Goal: Information Seeking & Learning: Find contact information

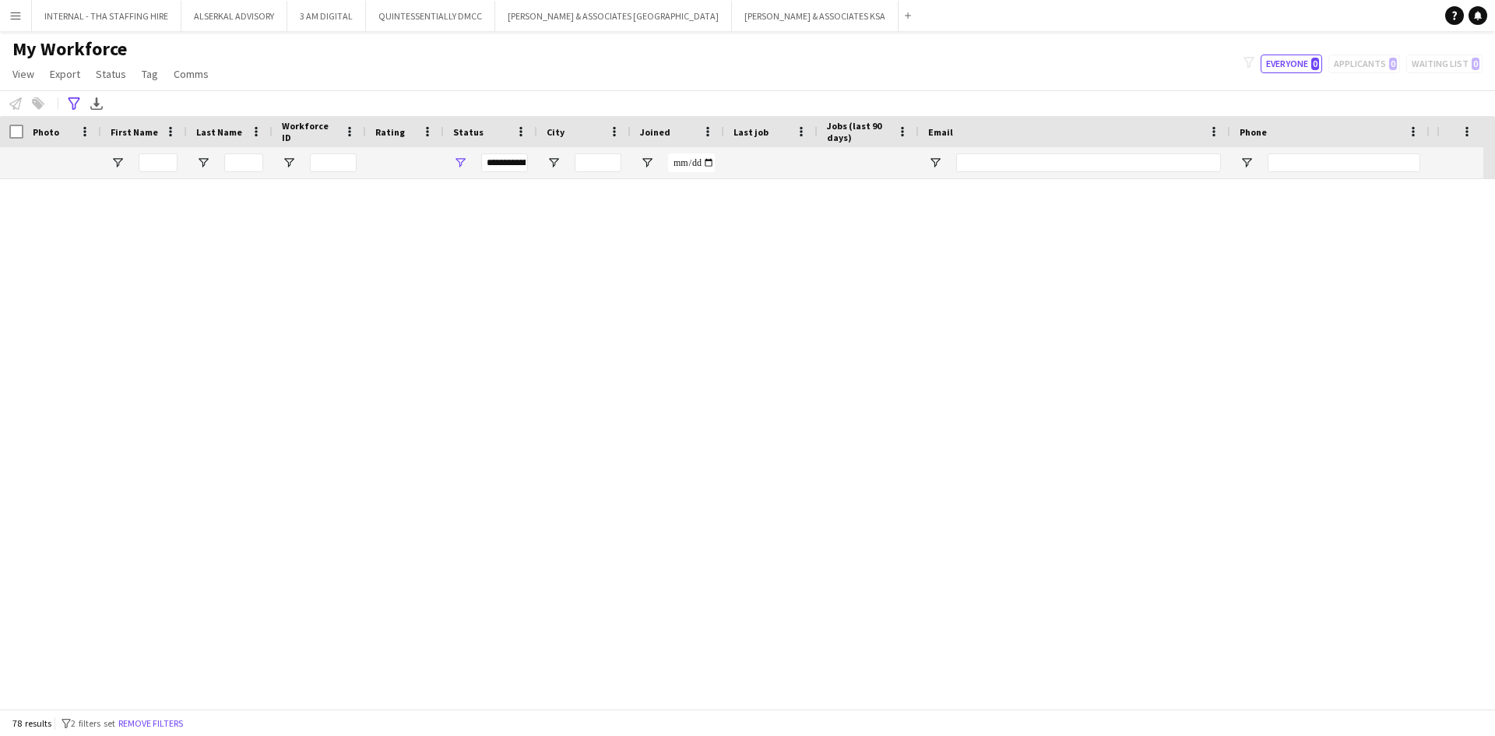
scroll to position [1558, 0]
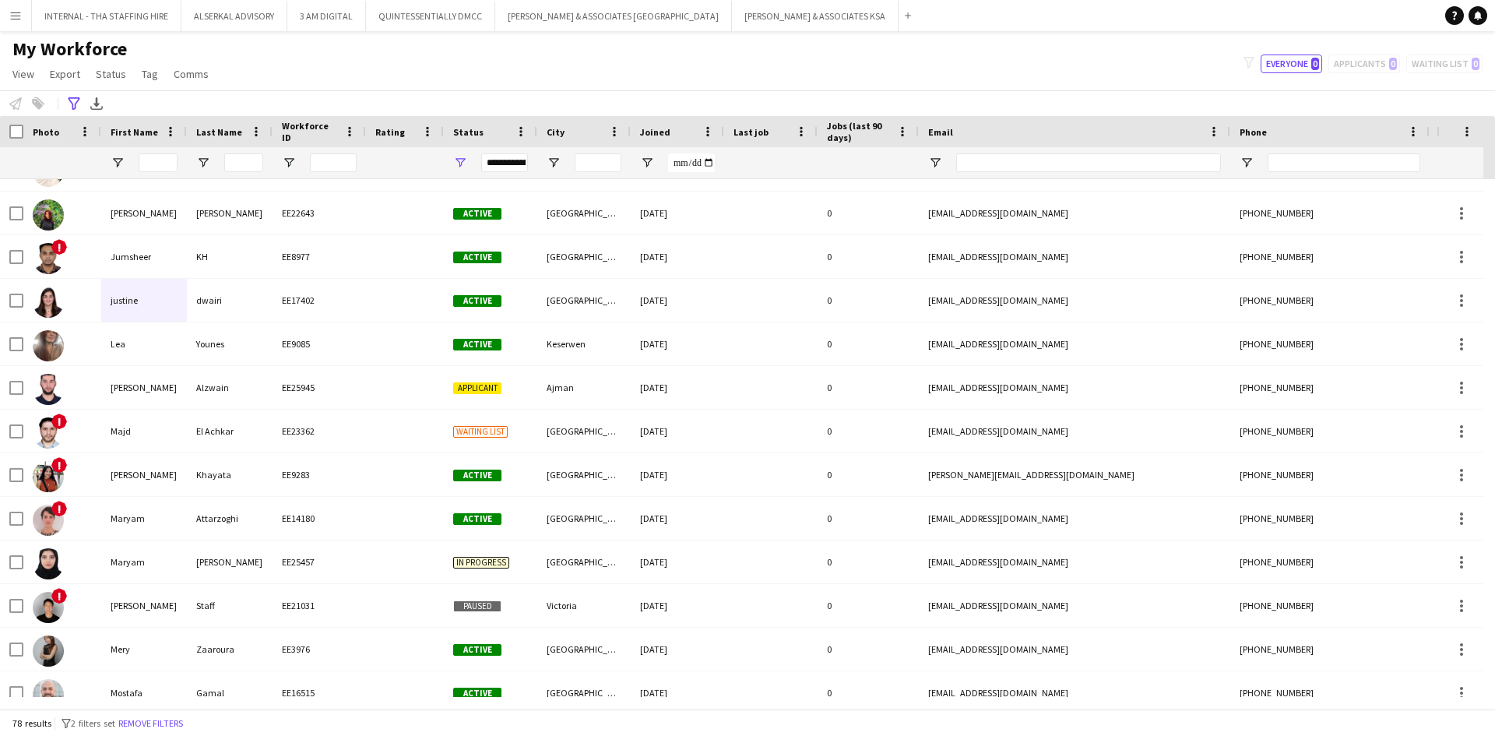
click at [11, 13] on app-icon "Menu" at bounding box center [15, 15] width 12 height 12
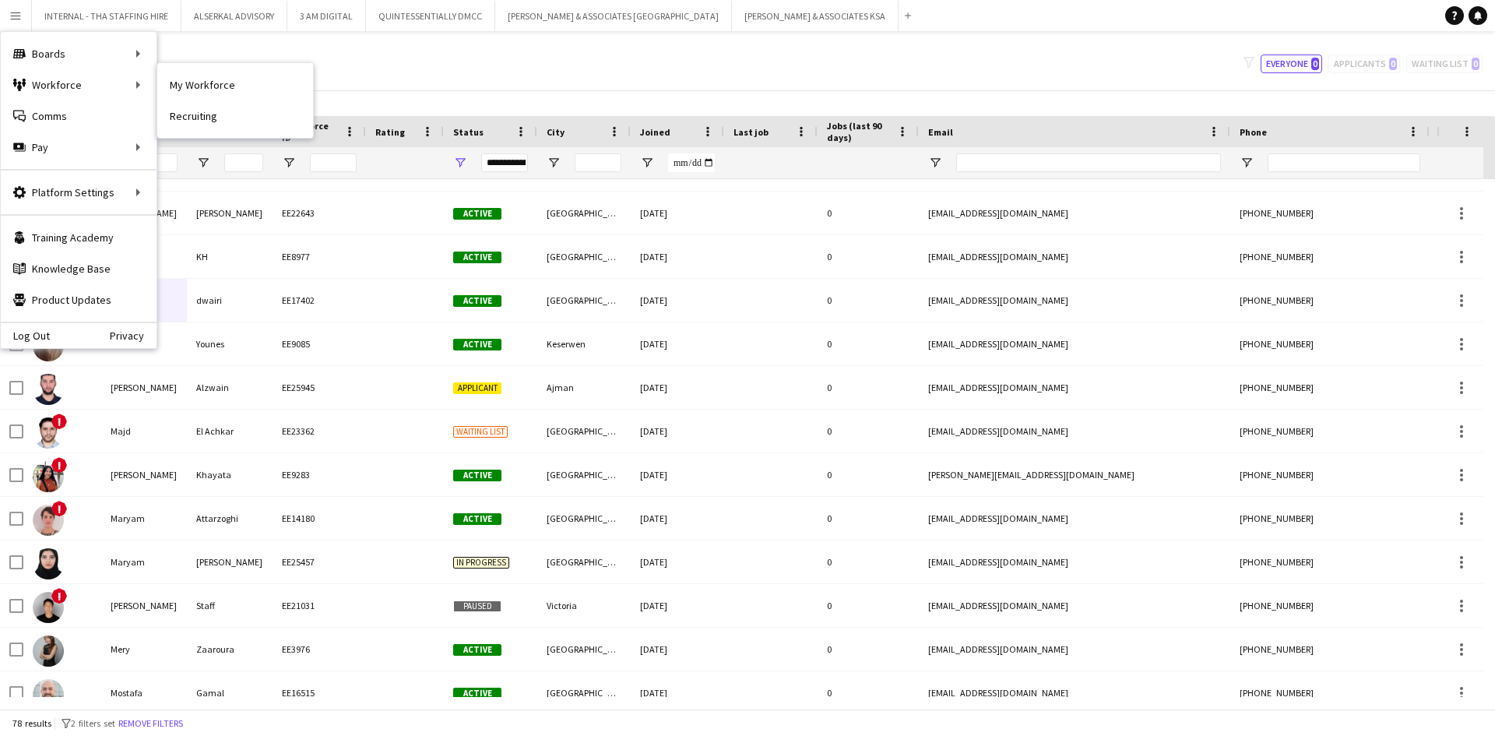
click at [220, 84] on link "My Workforce" at bounding box center [235, 84] width 156 height 31
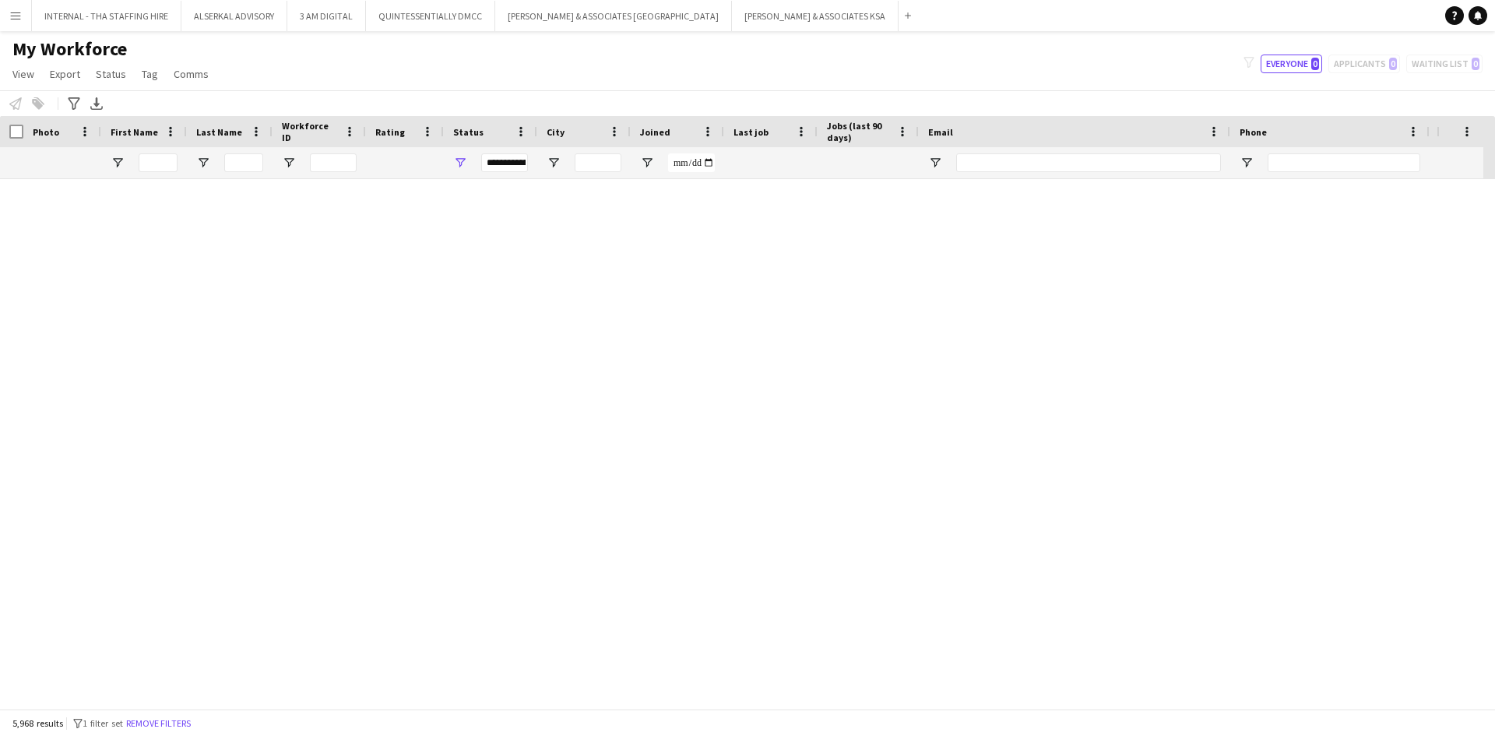
scroll to position [0, 0]
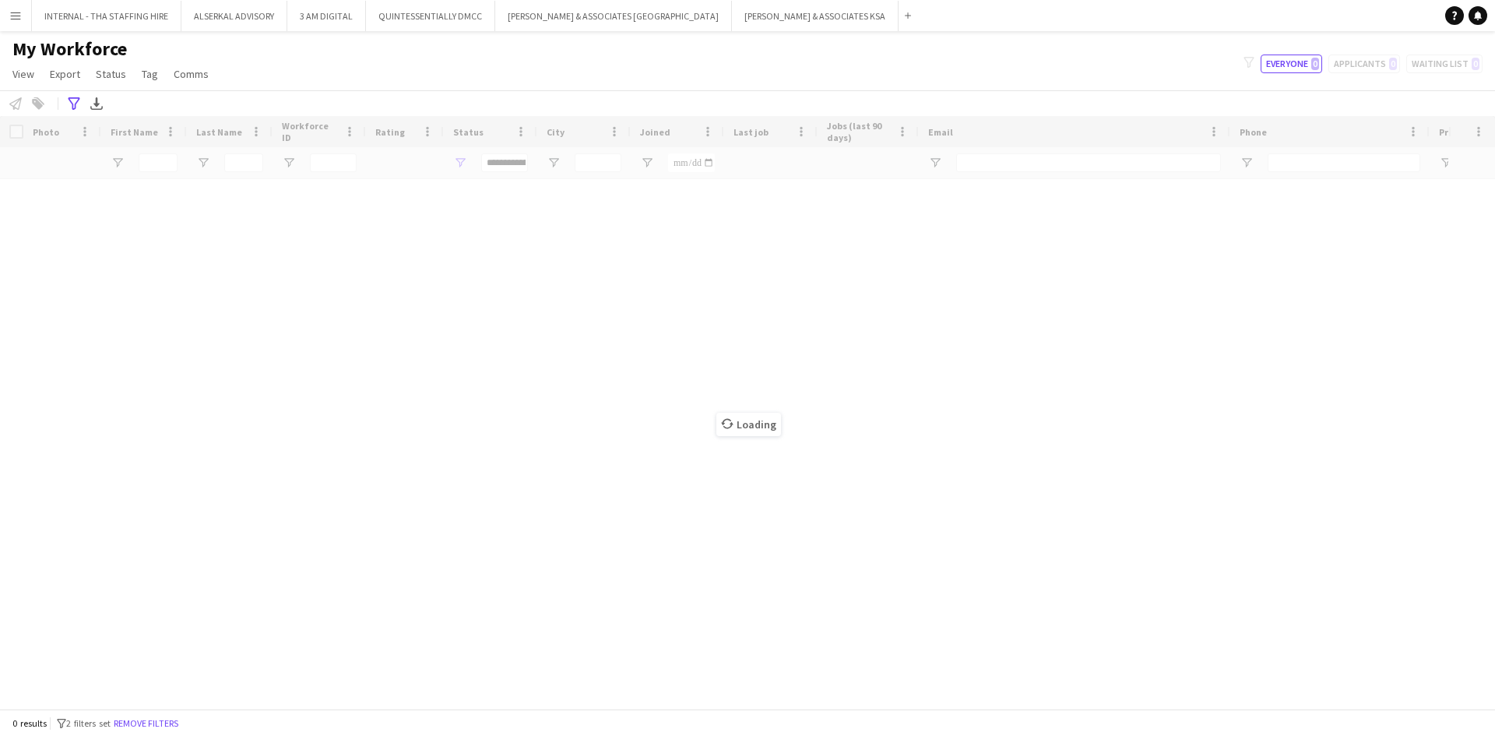
click at [9, 7] on button "Menu" at bounding box center [15, 15] width 31 height 31
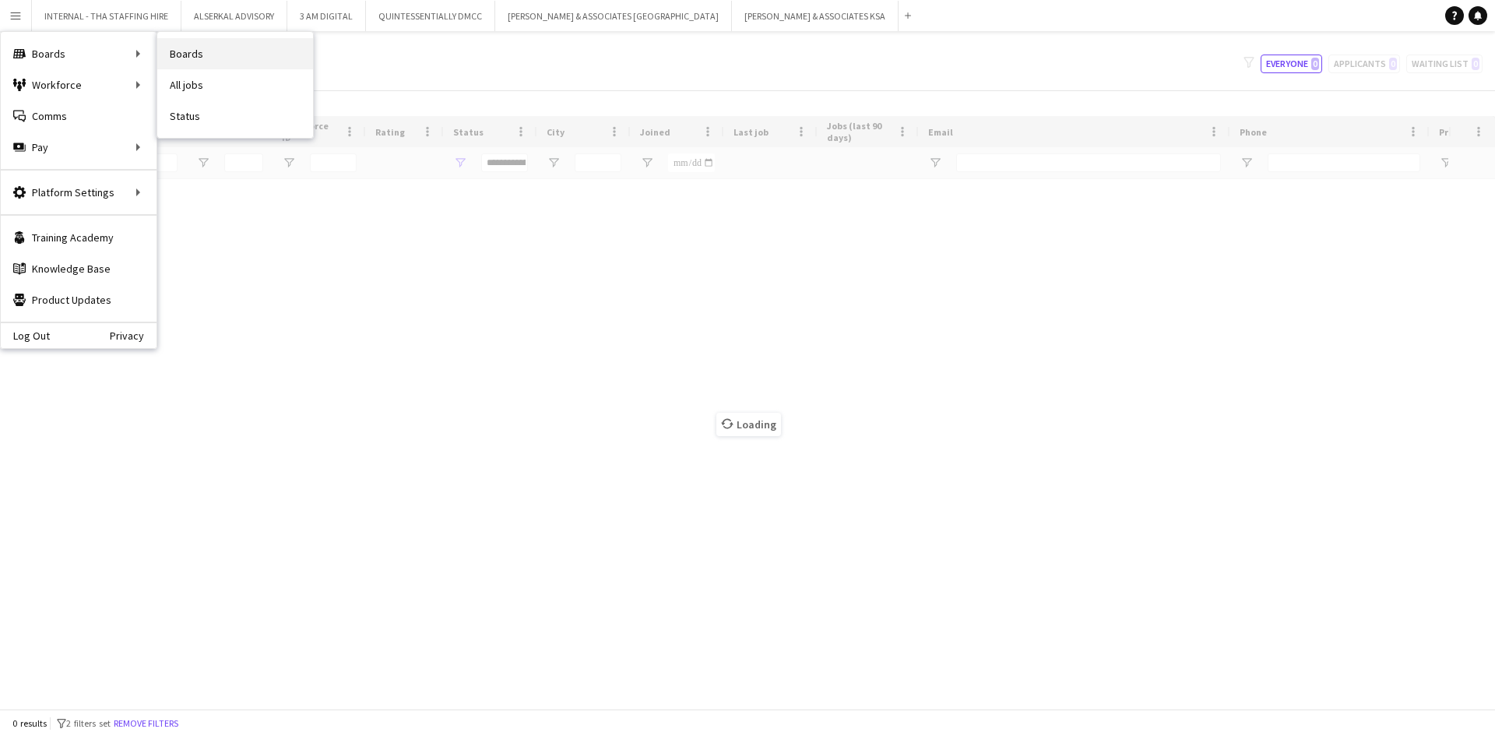
click at [181, 55] on link "Boards" at bounding box center [235, 53] width 156 height 31
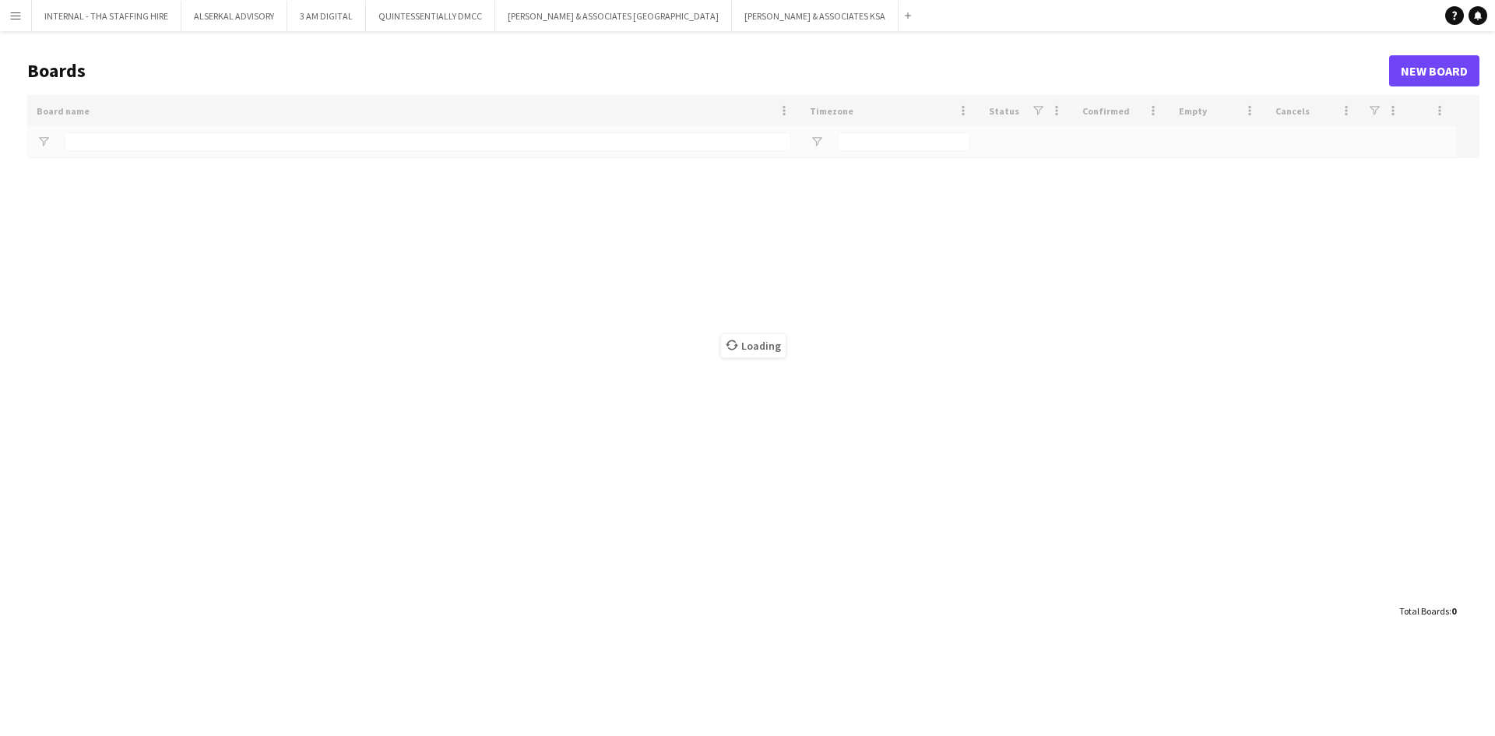
type input "*****"
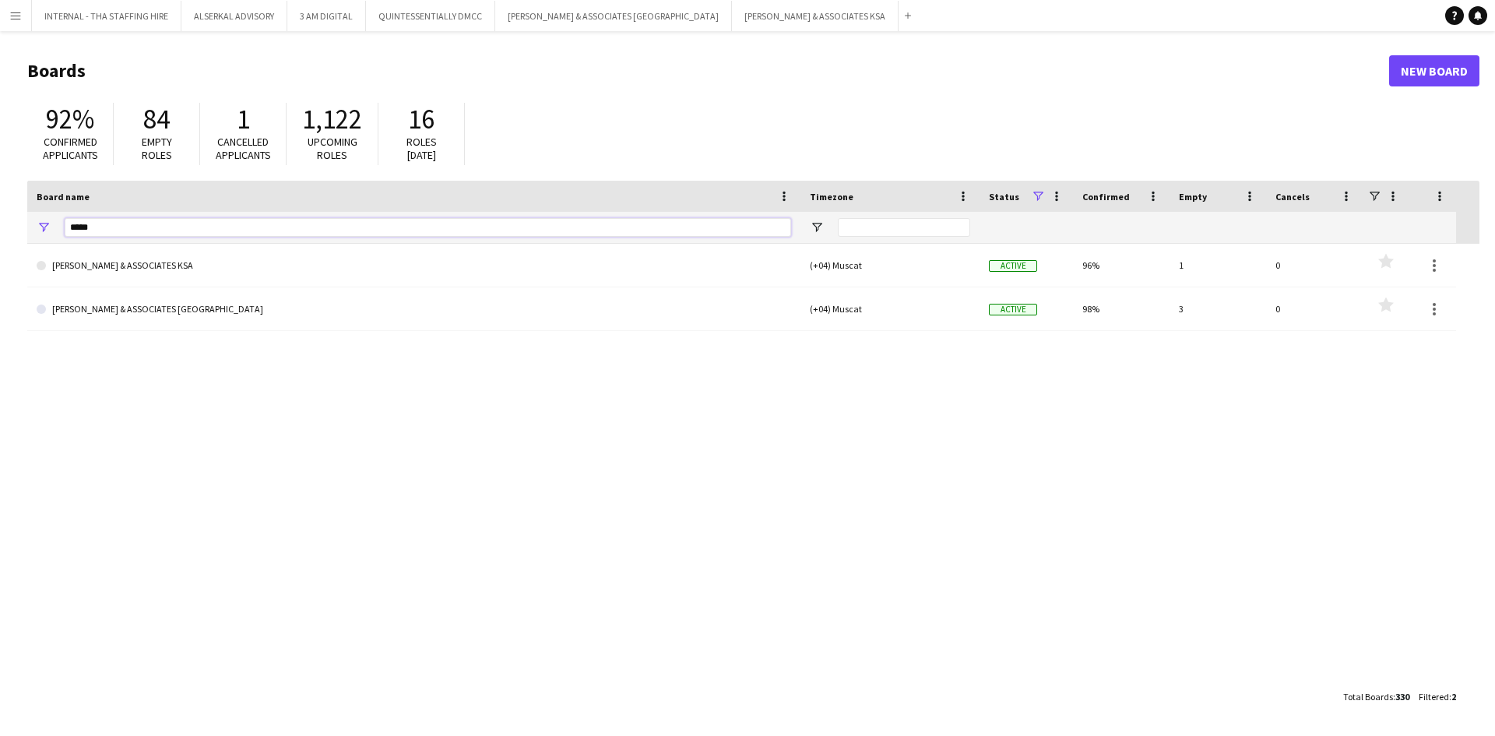
drag, startPoint x: 135, startPoint y: 228, endPoint x: 58, endPoint y: 225, distance: 77.2
click at [58, 225] on div "*****" at bounding box center [413, 227] width 773 height 31
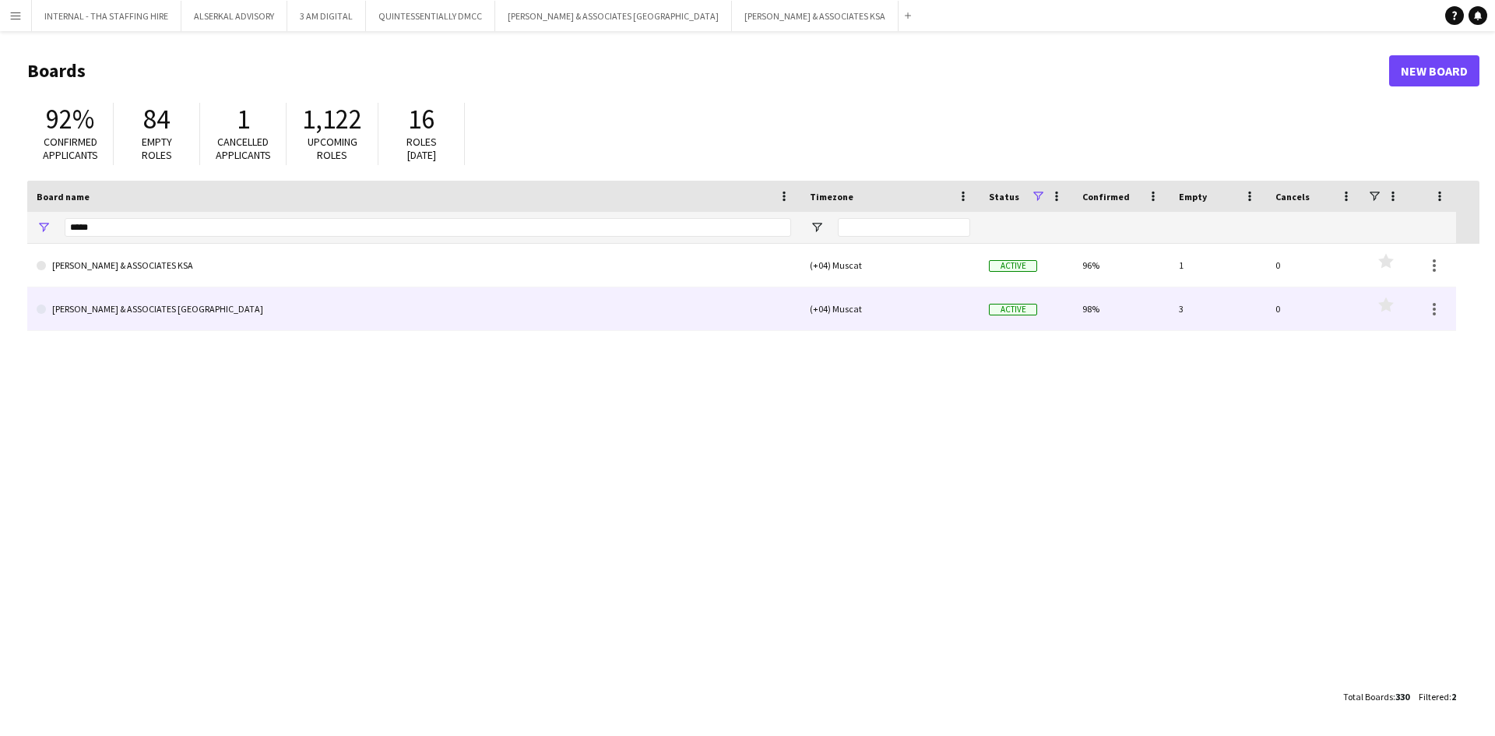
click at [170, 308] on link "[PERSON_NAME] & ASSOCIATES [GEOGRAPHIC_DATA]" at bounding box center [414, 309] width 755 height 44
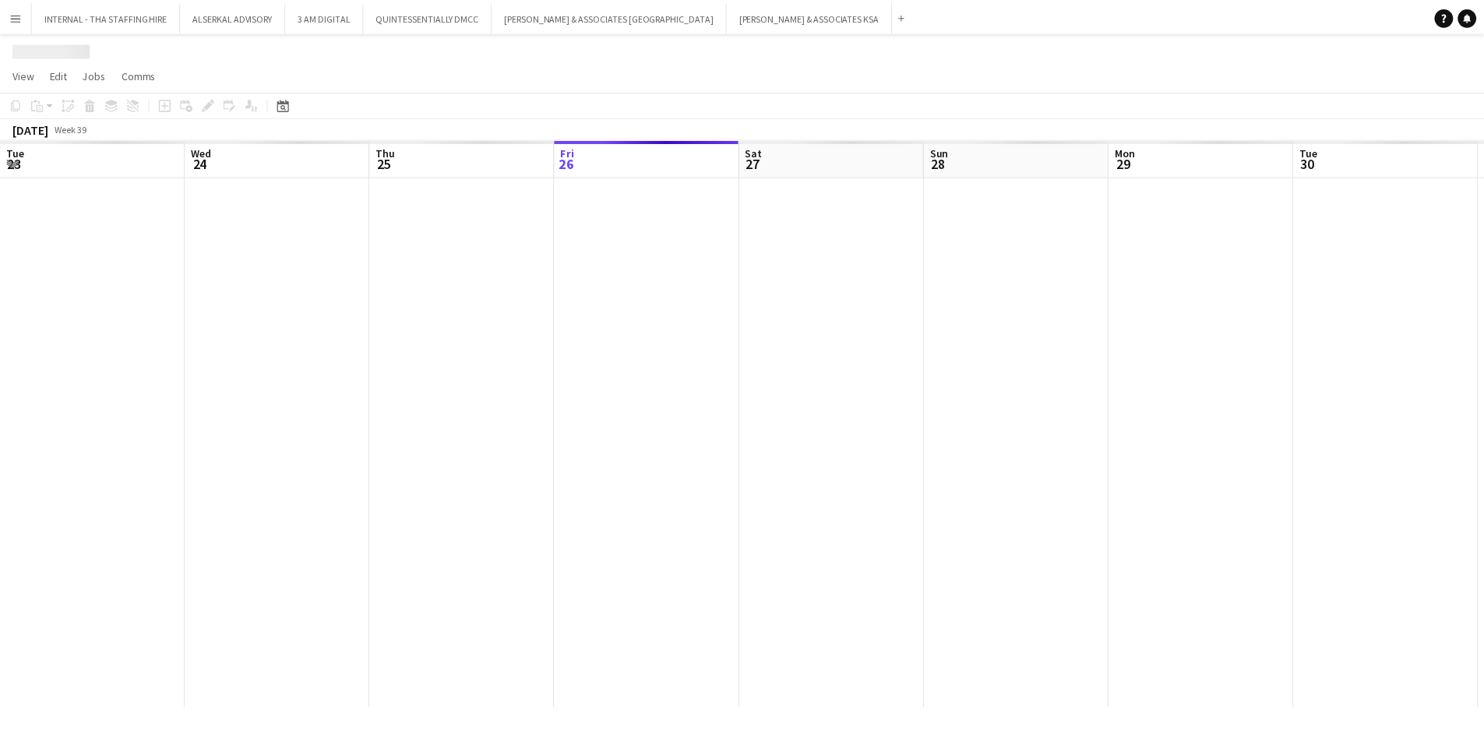
scroll to position [0, 372]
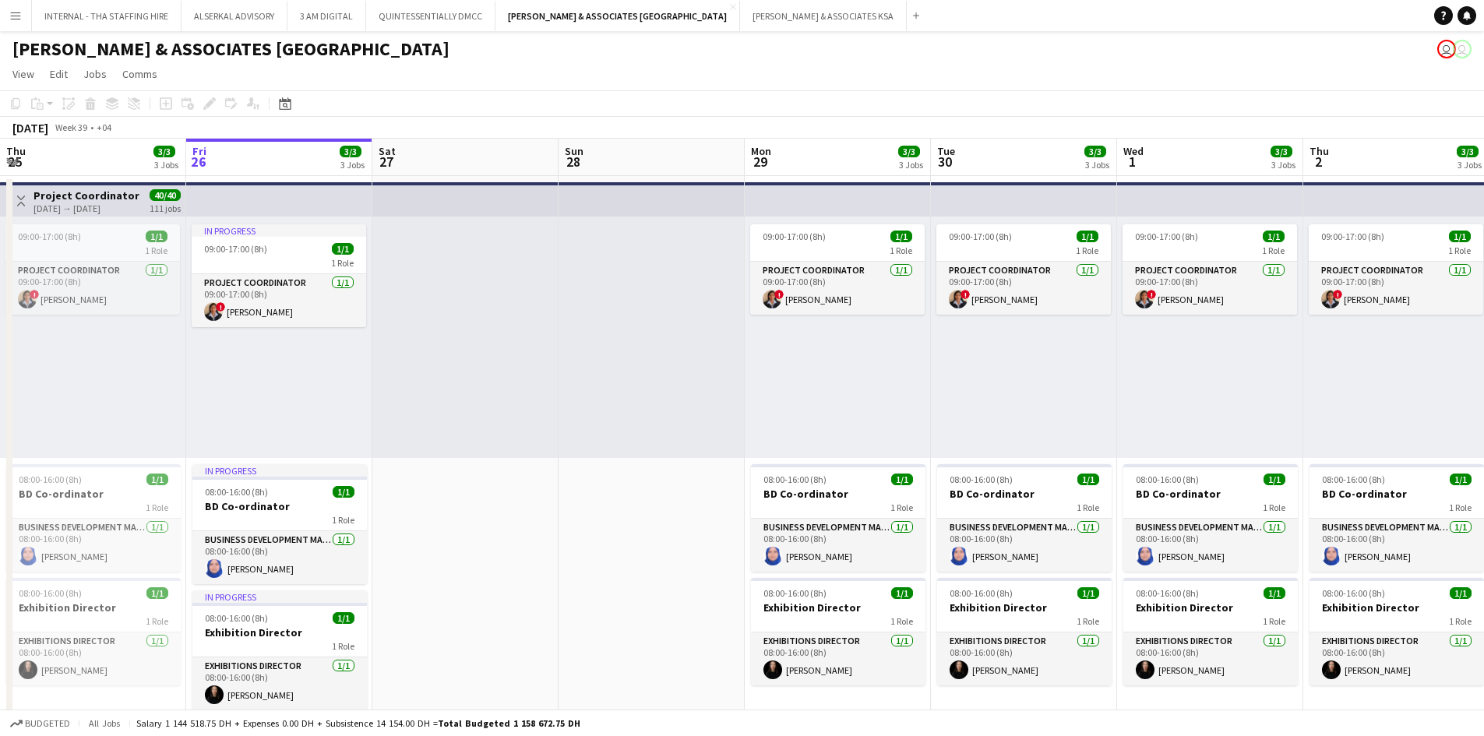
click at [463, 343] on div at bounding box center [465, 337] width 186 height 241
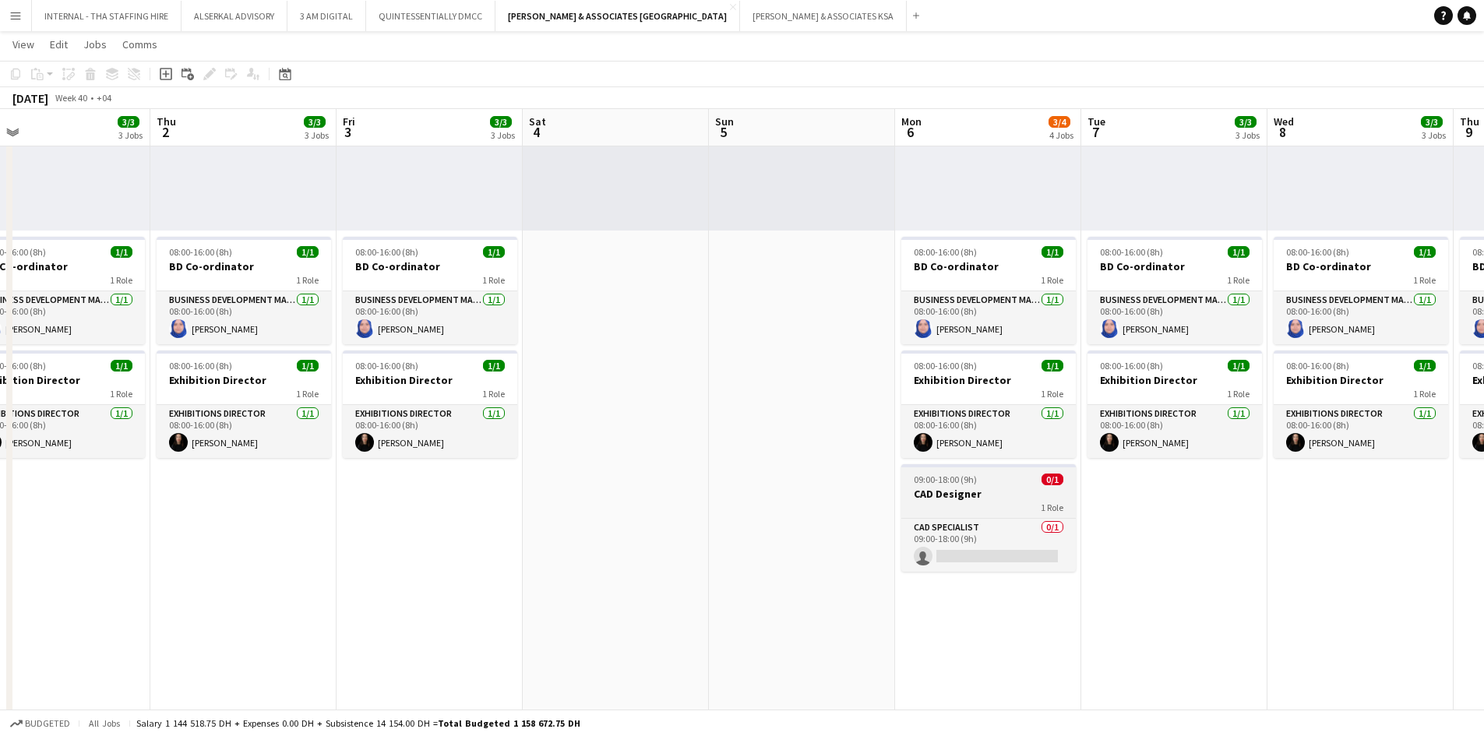
scroll to position [234, 0]
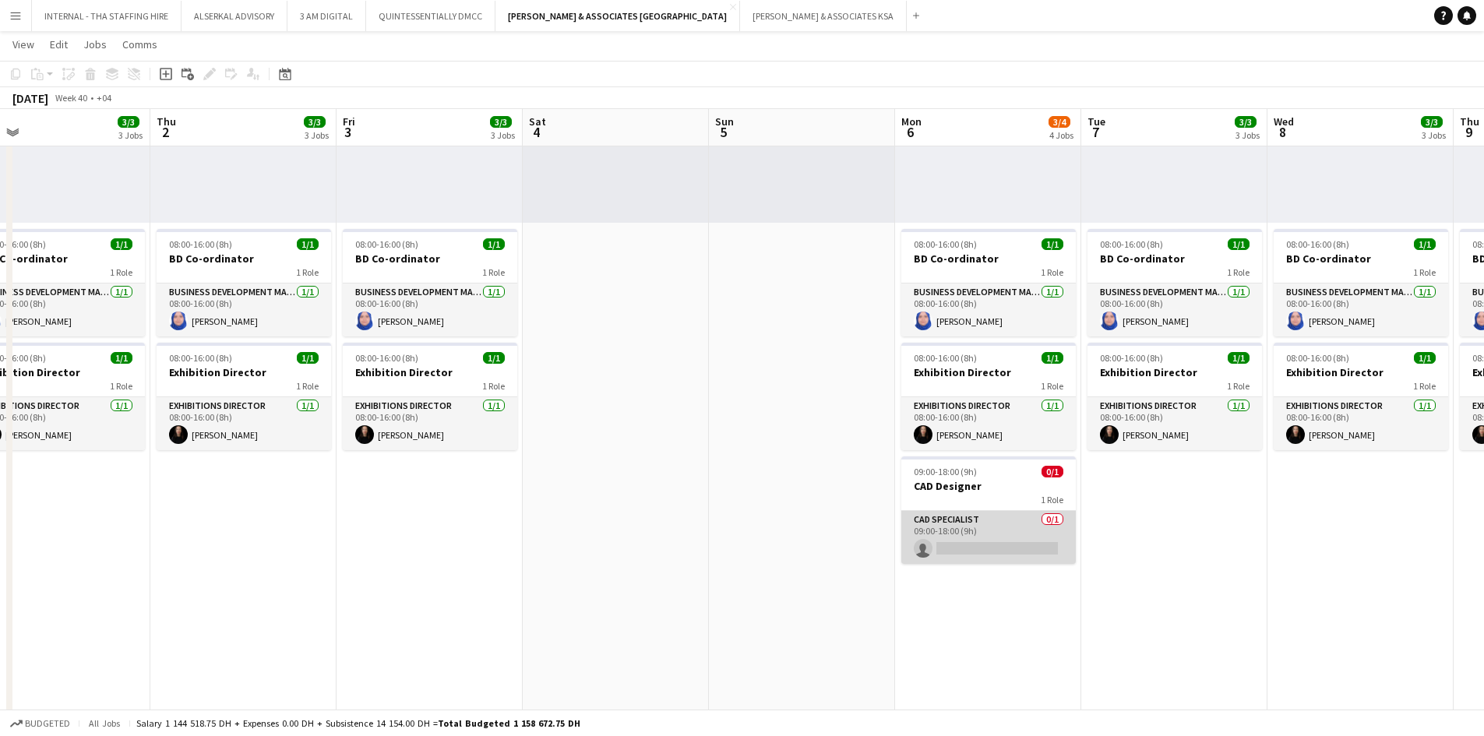
click at [1005, 528] on app-card-role "CAD Specialist 0/1 09:00-18:00 (9h) single-neutral-actions" at bounding box center [988, 537] width 174 height 53
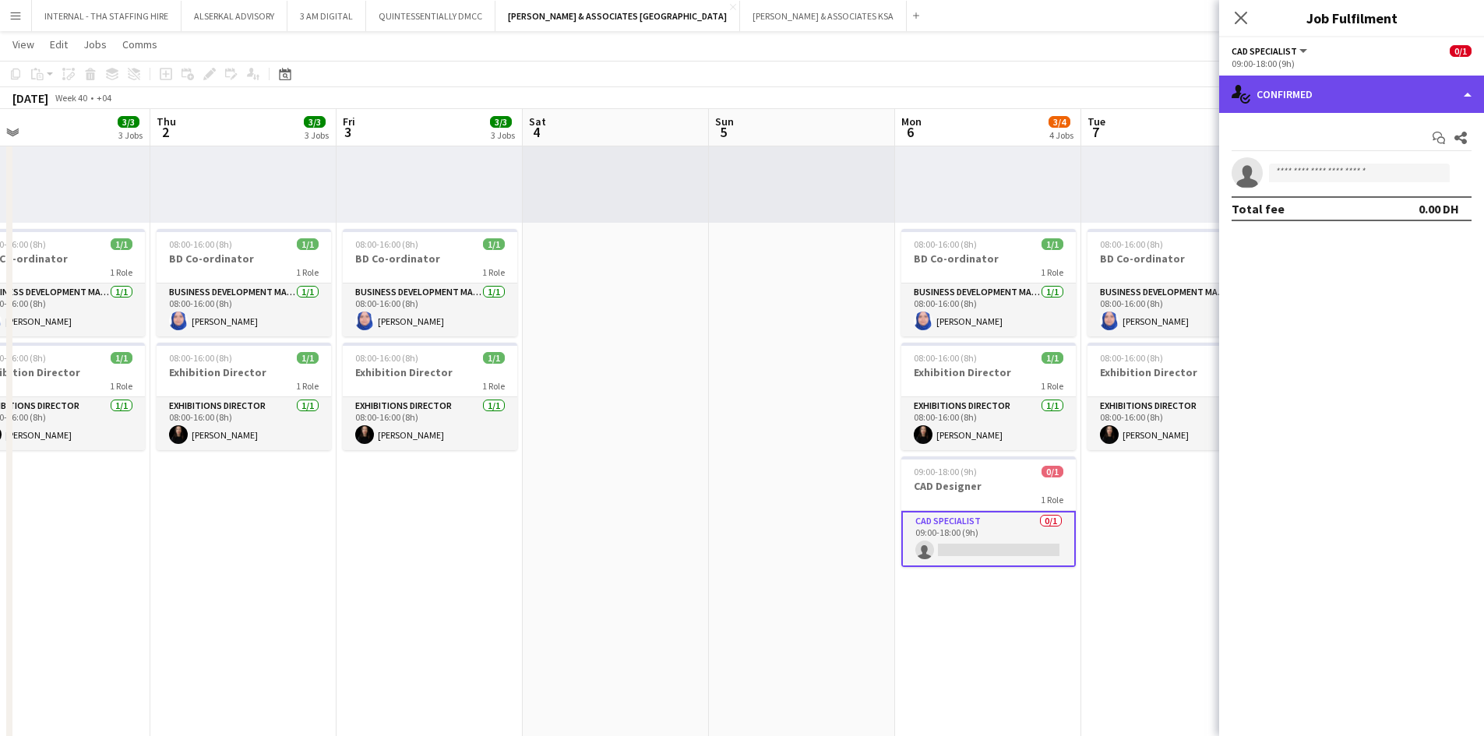
click at [1442, 93] on div "single-neutral-actions-check-2 Confirmed" at bounding box center [1351, 94] width 265 height 37
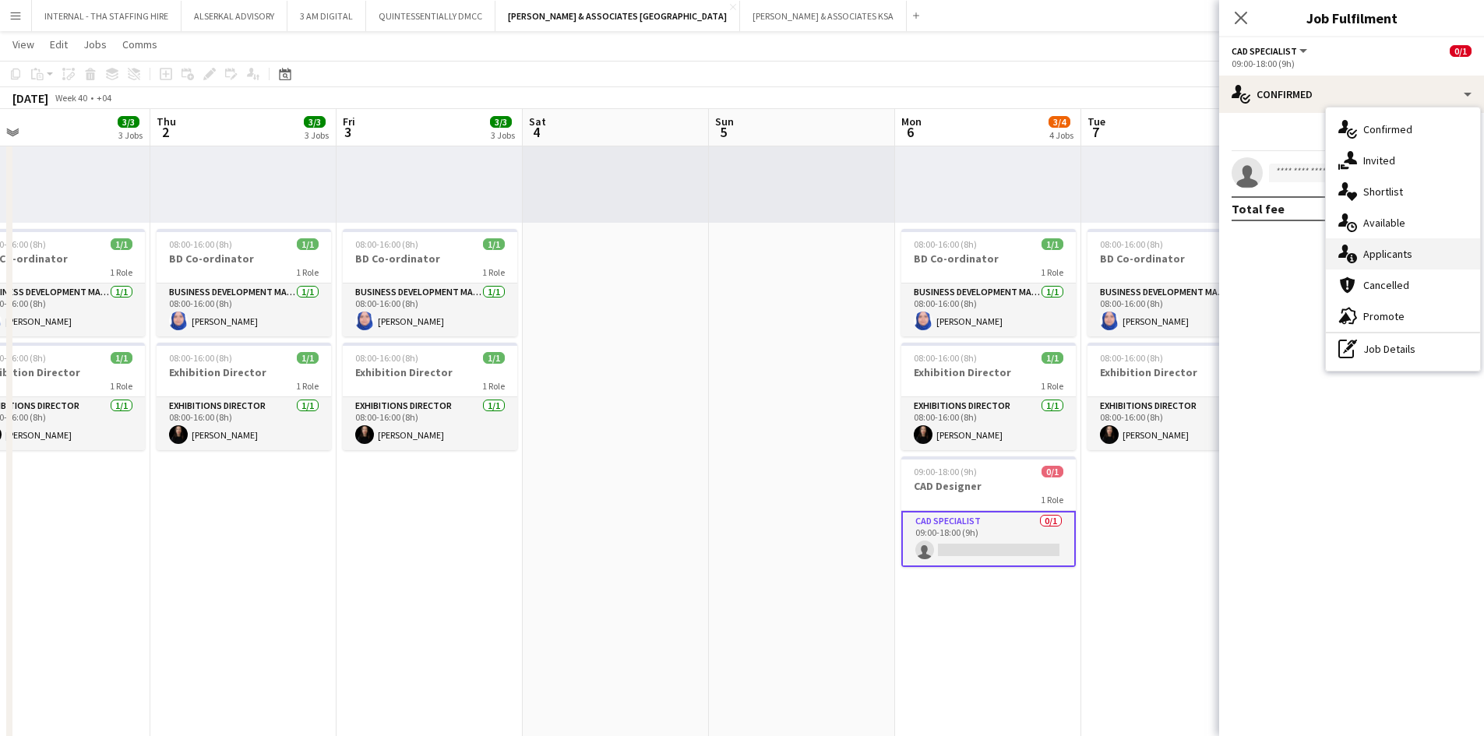
click at [1417, 255] on div "single-neutral-actions-information Applicants" at bounding box center [1403, 253] width 154 height 31
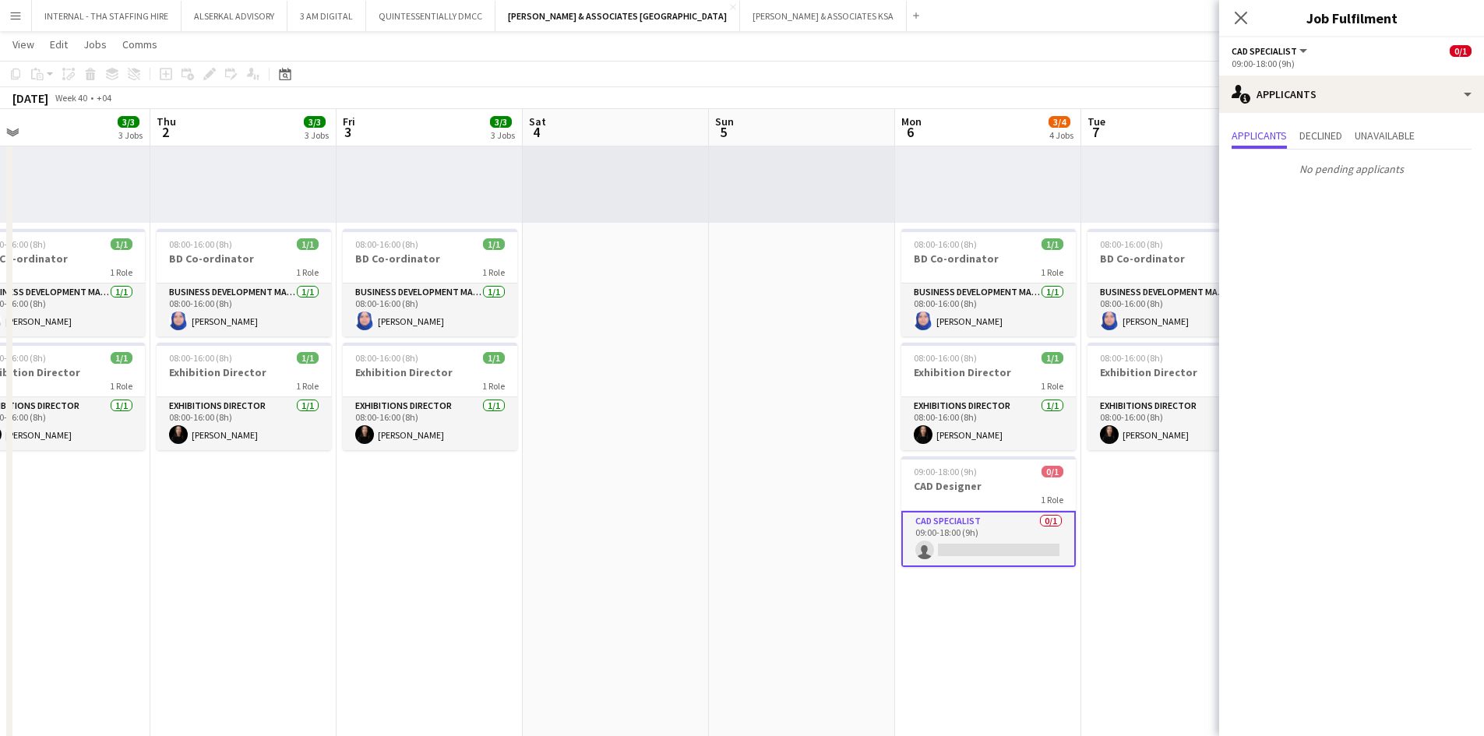
click at [16, 15] on app-icon "Menu" at bounding box center [15, 15] width 12 height 12
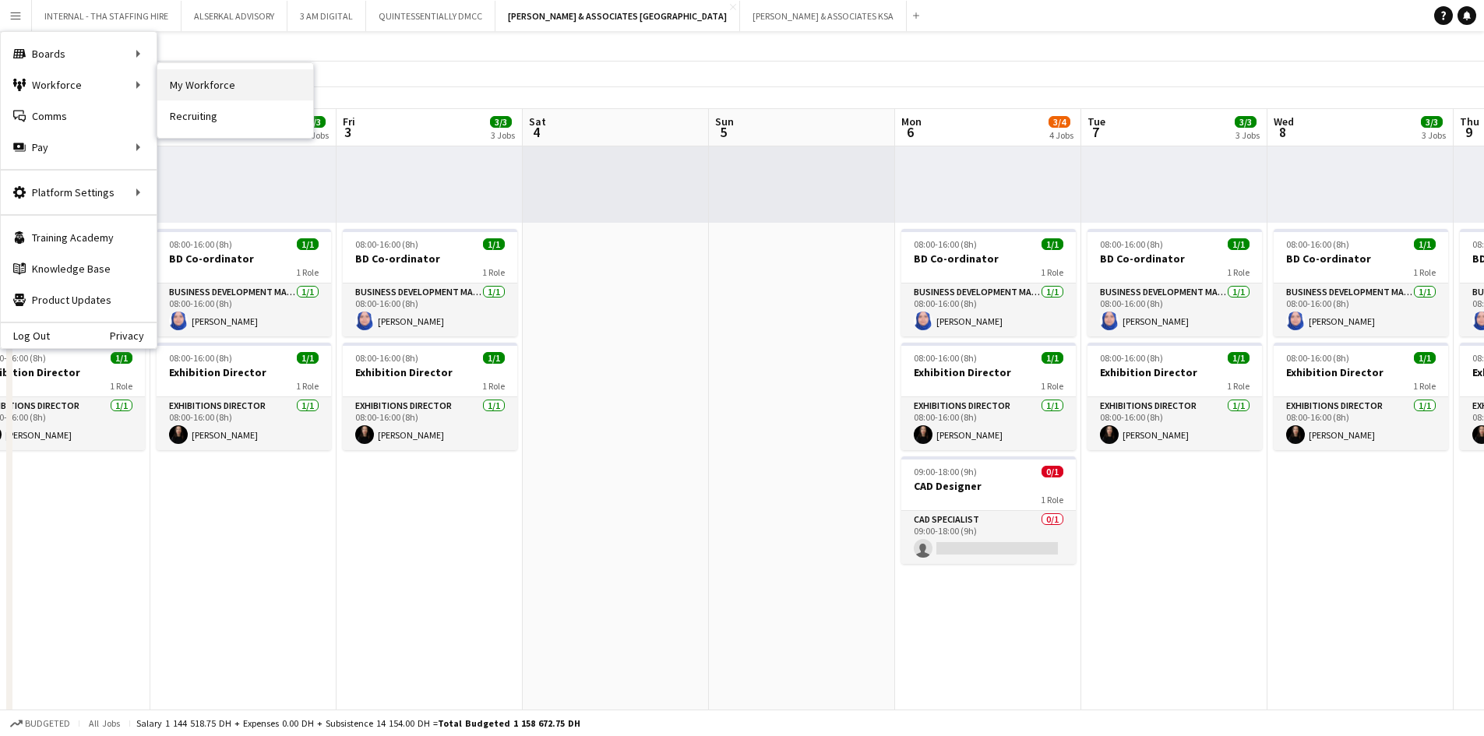
click at [206, 81] on link "My Workforce" at bounding box center [235, 84] width 156 height 31
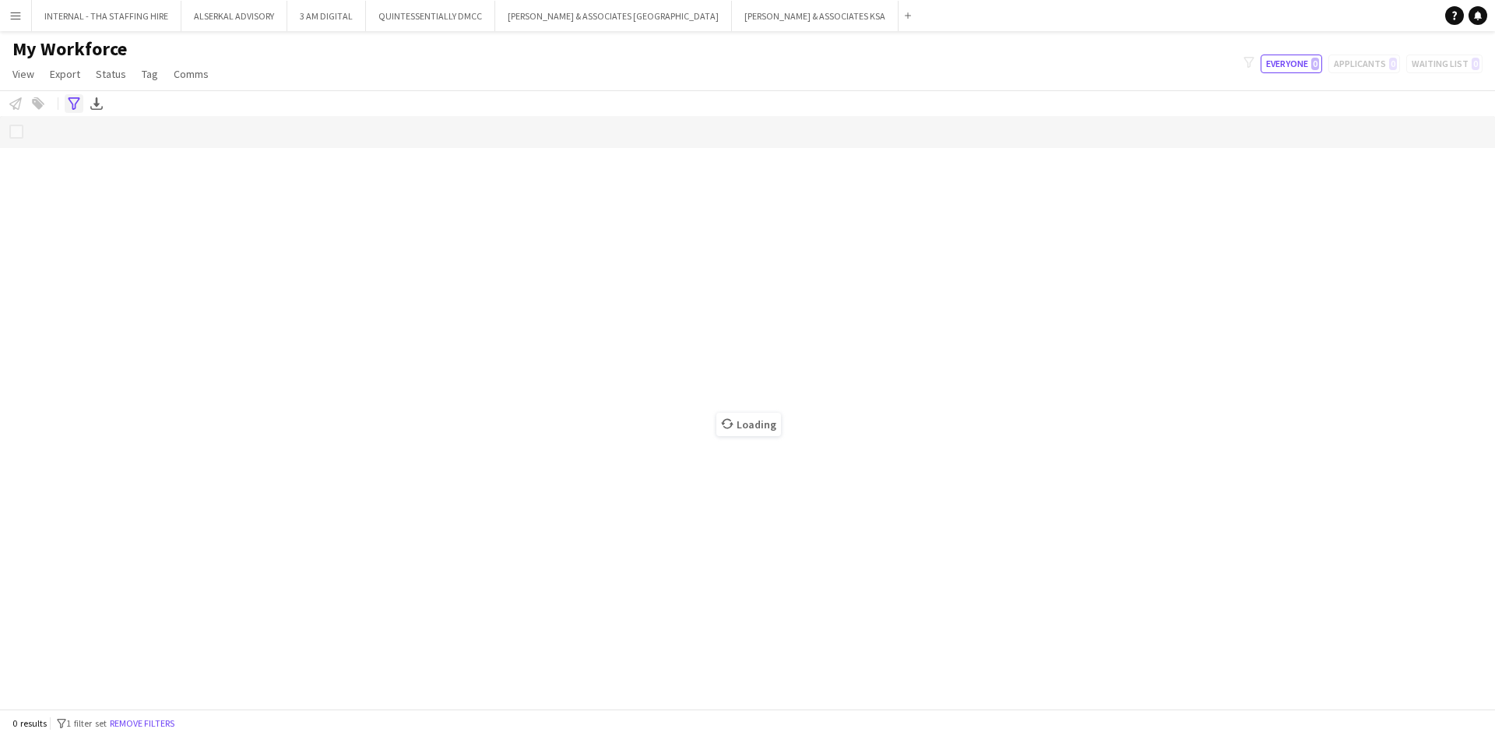
click at [74, 104] on icon "Advanced filters" at bounding box center [74, 103] width 12 height 12
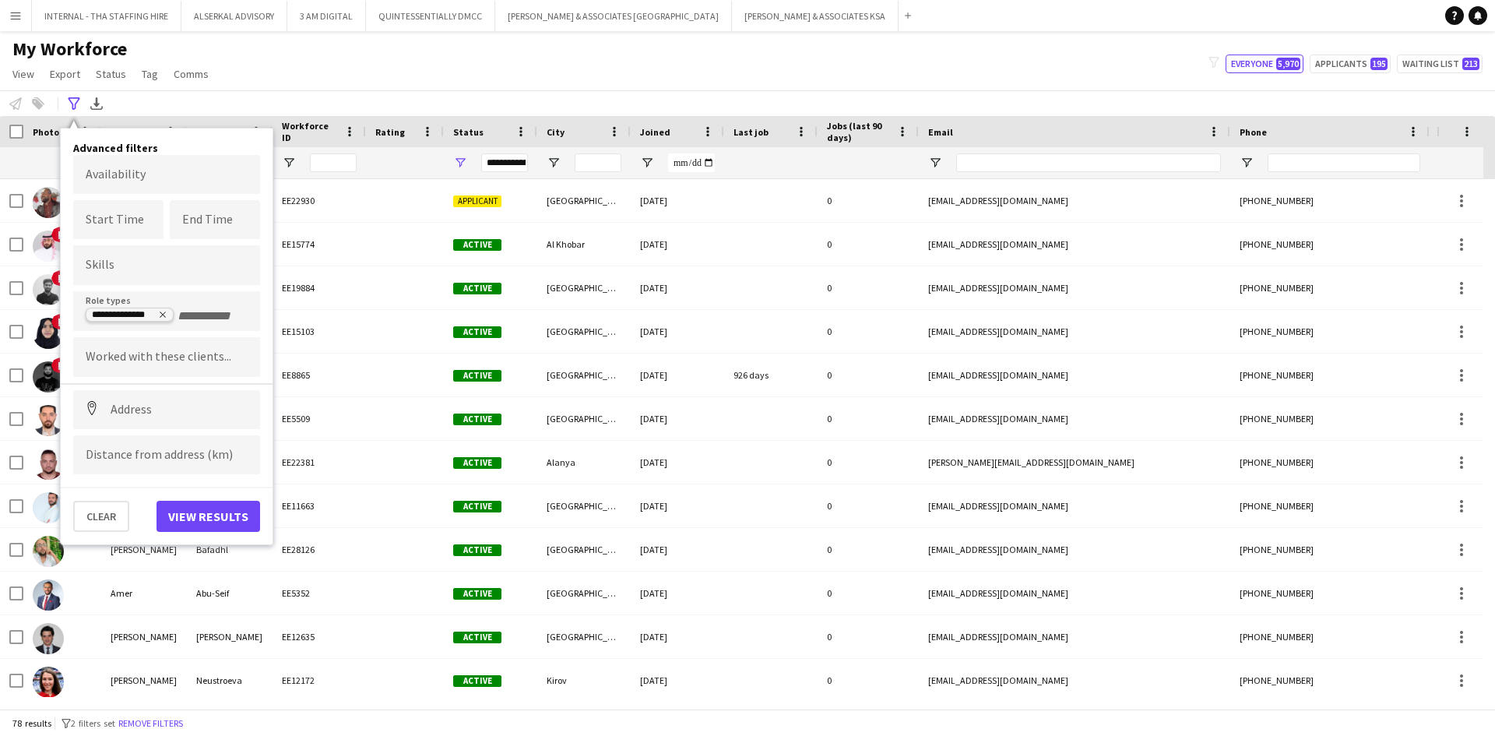
click at [161, 313] on icon "Remove tag" at bounding box center [163, 315] width 6 height 6
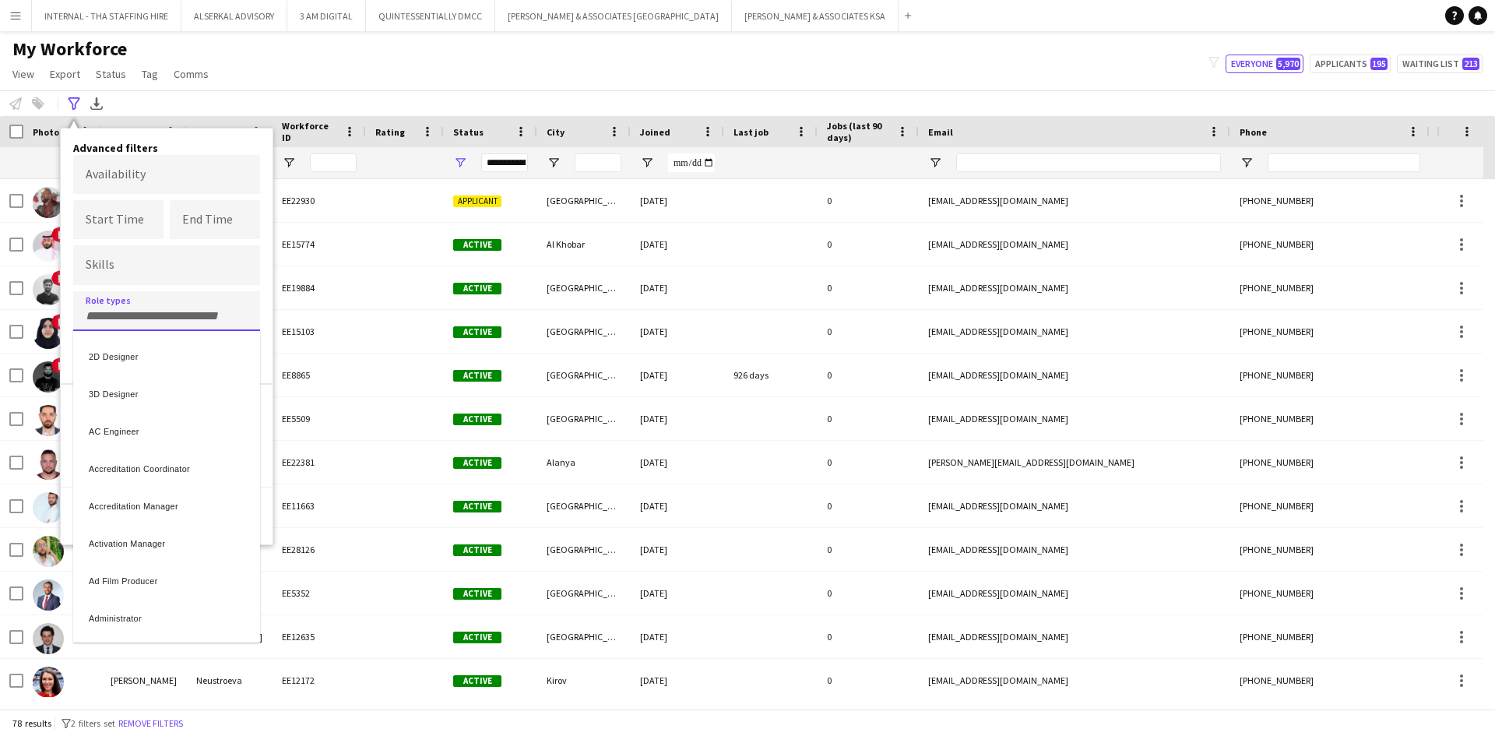
click at [117, 315] on div at bounding box center [747, 368] width 1495 height 736
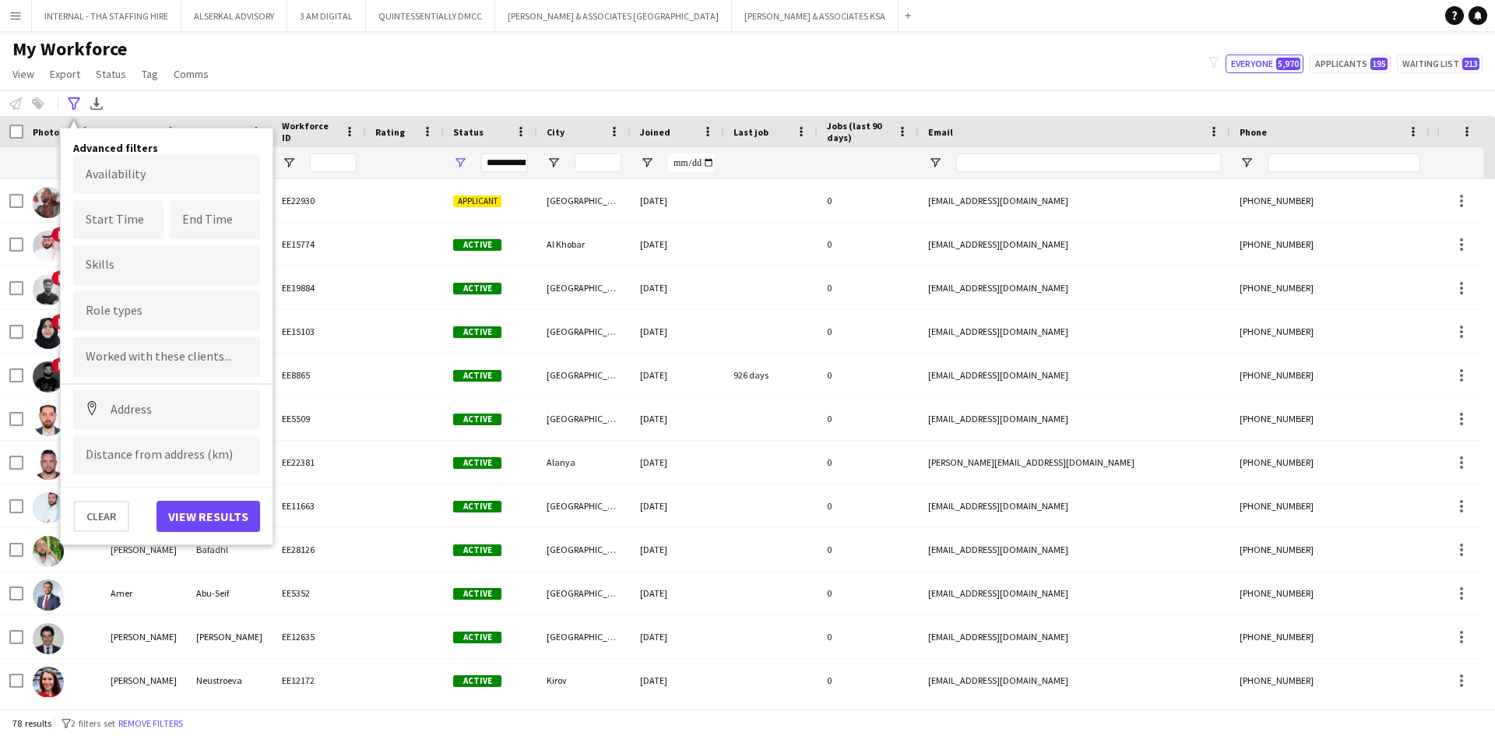
click at [115, 325] on div at bounding box center [166, 311] width 187 height 40
type input "**********"
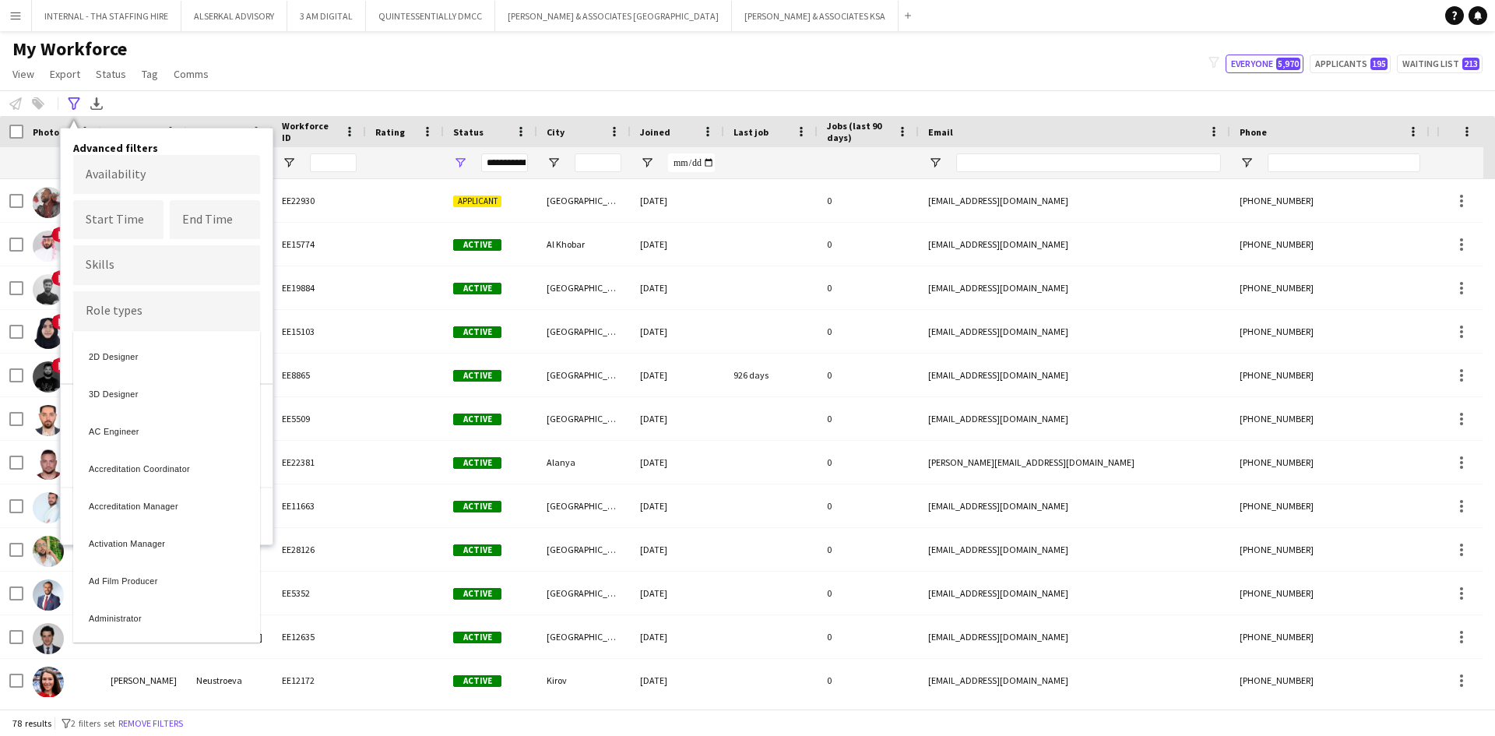
click at [100, 319] on div at bounding box center [747, 368] width 1495 height 736
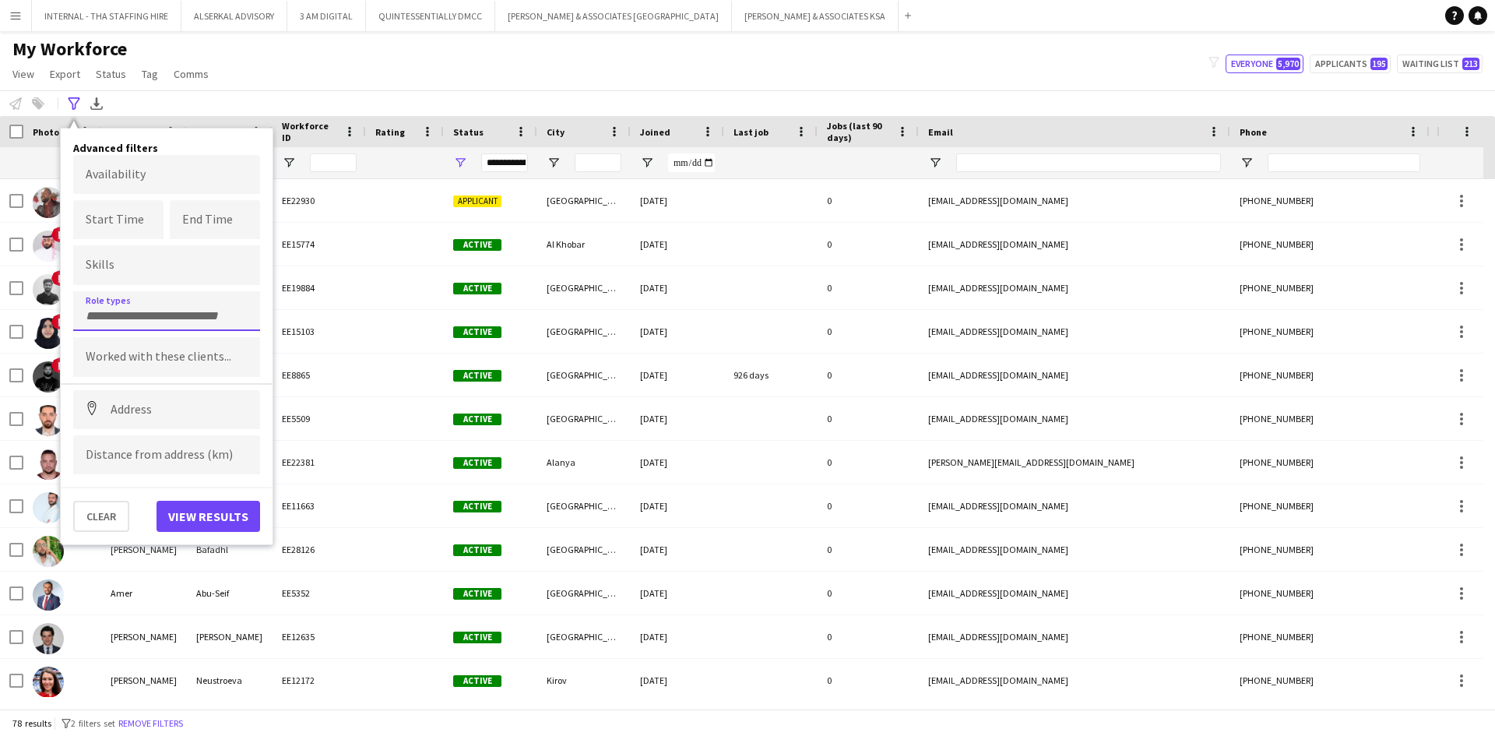
click at [97, 319] on input "Type to search role types..." at bounding box center [167, 316] width 162 height 14
type input "****"
click at [105, 433] on div "Site Manager" at bounding box center [166, 428] width 187 height 37
click at [207, 512] on button "View results" at bounding box center [209, 516] width 104 height 31
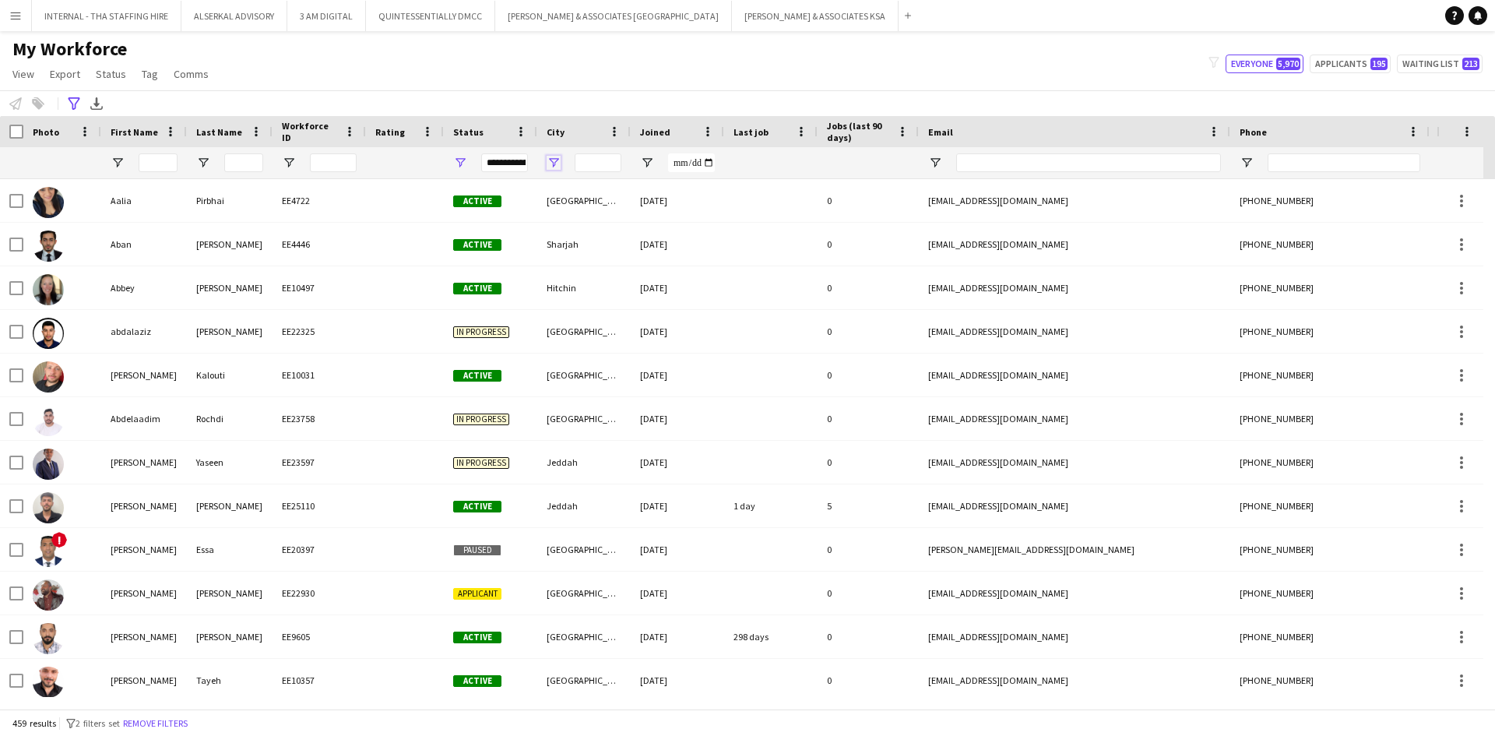
click at [555, 159] on span "Open Filter Menu" at bounding box center [554, 163] width 14 height 14
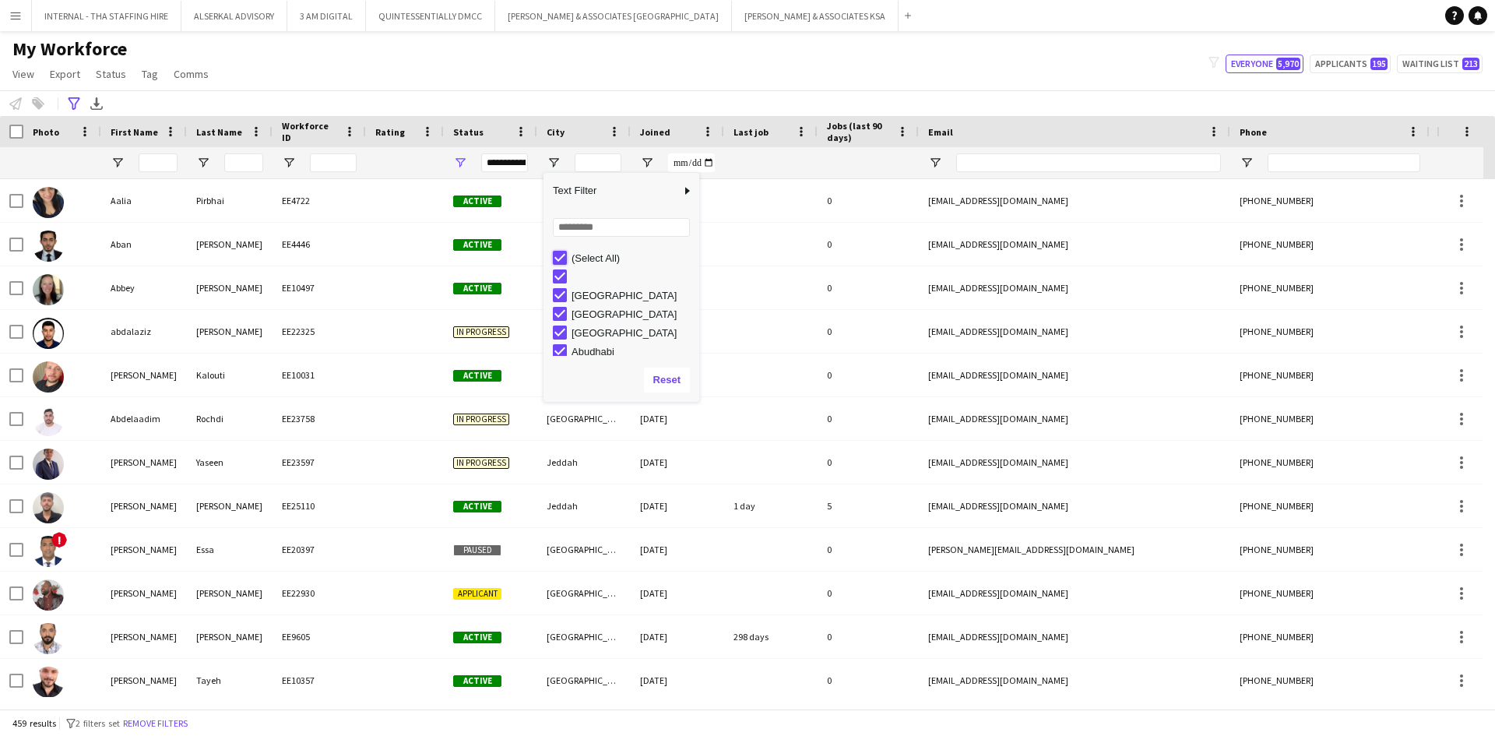
type input "***"
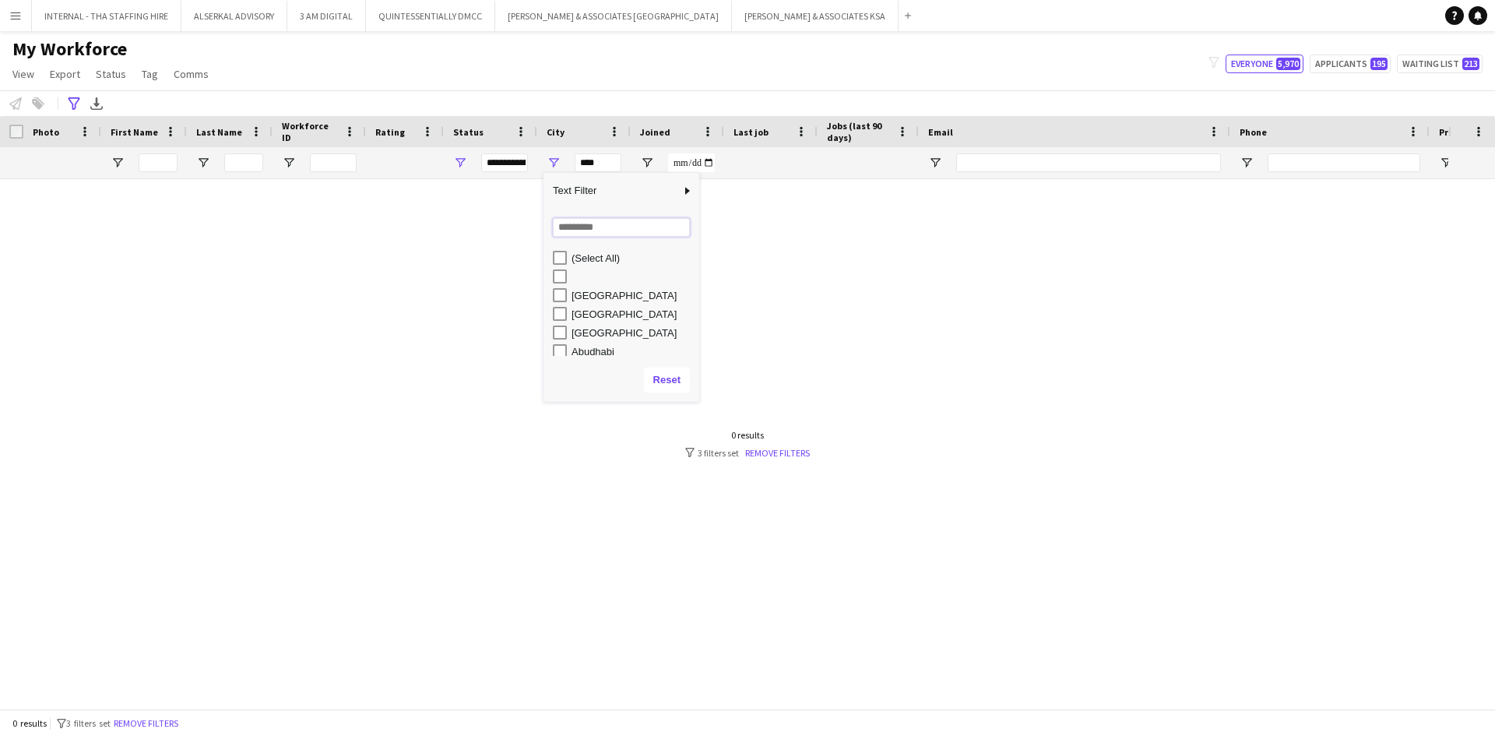
click at [586, 224] on input "Search filter values" at bounding box center [621, 227] width 137 height 19
type input "***"
click at [586, 275] on div "[GEOGRAPHIC_DATA]" at bounding box center [633, 277] width 123 height 12
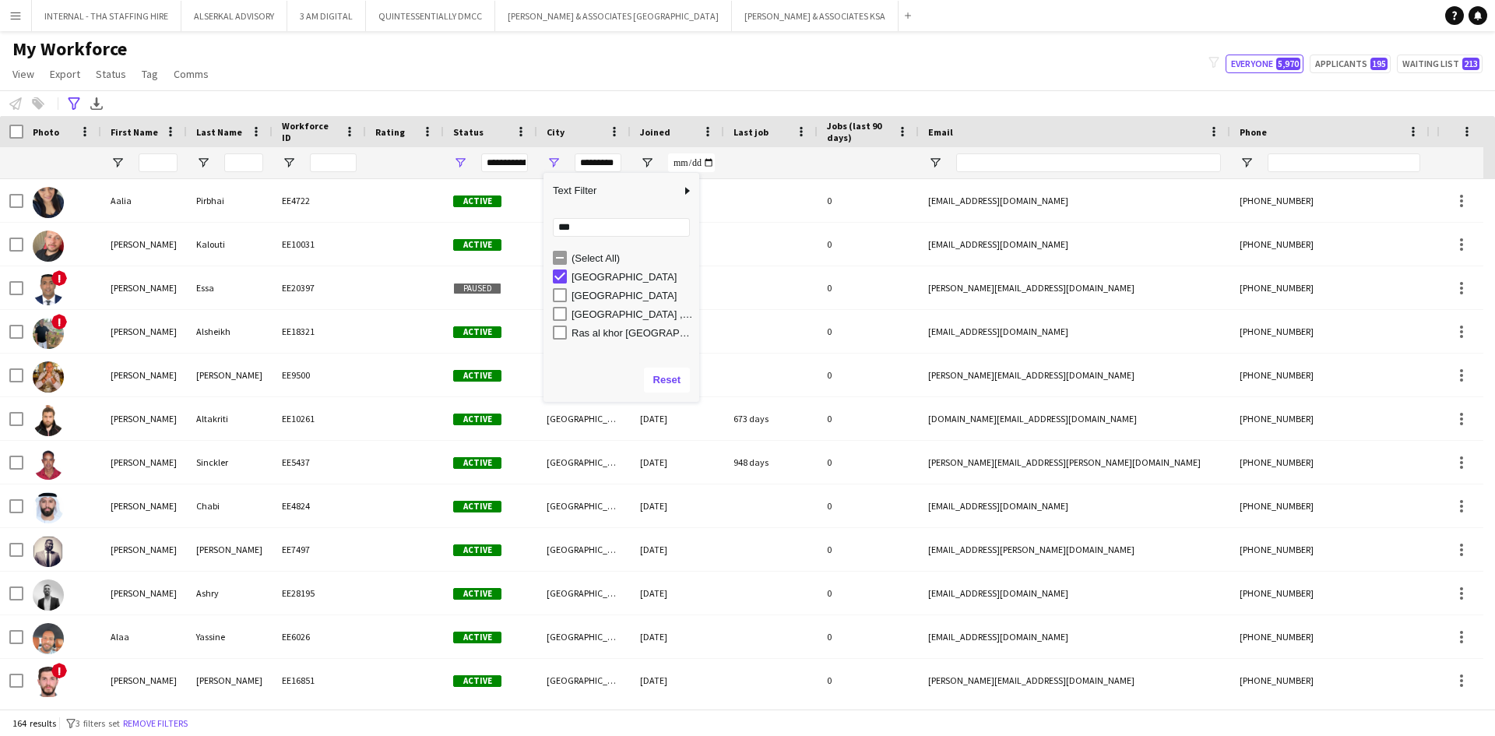
click at [583, 298] on div "[GEOGRAPHIC_DATA]" at bounding box center [633, 296] width 123 height 12
click at [585, 318] on div "[GEOGRAPHIC_DATA] , Silicon Oasis" at bounding box center [633, 314] width 123 height 12
type input "**********"
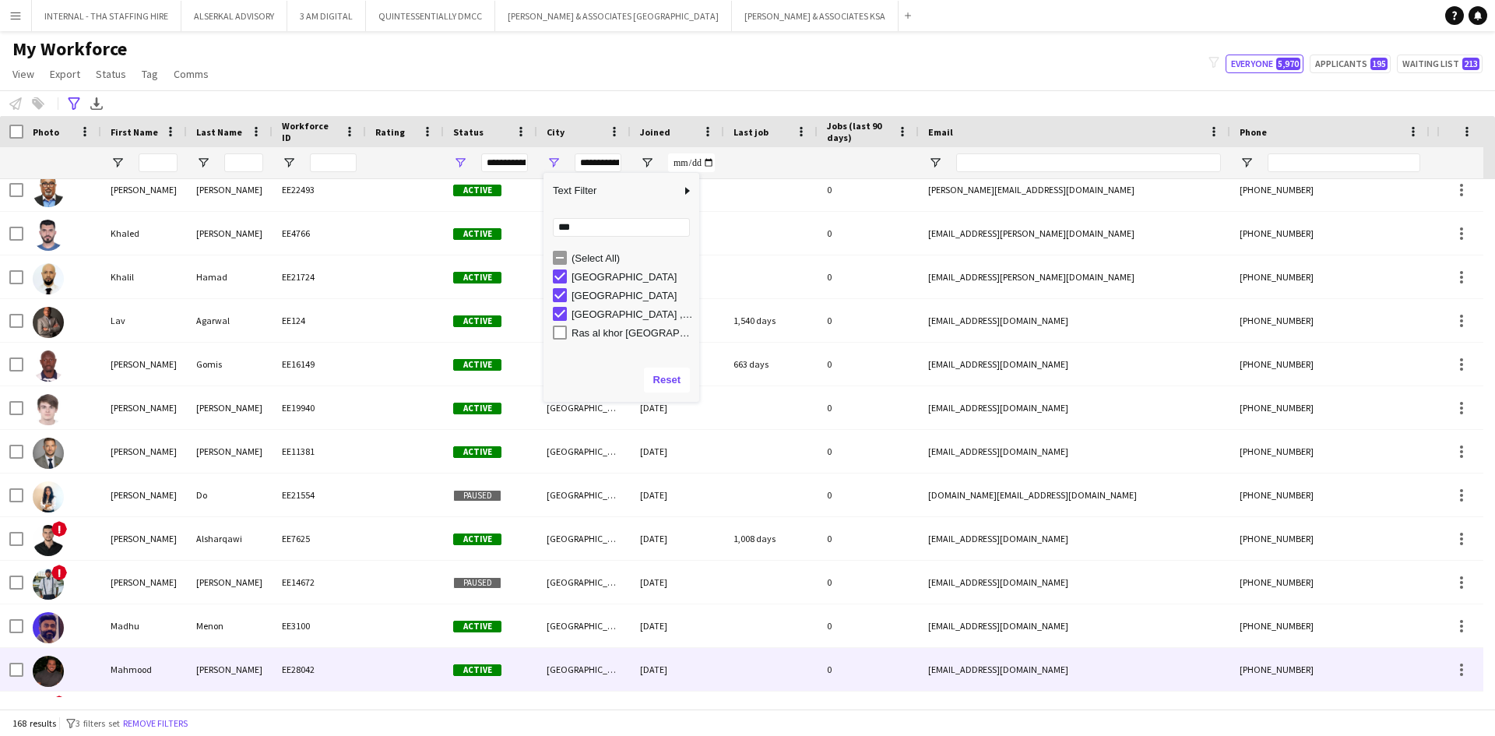
scroll to position [3972, 0]
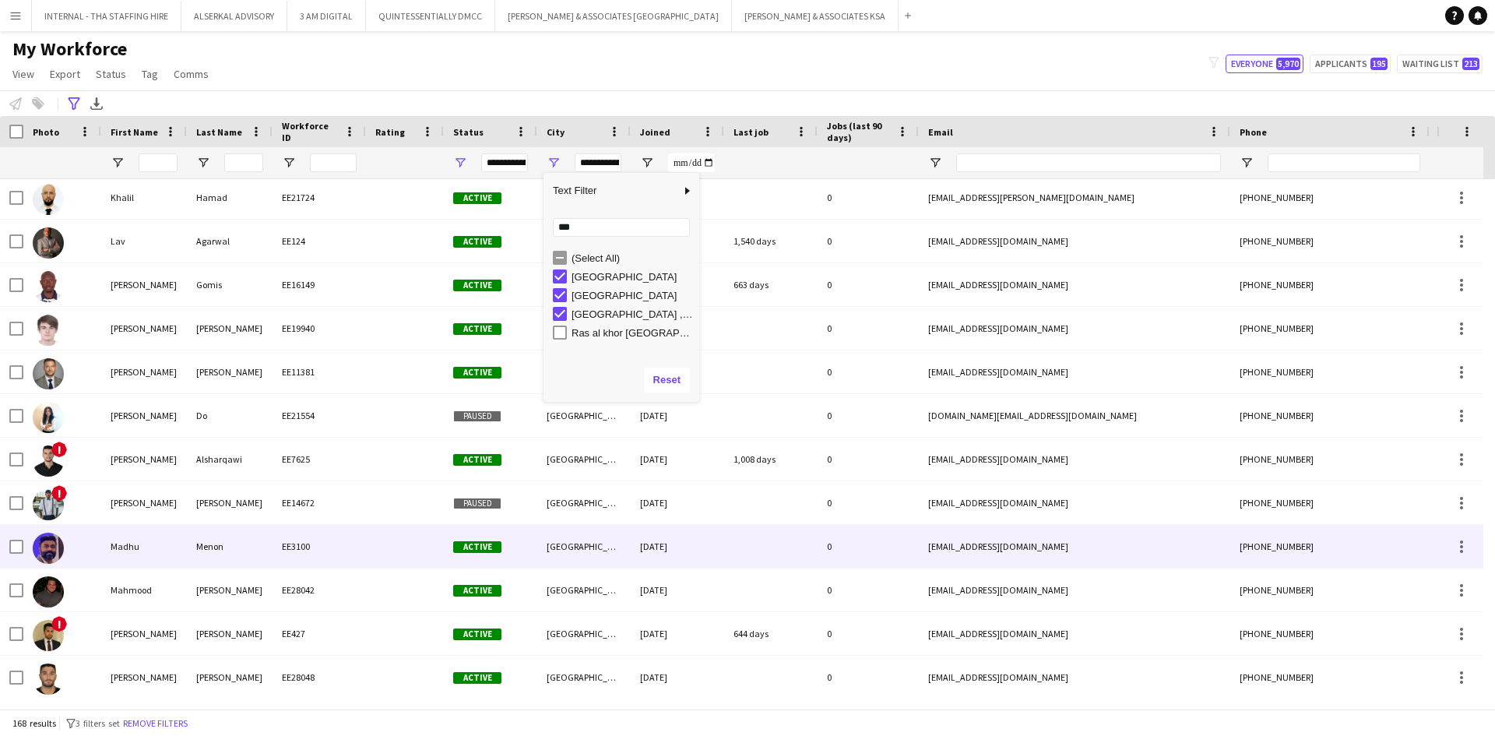
click at [178, 547] on div "Madhu" at bounding box center [144, 546] width 86 height 43
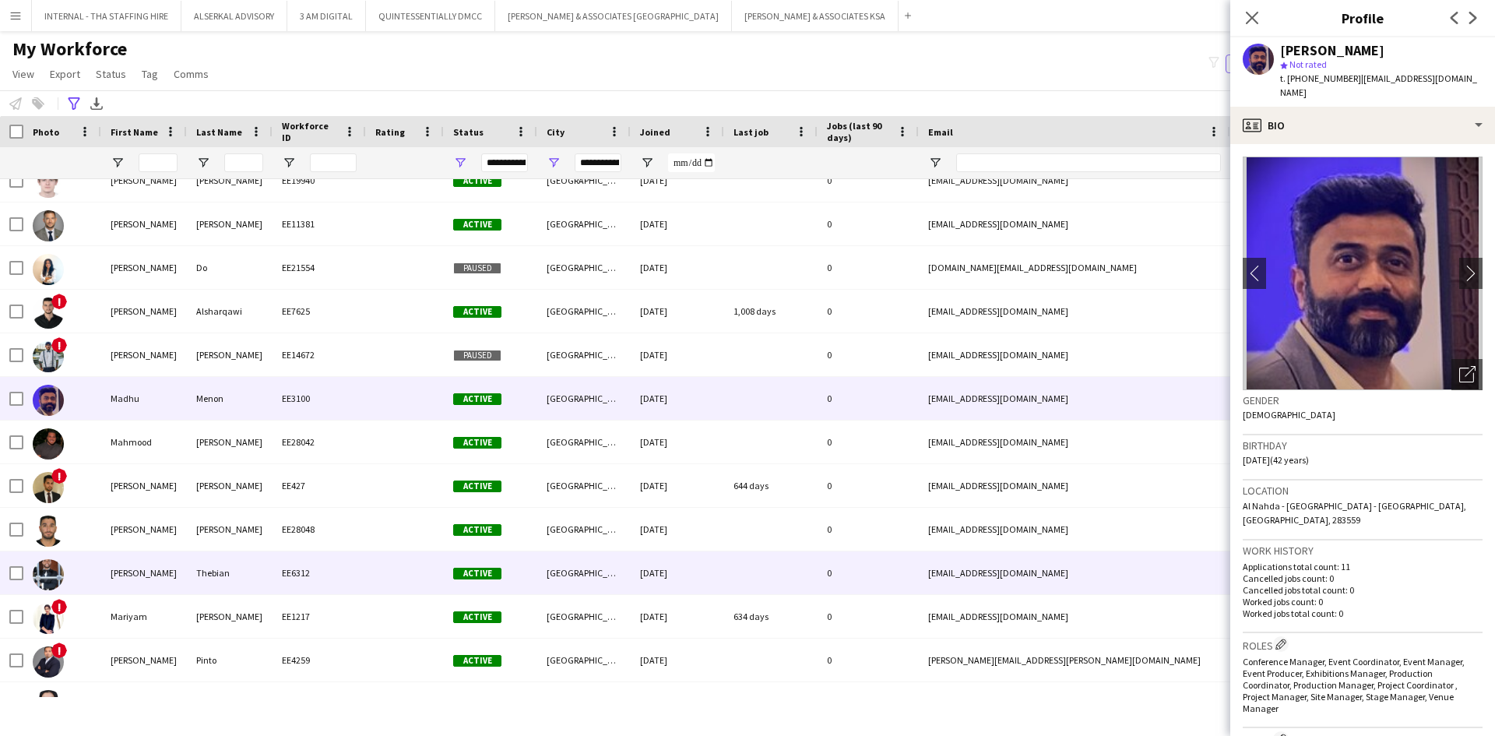
scroll to position [4128, 0]
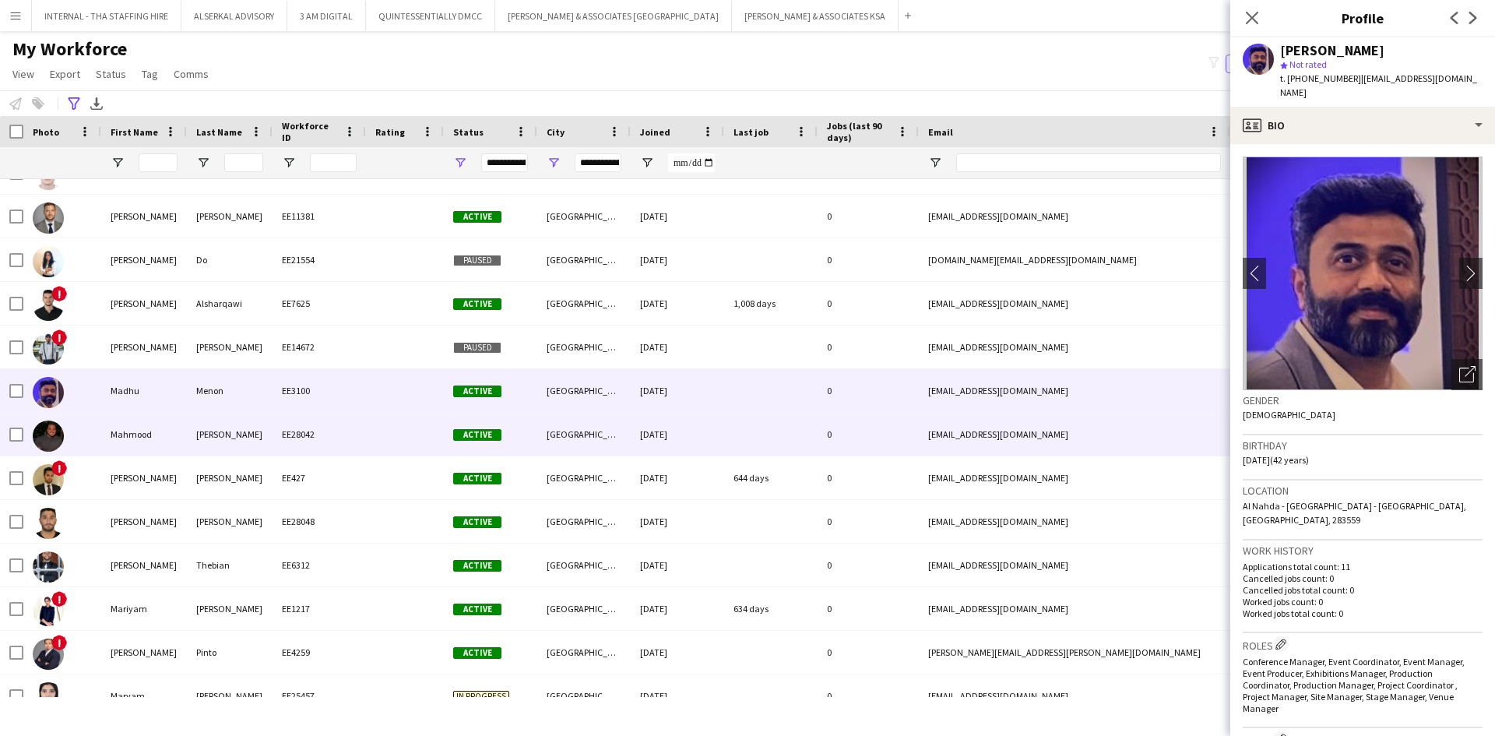
click at [175, 432] on div "Mahmood" at bounding box center [144, 434] width 86 height 43
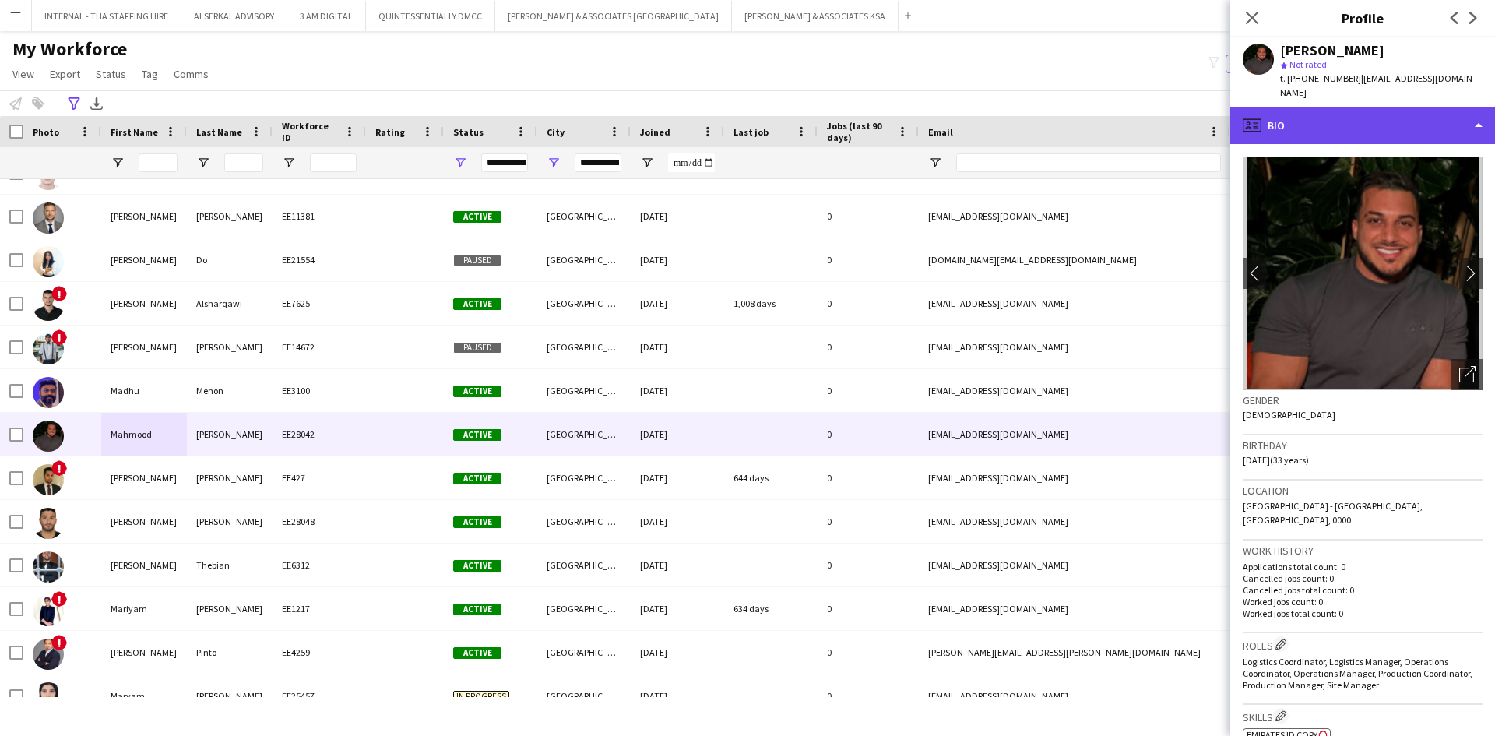
click at [1290, 111] on div "profile Bio" at bounding box center [1363, 125] width 265 height 37
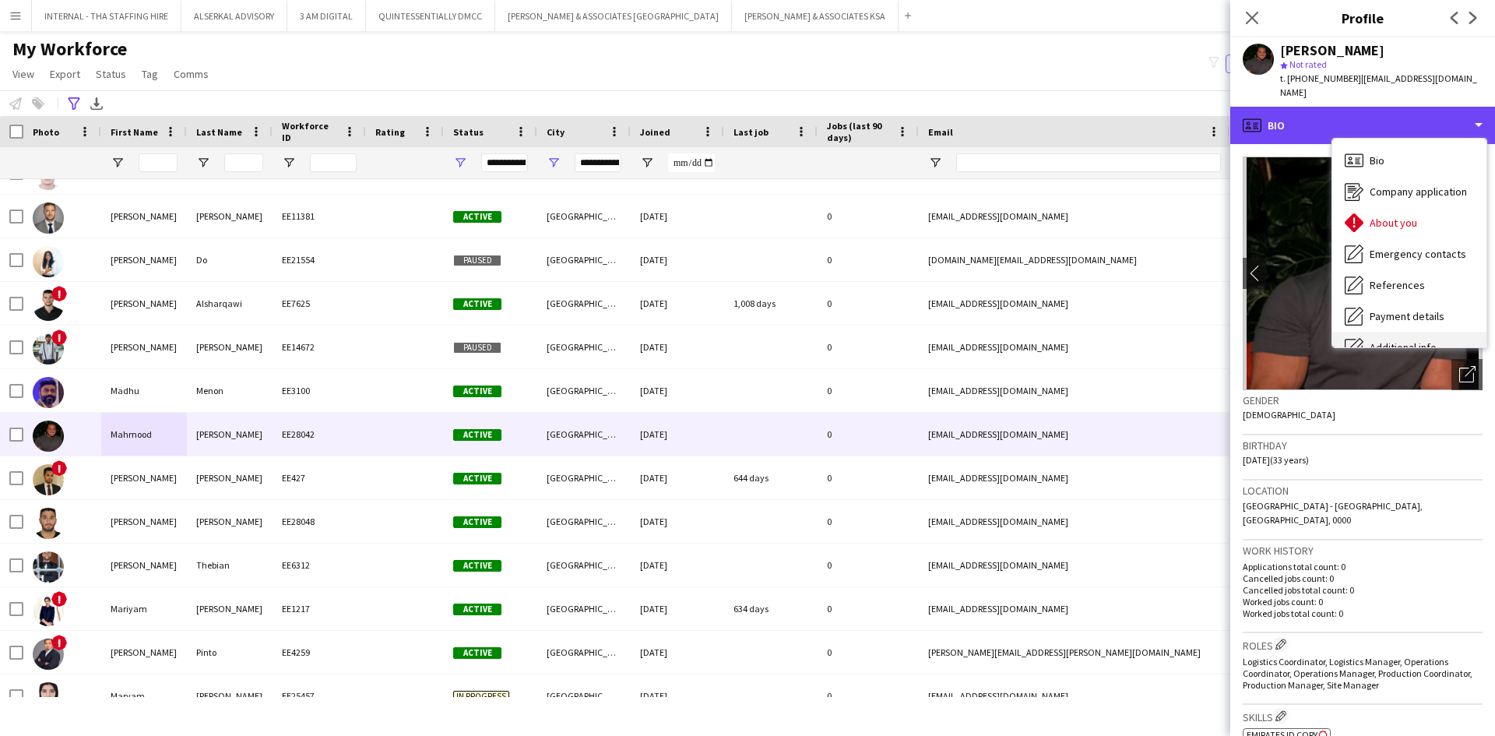
scroll to position [115, 0]
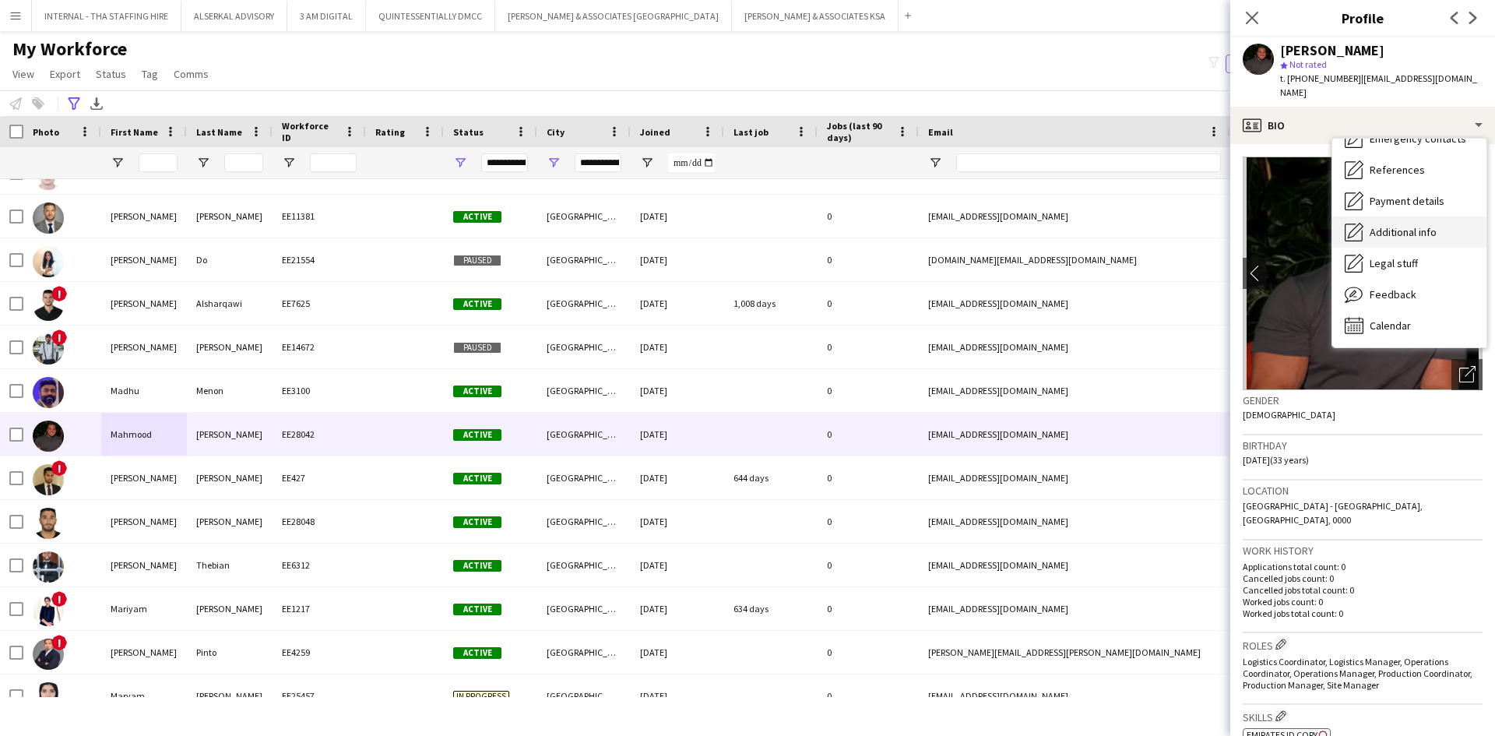
click at [1377, 287] on span "Feedback" at bounding box center [1393, 294] width 47 height 14
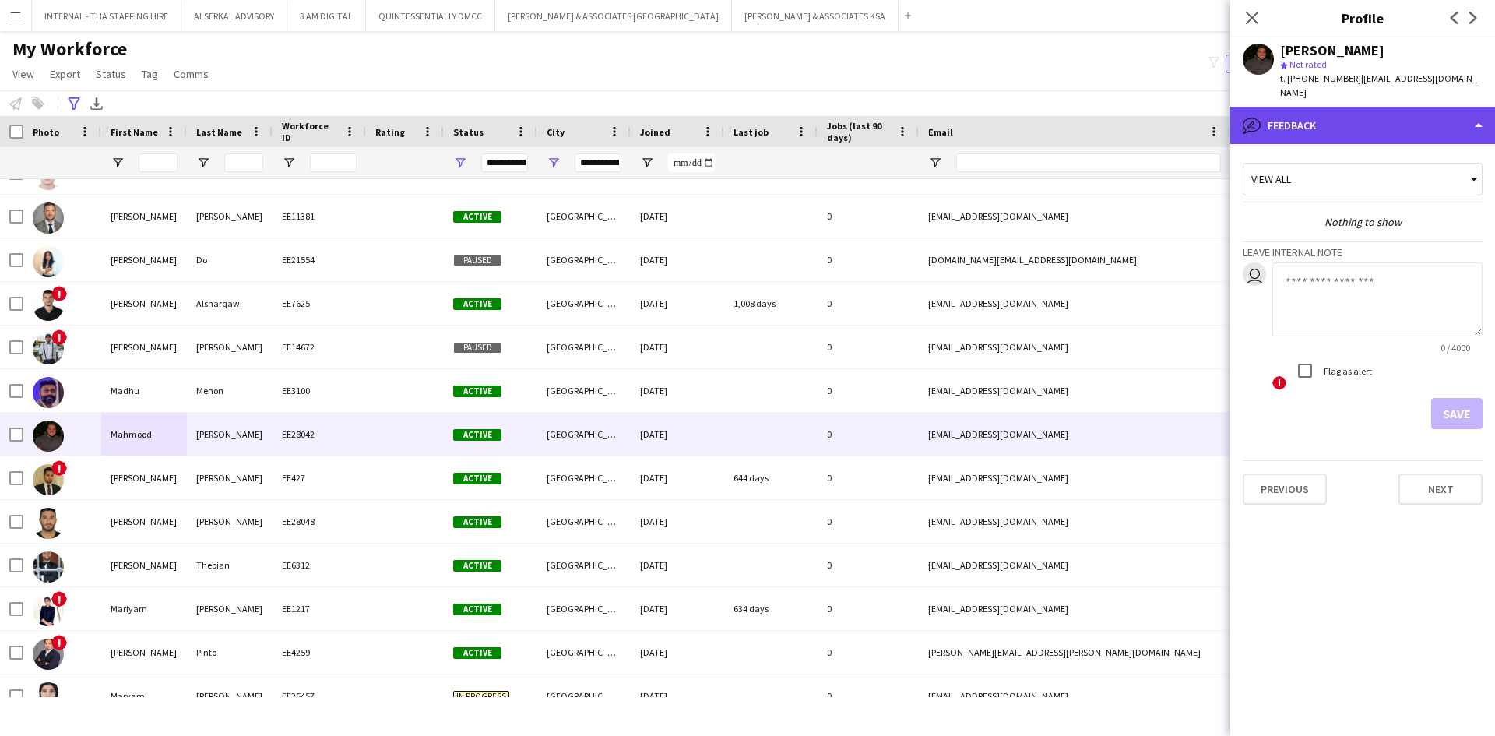
click at [1355, 109] on div "bubble-pencil Feedback" at bounding box center [1363, 125] width 265 height 37
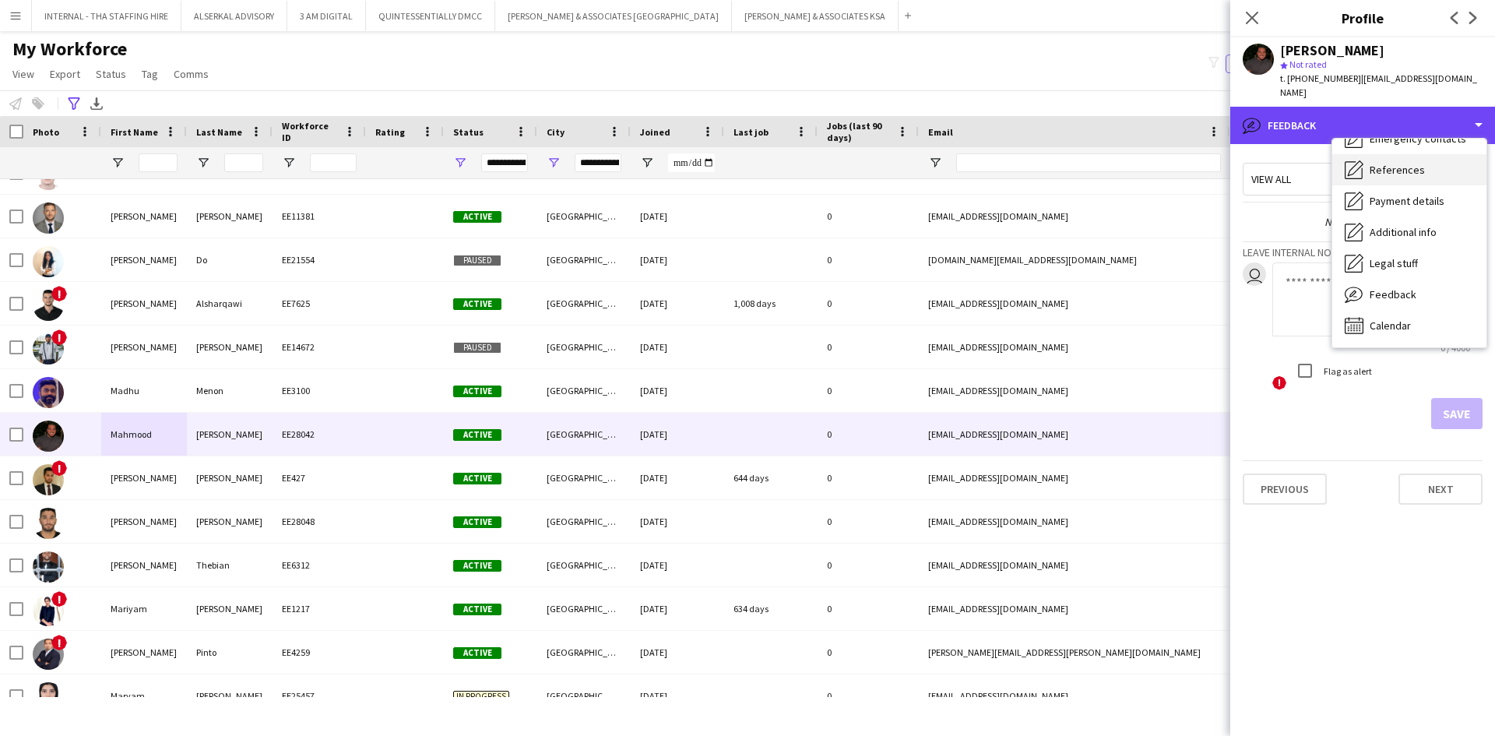
scroll to position [0, 0]
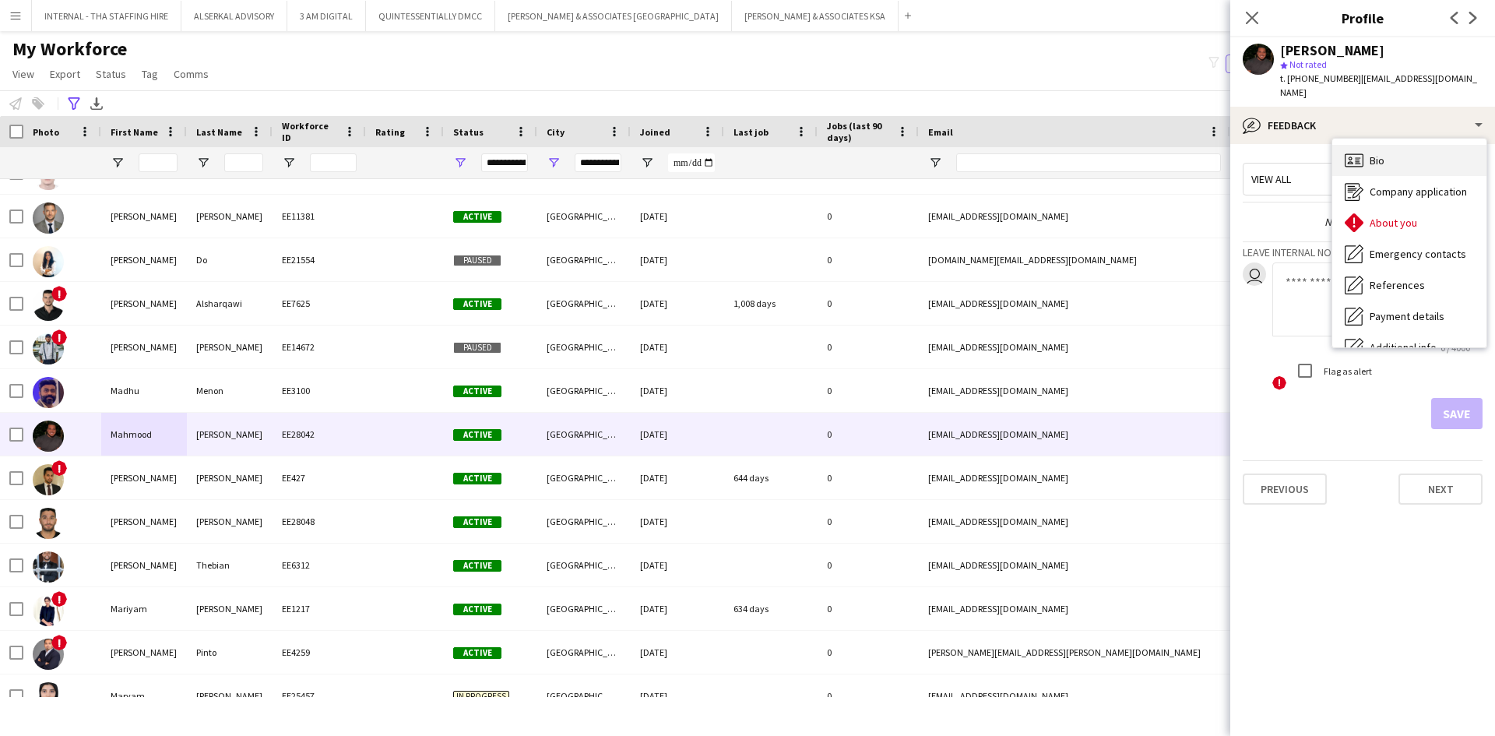
click at [1389, 146] on div "Bio Bio" at bounding box center [1410, 160] width 154 height 31
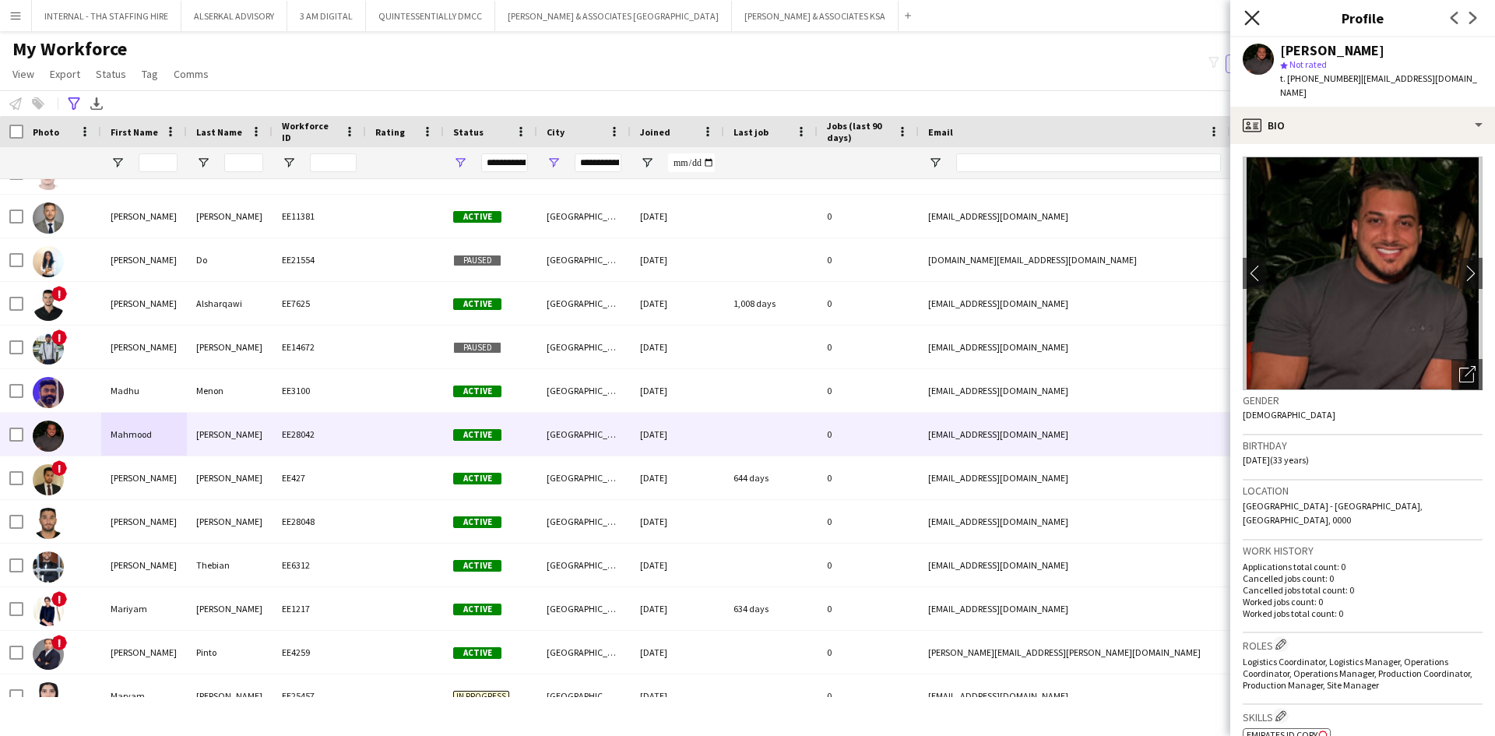
click at [1252, 15] on icon "Close pop-in" at bounding box center [1252, 17] width 15 height 15
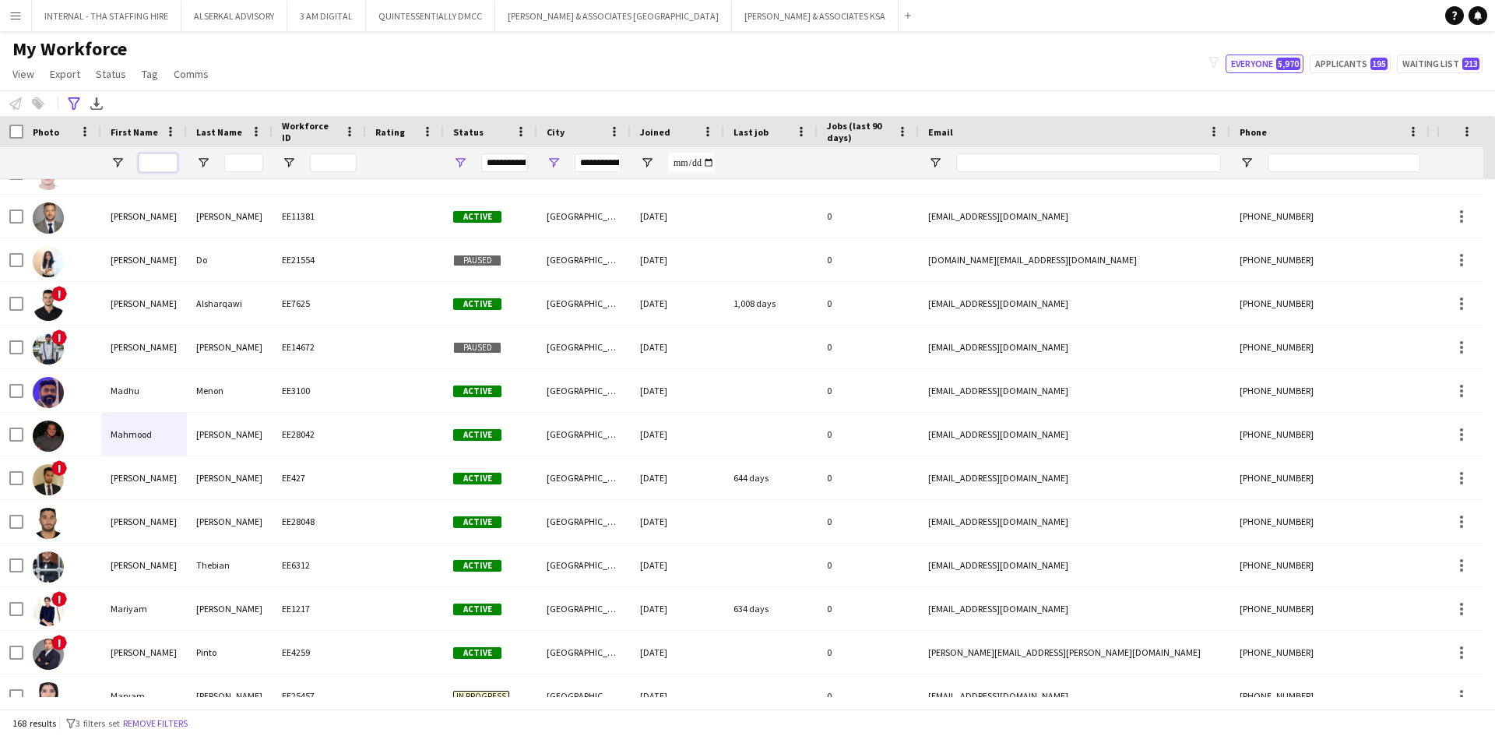
click at [177, 160] on input "First Name Filter Input" at bounding box center [158, 162] width 39 height 19
type input "*****"
type input "***"
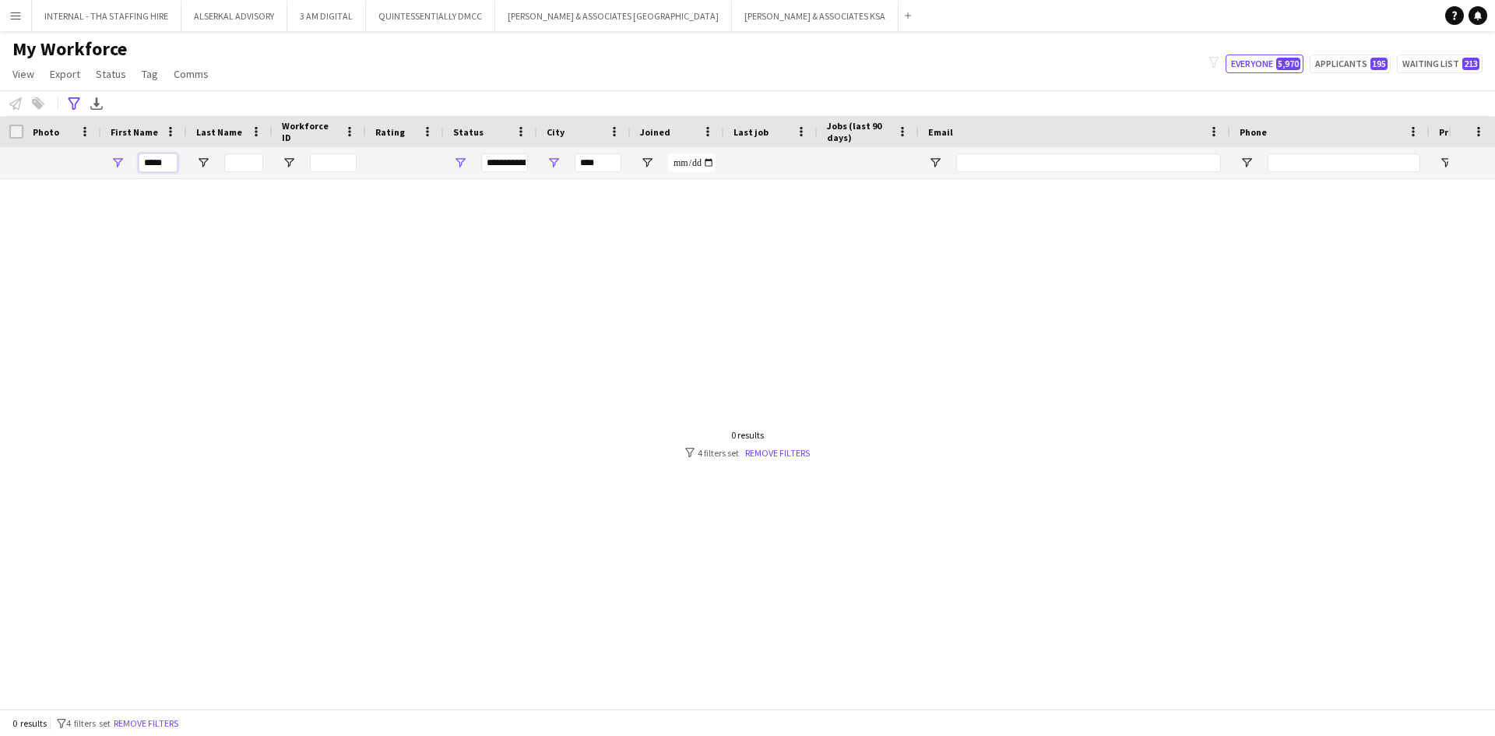
click at [173, 159] on input "*****" at bounding box center [158, 162] width 39 height 19
drag, startPoint x: 174, startPoint y: 166, endPoint x: 101, endPoint y: 156, distance: 73.1
click at [102, 155] on div "*****" at bounding box center [144, 162] width 86 height 31
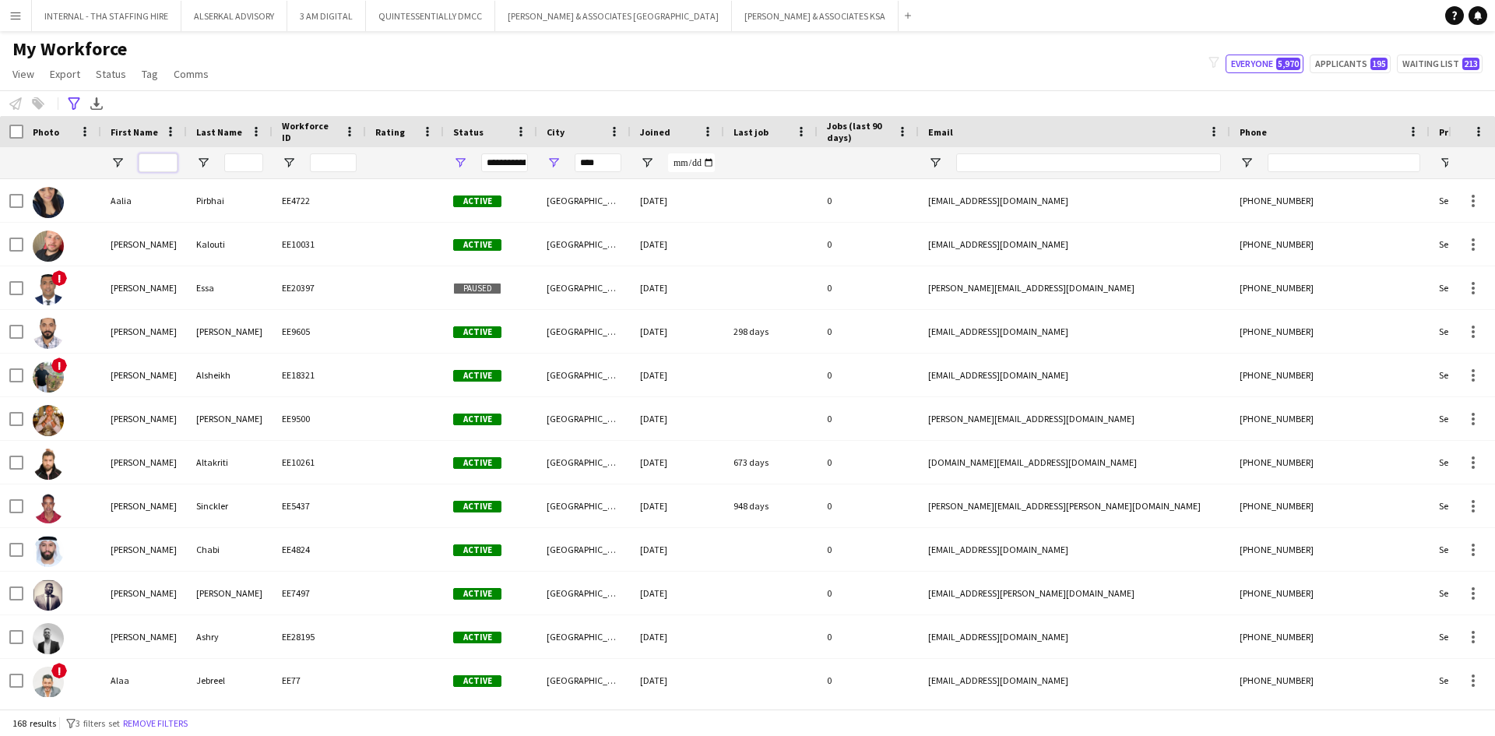
type input "**********"
click at [143, 721] on button "Remove filters" at bounding box center [155, 723] width 71 height 17
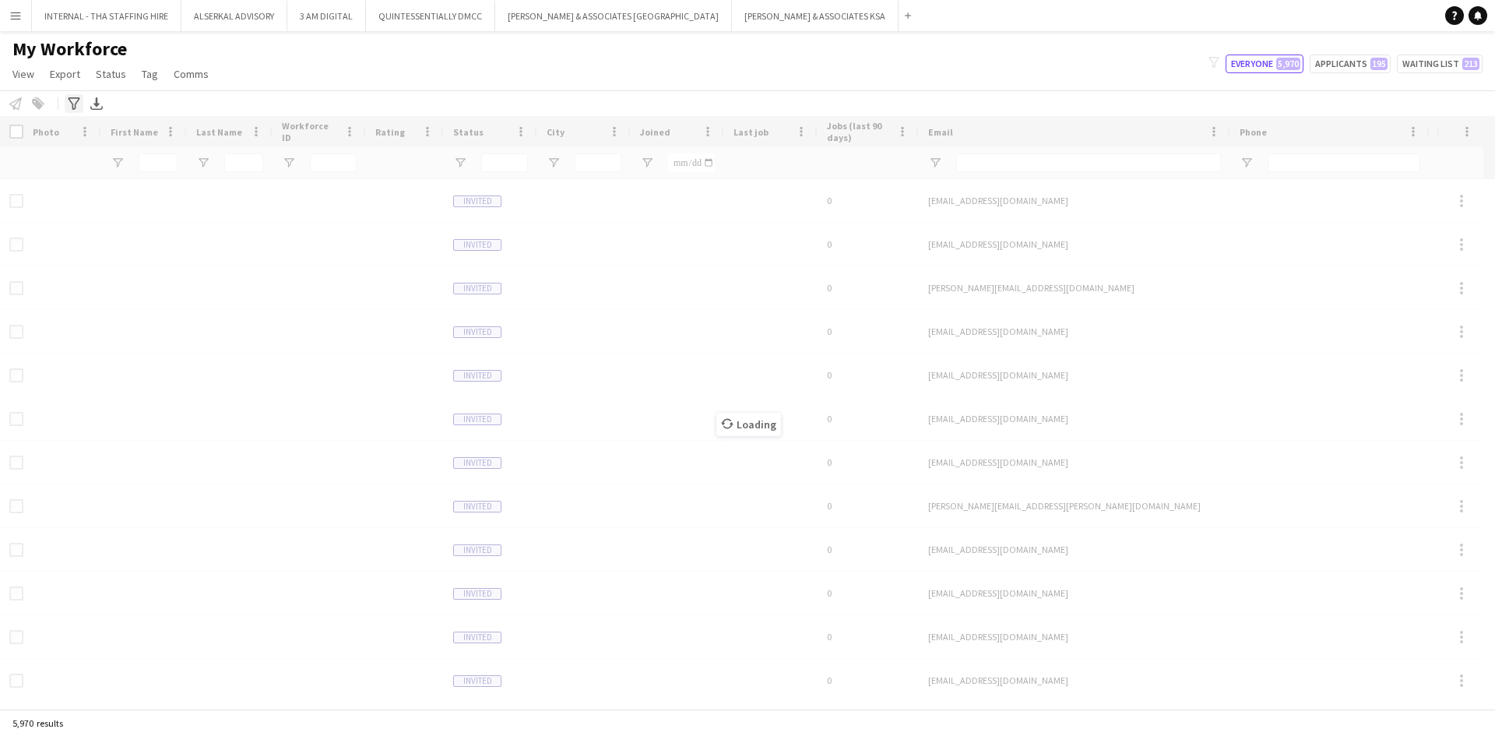
click at [69, 104] on icon "Advanced filters" at bounding box center [74, 103] width 12 height 12
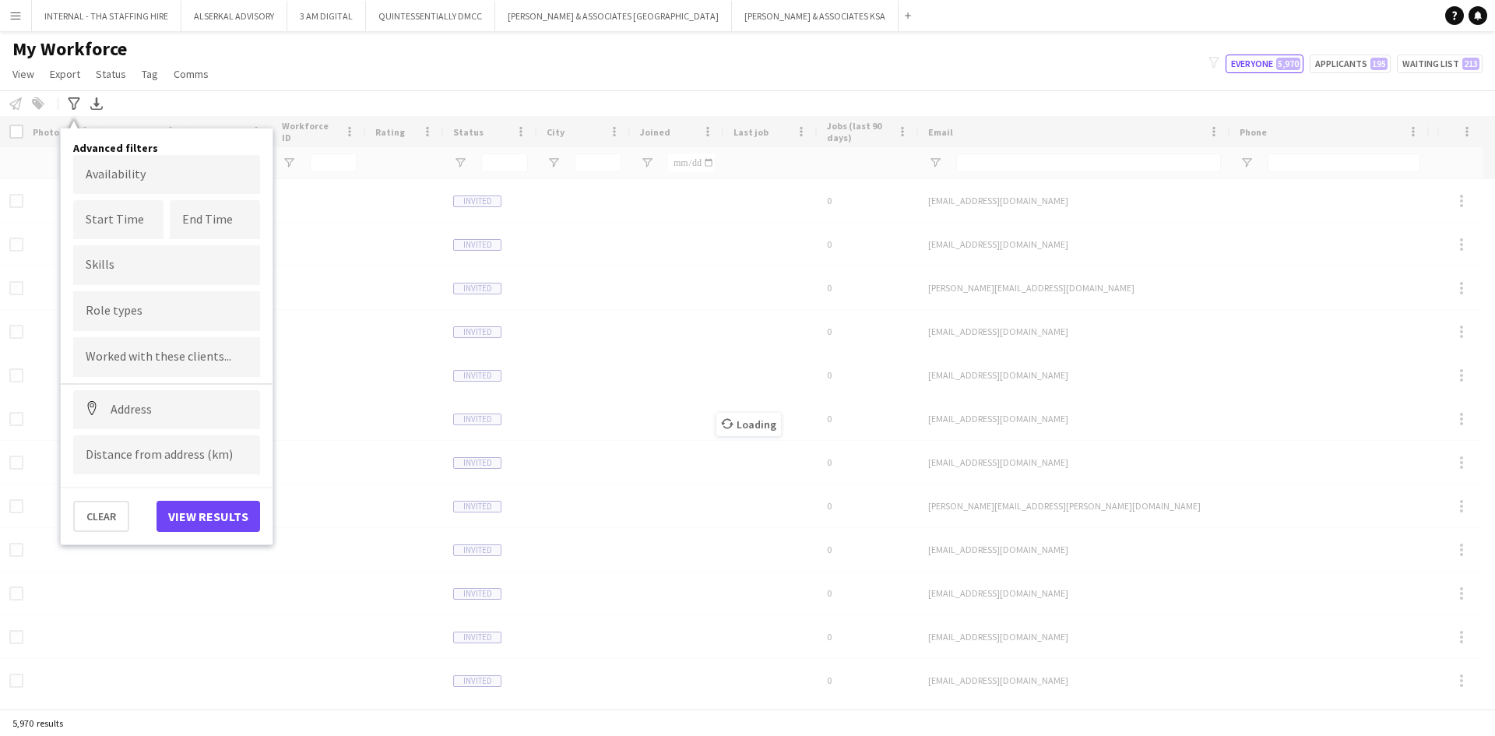
click at [328, 107] on div "Notify workforce Add to tag Select at least one crew to tag him or her. Advance…" at bounding box center [747, 103] width 1495 height 26
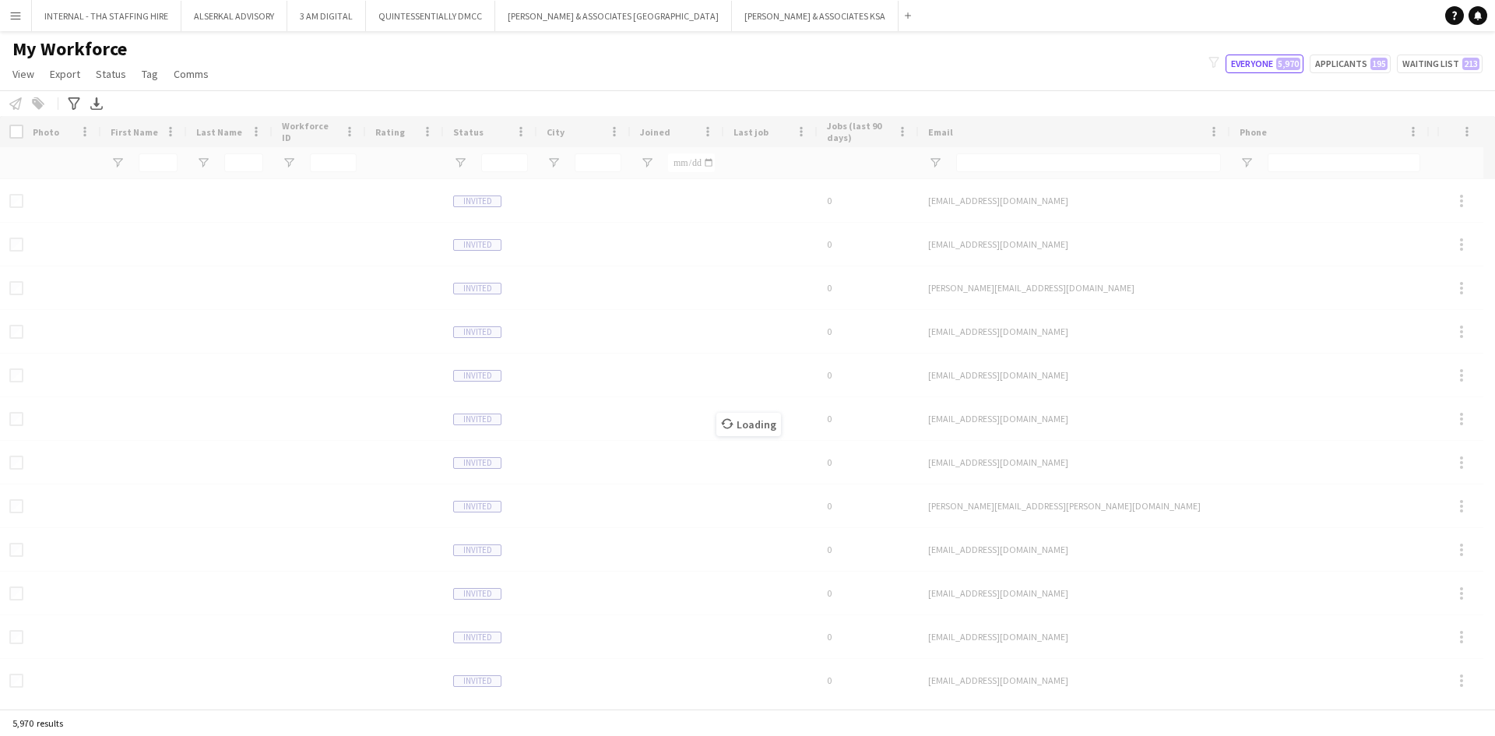
click at [116, 167] on div "Loading" at bounding box center [747, 412] width 1495 height 593
click at [279, 86] on div "My Workforce View Views Default view Julie New view Update view Delete view Edi…" at bounding box center [747, 63] width 1495 height 53
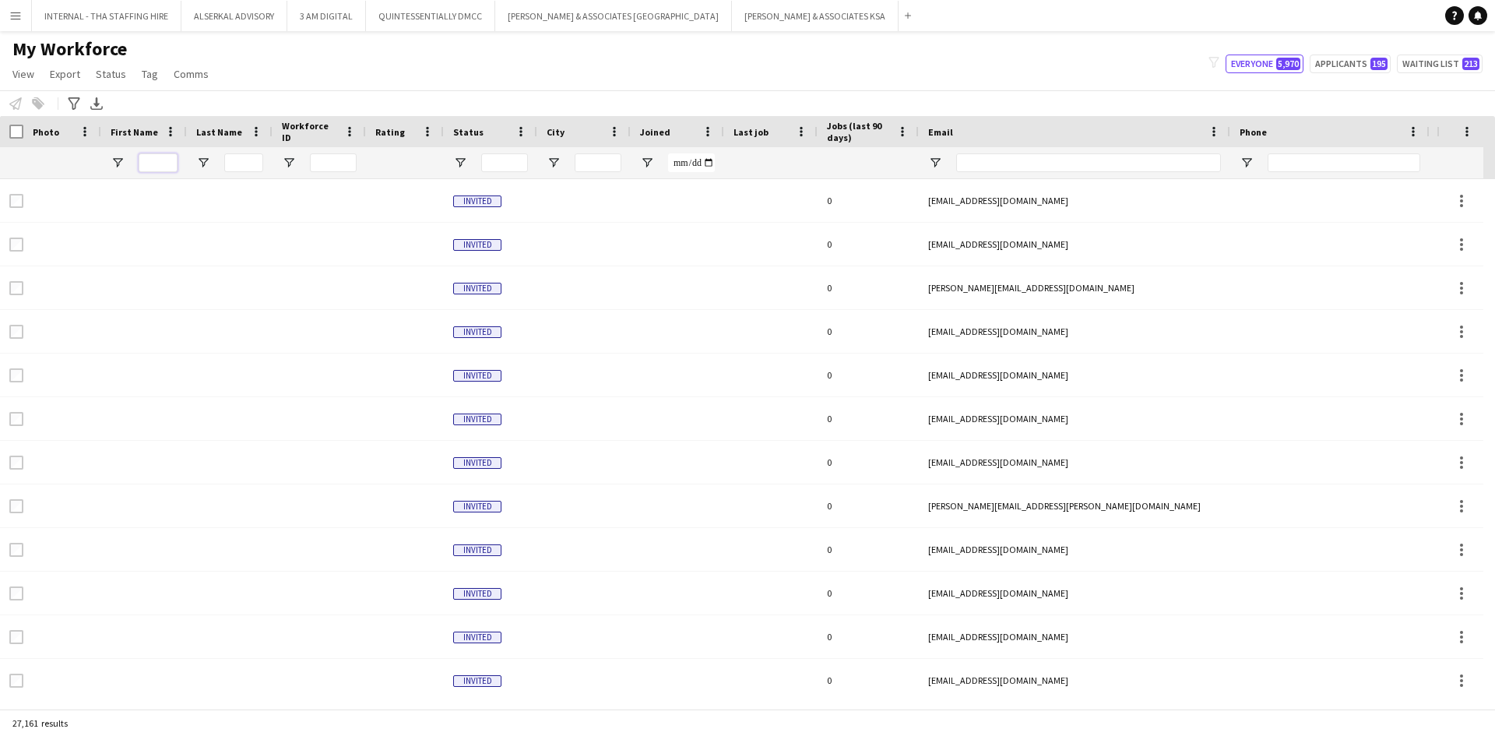
click at [158, 158] on input "First Name Filter Input" at bounding box center [158, 162] width 39 height 19
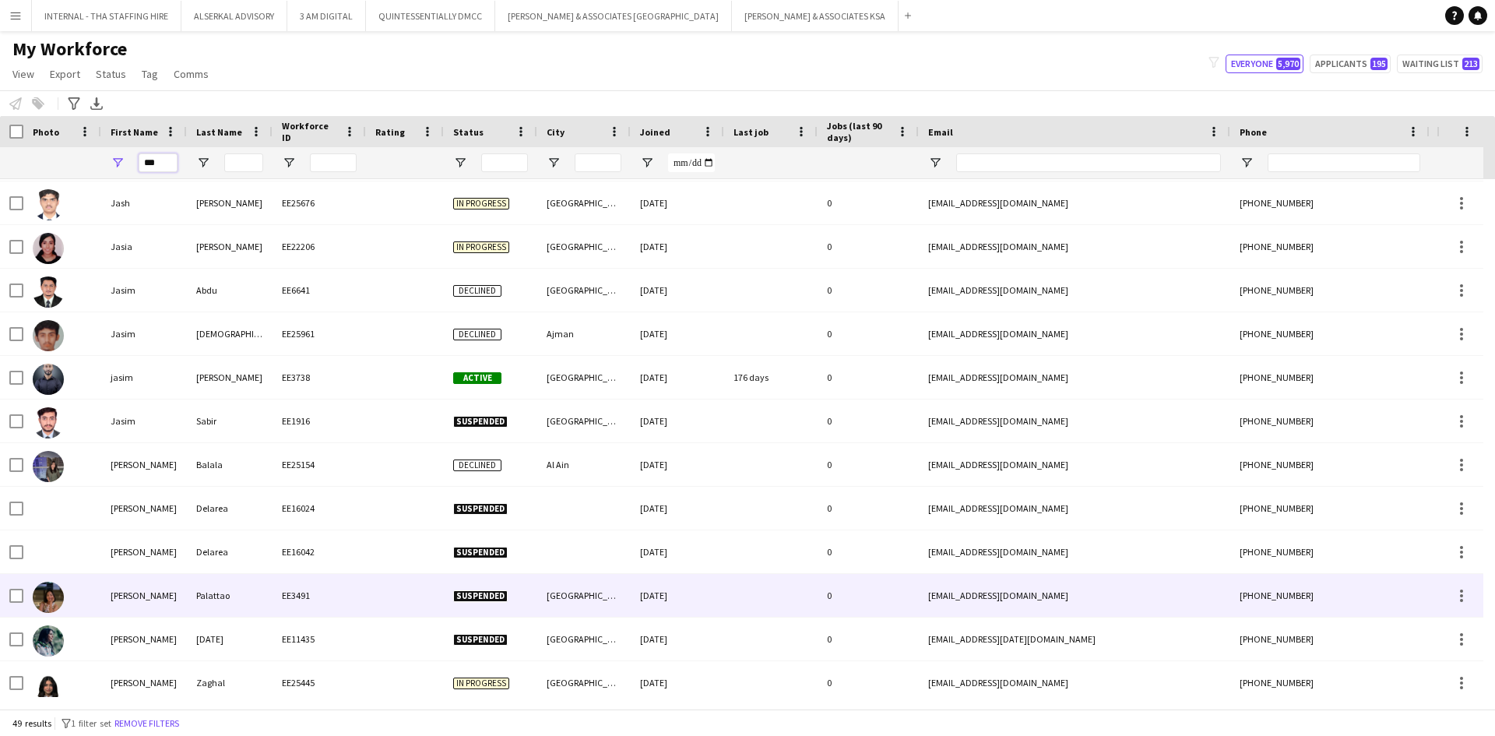
scroll to position [234, 0]
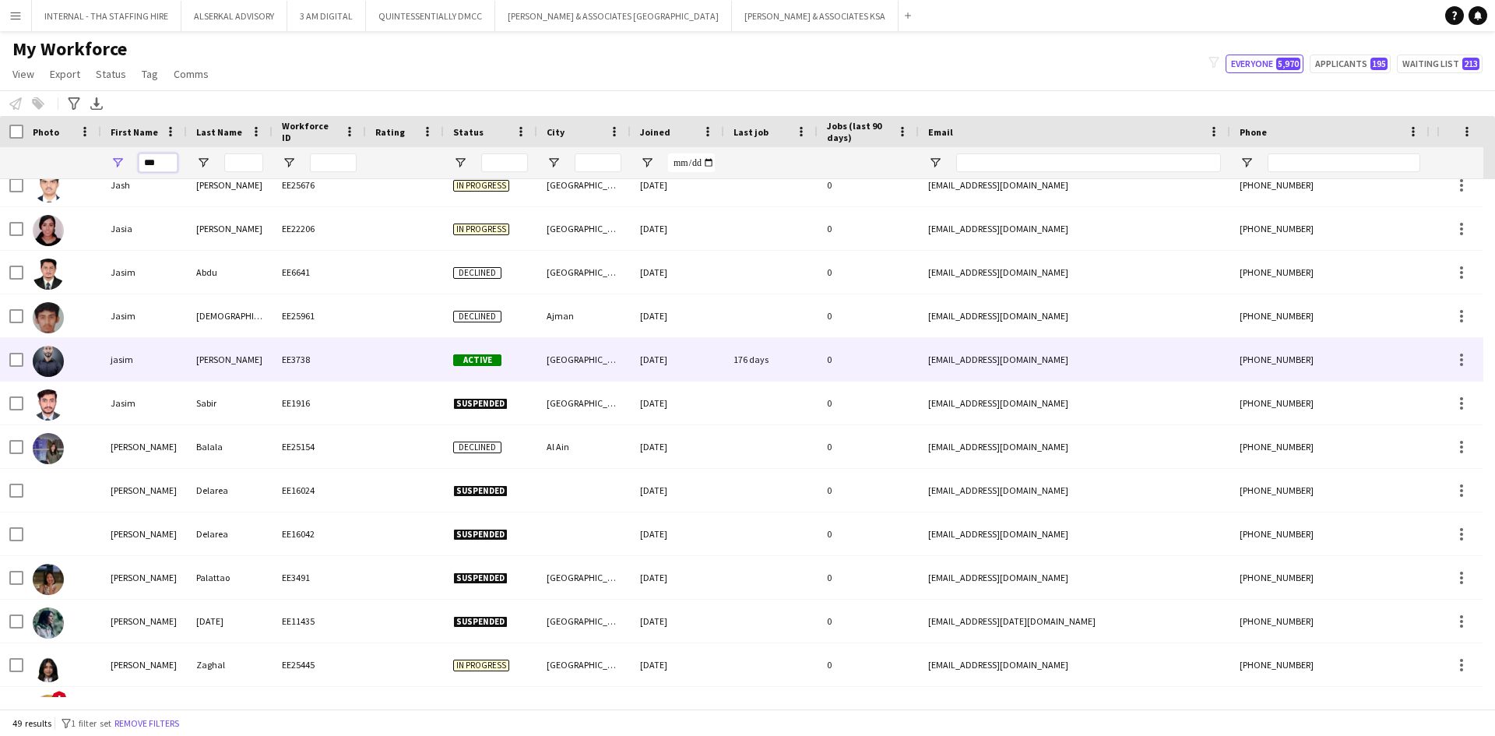
type input "***"
click at [117, 350] on div "jasim" at bounding box center [144, 359] width 86 height 43
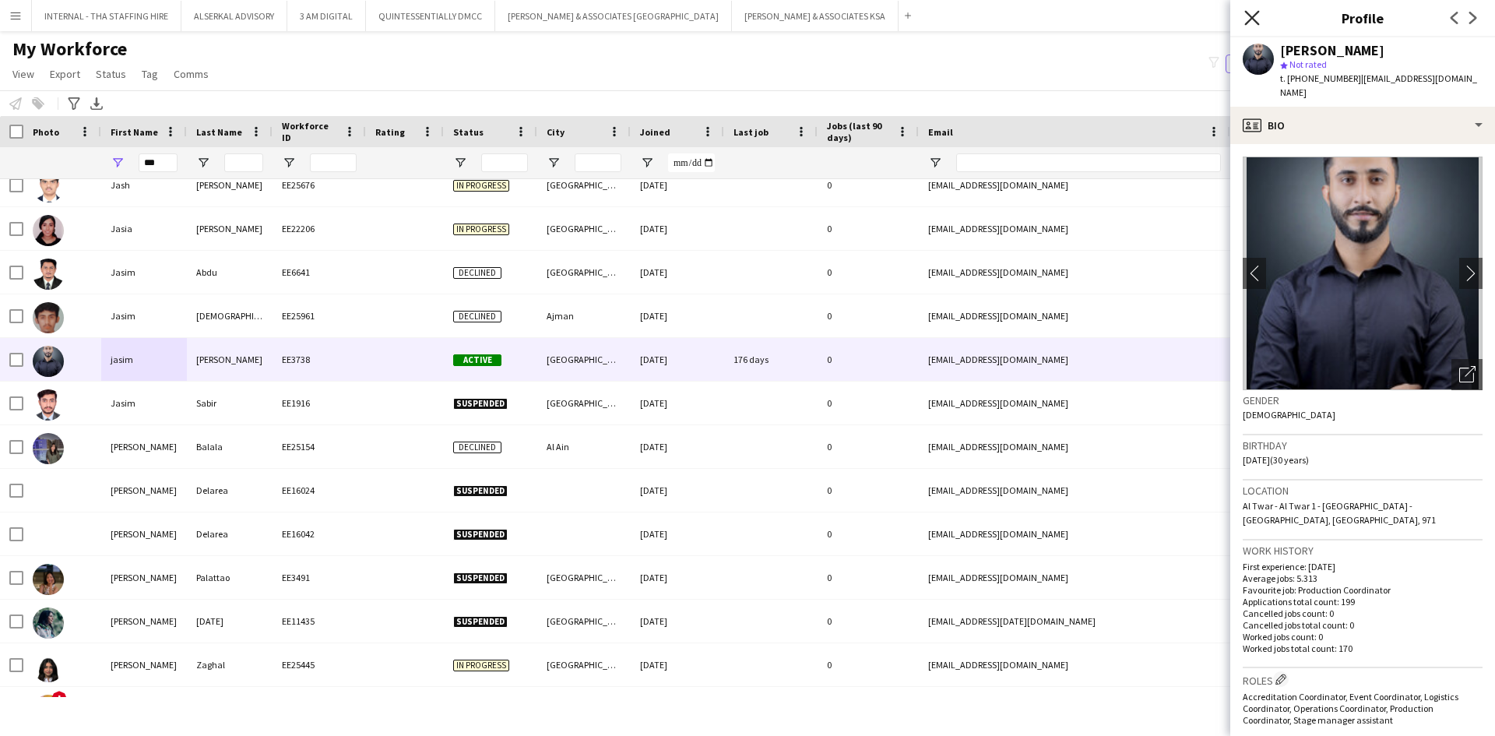
click at [1252, 12] on icon "Close pop-in" at bounding box center [1252, 17] width 15 height 15
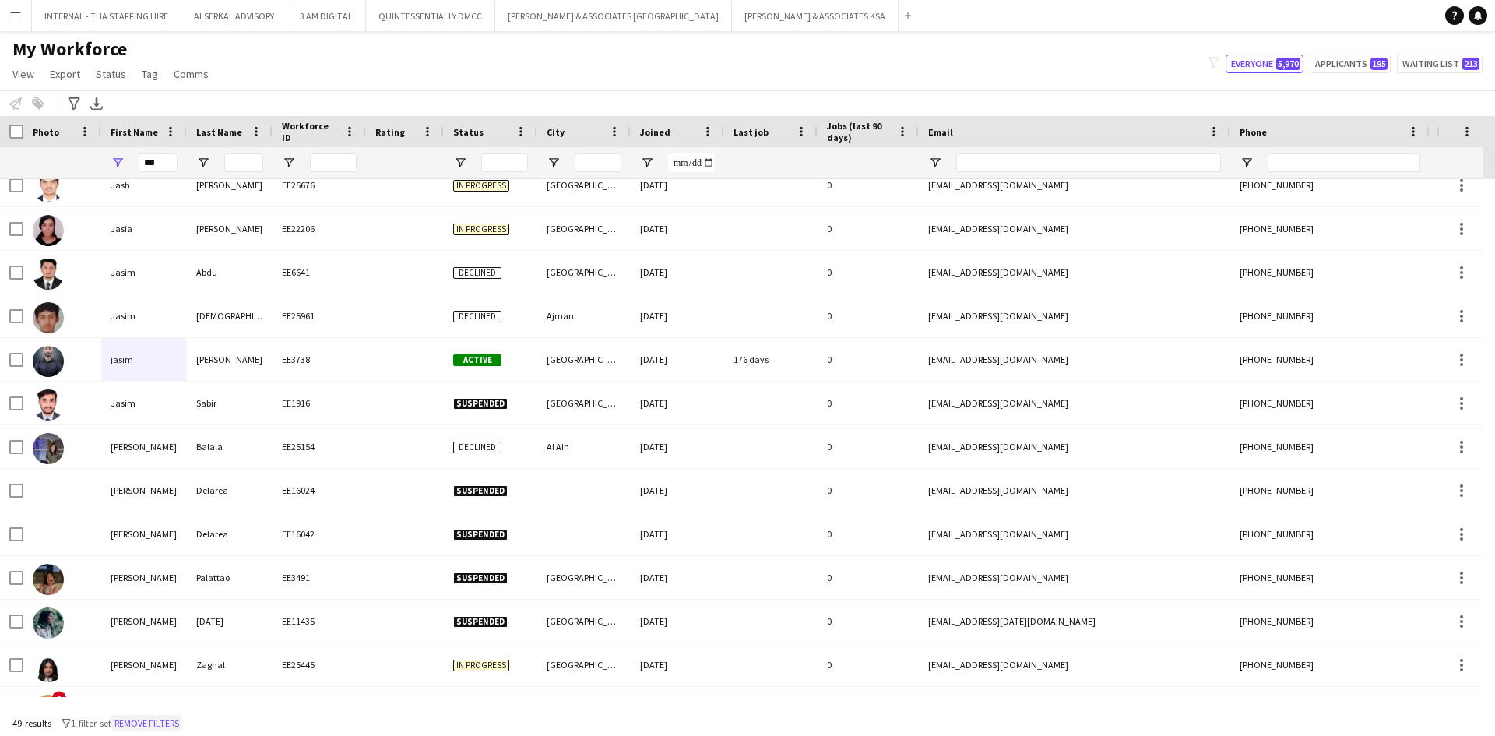
click at [164, 726] on button "Remove filters" at bounding box center [146, 723] width 71 height 17
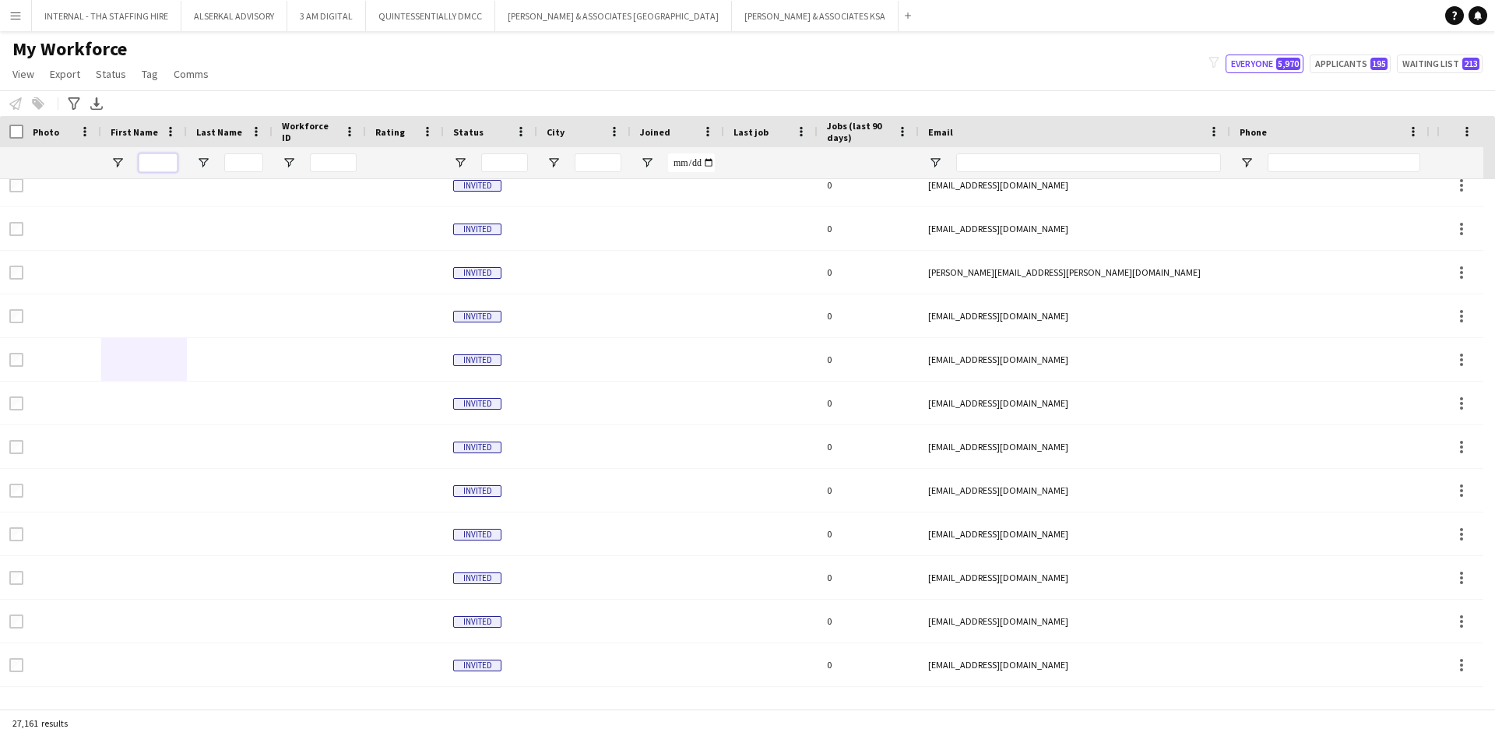
click at [160, 159] on input "First Name Filter Input" at bounding box center [158, 162] width 39 height 19
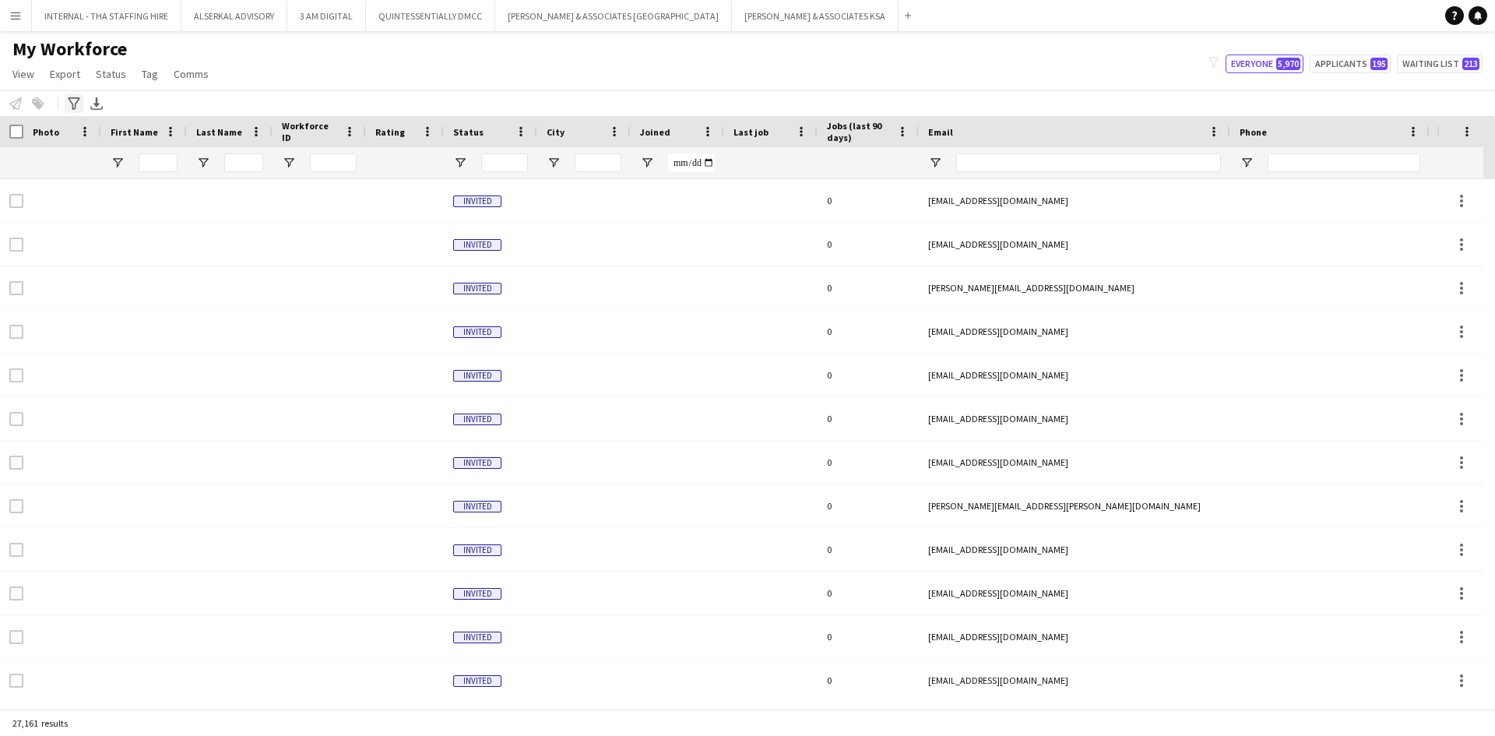
click at [72, 106] on icon at bounding box center [74, 103] width 12 height 12
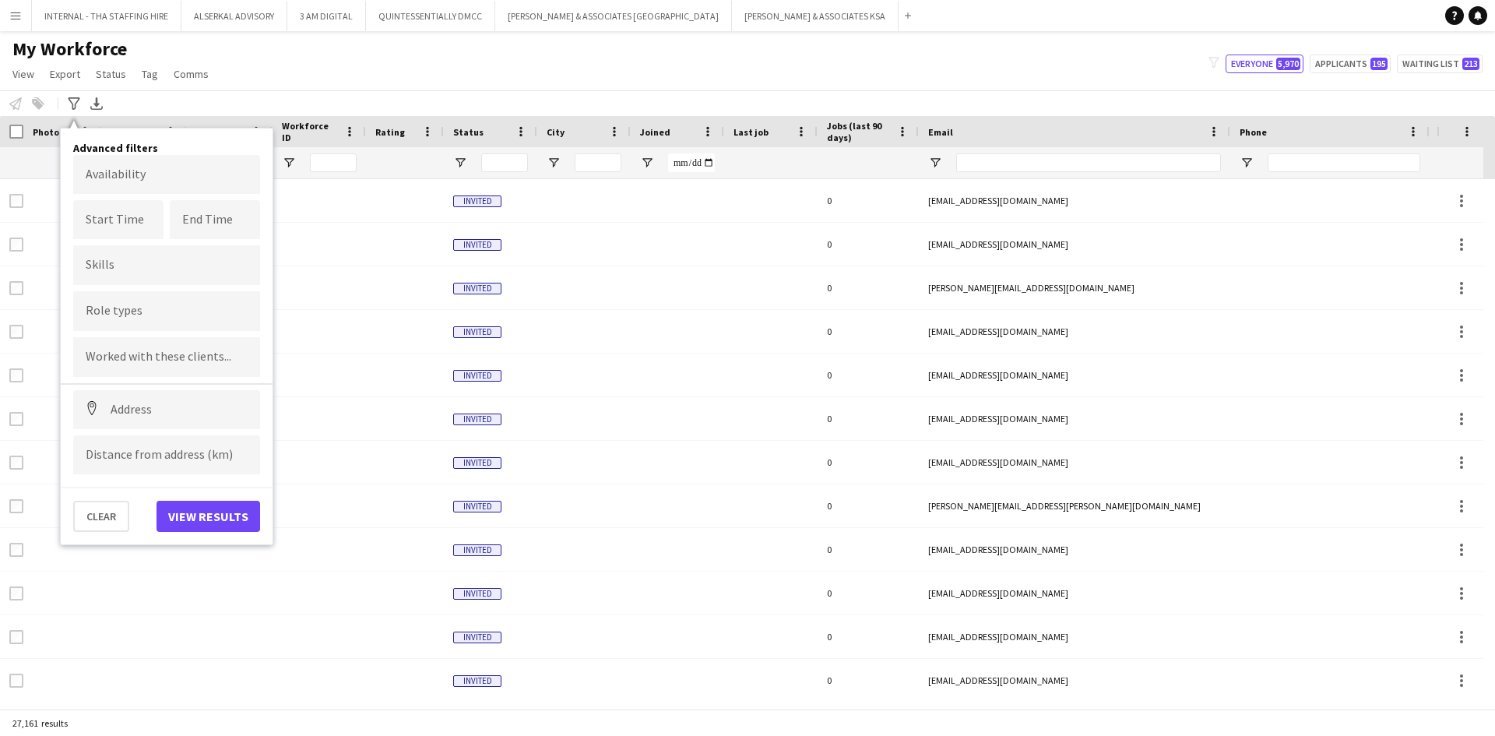
click at [100, 313] on input "Type to search role types..." at bounding box center [167, 312] width 162 height 14
type input "****"
click at [138, 433] on div "Site Manager" at bounding box center [166, 428] width 187 height 37
click at [195, 515] on button "View results" at bounding box center [209, 516] width 104 height 31
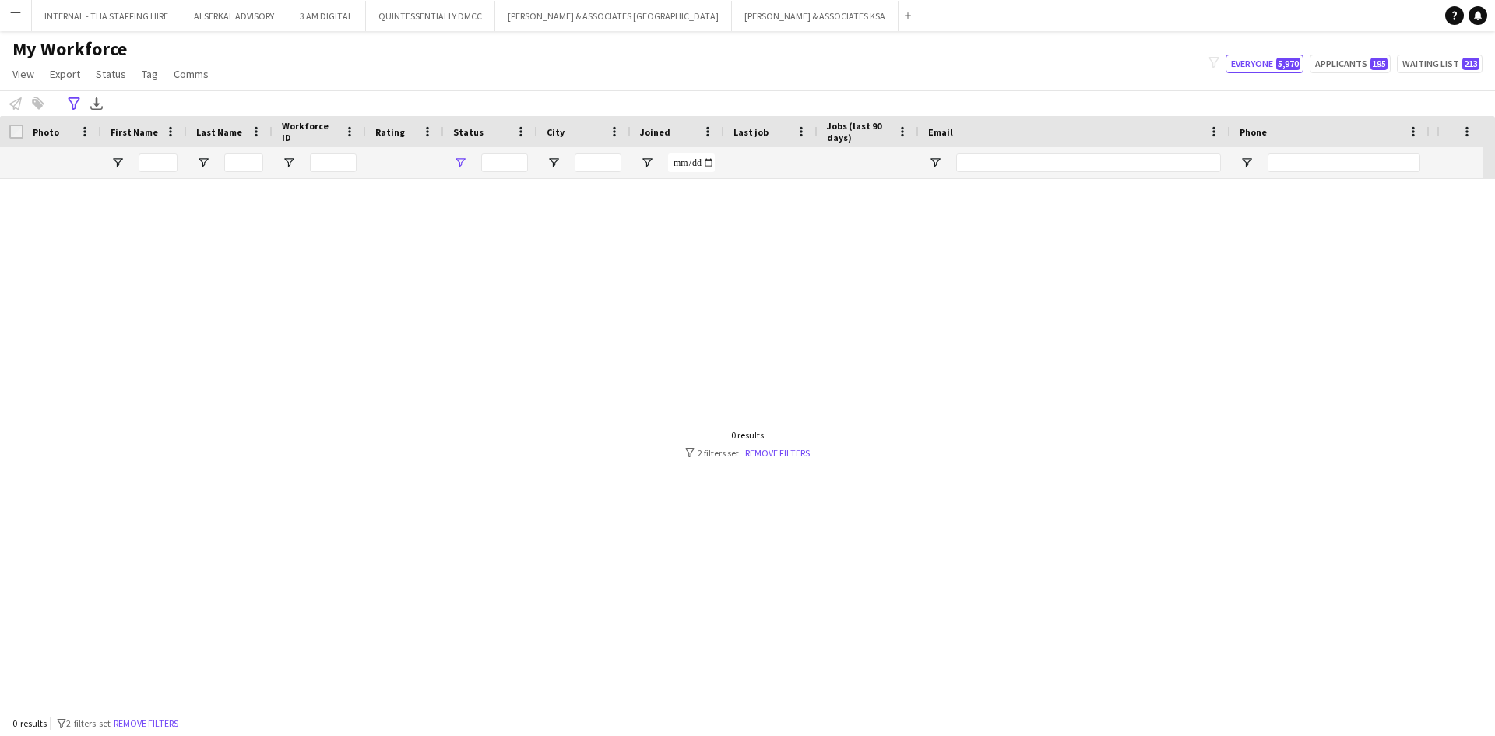
type input "**********"
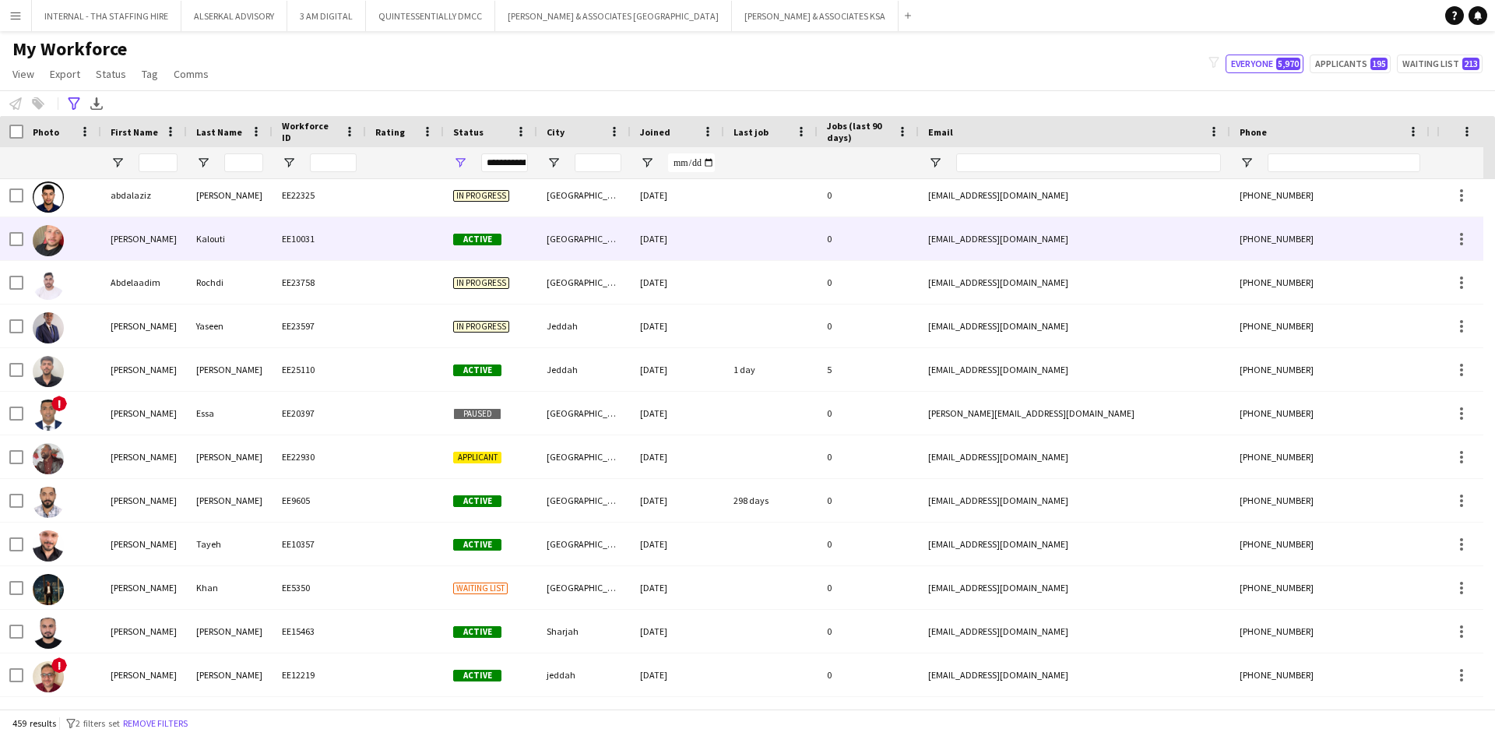
scroll to position [156, 0]
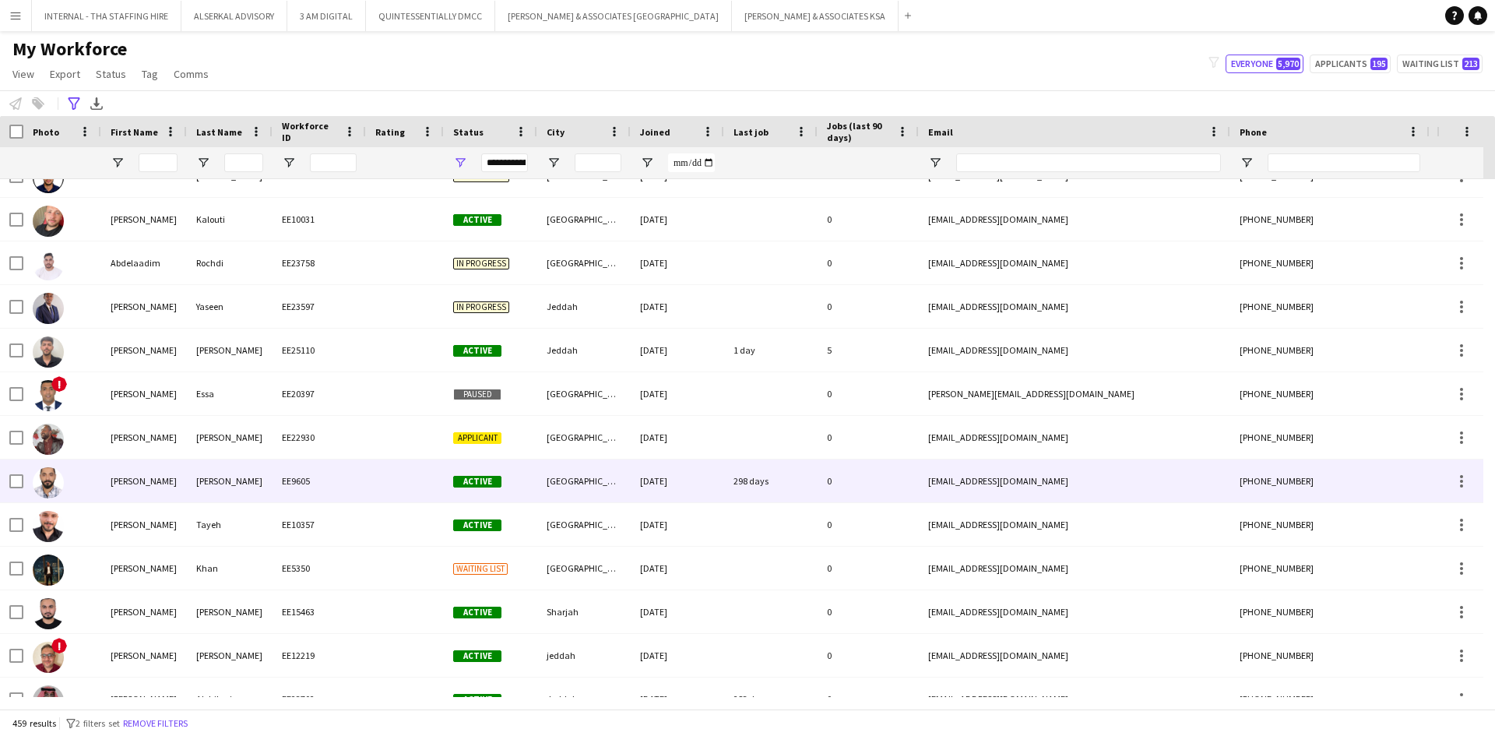
click at [194, 482] on div "Mobarak" at bounding box center [230, 481] width 86 height 43
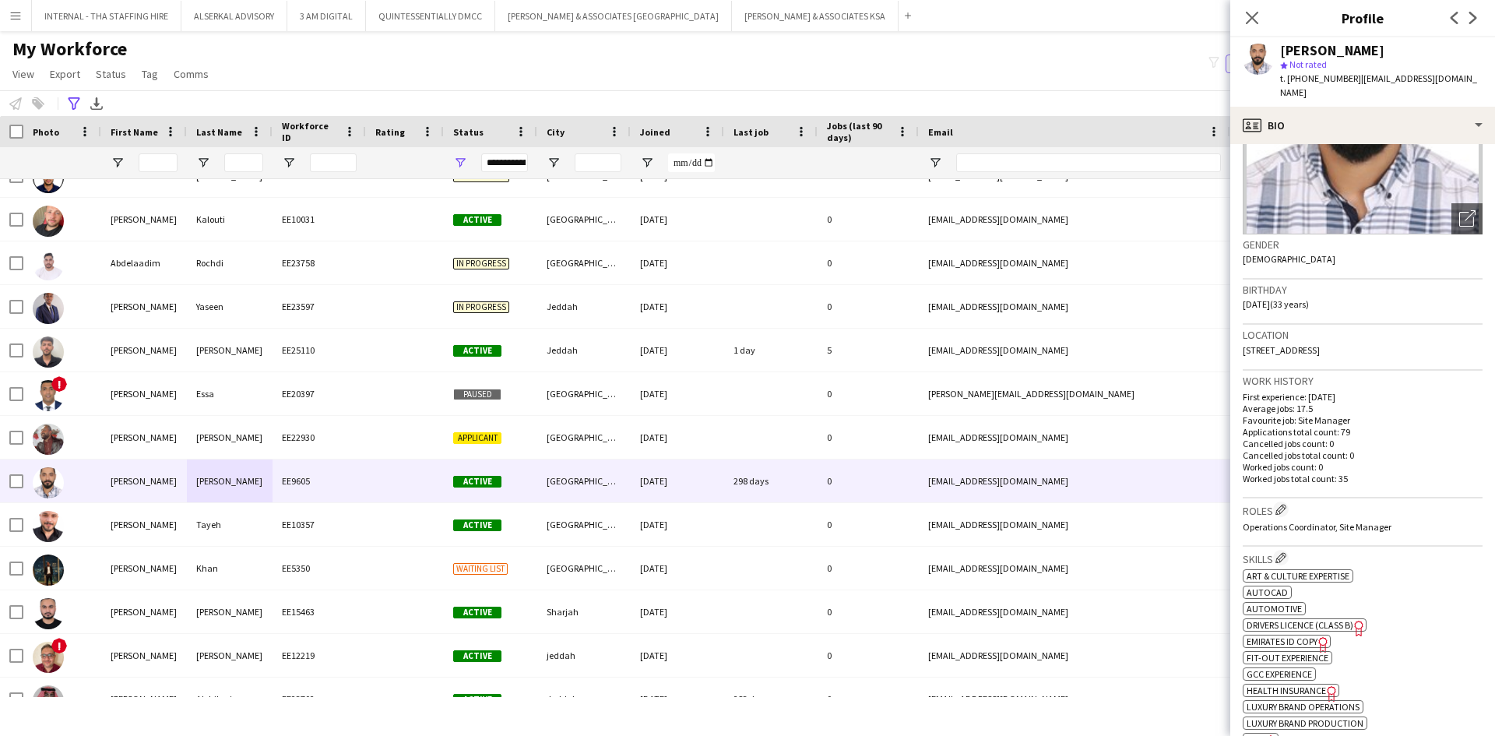
click at [1345, 77] on span "t. +971509552370" at bounding box center [1320, 78] width 81 height 12
drag, startPoint x: 1347, startPoint y: 77, endPoint x: 1294, endPoint y: 83, distance: 53.2
click at [1294, 83] on span "t. +971509552370" at bounding box center [1320, 78] width 81 height 12
copy span "971509552370"
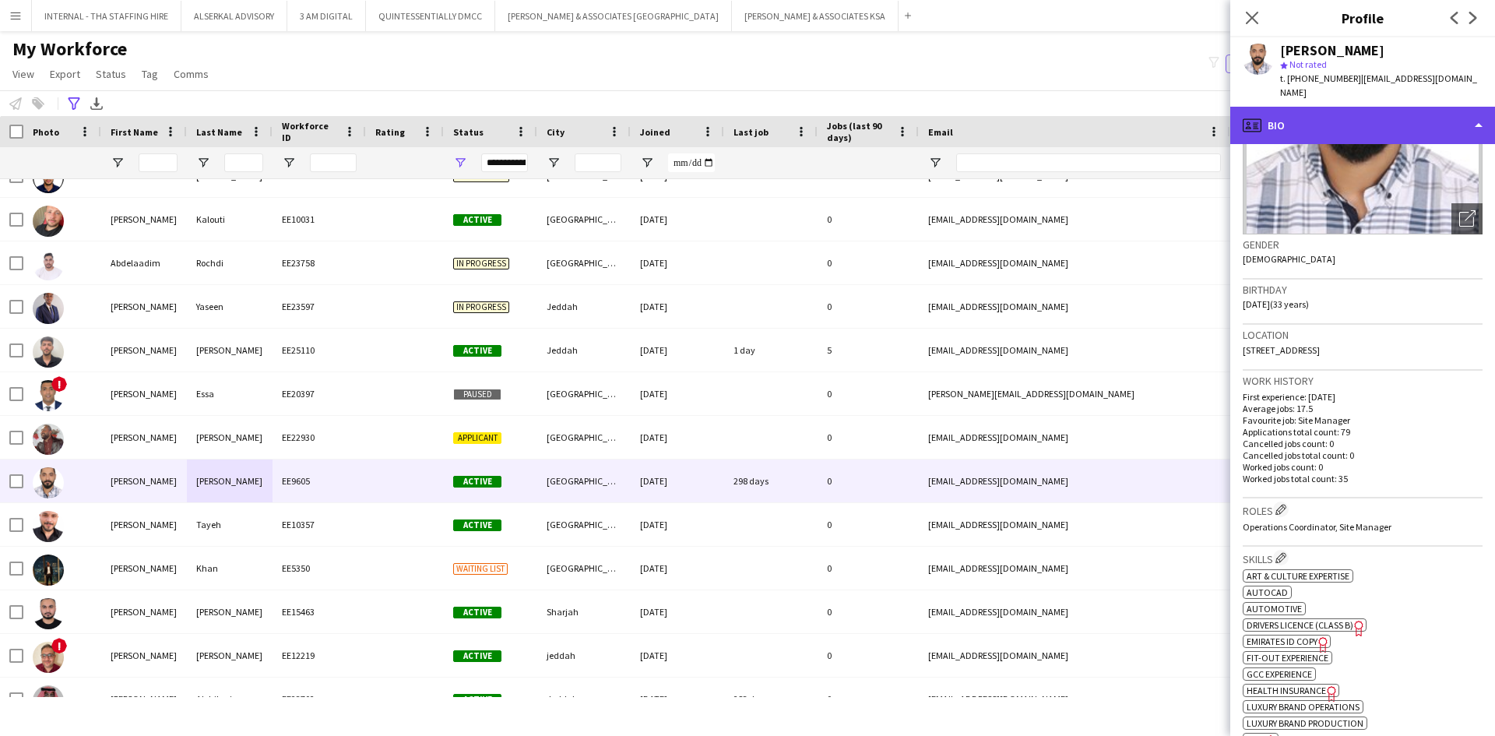
click at [1407, 129] on div "profile Bio" at bounding box center [1363, 125] width 265 height 37
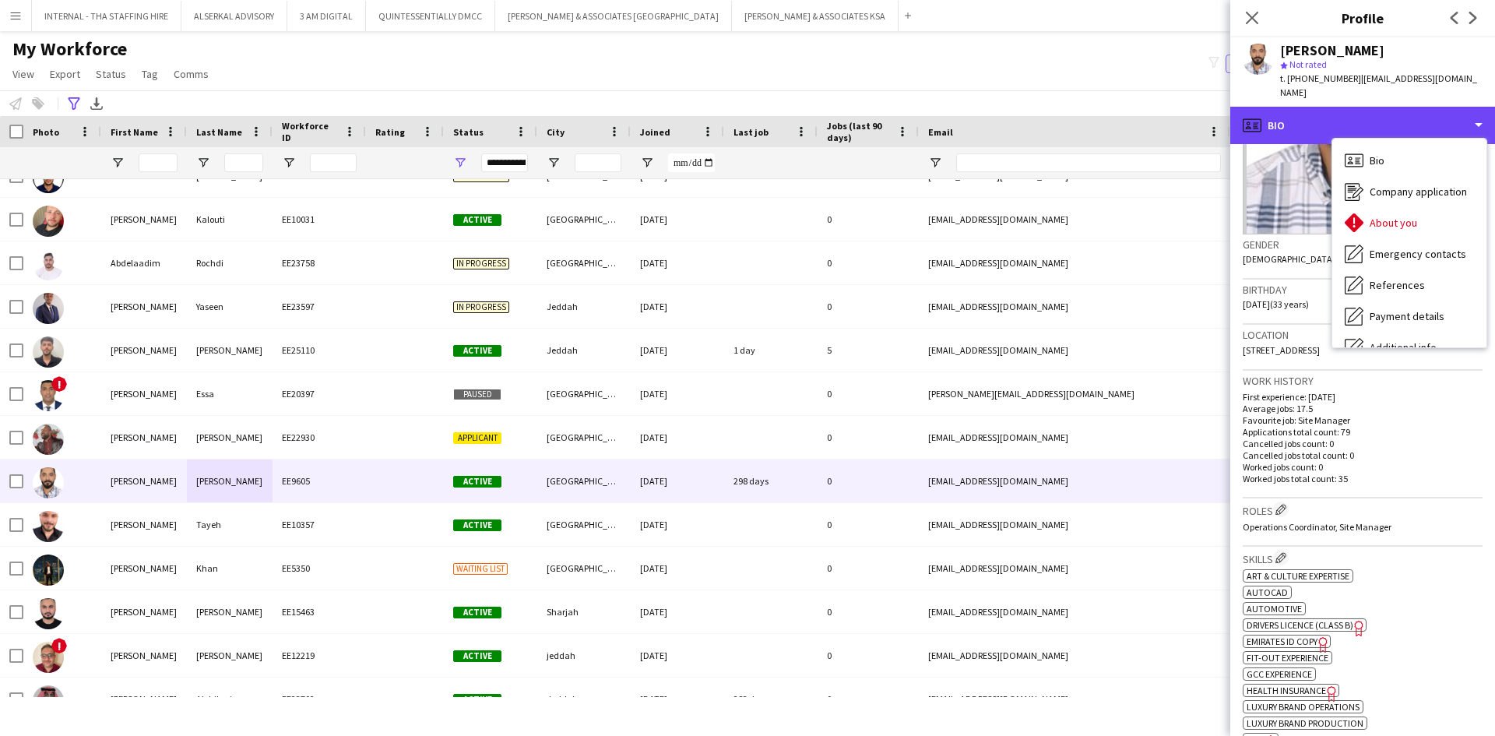
scroll to position [115, 0]
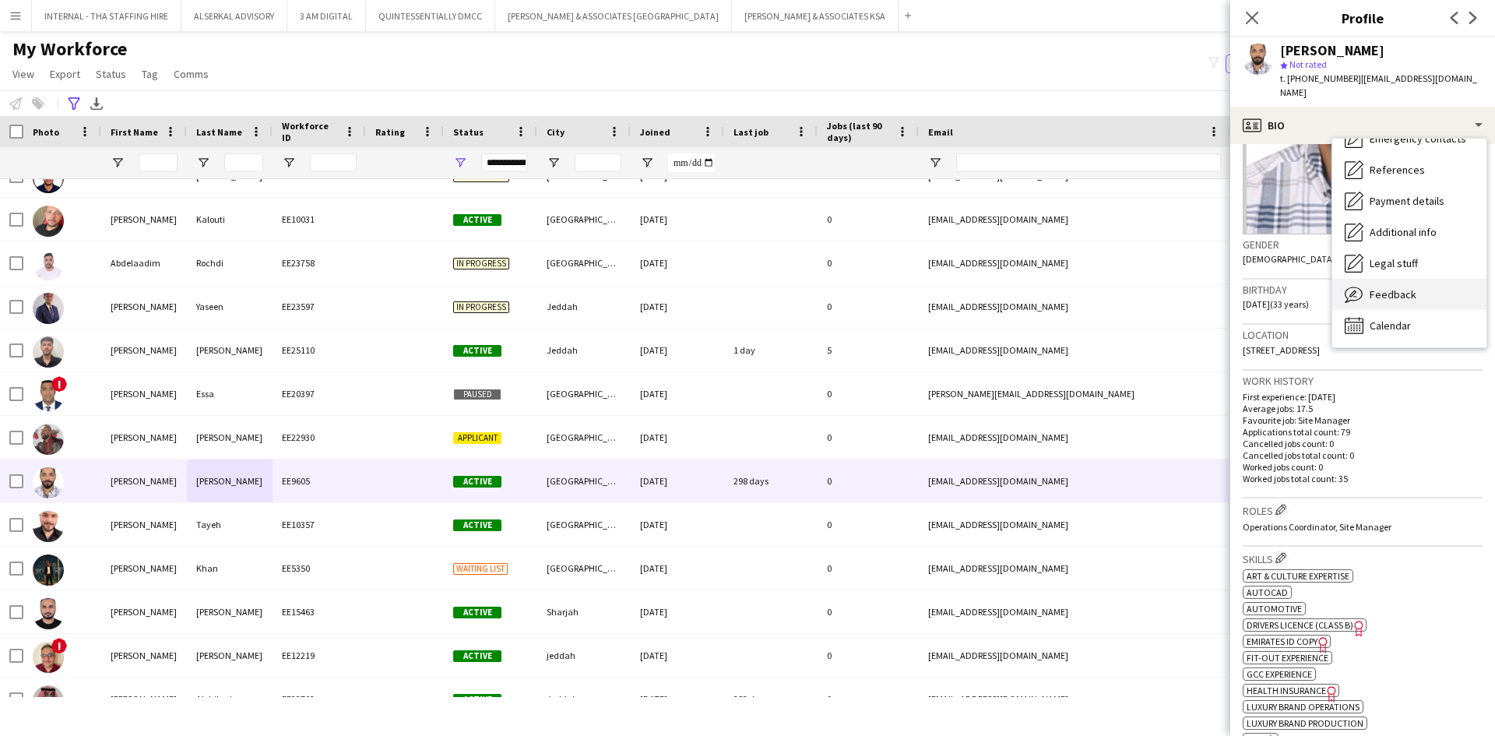
click at [1410, 292] on span "Feedback" at bounding box center [1393, 294] width 47 height 14
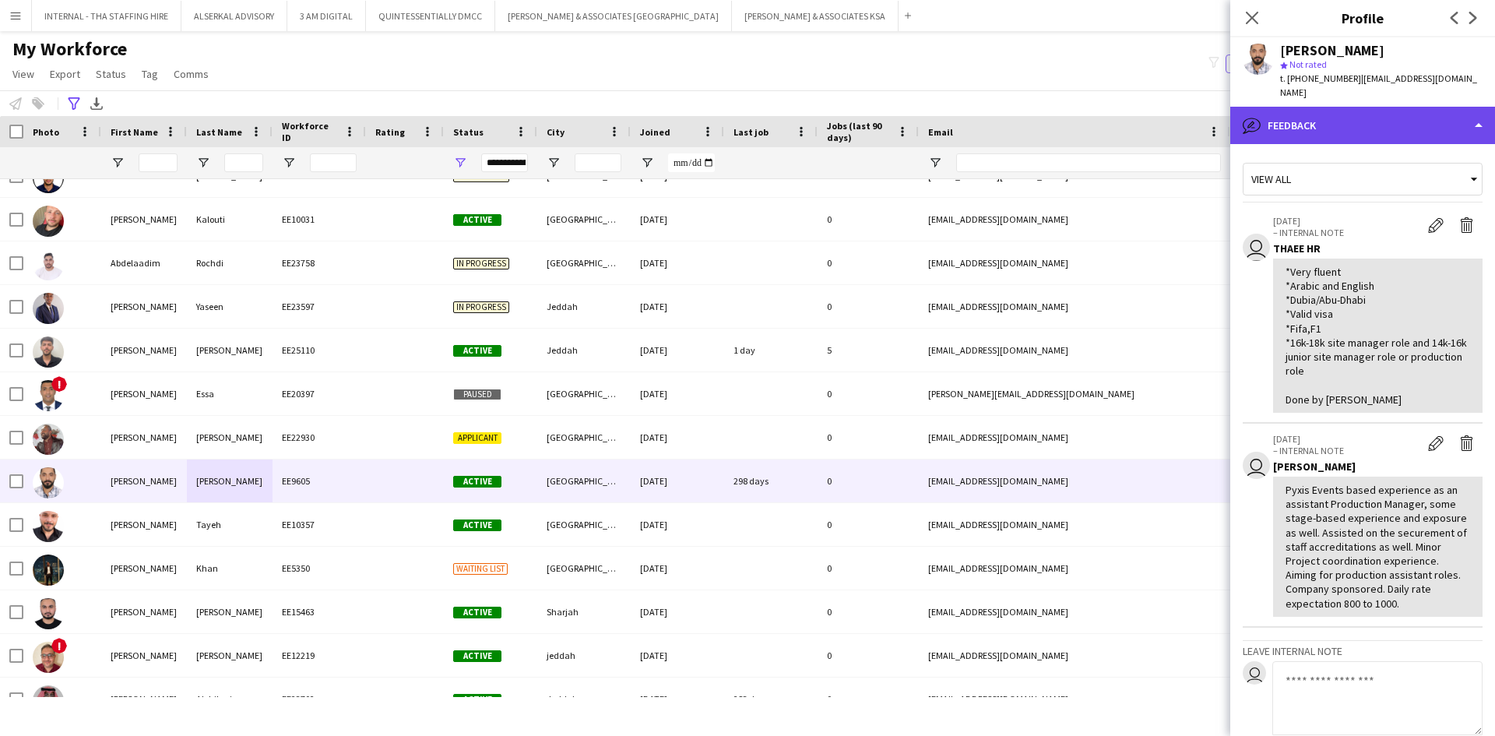
click at [1321, 121] on div "bubble-pencil Feedback" at bounding box center [1363, 125] width 265 height 37
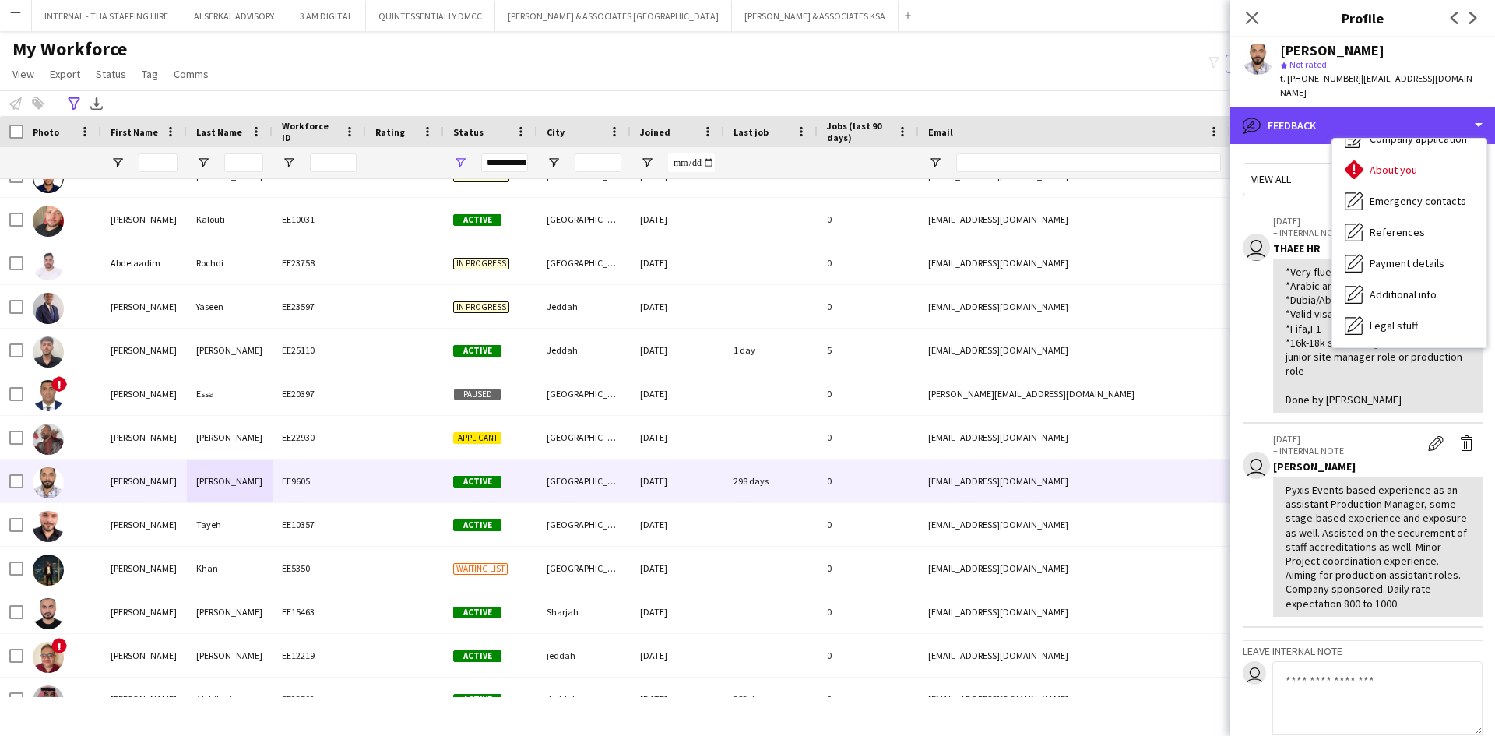
scroll to position [0, 0]
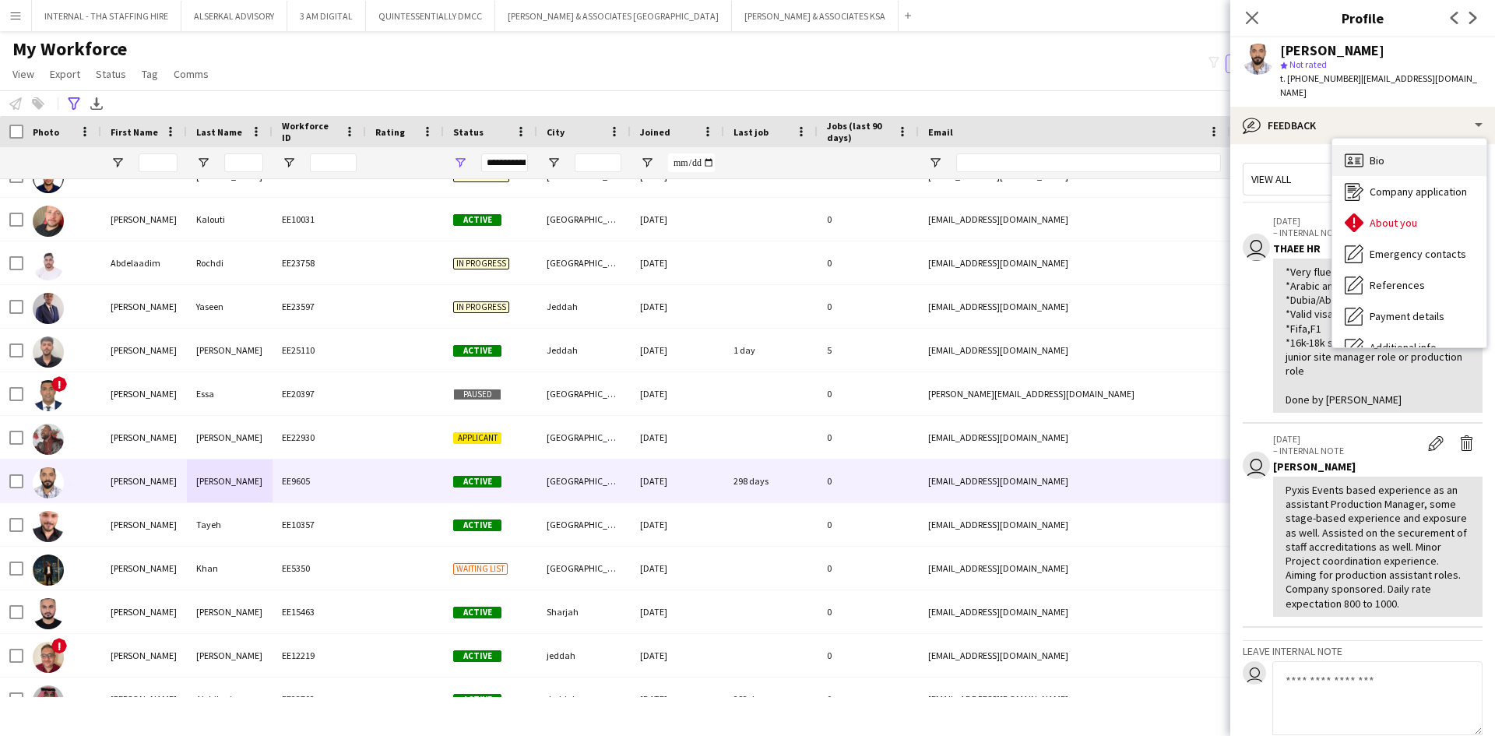
click at [1389, 155] on div "Bio Bio" at bounding box center [1410, 160] width 154 height 31
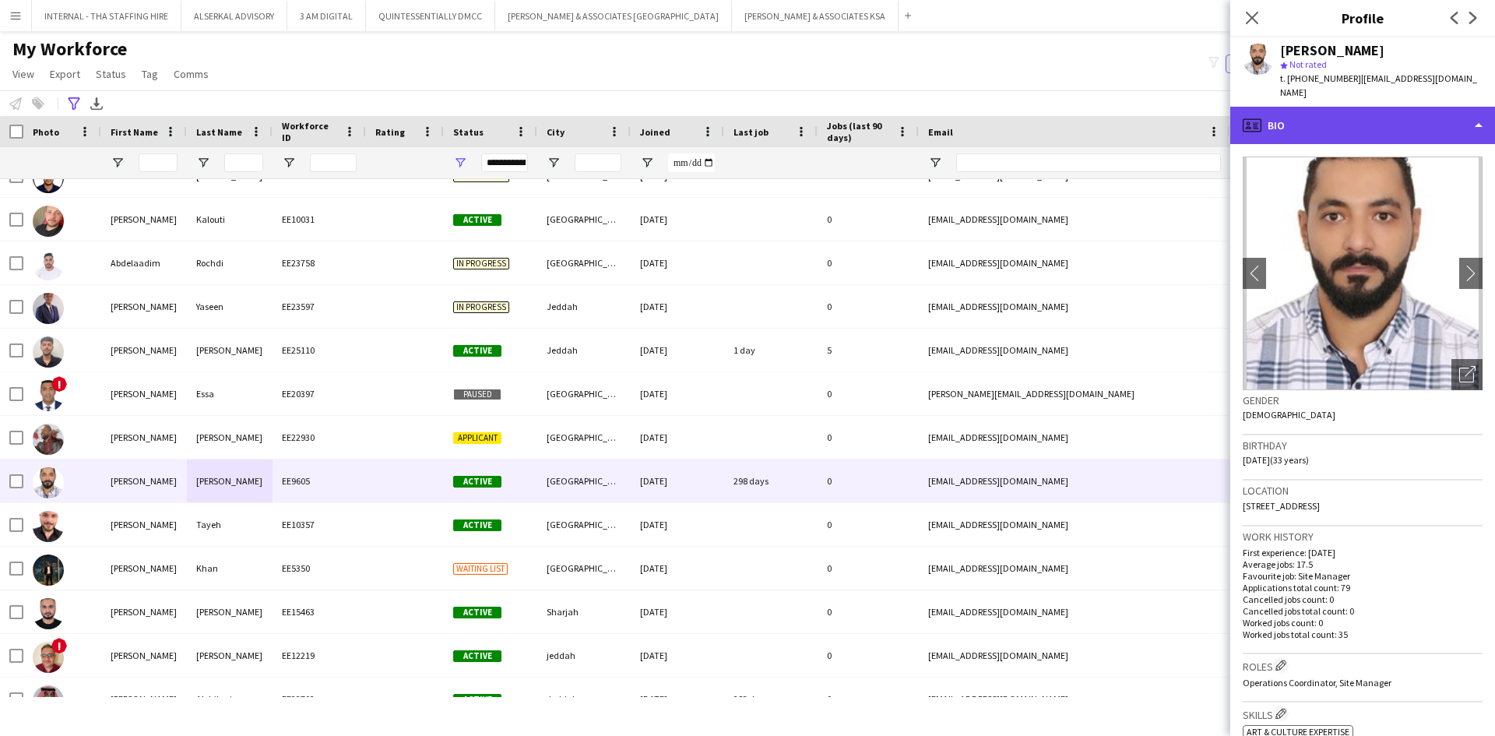
click at [1351, 131] on div "profile Bio" at bounding box center [1363, 125] width 265 height 37
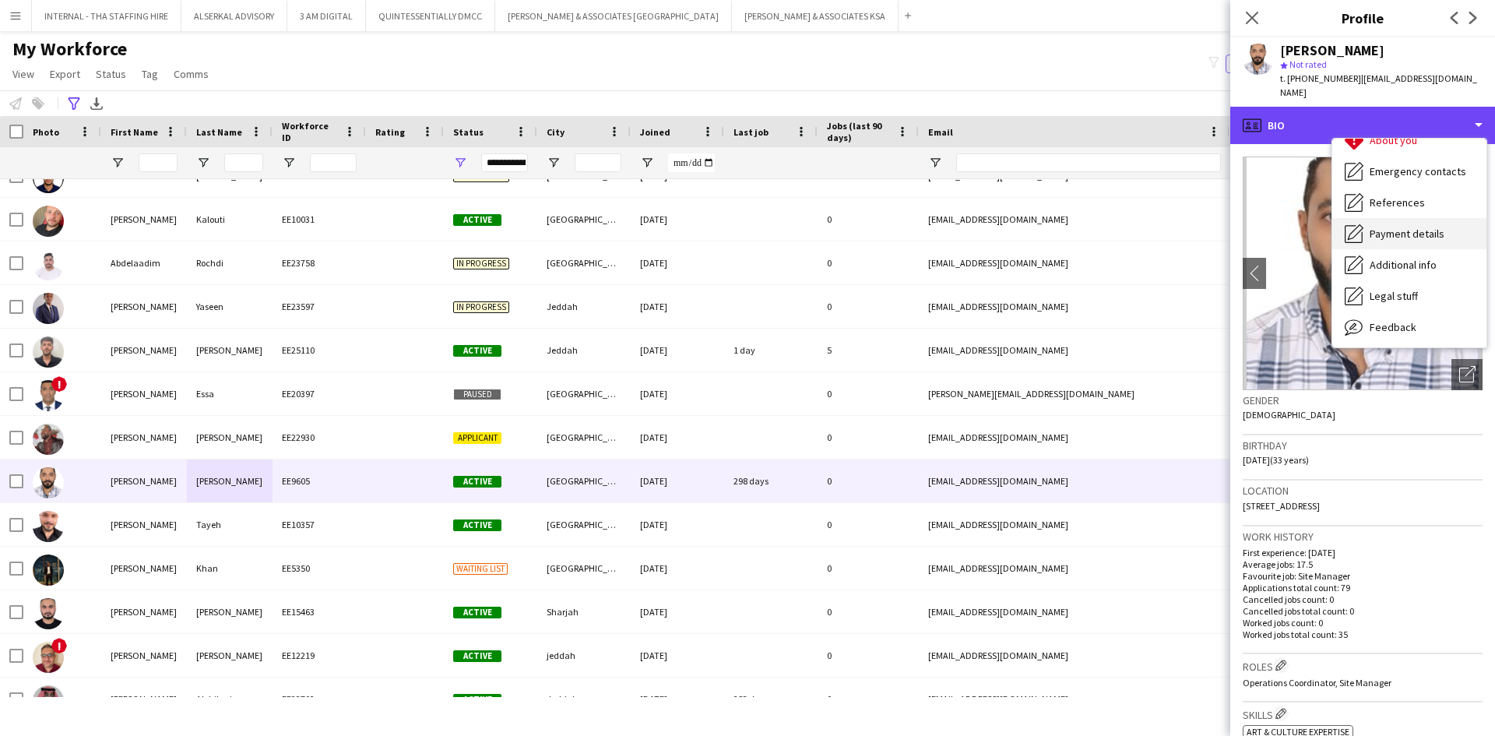
scroll to position [115, 0]
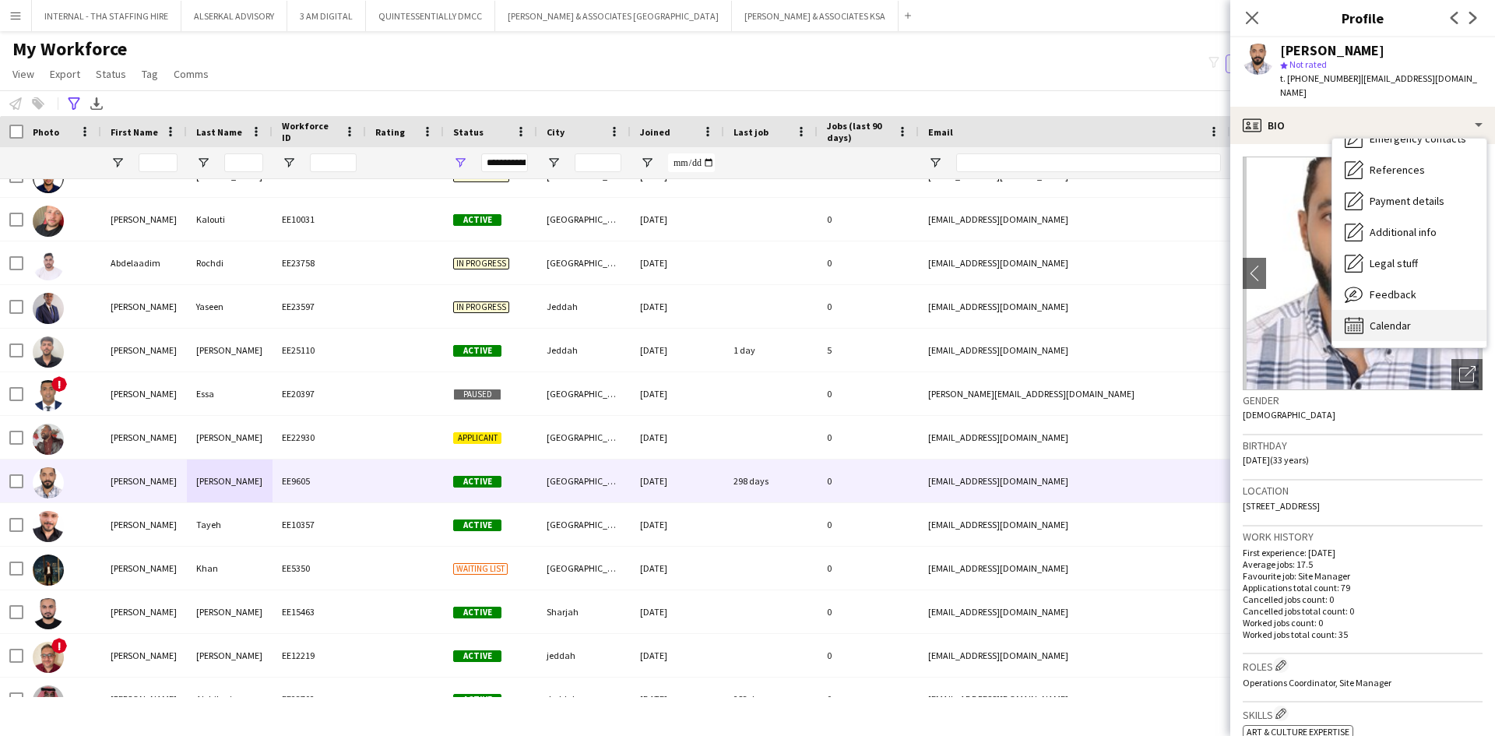
click at [1403, 322] on span "Calendar" at bounding box center [1390, 326] width 41 height 14
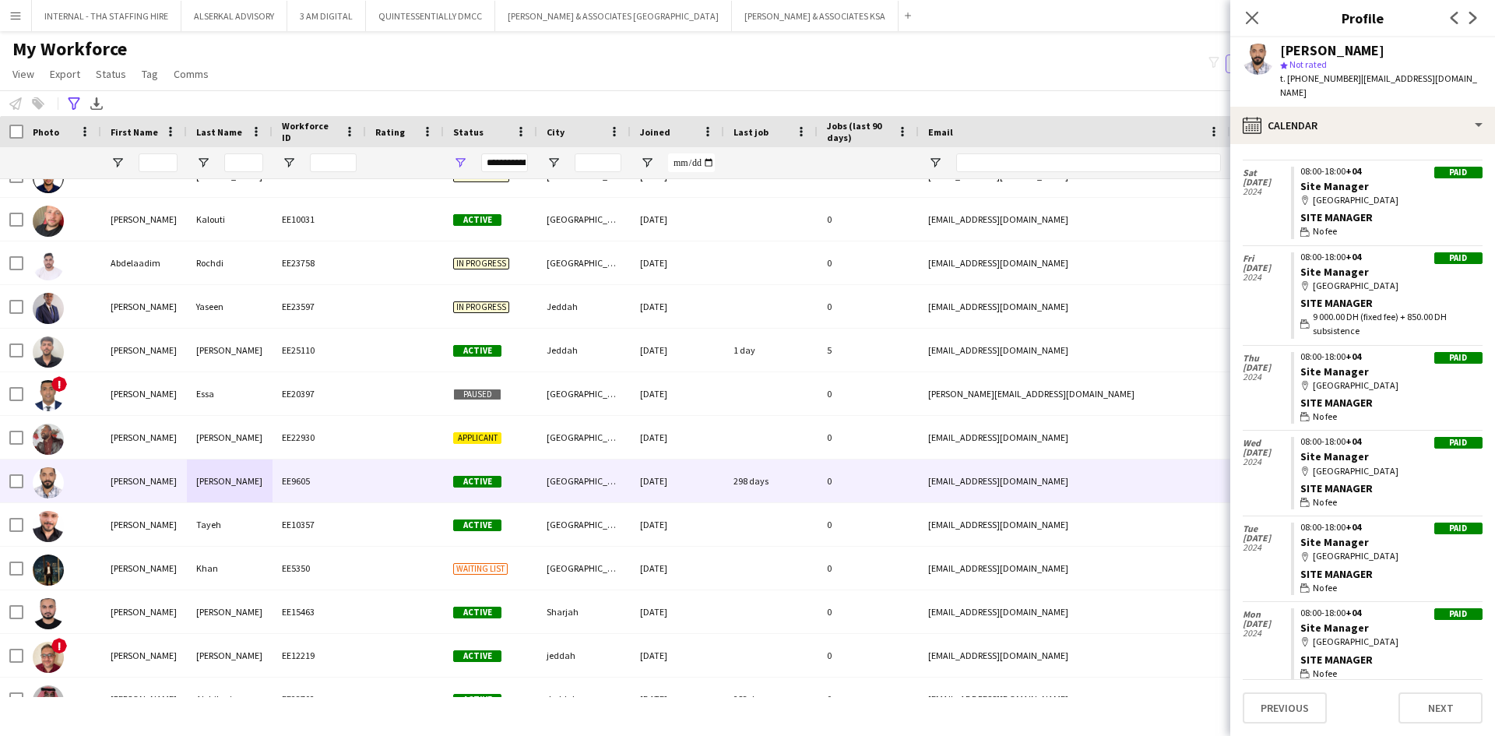
scroll to position [3204, 0]
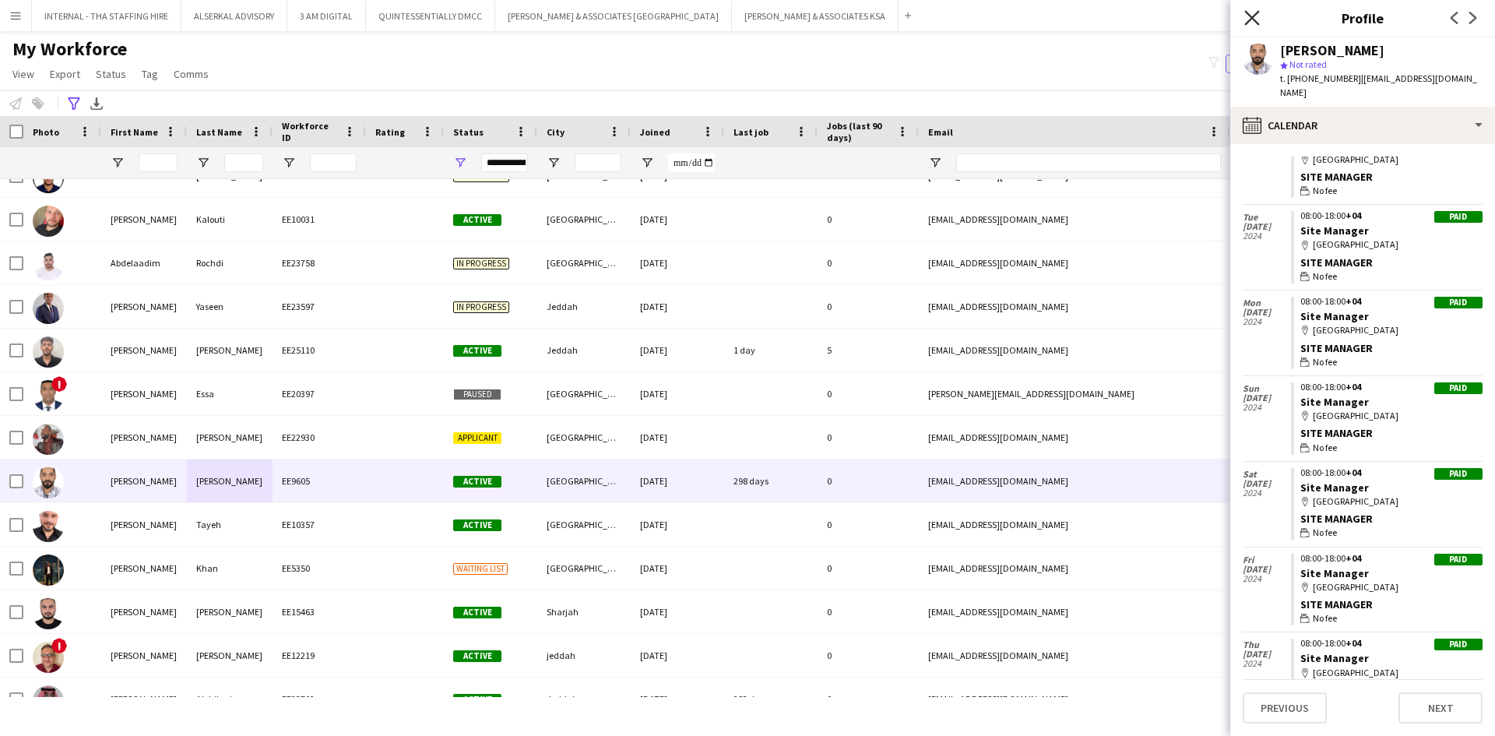
click at [1254, 12] on icon "Close pop-in" at bounding box center [1252, 17] width 15 height 15
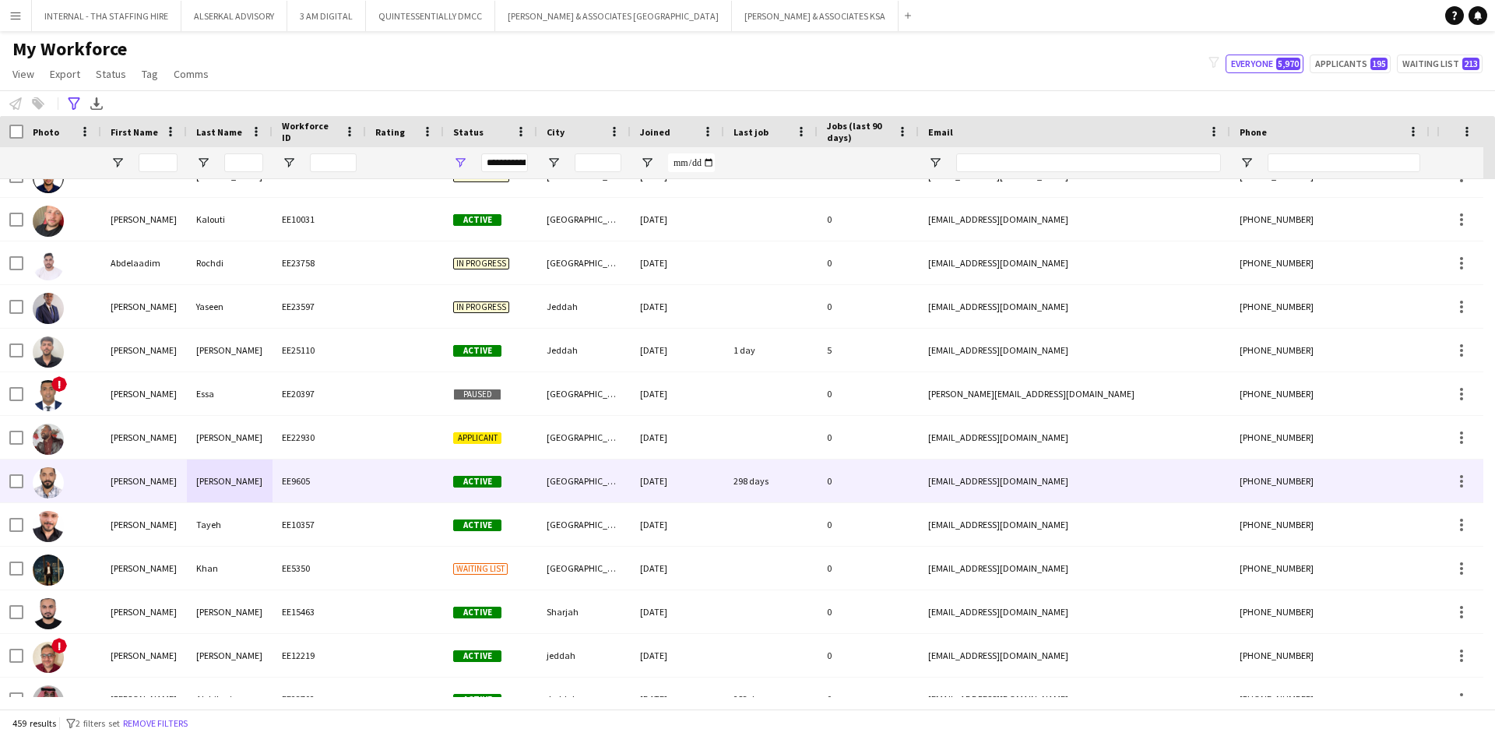
click at [1059, 479] on div "abdelrahman.ebid404@gmail.com" at bounding box center [1075, 481] width 312 height 43
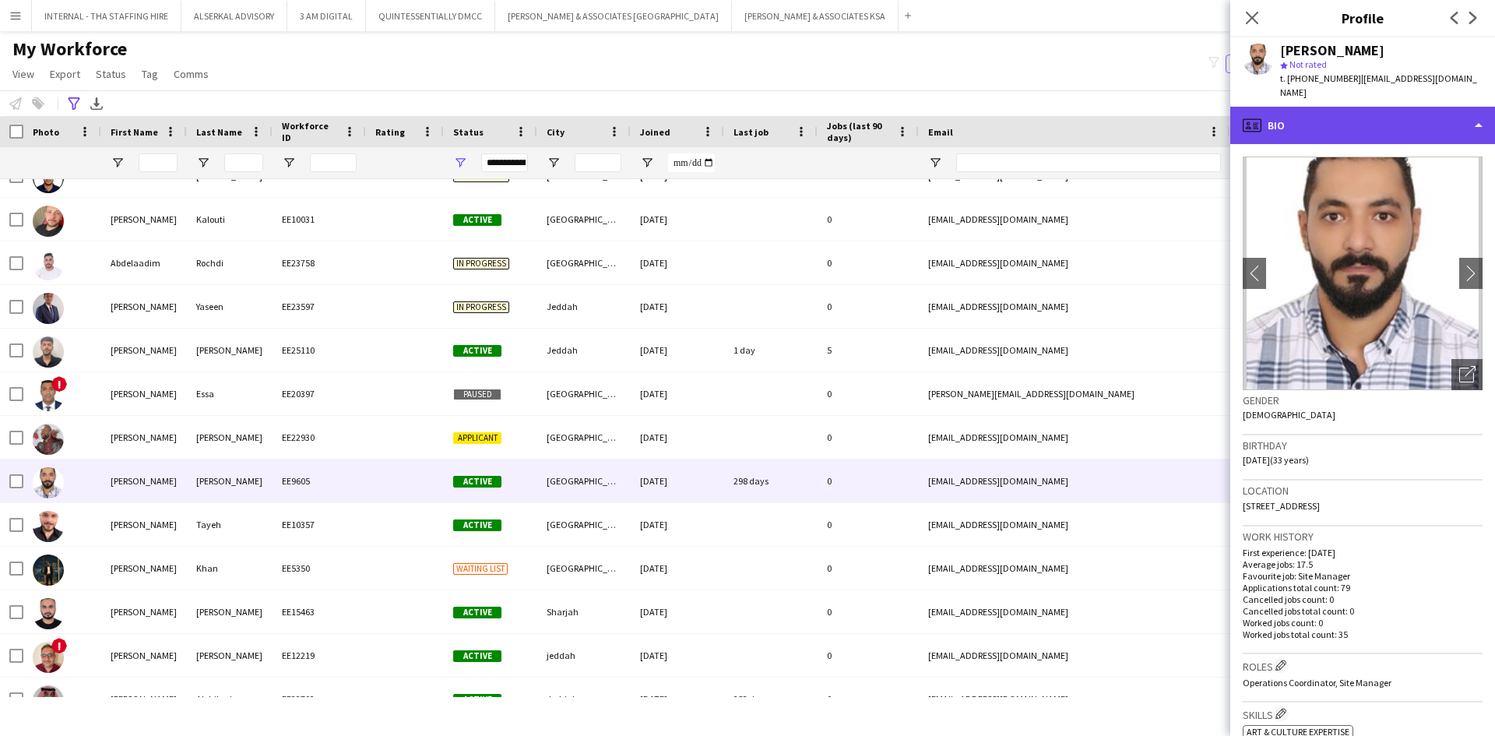
click at [1417, 128] on div "profile Bio" at bounding box center [1363, 125] width 265 height 37
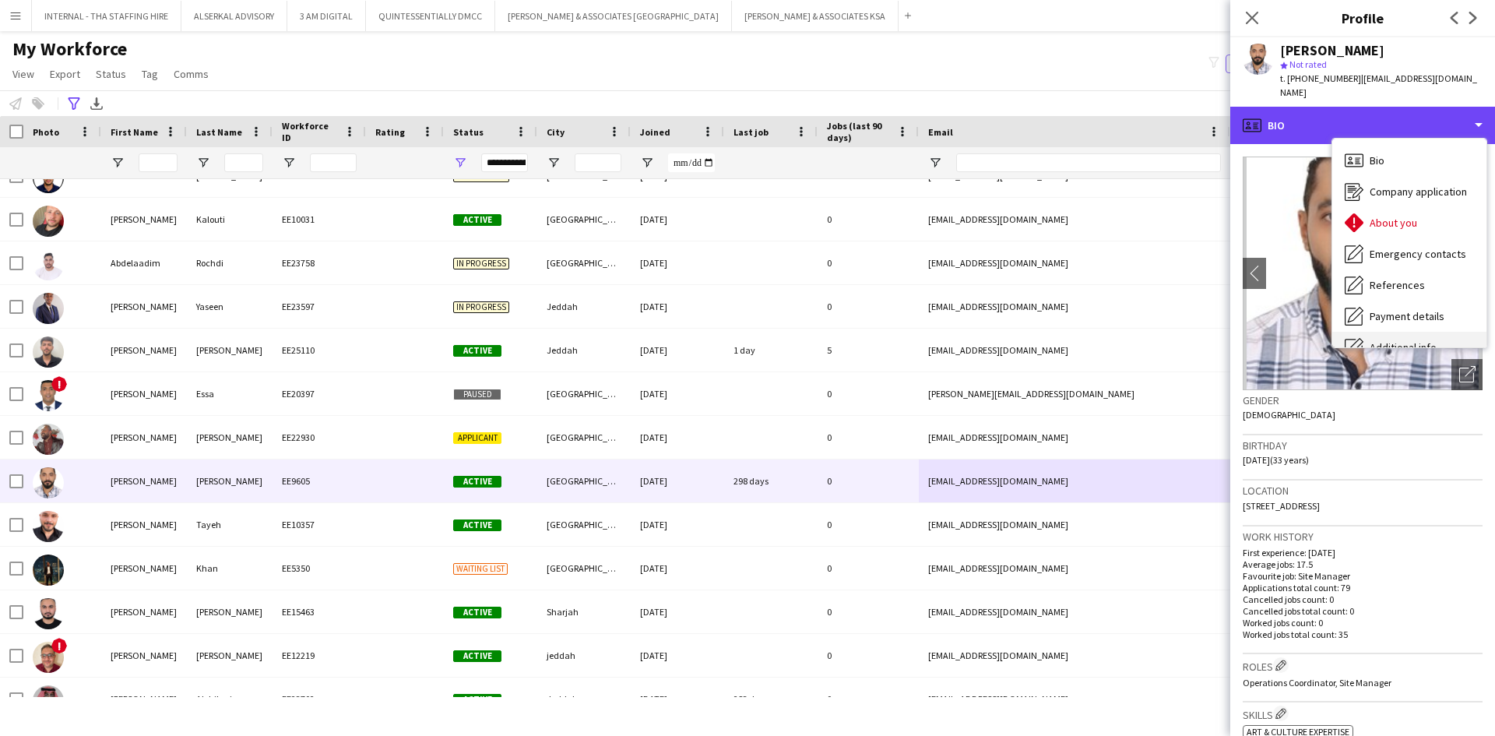
scroll to position [115, 0]
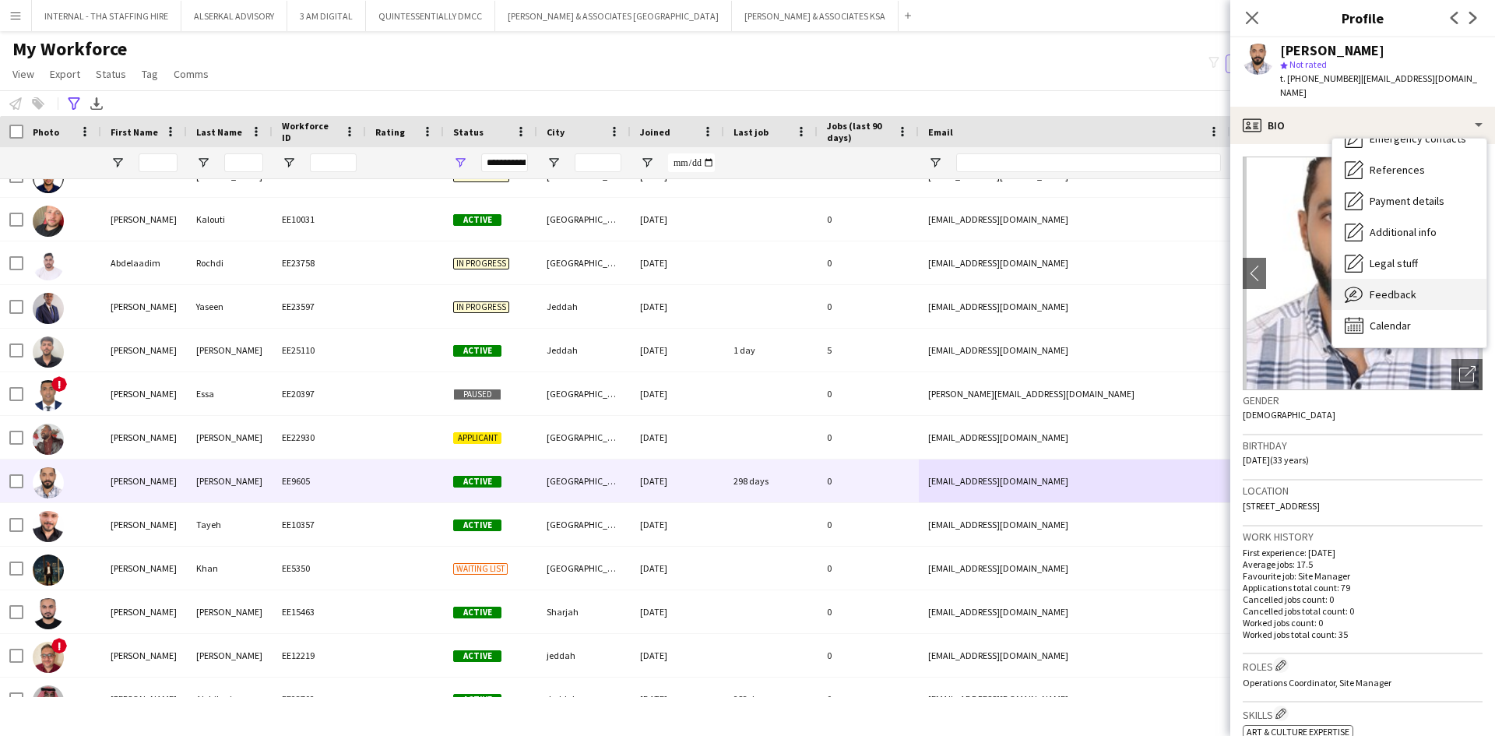
click at [1398, 287] on span "Feedback" at bounding box center [1393, 294] width 47 height 14
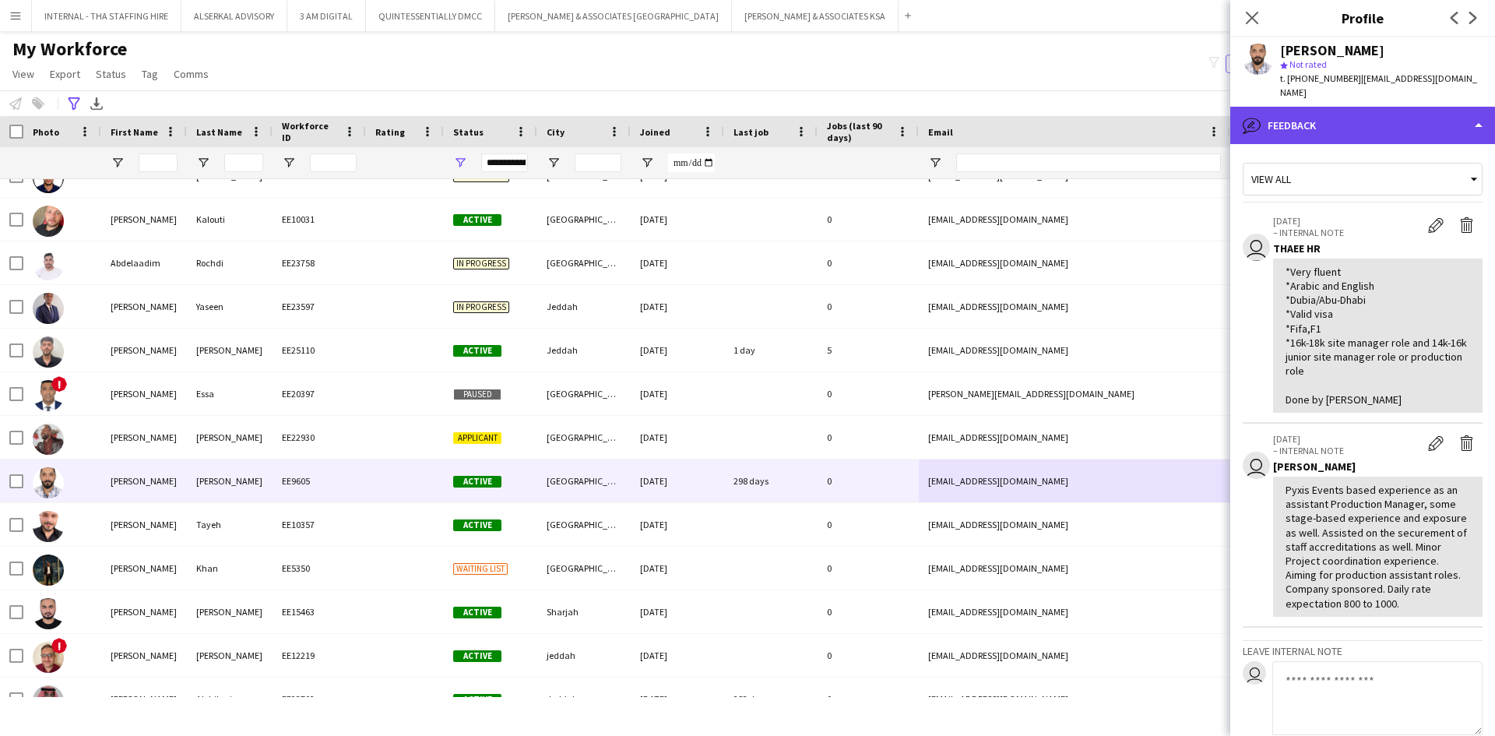
click at [1333, 115] on div "bubble-pencil Feedback" at bounding box center [1363, 125] width 265 height 37
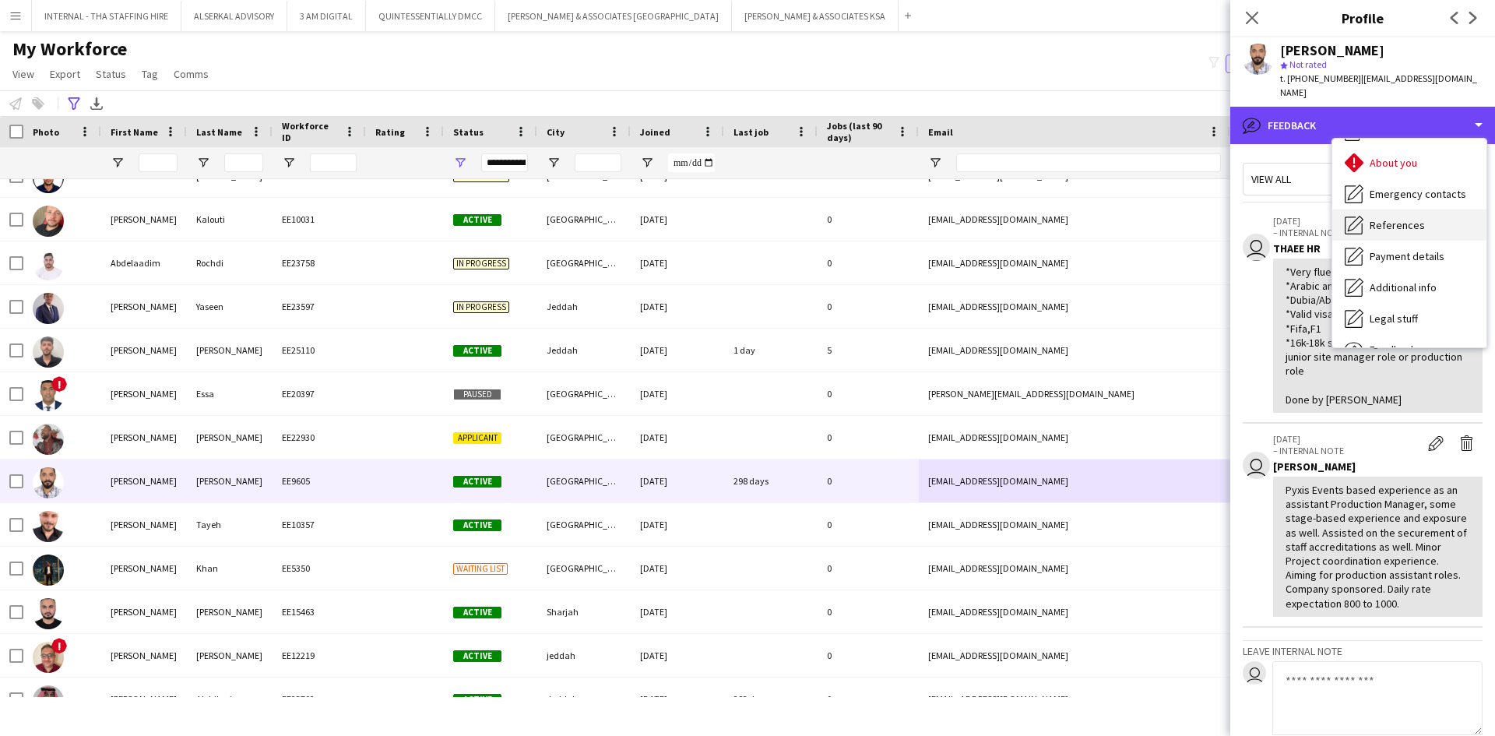
scroll to position [0, 0]
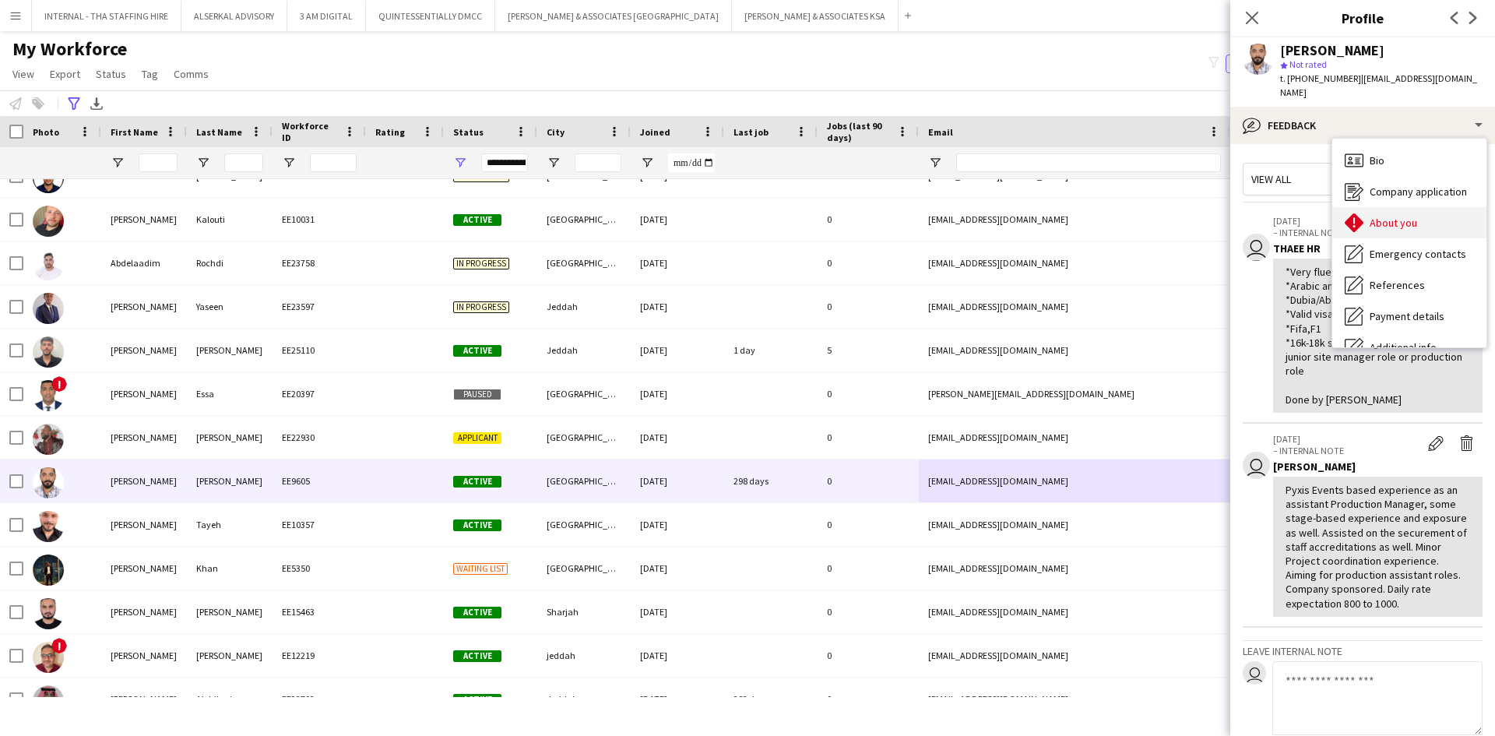
click at [1391, 223] on span "About you" at bounding box center [1394, 223] width 48 height 14
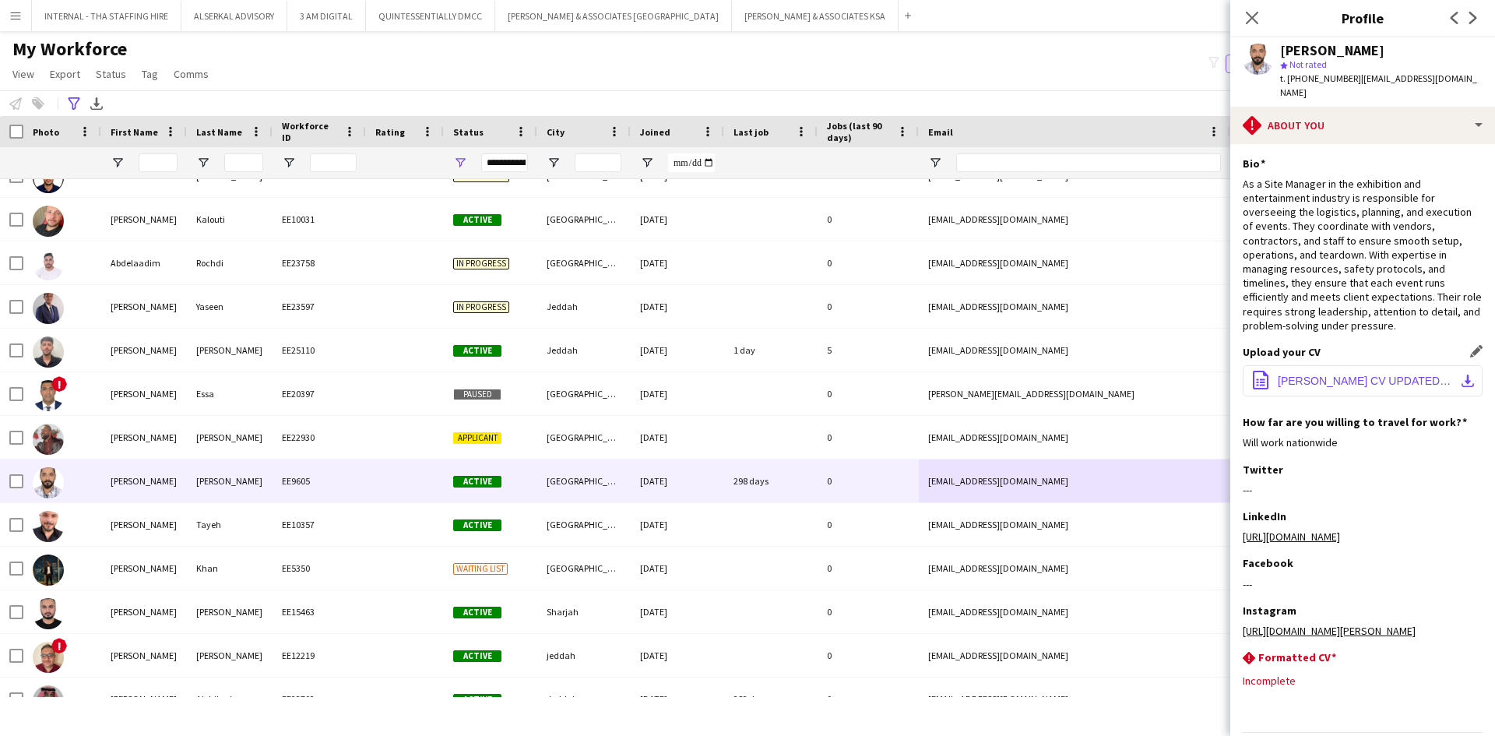
click at [1311, 394] on button "office-file-sheet ABDELRAHMAN EBID CV UPDATED July.pdf download-bottom" at bounding box center [1363, 380] width 240 height 31
click at [1308, 379] on span "ABDELRAHMAN EBID CV UPDATED July.pdf" at bounding box center [1366, 381] width 176 height 12
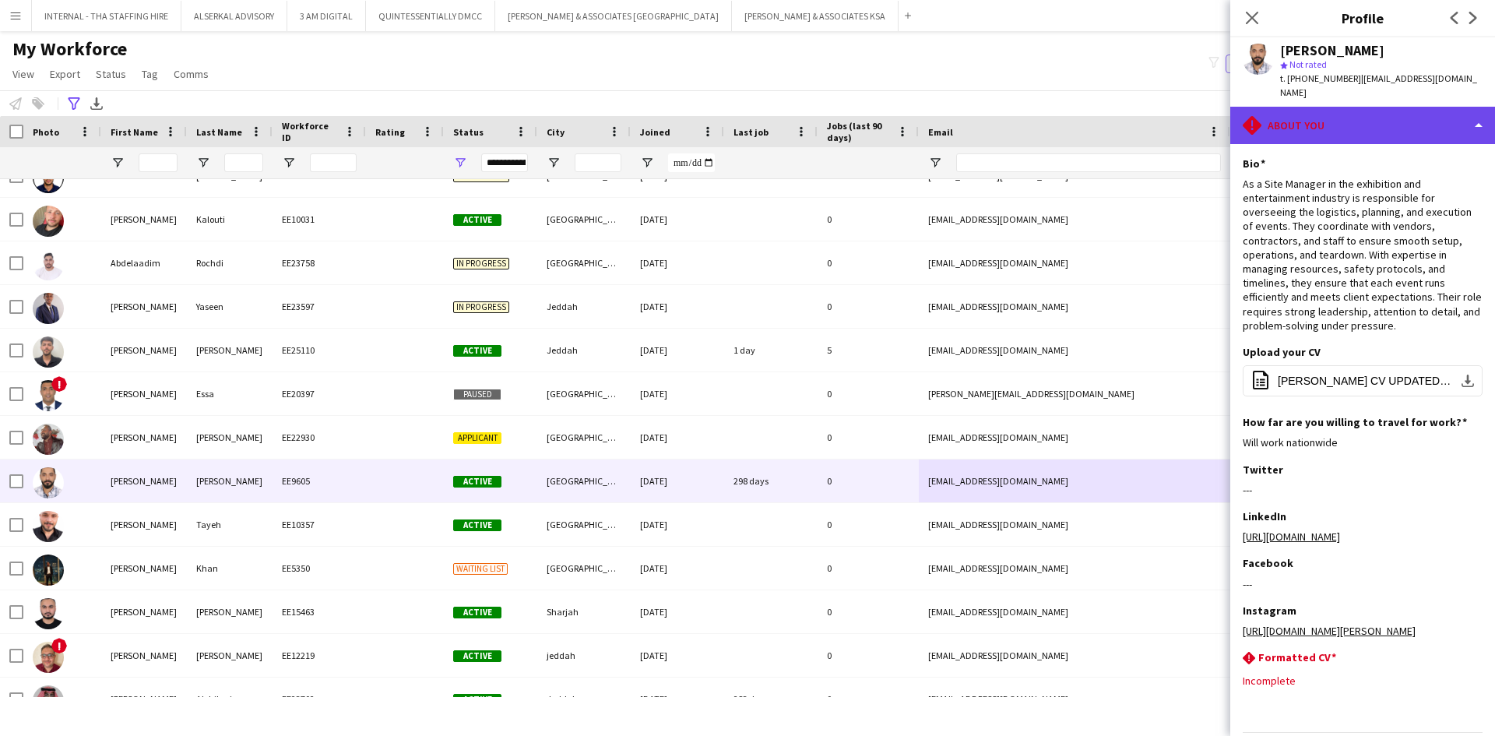
click at [1344, 120] on div "rhombus-alert About you" at bounding box center [1363, 125] width 265 height 37
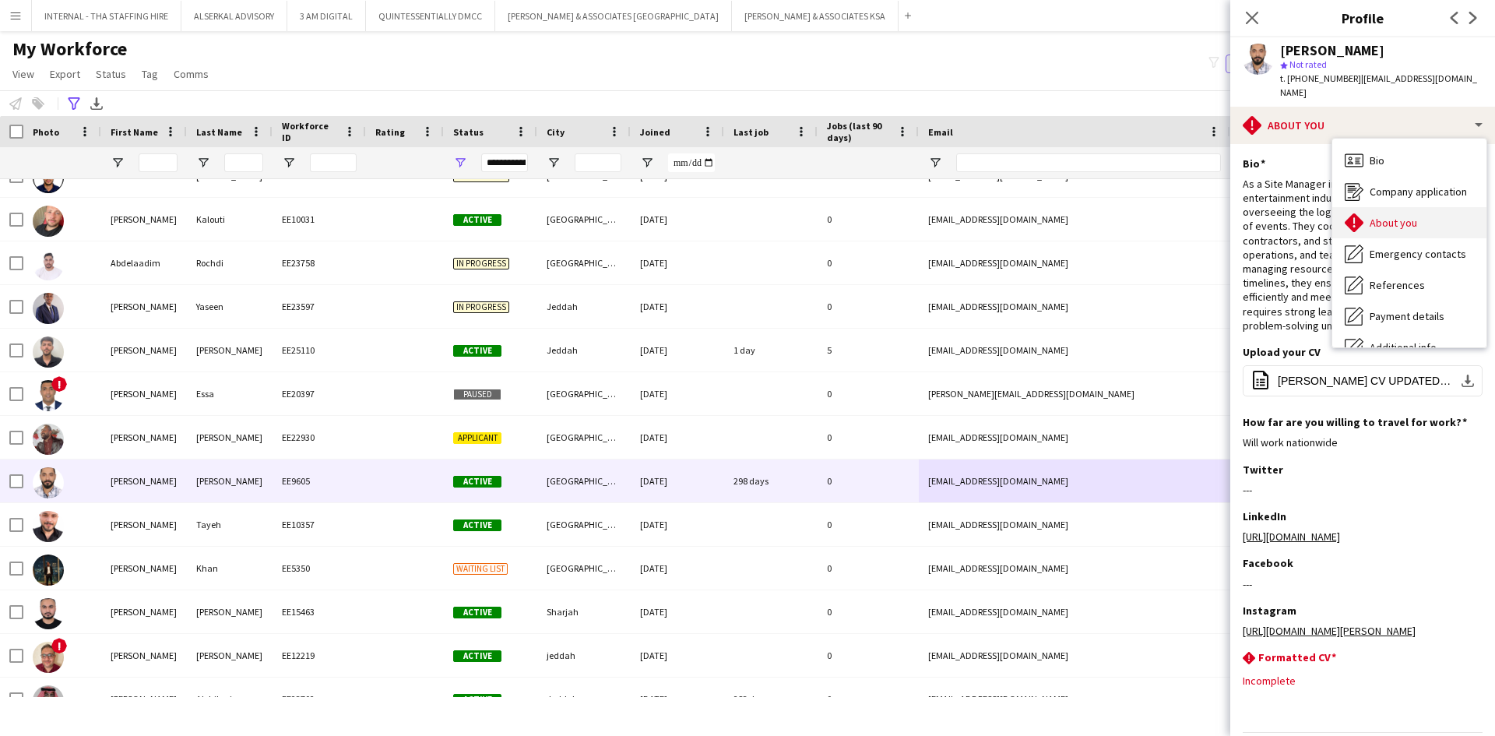
click at [1423, 224] on div "About you About you" at bounding box center [1410, 222] width 154 height 31
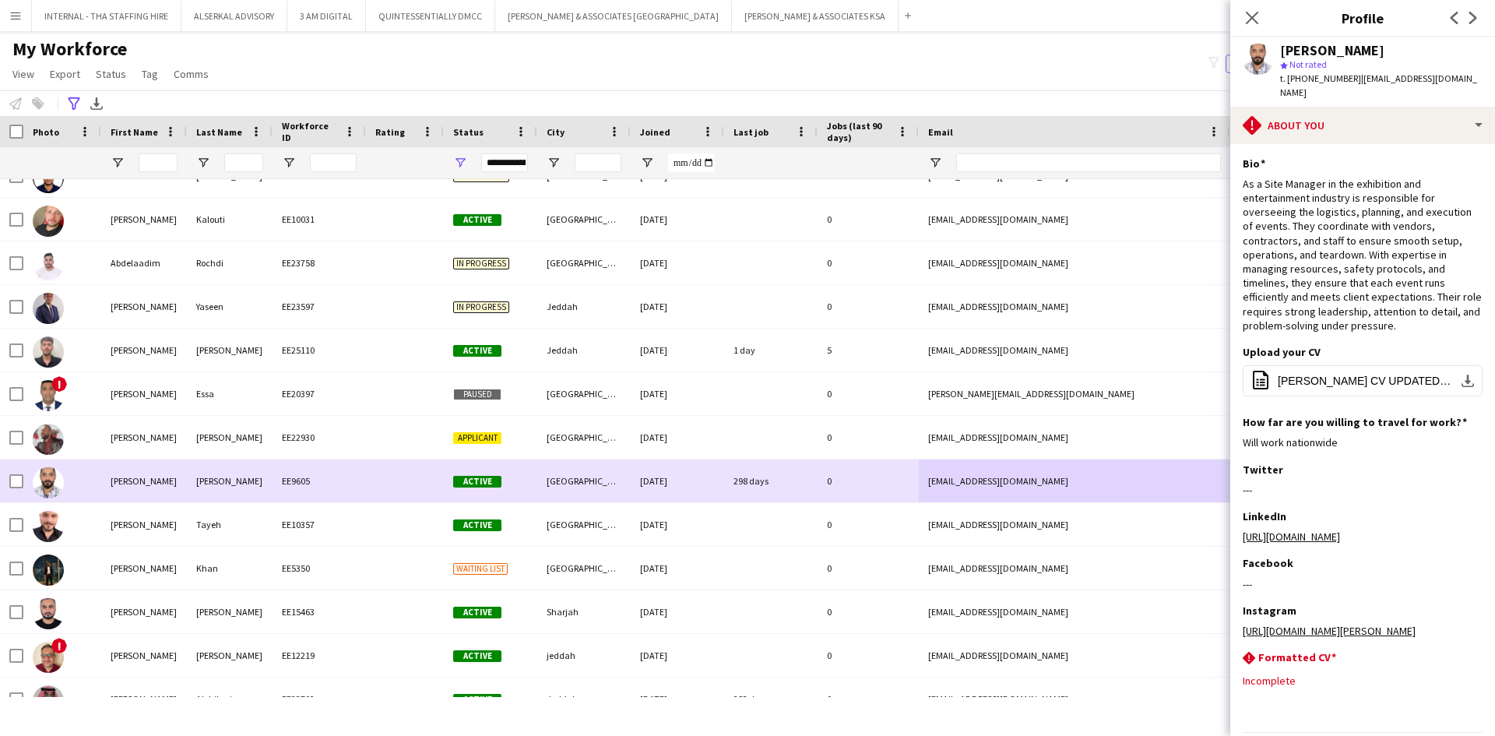
scroll to position [234, 0]
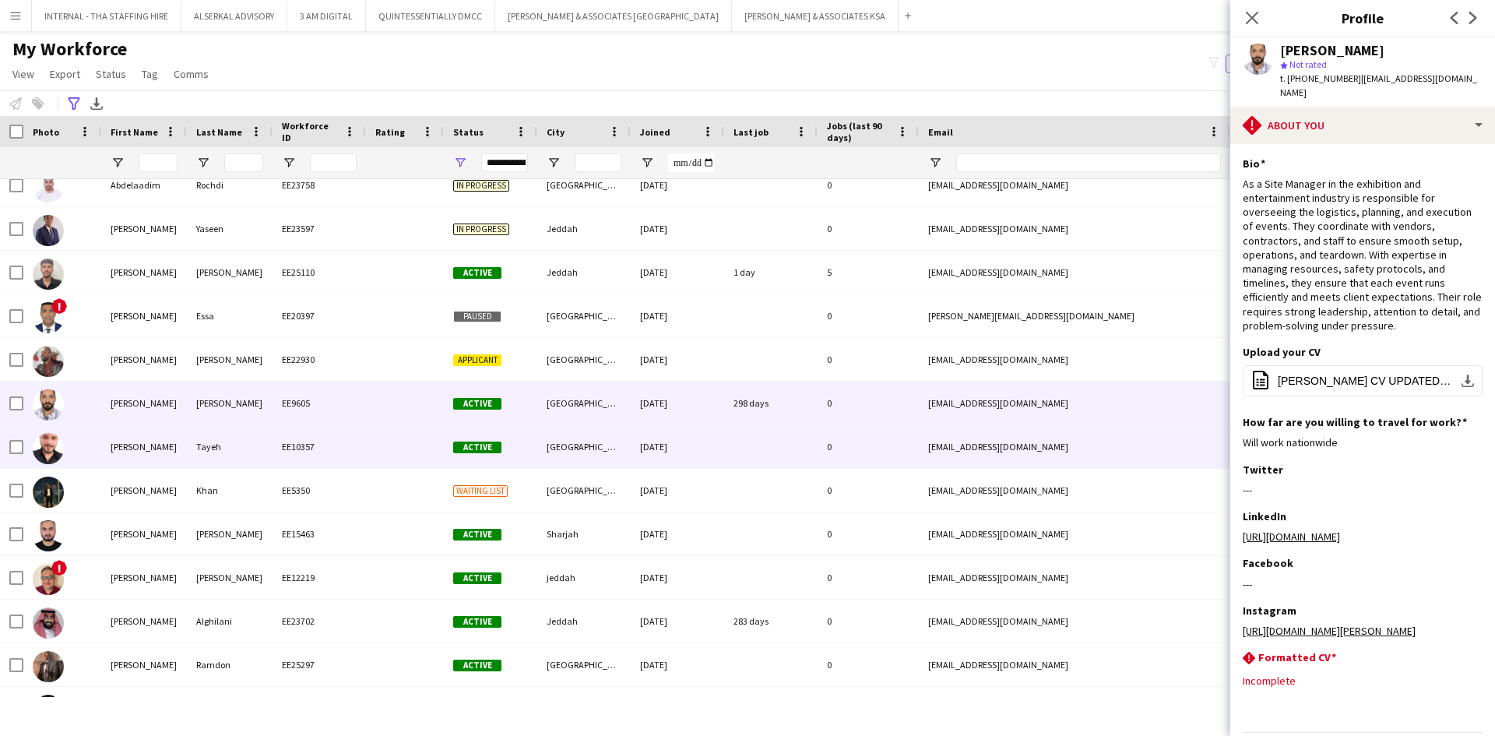
click at [199, 445] on div "Tayeh" at bounding box center [230, 446] width 86 height 43
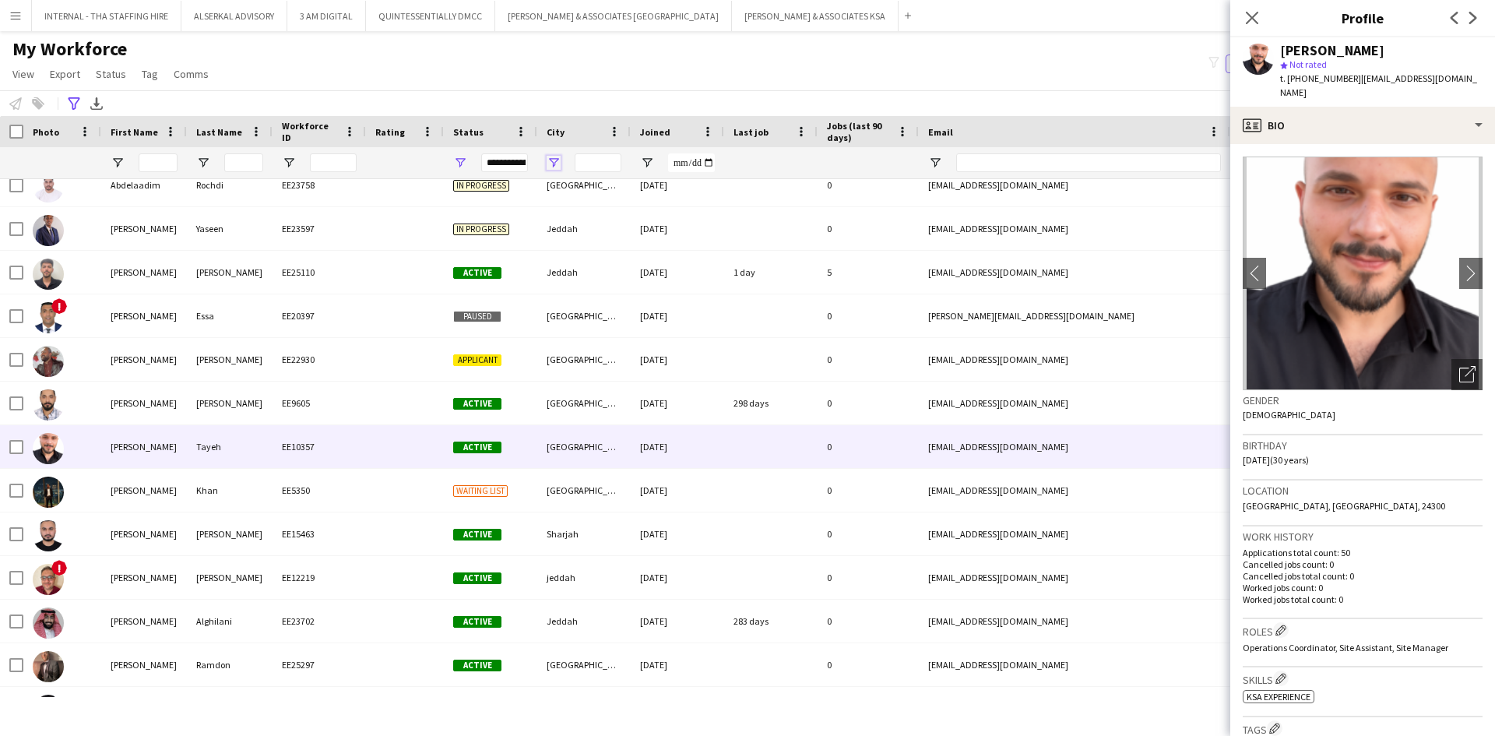
click at [555, 162] on span "Open Filter Menu" at bounding box center [554, 163] width 14 height 14
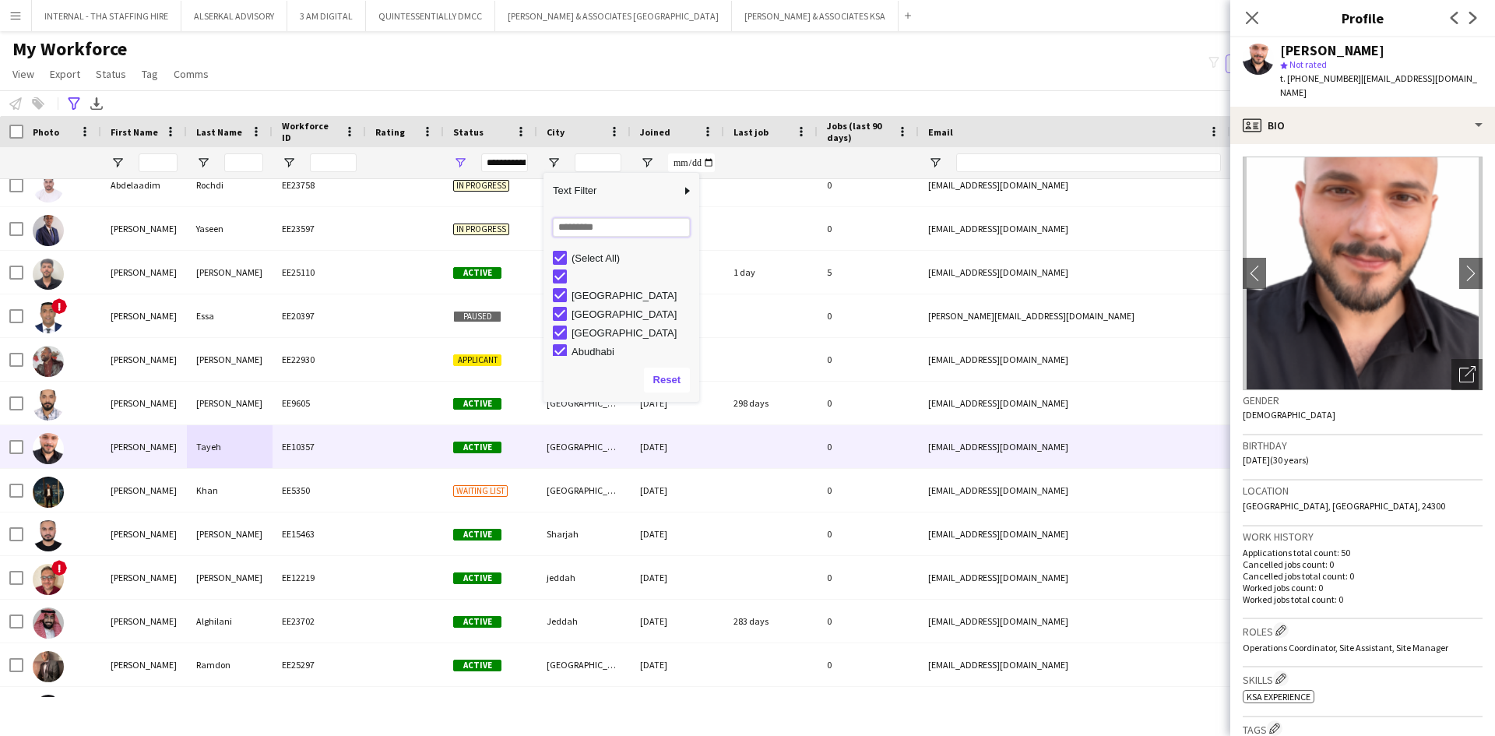
click at [589, 222] on input "Search filter values" at bounding box center [621, 227] width 137 height 19
type input "*"
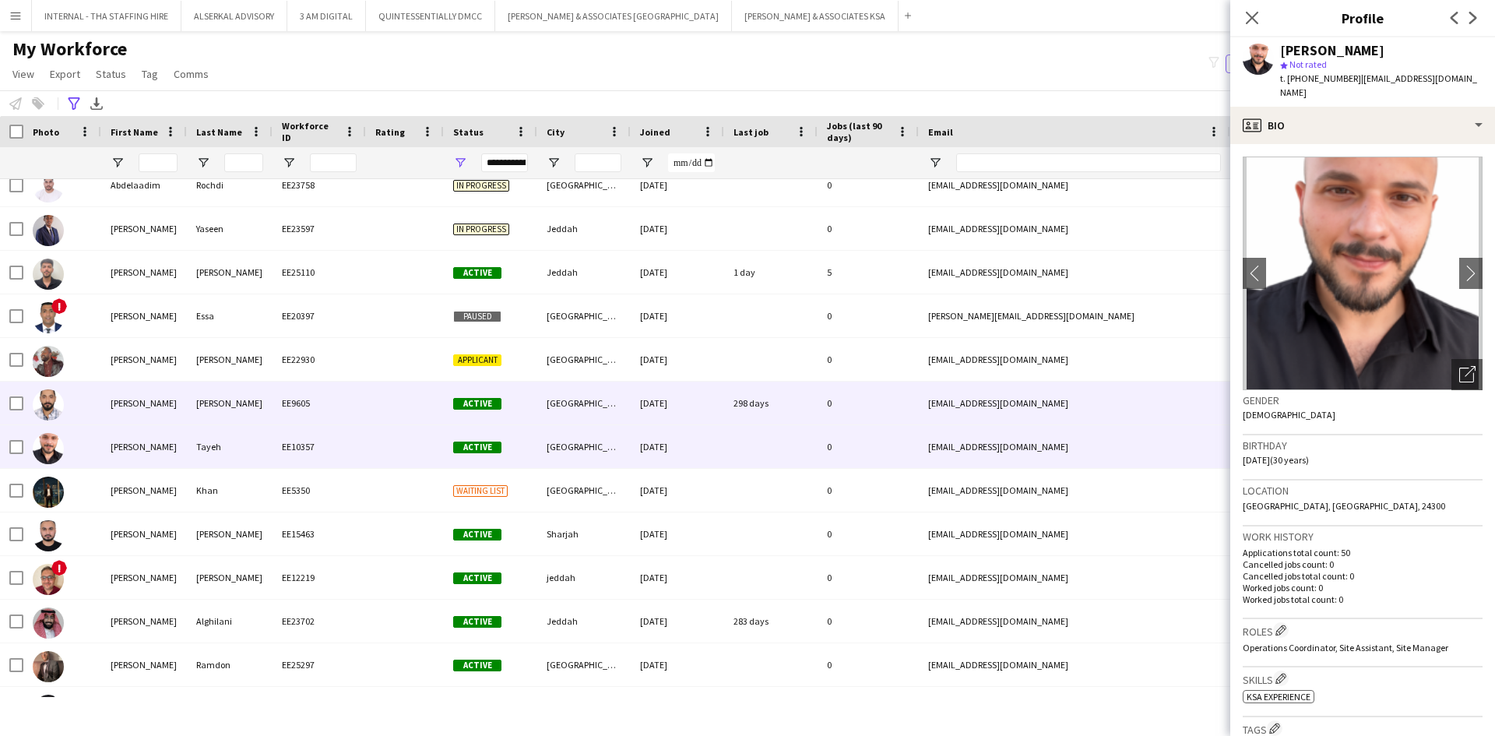
click at [106, 407] on div "Abdelrahman" at bounding box center [144, 403] width 86 height 43
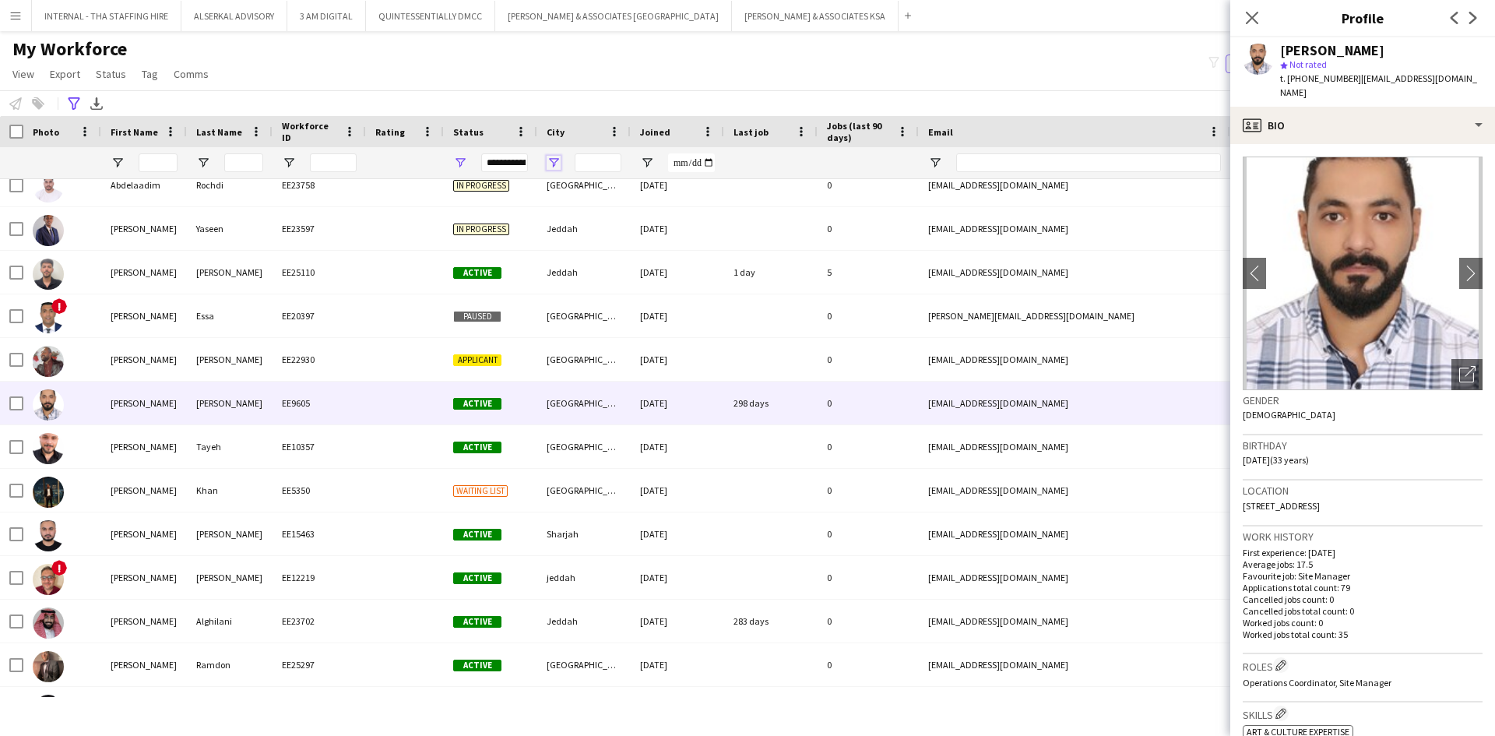
click at [552, 166] on span "Open Filter Menu" at bounding box center [554, 163] width 14 height 14
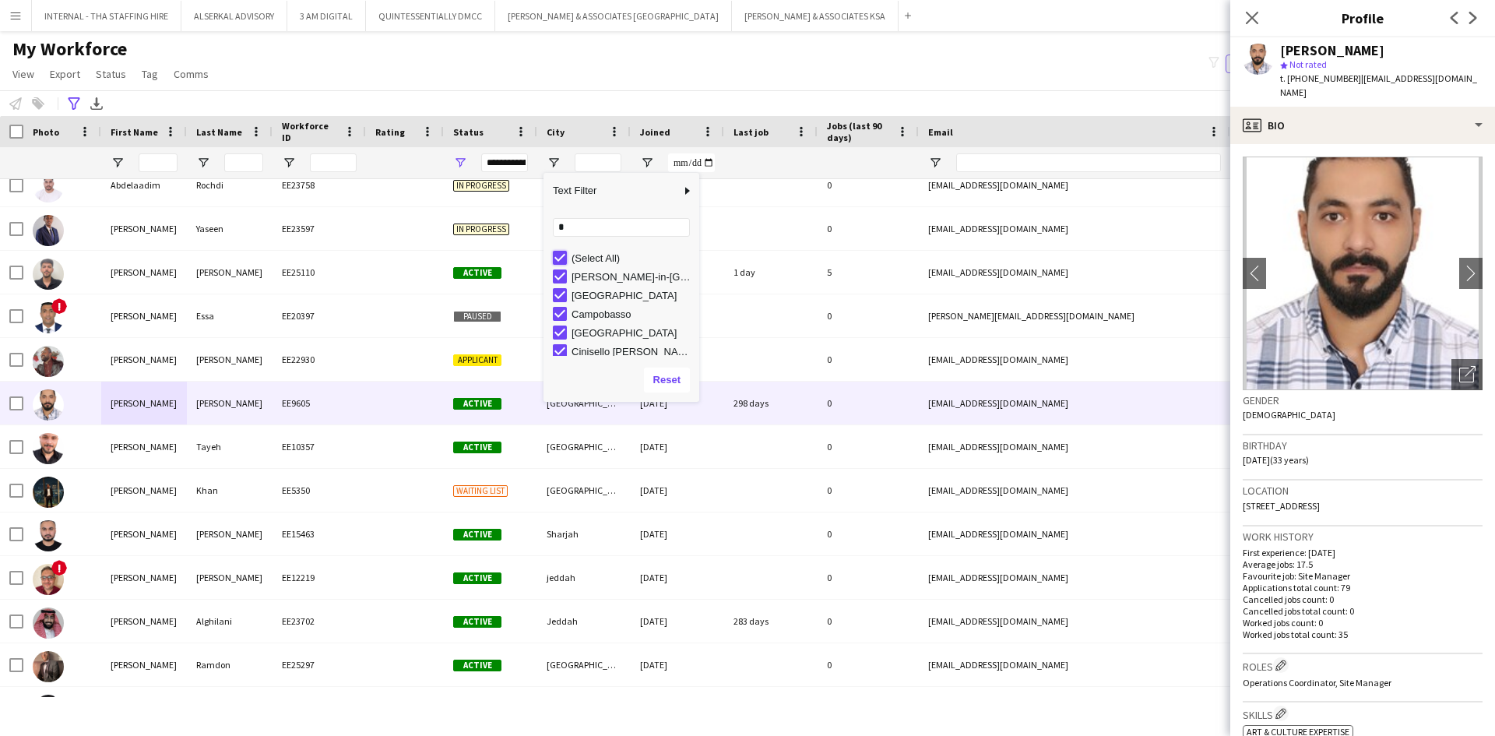
type input "**********"
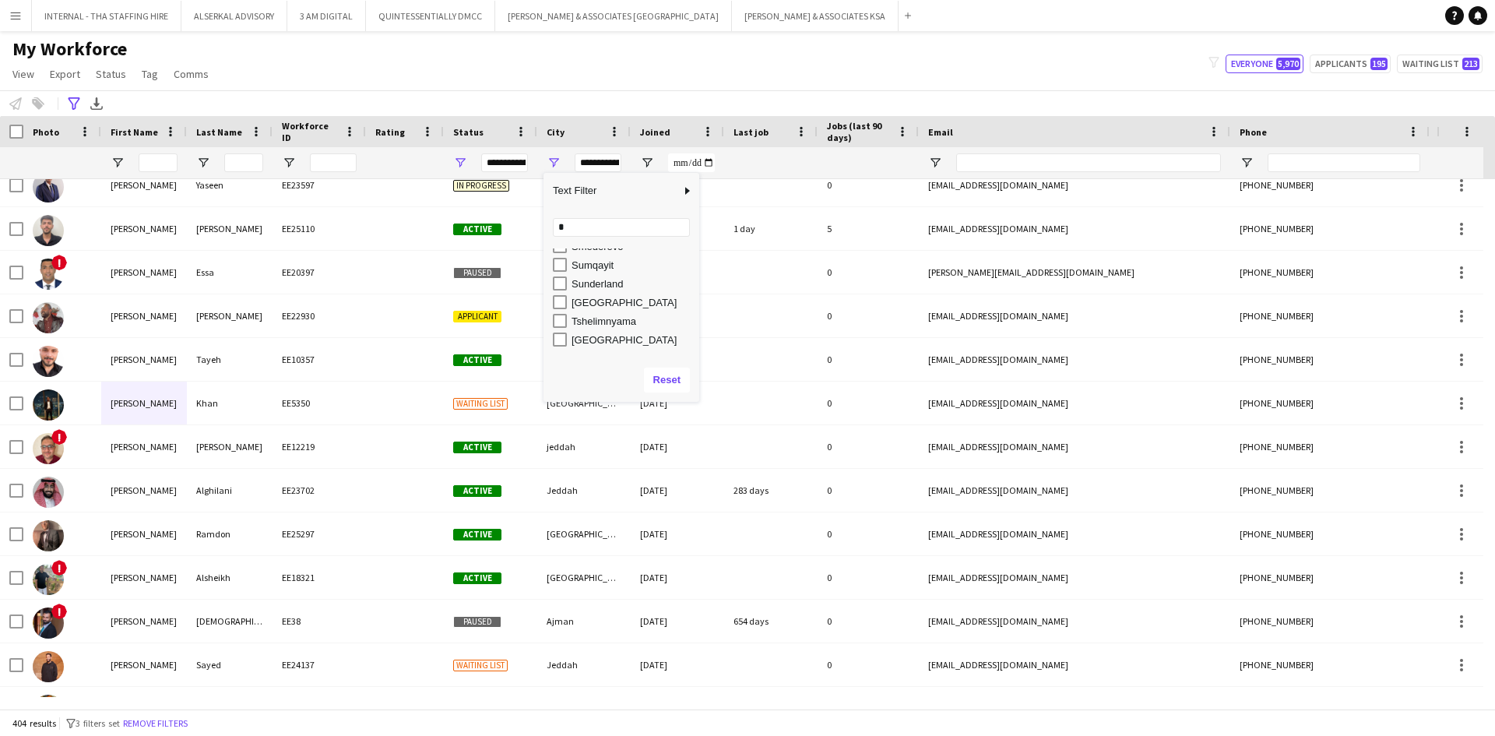
scroll to position [545, 0]
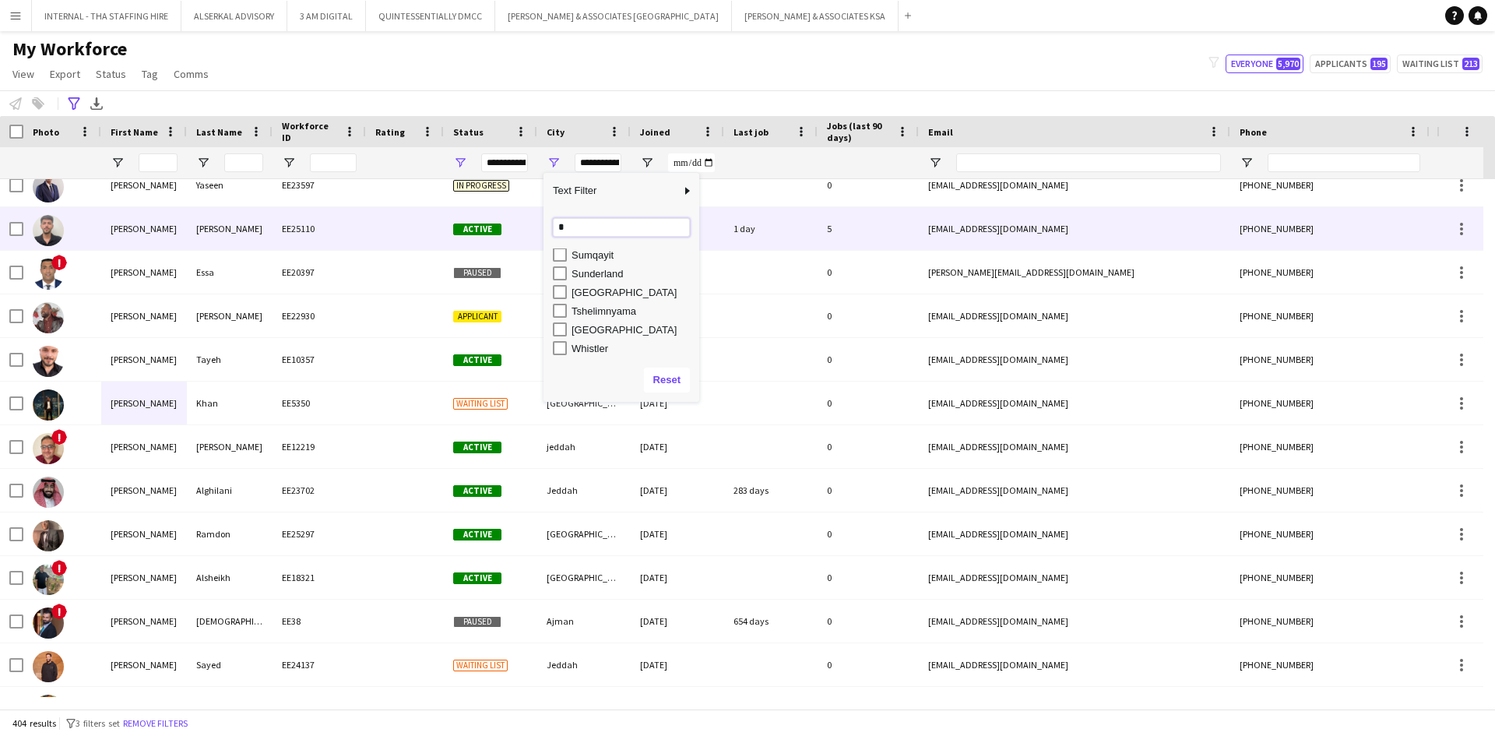
drag, startPoint x: 580, startPoint y: 231, endPoint x: 496, endPoint y: 219, distance: 84.9
click at [496, 219] on div "Drag here to set row groups Photo Title Full Name First Name Last Name Workforc…" at bounding box center [747, 412] width 1495 height 593
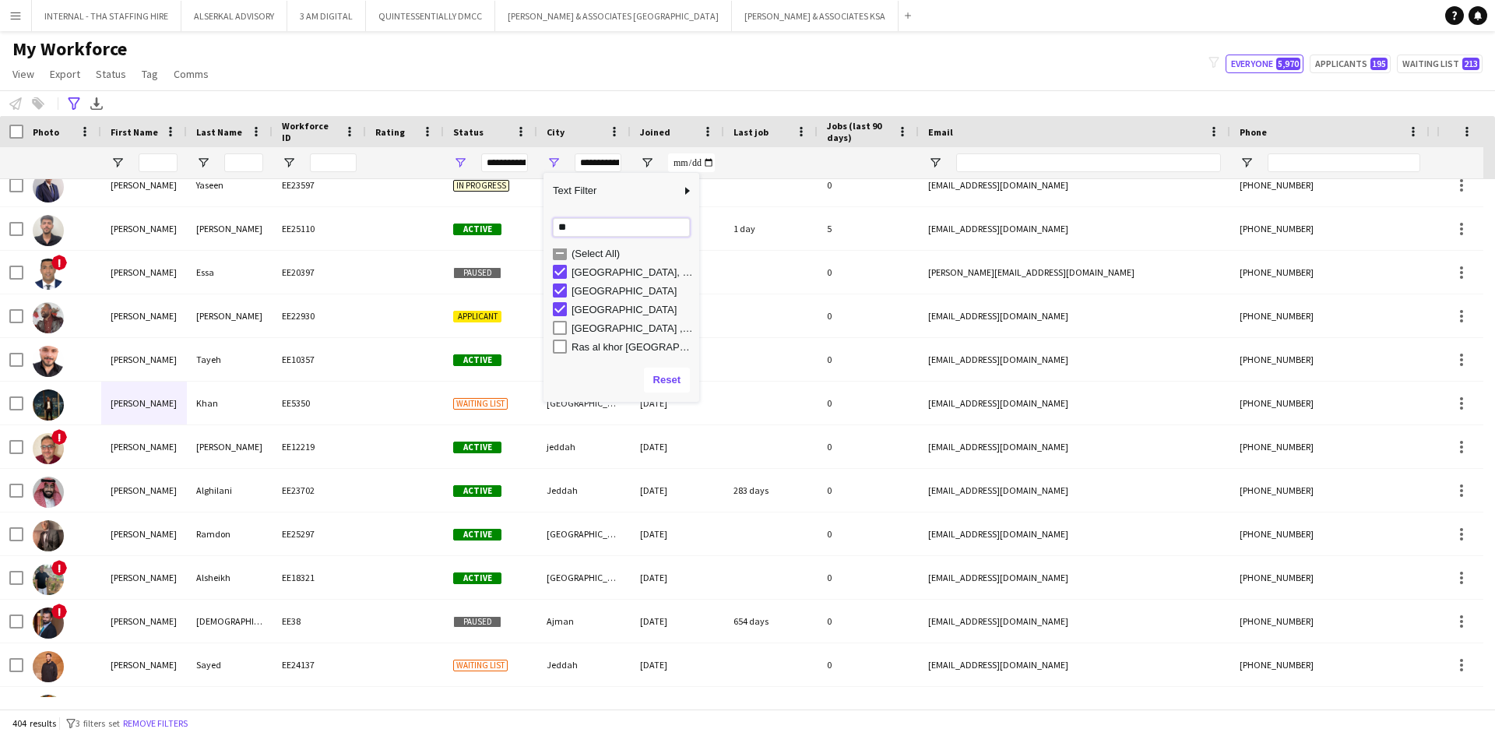
type input "**"
click at [583, 273] on div "Chennai, Tamilnadu" at bounding box center [633, 272] width 123 height 12
type input "**********"
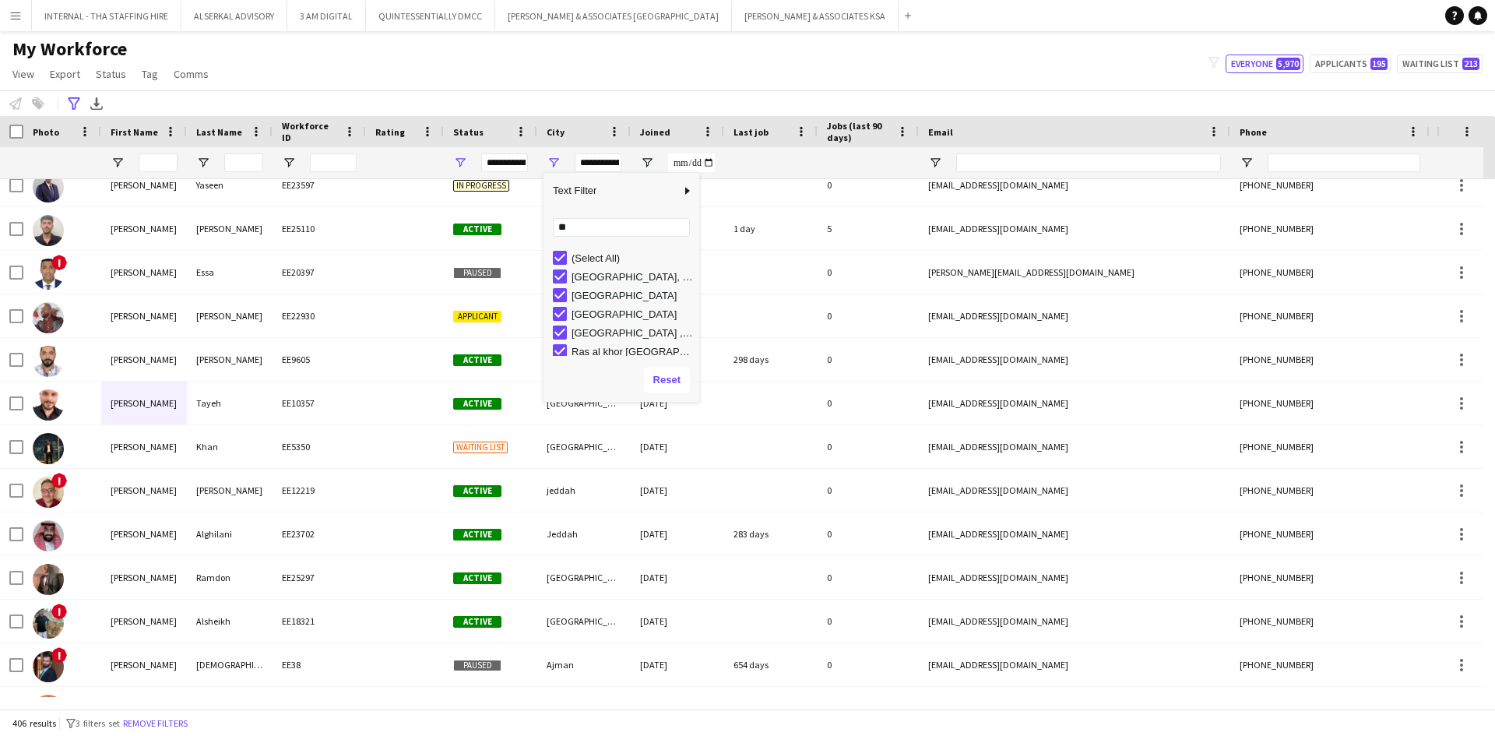
click at [578, 217] on div "Loading... ** No matches. (Select All) Chennai, Tamilnadu Dubai Dubai Dubai , S…" at bounding box center [622, 284] width 156 height 150
click at [578, 227] on input "**" at bounding box center [621, 227] width 137 height 19
type input "*"
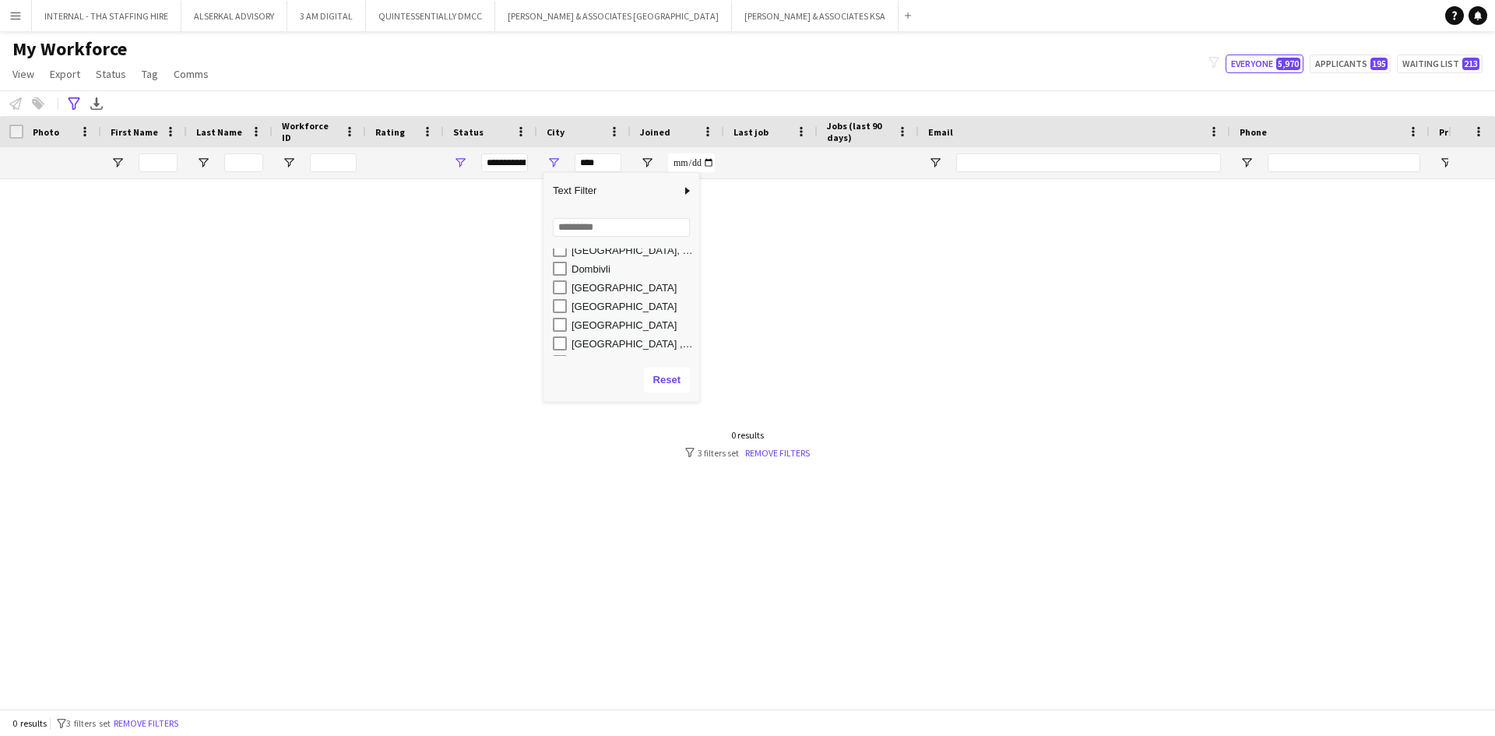
scroll to position [701, 0]
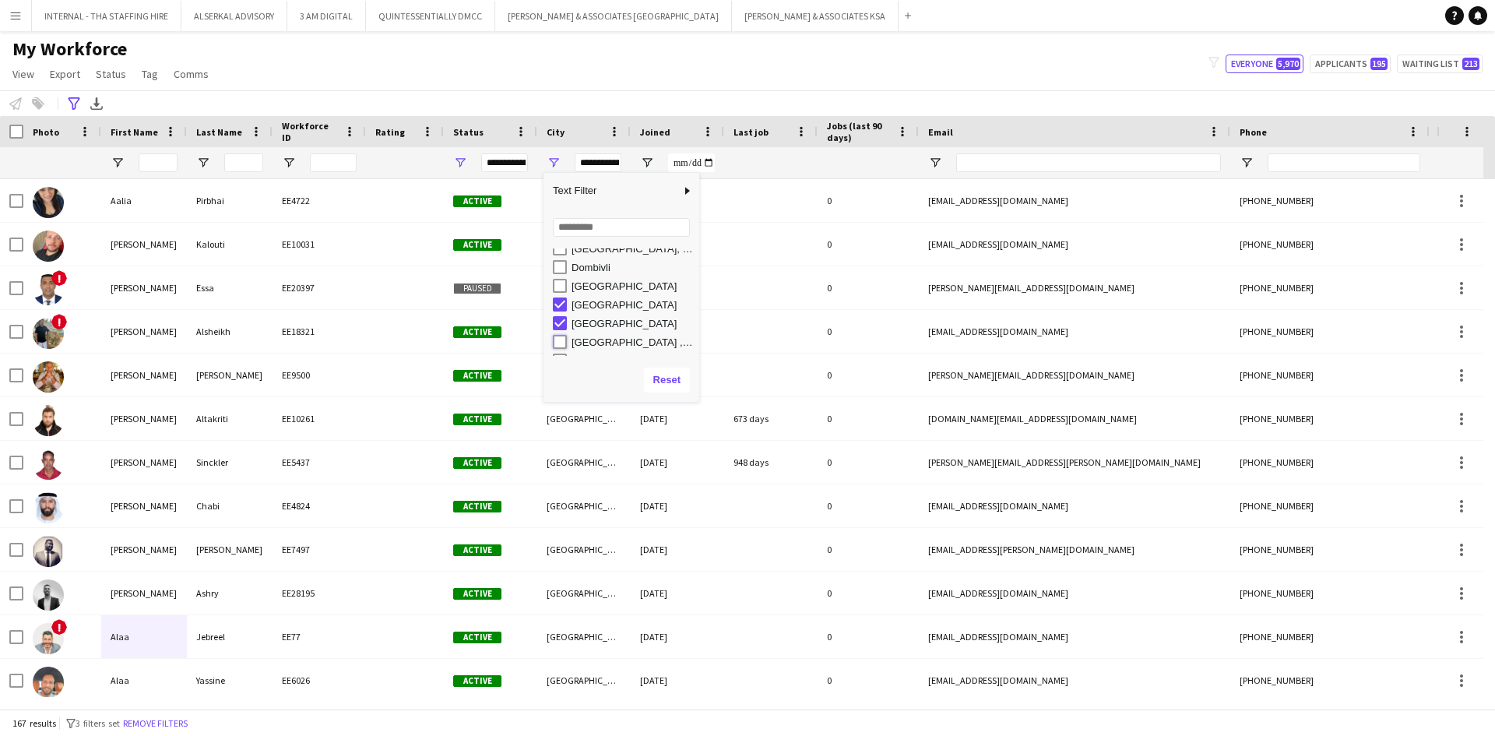
type input "**********"
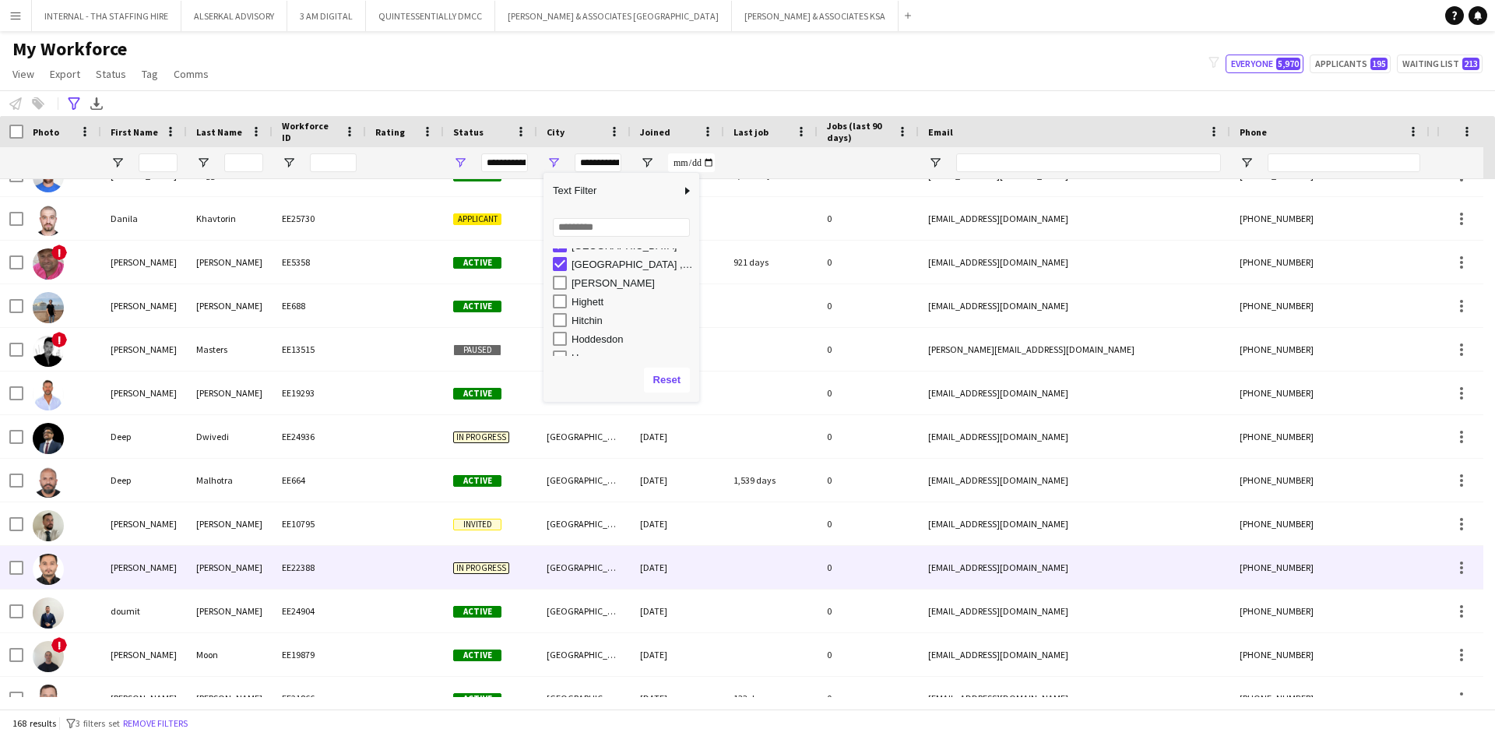
scroll to position [0, 0]
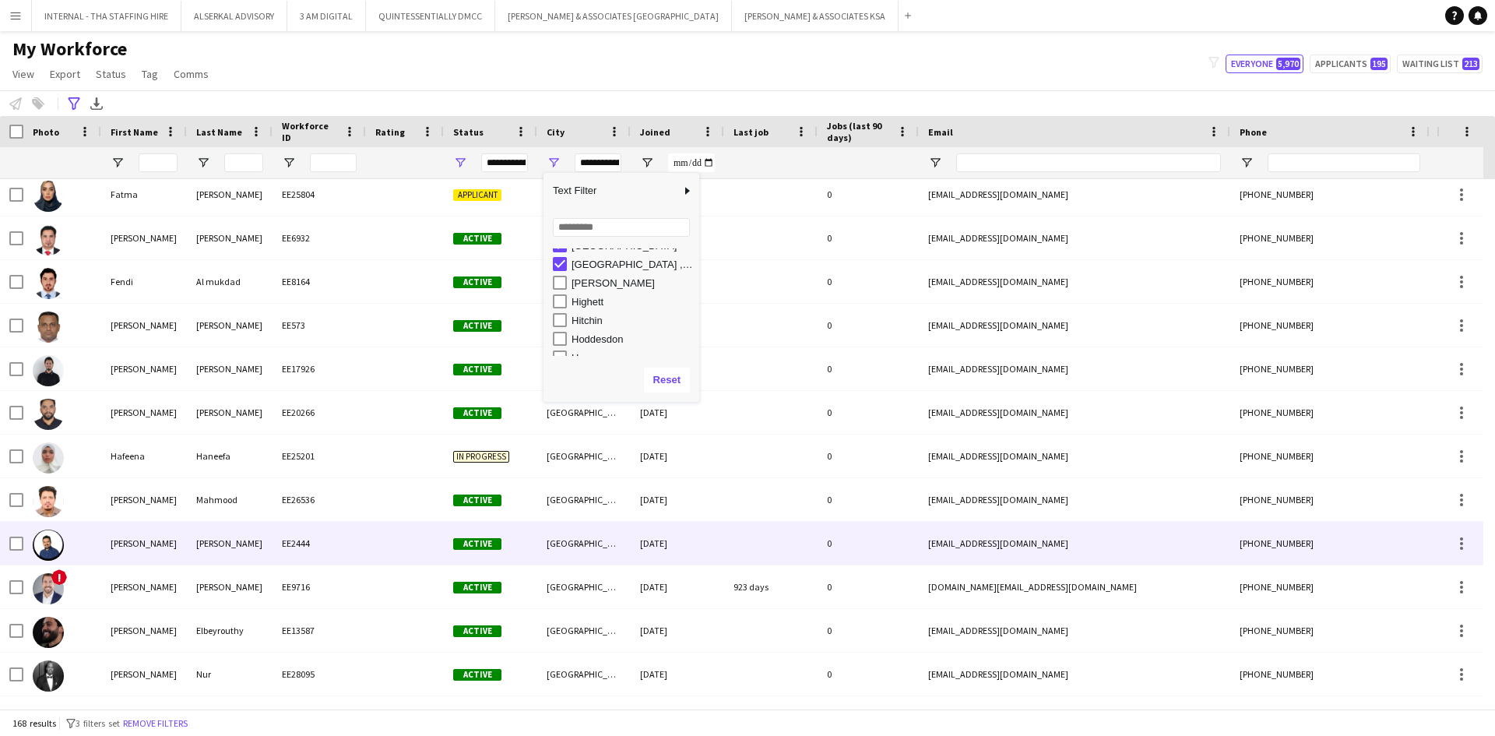
click at [562, 538] on div "[GEOGRAPHIC_DATA]" at bounding box center [583, 543] width 93 height 43
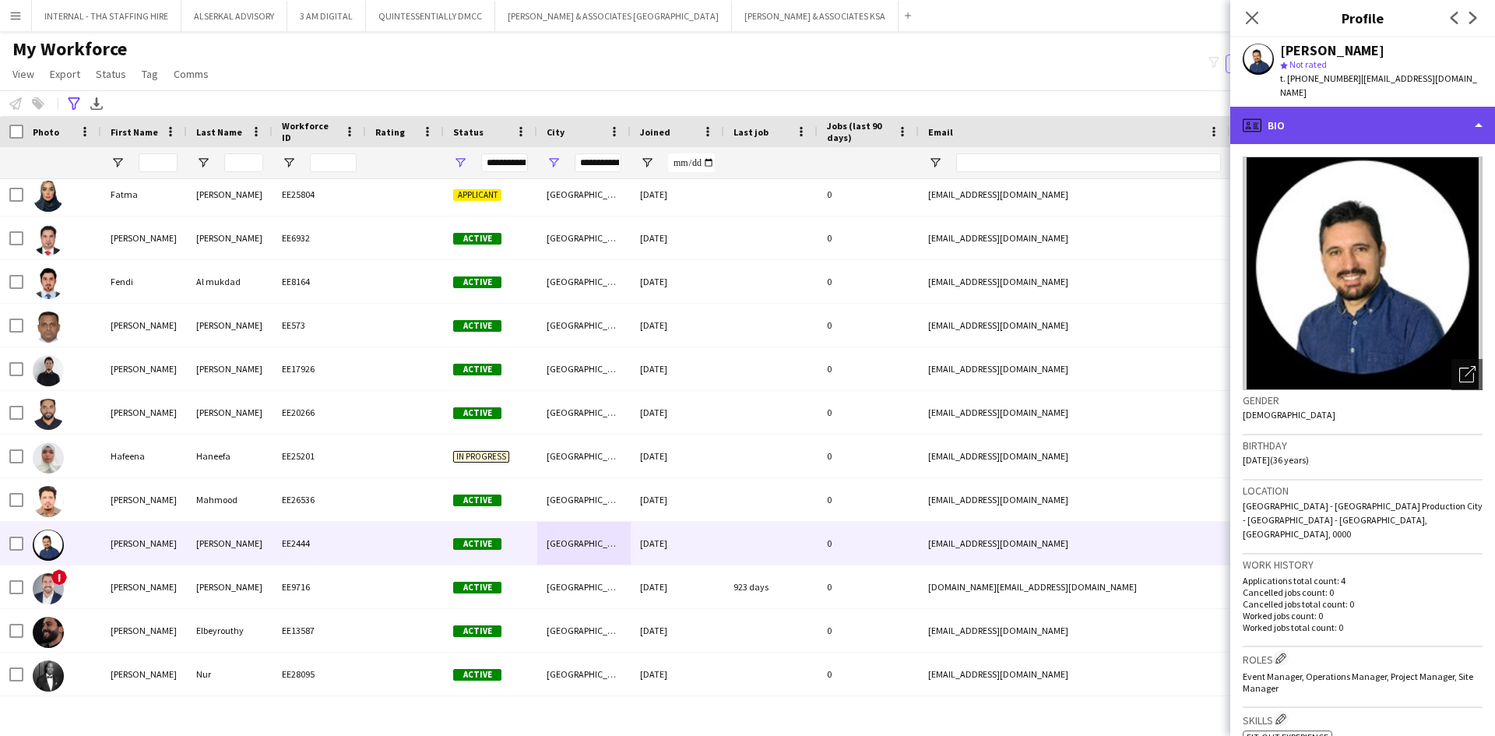
click at [1334, 107] on div "profile Bio" at bounding box center [1363, 125] width 265 height 37
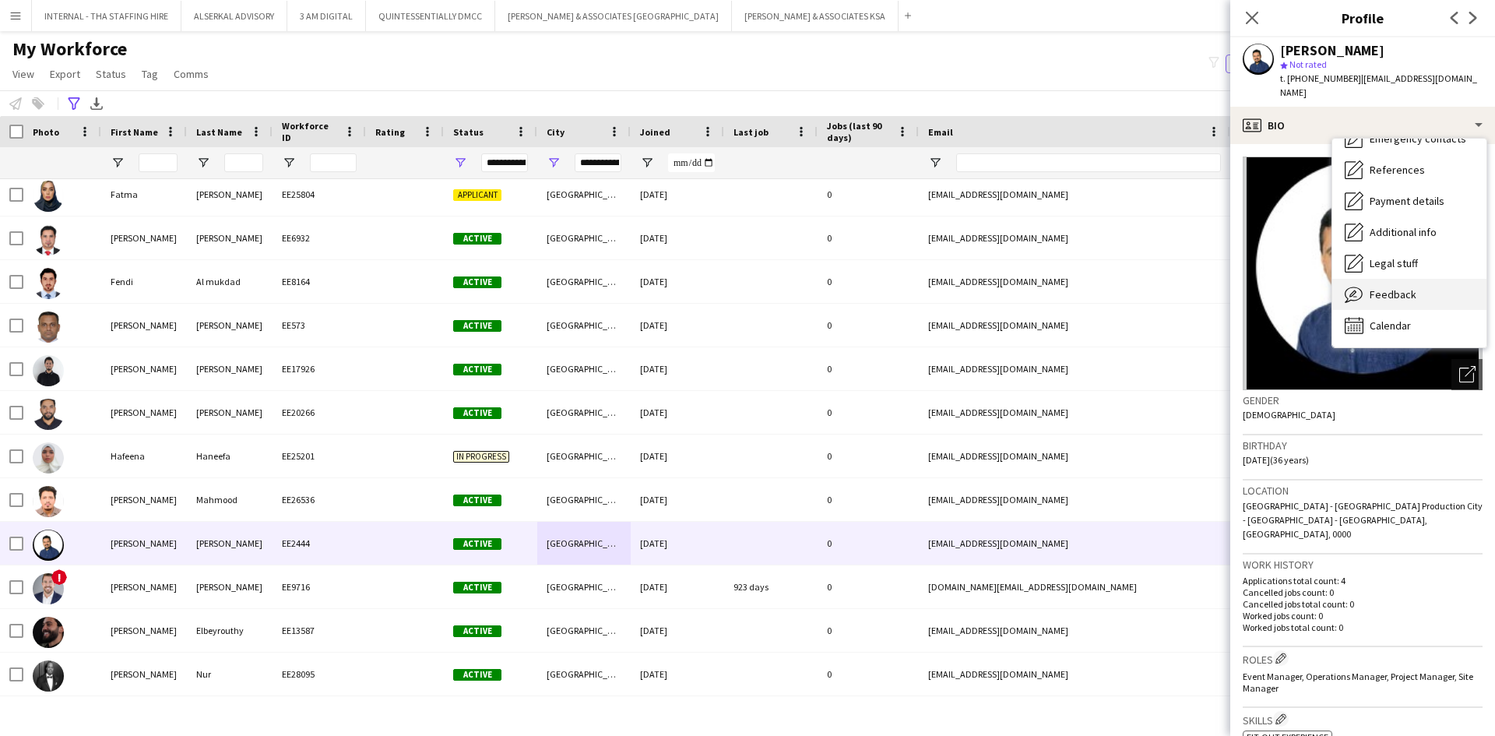
click at [1386, 287] on span "Feedback" at bounding box center [1393, 294] width 47 height 14
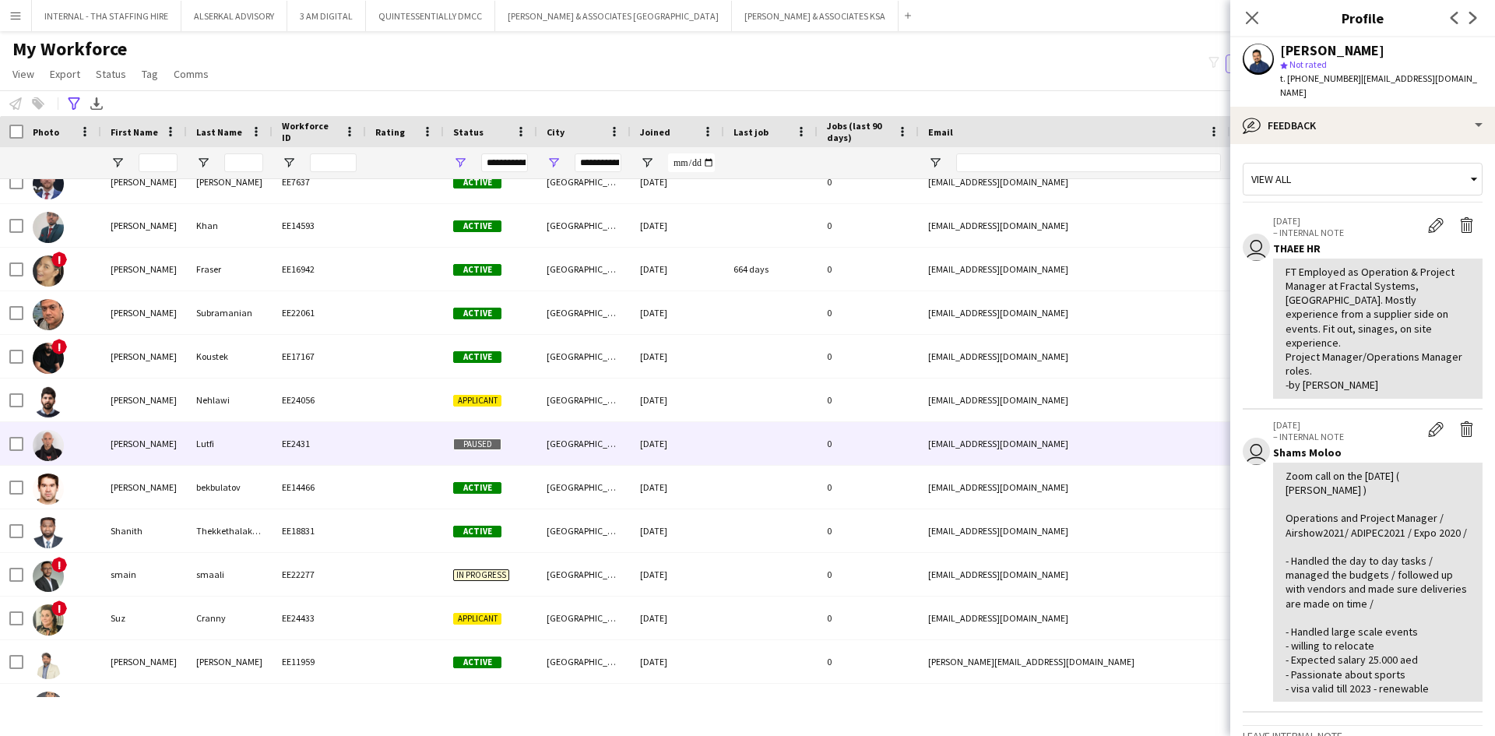
click at [320, 440] on div "EE2431" at bounding box center [319, 443] width 93 height 43
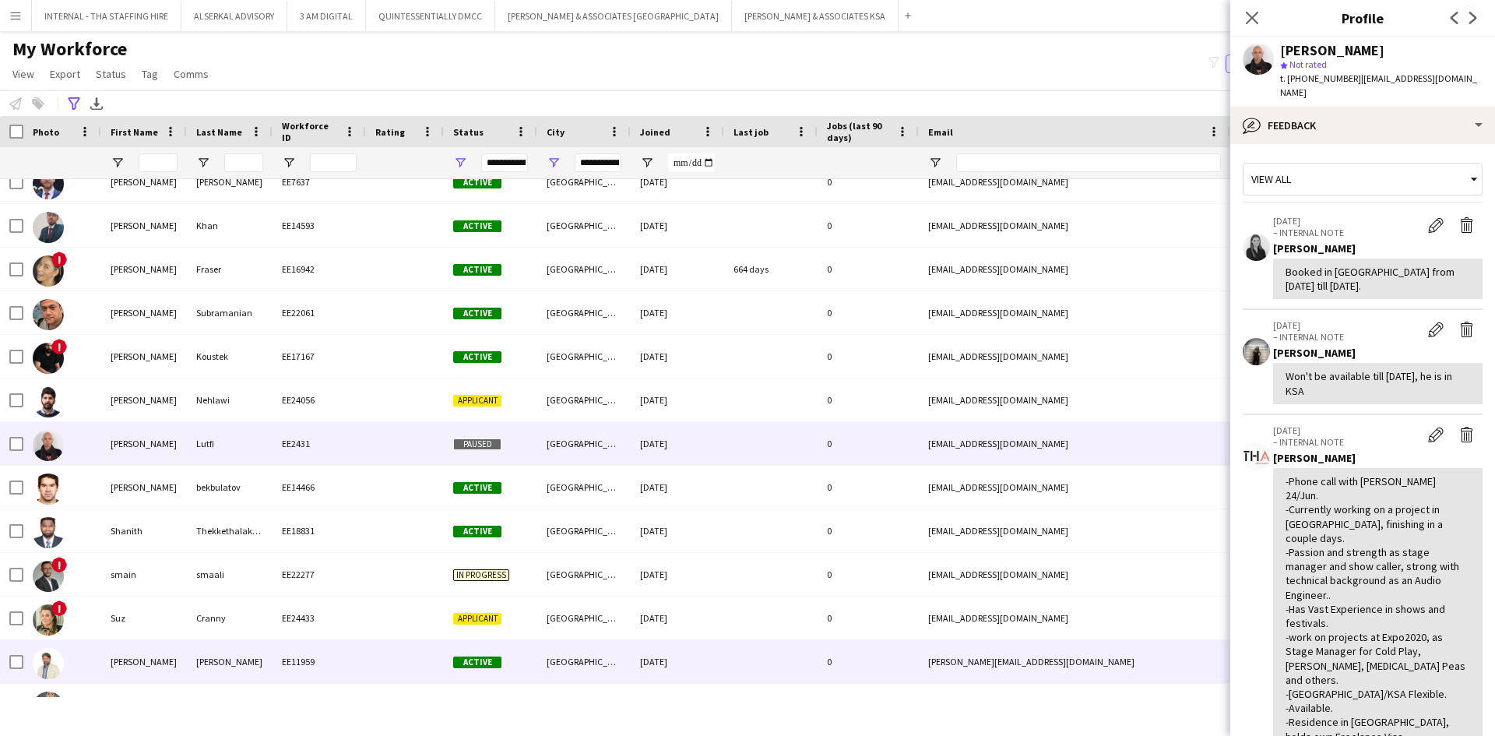
click at [347, 652] on div "EE11959" at bounding box center [319, 661] width 93 height 43
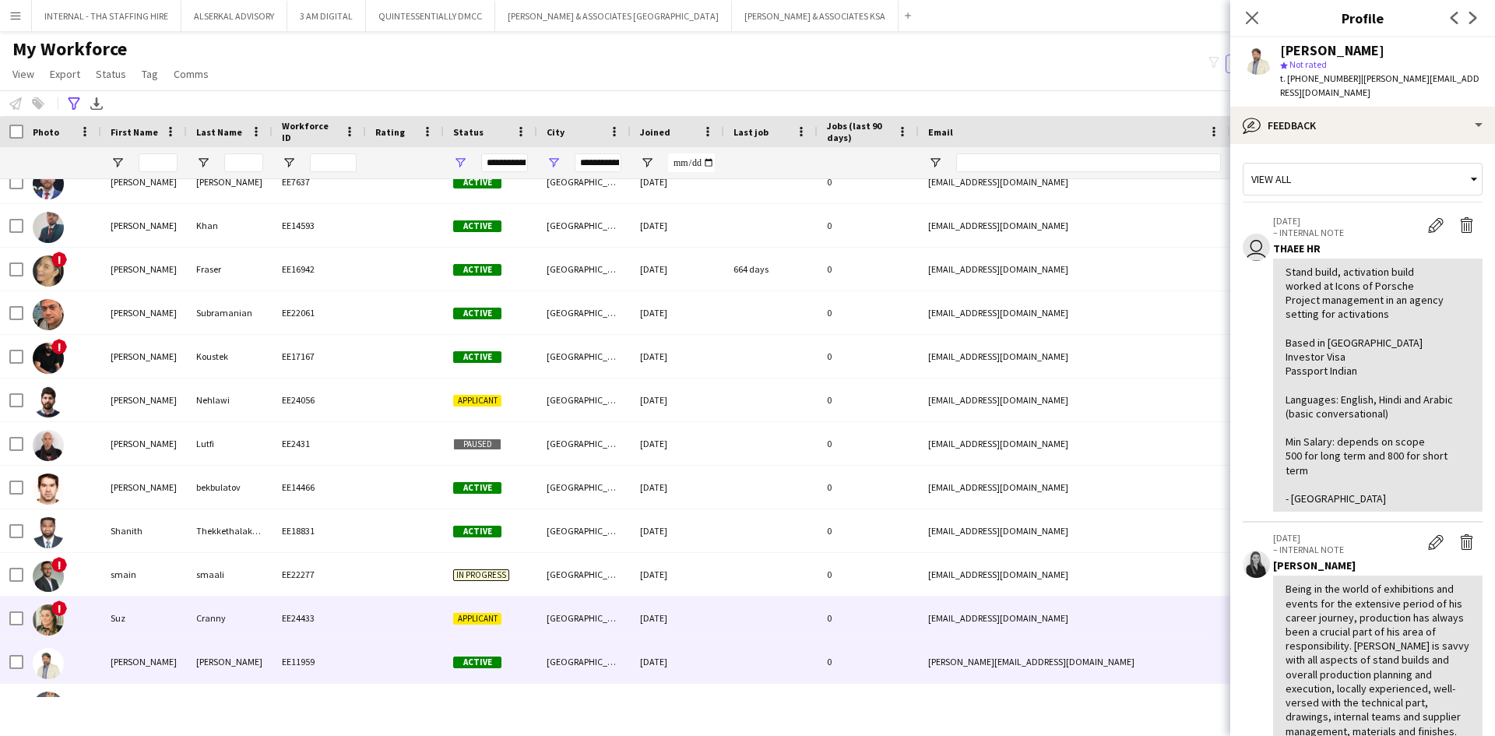
click at [181, 611] on div "Suz" at bounding box center [144, 618] width 86 height 43
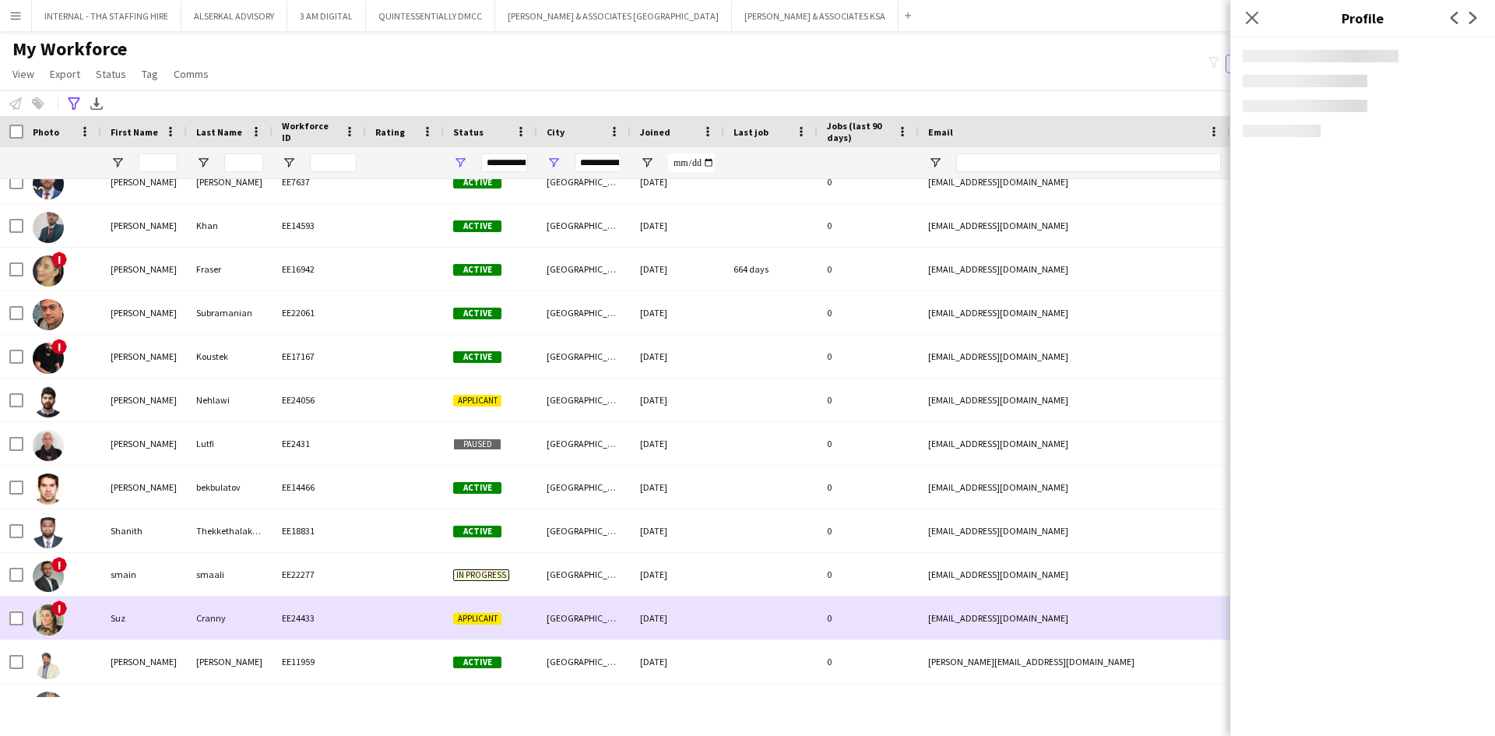
scroll to position [6620, 0]
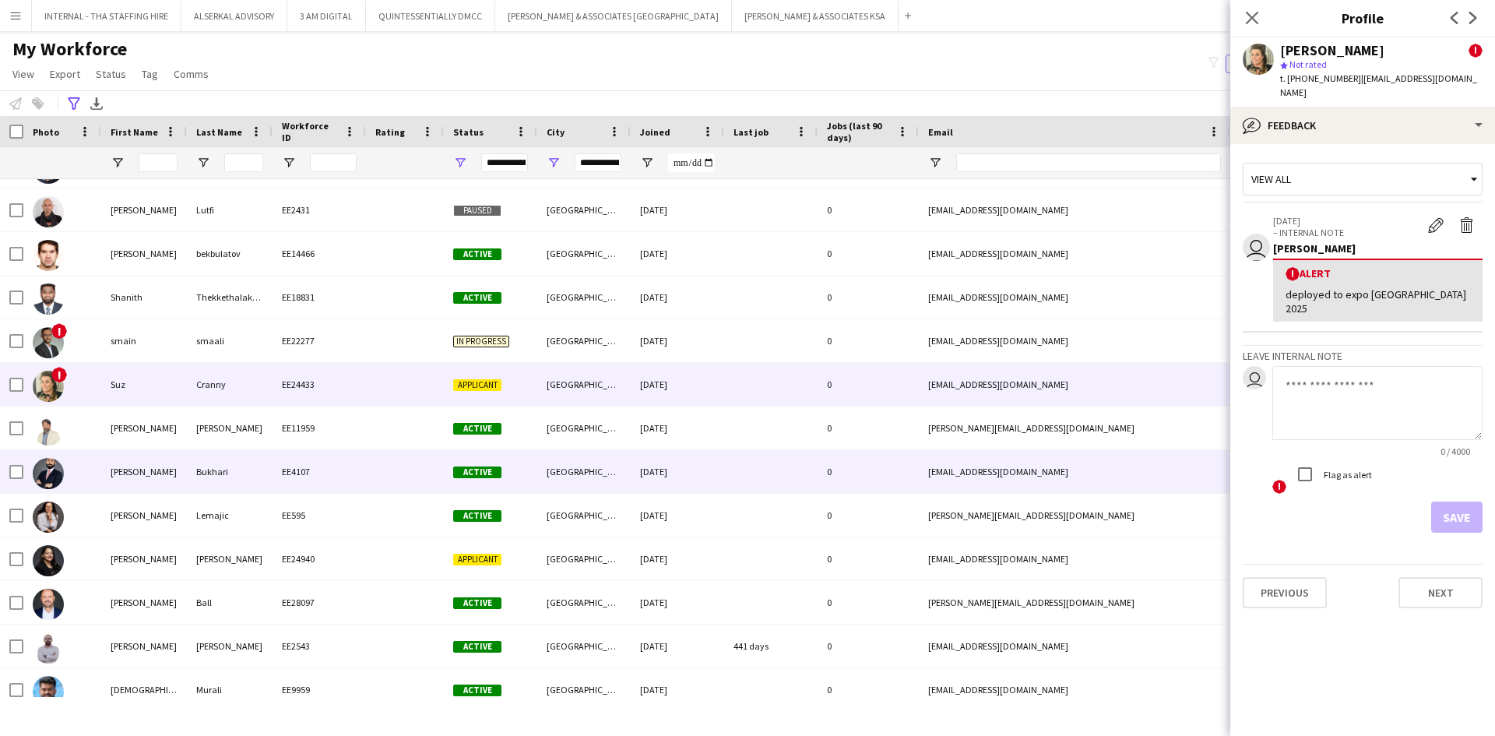
click at [153, 486] on div "Syed" at bounding box center [144, 471] width 86 height 43
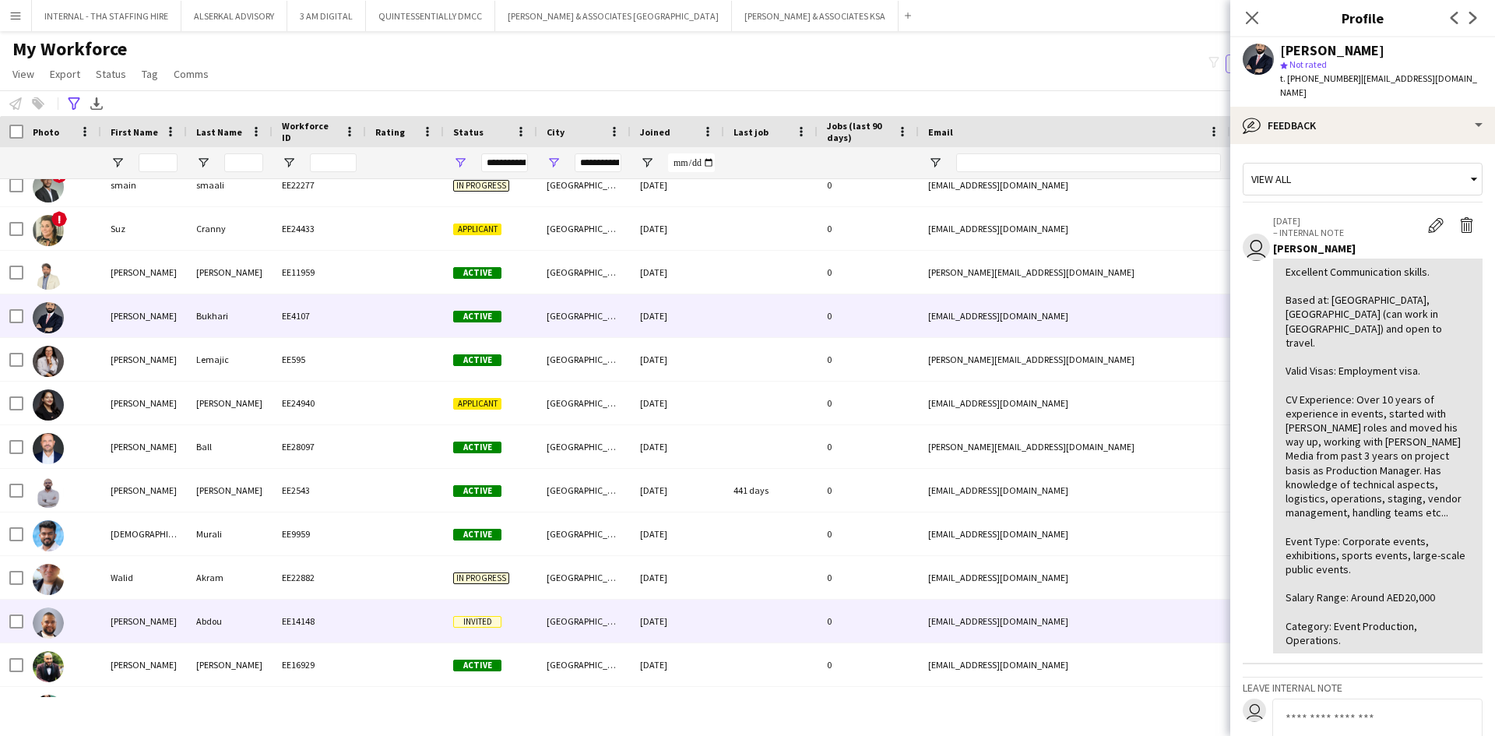
scroll to position [6809, 0]
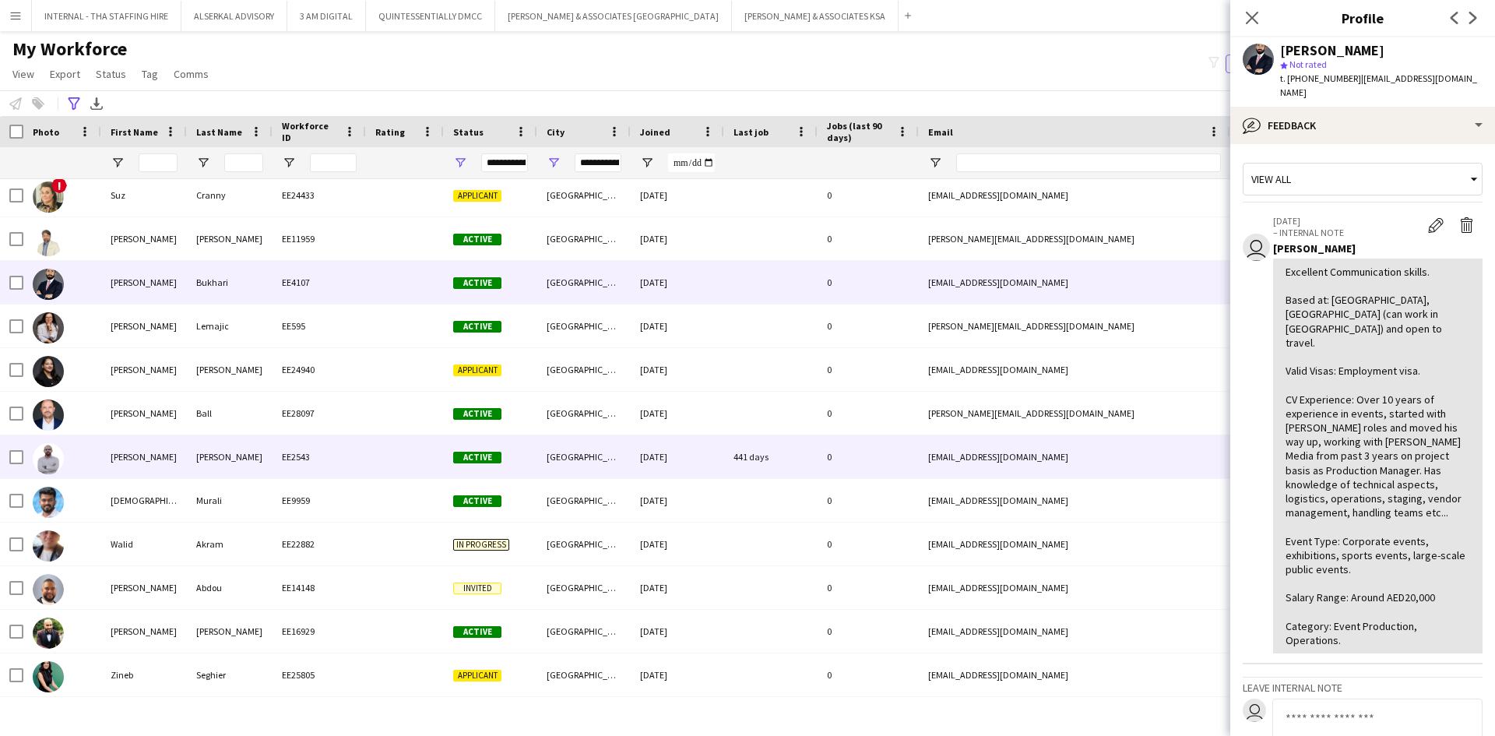
click at [312, 460] on div "EE2543" at bounding box center [319, 456] width 93 height 43
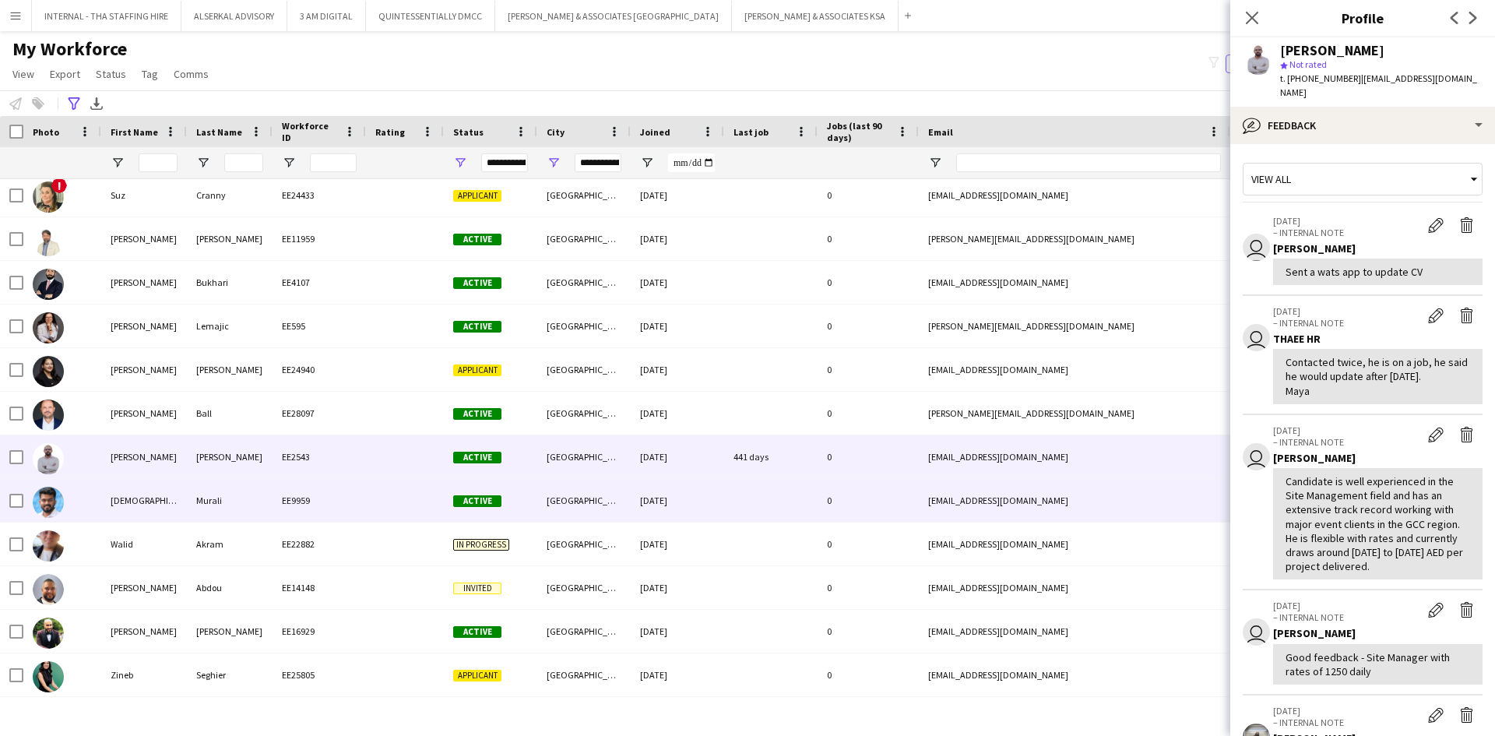
click at [930, 491] on div "vish130688@gmail.com" at bounding box center [1075, 500] width 312 height 43
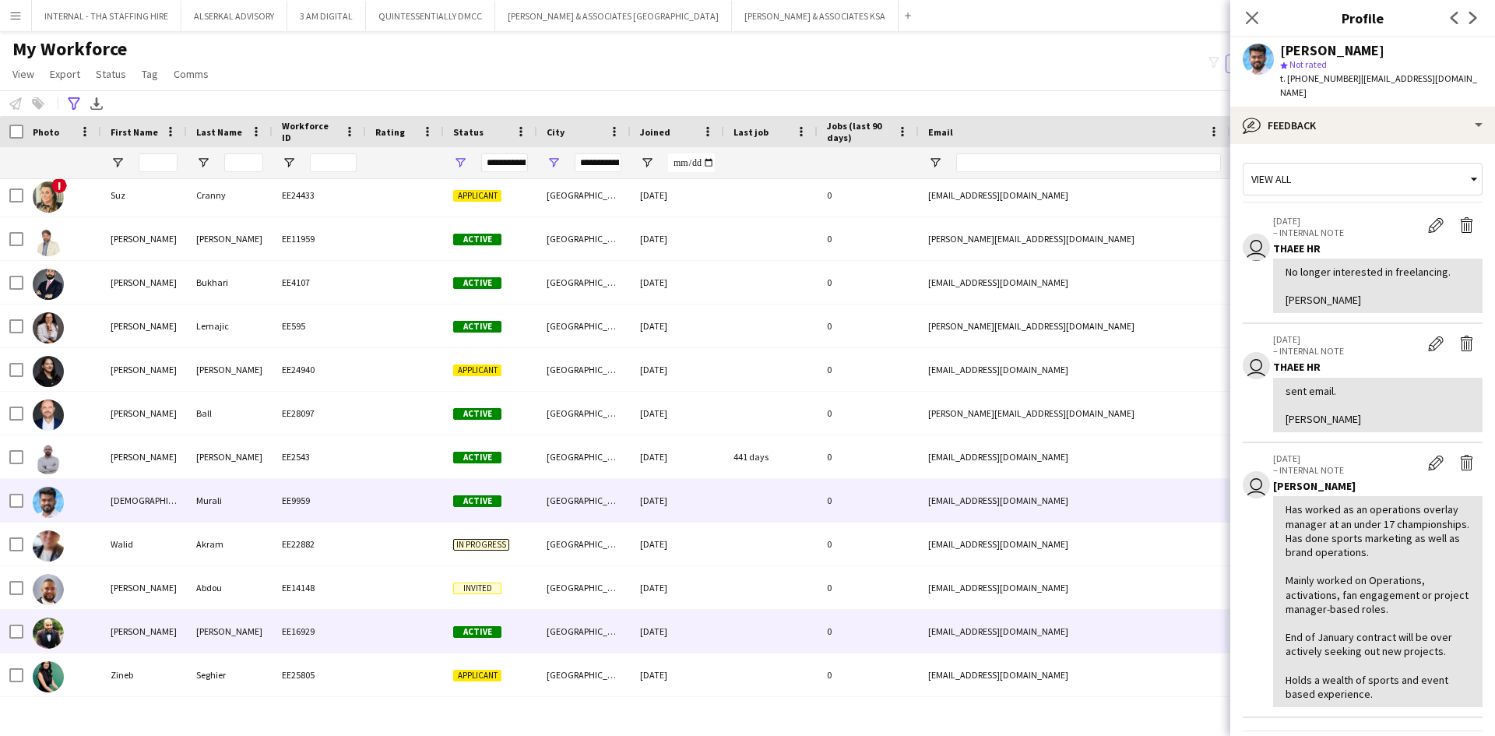
click at [725, 631] on div at bounding box center [770, 631] width 93 height 43
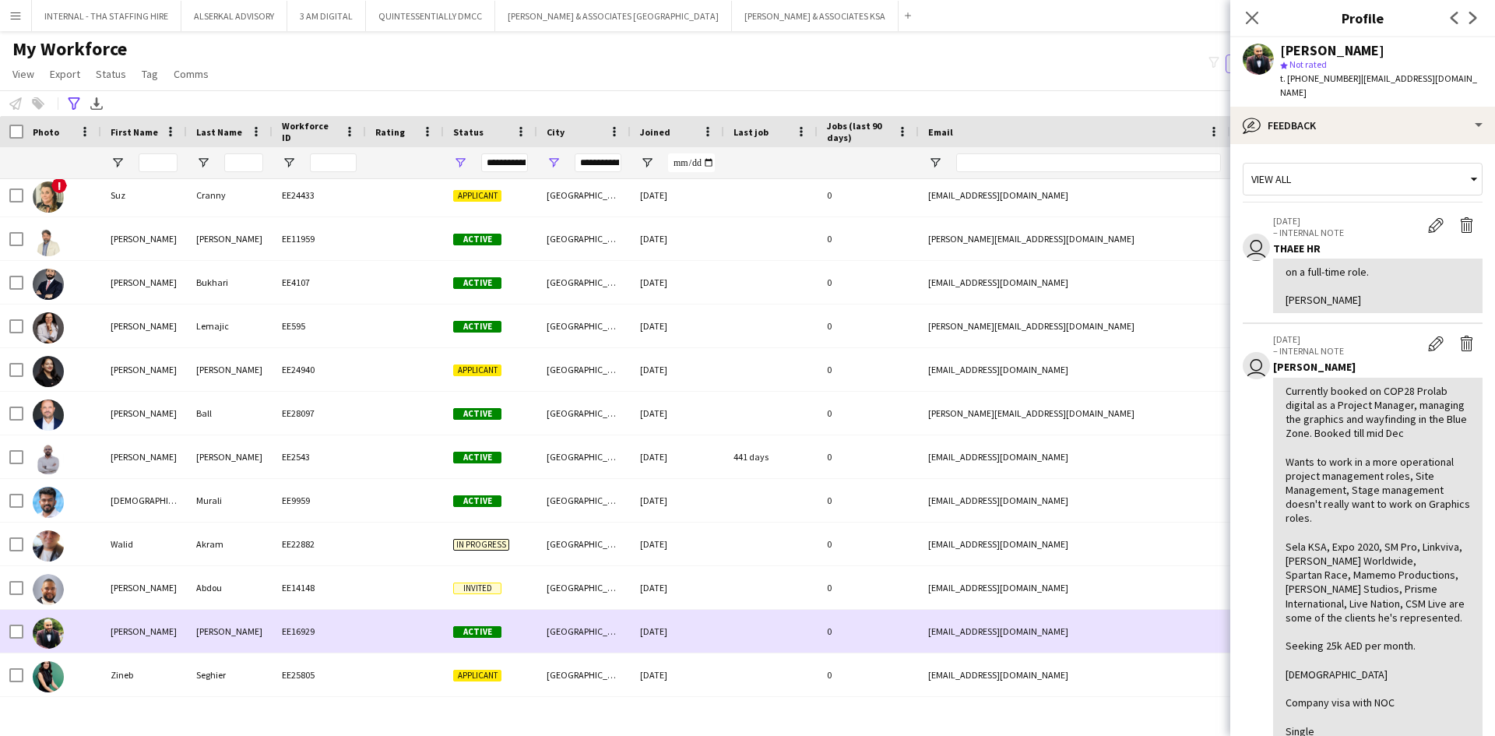
click at [276, 632] on div "EE16929" at bounding box center [319, 631] width 93 height 43
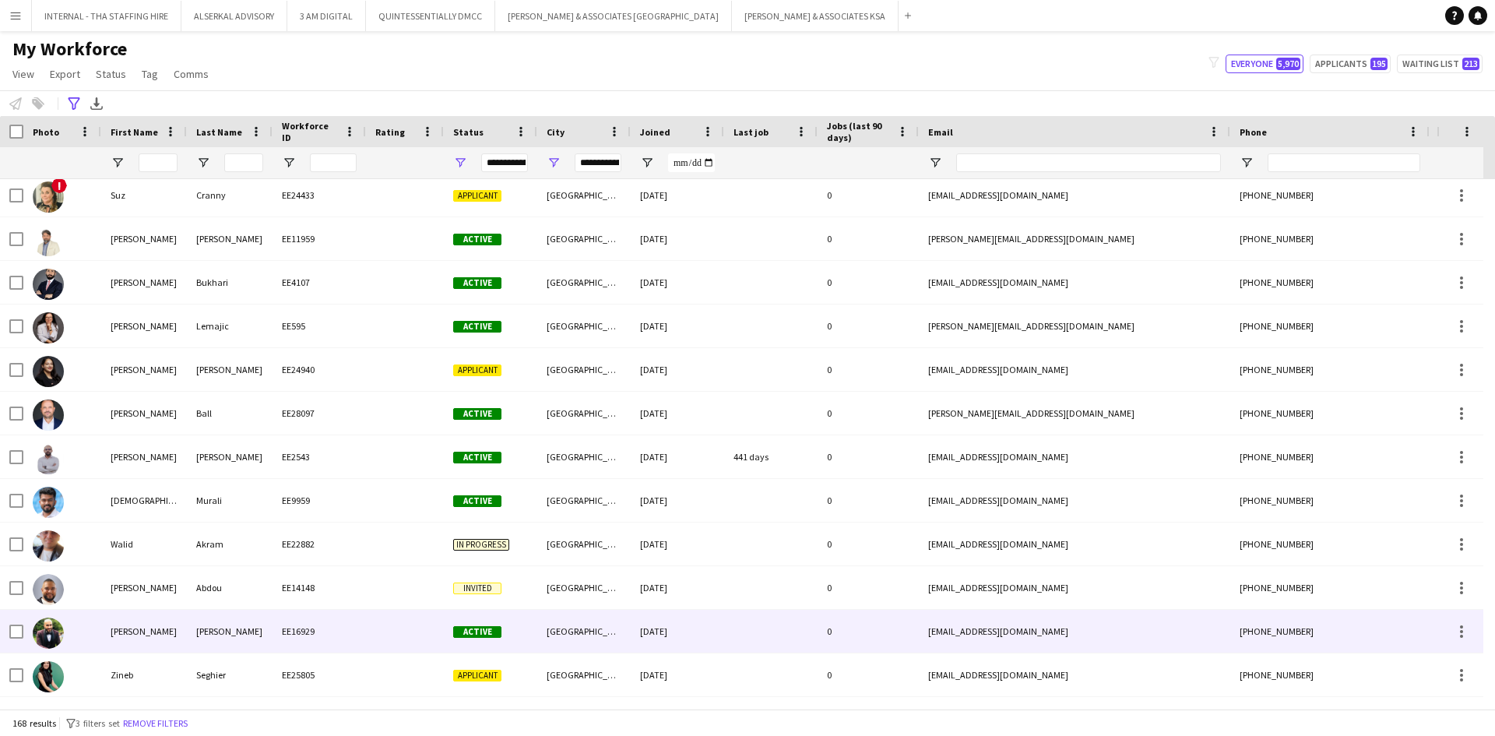
click at [265, 636] on div "Kamal" at bounding box center [230, 631] width 86 height 43
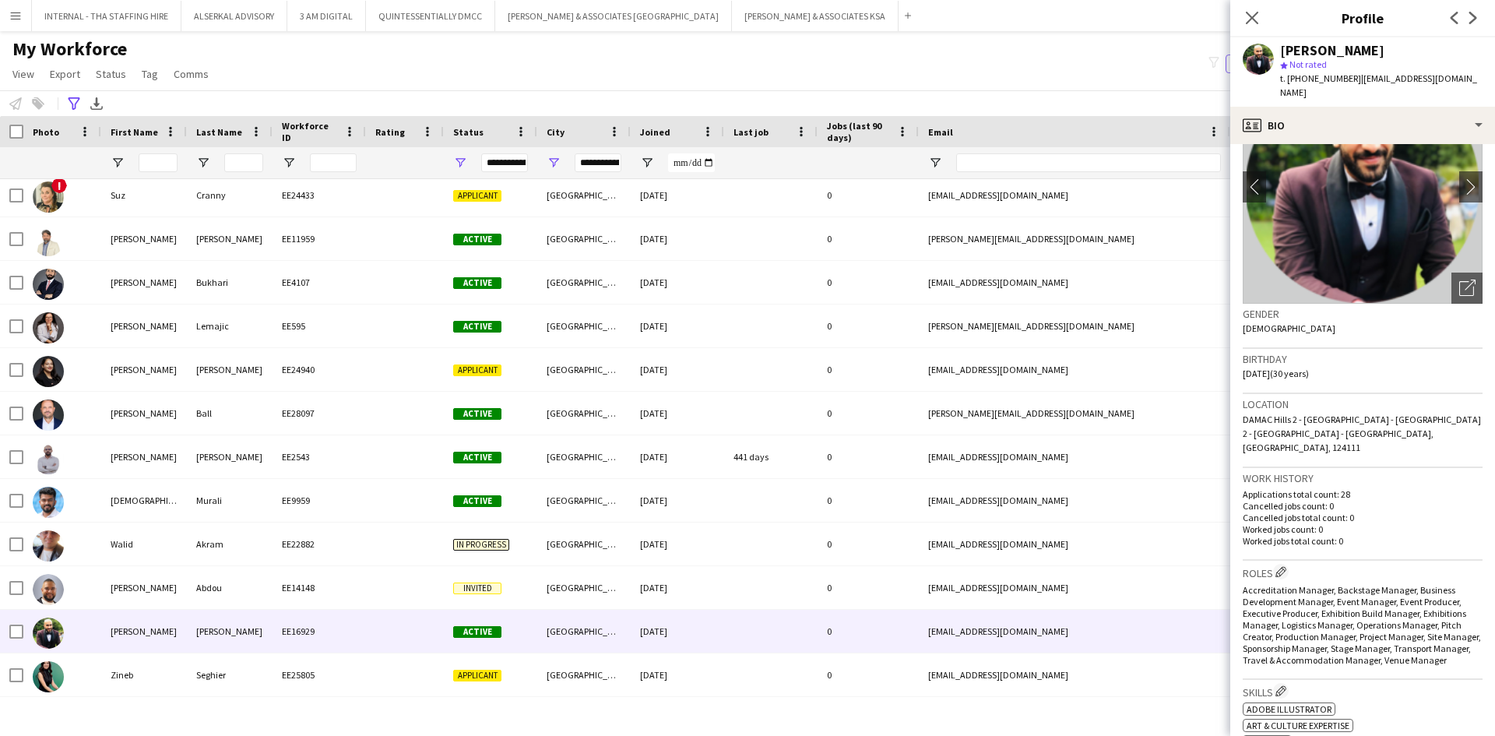
scroll to position [156, 0]
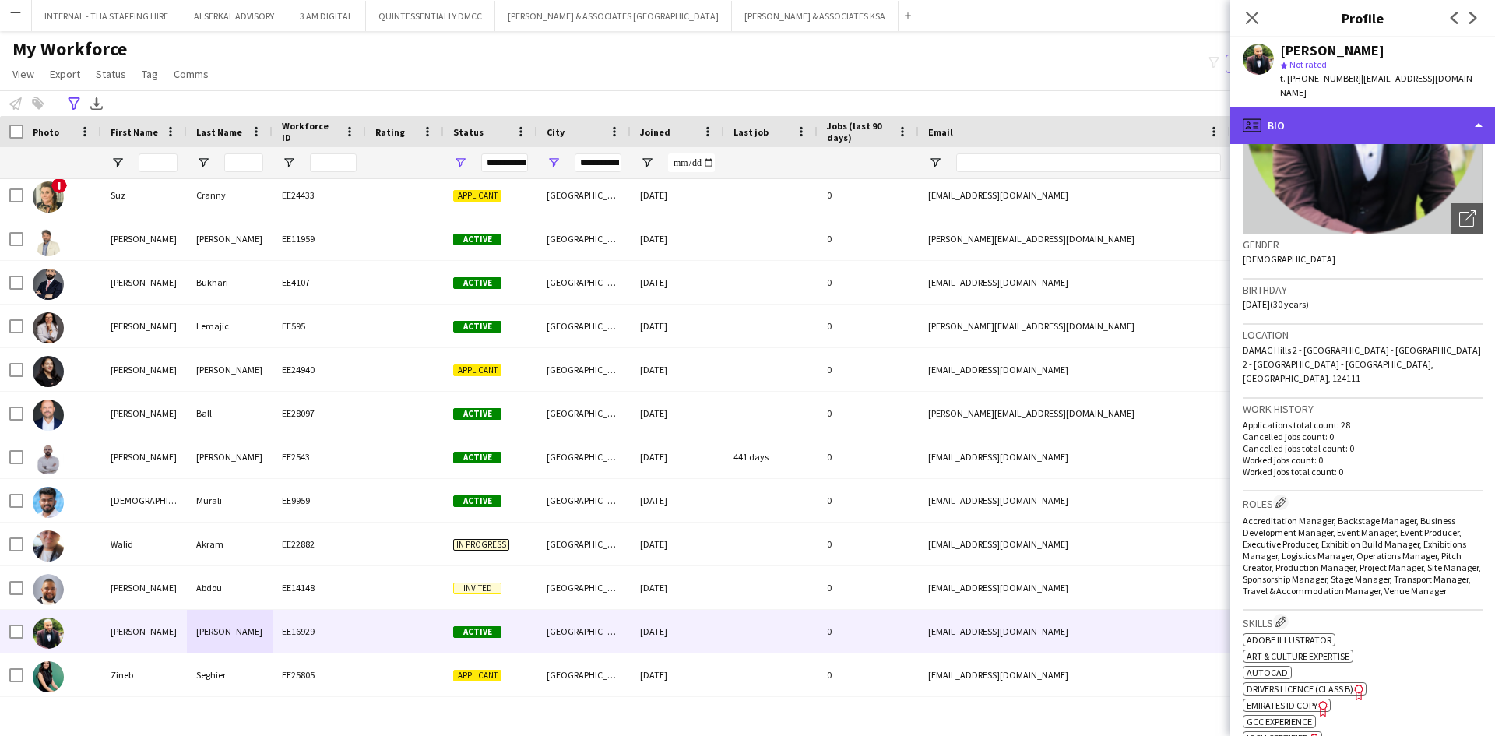
click at [1316, 107] on div "profile Bio" at bounding box center [1363, 125] width 265 height 37
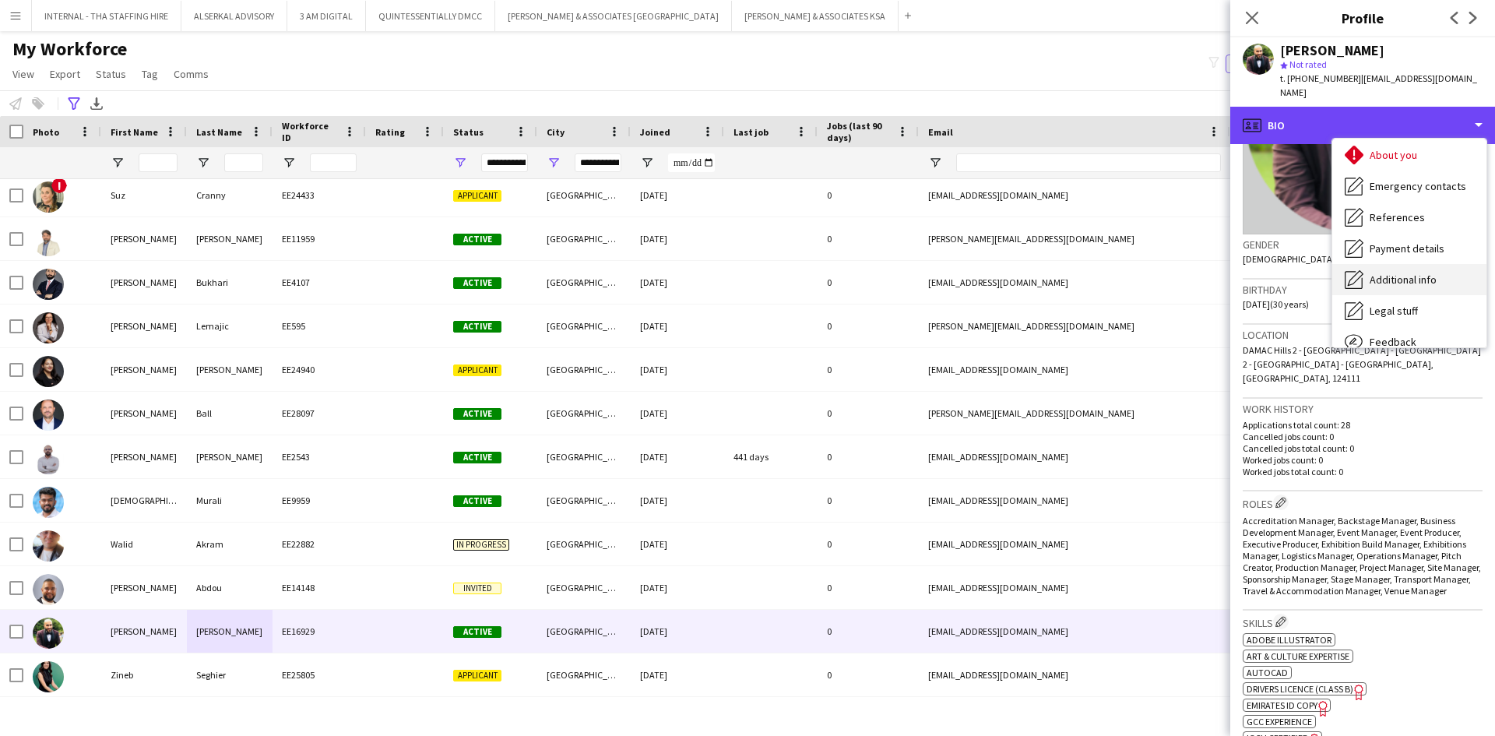
scroll to position [115, 0]
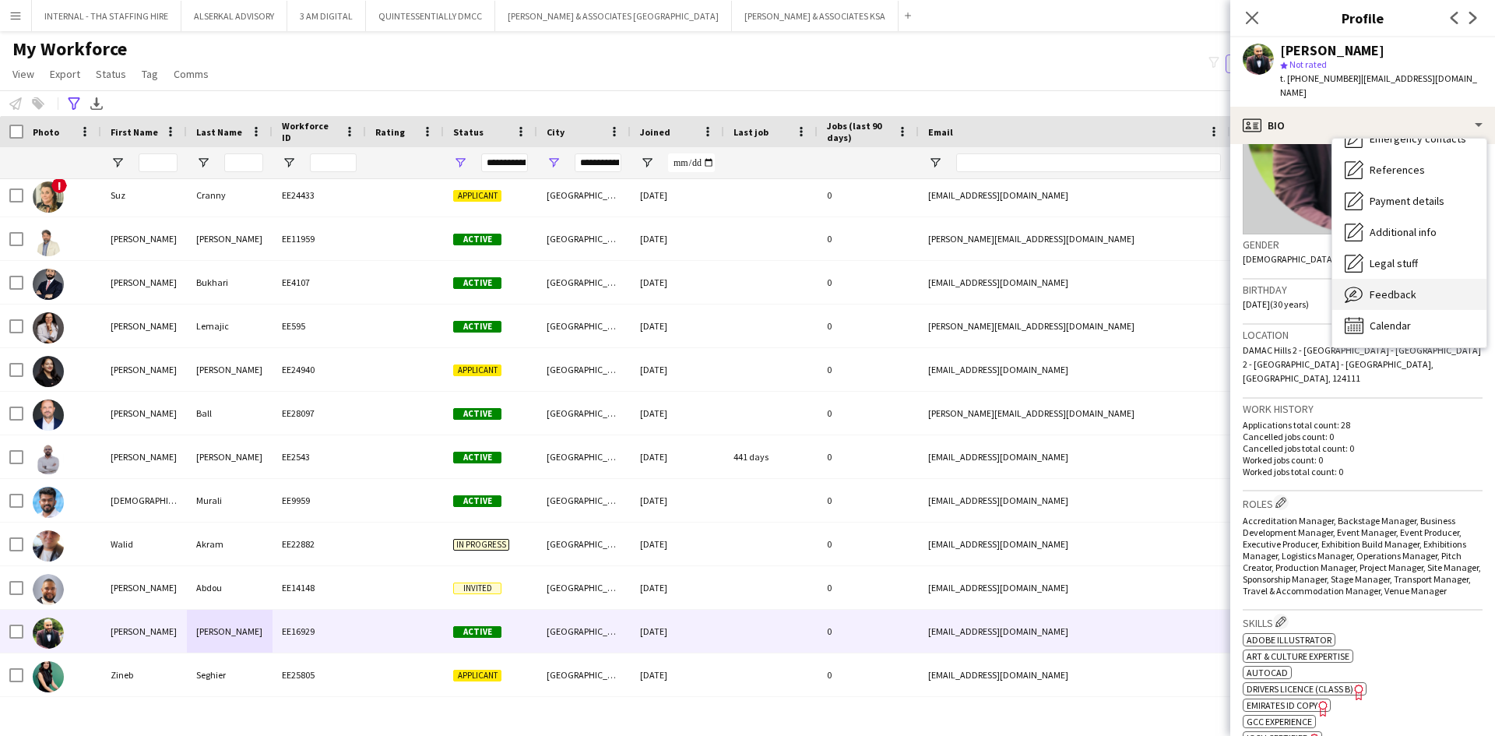
click at [1410, 287] on span "Feedback" at bounding box center [1393, 294] width 47 height 14
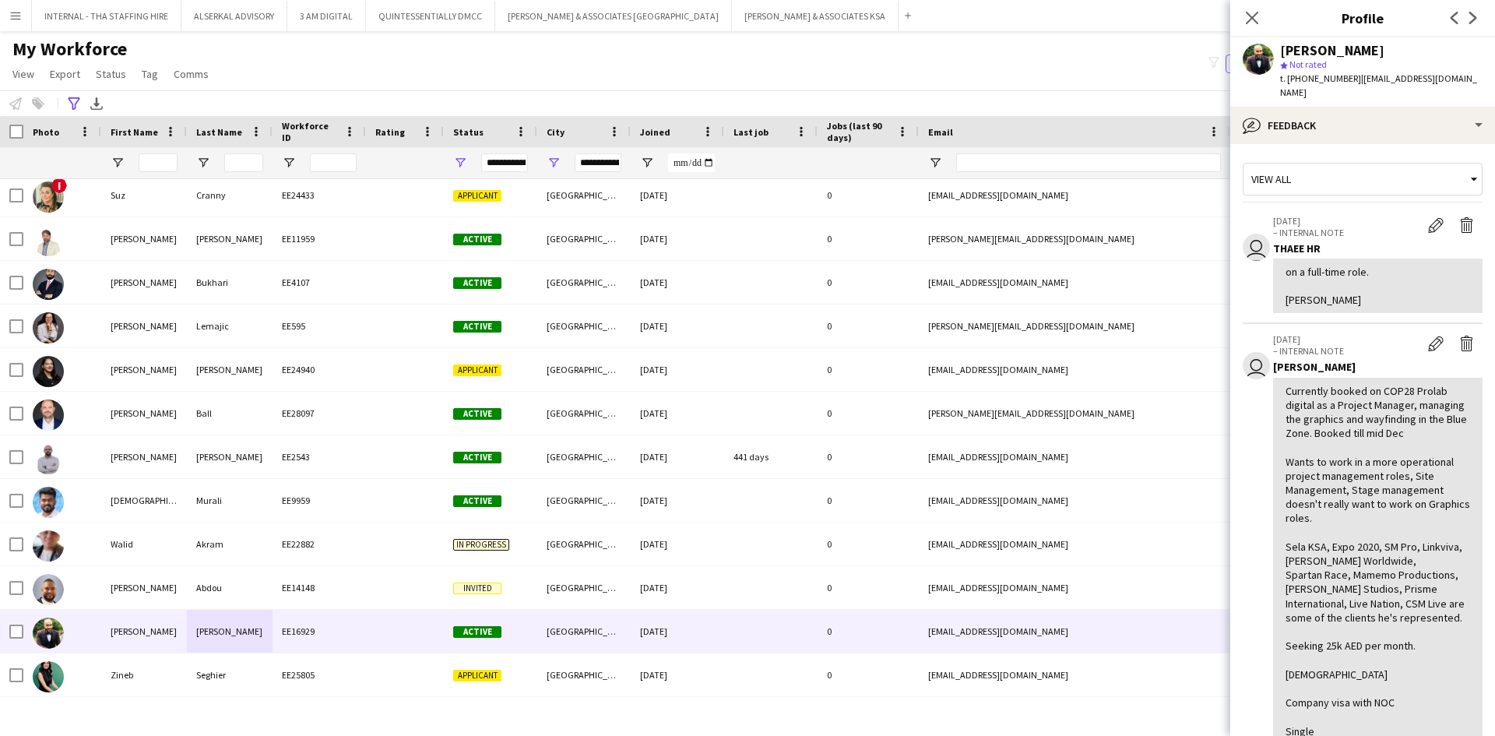
scroll to position [156, 0]
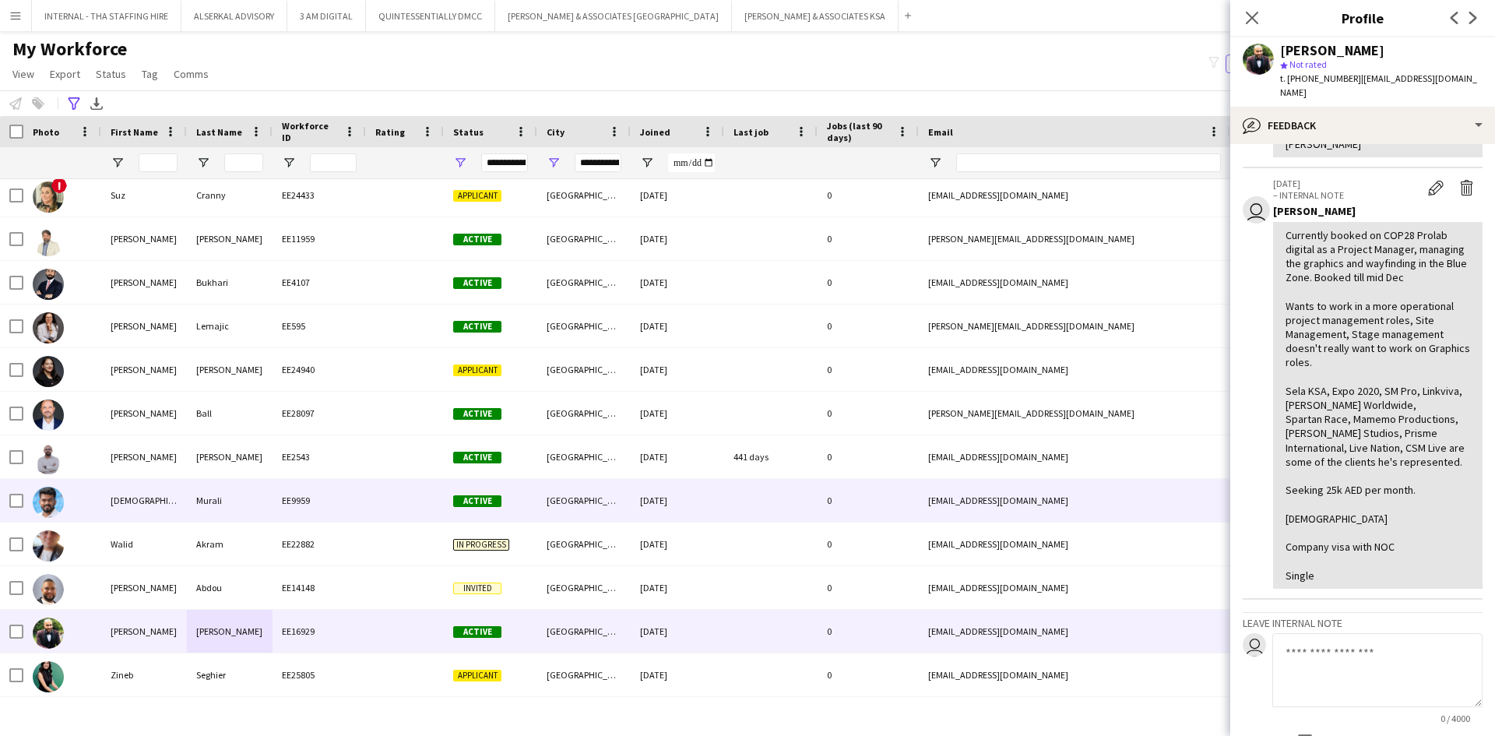
click at [810, 494] on div at bounding box center [770, 500] width 93 height 43
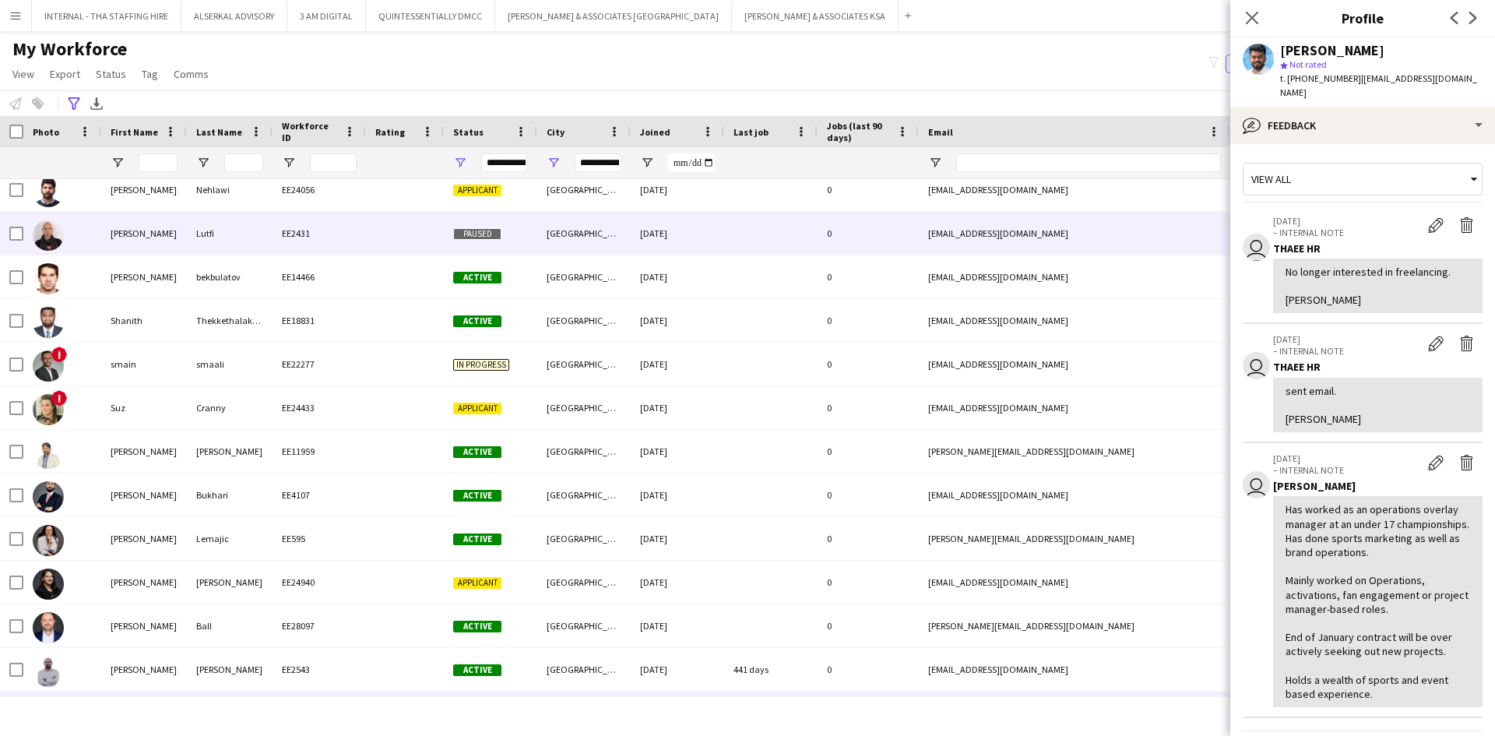
scroll to position [6576, 0]
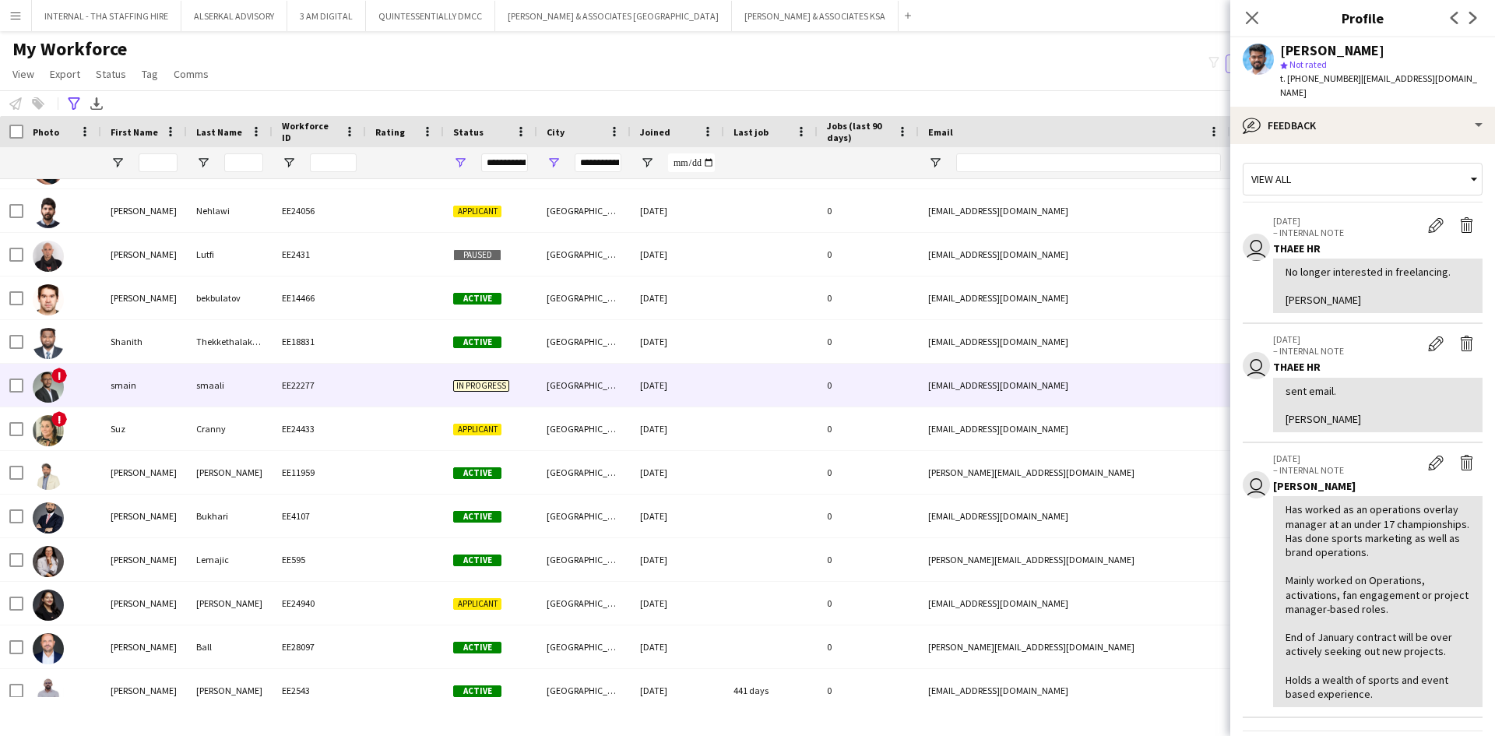
click at [1124, 383] on div "smaalismain@gmail.com" at bounding box center [1075, 385] width 312 height 43
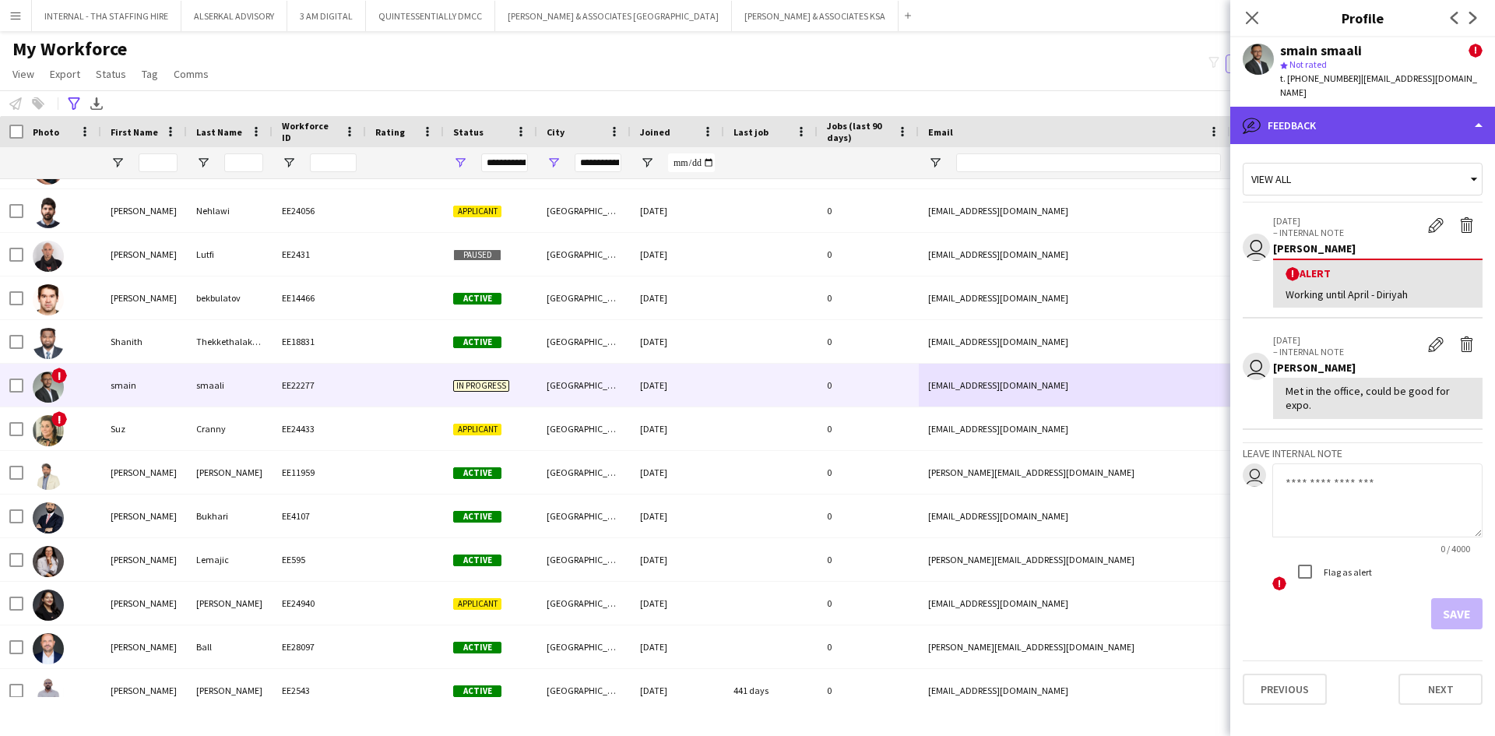
click at [1346, 113] on div "bubble-pencil Feedback" at bounding box center [1363, 125] width 265 height 37
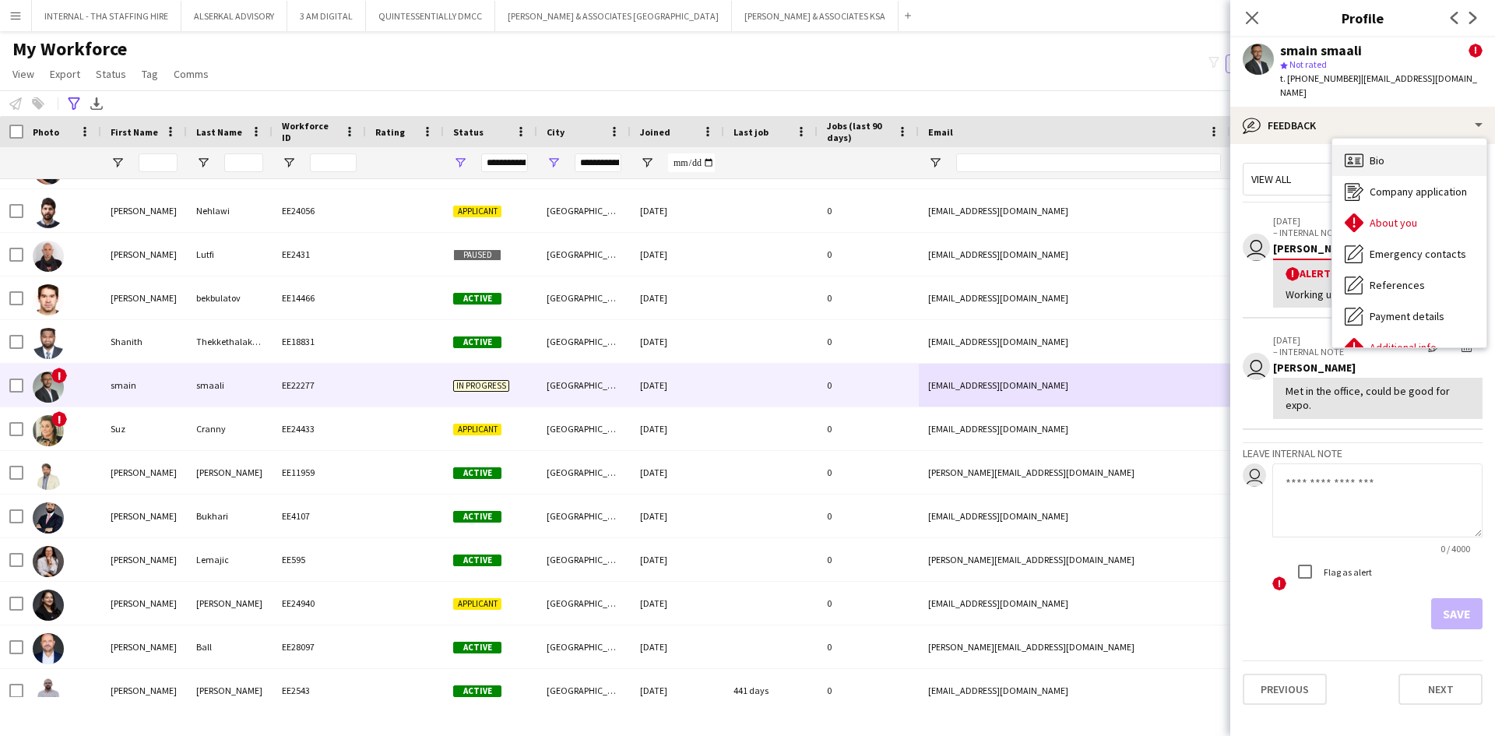
click at [1394, 153] on div "Bio Bio" at bounding box center [1410, 160] width 154 height 31
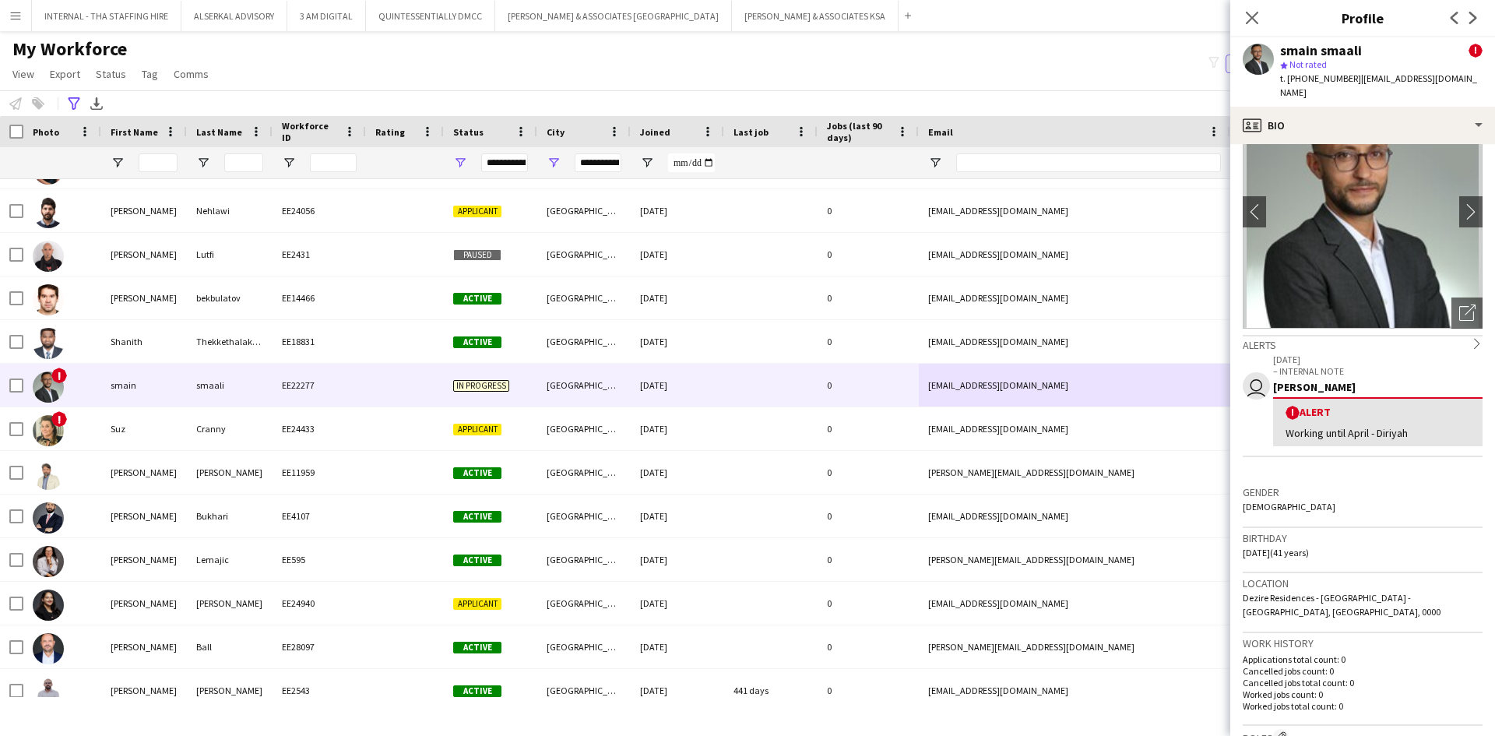
scroll to position [156, 0]
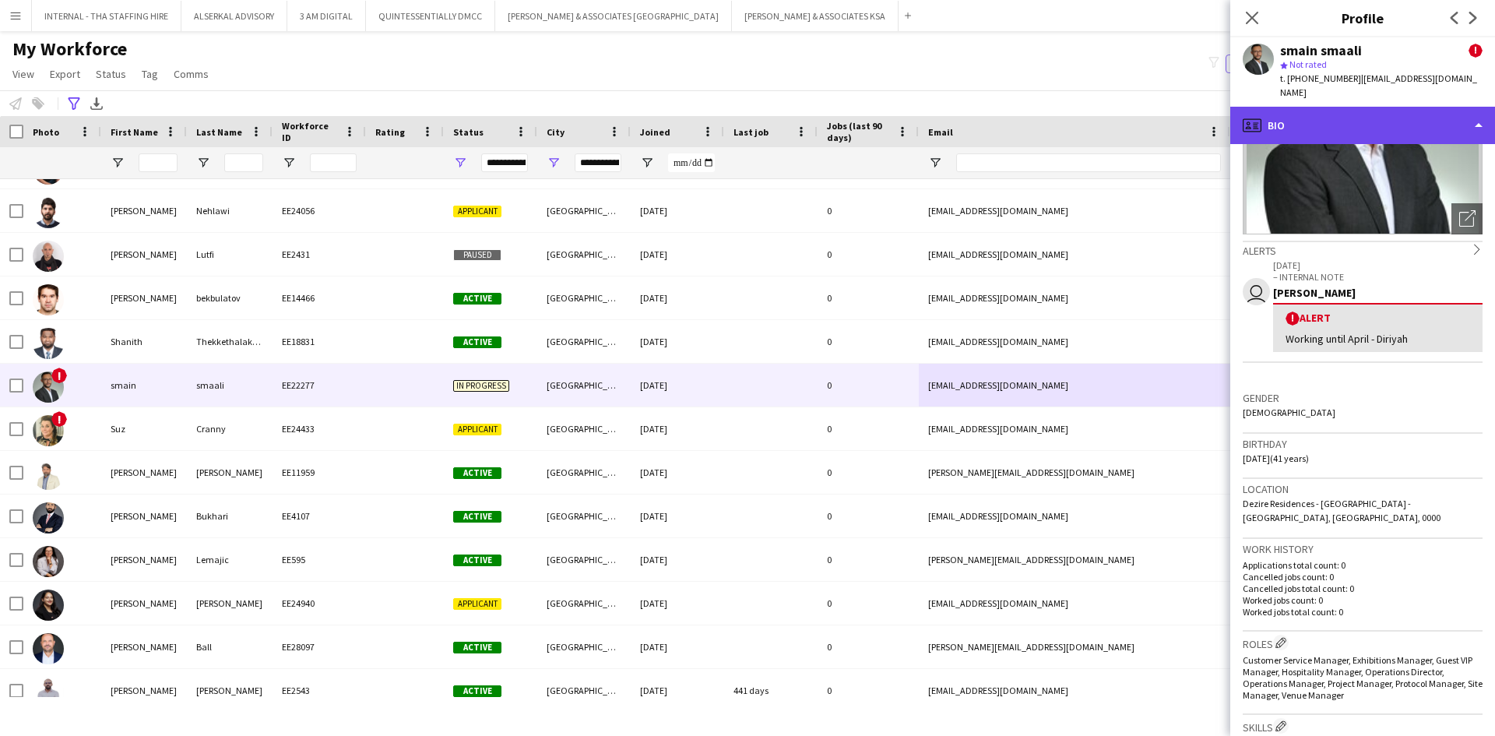
click at [1365, 115] on div "profile Bio" at bounding box center [1363, 125] width 265 height 37
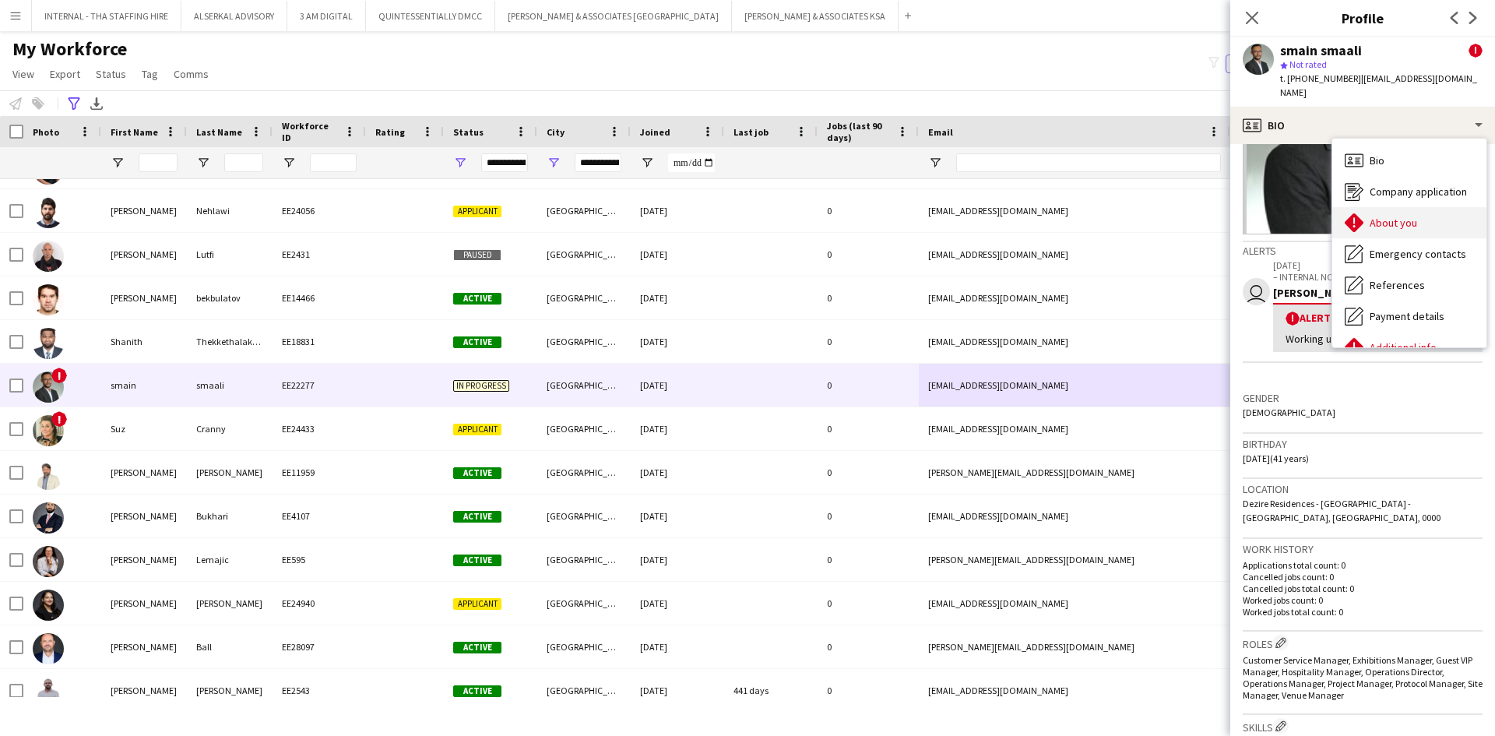
click at [1407, 207] on div "About you About you" at bounding box center [1410, 222] width 154 height 31
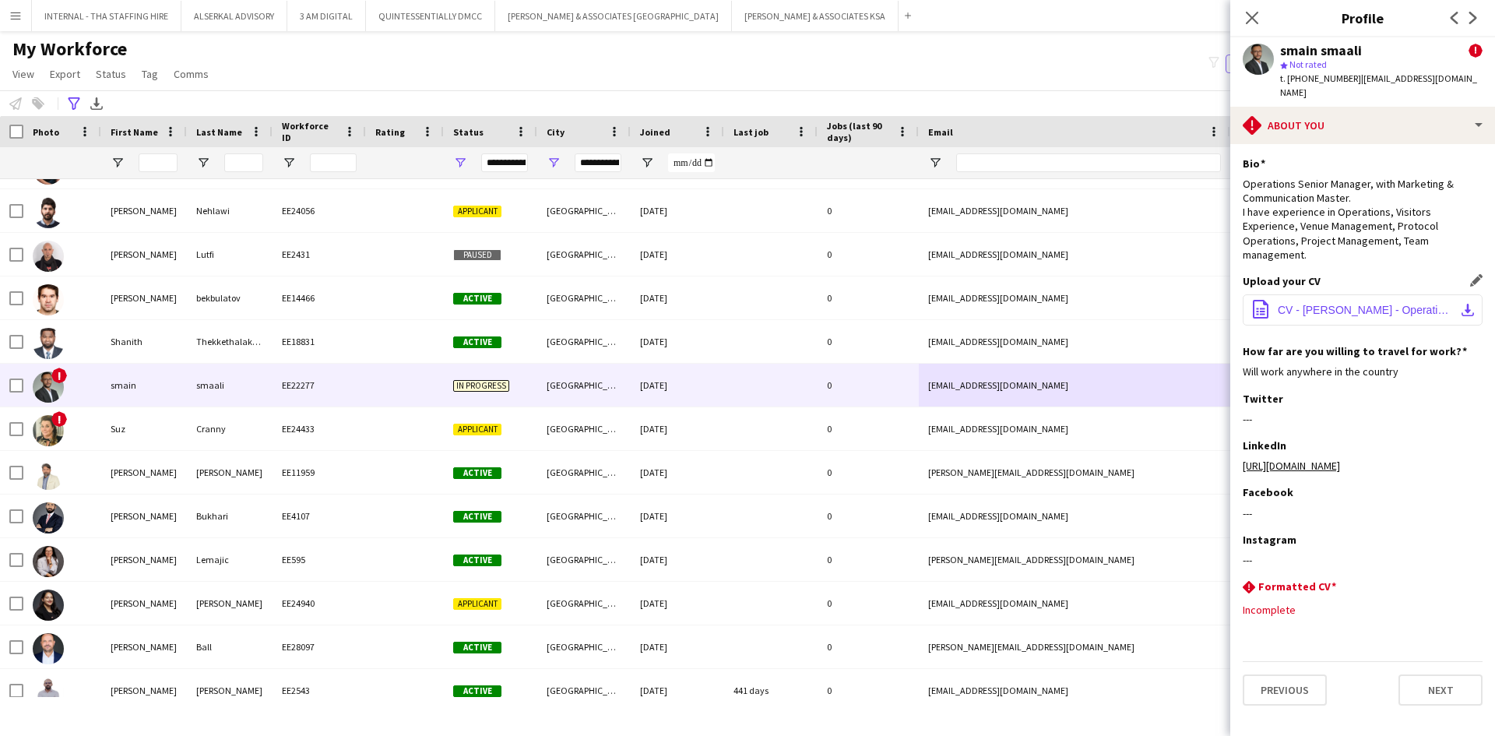
click at [1315, 304] on span "CV - Smaïn SMAALI - Operation Senior Manager.pdf" at bounding box center [1366, 310] width 176 height 12
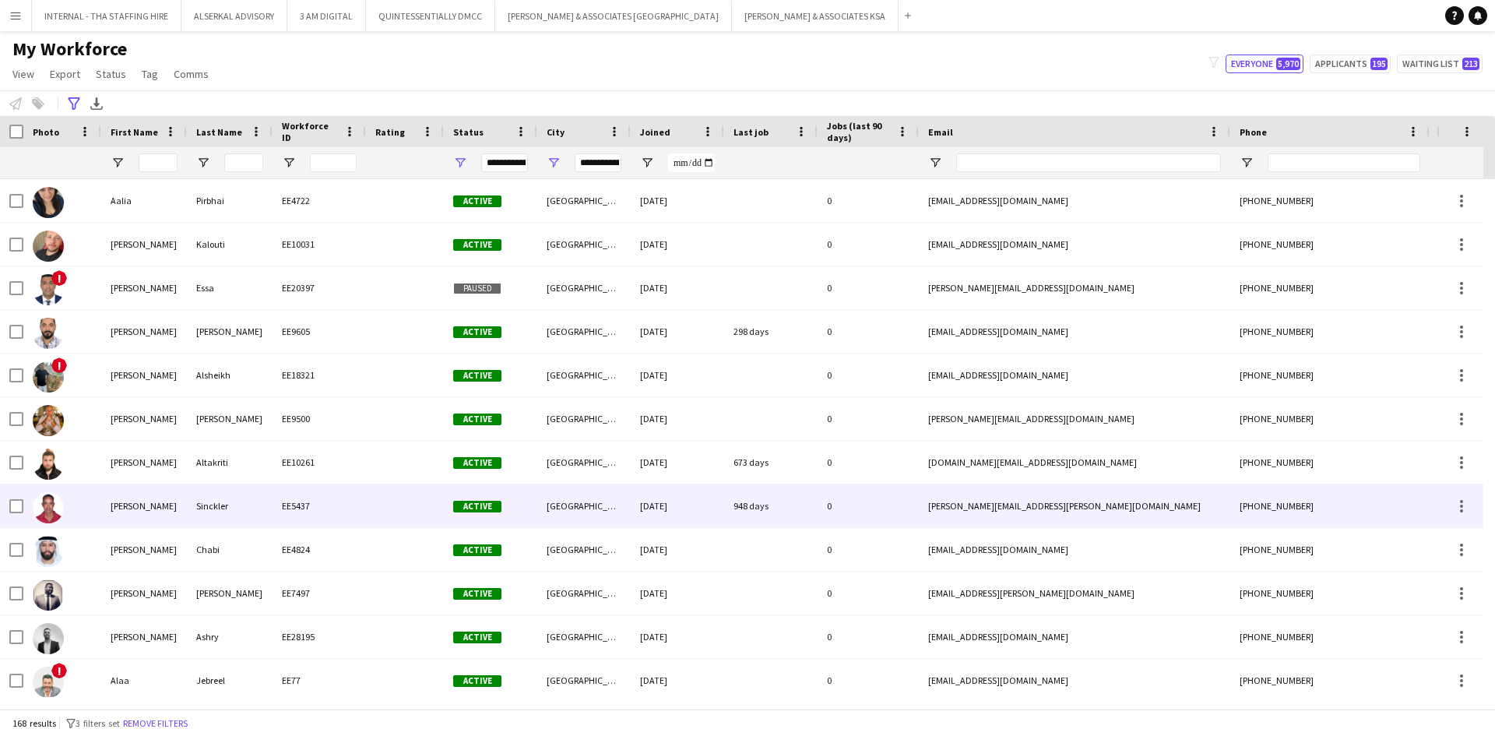
click at [328, 502] on div "EE5437" at bounding box center [319, 505] width 93 height 43
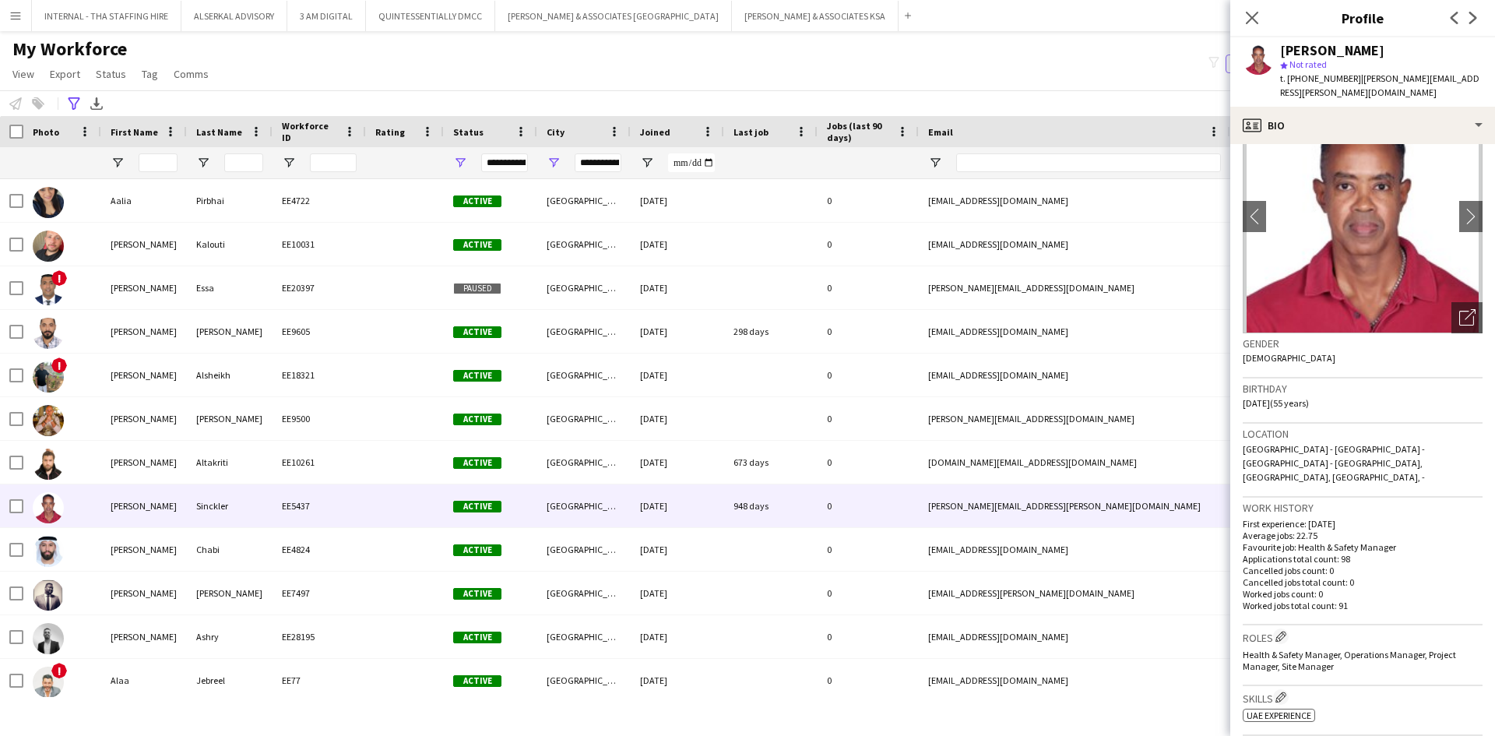
scroll to position [78, 0]
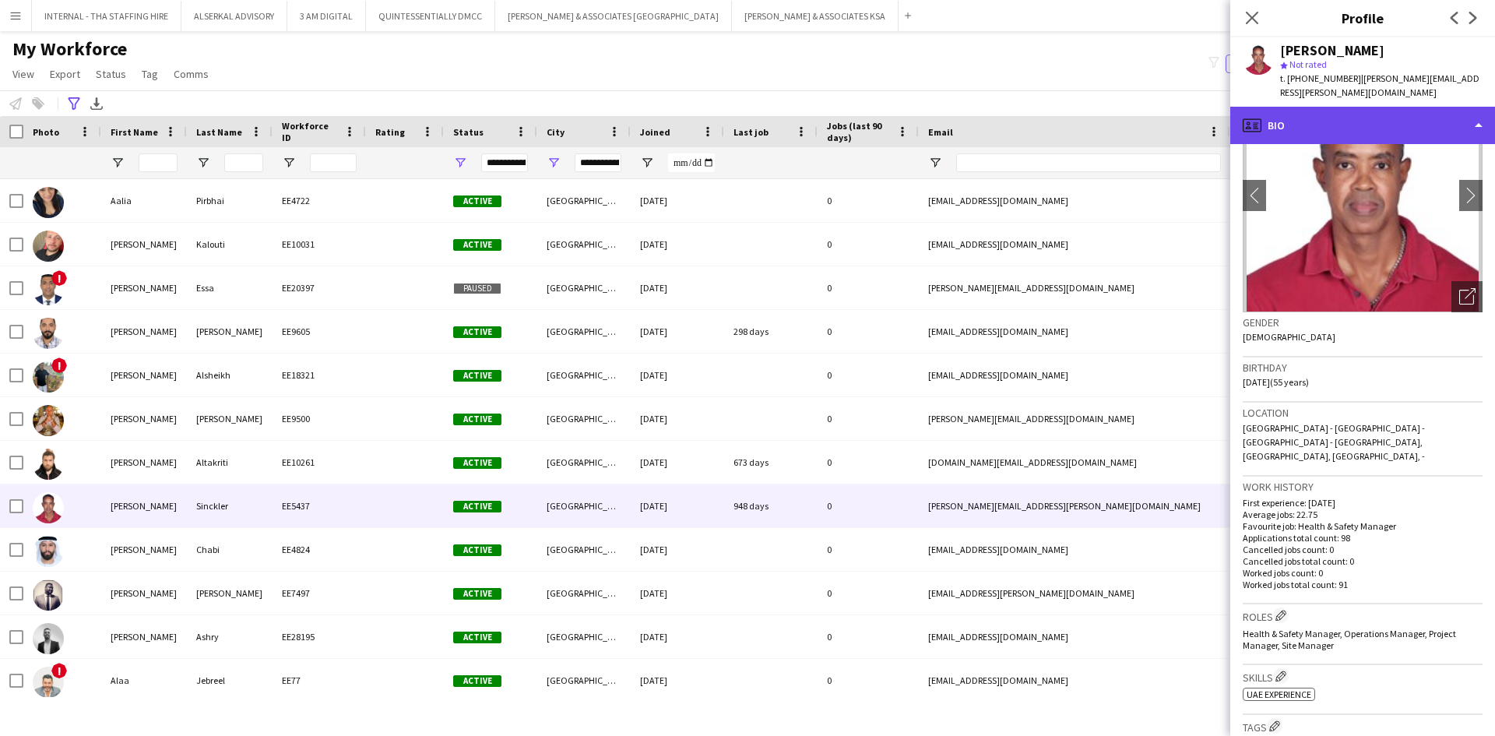
click at [1341, 118] on div "profile Bio" at bounding box center [1363, 125] width 265 height 37
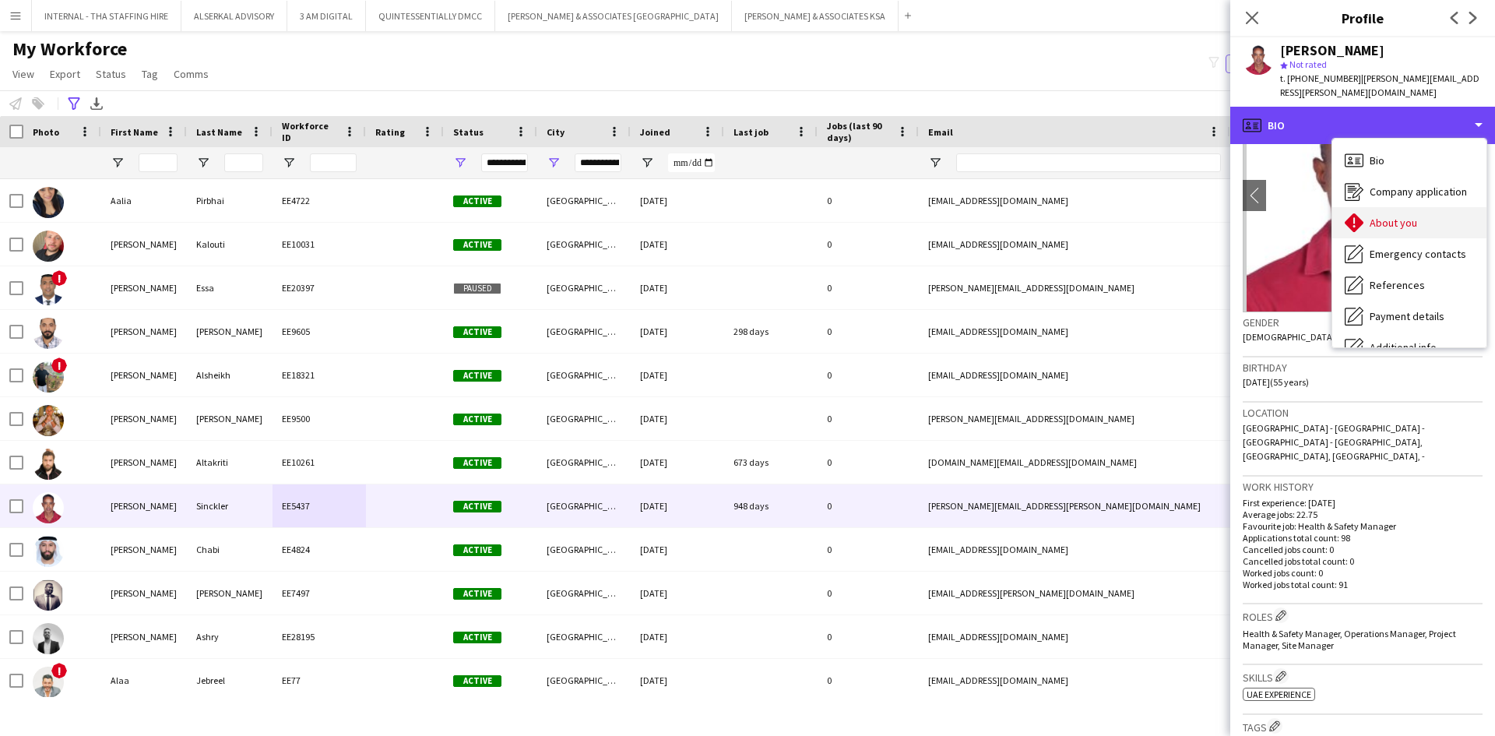
scroll to position [115, 0]
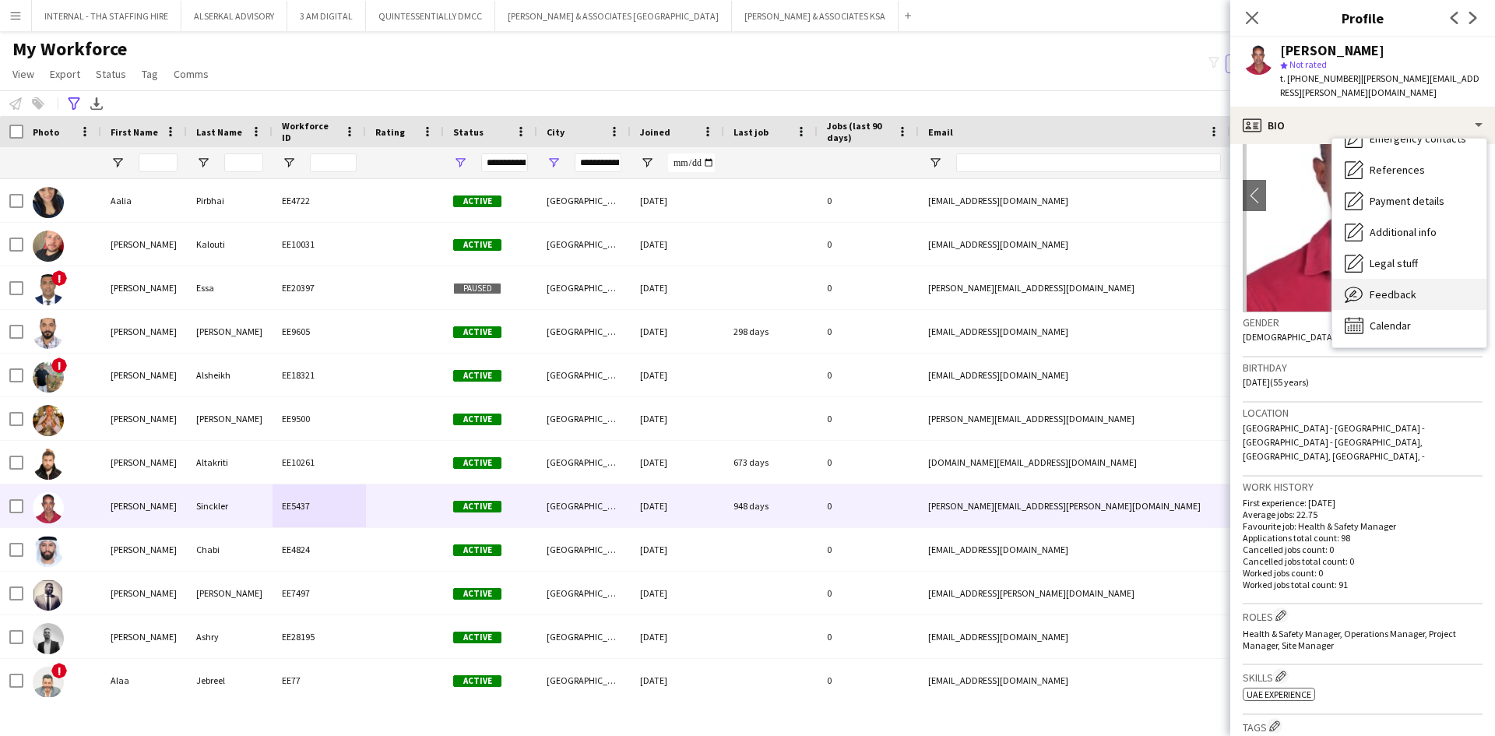
click at [1410, 287] on span "Feedback" at bounding box center [1393, 294] width 47 height 14
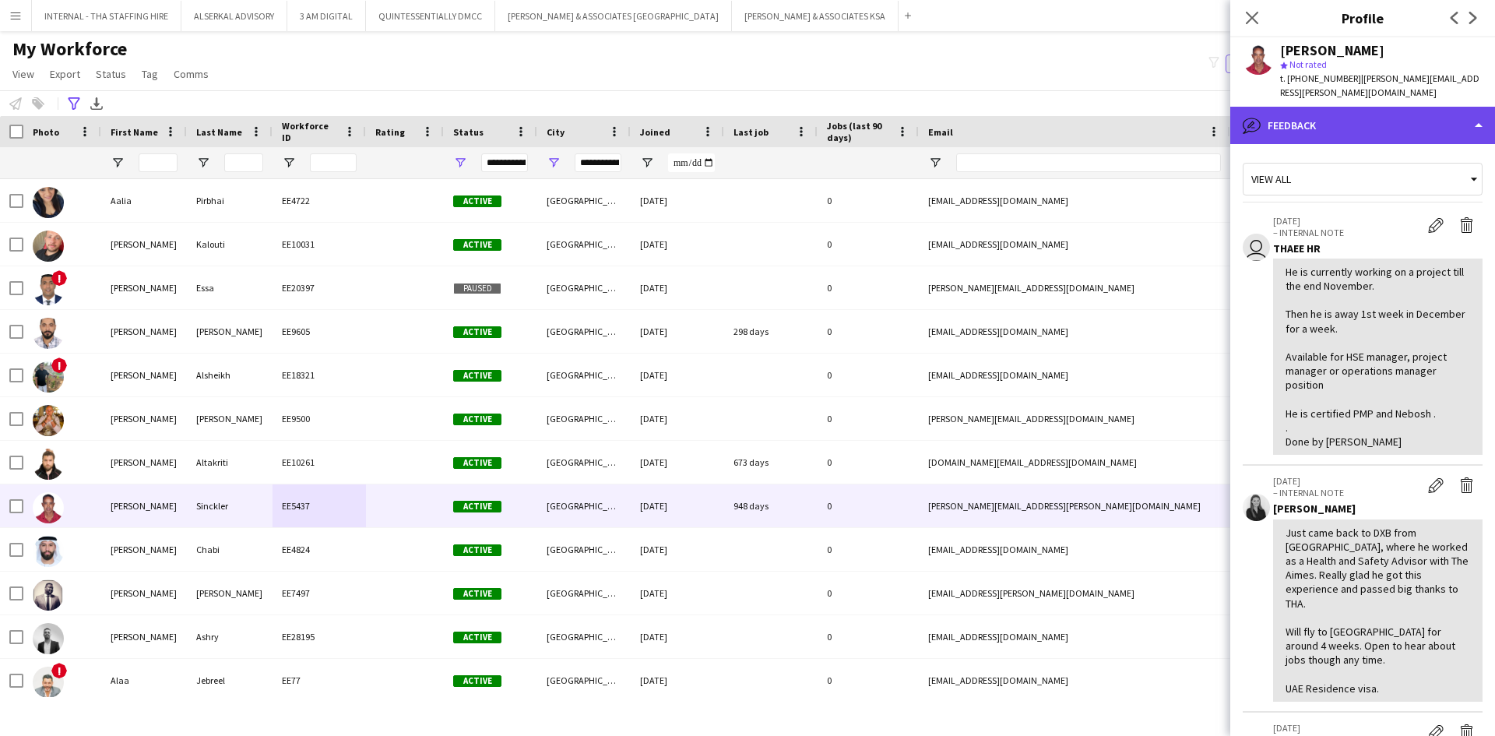
click at [1351, 107] on div "bubble-pencil Feedback" at bounding box center [1363, 125] width 265 height 37
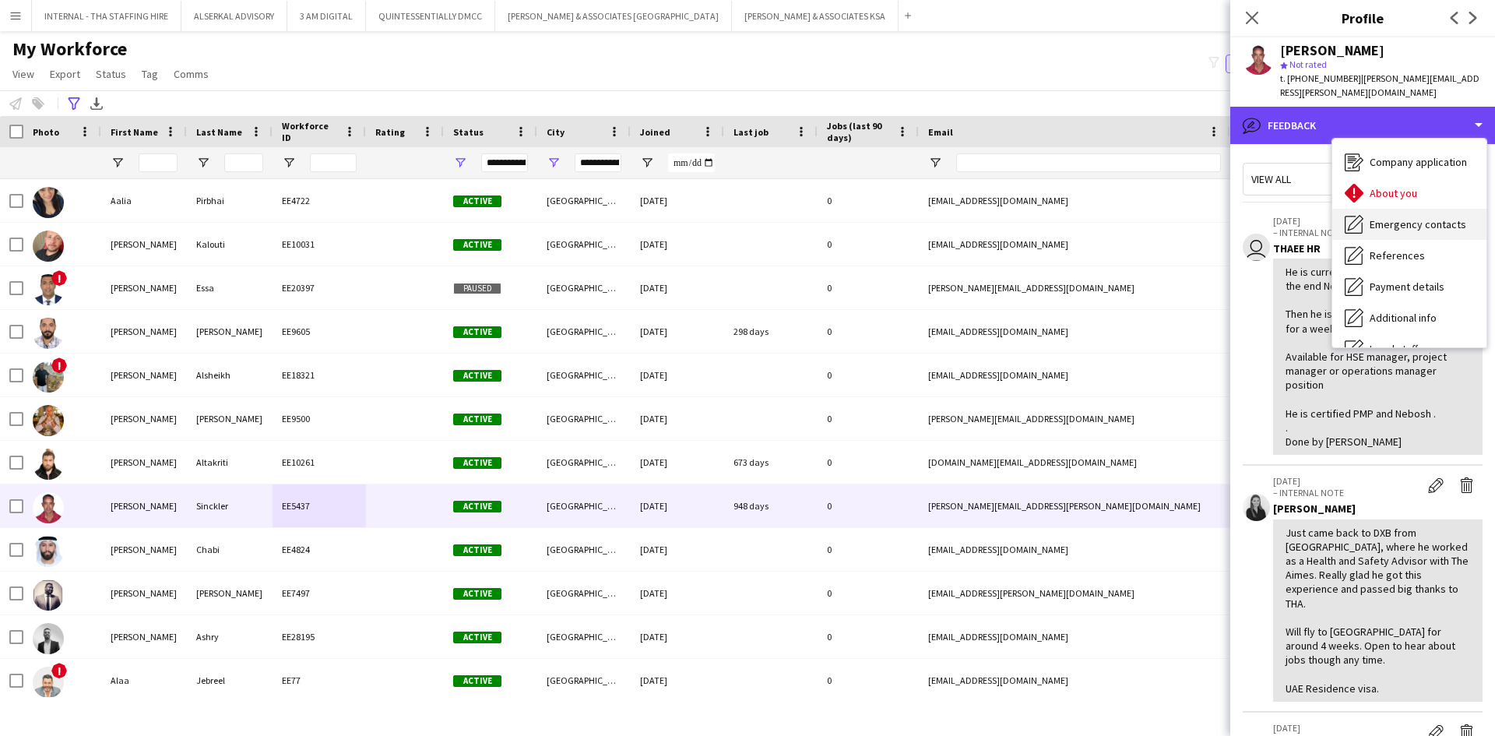
scroll to position [0, 0]
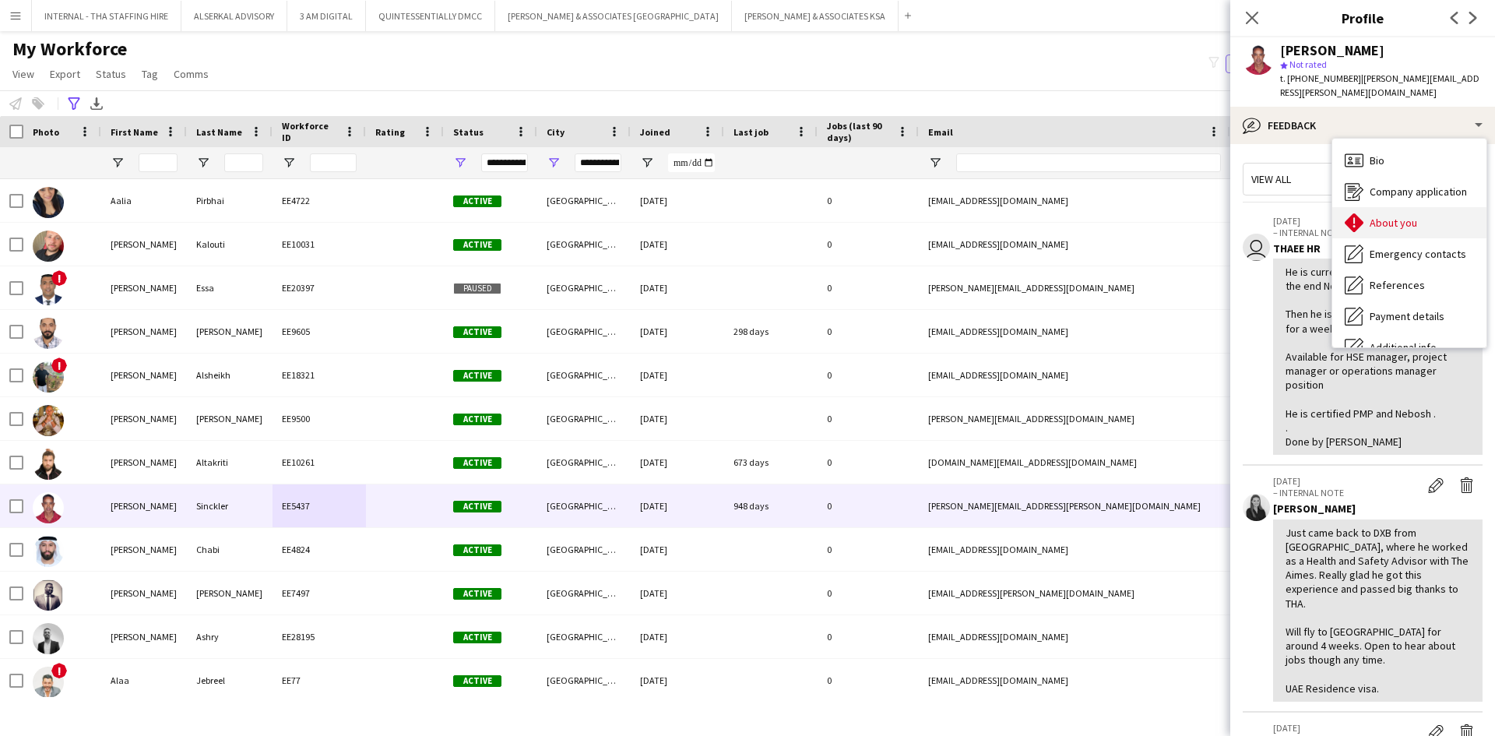
click at [1377, 216] on span "About you" at bounding box center [1394, 223] width 48 height 14
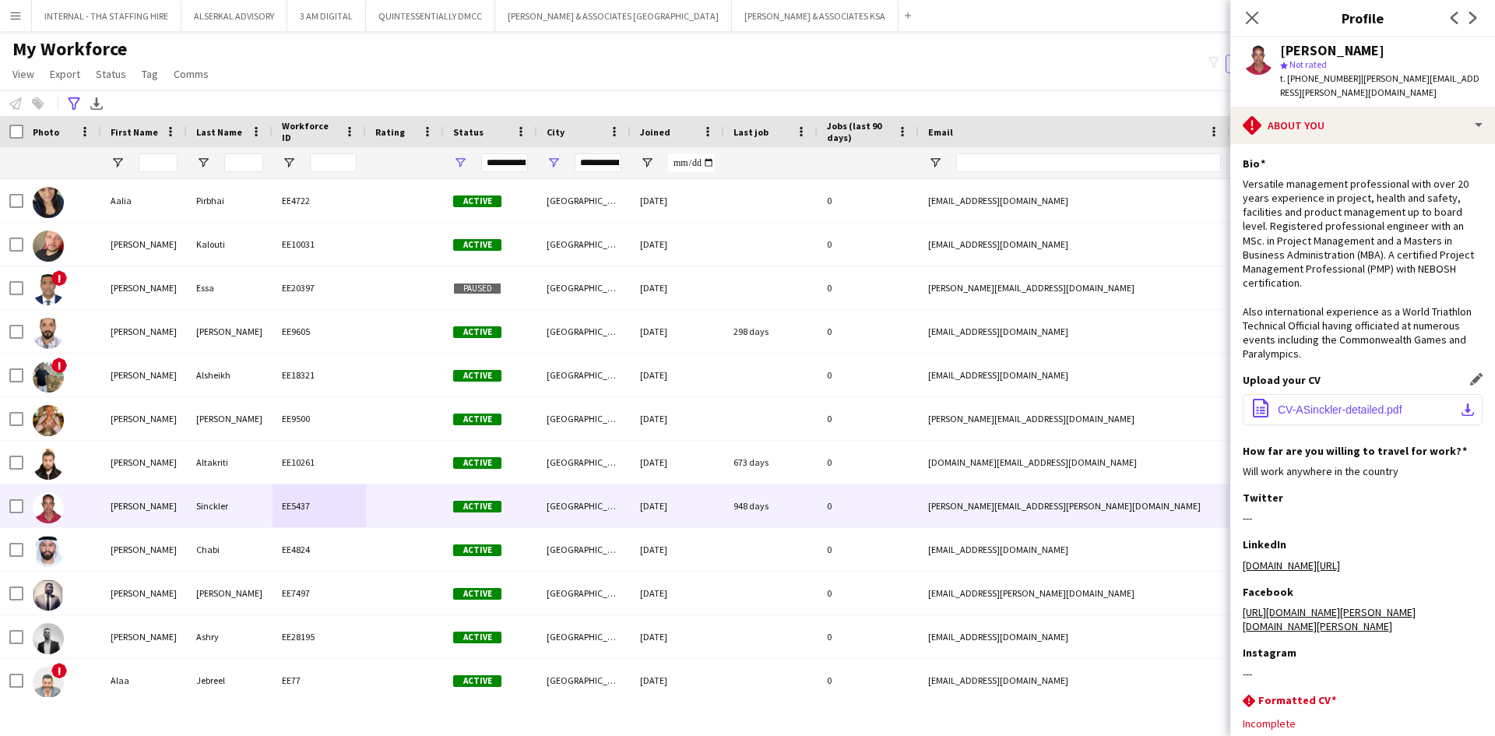
click at [1337, 394] on button "office-file-sheet CV-ASinckler-detailed.pdf download-bottom" at bounding box center [1363, 409] width 240 height 31
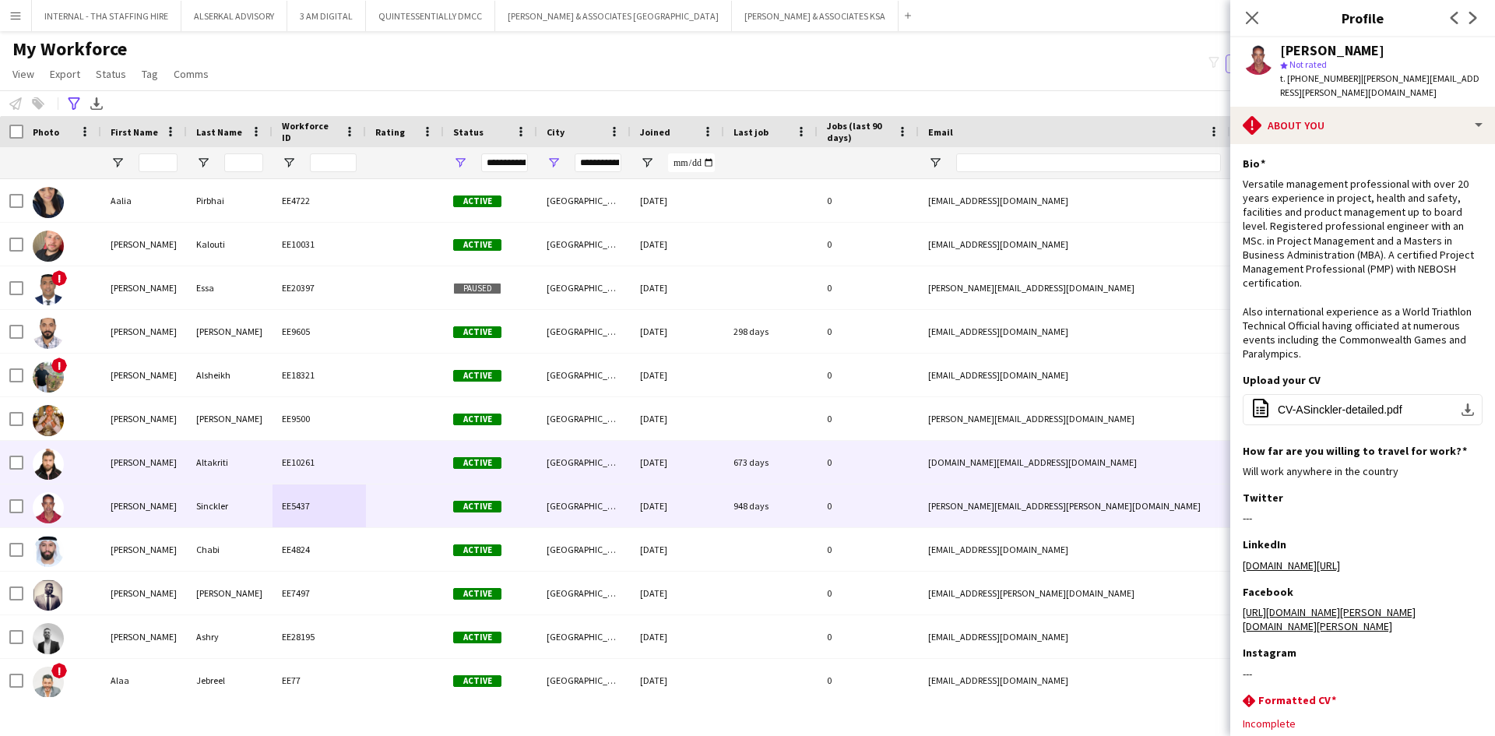
click at [211, 464] on div "Altakriti" at bounding box center [230, 462] width 86 height 43
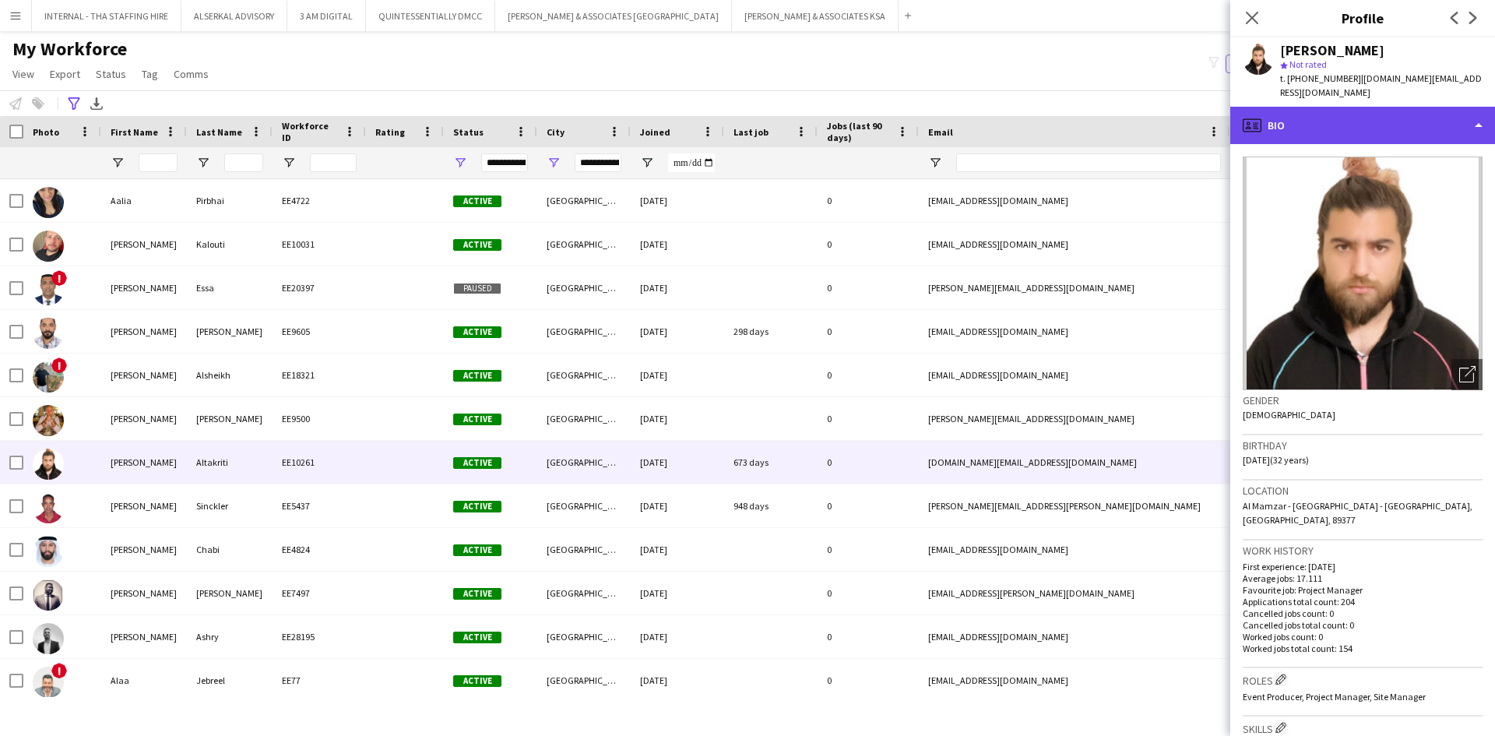
click at [1343, 114] on div "profile Bio" at bounding box center [1363, 125] width 265 height 37
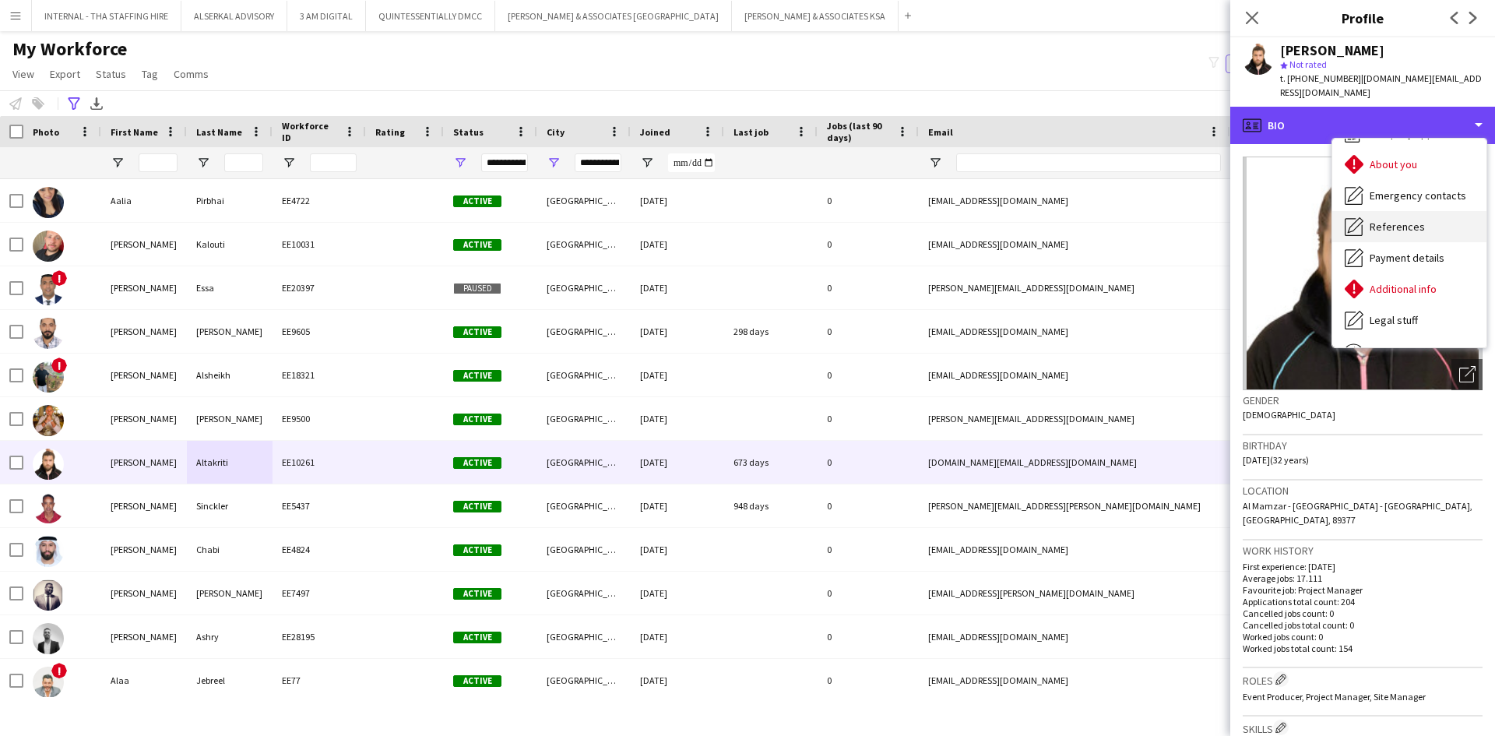
scroll to position [115, 0]
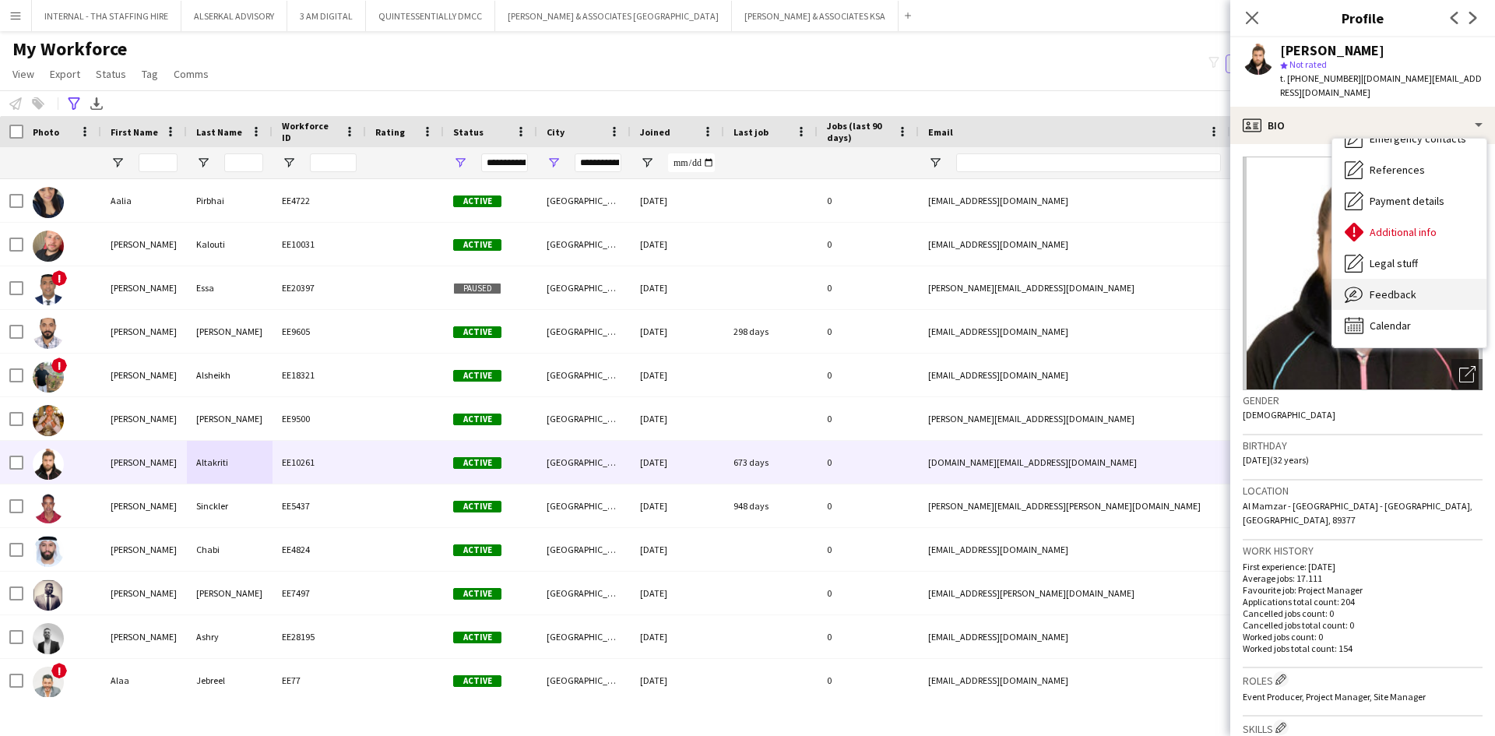
click at [1390, 279] on div "Feedback Feedback" at bounding box center [1410, 294] width 154 height 31
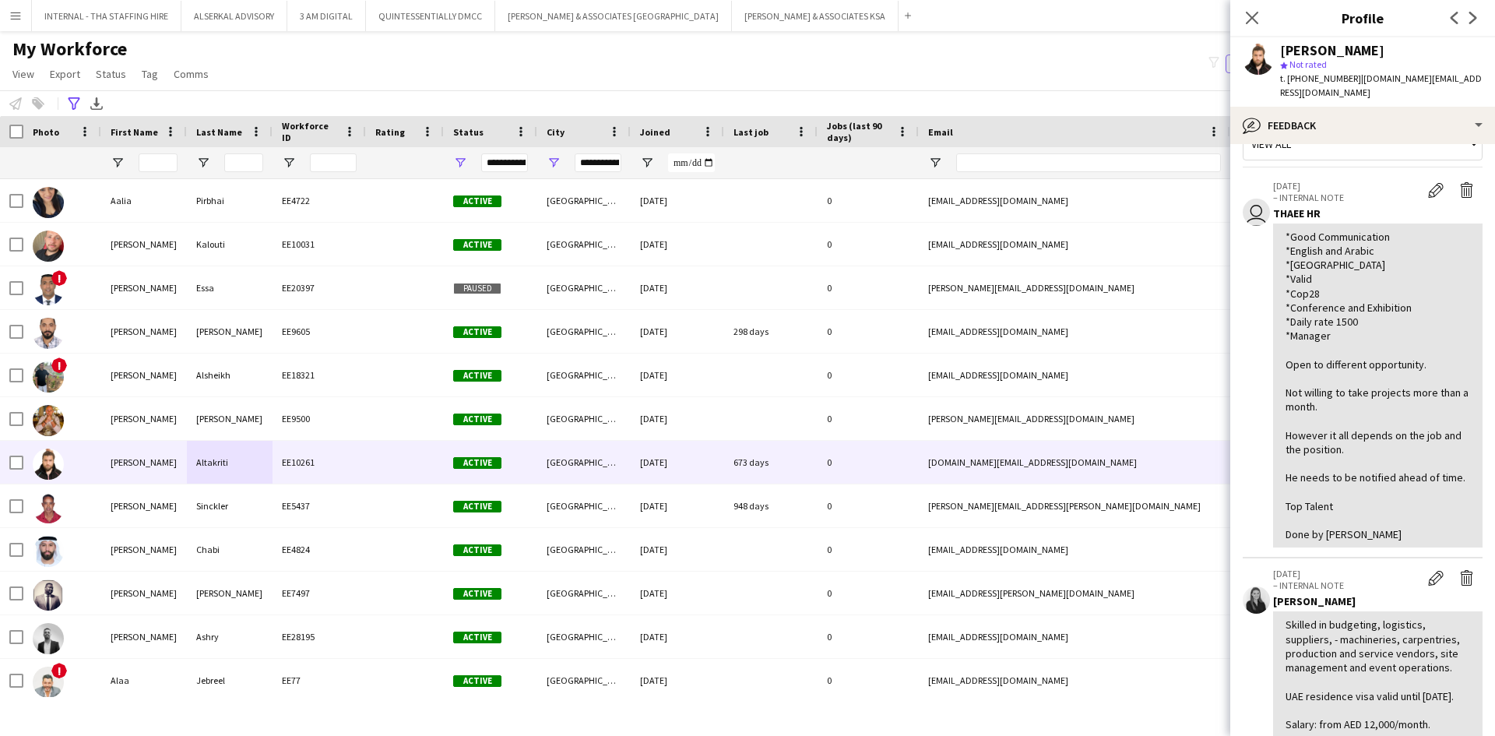
scroll to position [0, 0]
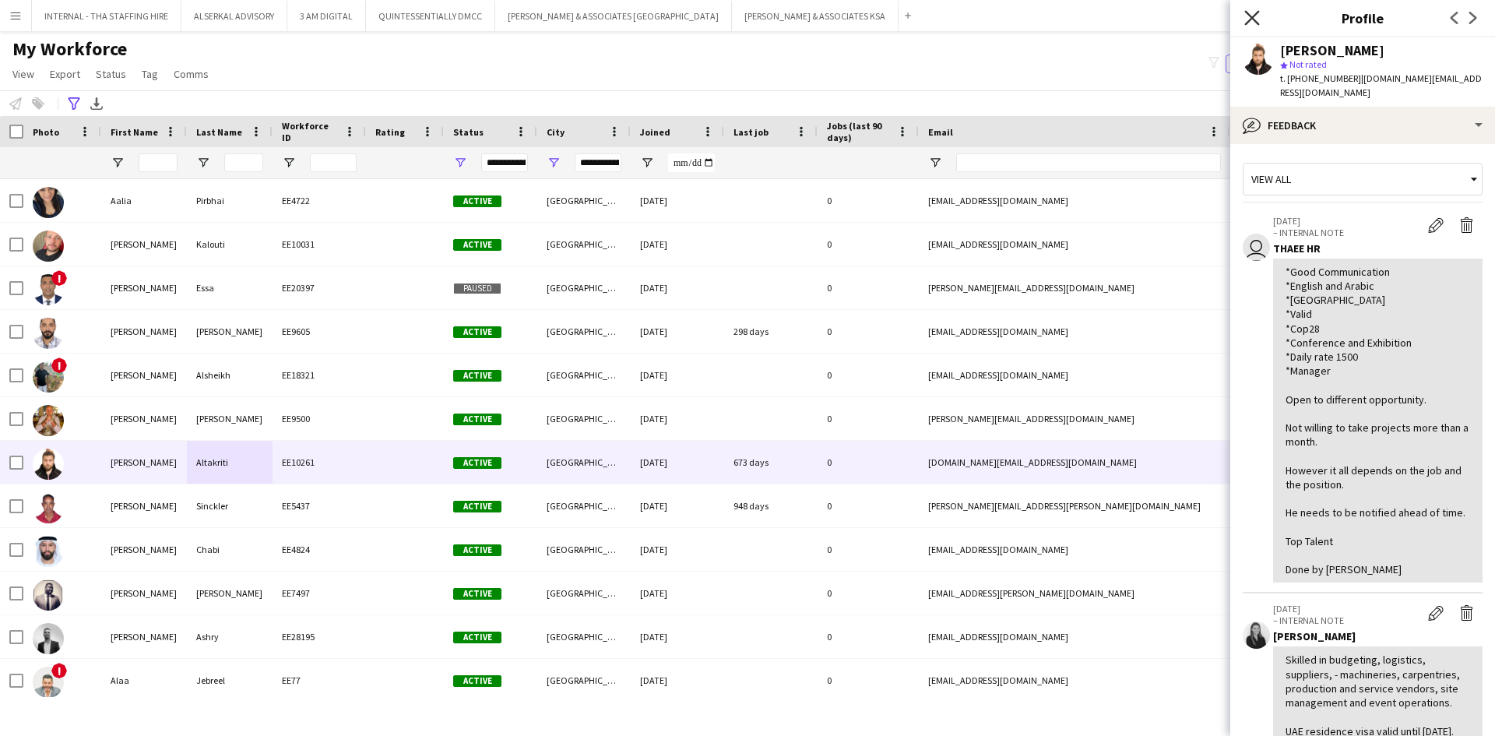
click at [1254, 13] on icon "Close pop-in" at bounding box center [1252, 17] width 15 height 15
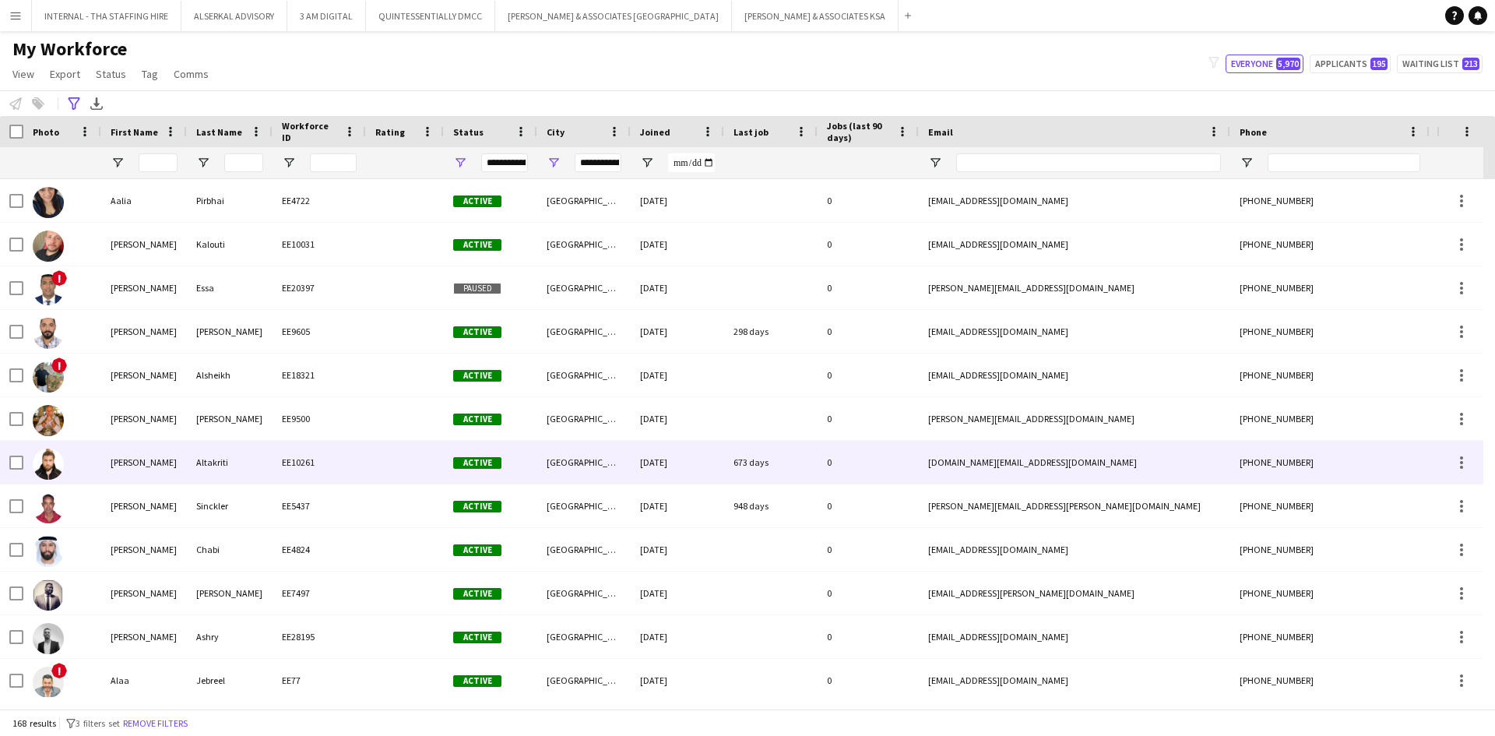
click at [365, 463] on div "EE10261" at bounding box center [319, 462] width 93 height 43
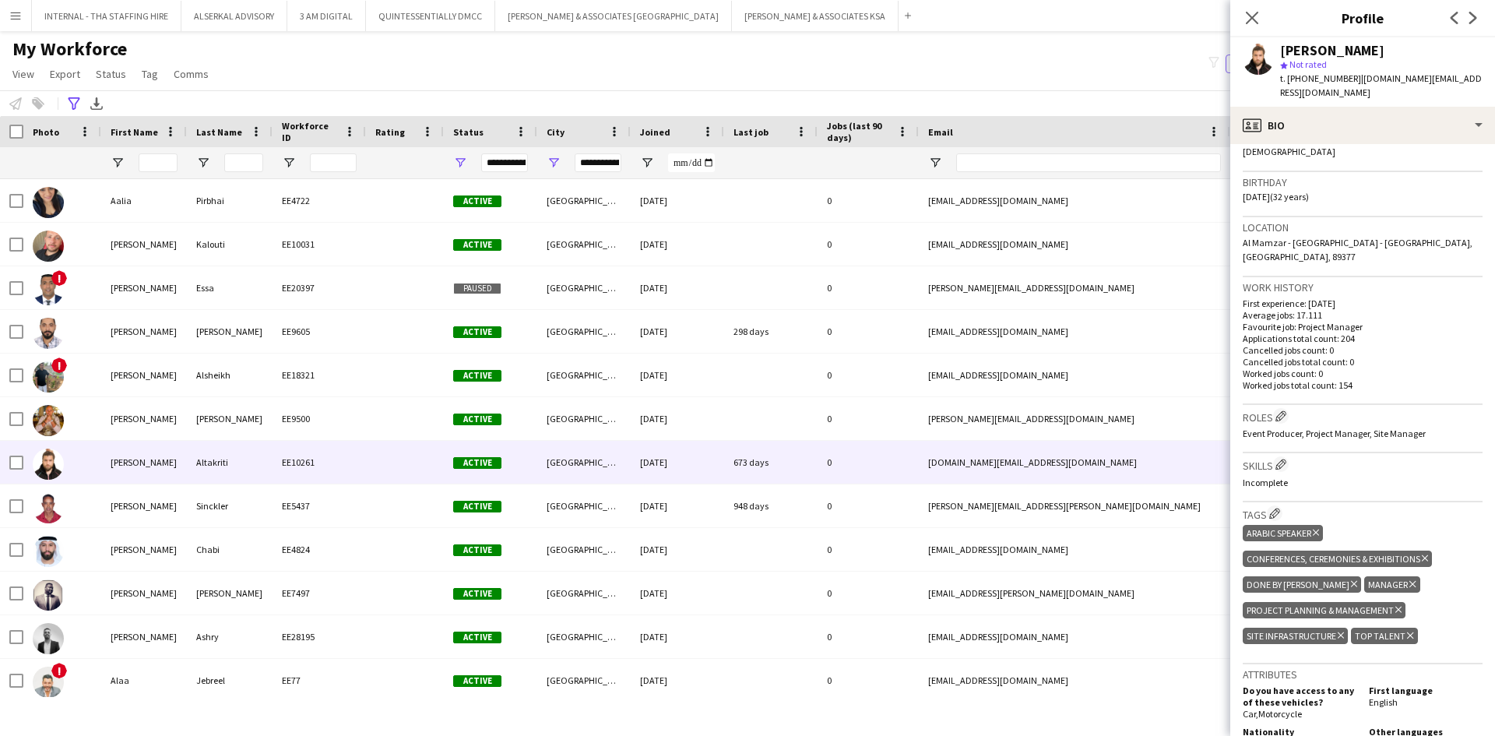
scroll to position [234, 0]
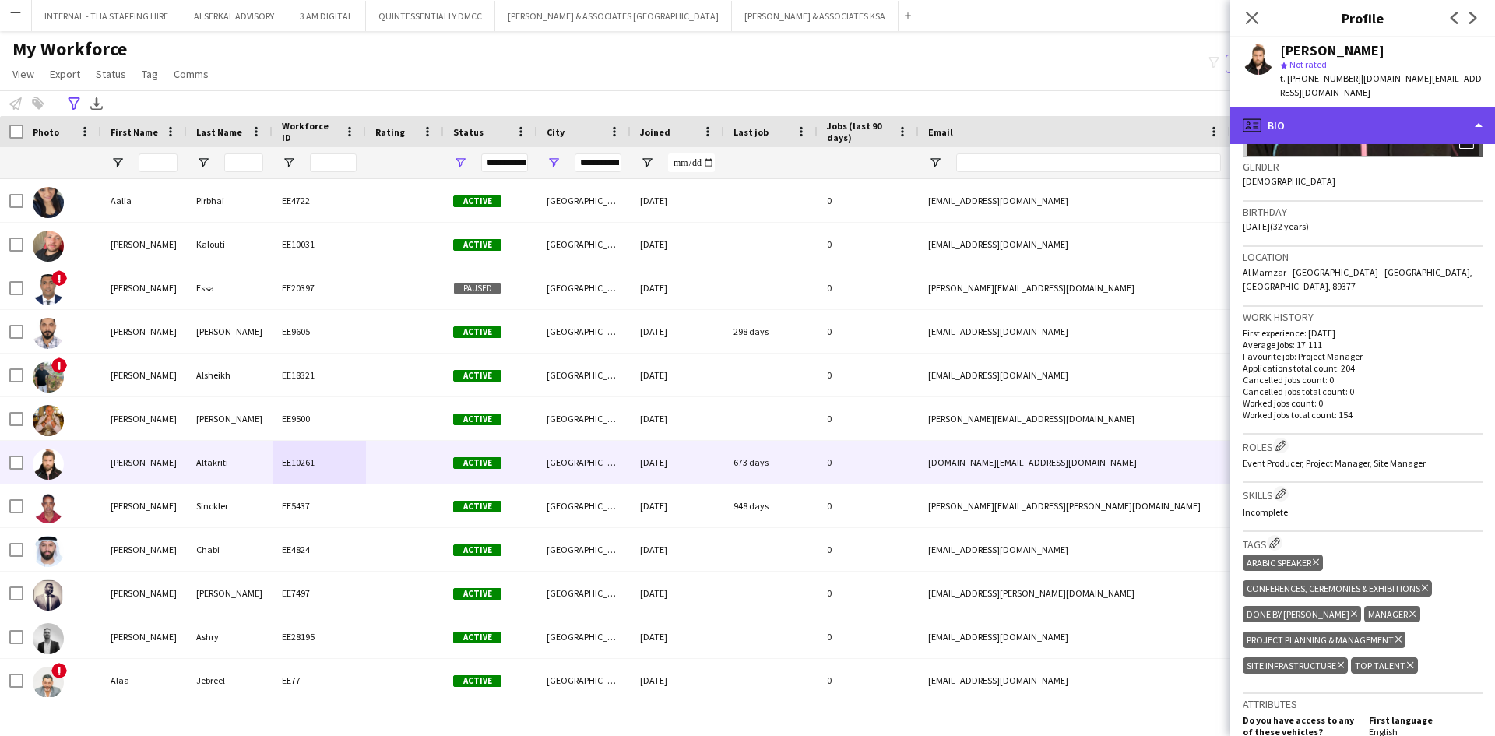
click at [1343, 107] on div "profile Bio" at bounding box center [1363, 125] width 265 height 37
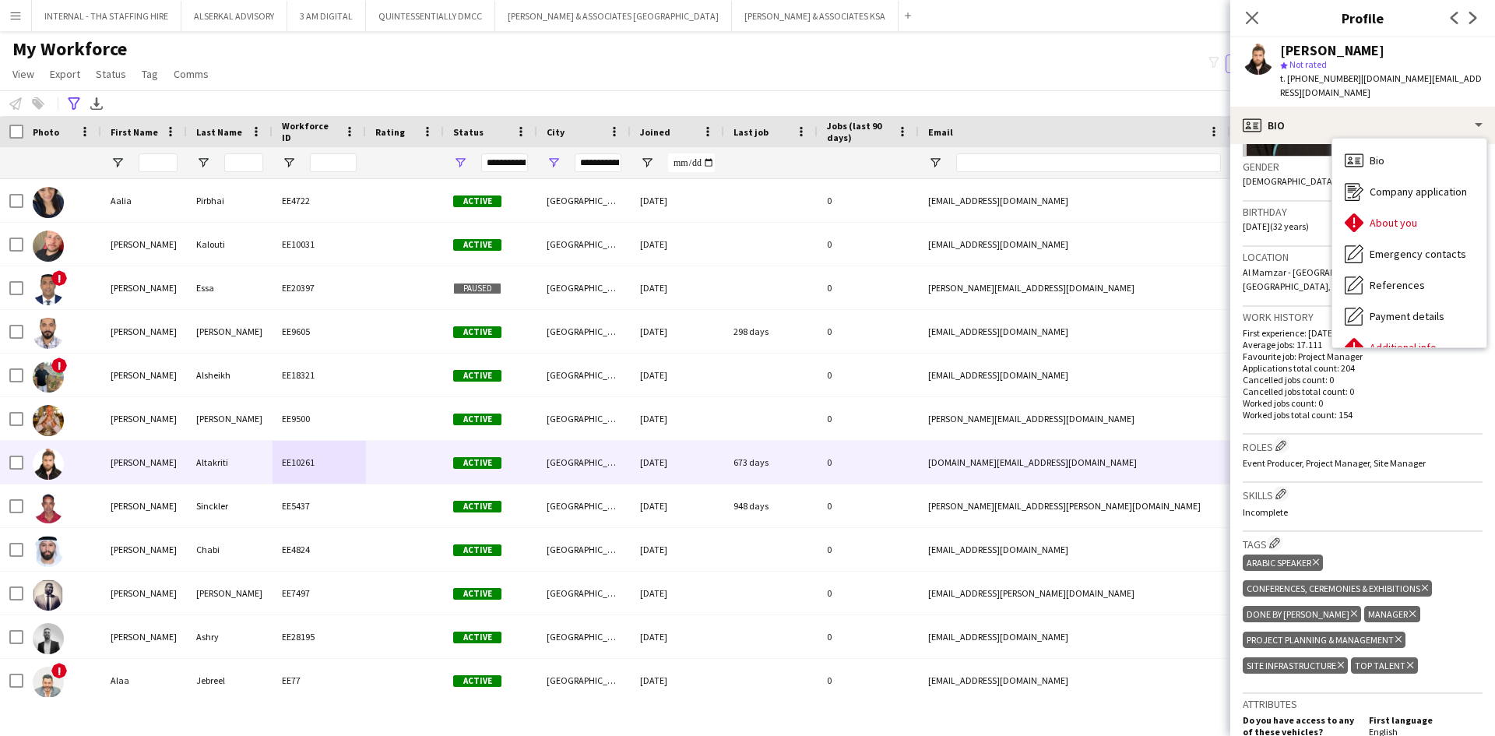
click at [1273, 457] on span "Event Producer, Project Manager, Site Manager" at bounding box center [1334, 463] width 183 height 12
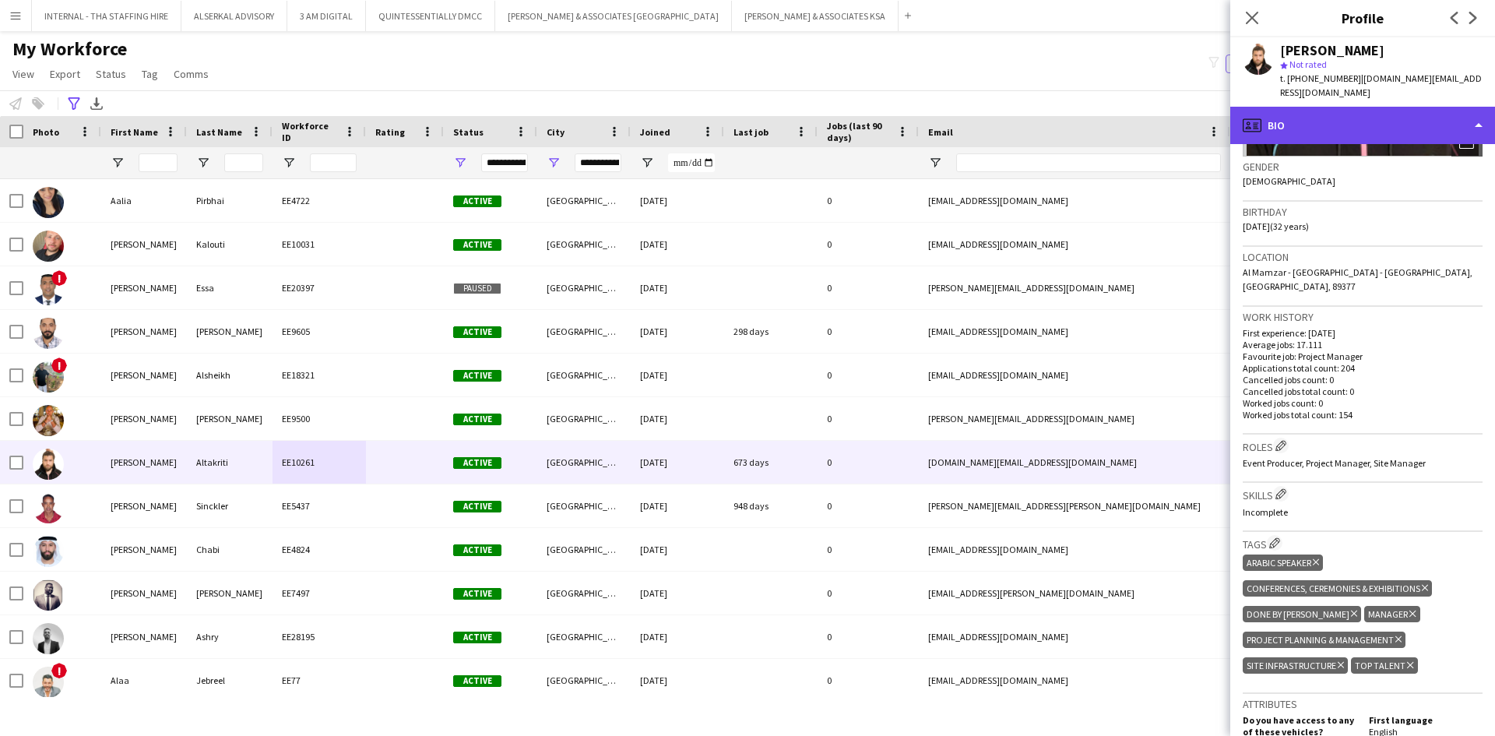
click at [1329, 107] on div "profile Bio" at bounding box center [1363, 125] width 265 height 37
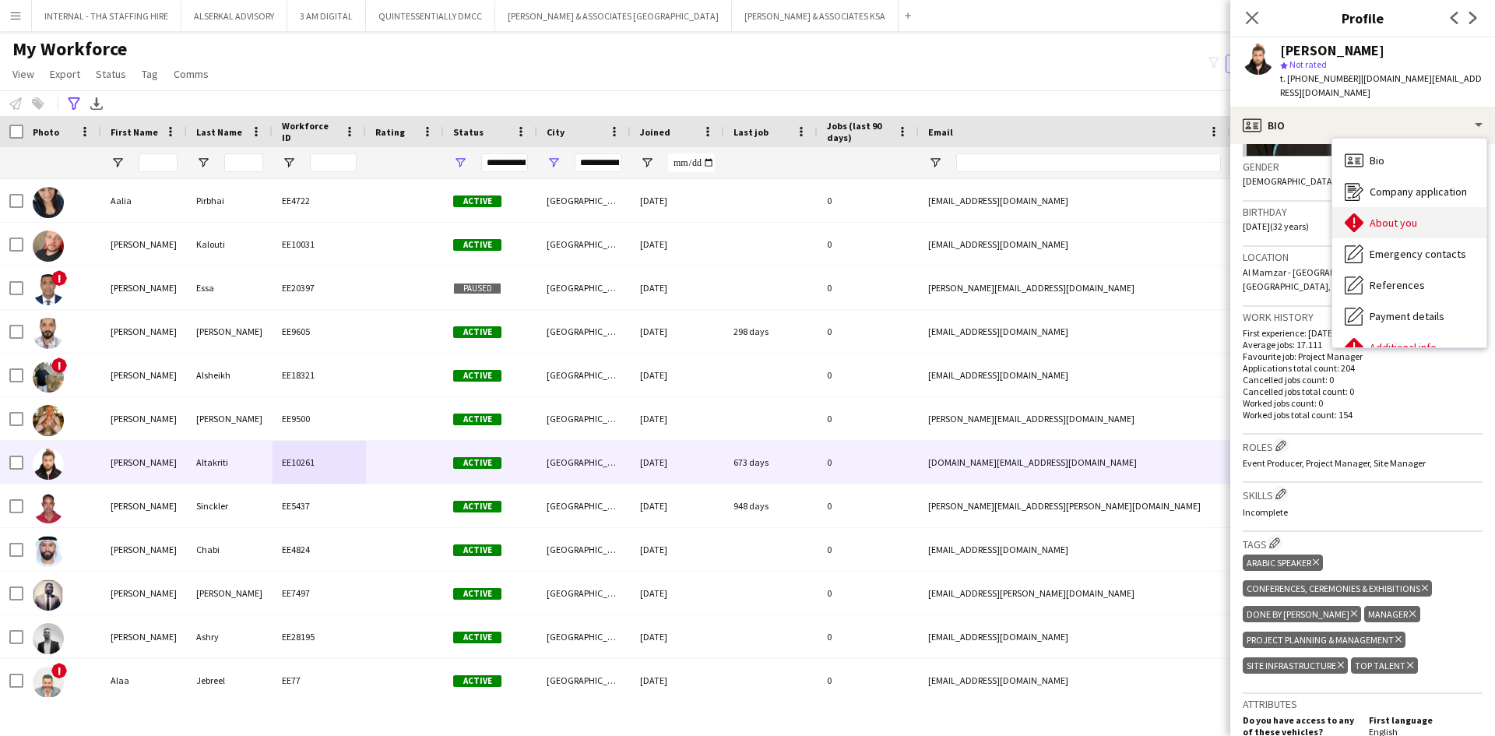
click at [1380, 216] on span "About you" at bounding box center [1394, 223] width 48 height 14
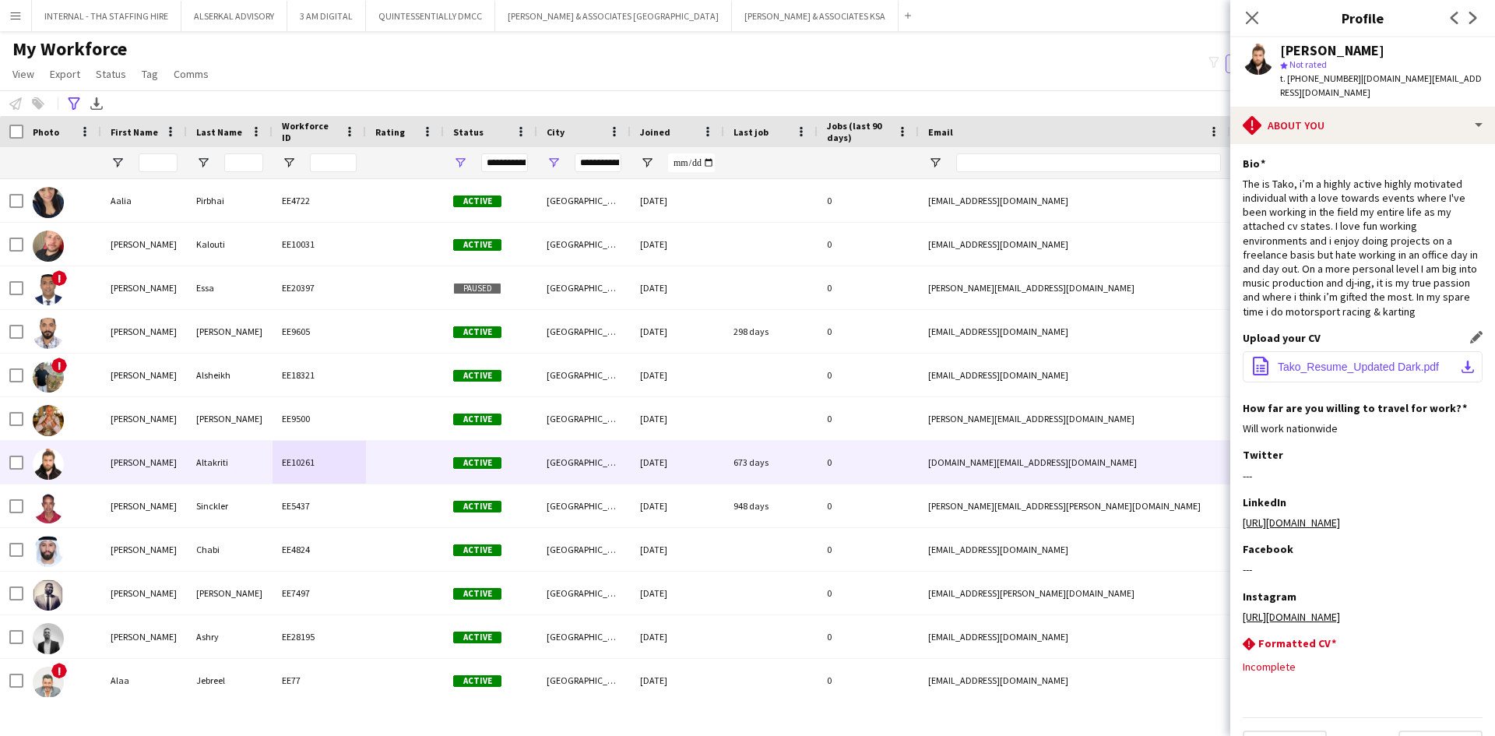
click at [1314, 361] on span "Tako_Resume_Updated Dark.pdf" at bounding box center [1358, 367] width 161 height 12
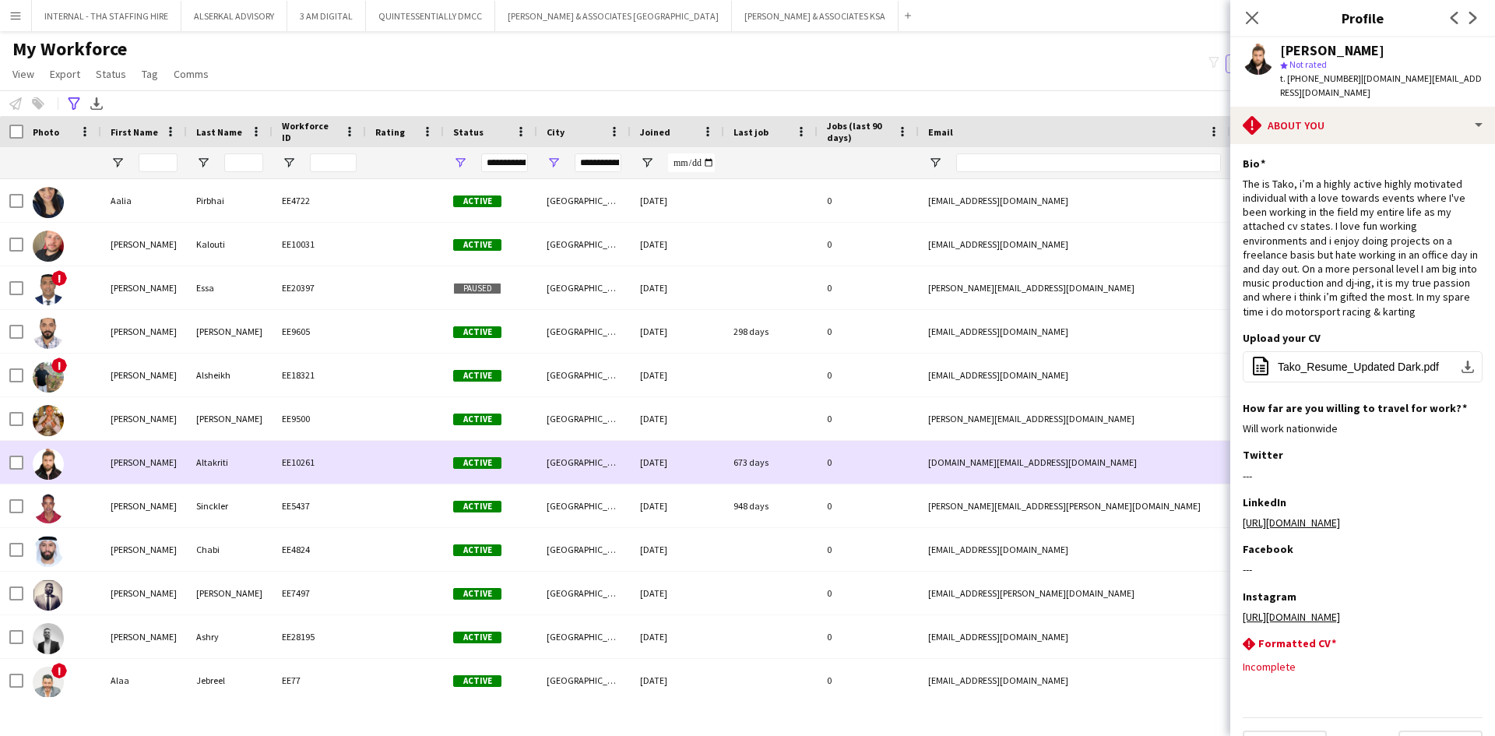
click at [326, 460] on div "EE10261" at bounding box center [319, 462] width 93 height 43
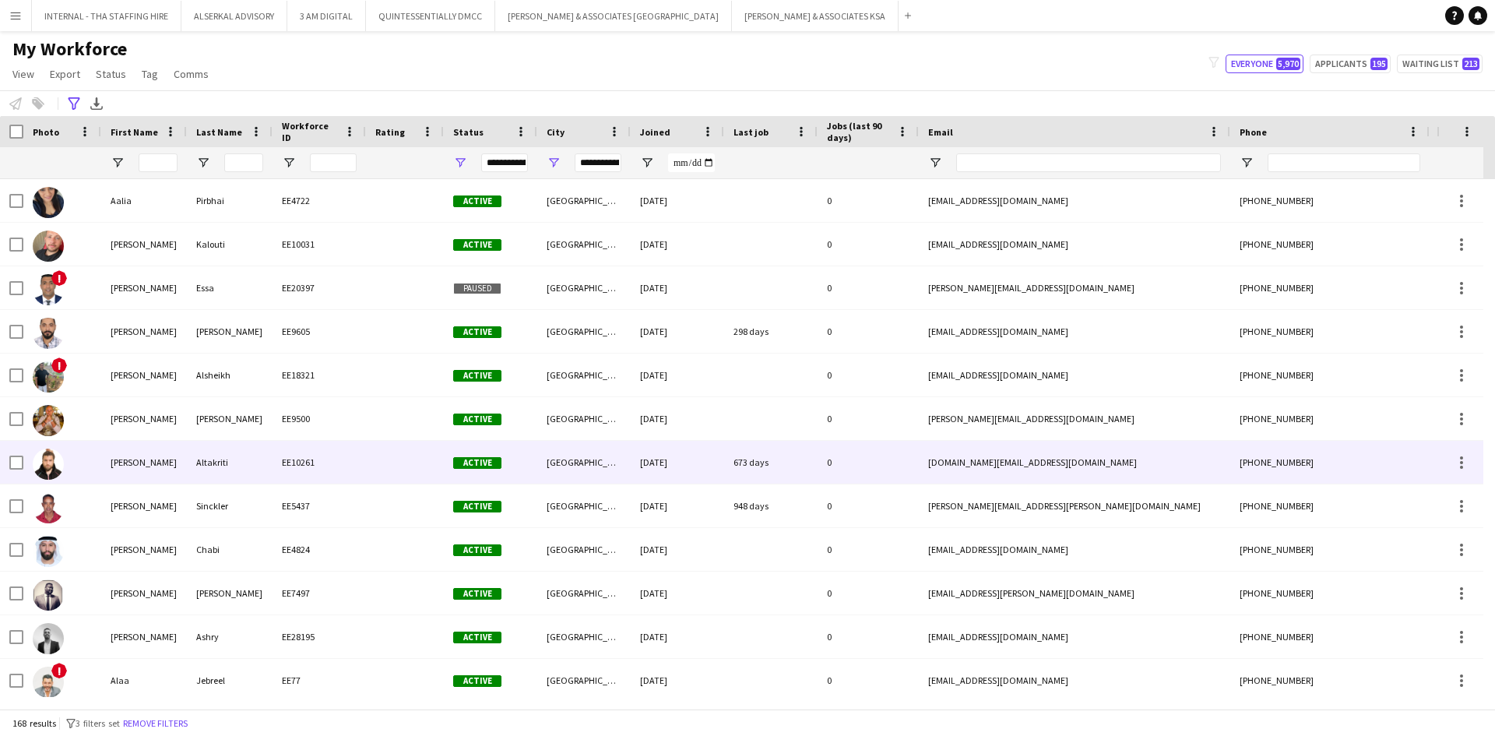
click at [325, 460] on div "EE10261" at bounding box center [319, 462] width 93 height 43
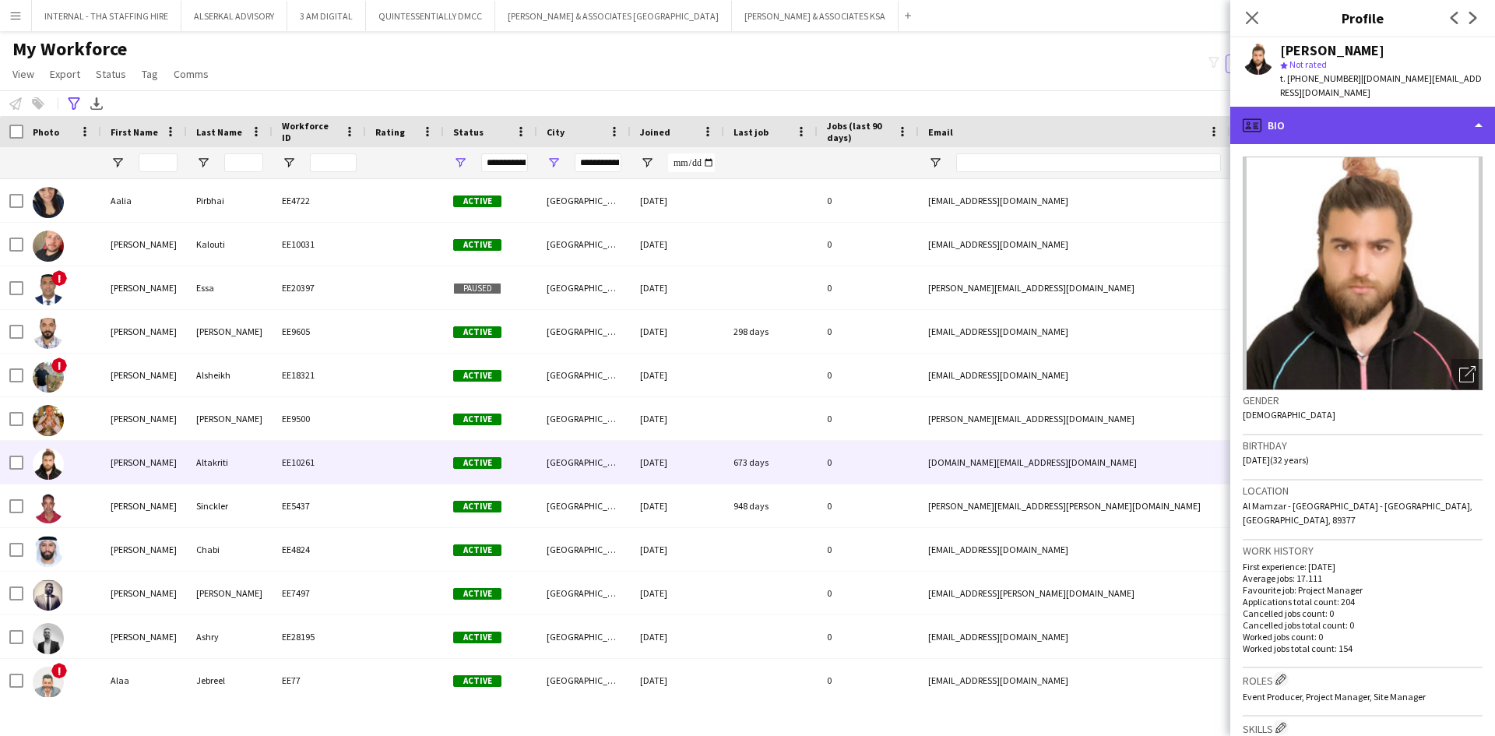
click at [1375, 108] on div "profile Bio" at bounding box center [1363, 125] width 265 height 37
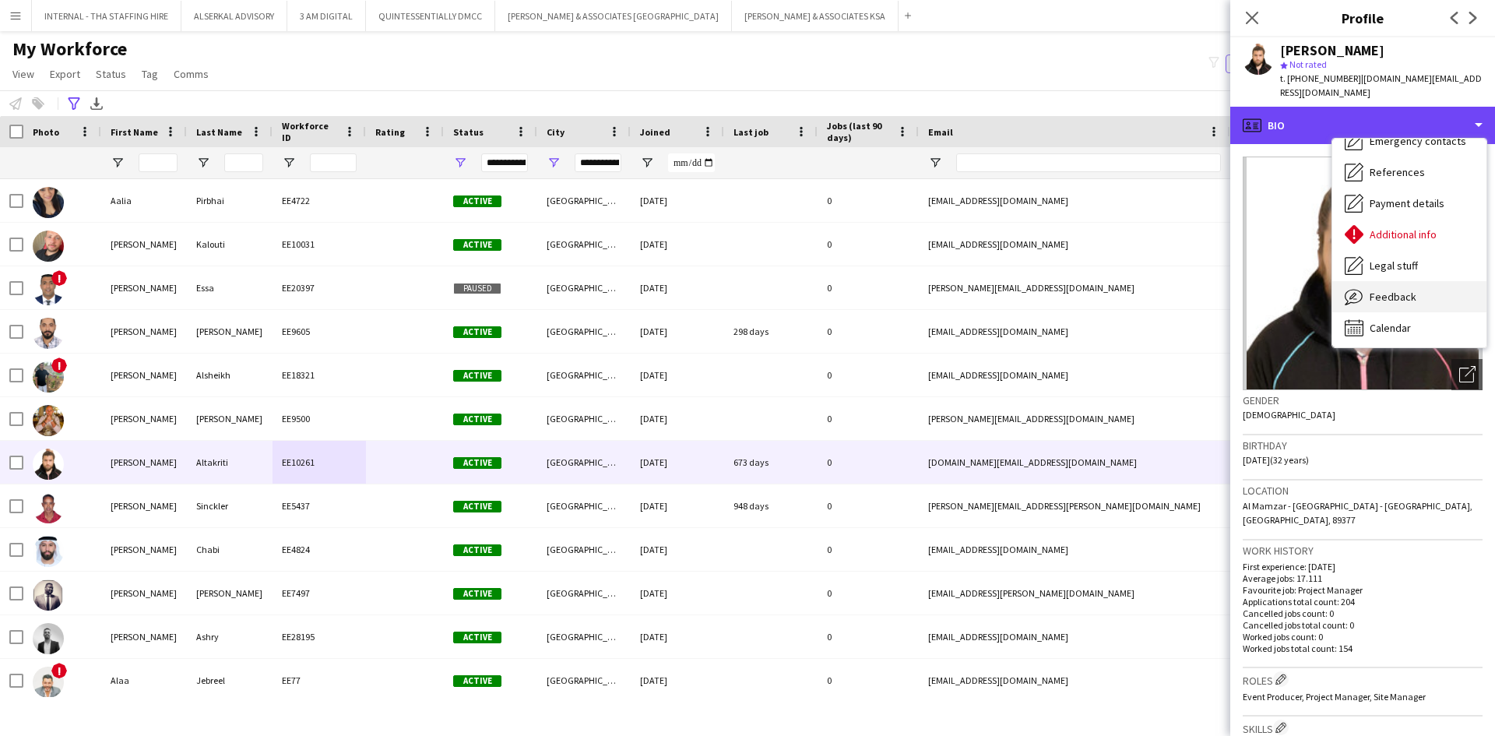
scroll to position [115, 0]
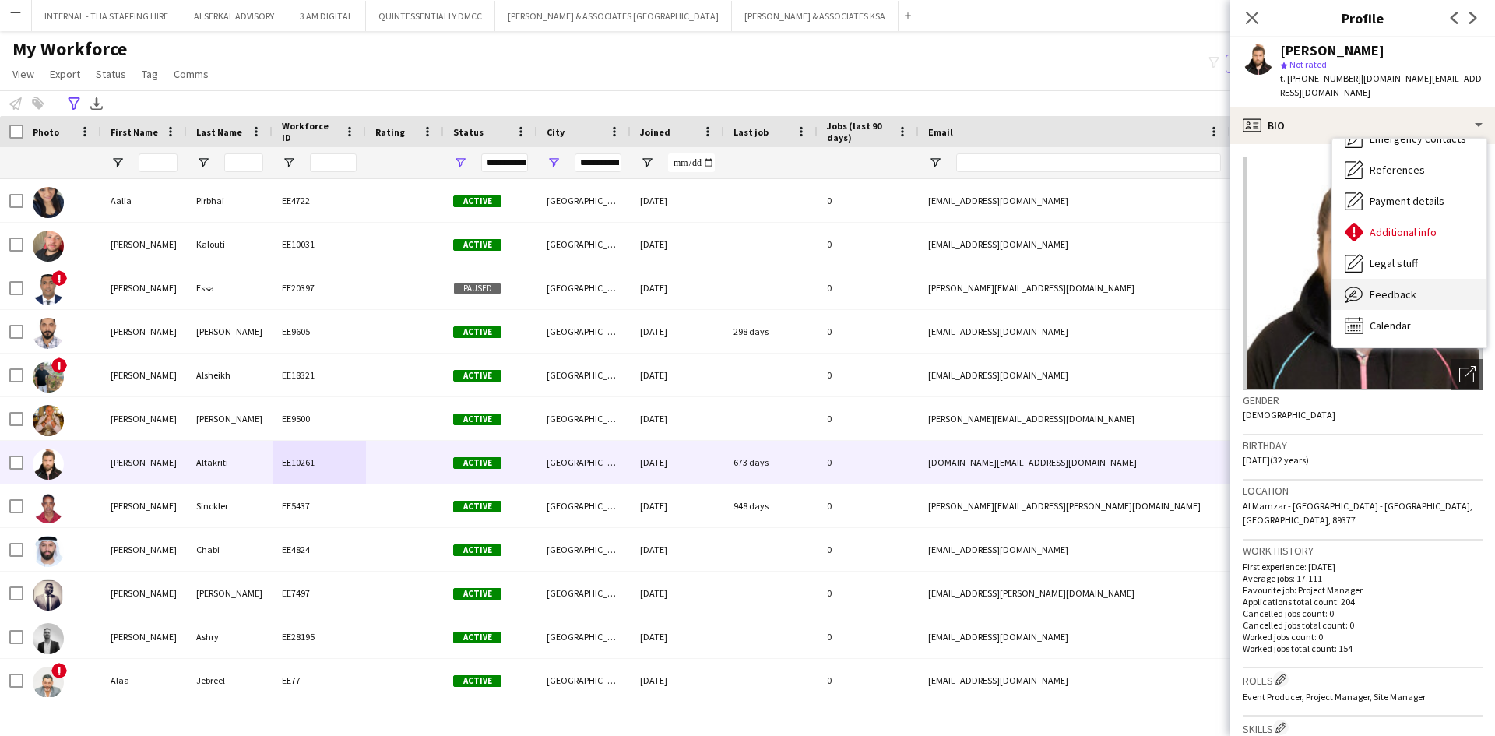
click at [1393, 287] on span "Feedback" at bounding box center [1393, 294] width 47 height 14
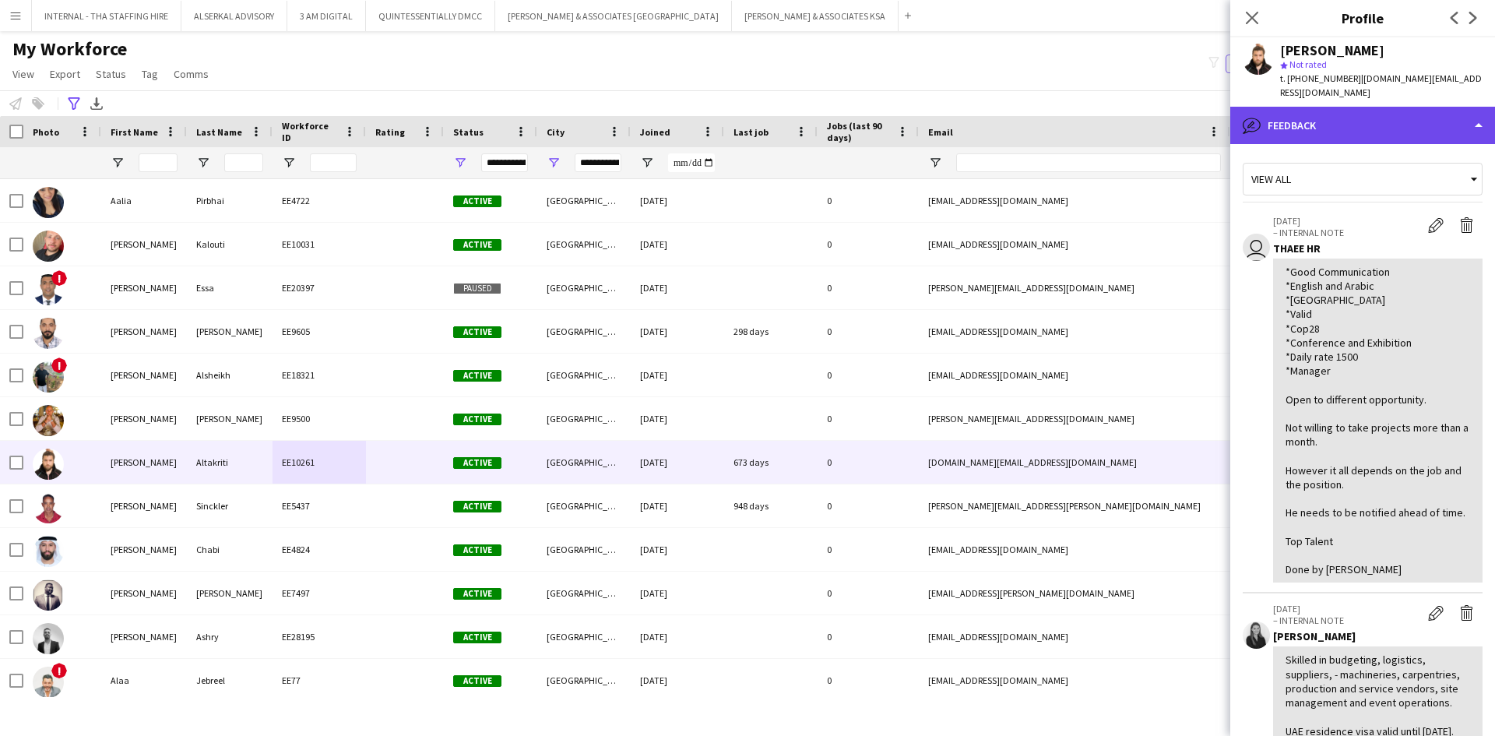
click at [1342, 107] on div "bubble-pencil Feedback" at bounding box center [1363, 125] width 265 height 37
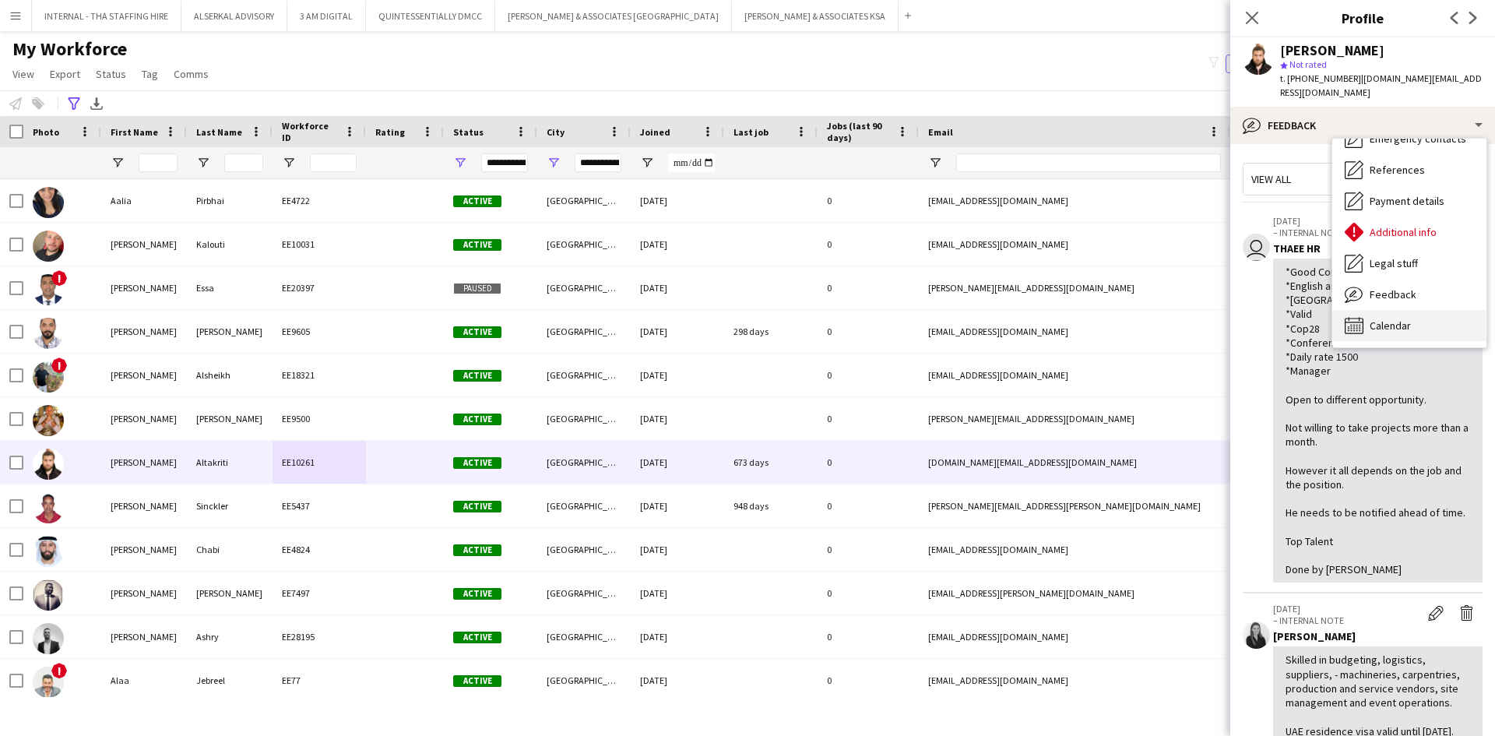
click at [1392, 319] on span "Calendar" at bounding box center [1390, 326] width 41 height 14
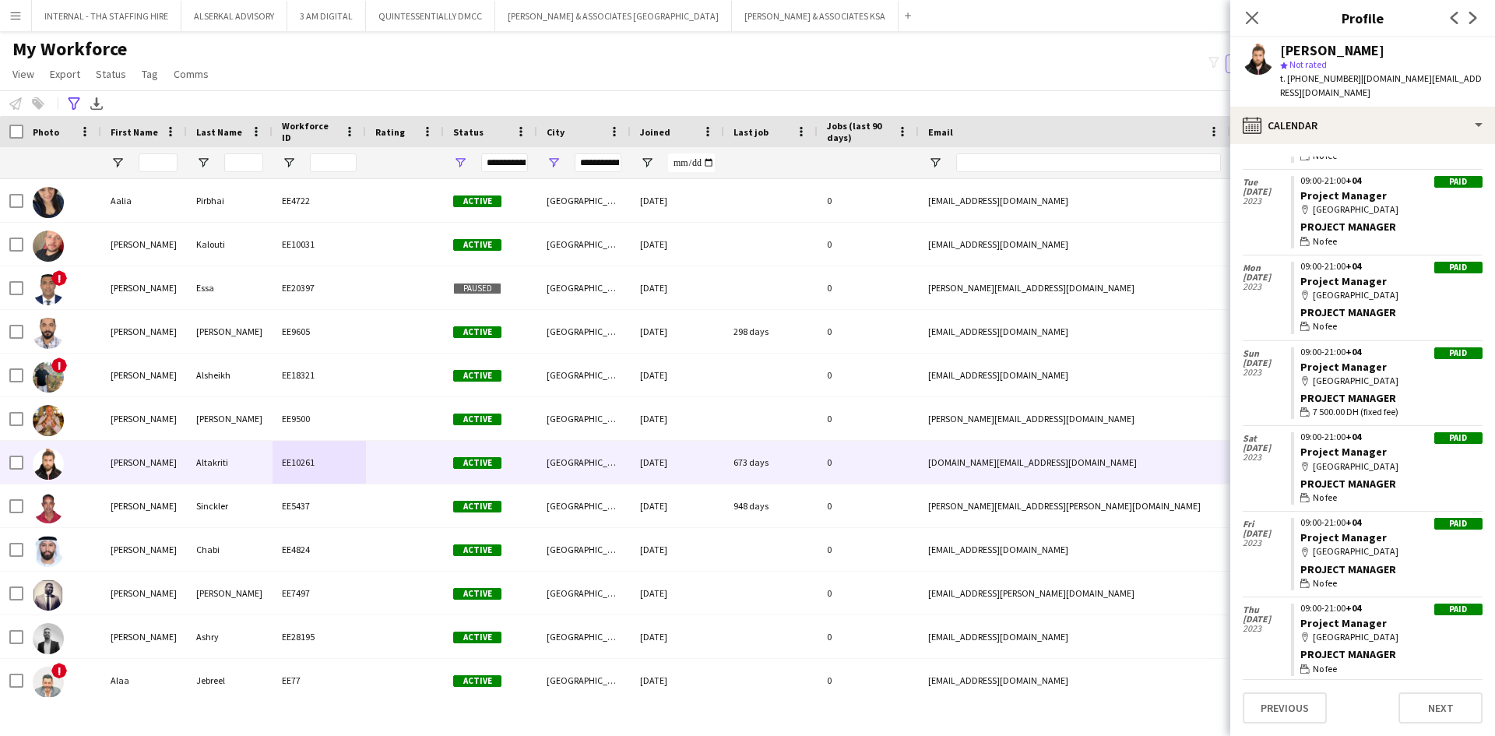
scroll to position [4678, 0]
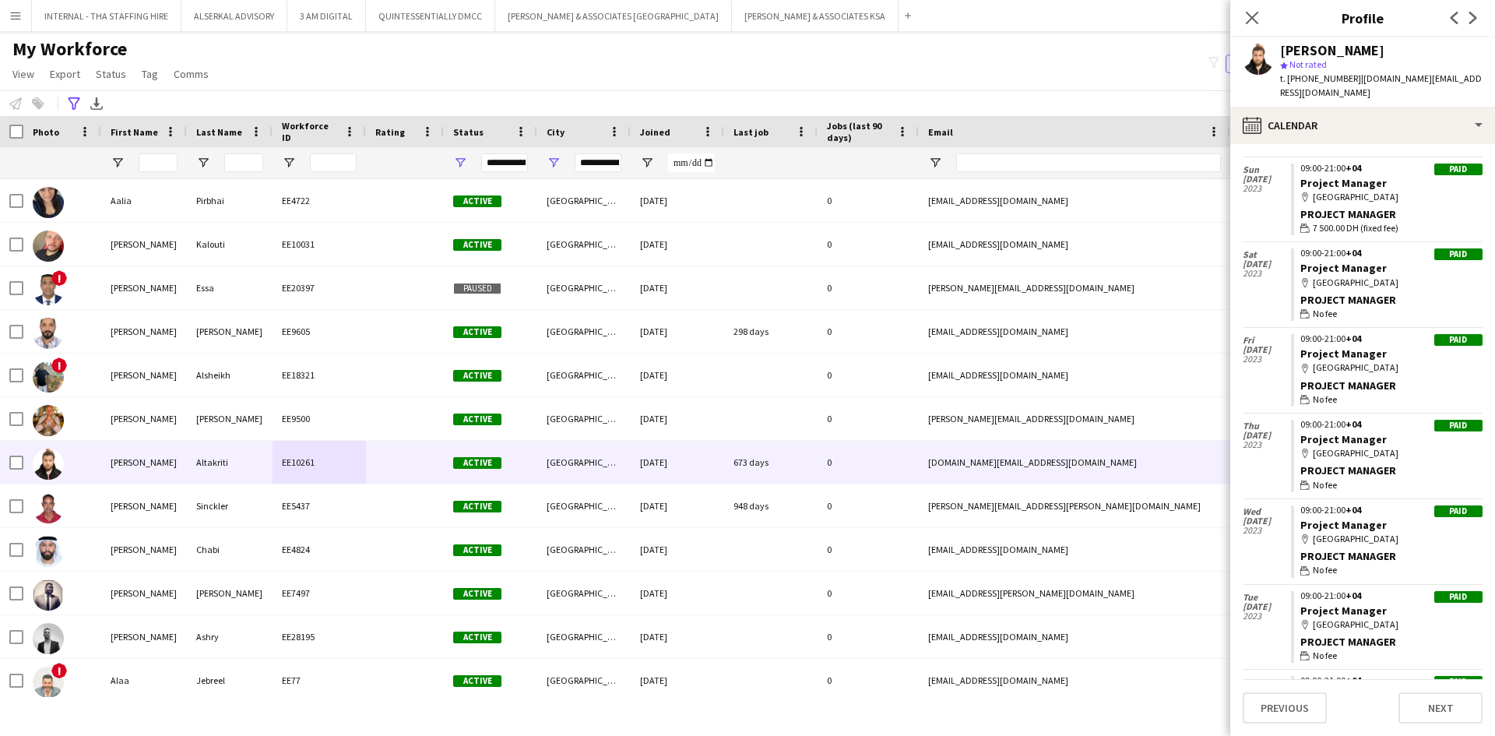
click at [1352, 563] on div "wallet No fee" at bounding box center [1392, 570] width 182 height 14
click at [1333, 532] on div "map-marker Dubai" at bounding box center [1392, 539] width 182 height 14
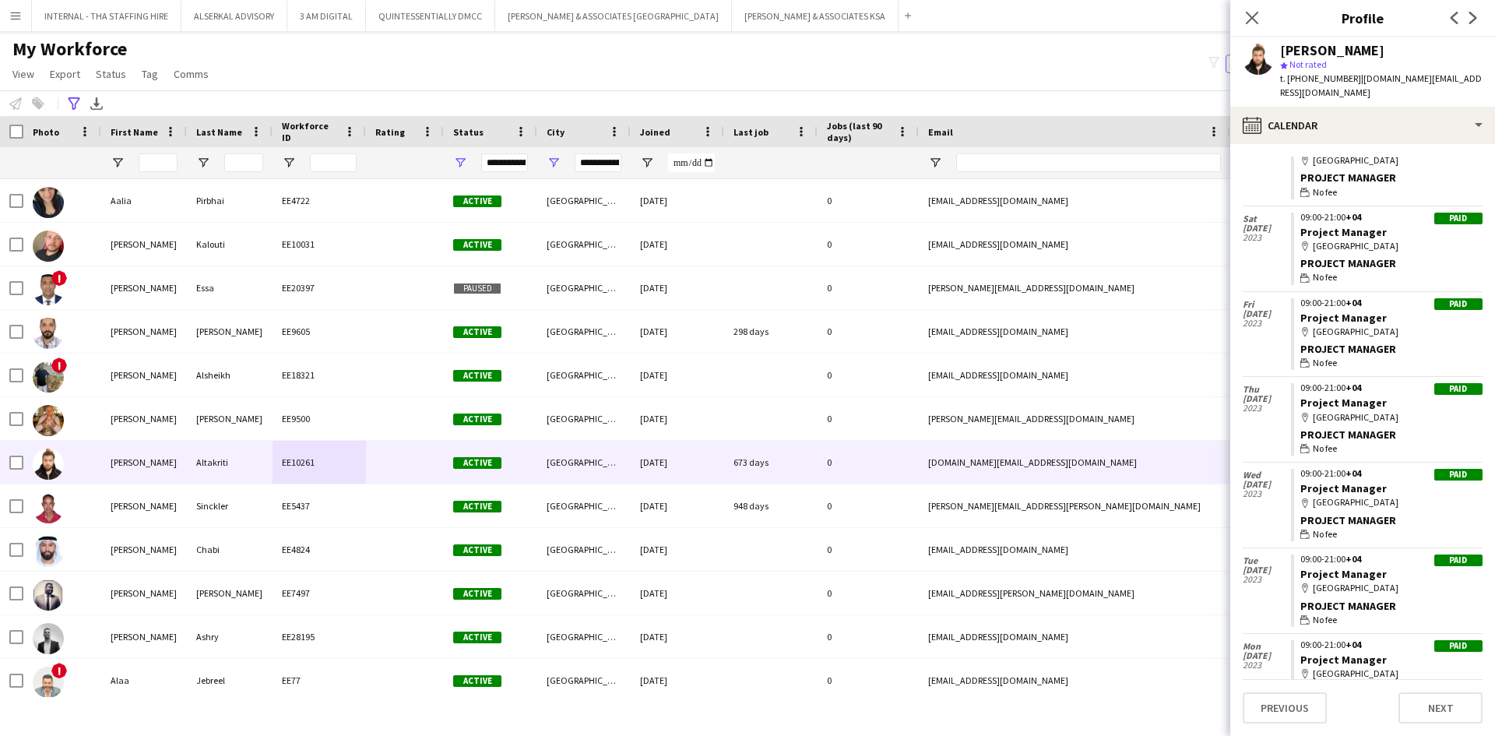
scroll to position [7715, 0]
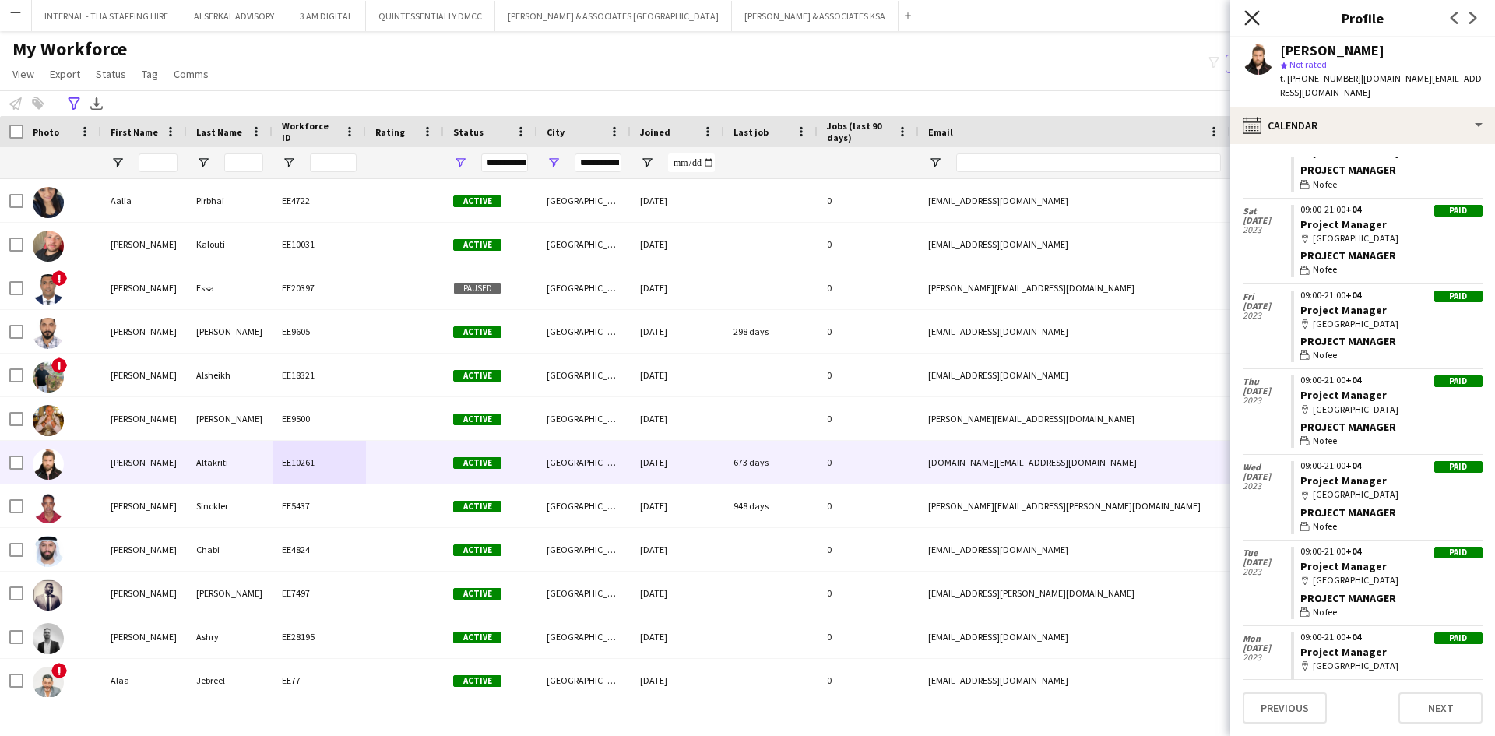
click at [1249, 19] on icon "Close pop-in" at bounding box center [1252, 17] width 15 height 15
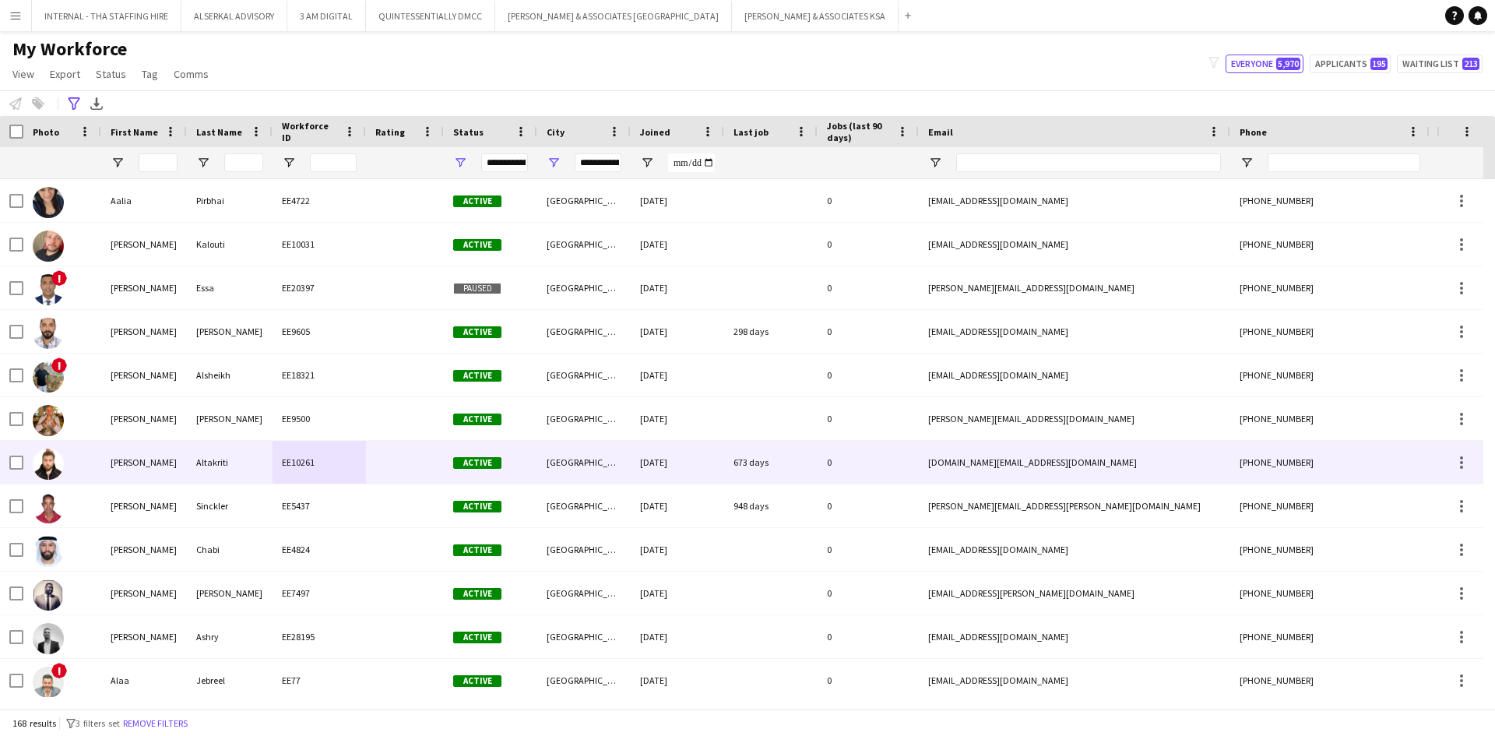
click at [143, 459] on div "Abdulrahman Fawaz" at bounding box center [144, 462] width 86 height 43
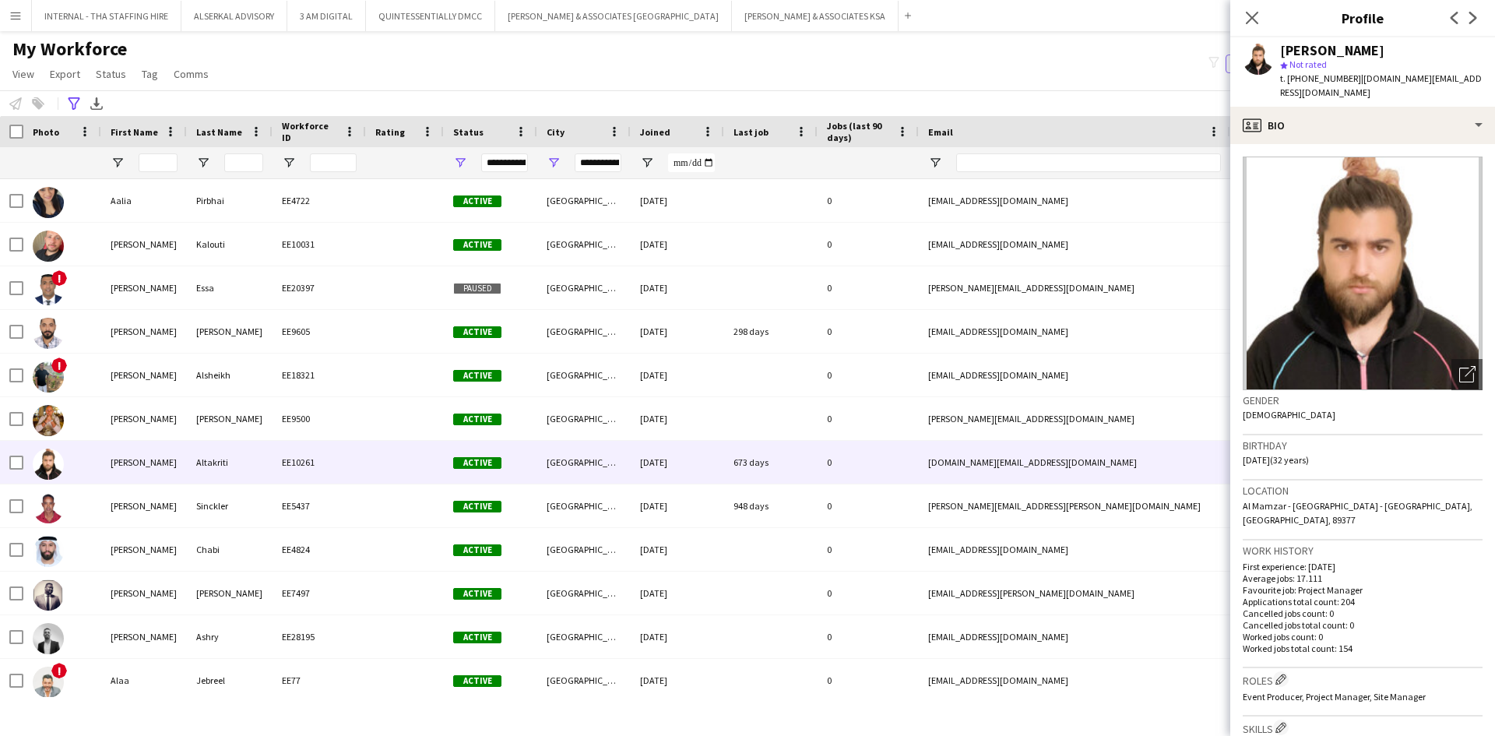
scroll to position [156, 0]
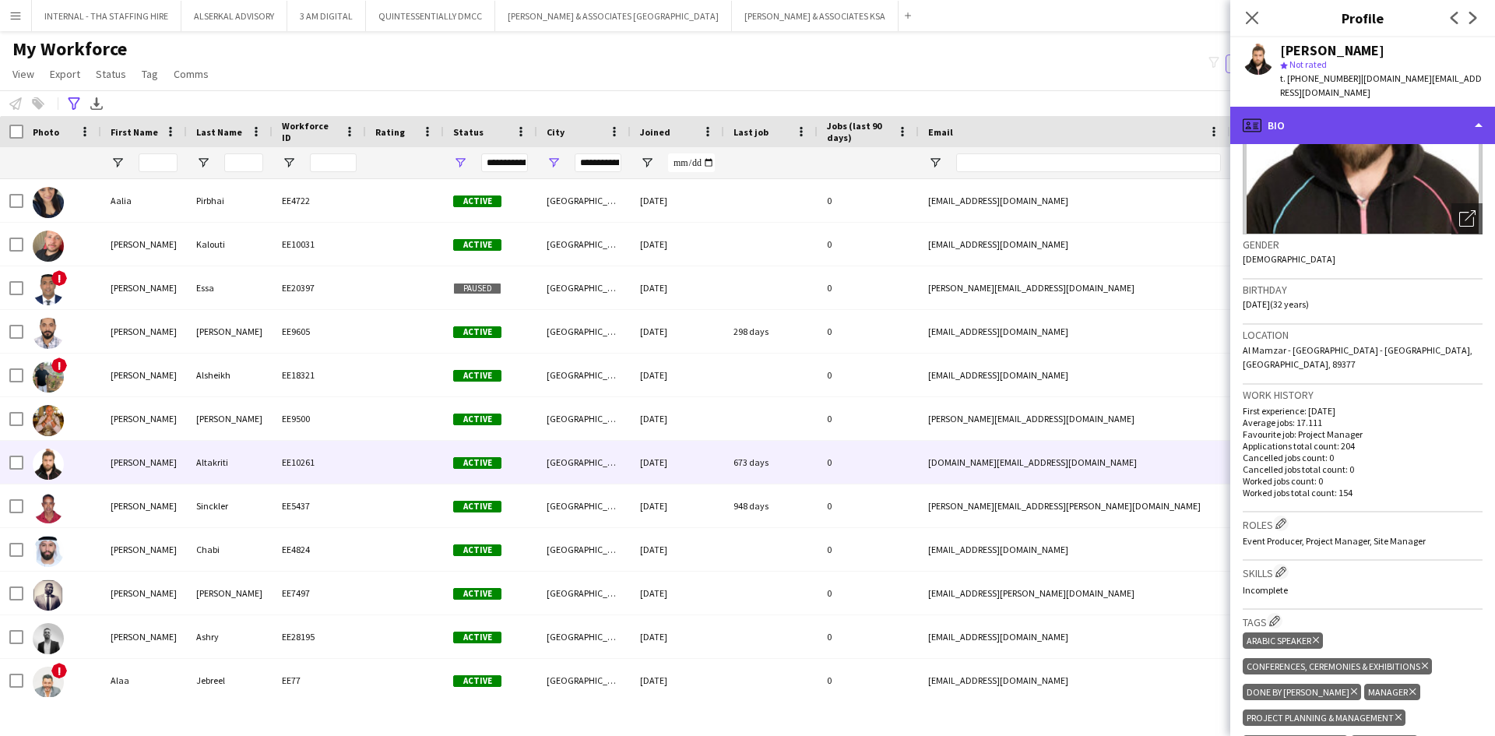
click at [1356, 112] on div "profile Bio" at bounding box center [1363, 125] width 265 height 37
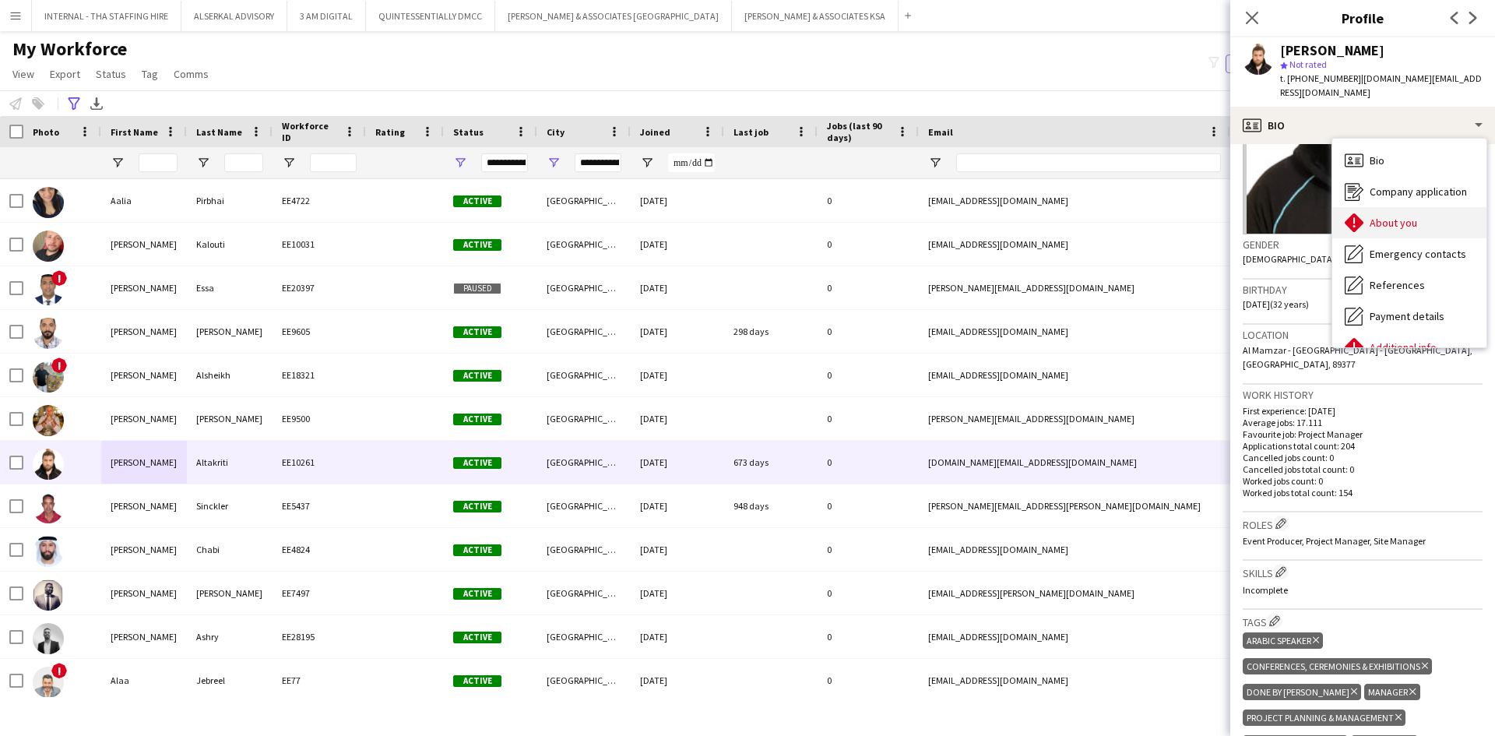
click at [1400, 216] on span "About you" at bounding box center [1394, 223] width 48 height 14
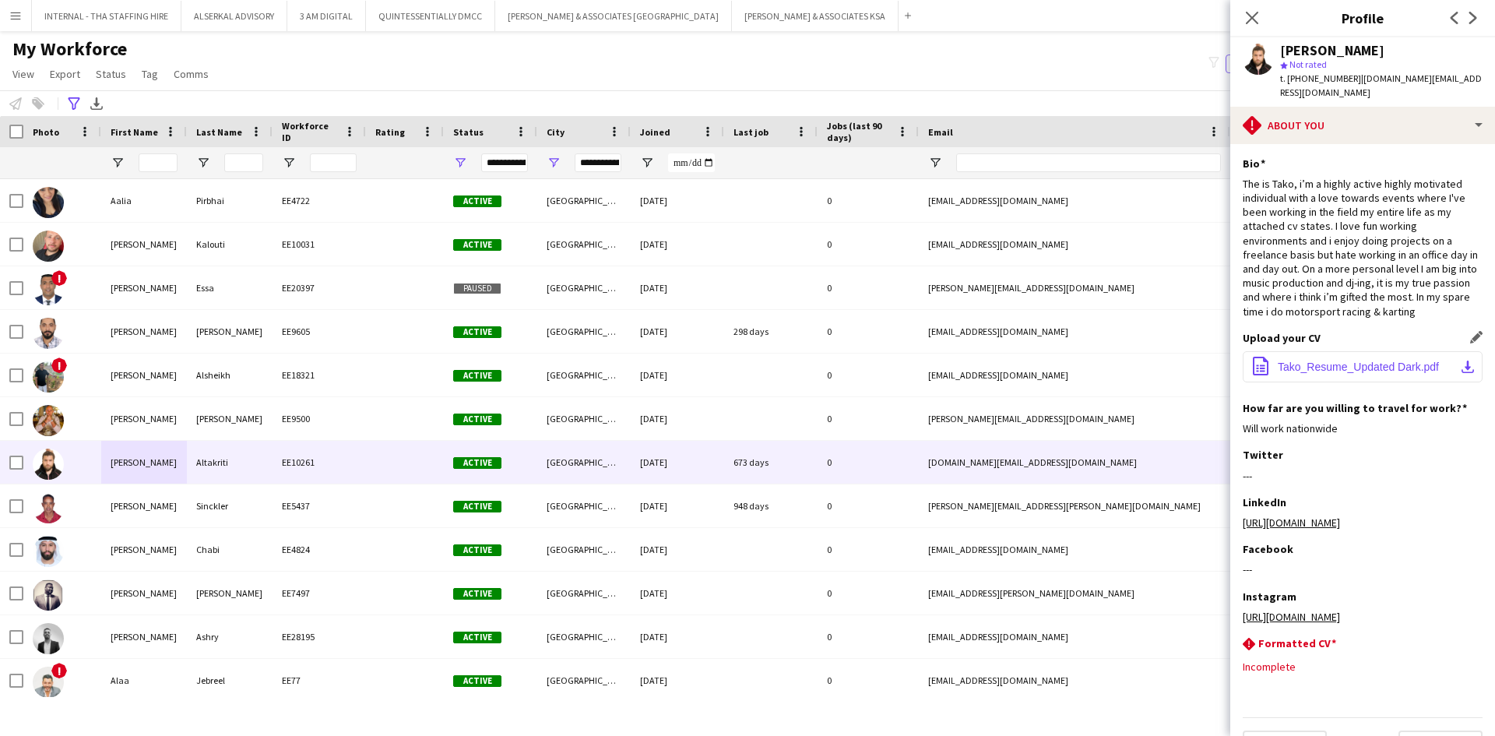
click at [1315, 361] on span "Tako_Resume_Updated Dark.pdf" at bounding box center [1358, 367] width 161 height 12
drag, startPoint x: 1346, startPoint y: 78, endPoint x: 1288, endPoint y: 79, distance: 57.6
click at [1288, 79] on span "t. +971585797969" at bounding box center [1320, 78] width 81 height 12
copy span "+97158579796"
click at [1346, 80] on span "t. +971585797969" at bounding box center [1320, 78] width 81 height 12
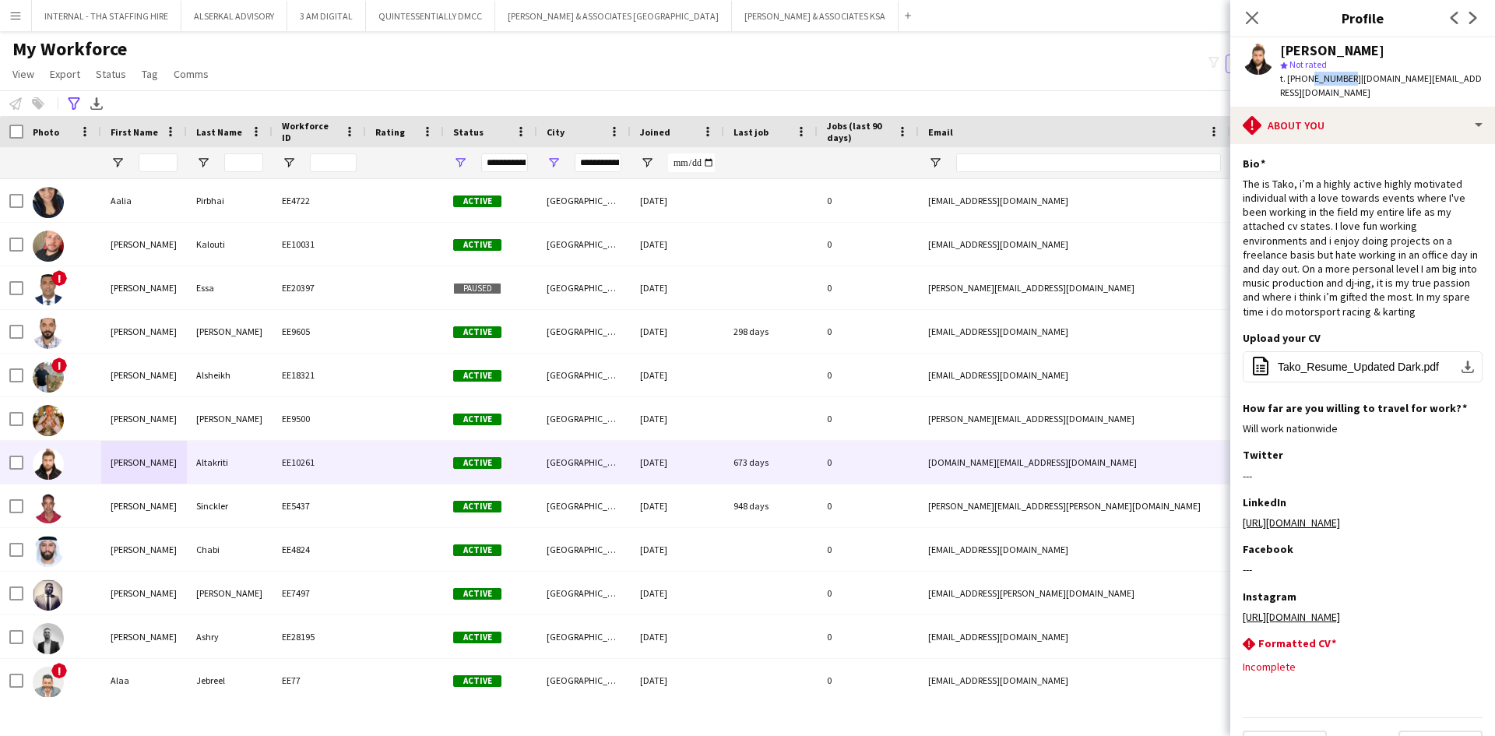
drag, startPoint x: 1346, startPoint y: 74, endPoint x: 1308, endPoint y: 88, distance: 39.9
click at [1308, 88] on div "Abdulrahman Fawaz Altakriti star Not rated t. +971585797969 | tako.af@aol.com" at bounding box center [1363, 71] width 265 height 69
copy span "58579796"
drag, startPoint x: 1348, startPoint y: 78, endPoint x: 1308, endPoint y: 76, distance: 39.8
click at [1308, 76] on span "t. +971585797969" at bounding box center [1320, 78] width 81 height 12
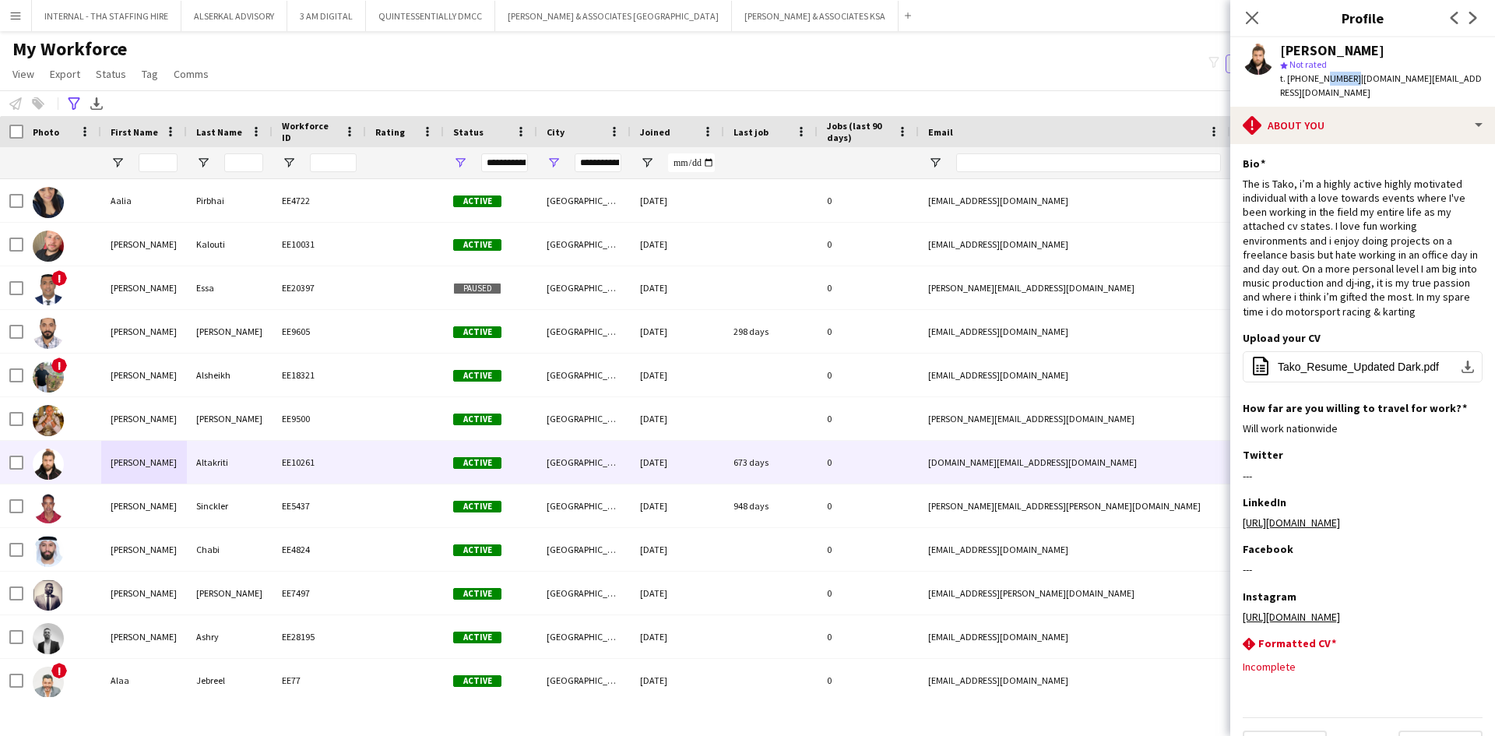
drag, startPoint x: 1308, startPoint y: 75, endPoint x: 1322, endPoint y: 75, distance: 13.2
click at [1322, 75] on span "t. +971585797969" at bounding box center [1320, 78] width 81 height 12
click at [1302, 75] on span "t. +971585797969" at bounding box center [1320, 78] width 81 height 12
copy span "1585797969"
click at [71, 97] on icon "Advanced filters" at bounding box center [74, 103] width 12 height 12
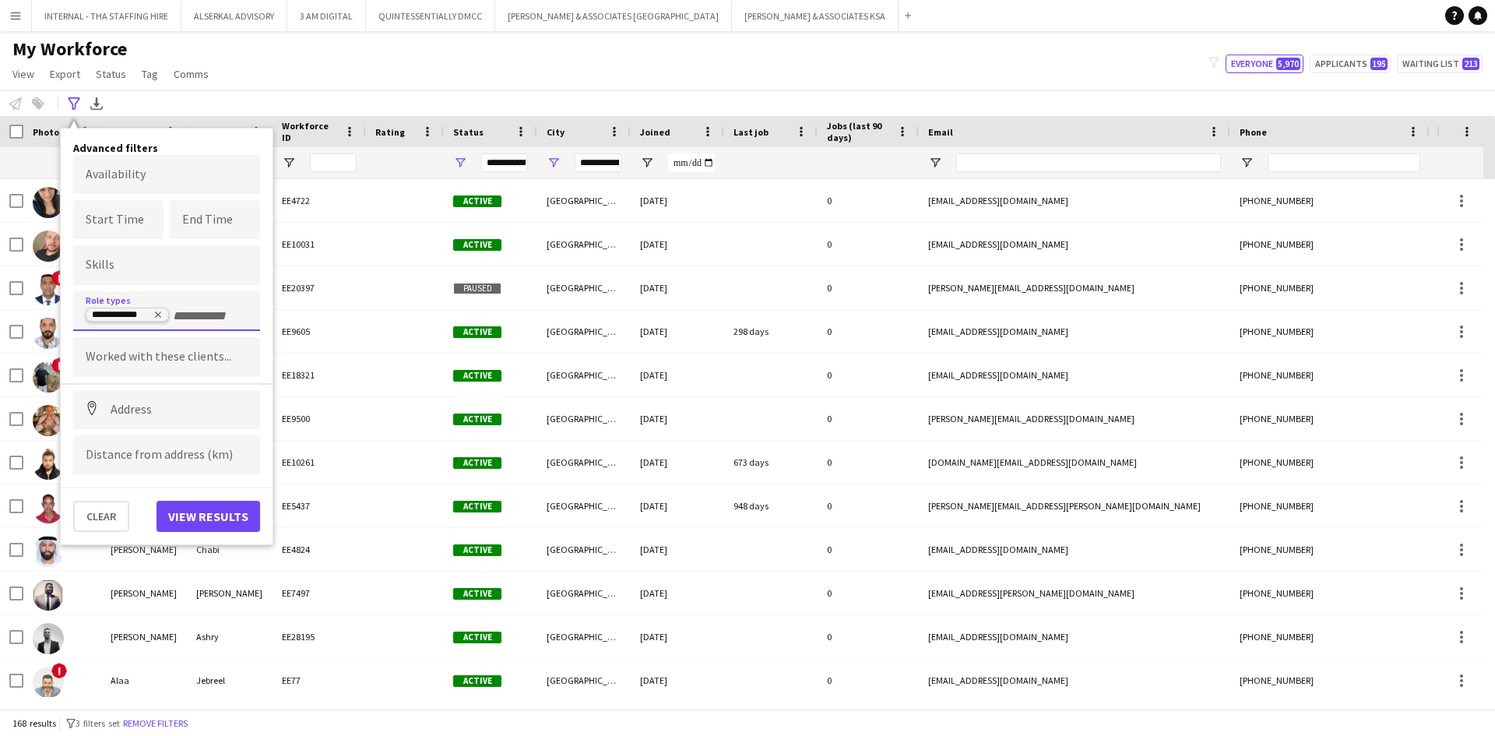
click at [151, 316] on delete-icon "Remove tag" at bounding box center [156, 316] width 12 height 12
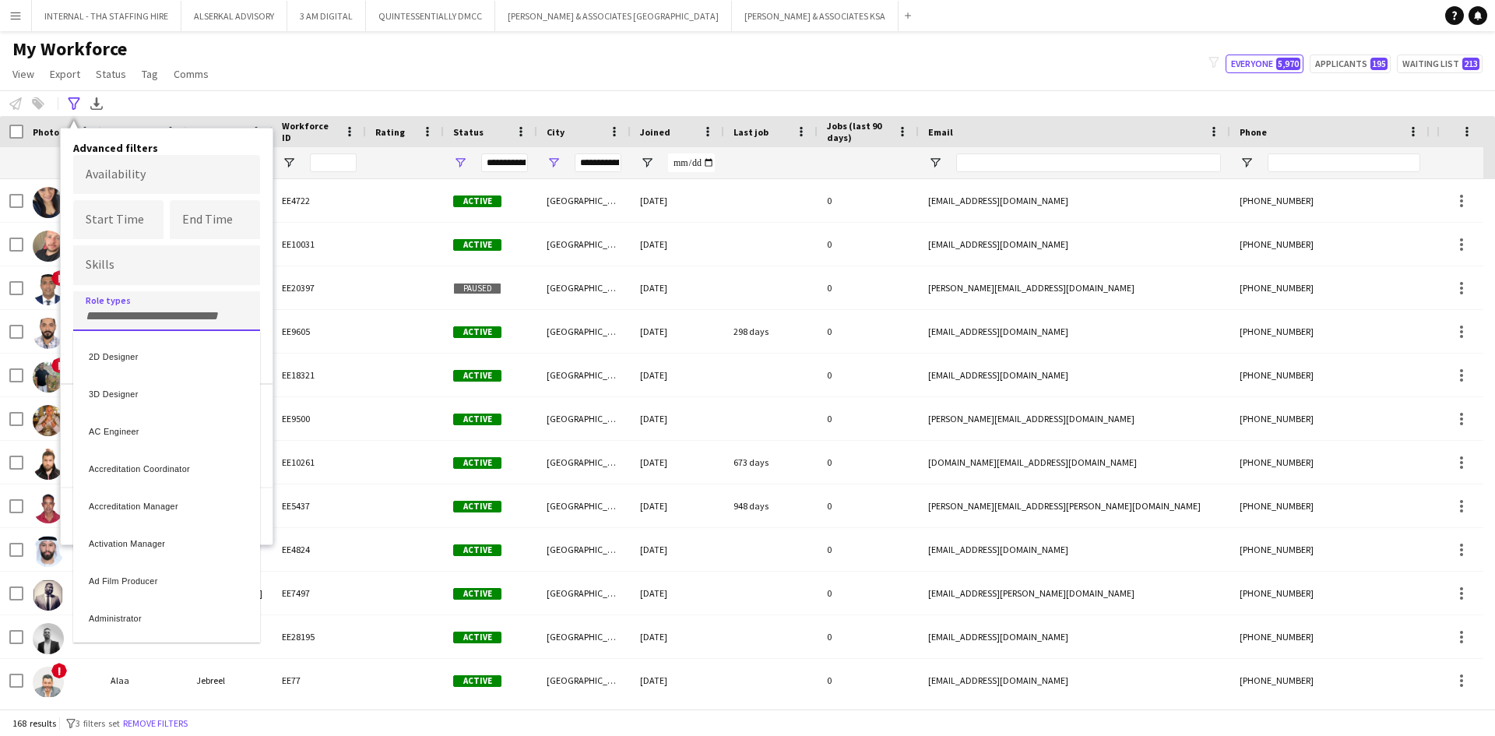
click at [150, 318] on div at bounding box center [747, 368] width 1495 height 736
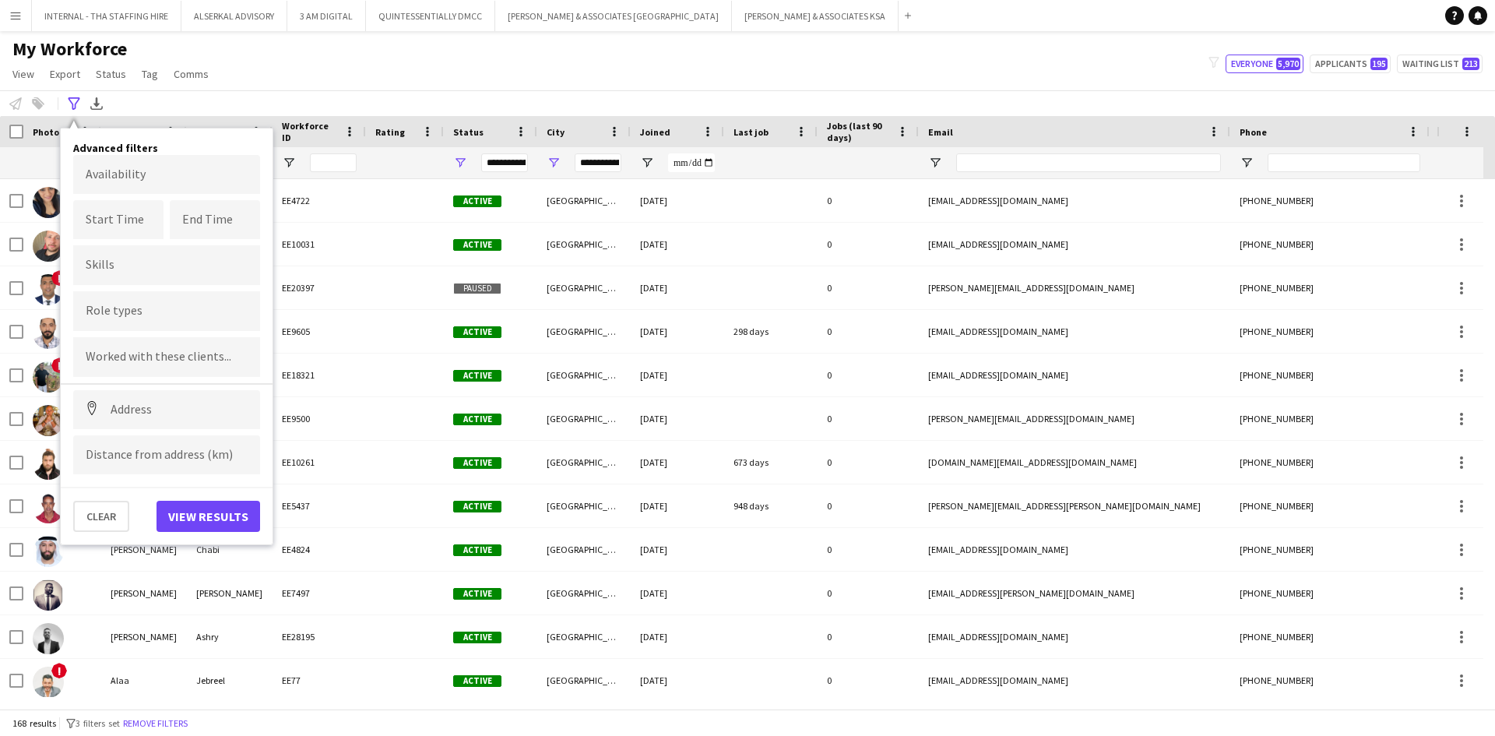
click at [116, 307] on form at bounding box center [167, 310] width 162 height 16
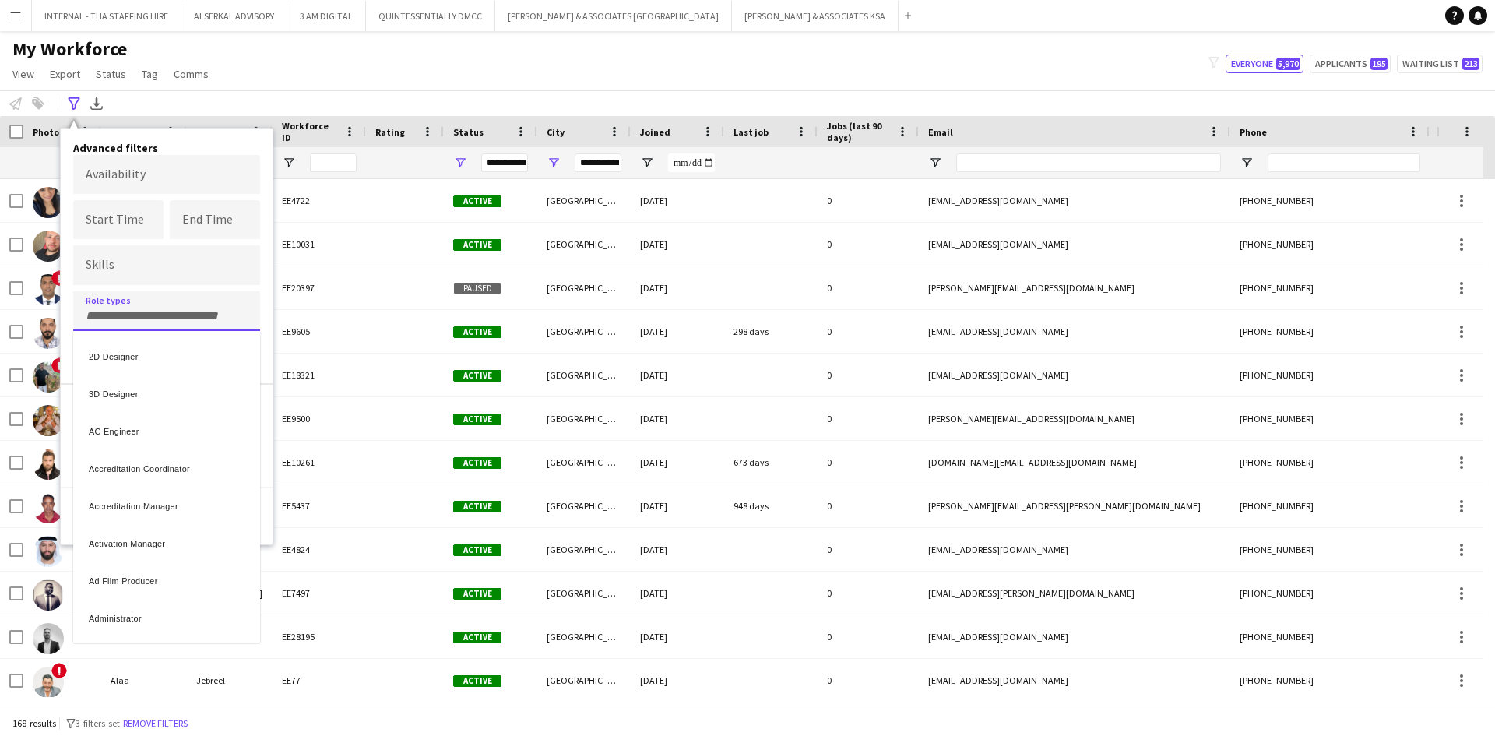
click at [121, 319] on div at bounding box center [747, 368] width 1495 height 736
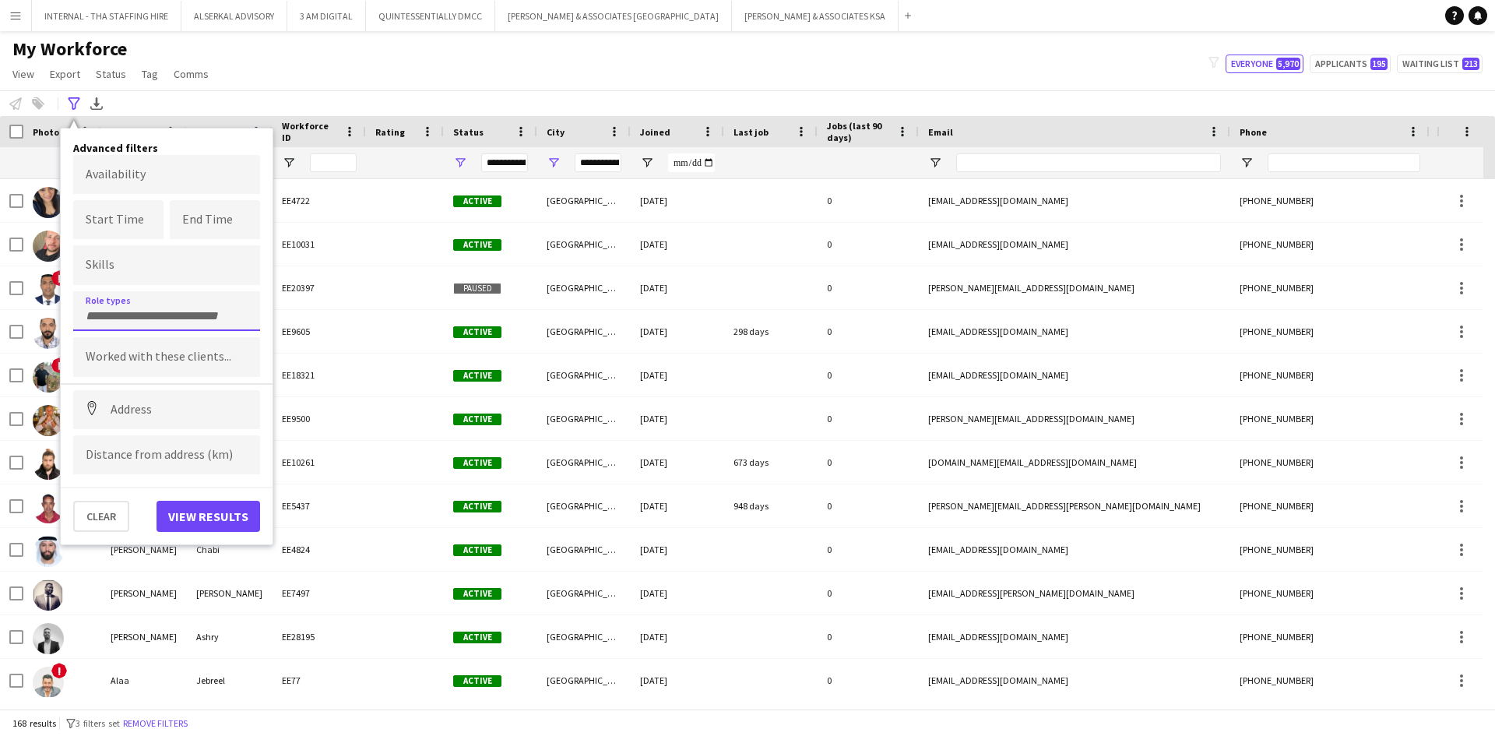
click at [116, 310] on input "Type to search role types..." at bounding box center [167, 316] width 162 height 14
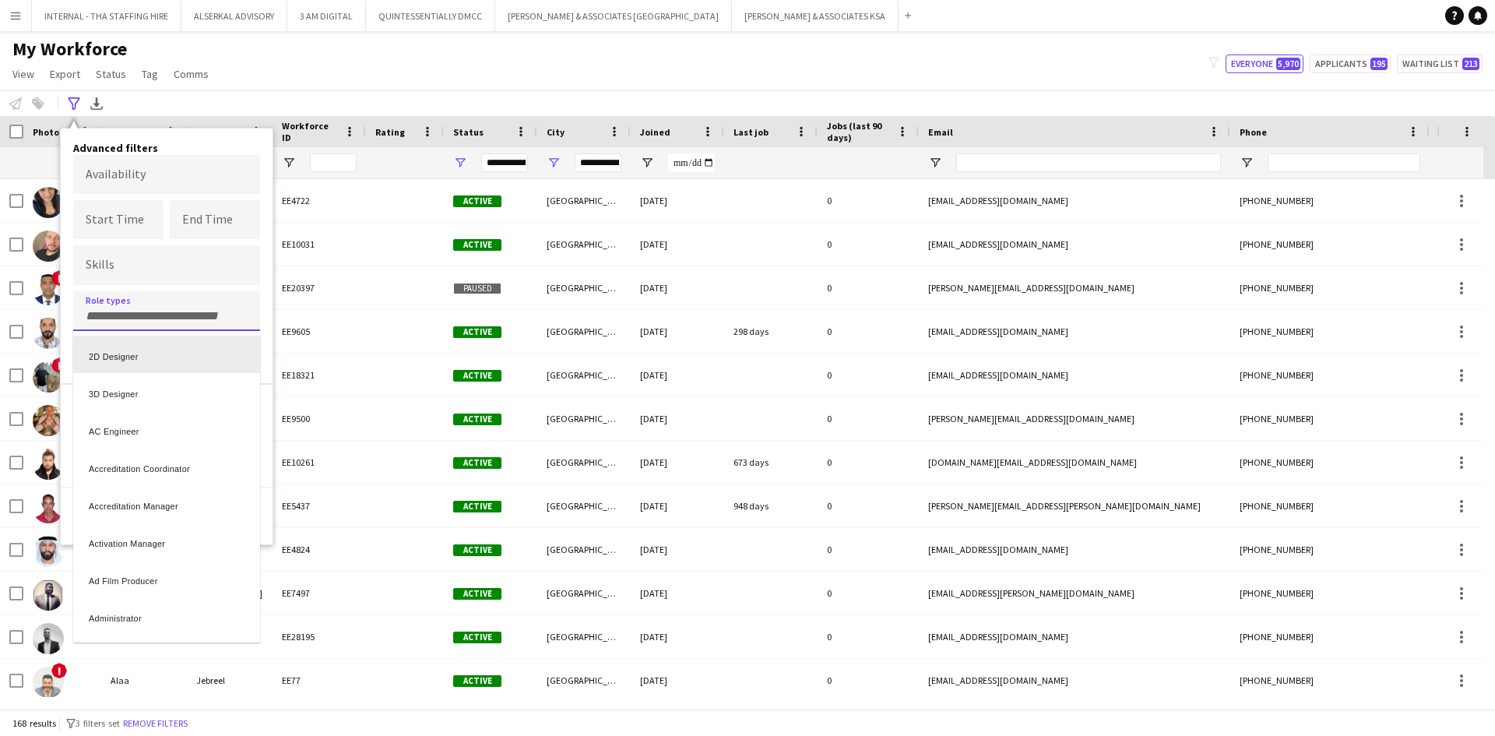
click at [109, 315] on div at bounding box center [747, 368] width 1495 height 736
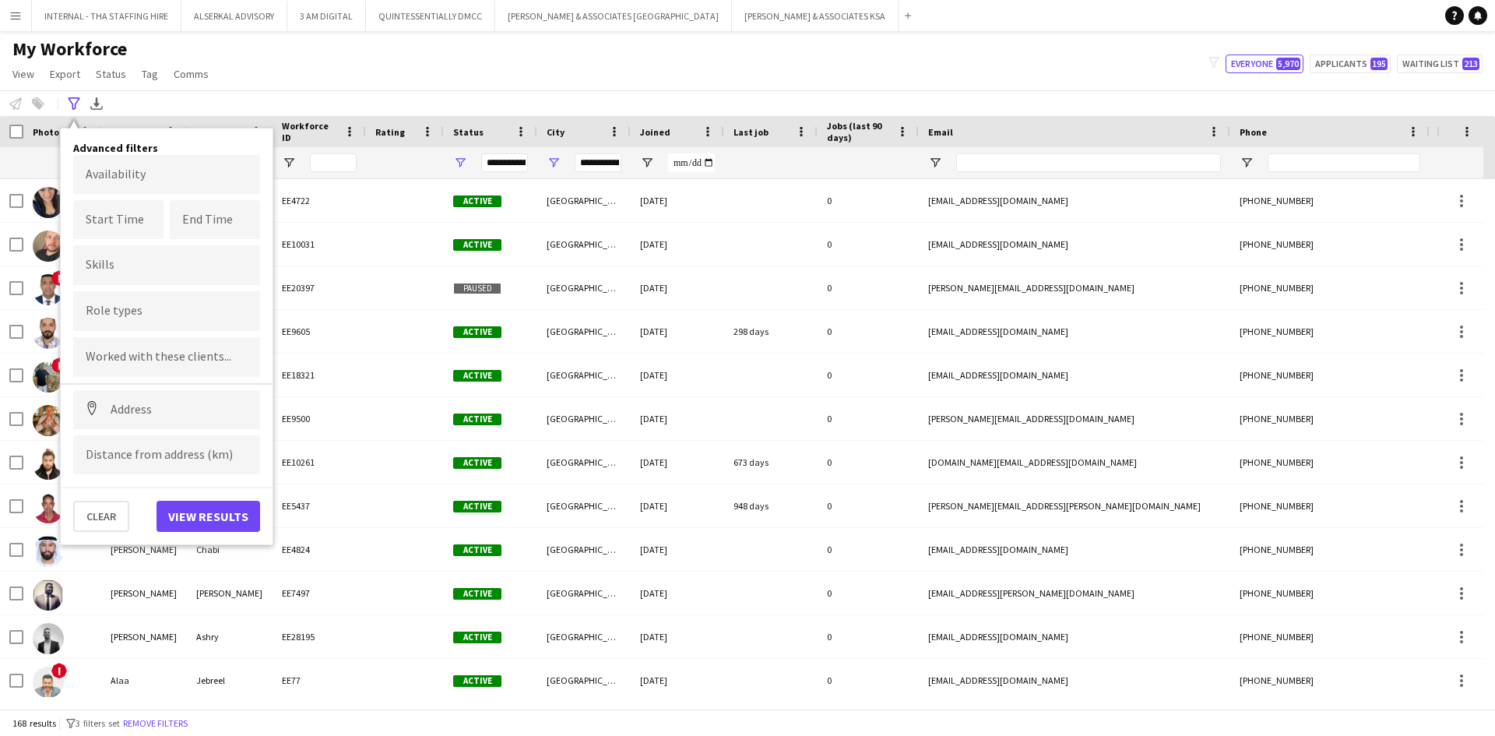
click at [104, 310] on input "Type to search role types..." at bounding box center [167, 312] width 162 height 14
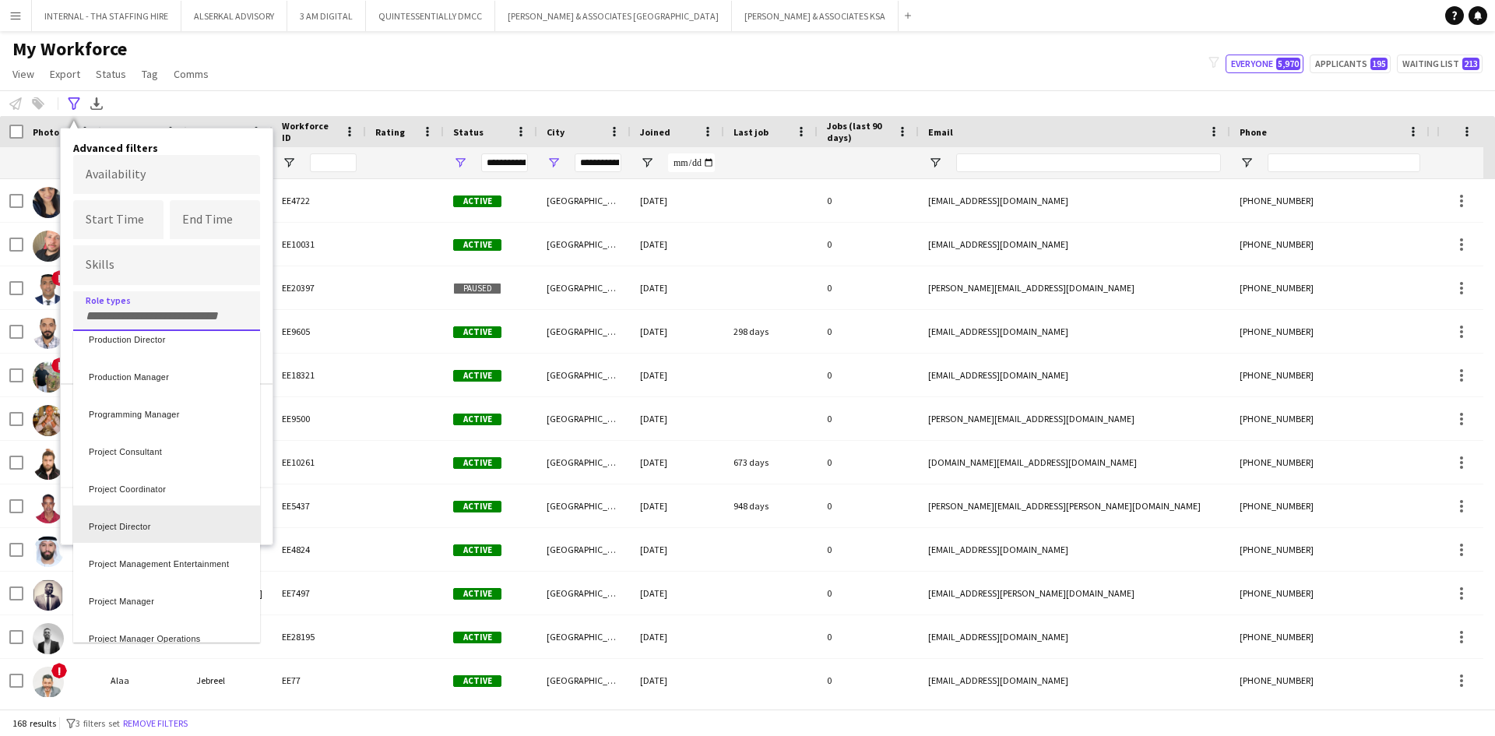
scroll to position [3972, 0]
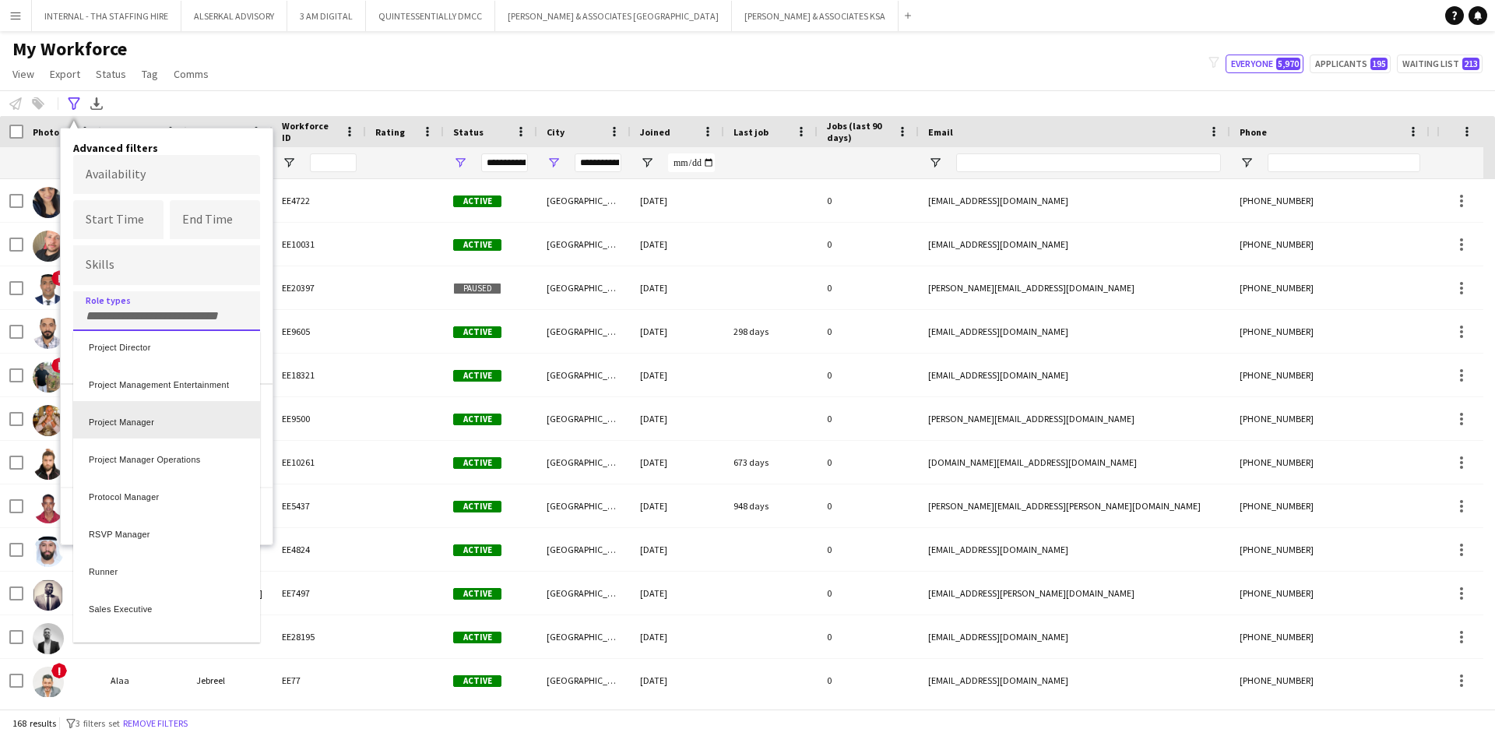
click at [123, 421] on div "Project Manager" at bounding box center [166, 419] width 187 height 37
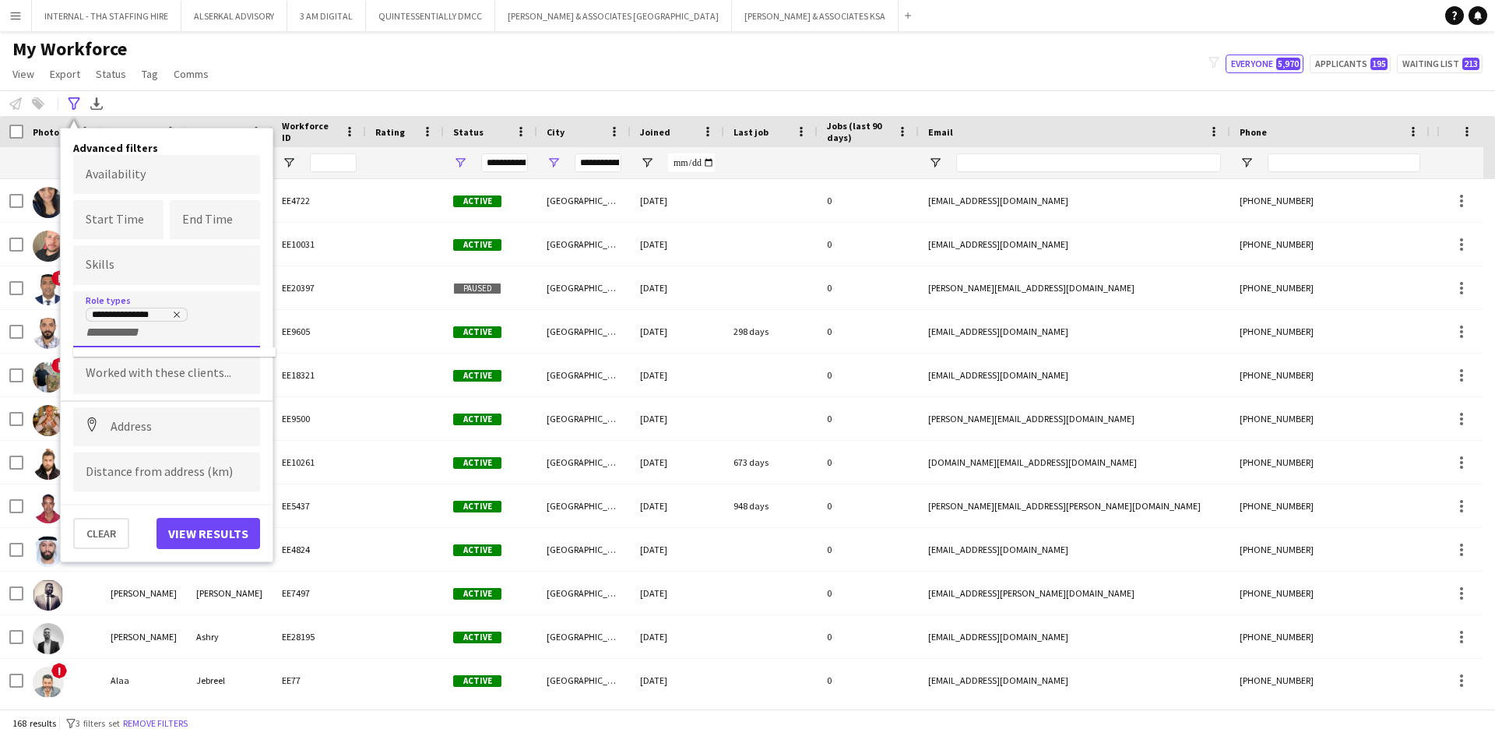
scroll to position [0, 0]
click at [199, 527] on button "View results" at bounding box center [209, 533] width 104 height 31
type input "**********"
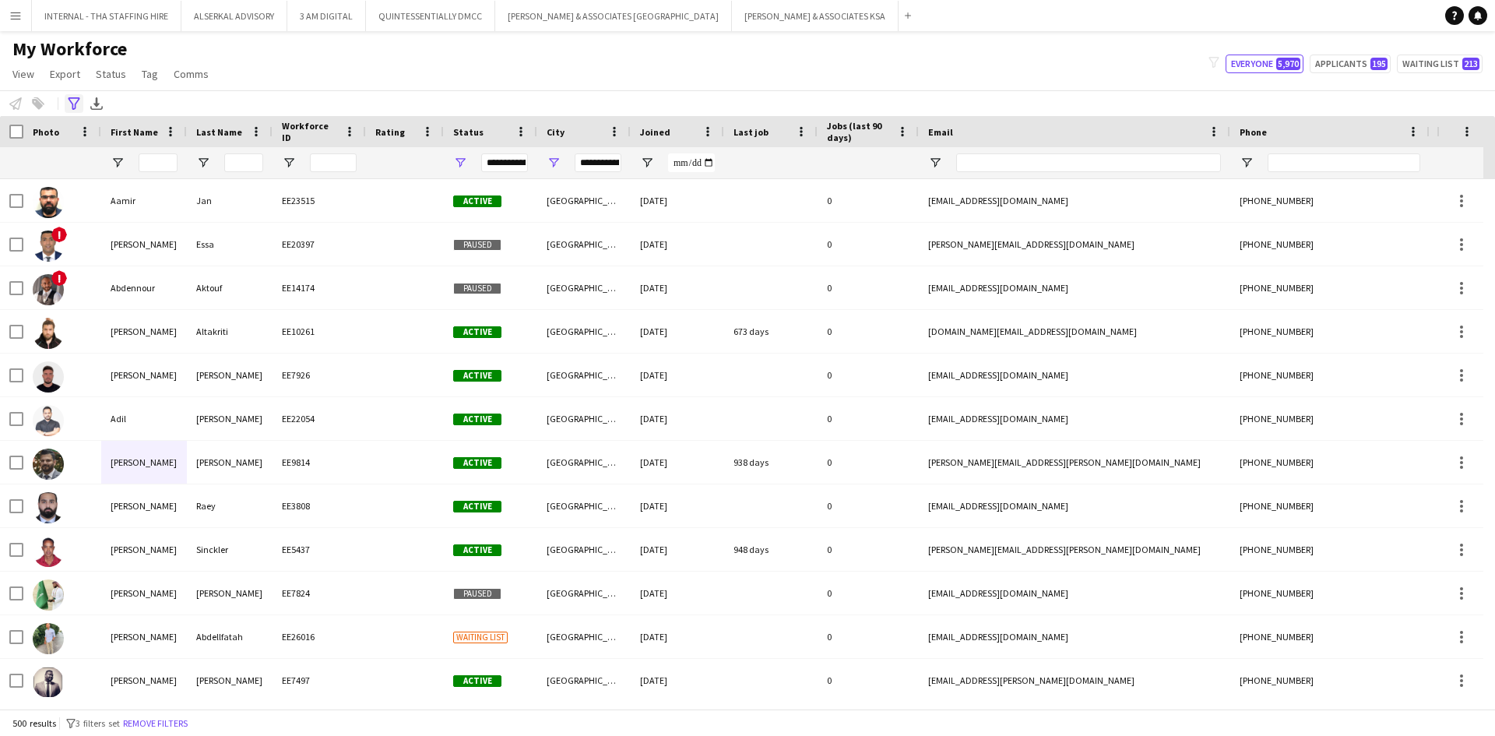
click at [69, 107] on icon "Advanced filters" at bounding box center [74, 103] width 12 height 12
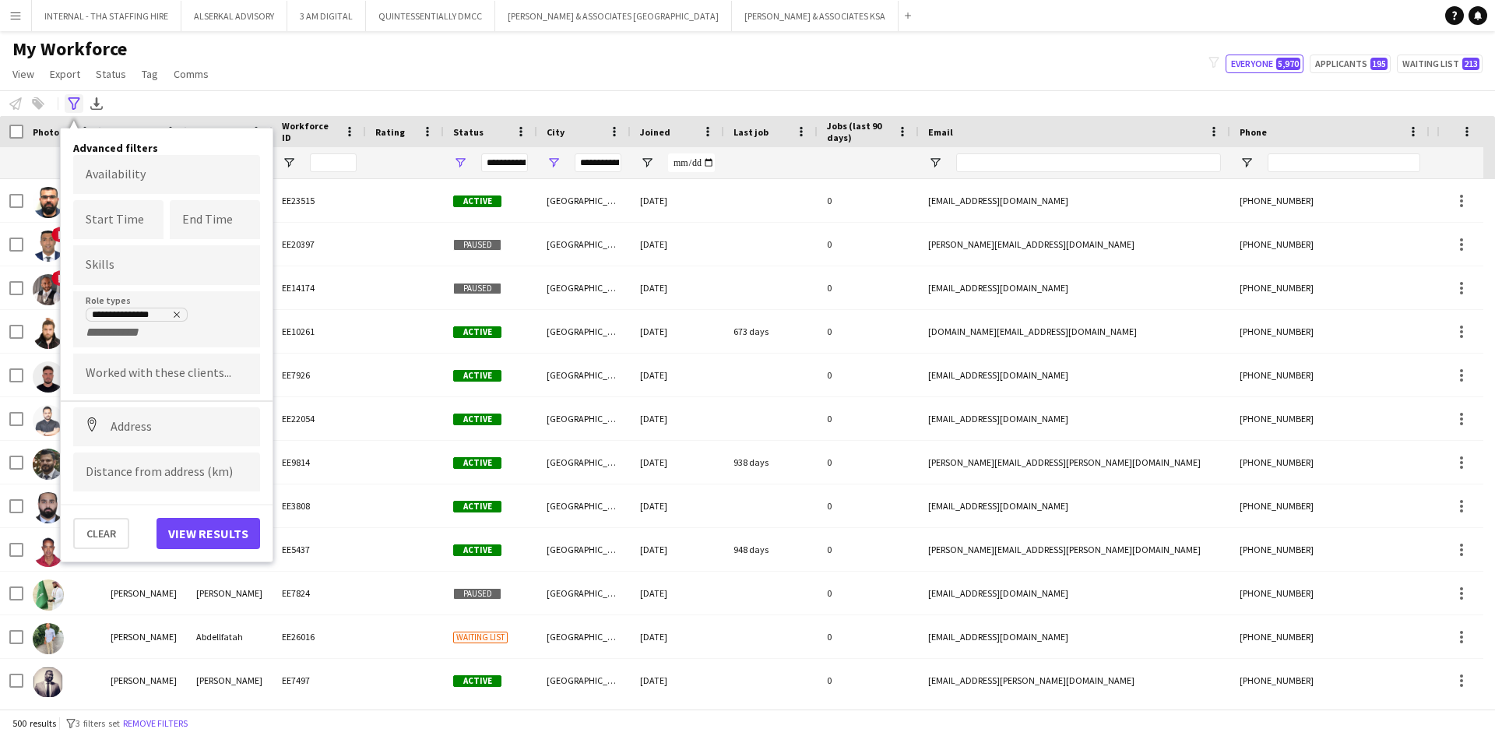
click at [69, 107] on icon "Advanced filters" at bounding box center [74, 103] width 12 height 12
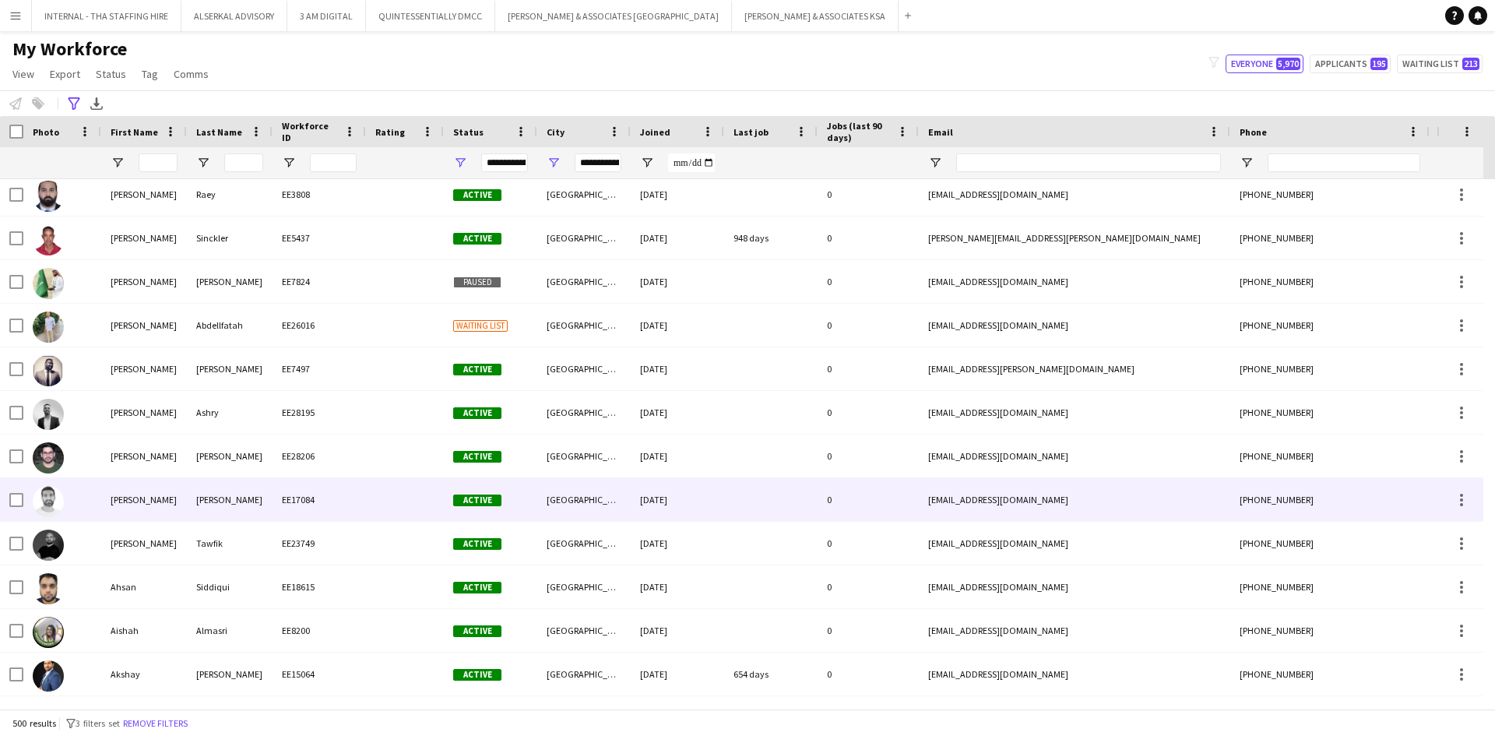
click at [347, 509] on div "EE17084" at bounding box center [319, 499] width 93 height 43
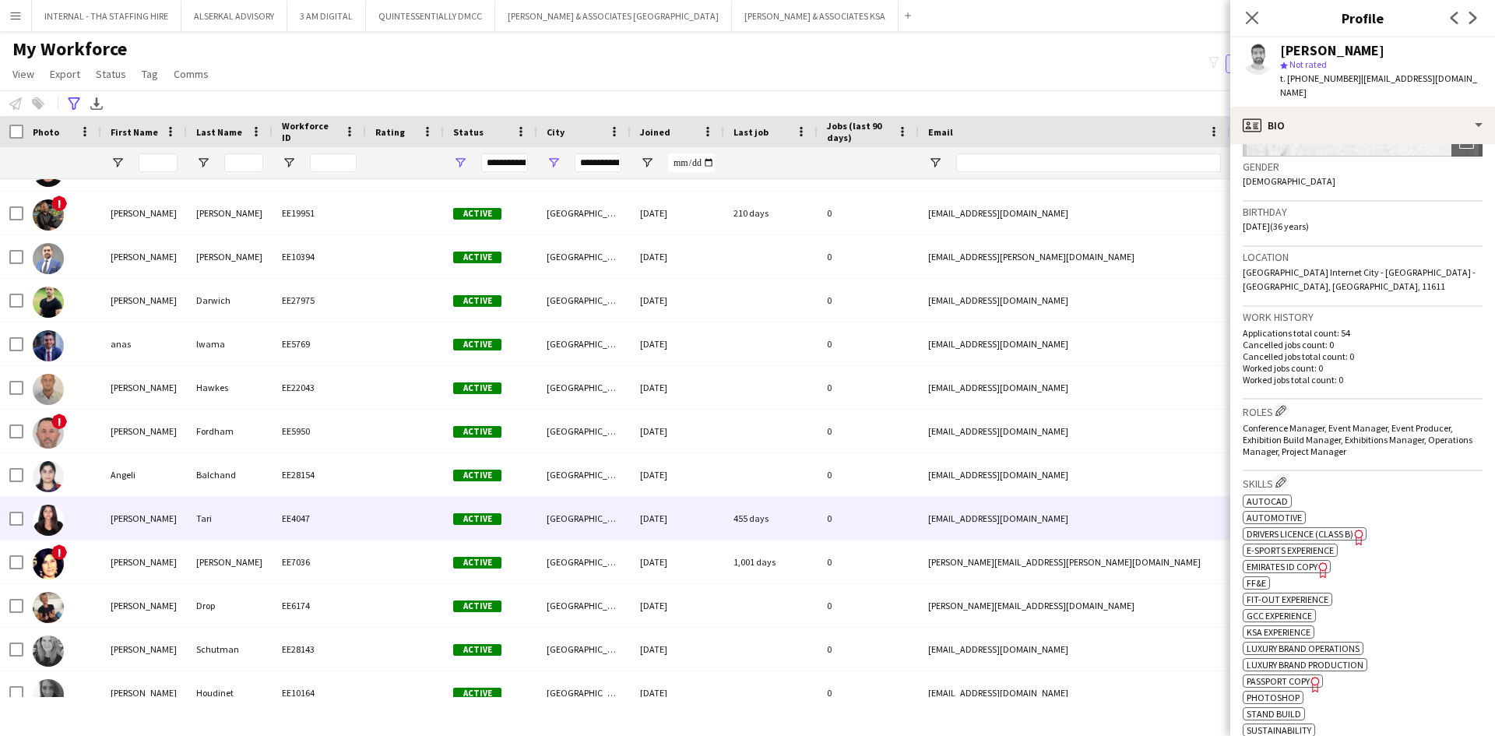
click at [905, 511] on div "0" at bounding box center [868, 518] width 101 height 43
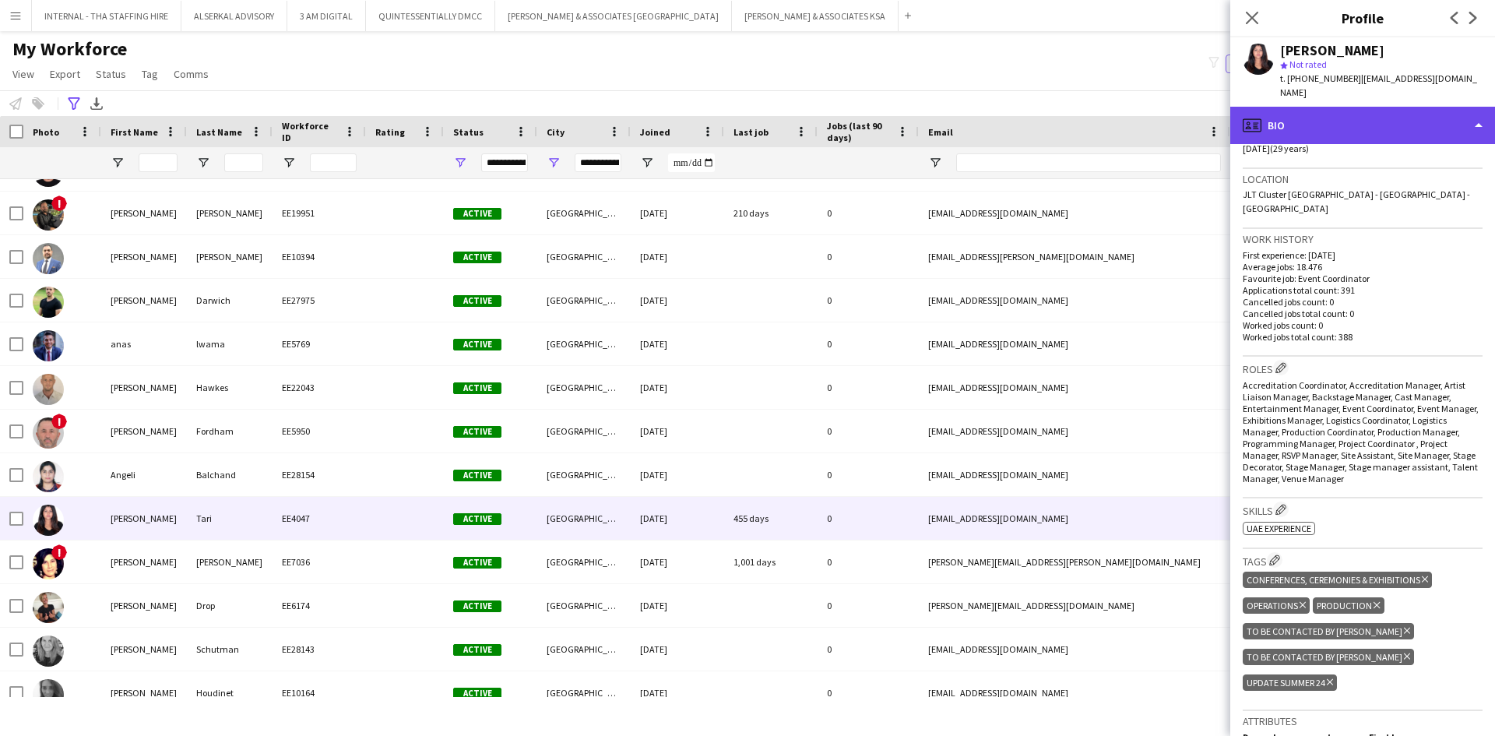
click at [1342, 110] on div "profile Bio" at bounding box center [1363, 125] width 265 height 37
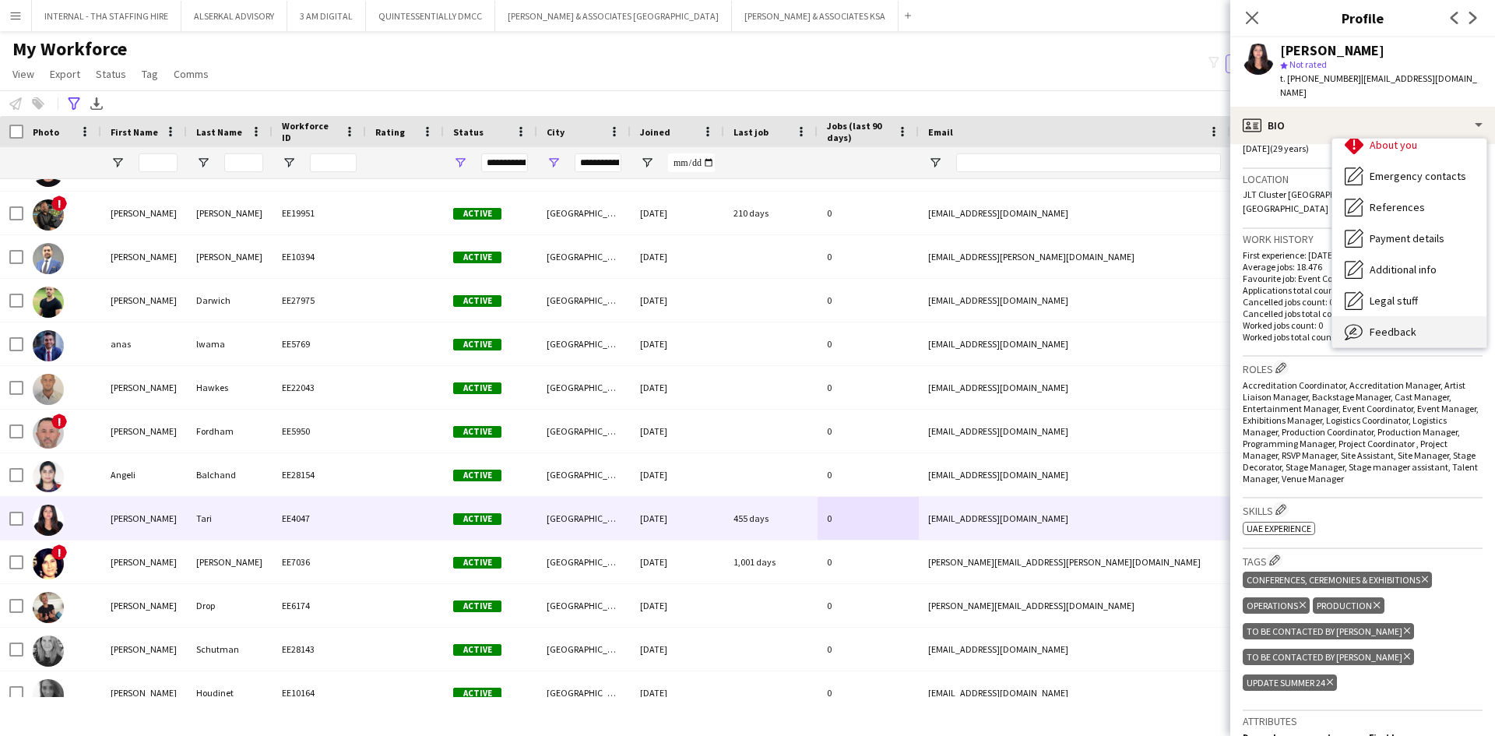
click at [1382, 325] on span "Feedback" at bounding box center [1393, 332] width 47 height 14
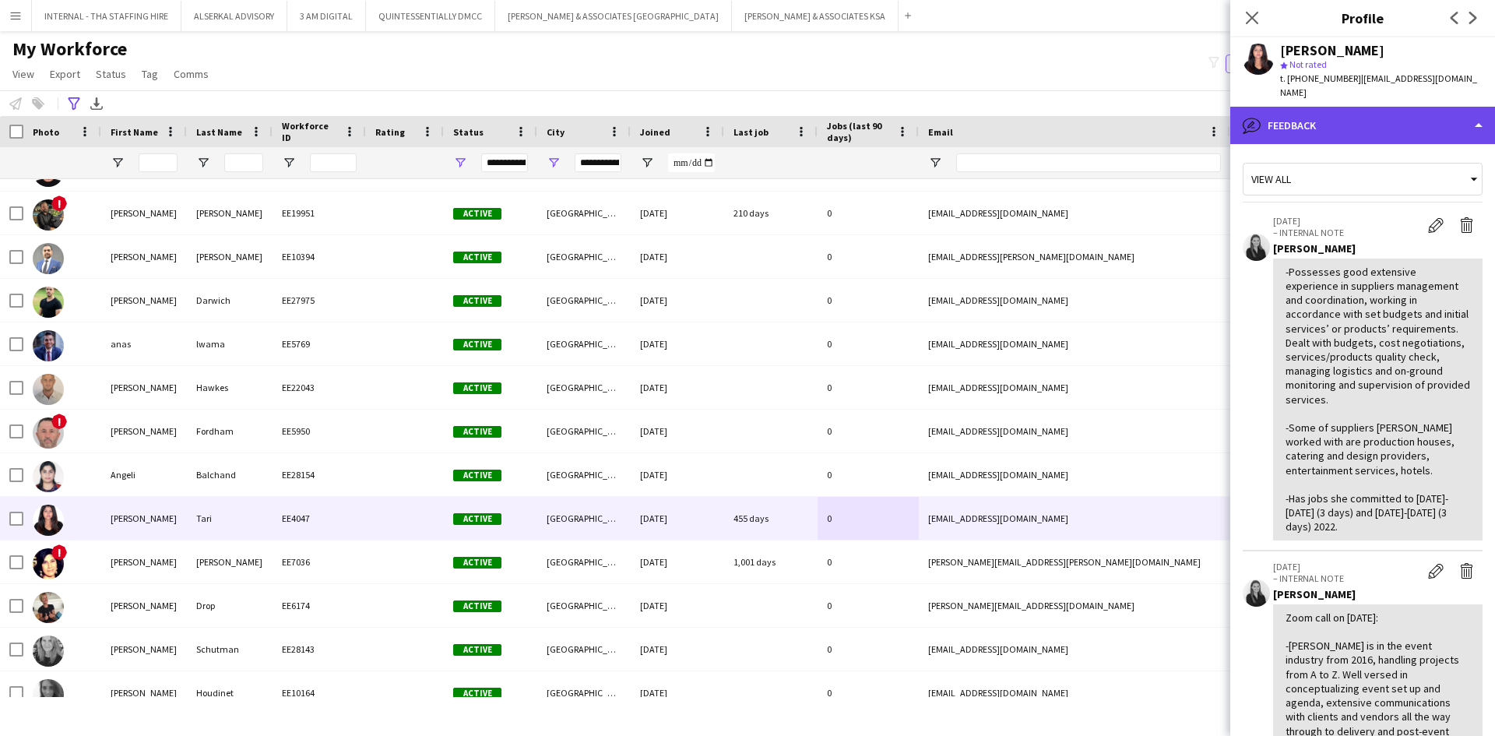
click at [1330, 118] on div "bubble-pencil Feedback" at bounding box center [1363, 125] width 265 height 37
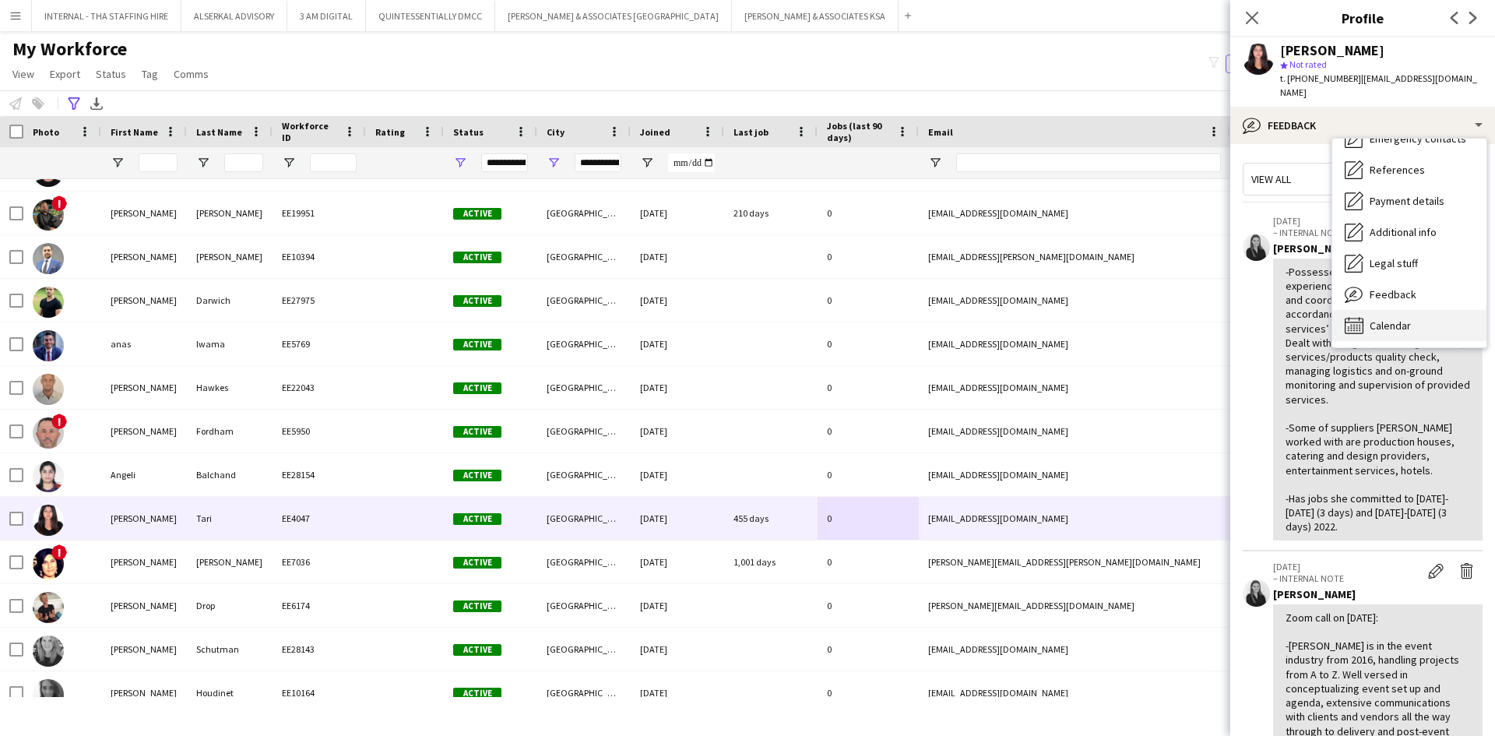
click at [1391, 319] on span "Calendar" at bounding box center [1390, 326] width 41 height 14
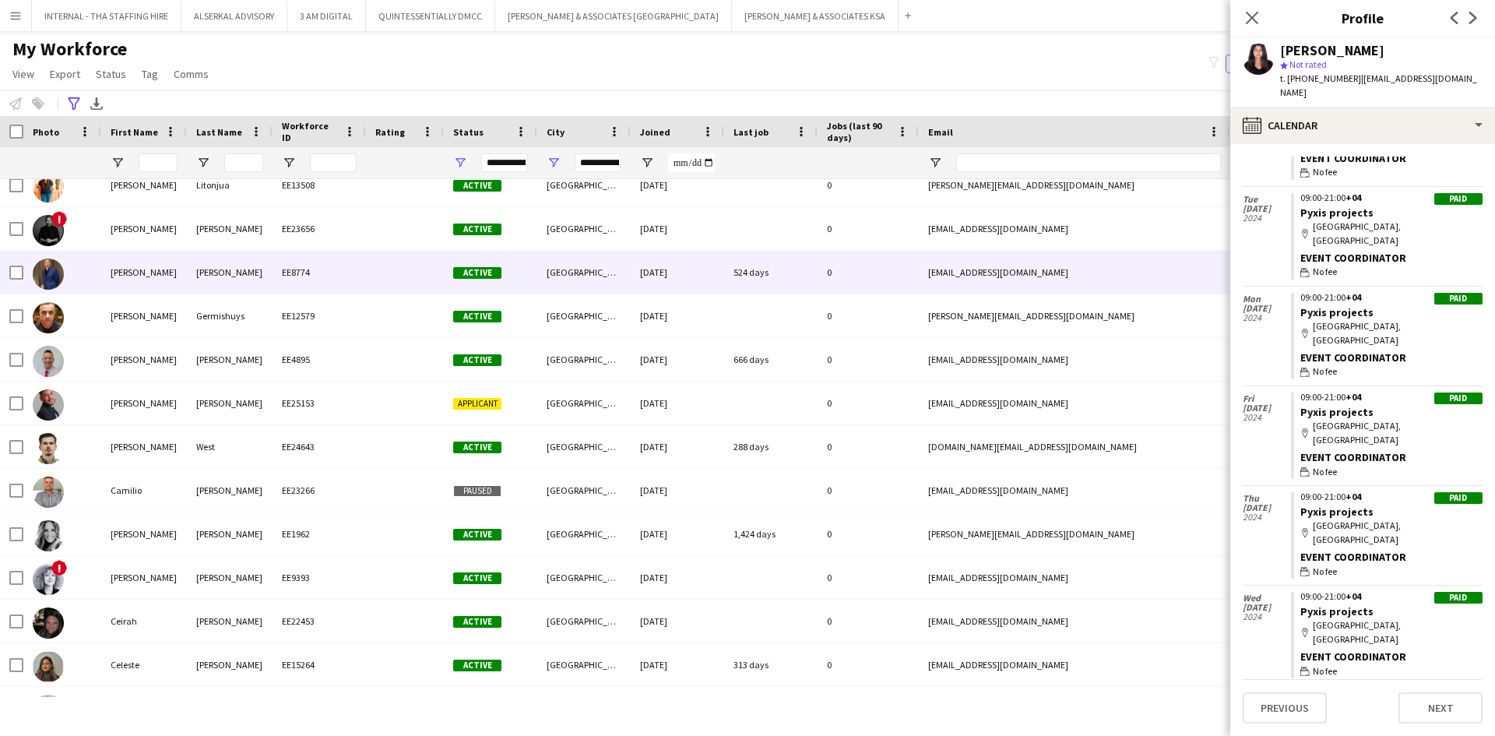
click at [237, 265] on div "Stemm" at bounding box center [230, 272] width 86 height 43
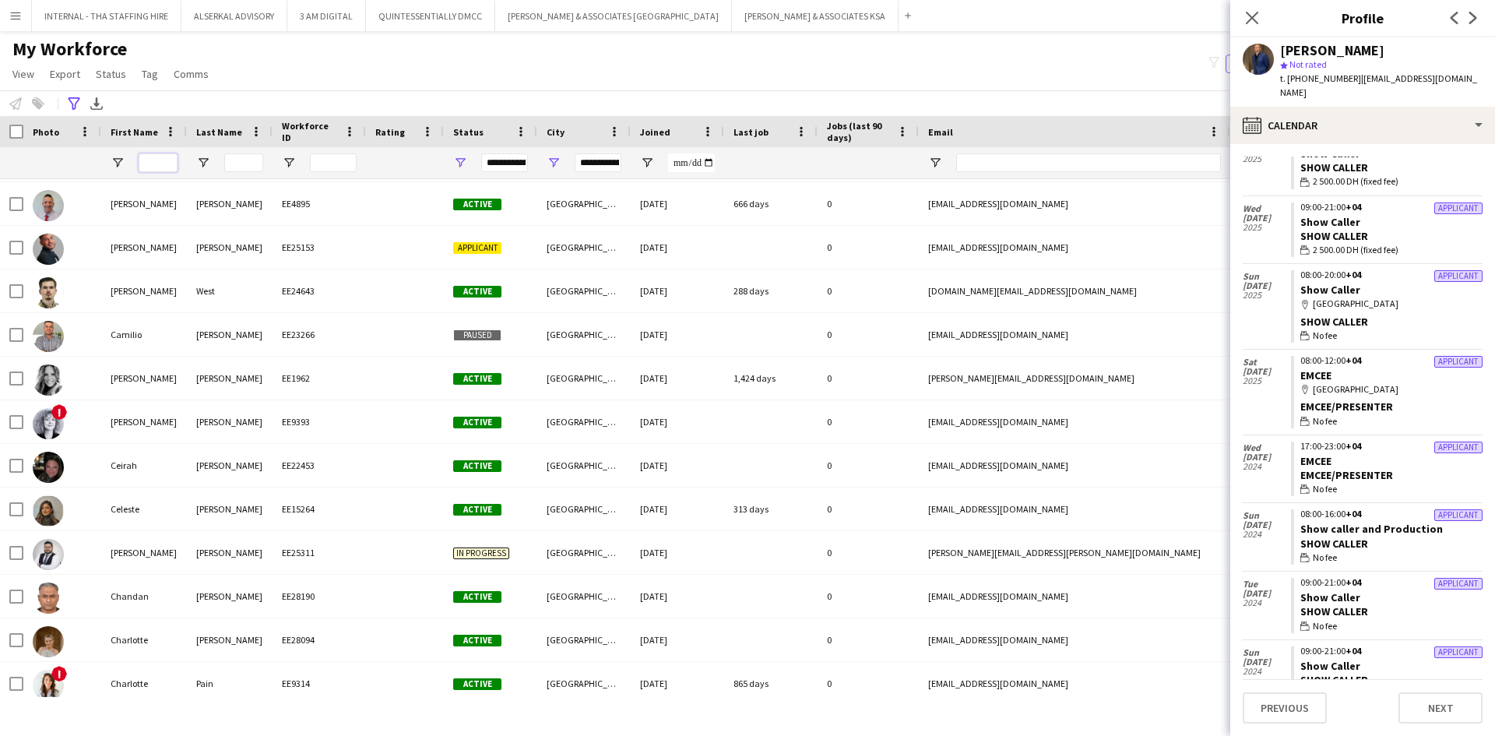
click at [149, 160] on input "First Name Filter Input" at bounding box center [158, 162] width 39 height 19
type input "****"
type input "***"
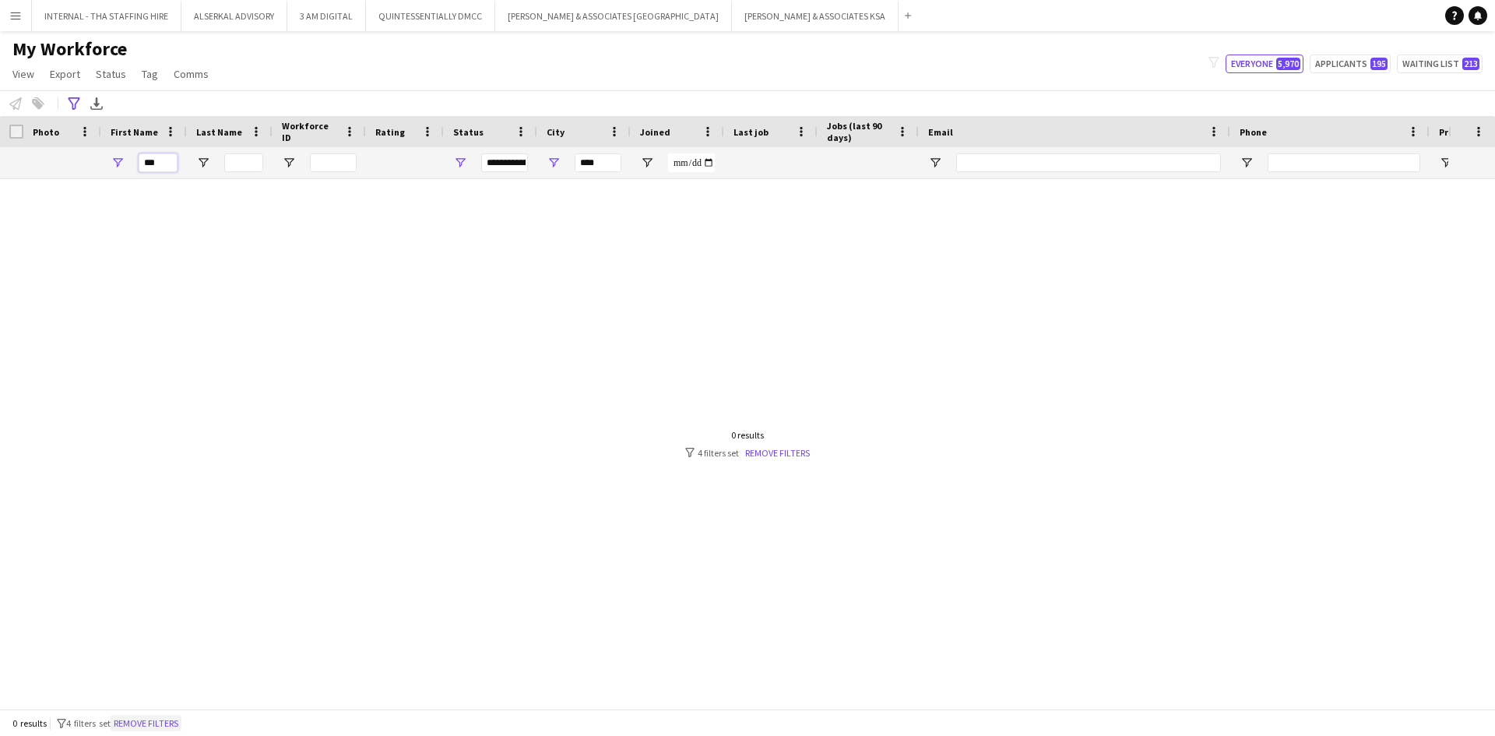
type input "**"
type input "**********"
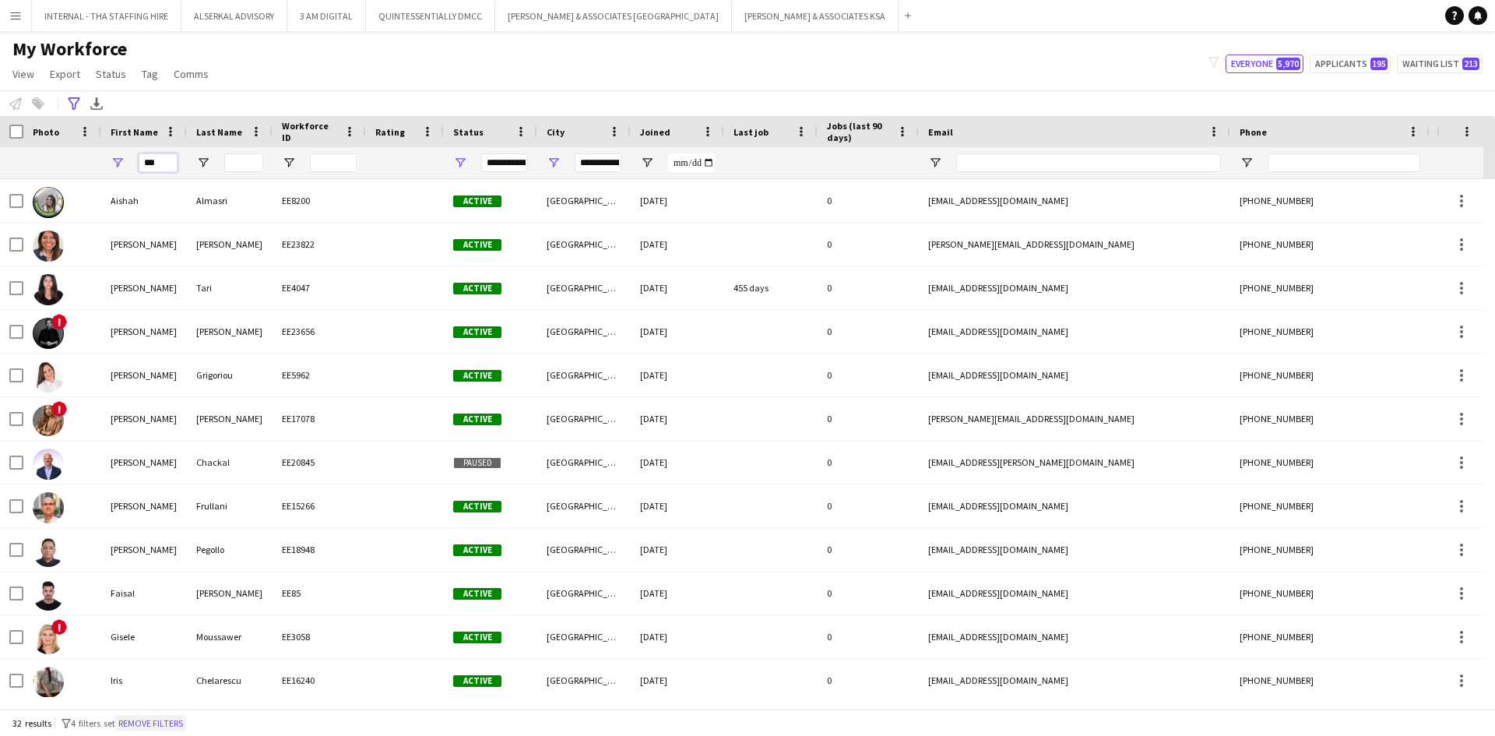
type input "****"
type input "***"
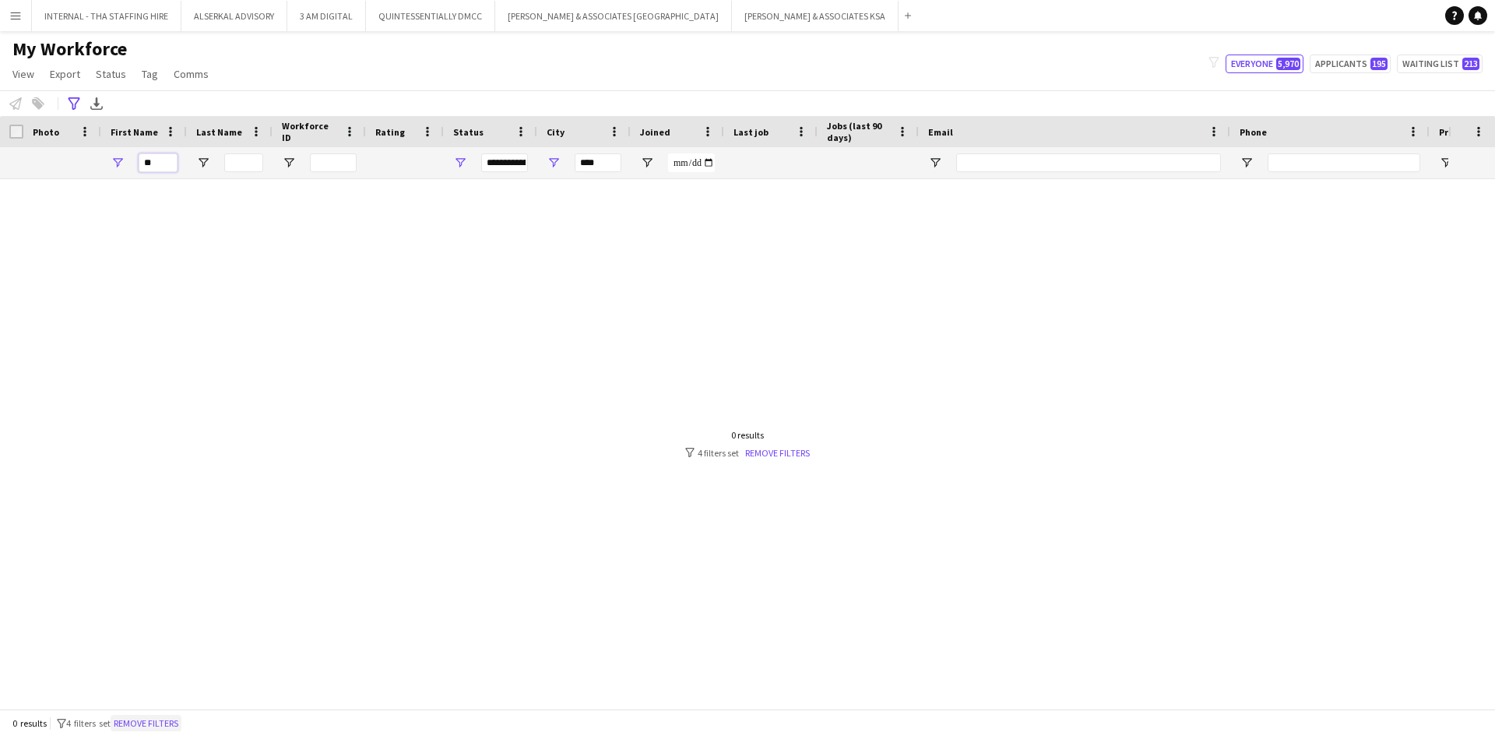
type input "*"
type input "**********"
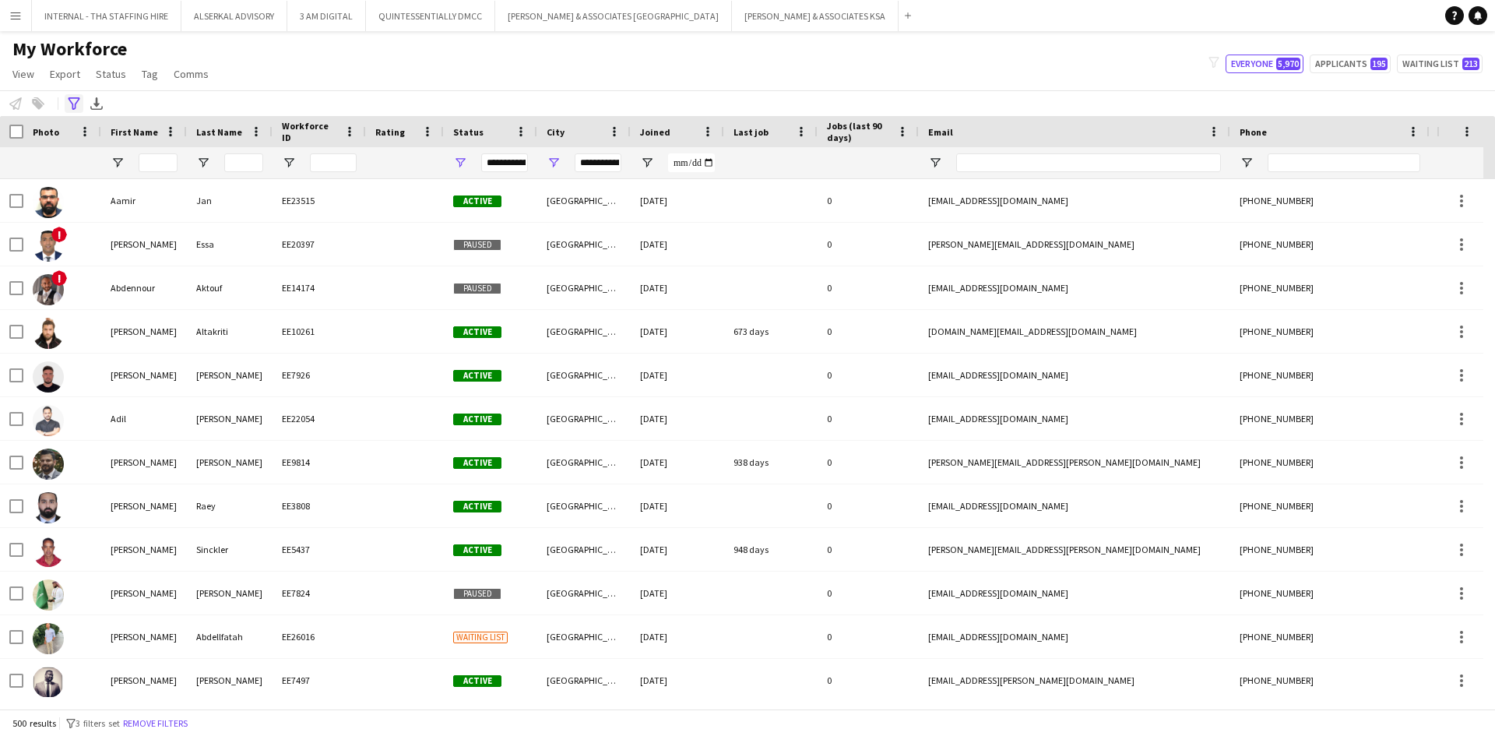
click at [66, 100] on div "Advanced filters" at bounding box center [74, 103] width 19 height 19
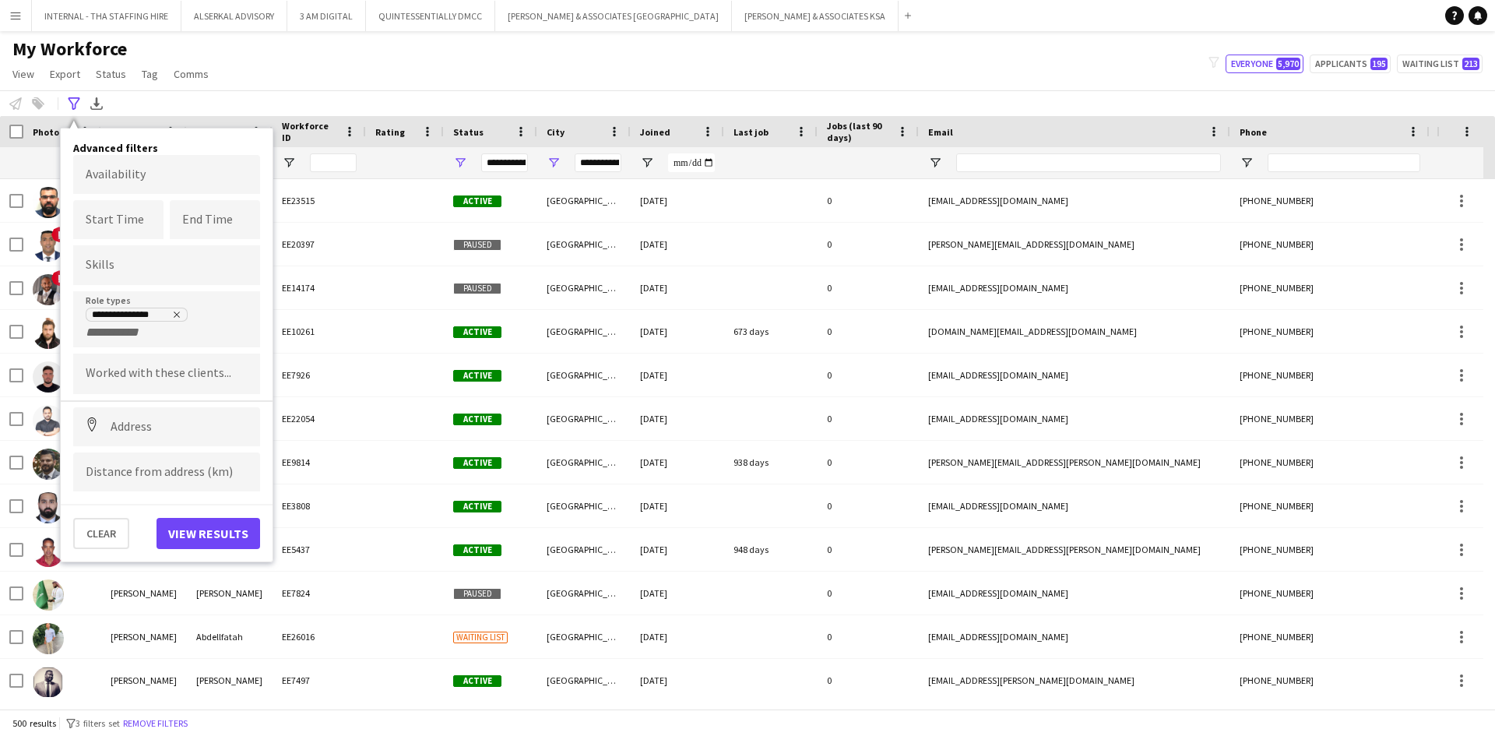
click at [289, 58] on div "My Workforce View Views Default view Julie New view Update view Delete view Edi…" at bounding box center [747, 63] width 1495 height 53
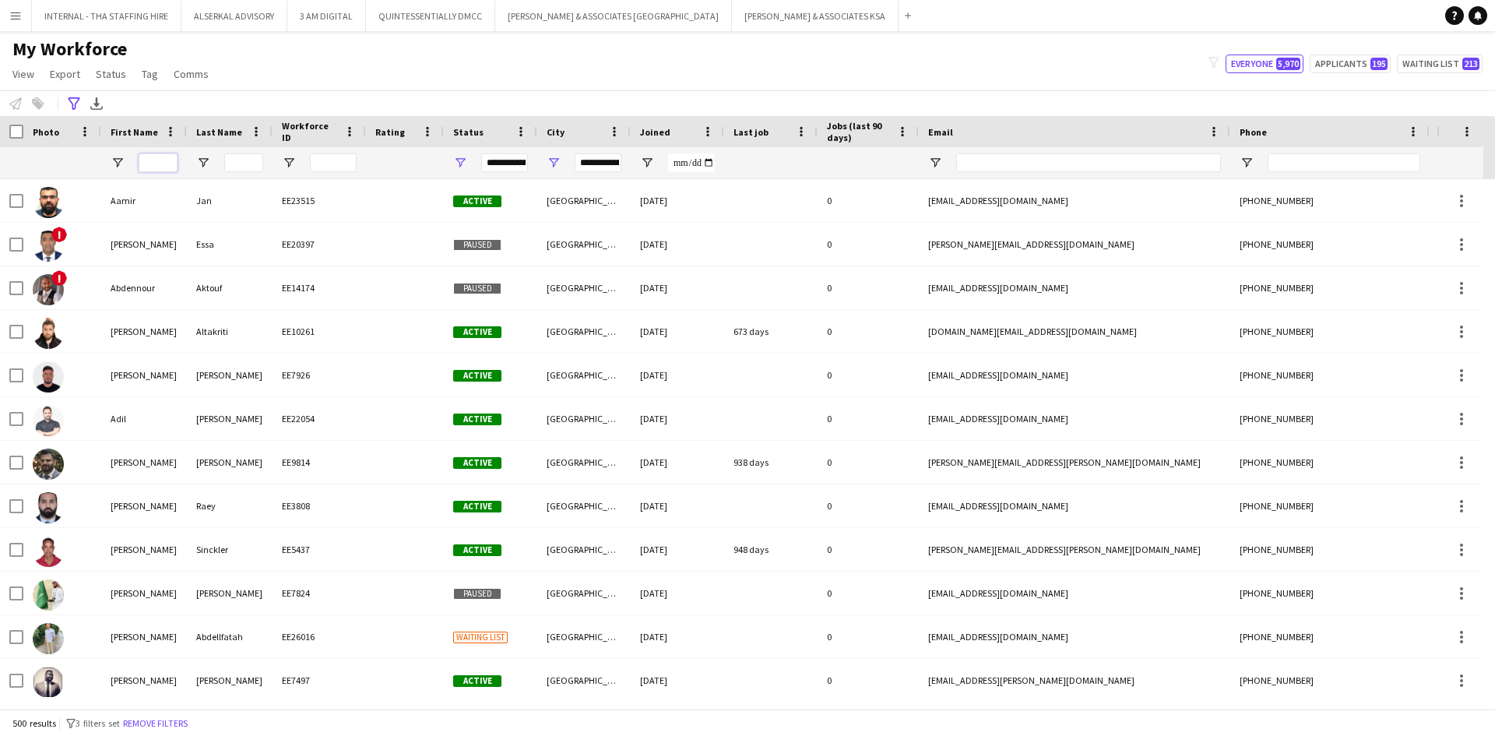
click at [158, 159] on input "First Name Filter Input" at bounding box center [158, 162] width 39 height 19
click at [158, 166] on input "First Name Filter Input" at bounding box center [158, 162] width 39 height 19
type input "***"
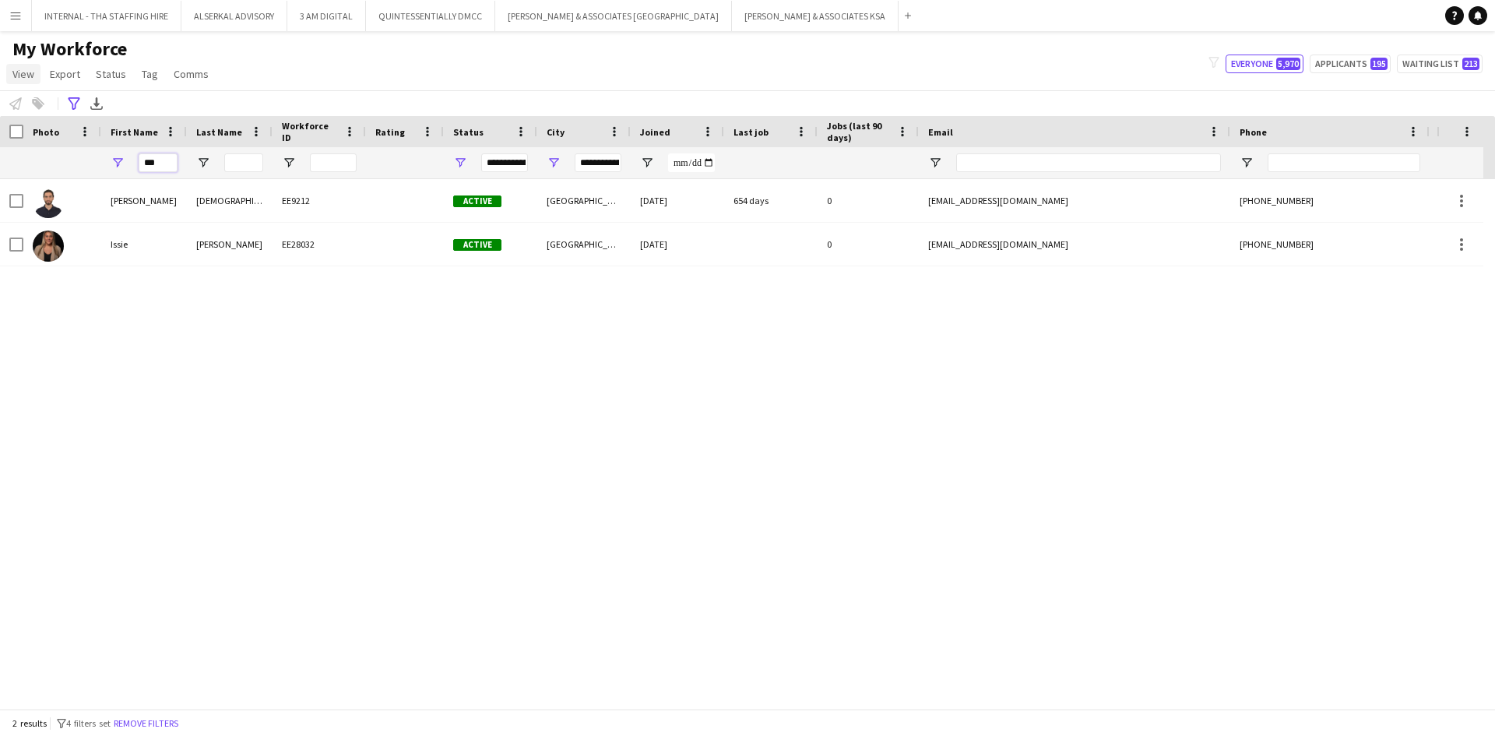
type input "*********"
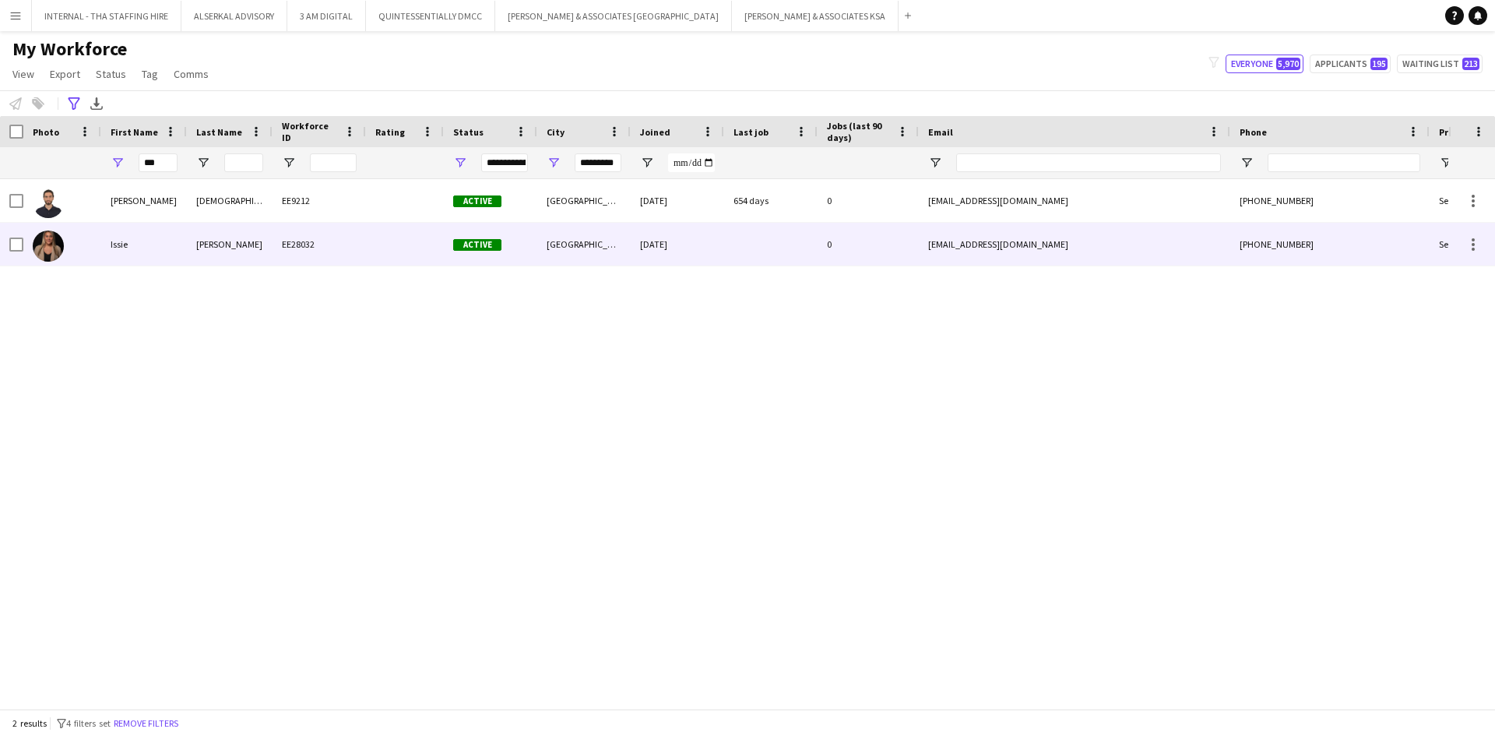
click at [241, 240] on div "Mills" at bounding box center [230, 244] width 86 height 43
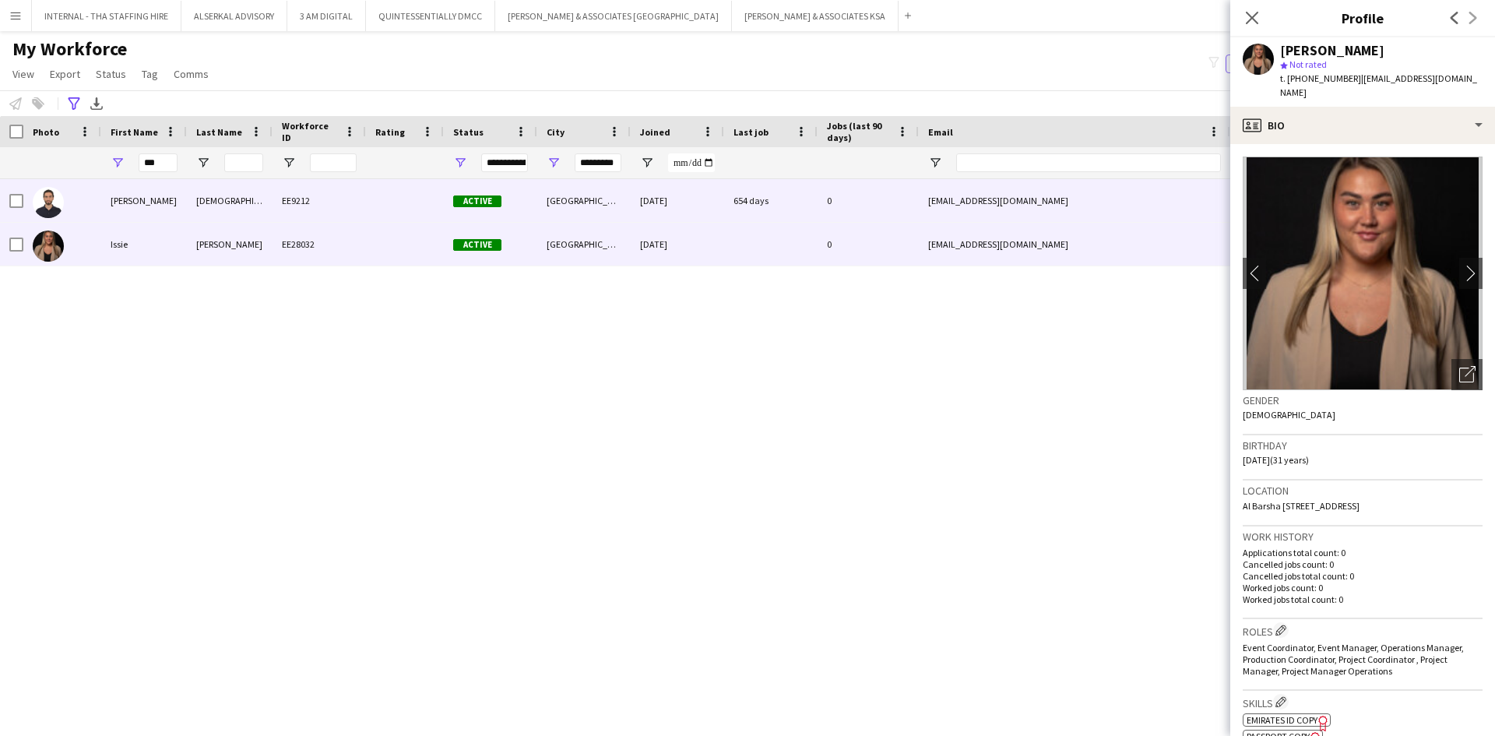
click at [737, 185] on div "654 days" at bounding box center [770, 200] width 93 height 43
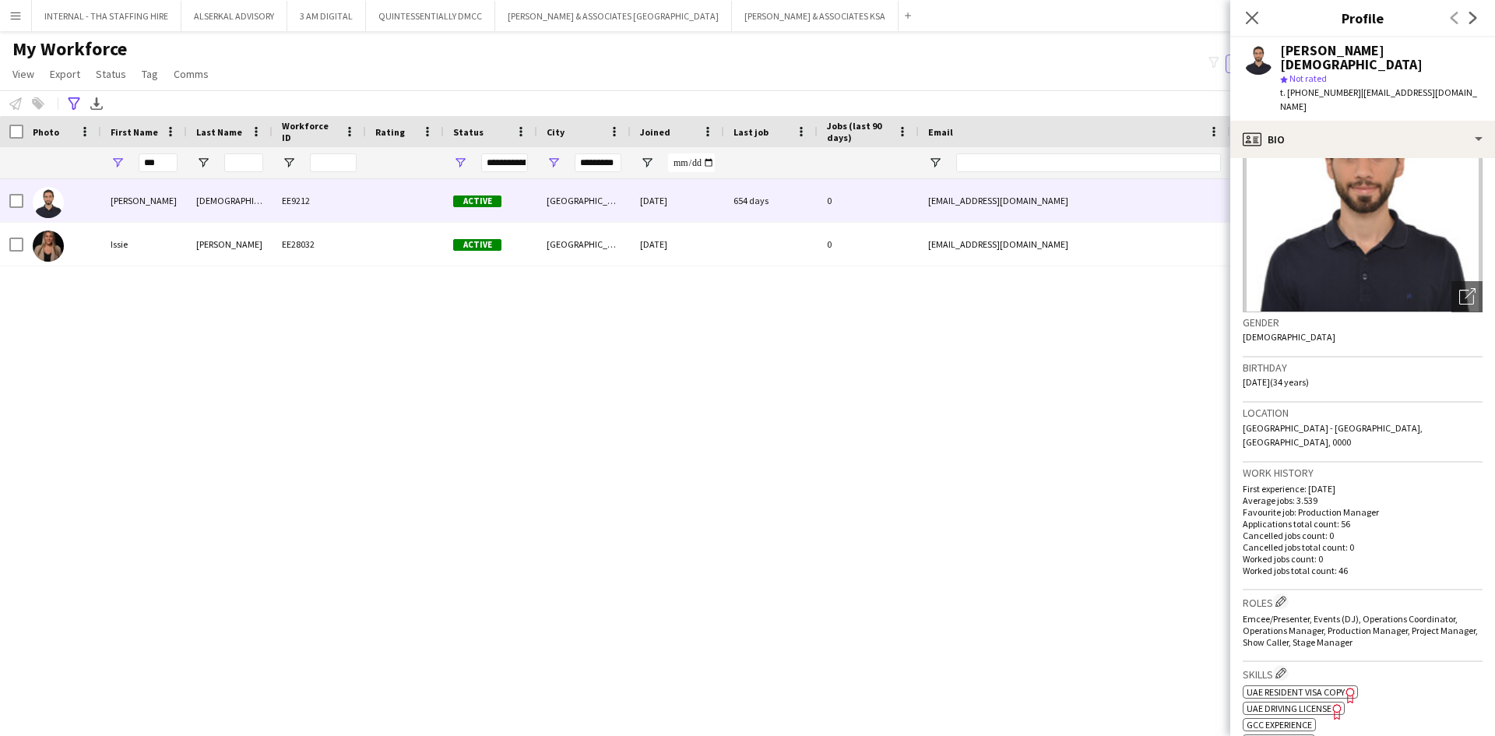
scroll to position [234, 0]
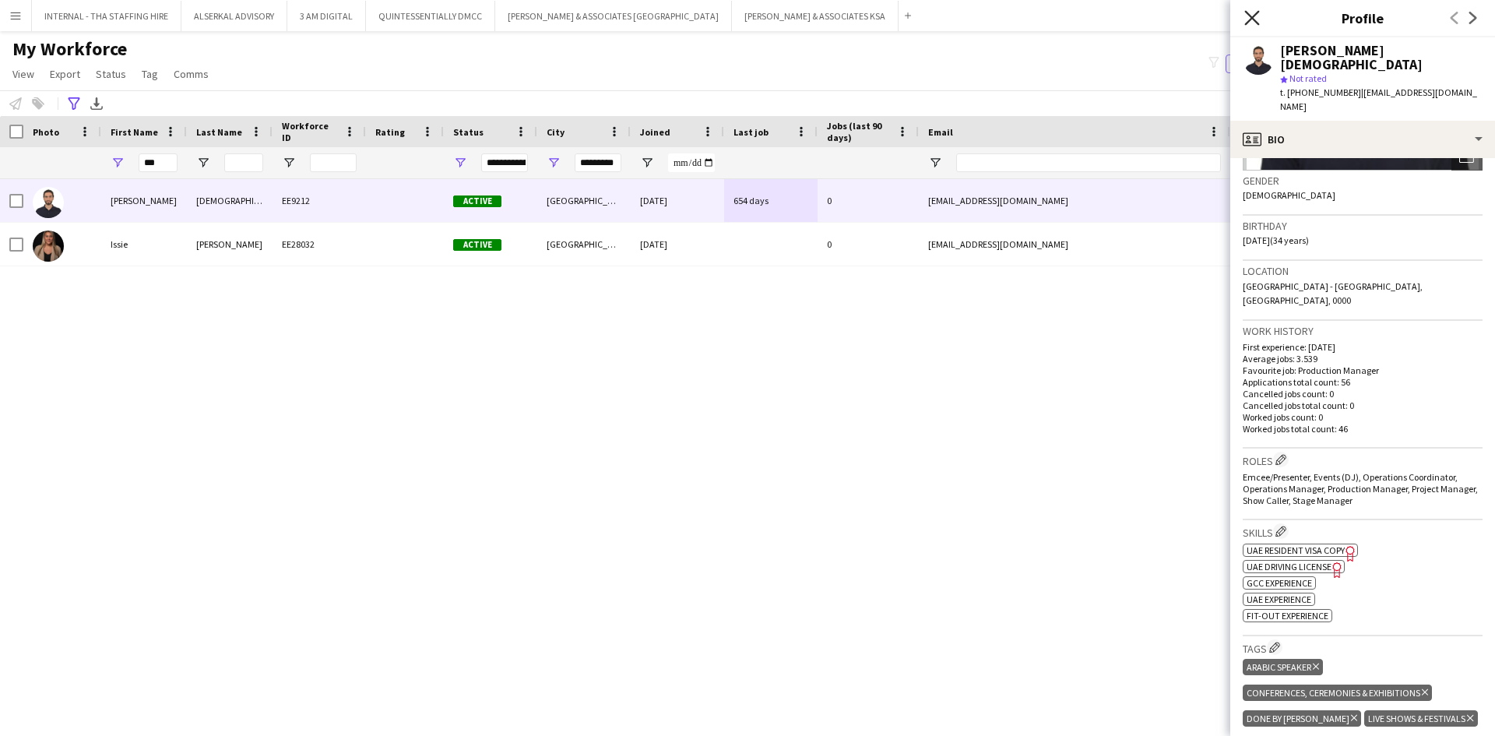
click at [1256, 13] on icon at bounding box center [1252, 17] width 15 height 15
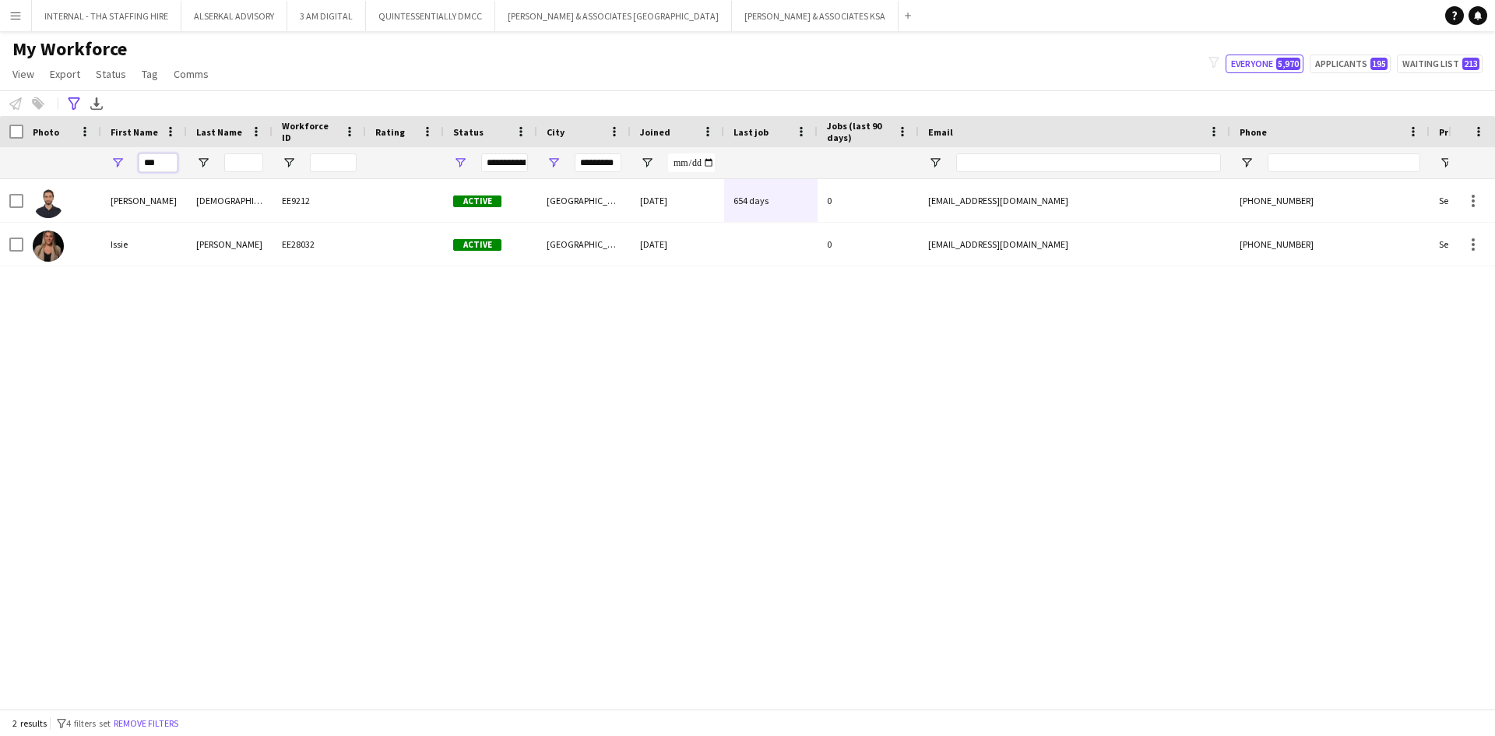
click at [159, 162] on input "***" at bounding box center [158, 162] width 39 height 19
type input "*"
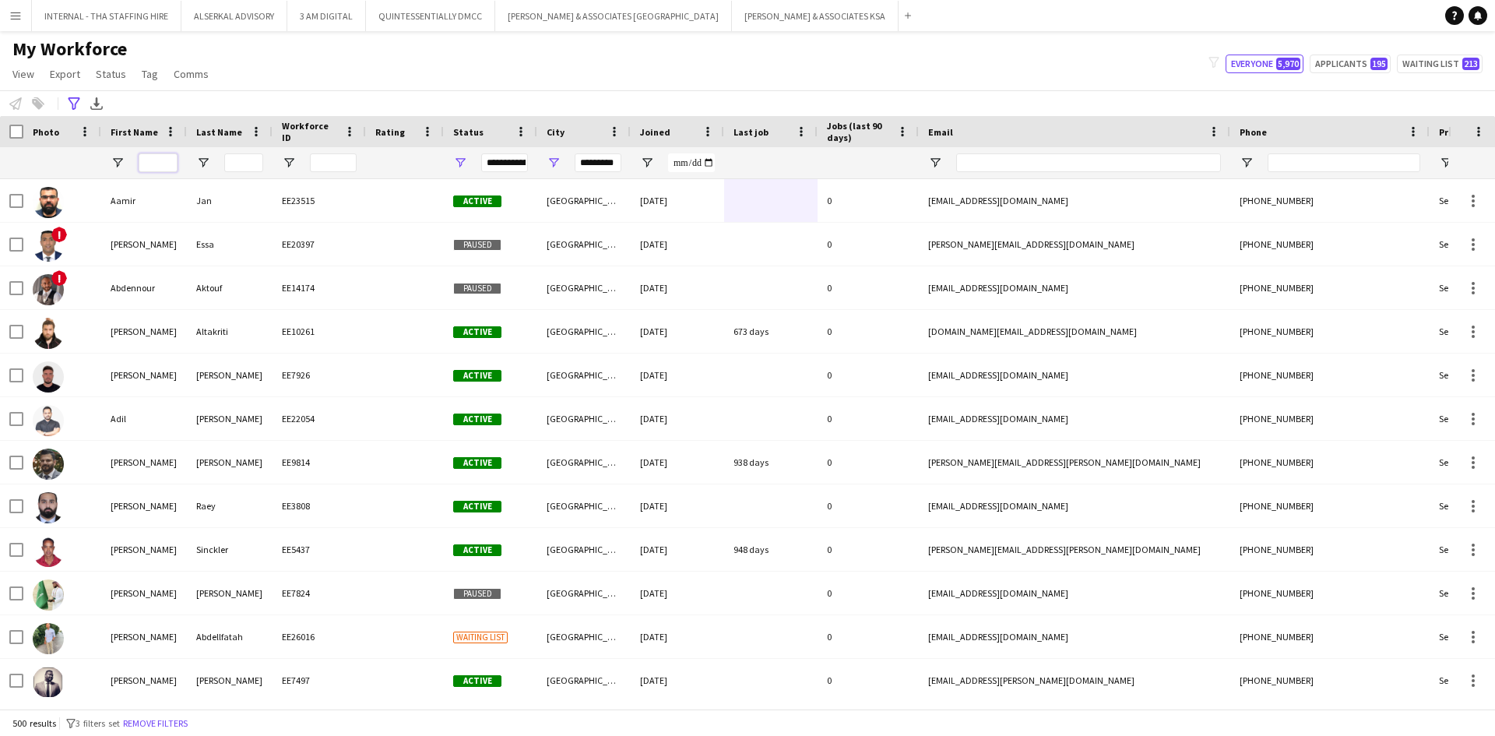
type input "**********"
type input "***"
type input "*********"
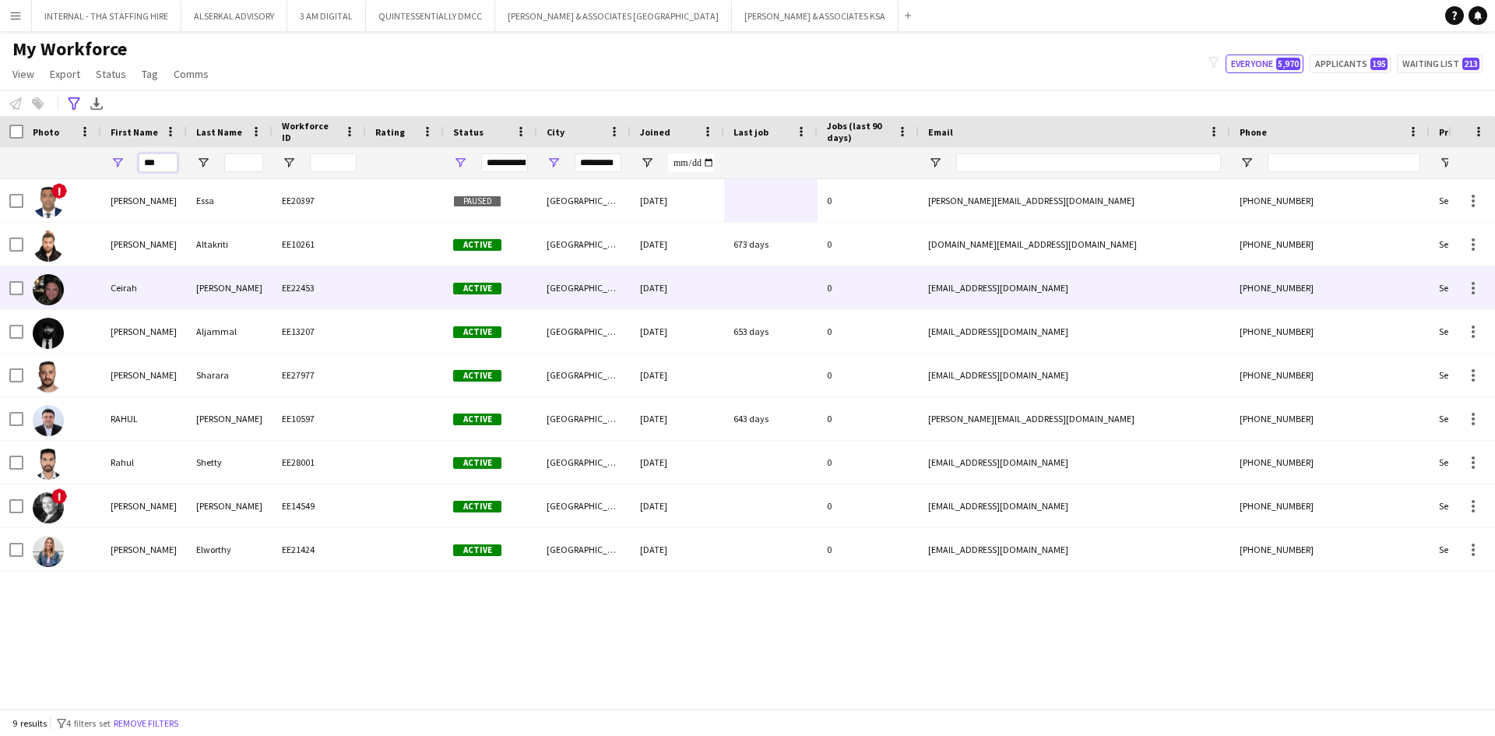
type input "****"
type input "***"
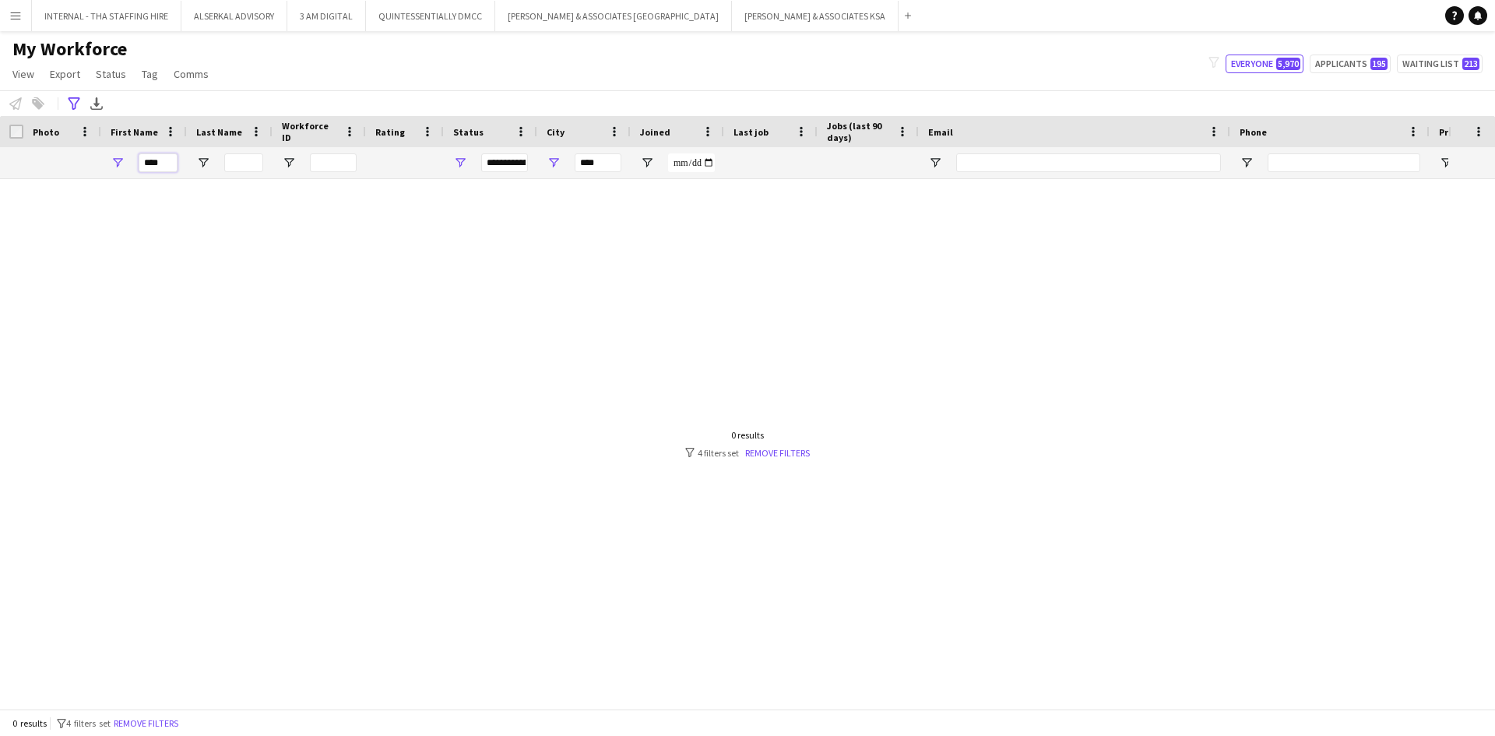
click at [164, 171] on input "****" at bounding box center [158, 162] width 39 height 19
type input "*"
type input "**********"
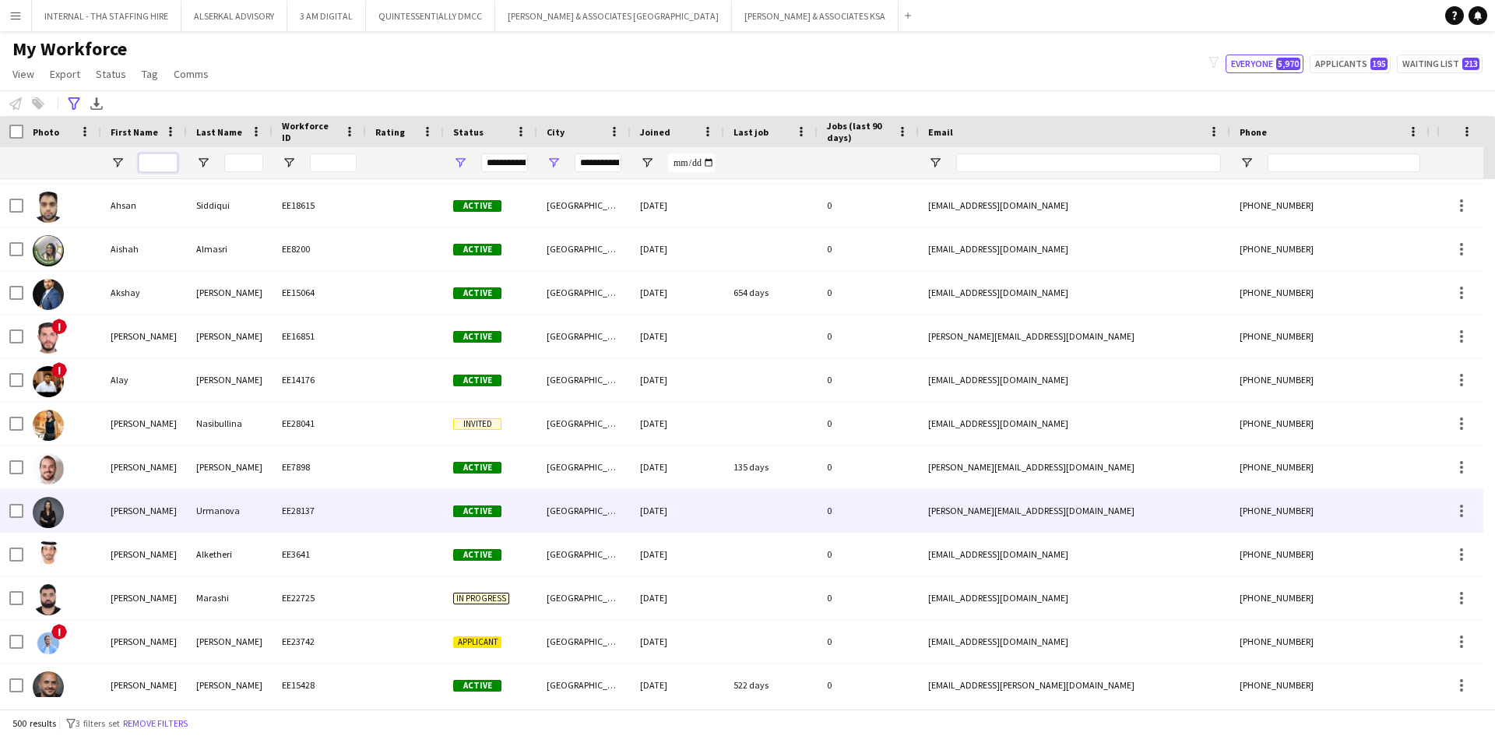
scroll to position [701, 0]
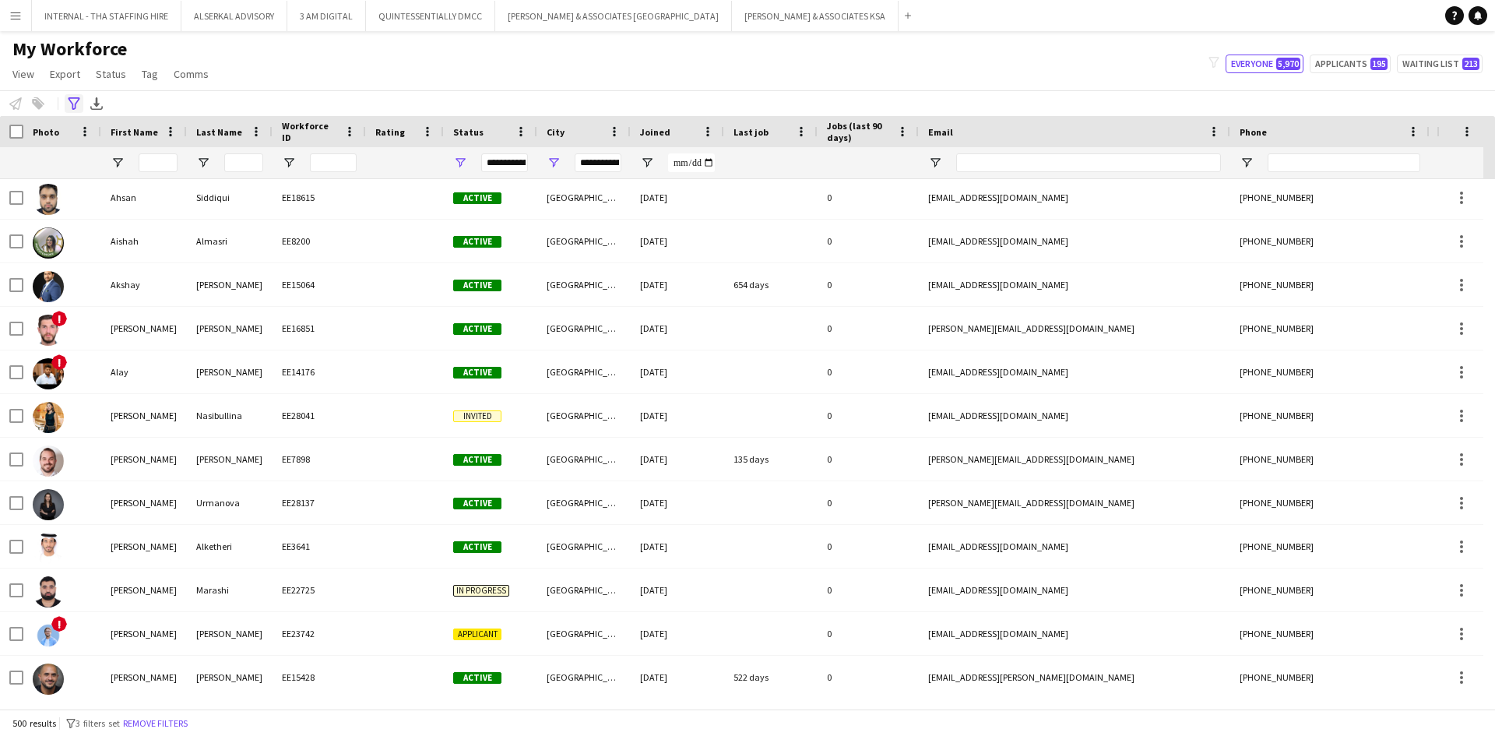
click at [79, 102] on div "Advanced filters" at bounding box center [74, 103] width 19 height 19
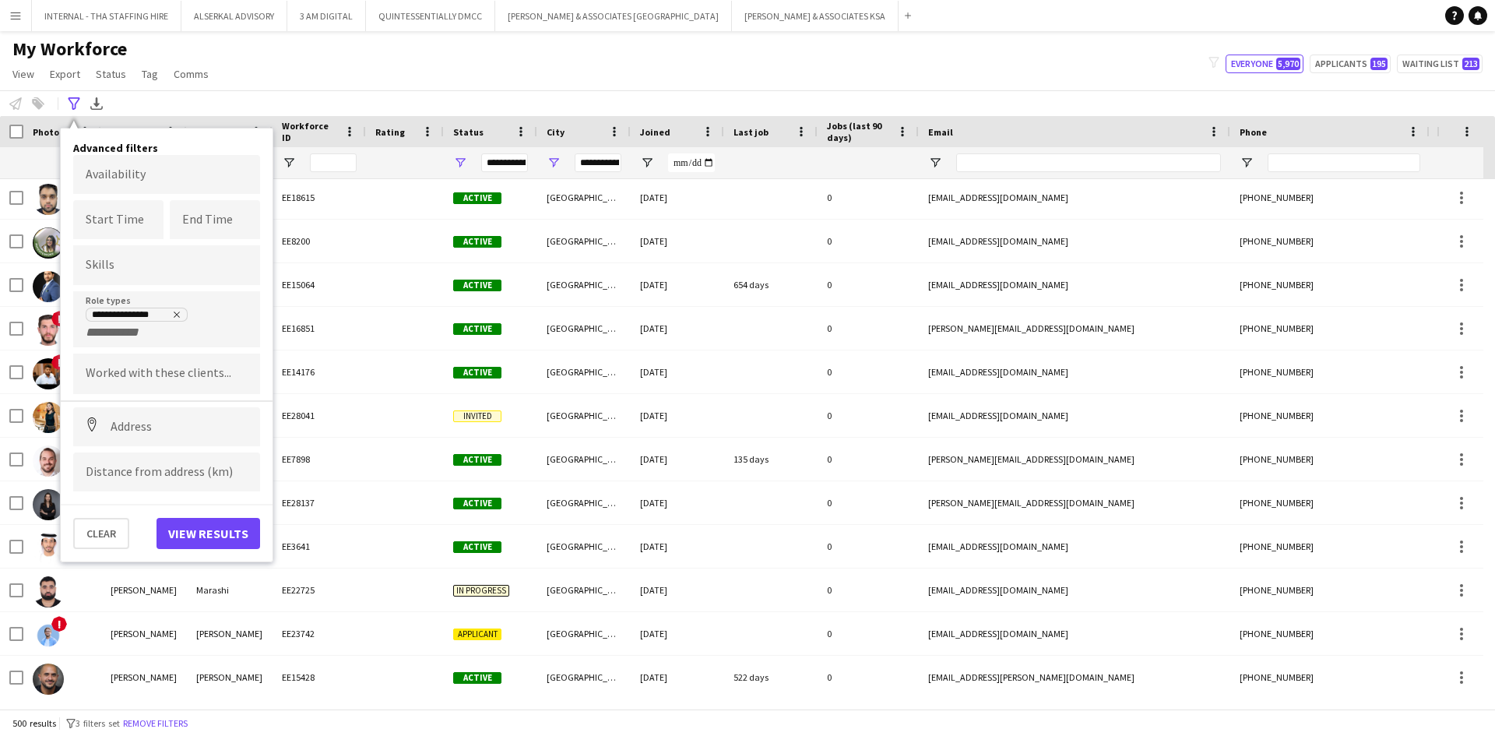
click at [463, 68] on div "My Workforce View Views Default view Julie New view Update view Delete view Edi…" at bounding box center [747, 63] width 1495 height 53
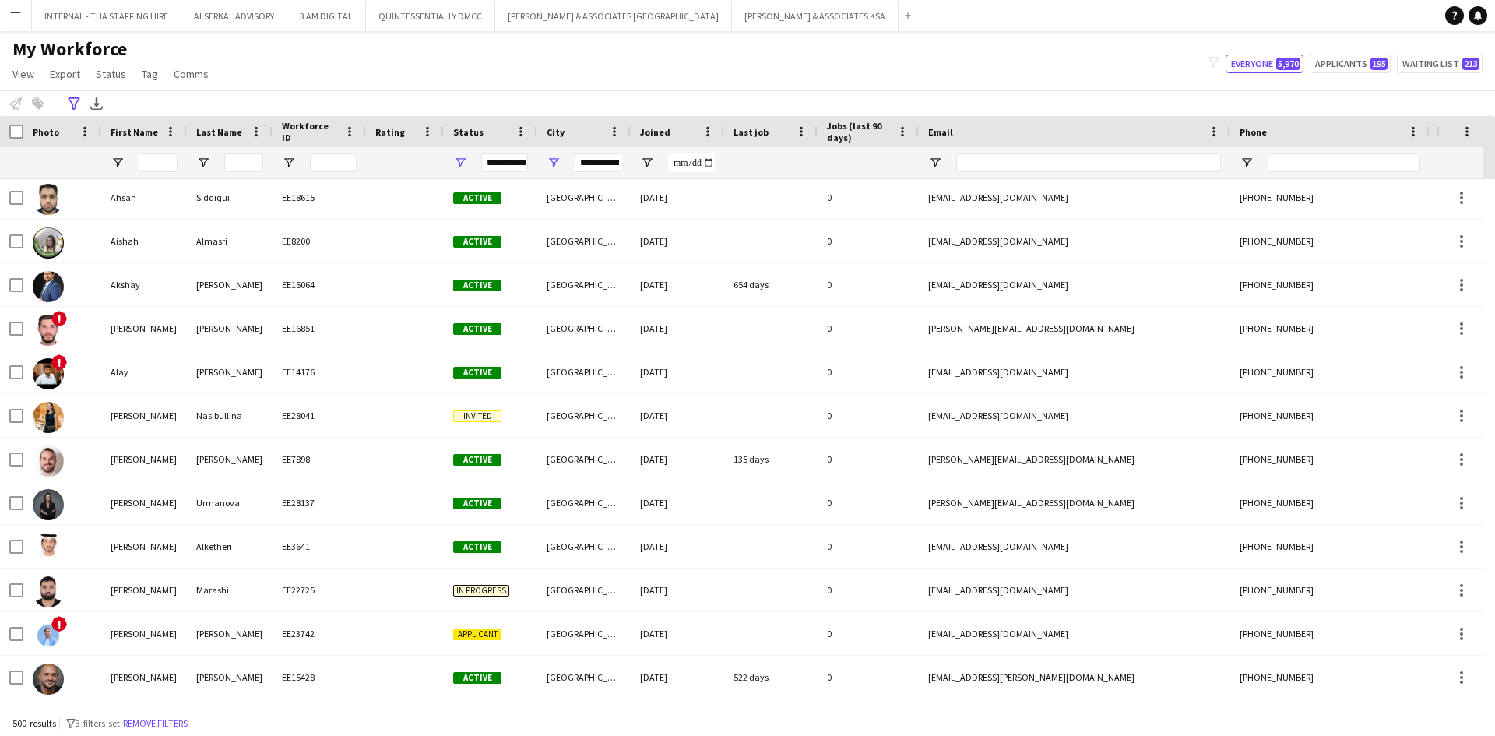
click at [556, 155] on div "**********" at bounding box center [583, 162] width 93 height 31
click at [555, 160] on span "Open Filter Menu" at bounding box center [554, 163] width 14 height 14
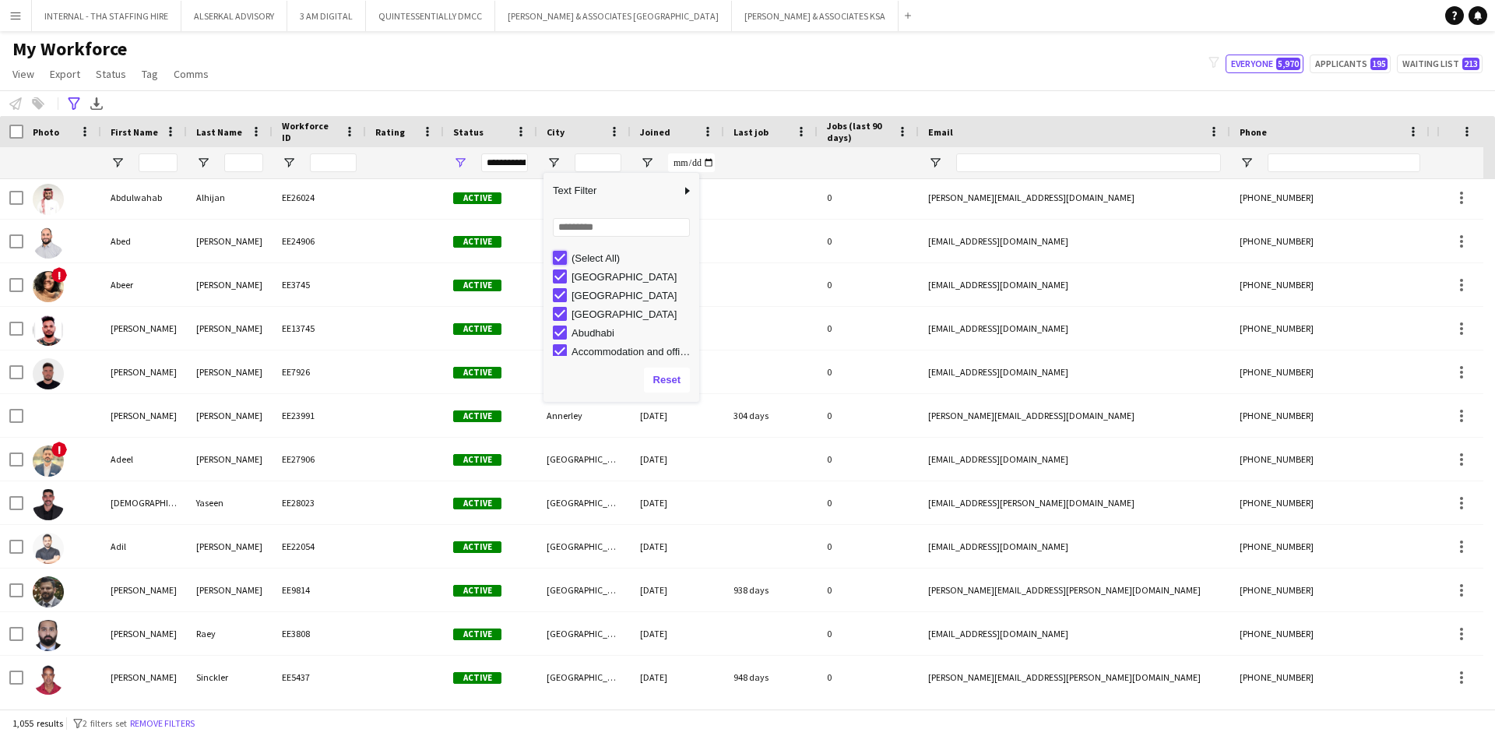
type input "***"
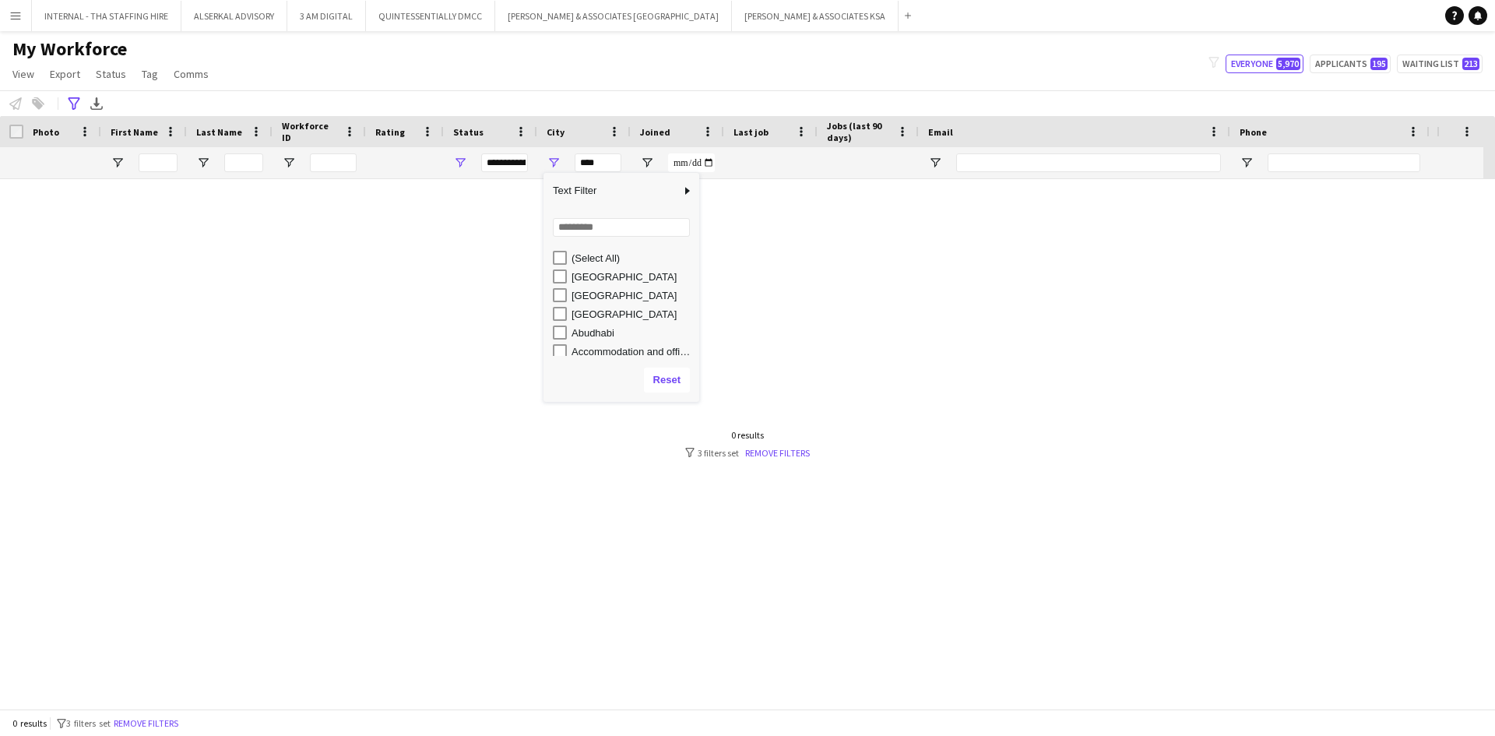
scroll to position [0, 0]
click at [596, 233] on input "Search filter values" at bounding box center [621, 227] width 137 height 19
type input "**"
click at [572, 294] on div "[GEOGRAPHIC_DATA]" at bounding box center [633, 296] width 123 height 12
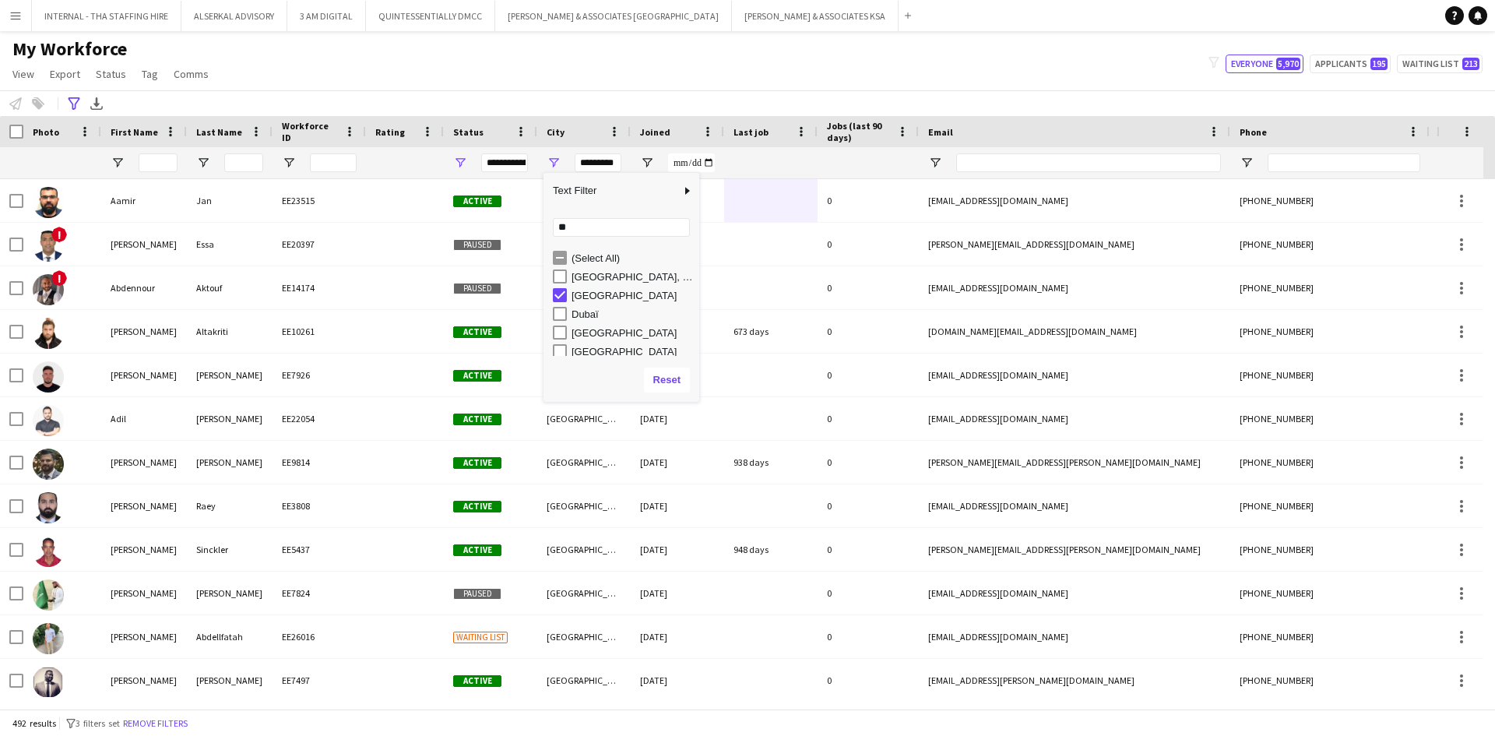
click at [593, 315] on div "Dubaï" at bounding box center [633, 314] width 123 height 12
click at [588, 330] on div "[GEOGRAPHIC_DATA]" at bounding box center [633, 333] width 123 height 12
click at [582, 270] on div "Dubai Sport City" at bounding box center [633, 274] width 123 height 12
click at [583, 295] on div "Dubai, Abu Dhabi" at bounding box center [633, 293] width 123 height 12
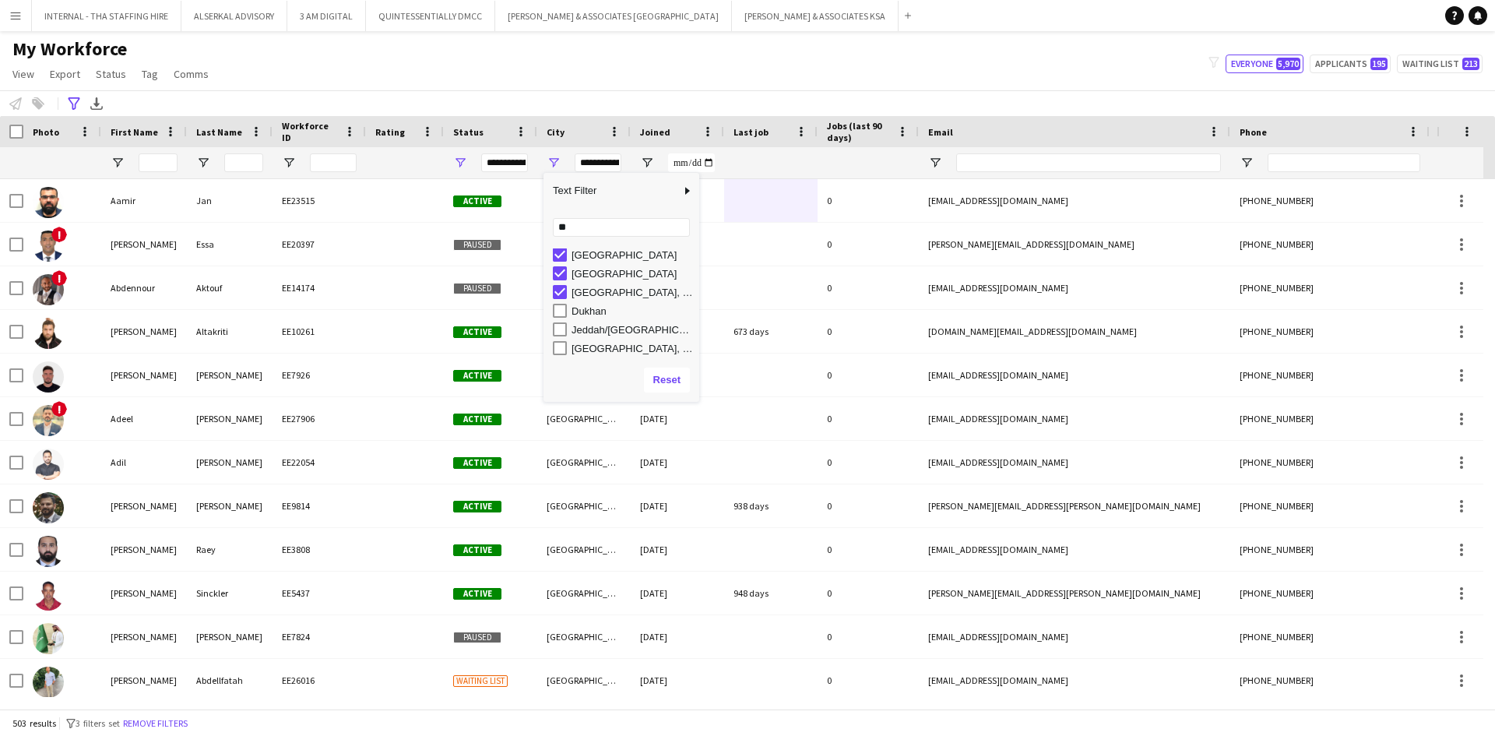
click at [584, 349] on div "Media City, Dubai" at bounding box center [633, 349] width 123 height 12
type input "**********"
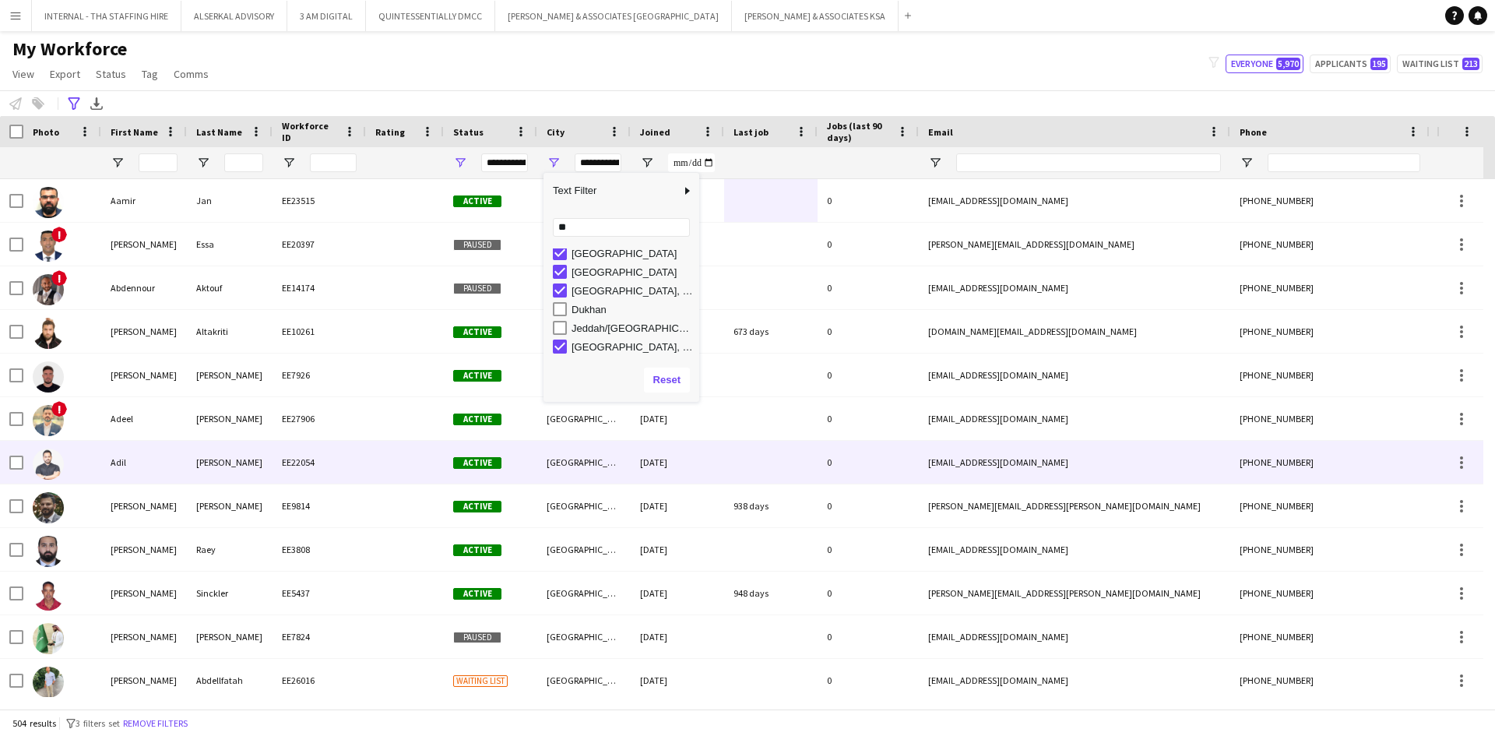
click at [345, 461] on div "EE22054" at bounding box center [319, 462] width 93 height 43
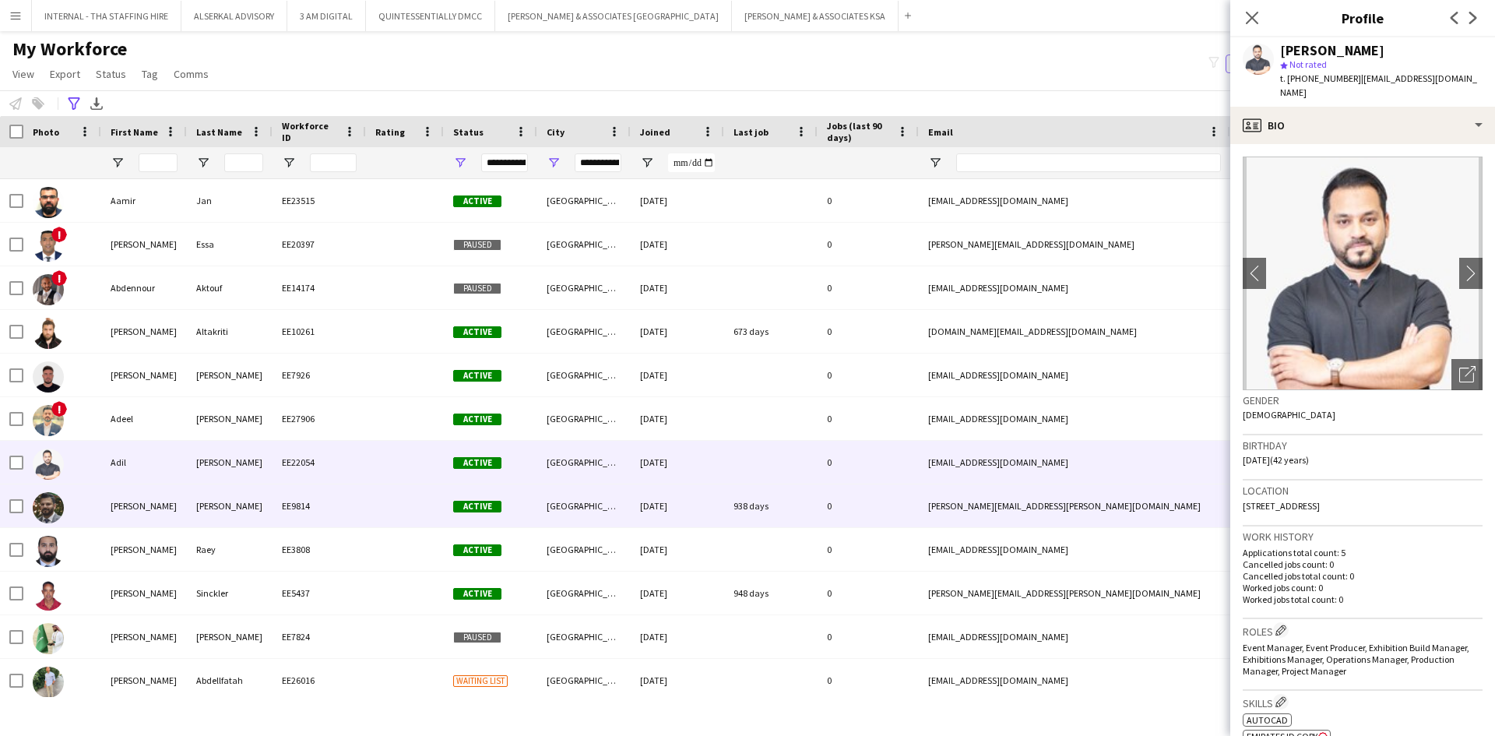
click at [302, 498] on div "EE9814" at bounding box center [319, 505] width 93 height 43
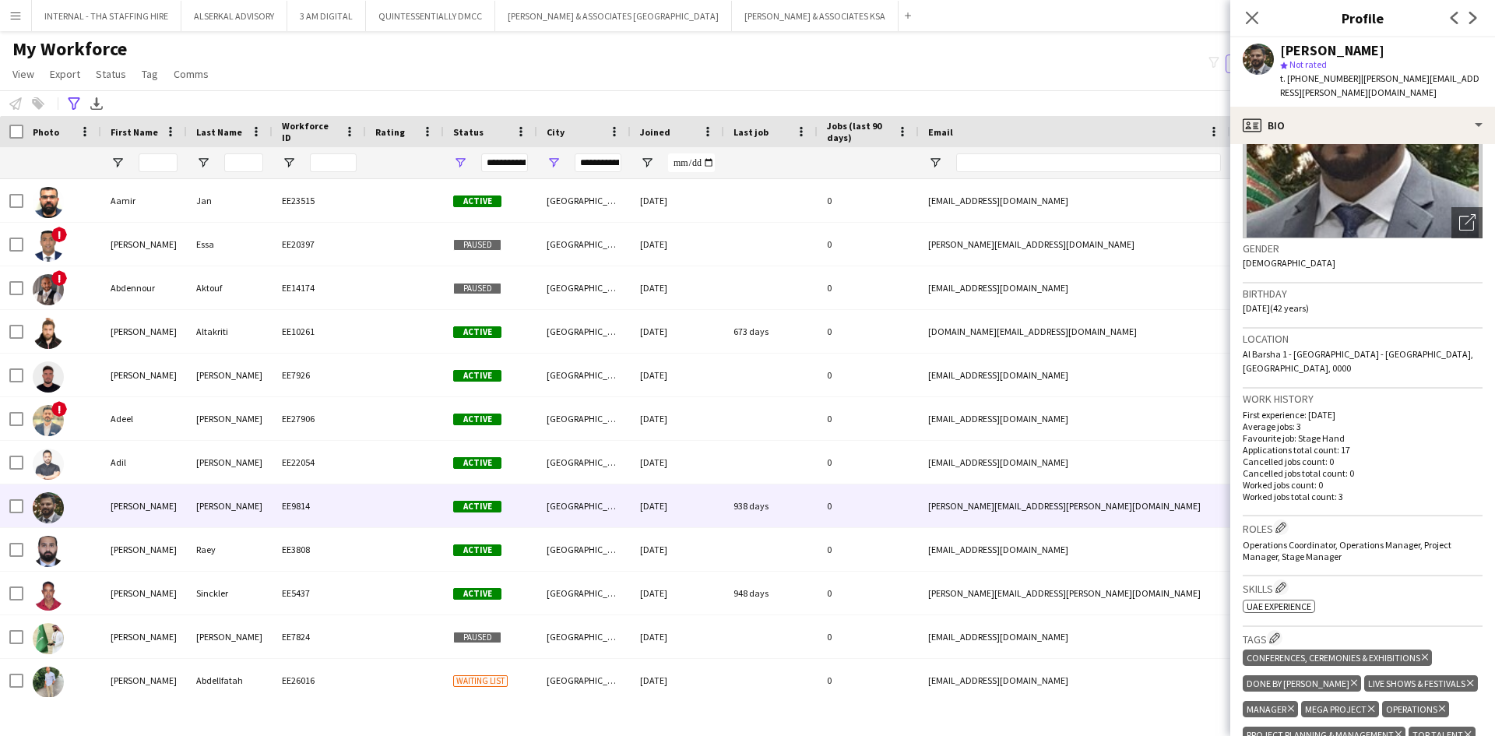
scroll to position [156, 0]
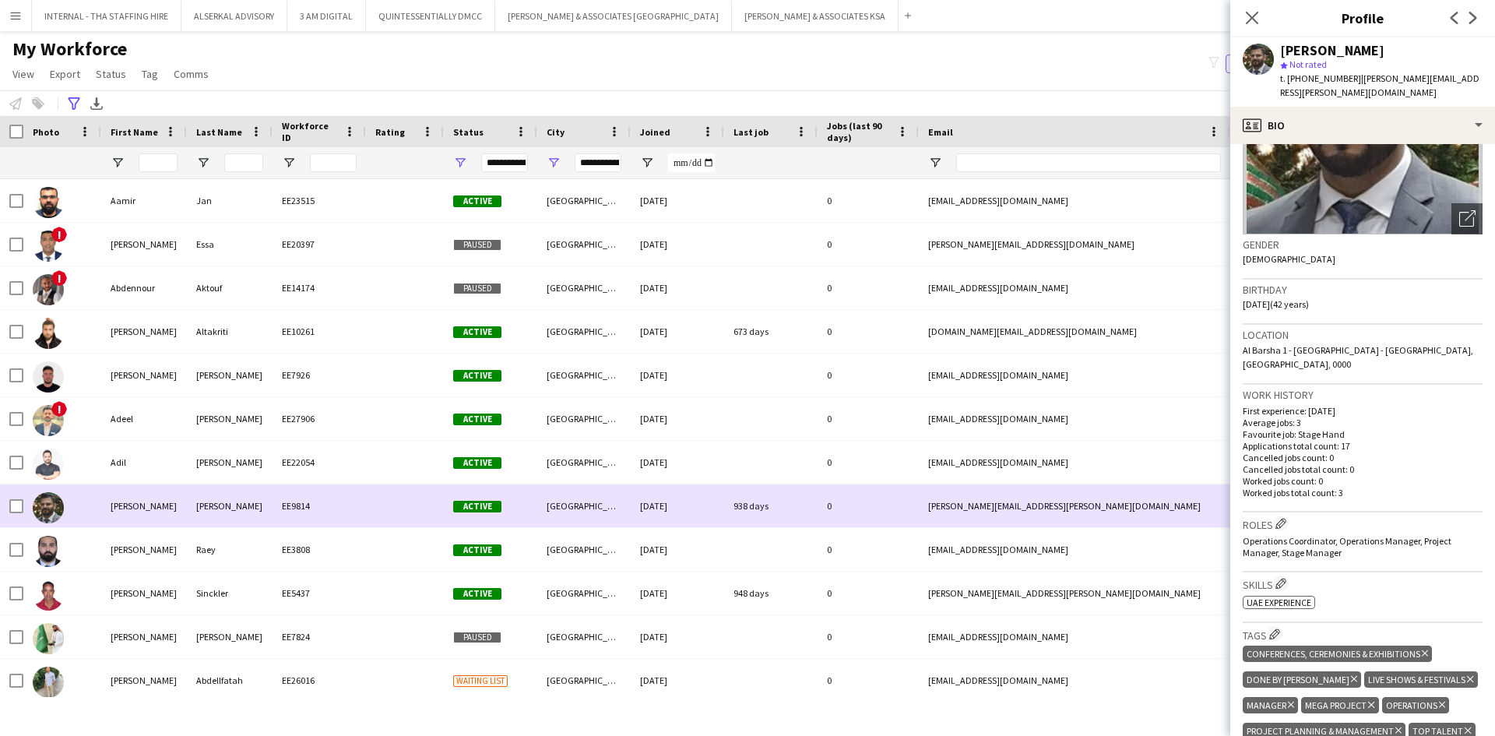
click at [780, 523] on div "938 days" at bounding box center [770, 505] width 93 height 43
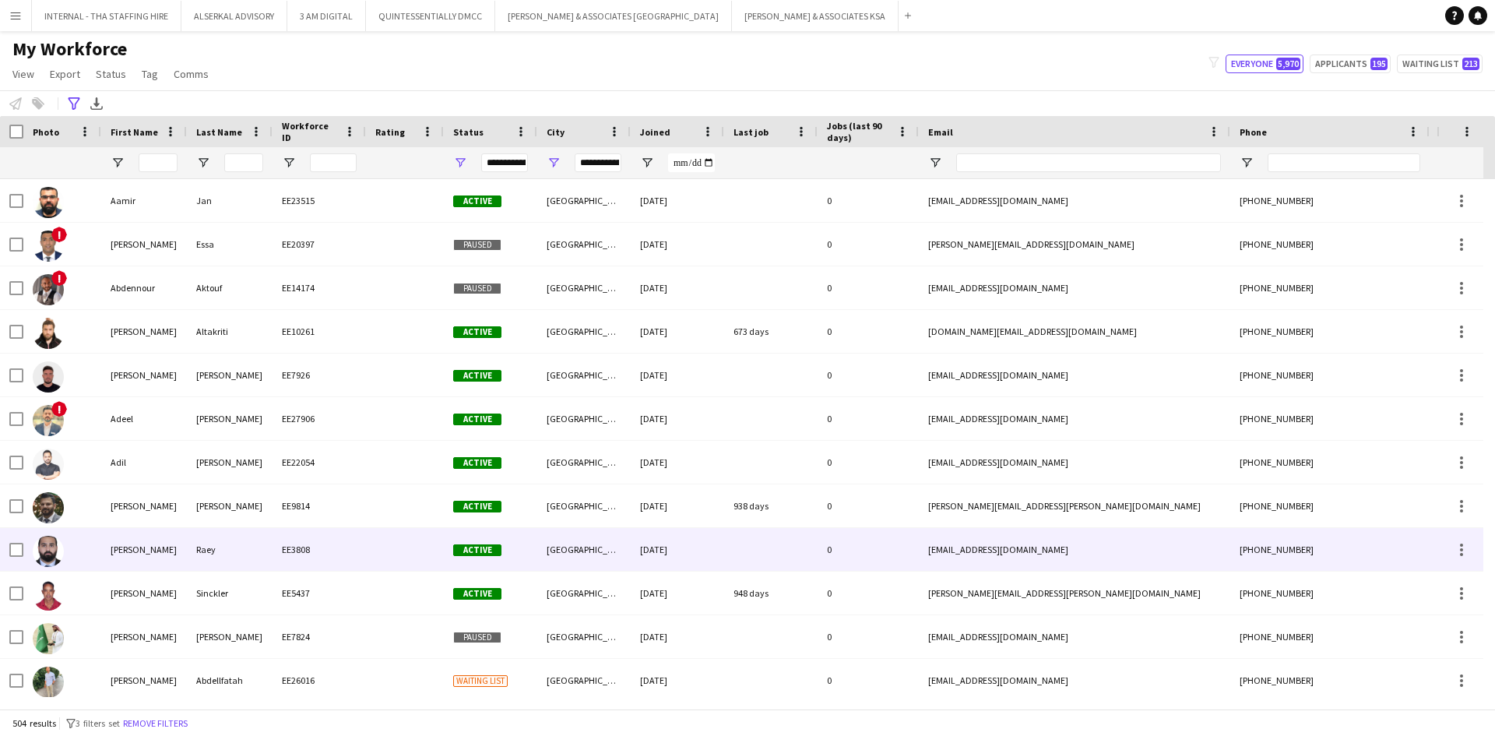
click at [771, 540] on div at bounding box center [770, 549] width 93 height 43
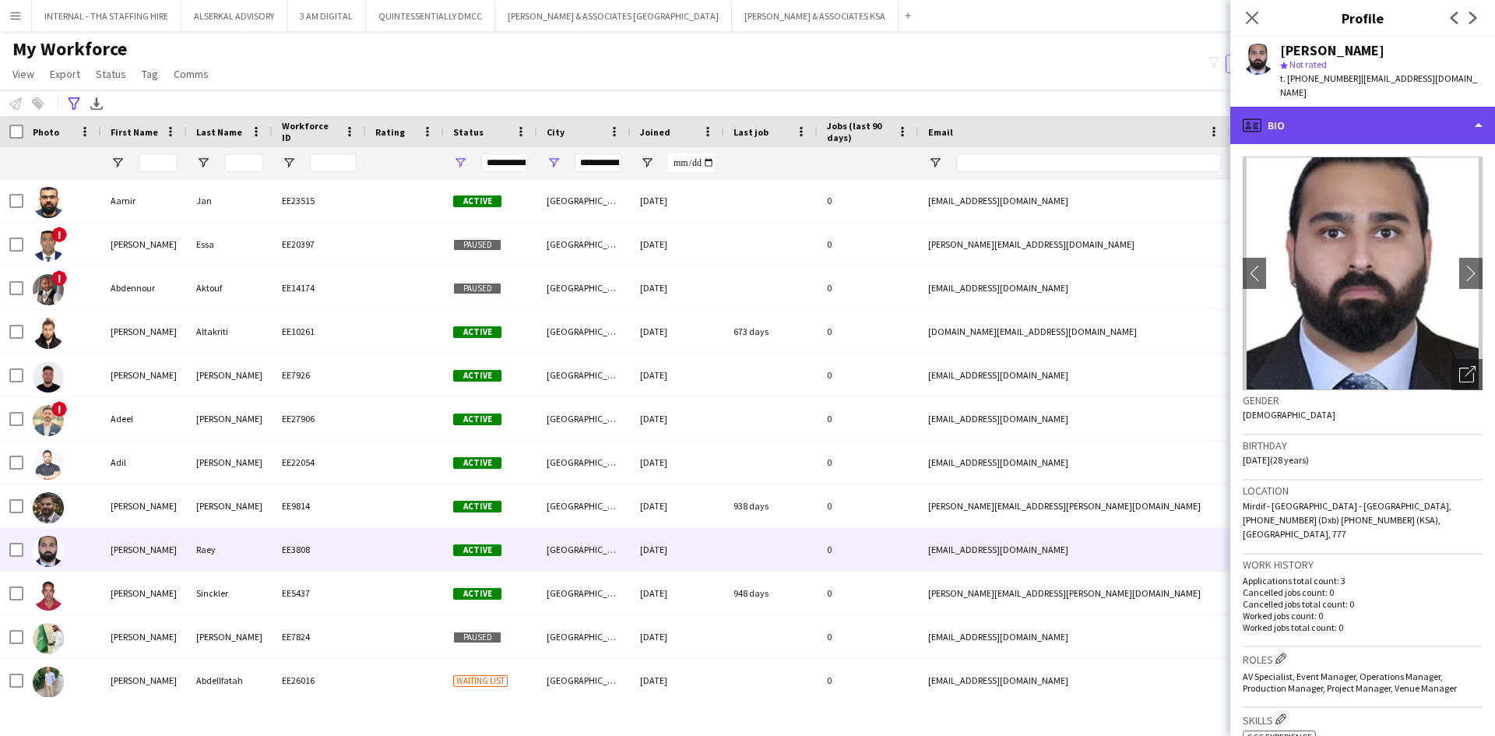
click at [1374, 119] on div "profile Bio" at bounding box center [1363, 125] width 265 height 37
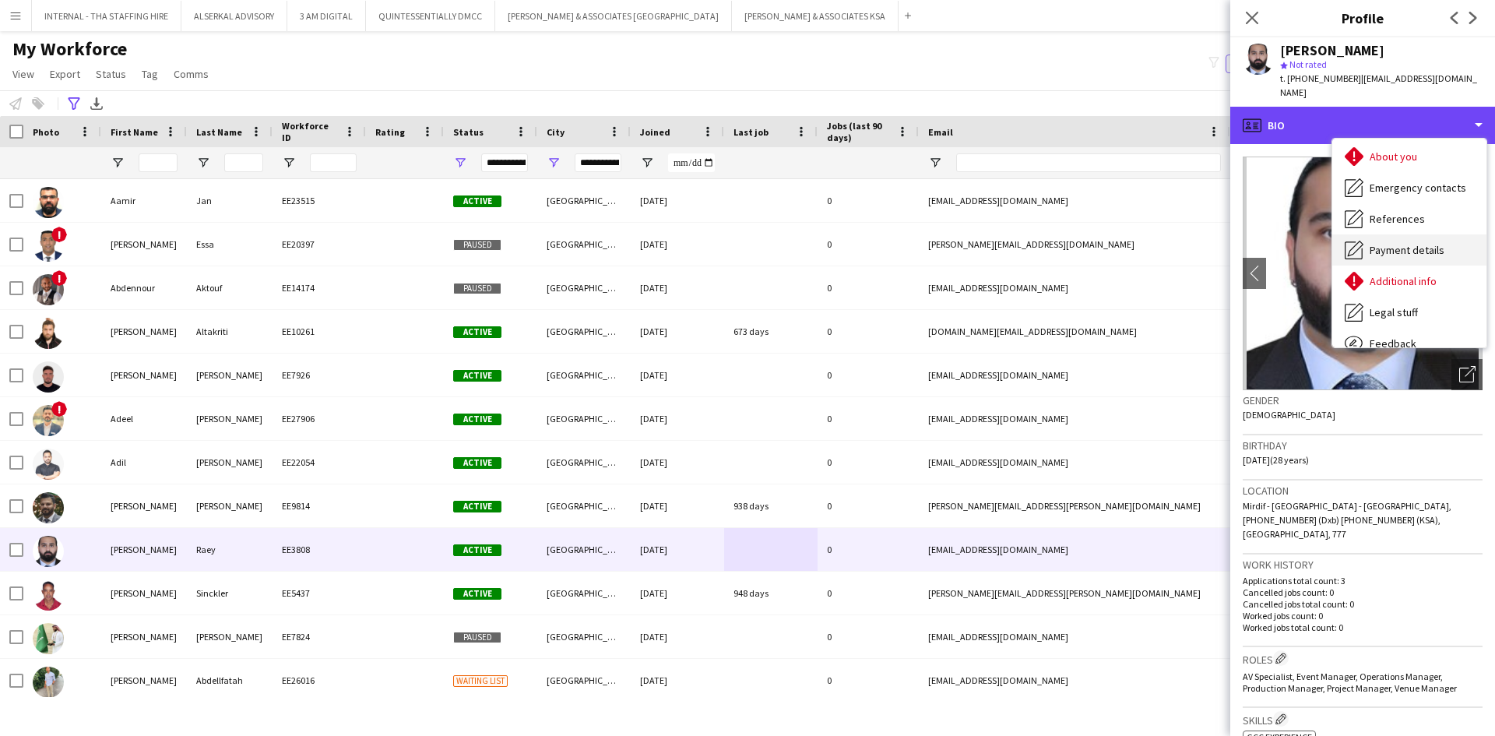
scroll to position [115, 0]
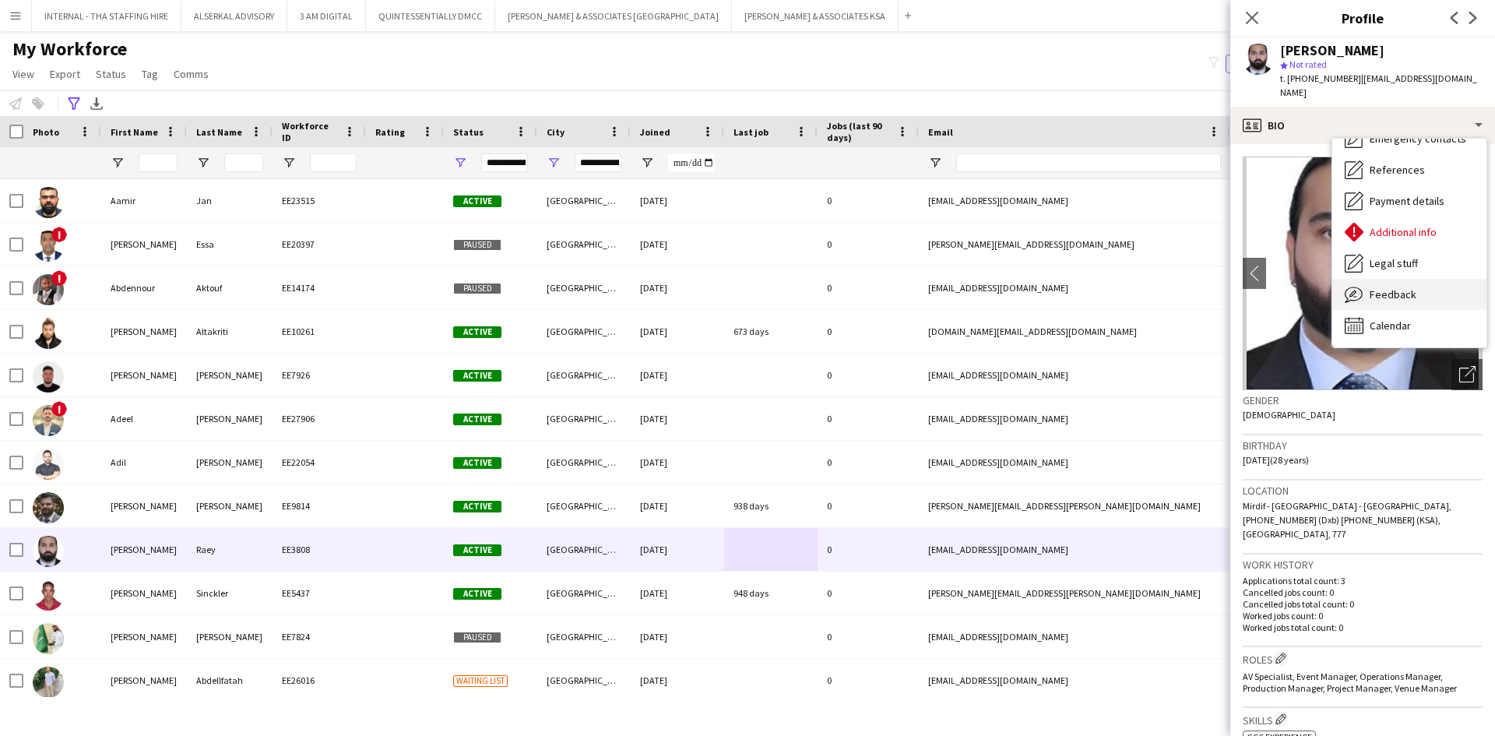
click at [1393, 279] on div "Feedback Feedback" at bounding box center [1410, 294] width 154 height 31
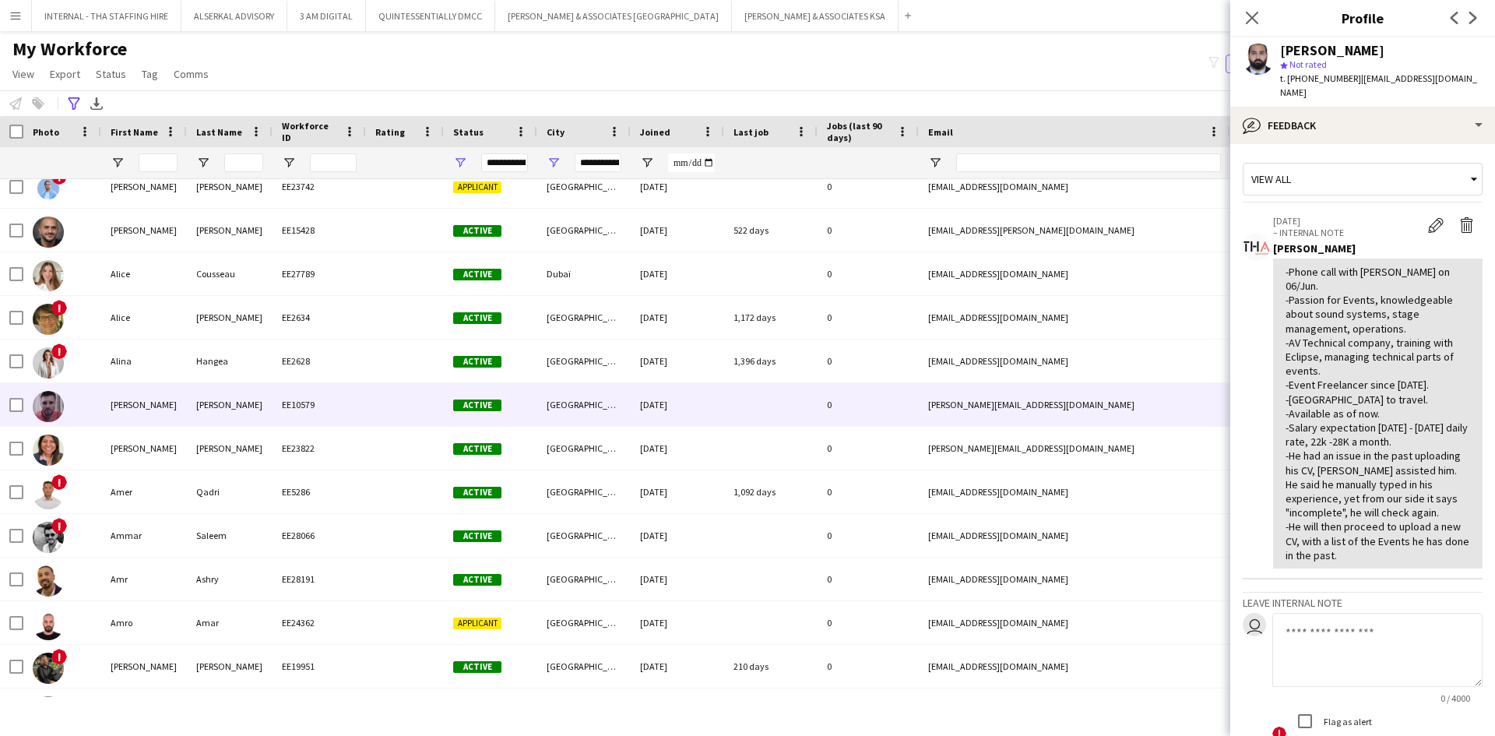
scroll to position [1402, 0]
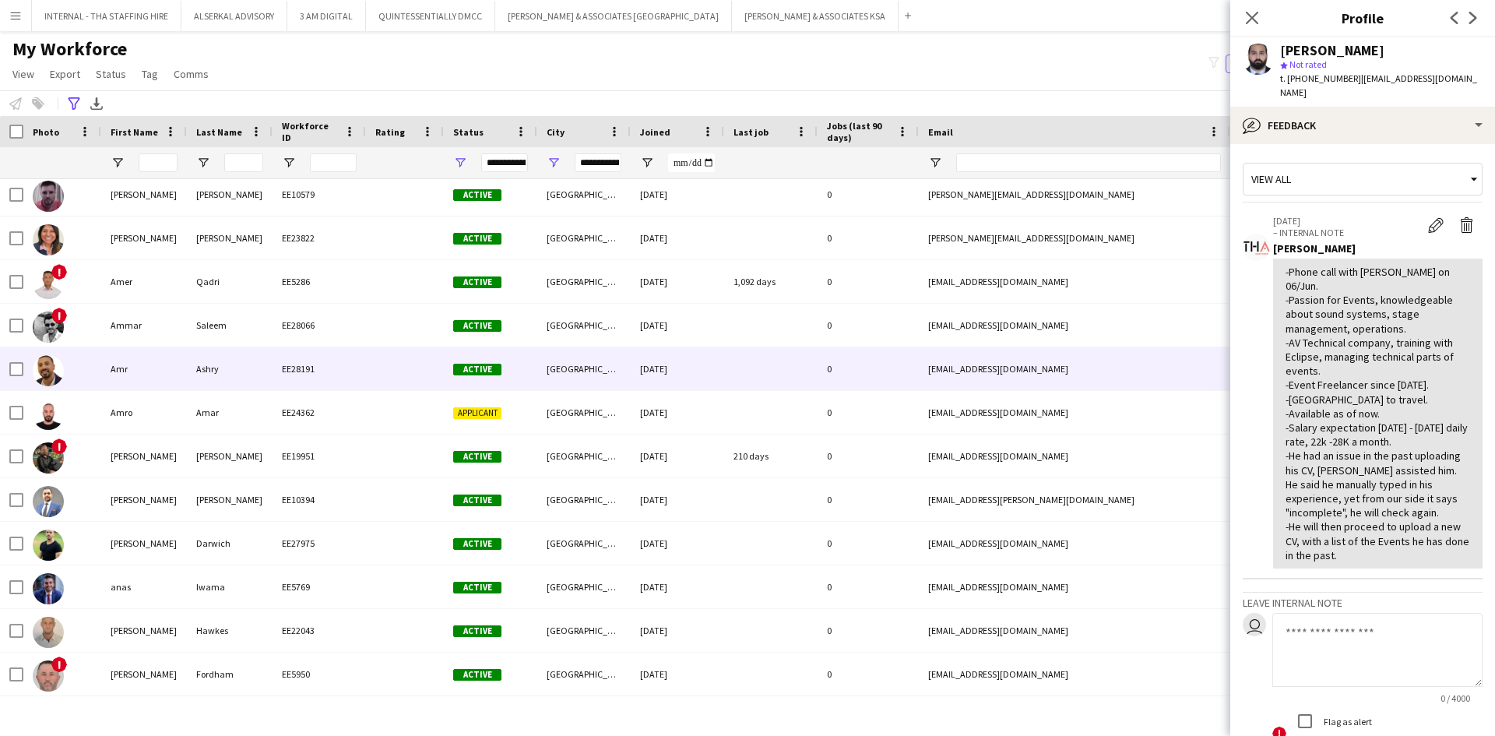
click at [318, 361] on div "EE28191" at bounding box center [319, 368] width 93 height 43
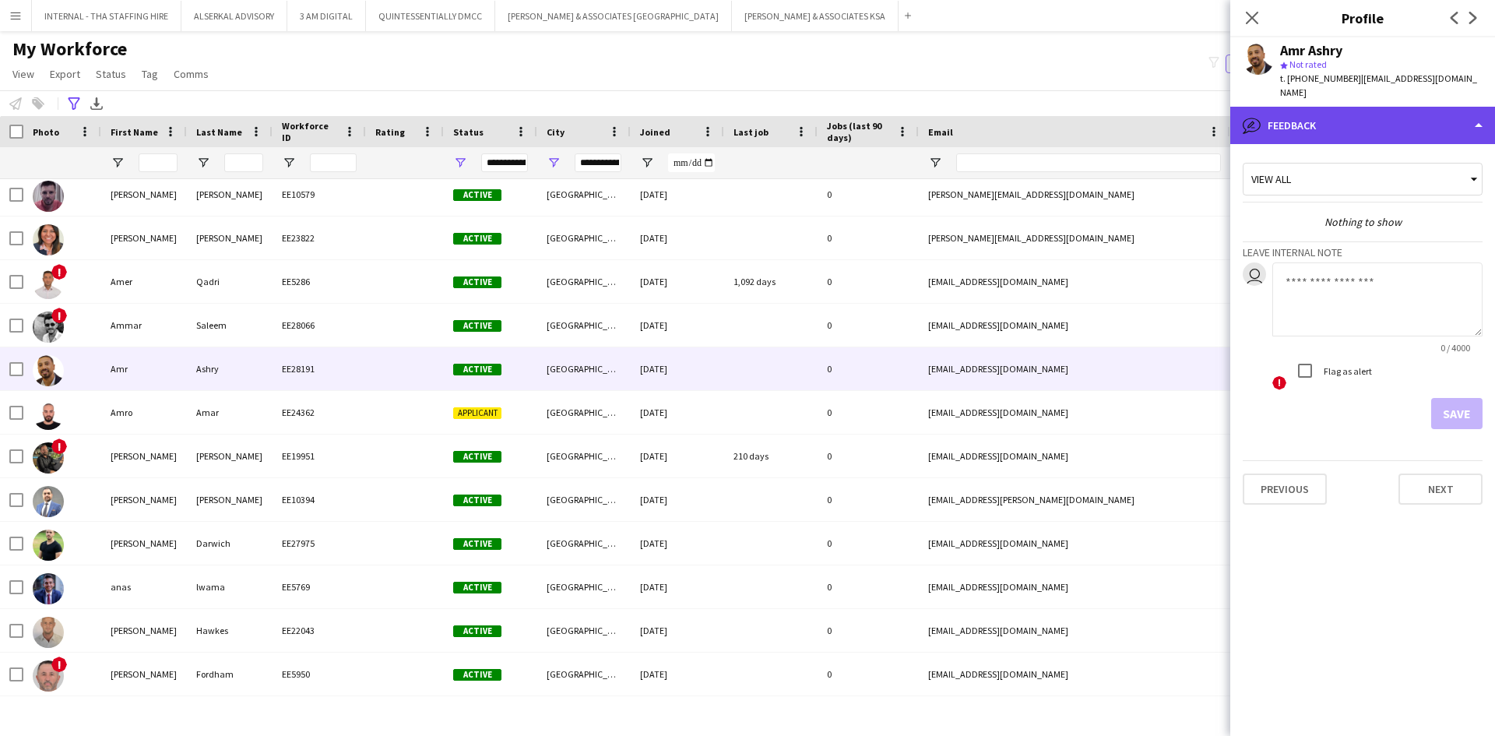
click at [1348, 107] on div "bubble-pencil Feedback" at bounding box center [1363, 125] width 265 height 37
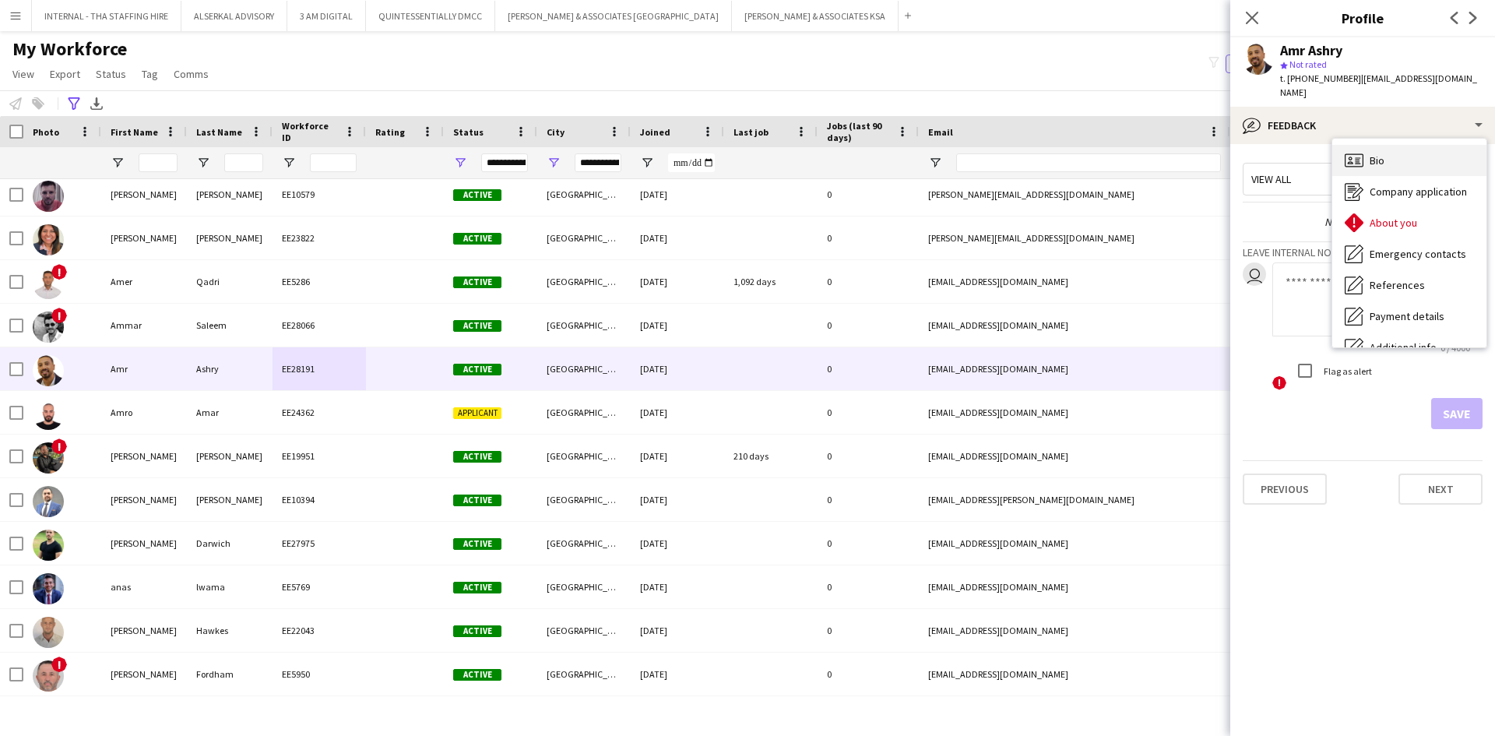
click at [1362, 151] on icon "Bio" at bounding box center [1354, 160] width 19 height 19
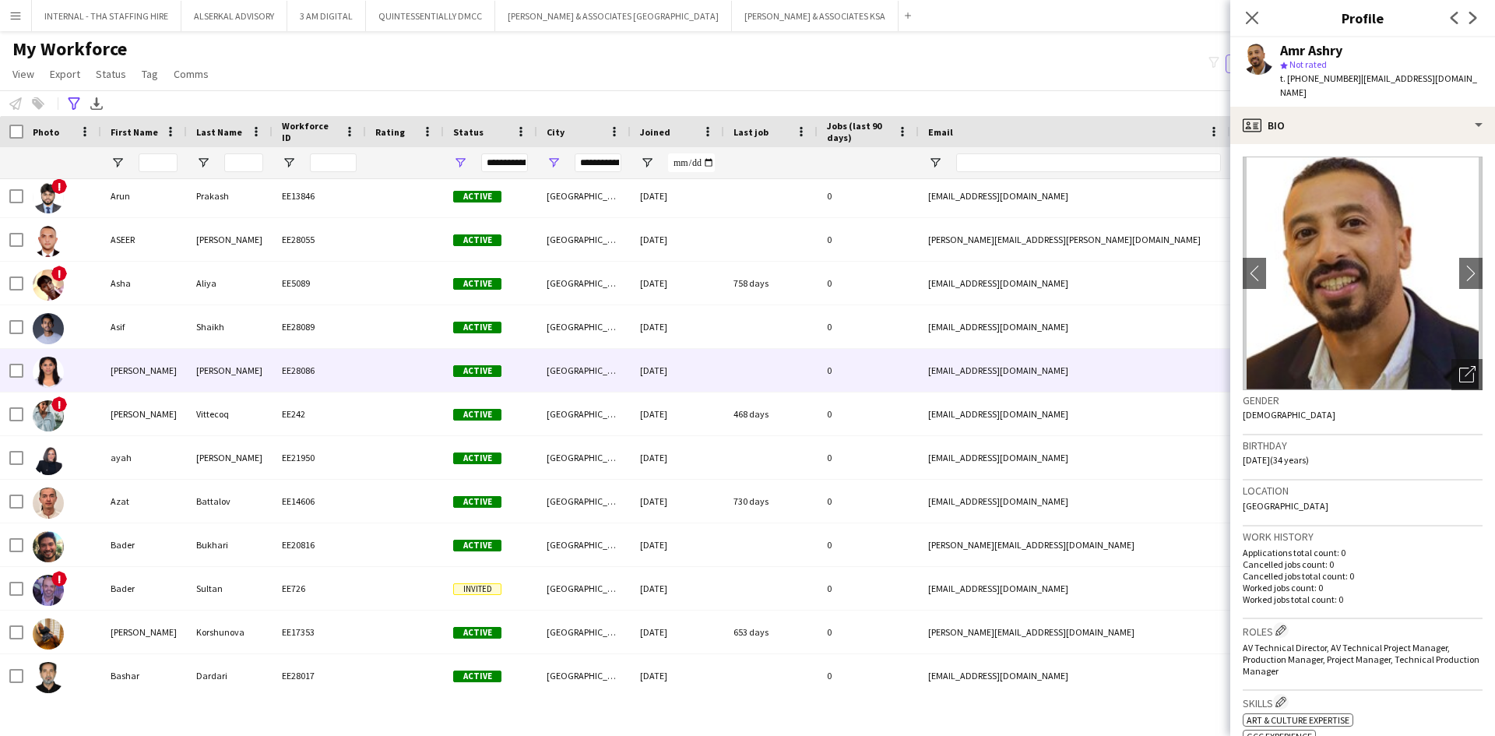
scroll to position [2492, 0]
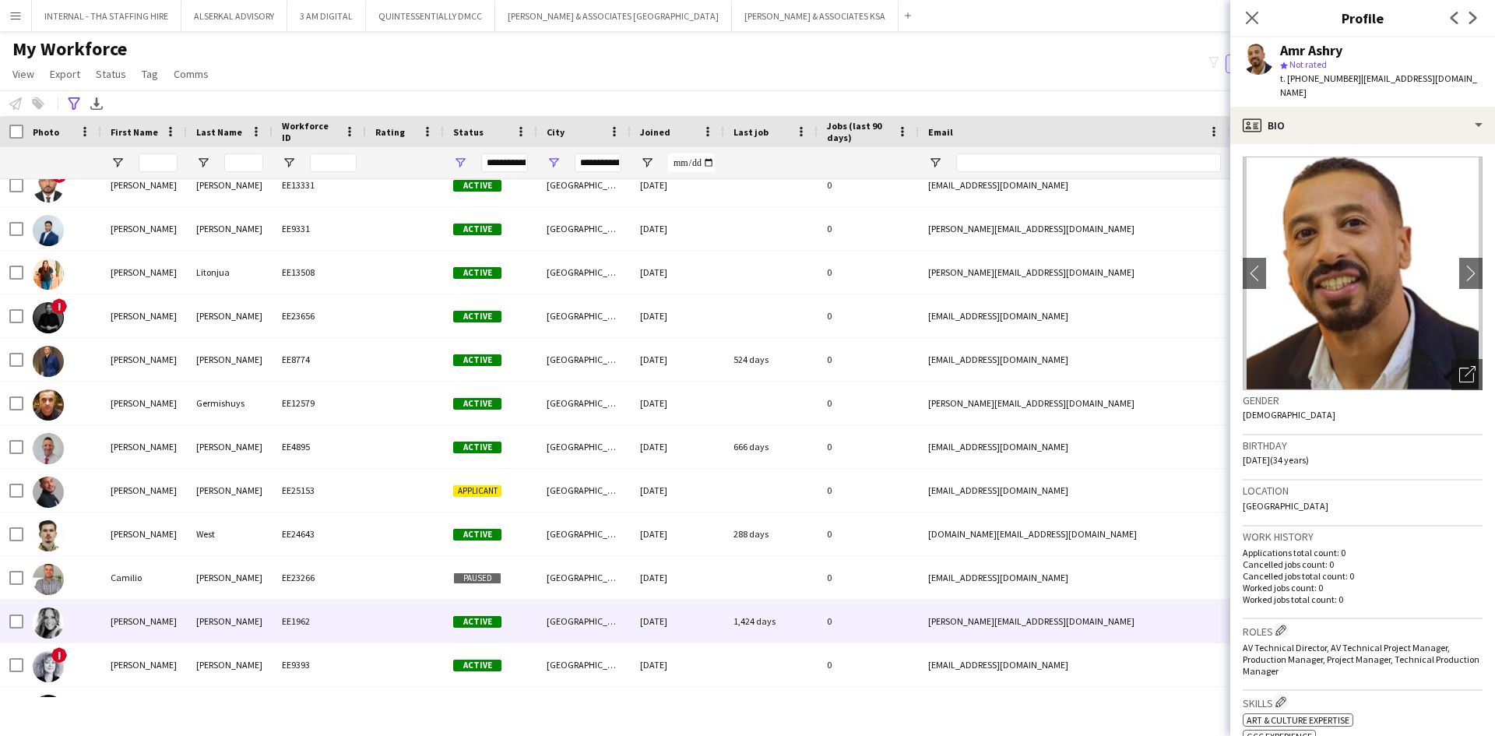
click at [783, 636] on div "1,424 days" at bounding box center [770, 621] width 93 height 43
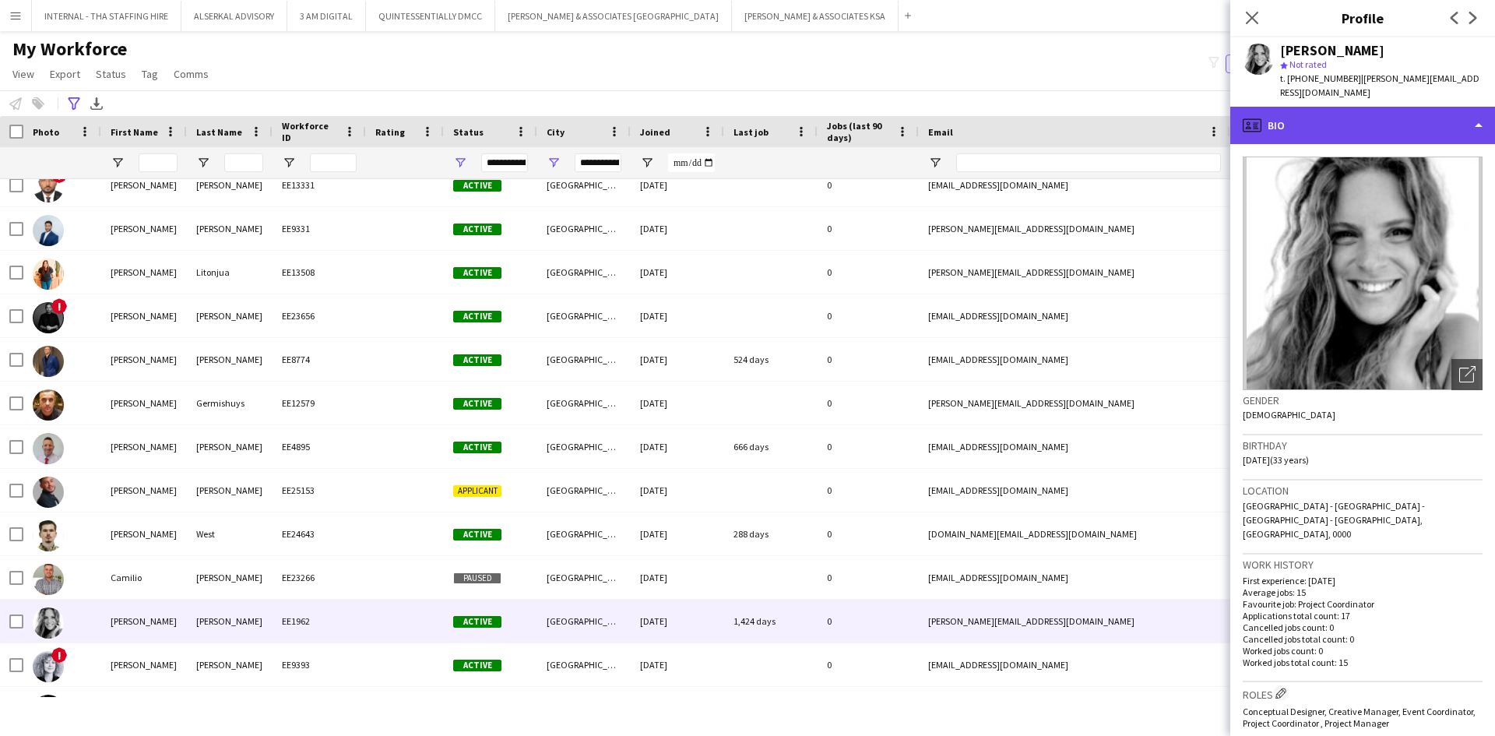
click at [1360, 120] on div "profile Bio" at bounding box center [1363, 125] width 265 height 37
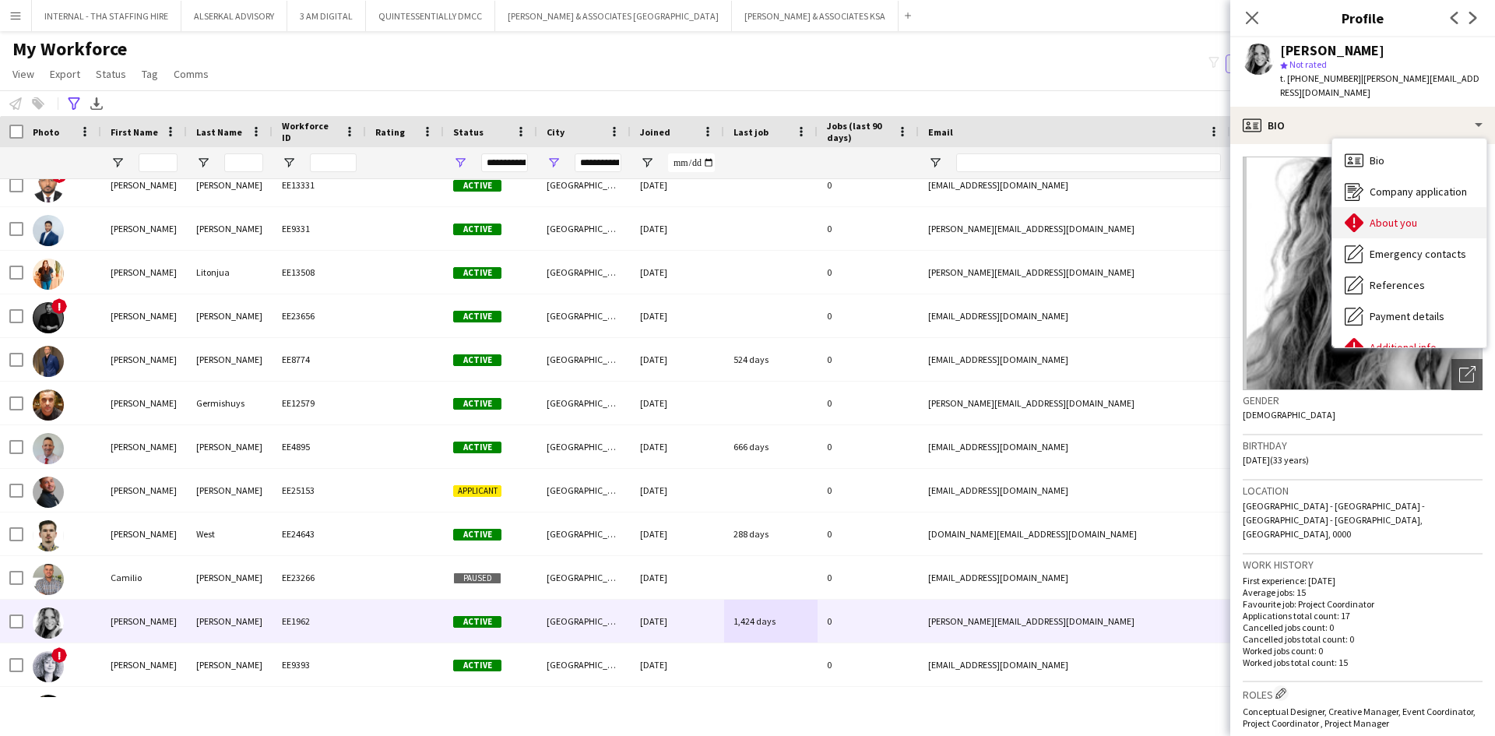
click at [1387, 217] on div "About you About you" at bounding box center [1410, 222] width 154 height 31
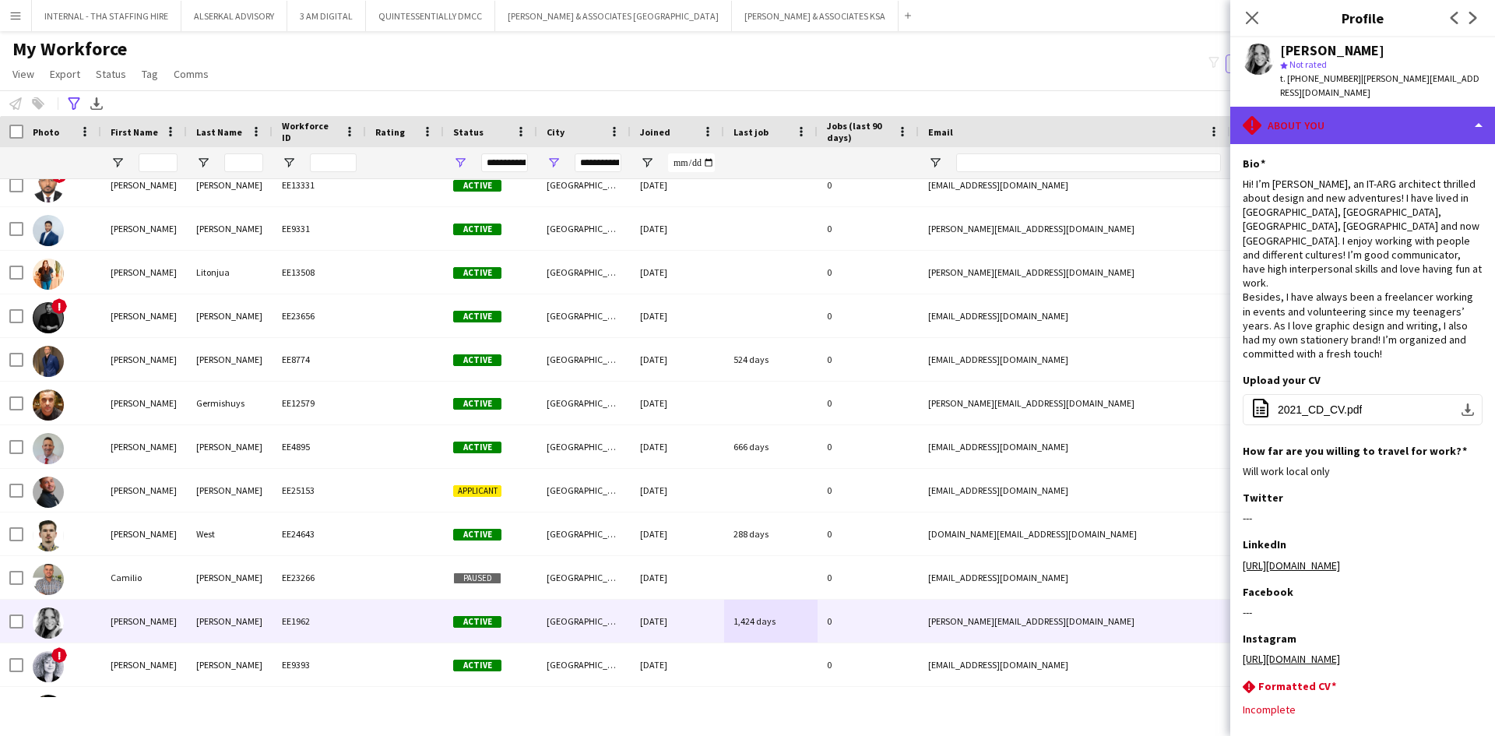
click at [1405, 107] on div "rhombus-alert About you" at bounding box center [1363, 125] width 265 height 37
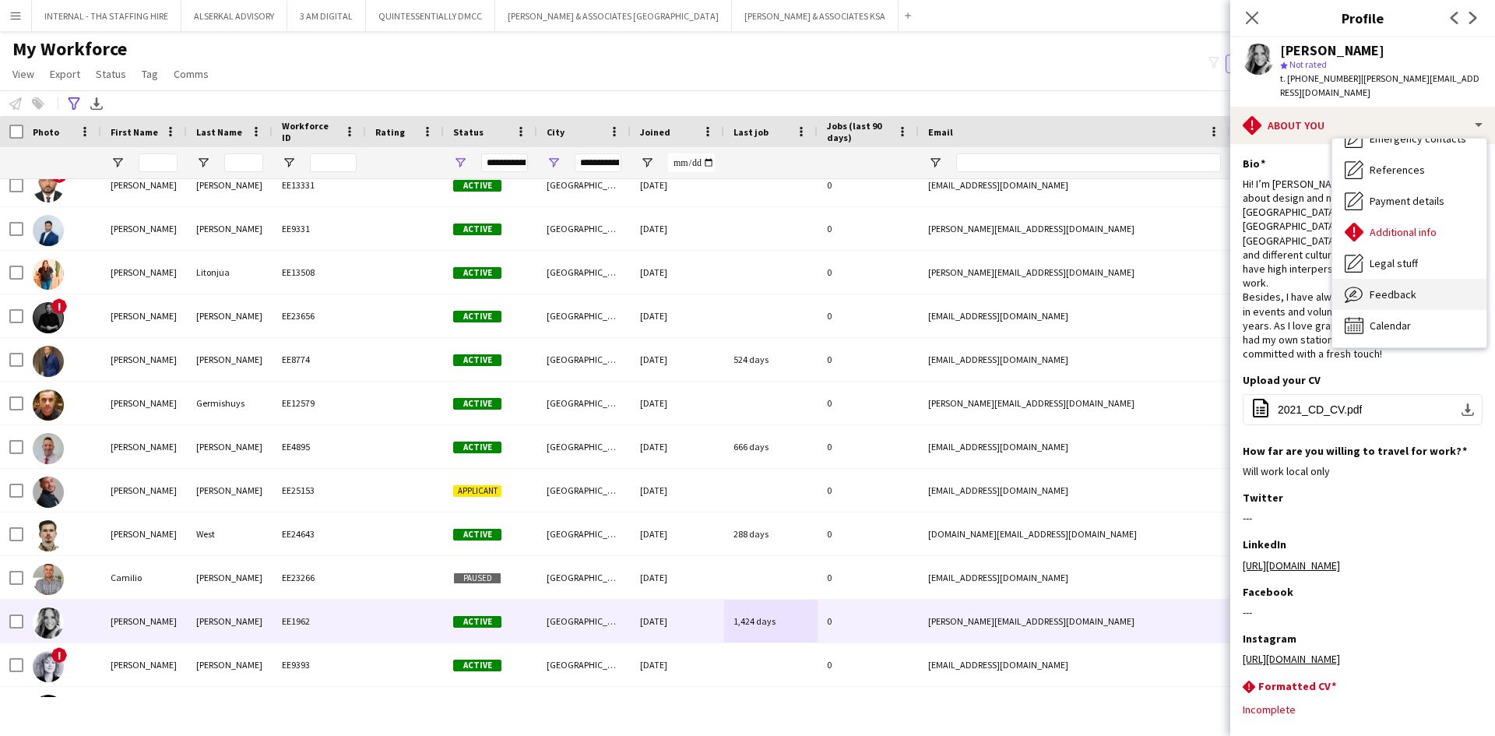
click at [1424, 280] on div "Feedback Feedback" at bounding box center [1410, 294] width 154 height 31
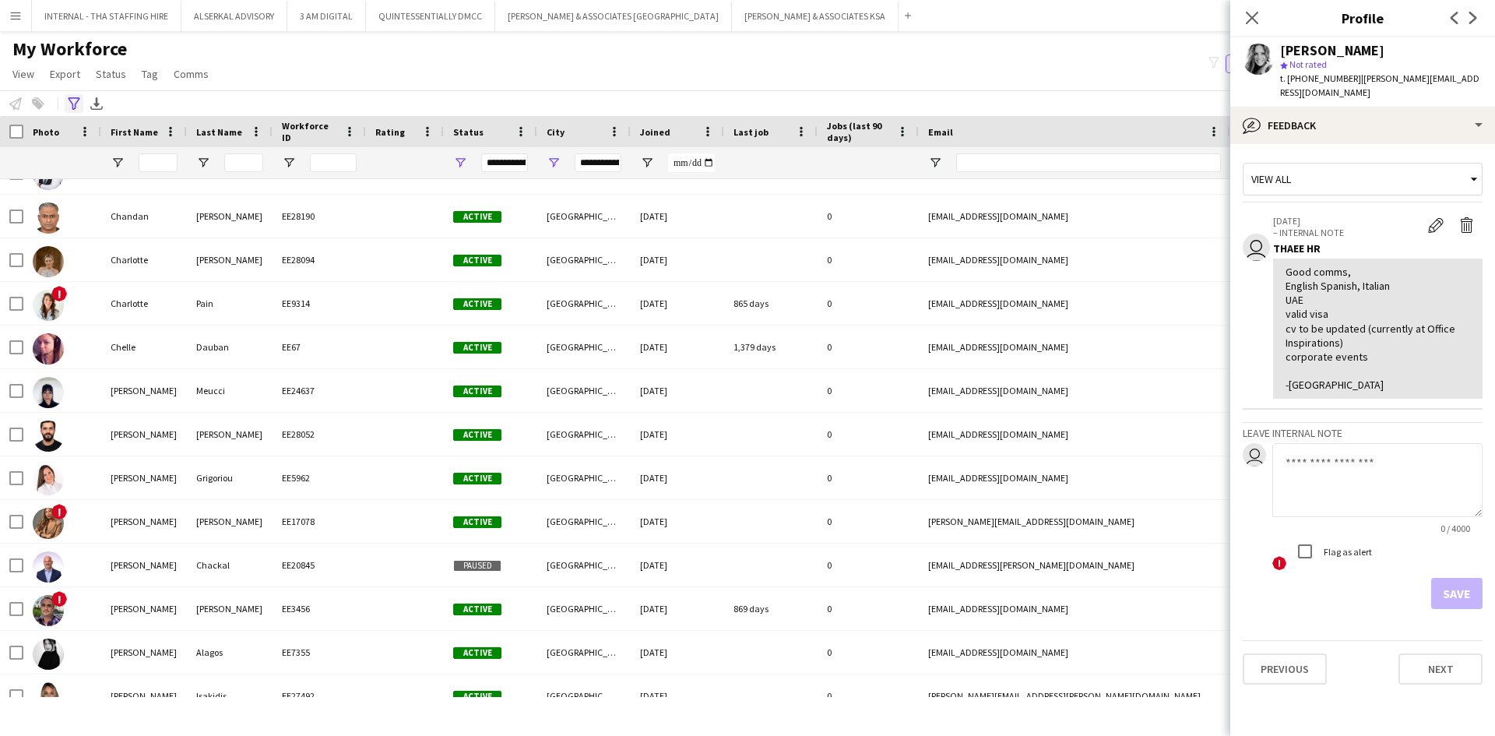
click at [73, 100] on icon "Advanced filters" at bounding box center [74, 103] width 12 height 12
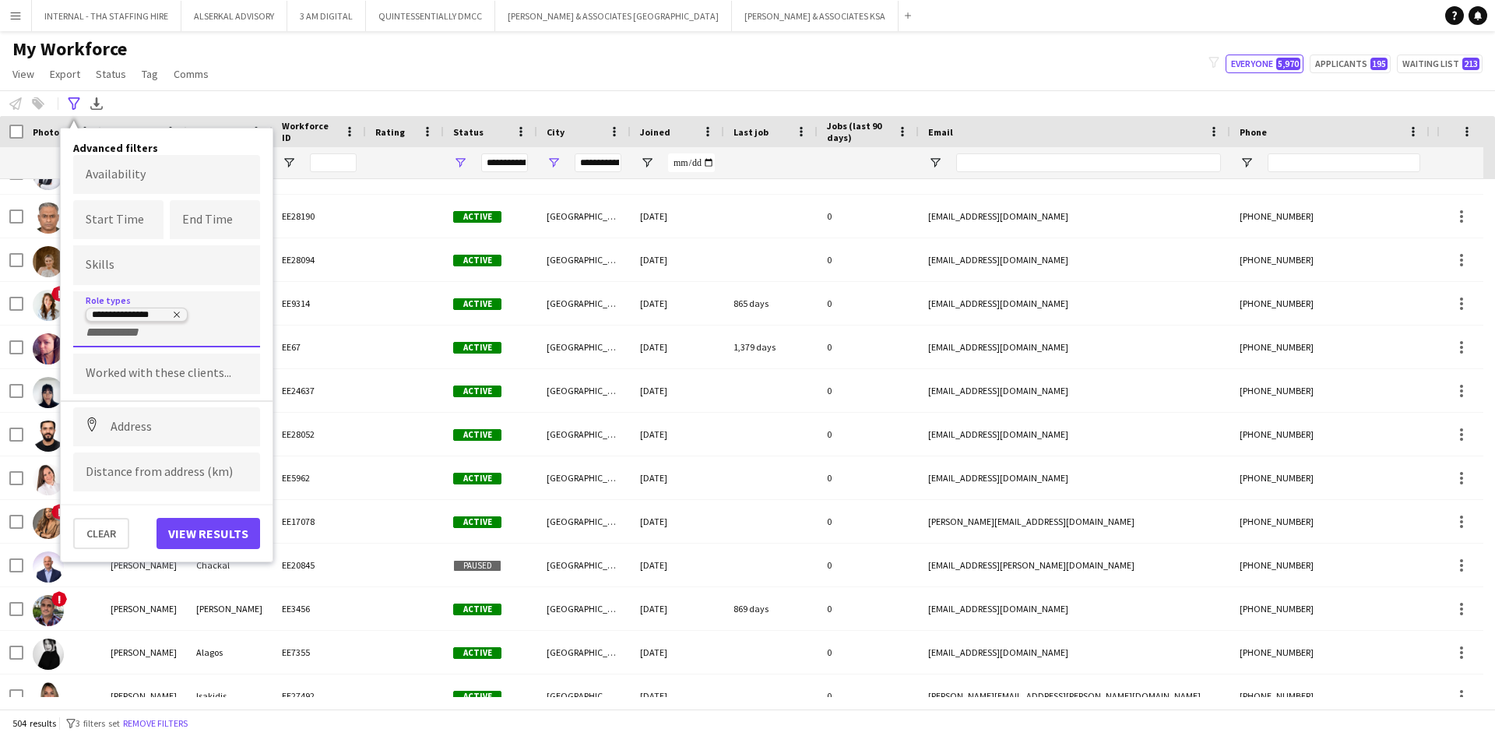
click at [174, 315] on icon "Remove tag" at bounding box center [176, 314] width 9 height 9
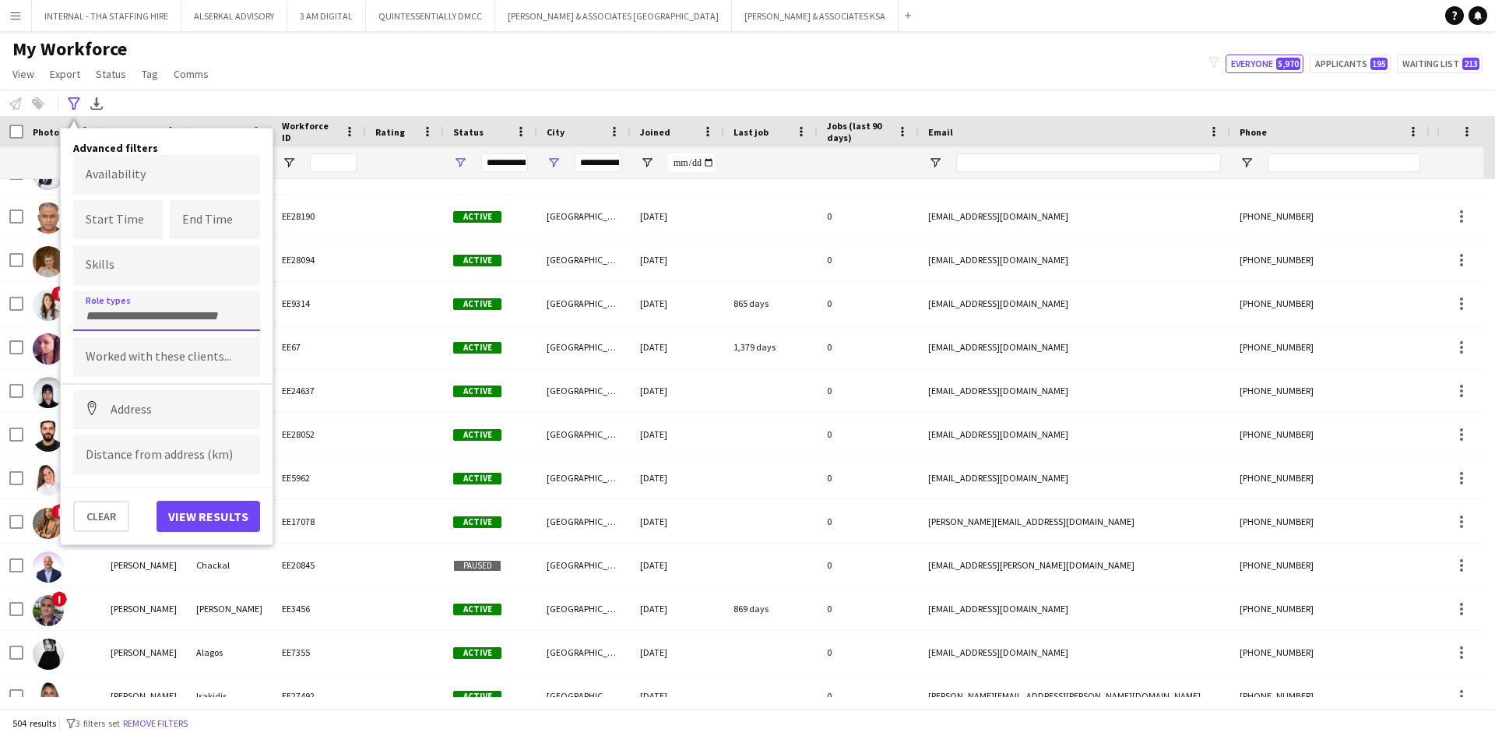
click at [156, 316] on input "Type to search role types..." at bounding box center [167, 316] width 162 height 14
type input "****"
click at [133, 352] on div "Protocol Manager" at bounding box center [166, 354] width 187 height 37
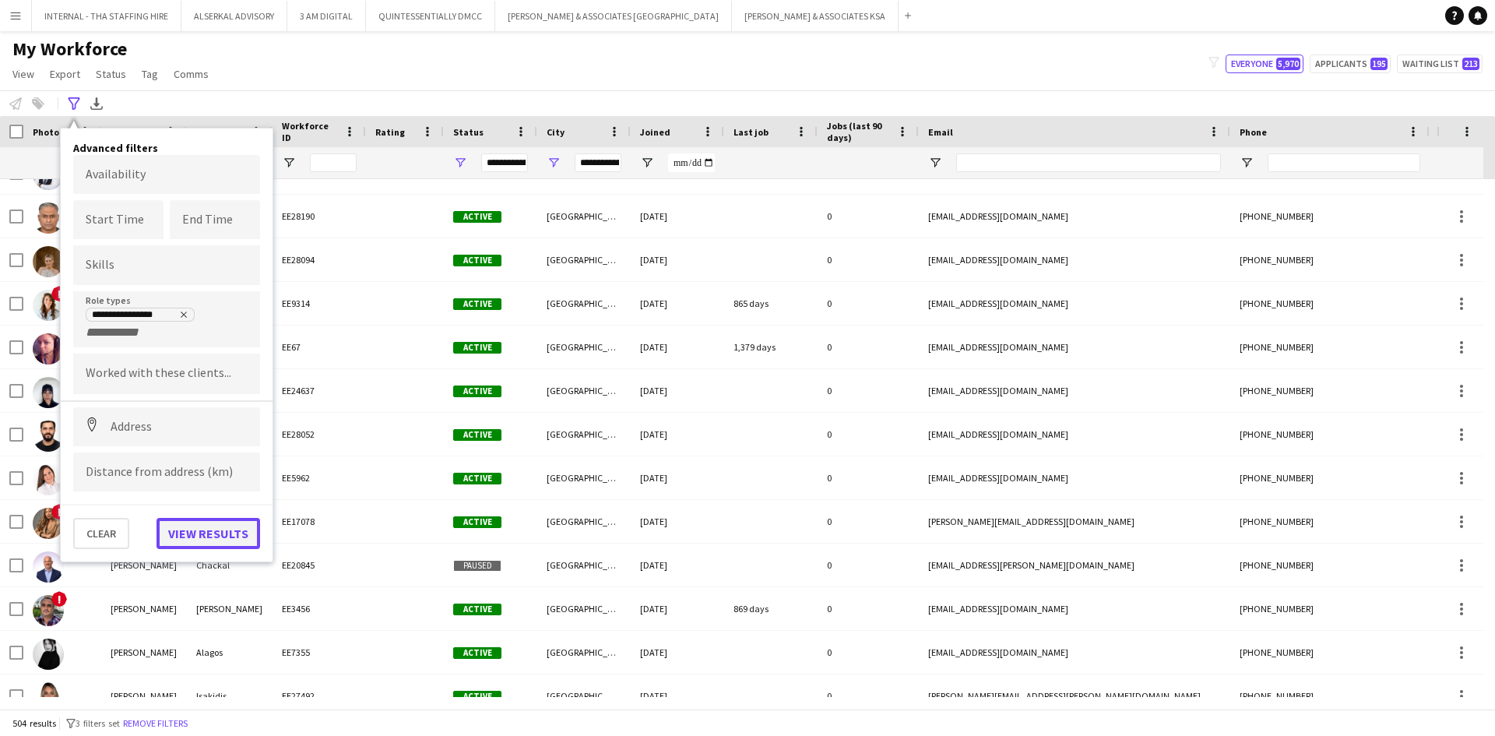
click at [195, 533] on button "View results" at bounding box center [209, 533] width 104 height 31
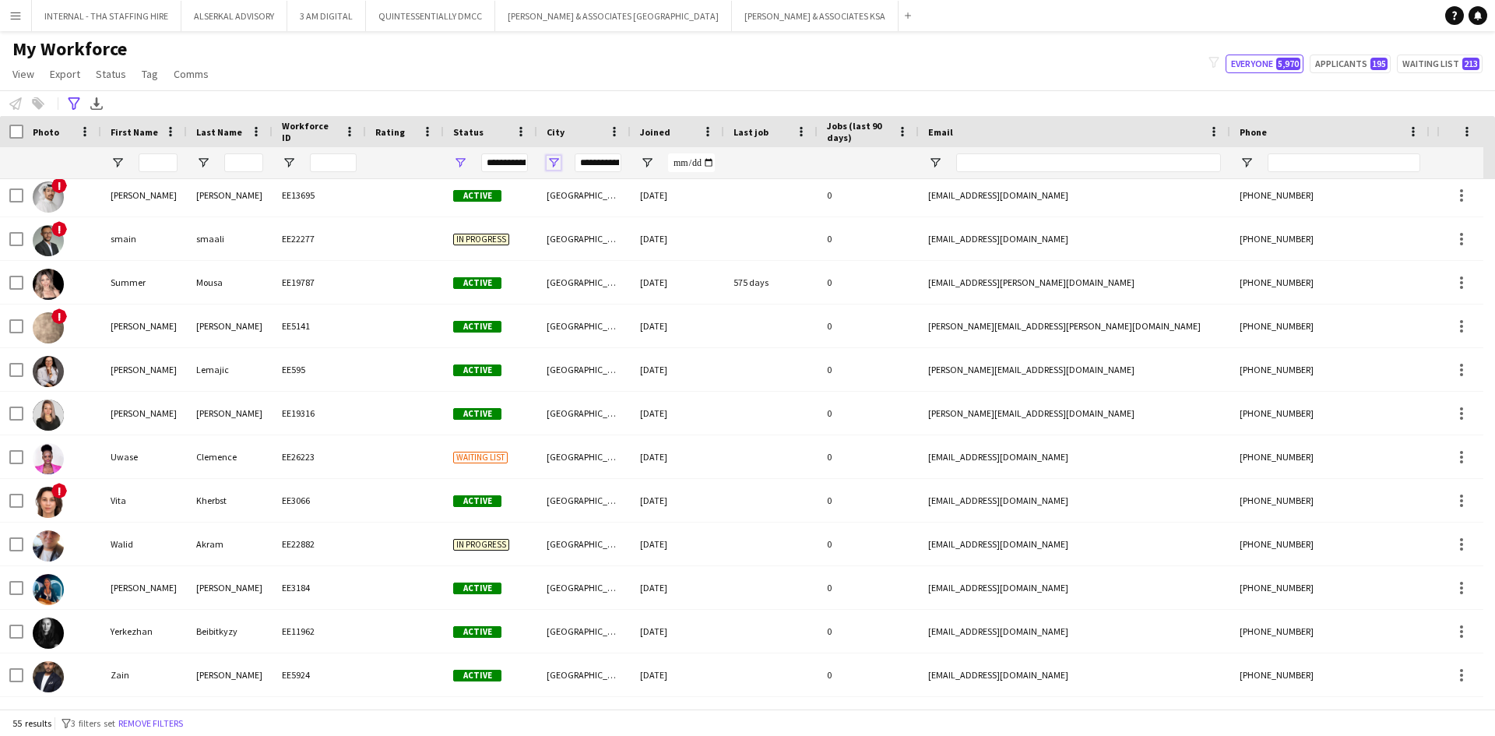
click at [558, 160] on span "Open Filter Menu" at bounding box center [554, 163] width 14 height 14
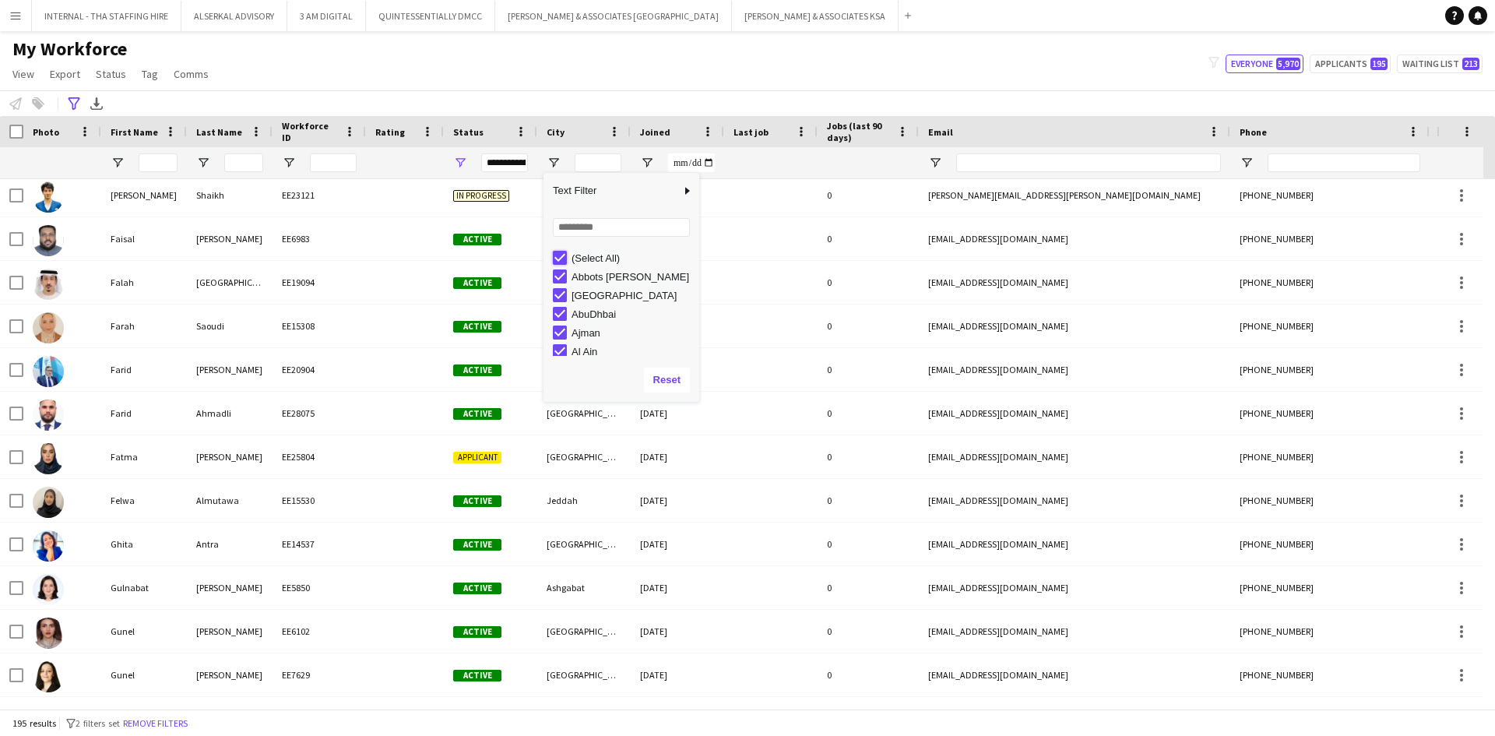
type input "***"
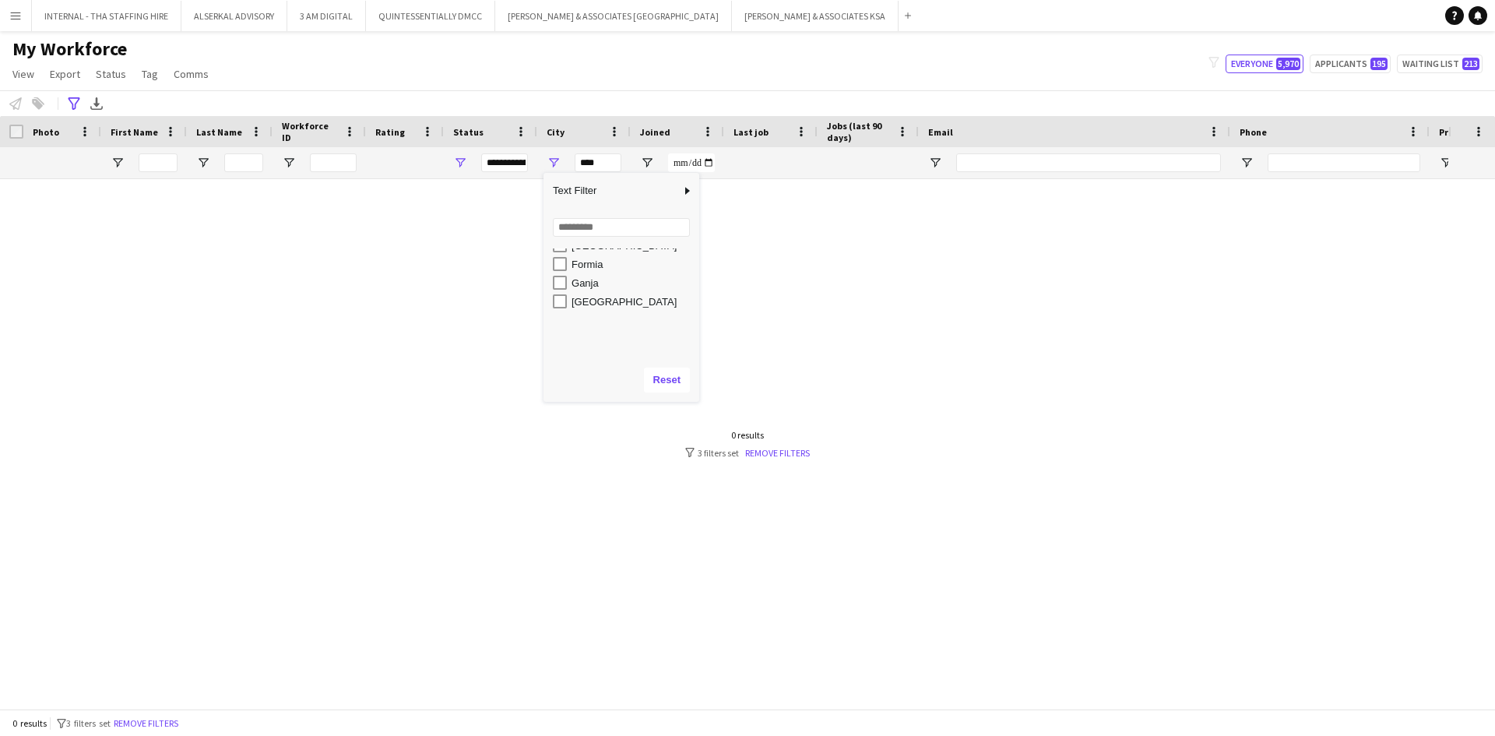
scroll to position [389, 0]
click at [576, 229] on input "Search filter values" at bounding box center [621, 227] width 137 height 19
type input "**"
click at [588, 305] on div "Riyadh" at bounding box center [633, 310] width 123 height 12
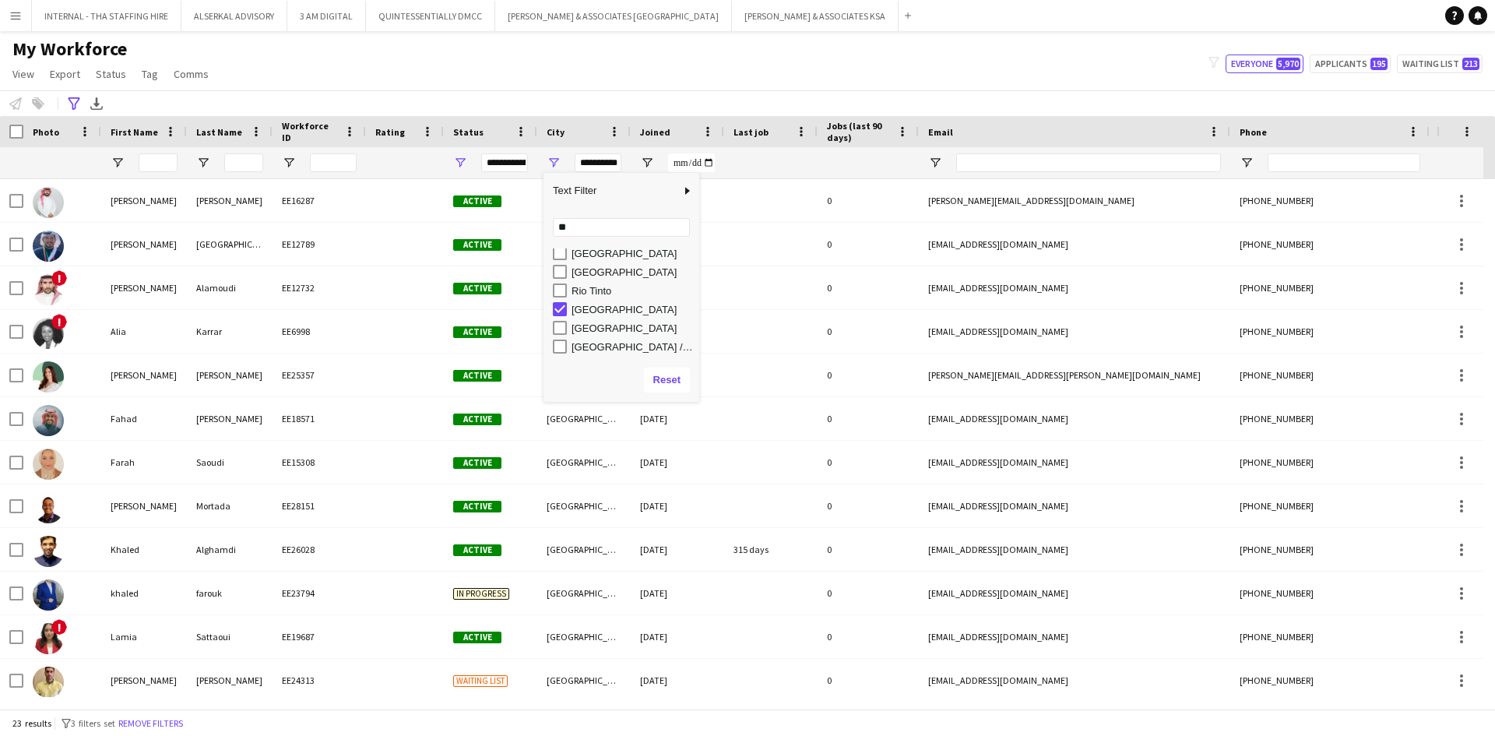
click at [581, 328] on div "Riyadh" at bounding box center [633, 328] width 123 height 12
click at [575, 346] on div "Riyadh / Jeddah" at bounding box center [633, 347] width 123 height 12
type input "**********"
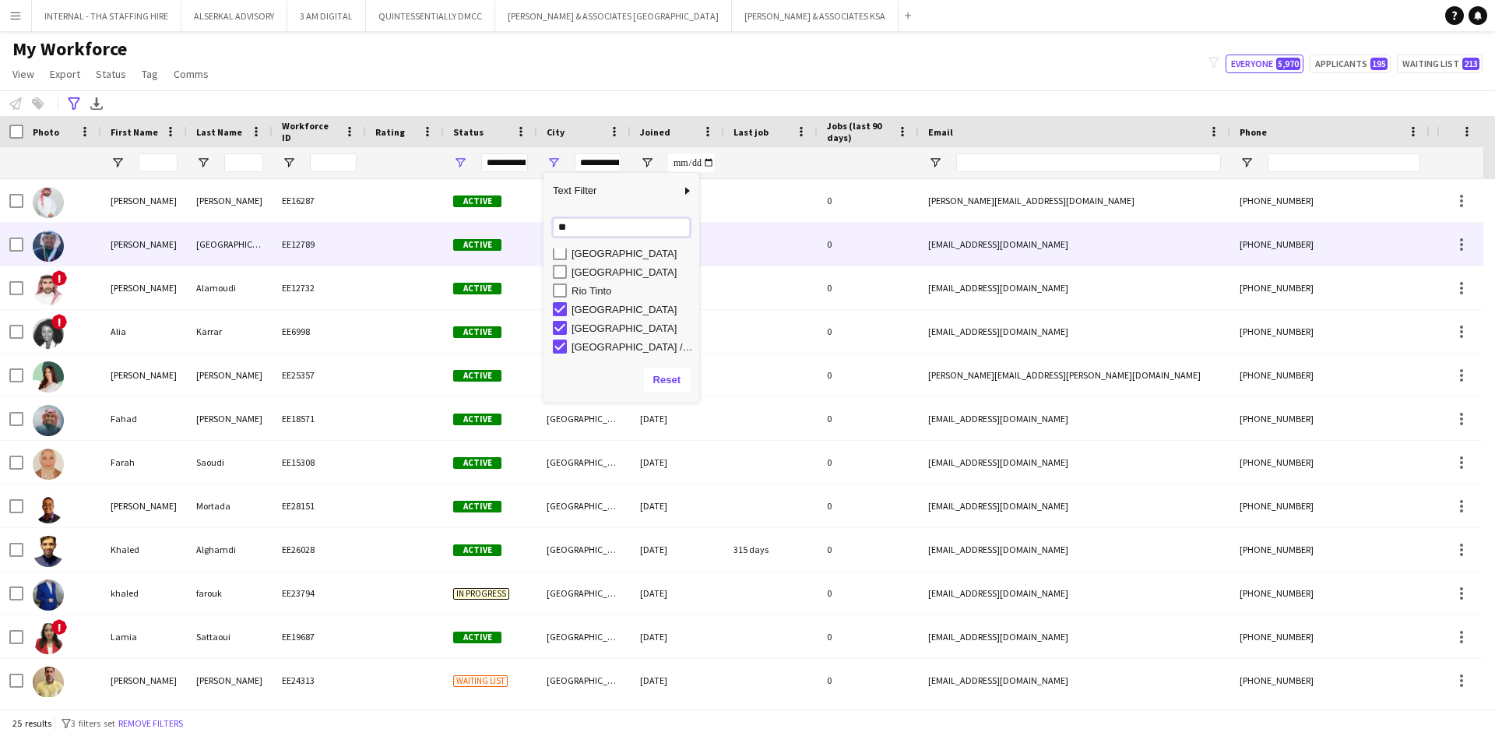
drag, startPoint x: 576, startPoint y: 226, endPoint x: 528, endPoint y: 227, distance: 48.3
click at [528, 227] on div "Drag here to set row groups Photo Title Full Name First Name Last Name Workforc…" at bounding box center [747, 412] width 1495 height 593
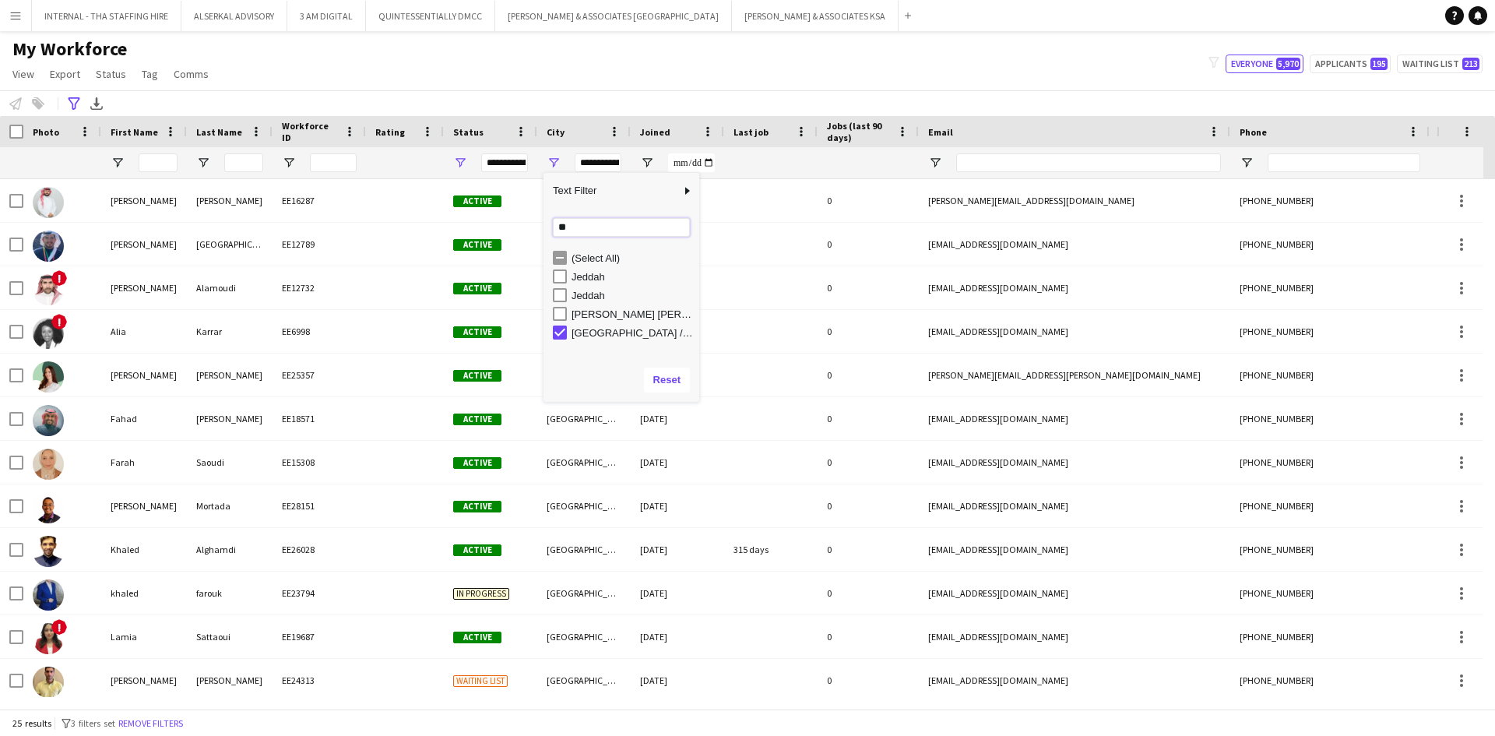
type input "**"
click at [604, 274] on div "Jeddah" at bounding box center [633, 277] width 123 height 12
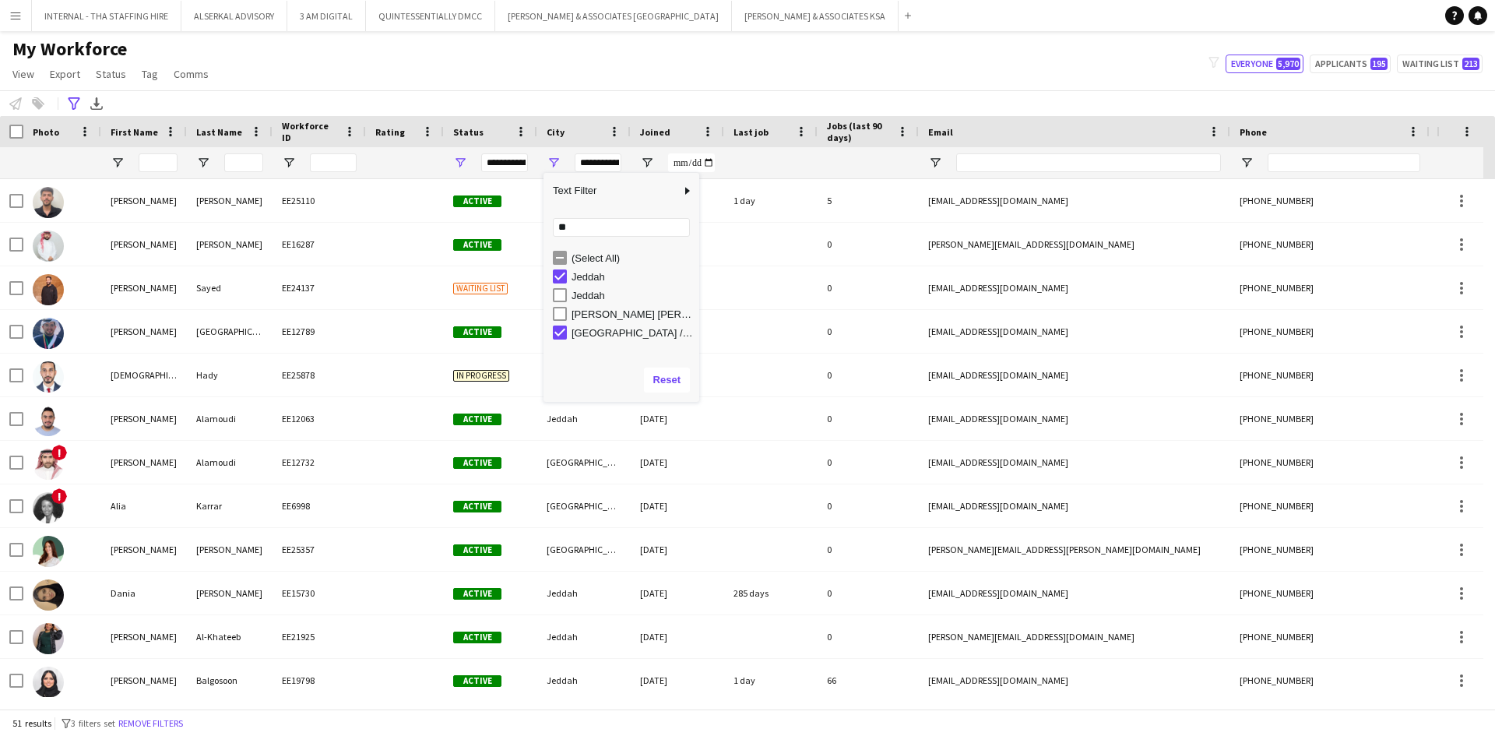
click at [588, 296] on div "Jeddah" at bounding box center [633, 296] width 123 height 12
type input "**********"
click at [490, 53] on div "My Workforce View Views Default view Julie New view Update view Delete view Edi…" at bounding box center [747, 63] width 1495 height 53
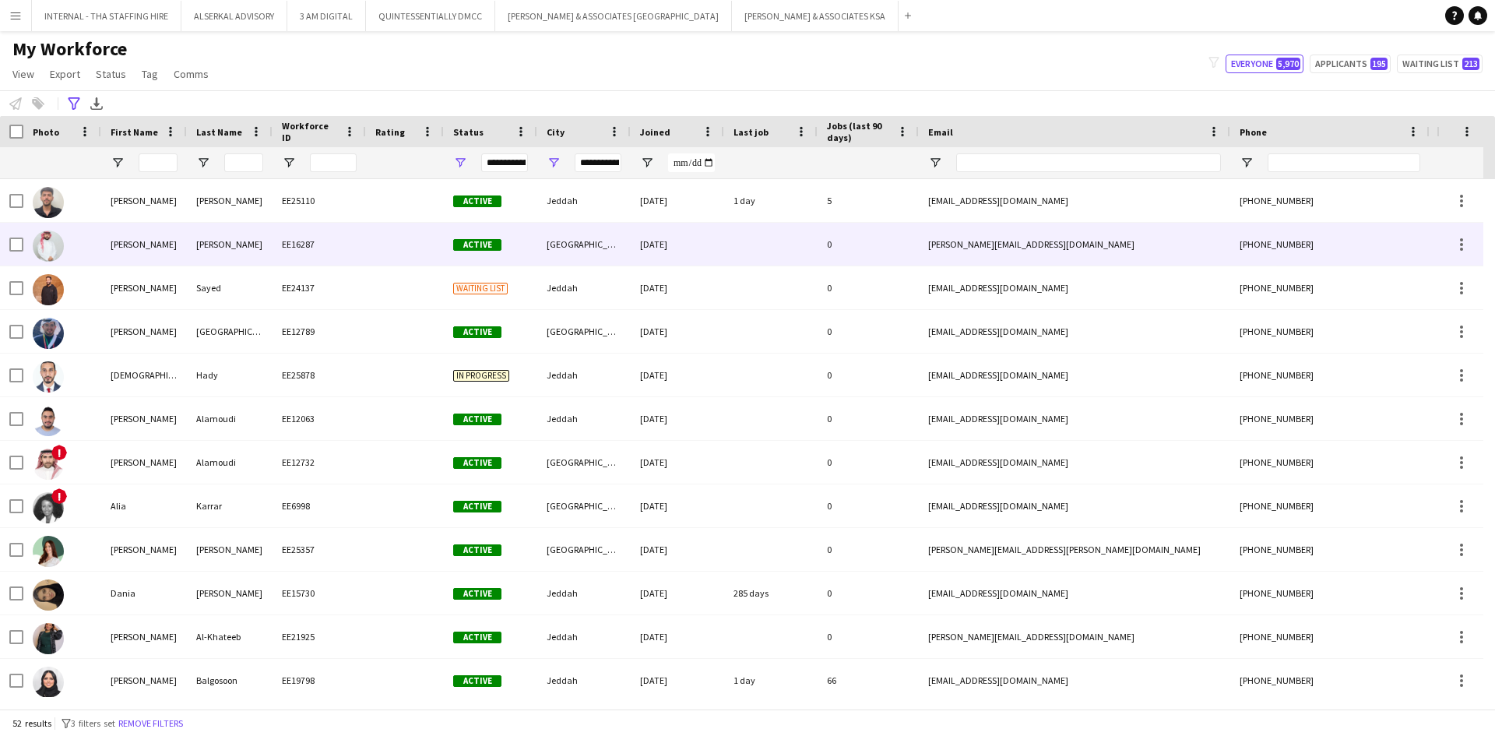
click at [546, 245] on div "Riyadh" at bounding box center [583, 244] width 93 height 43
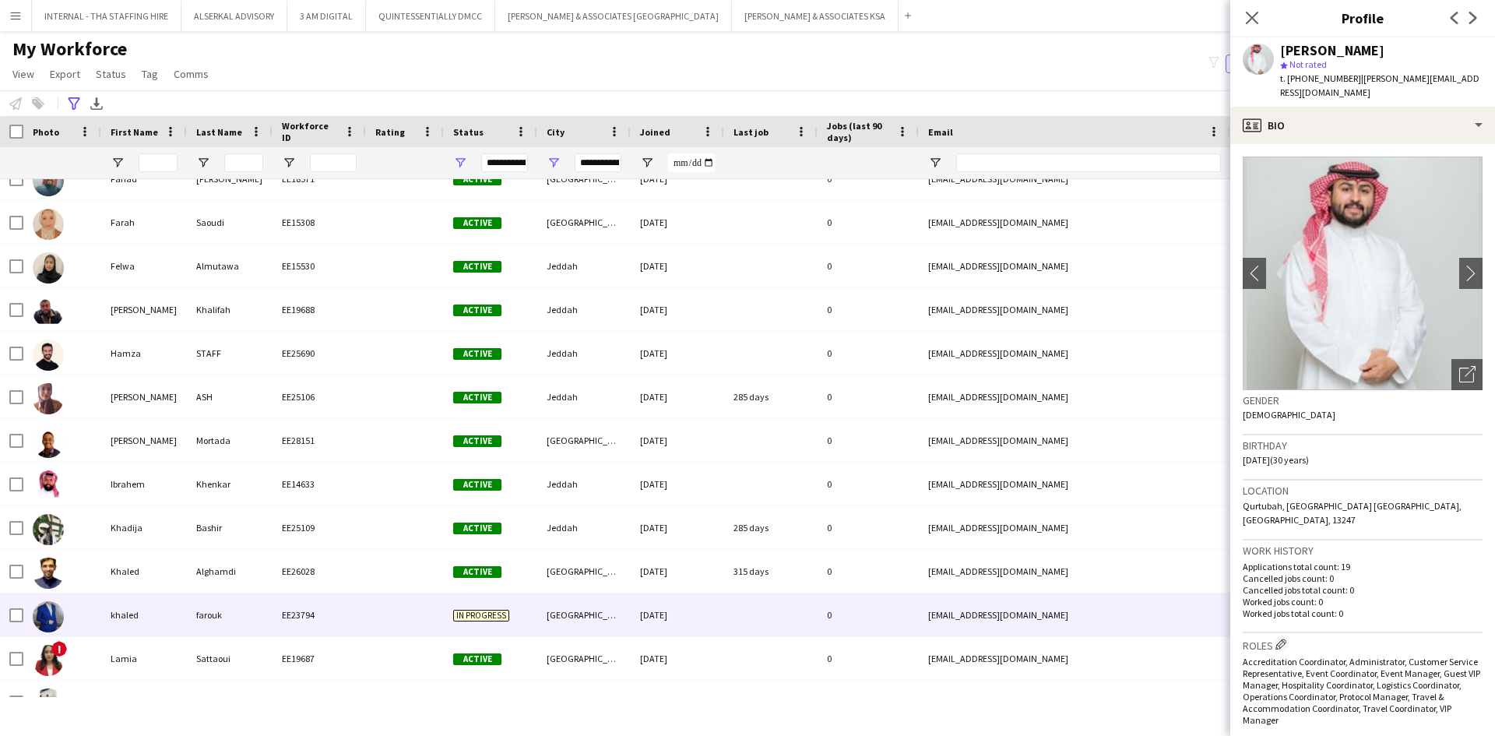
scroll to position [623, 0]
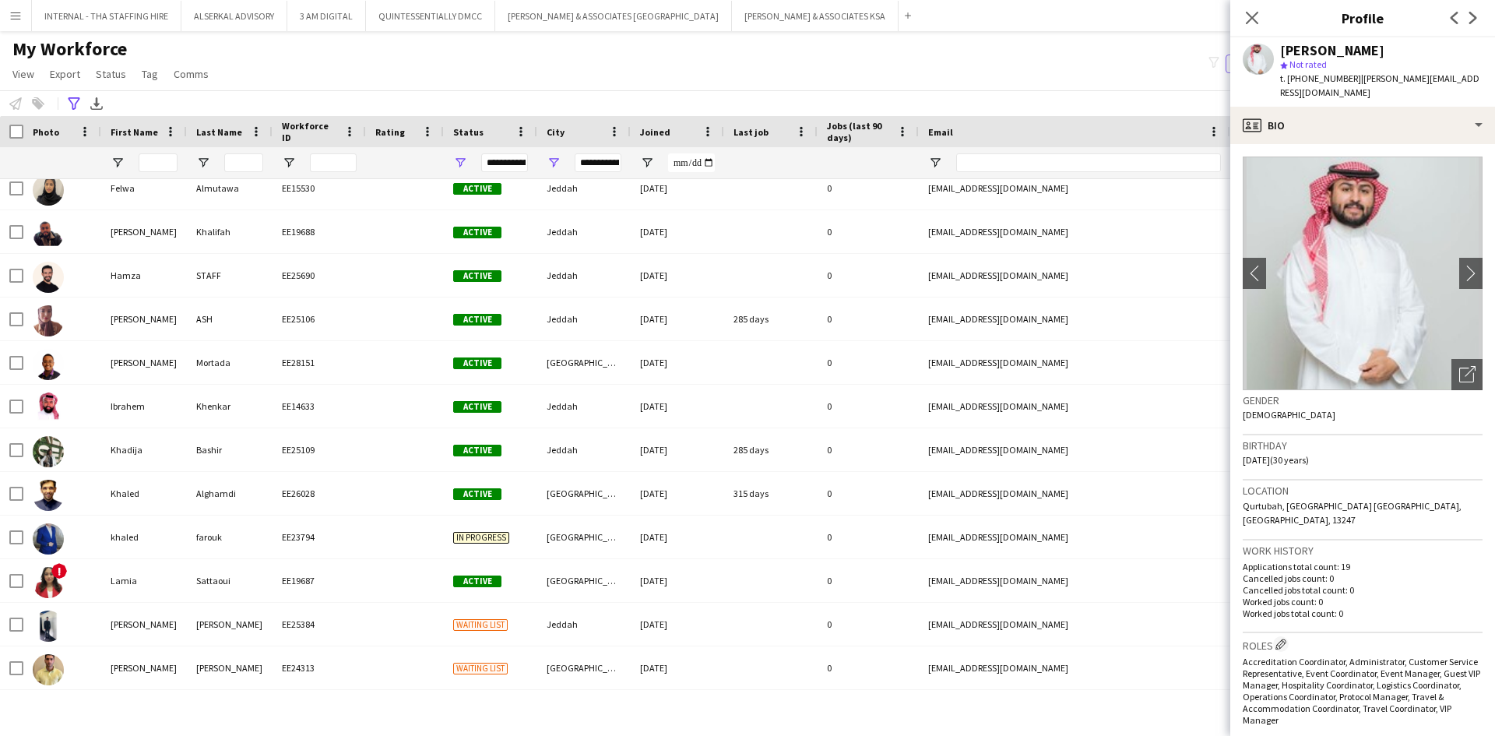
click at [17, 18] on app-icon "Menu" at bounding box center [15, 15] width 12 height 12
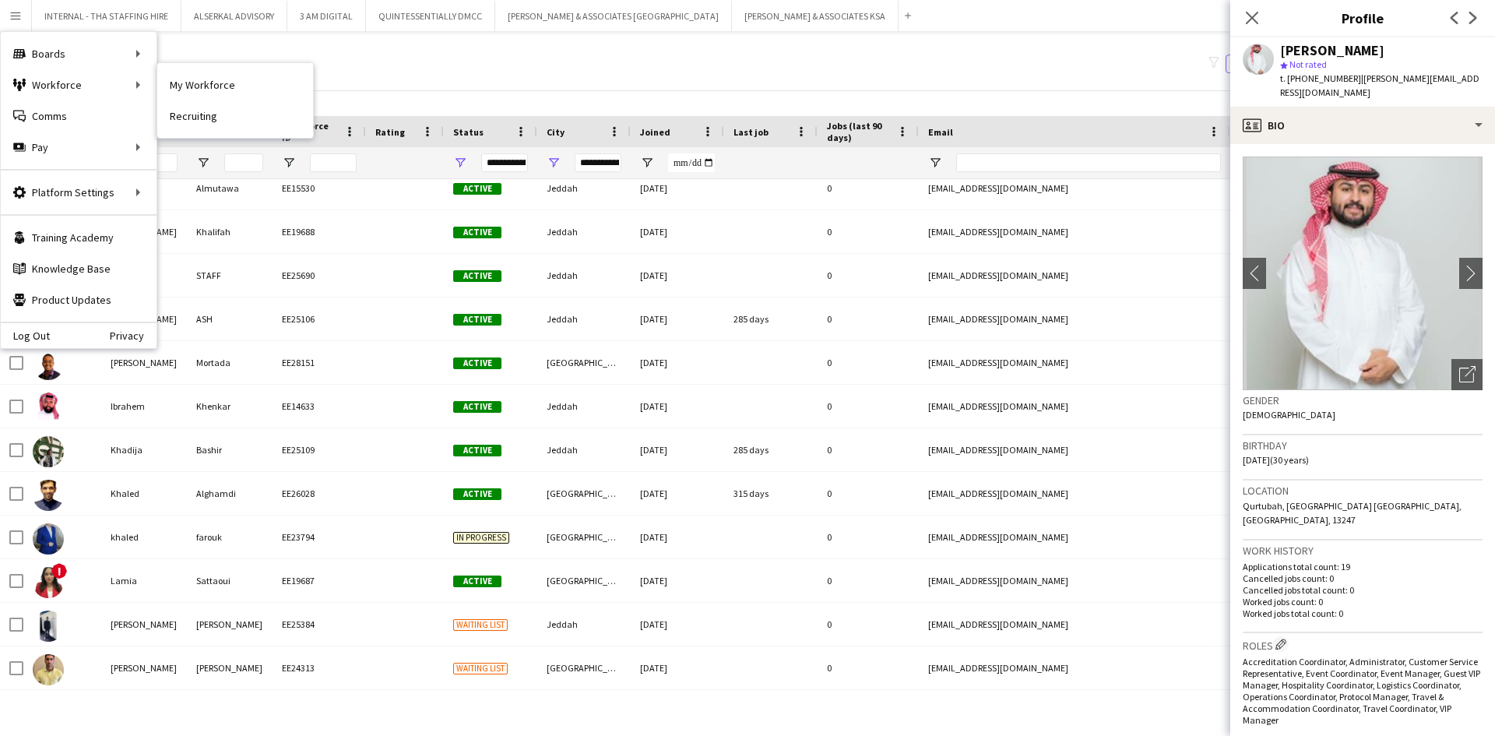
click at [241, 78] on link "My Workforce" at bounding box center [235, 84] width 156 height 31
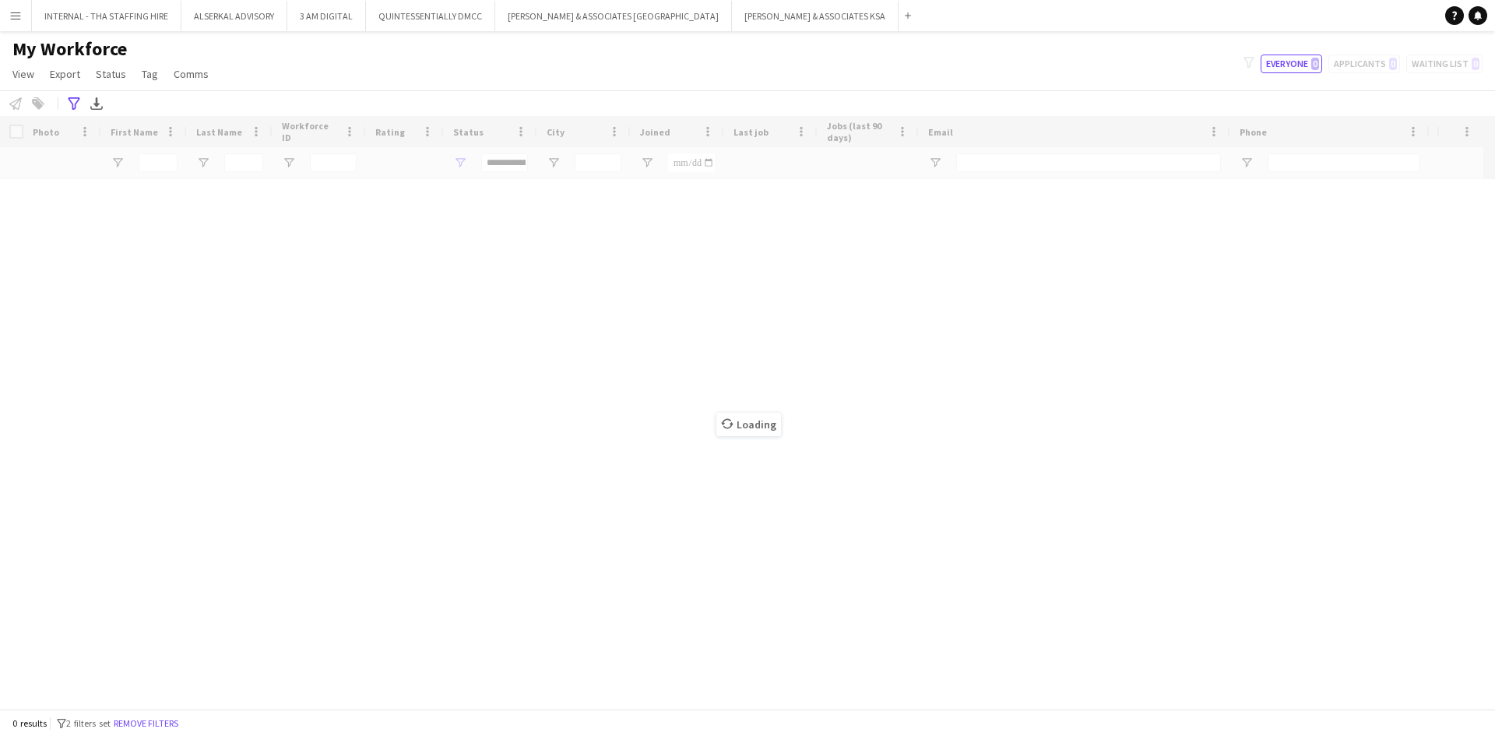
scroll to position [0, 0]
click at [11, 14] on app-icon "Menu" at bounding box center [15, 15] width 12 height 12
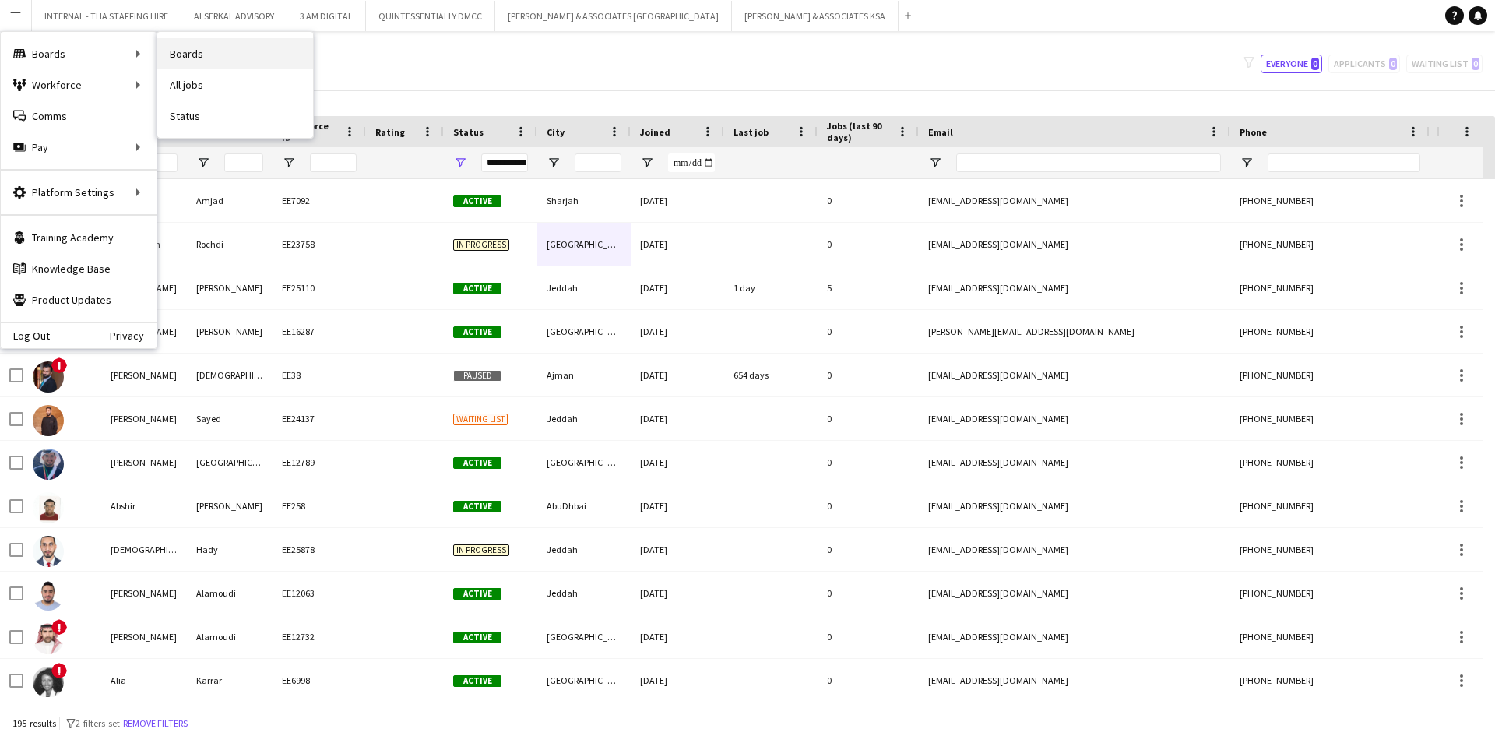
click at [191, 51] on link "Boards" at bounding box center [235, 53] width 156 height 31
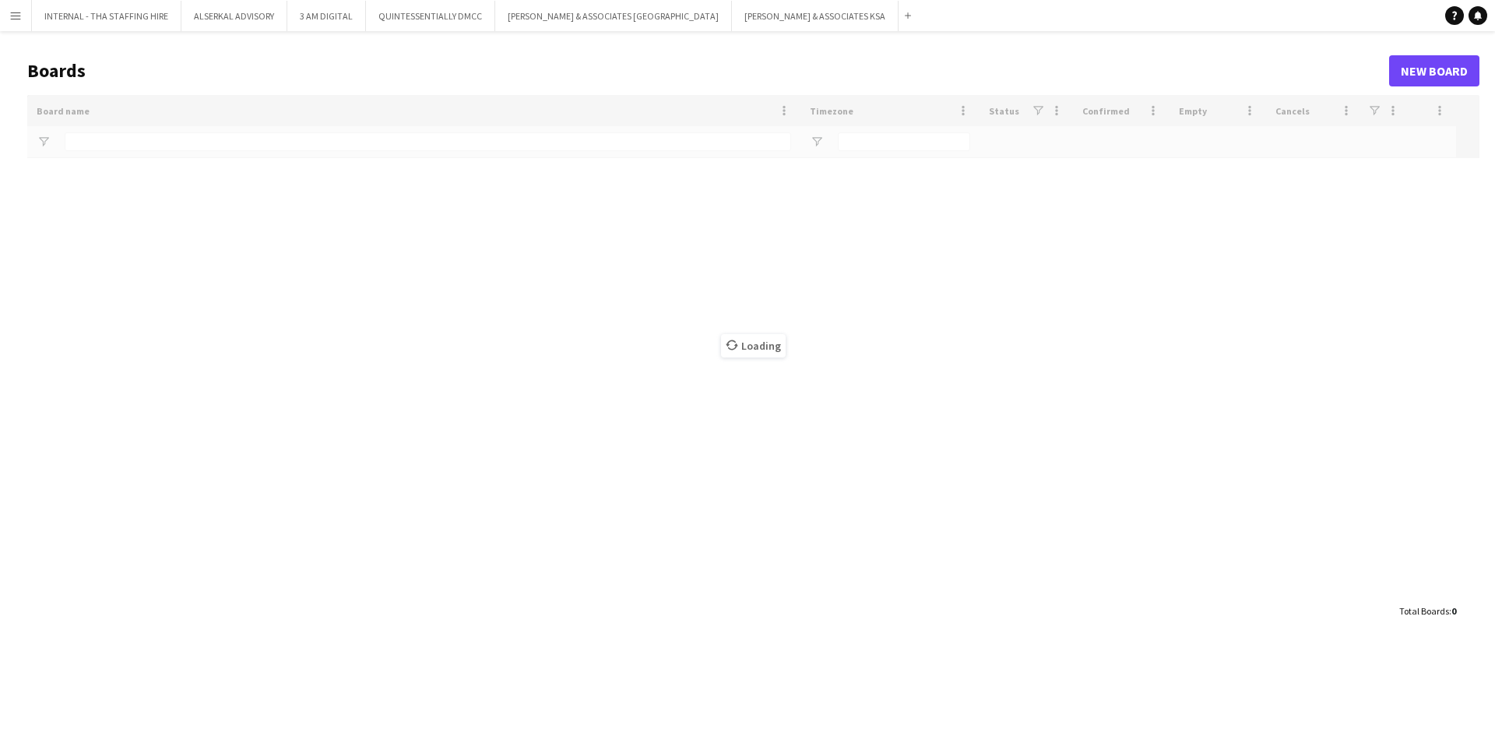
type input "*****"
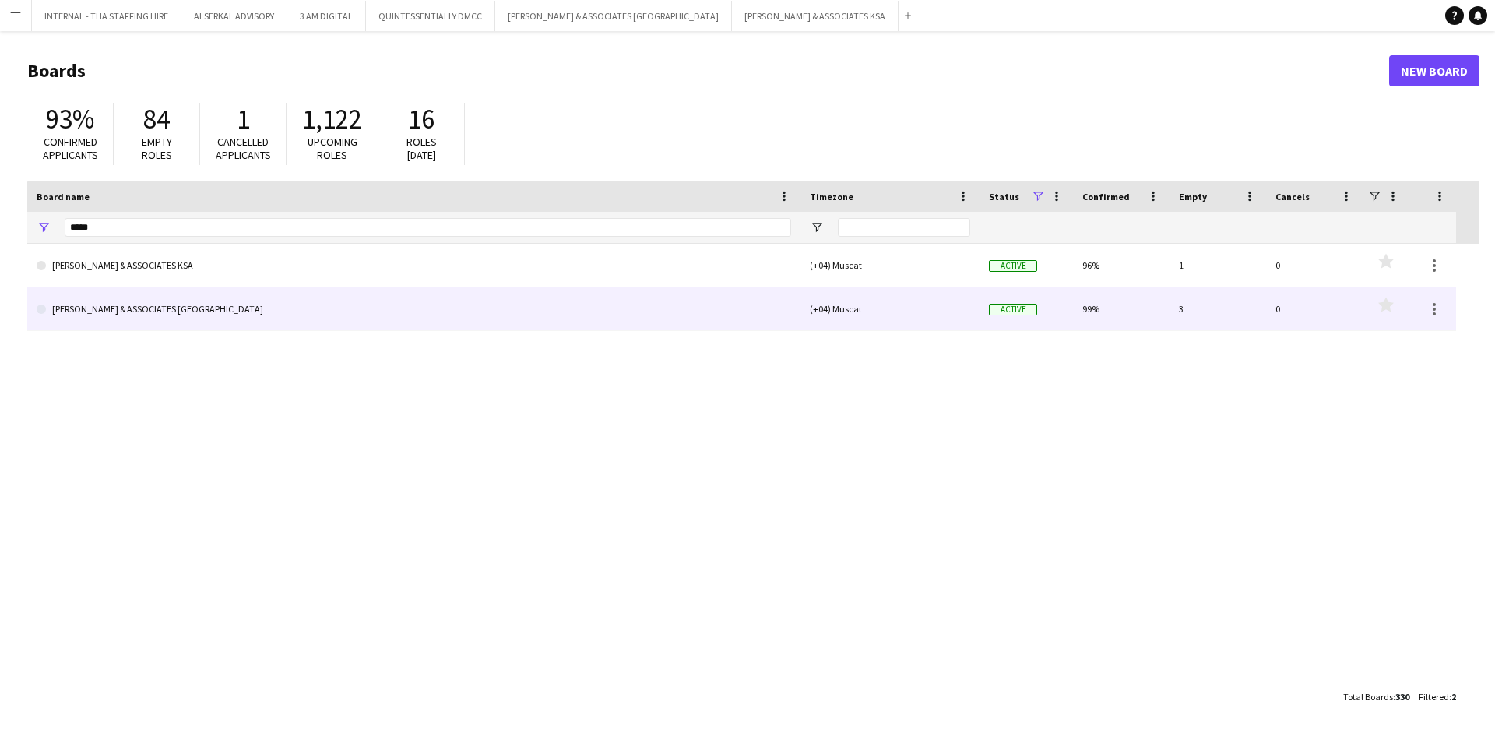
click at [153, 301] on link "[PERSON_NAME] & ASSOCIATES [GEOGRAPHIC_DATA]" at bounding box center [414, 309] width 755 height 44
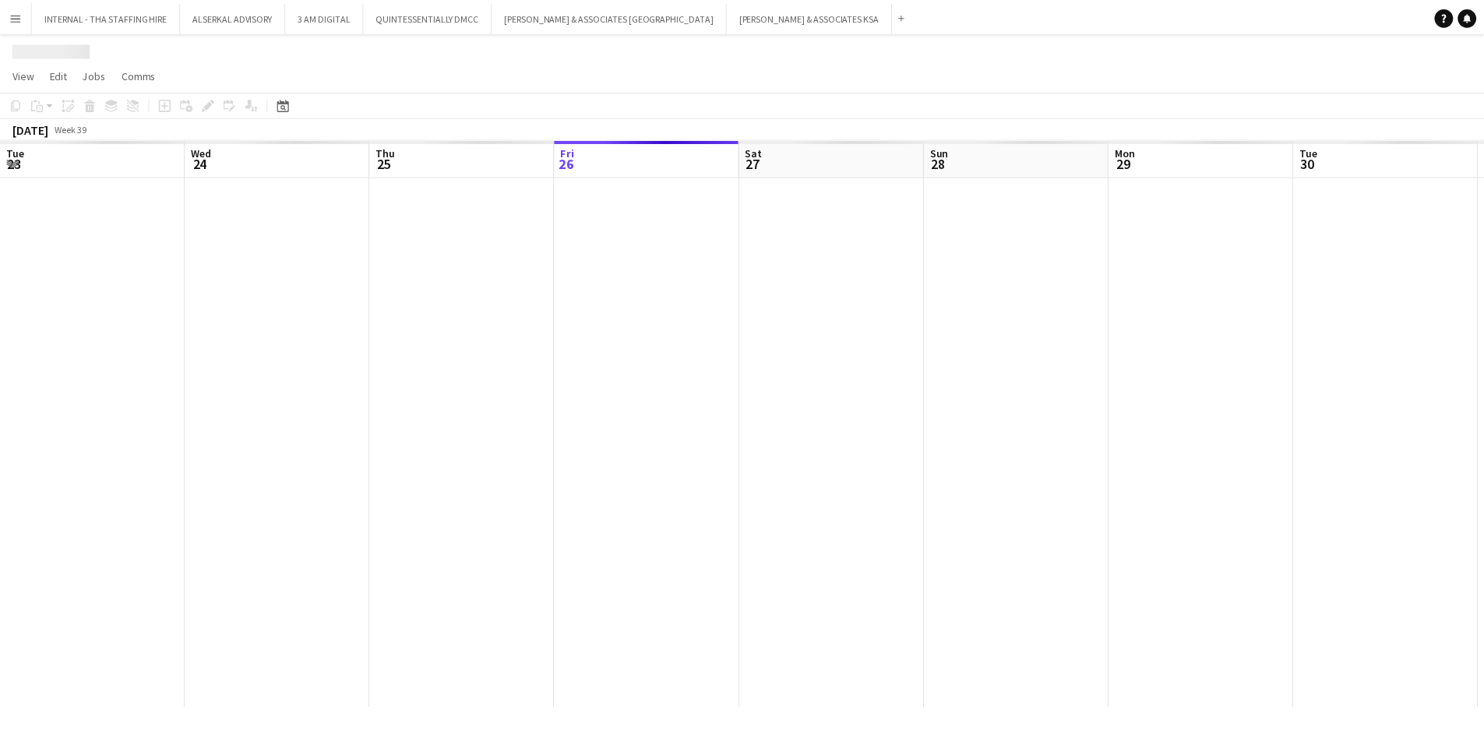
scroll to position [0, 372]
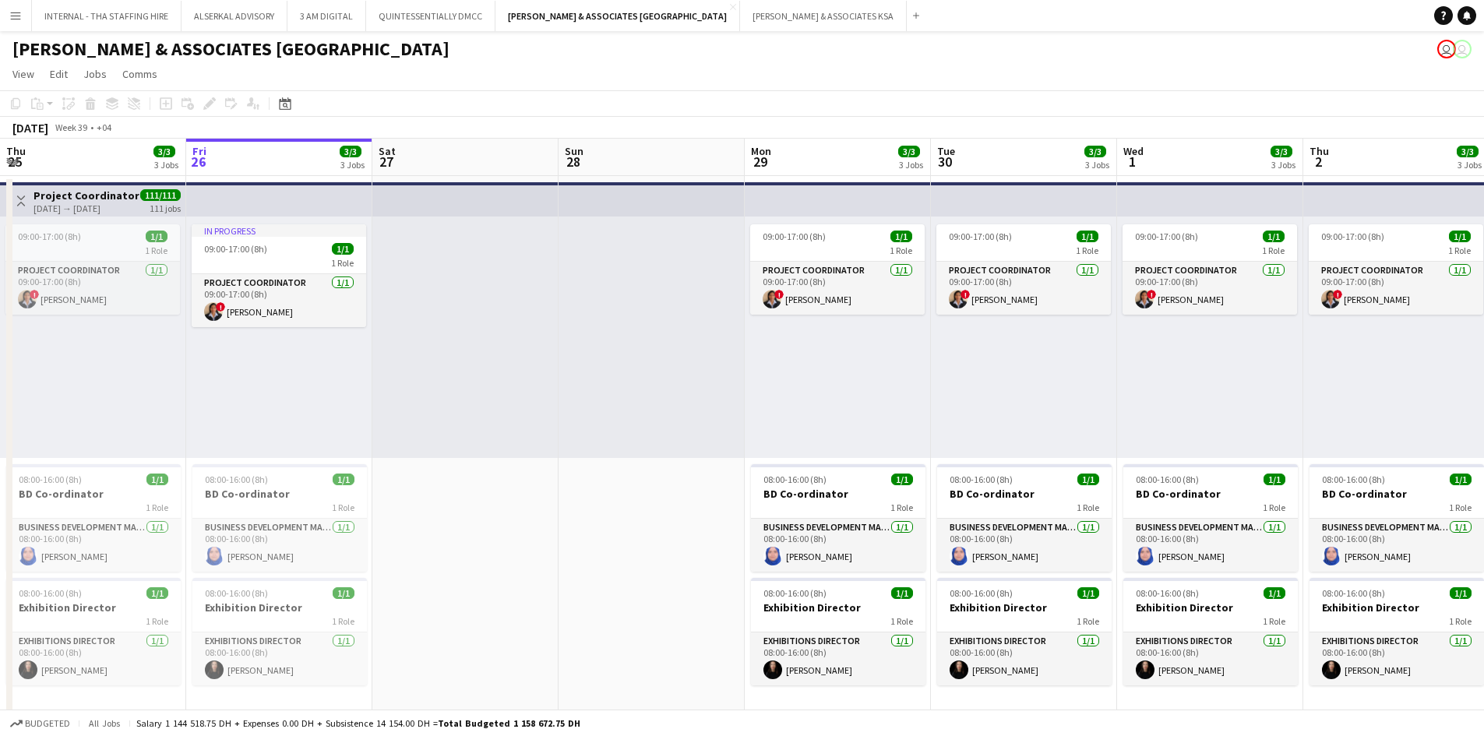
click at [1205, 415] on div "09:00-17:00 (8h) 1/1 1 Role Project Coordinator 1/1 09:00-17:00 (8h) ! Rita John" at bounding box center [1210, 337] width 186 height 241
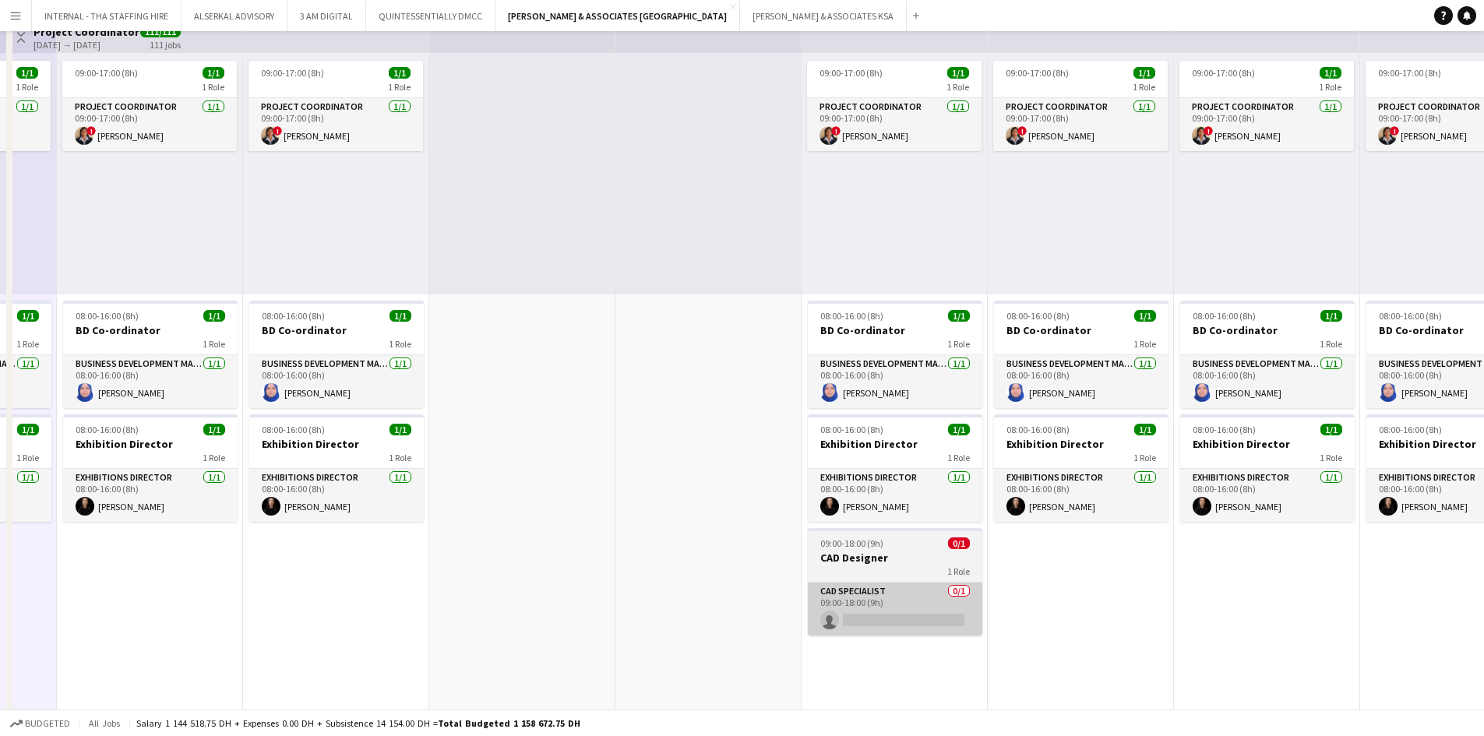
scroll to position [234, 0]
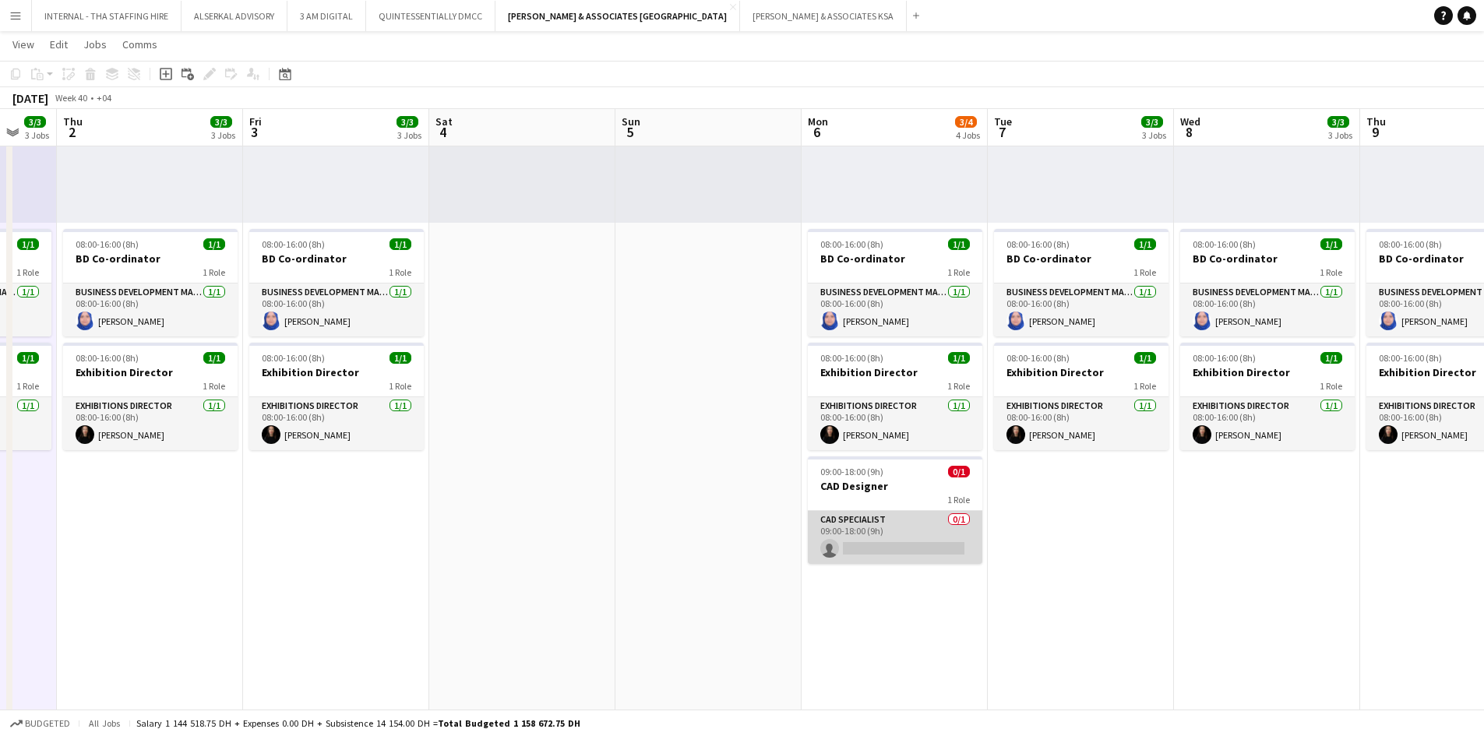
click at [887, 526] on app-card-role "CAD Specialist 0/1 09:00-18:00 (9h) single-neutral-actions" at bounding box center [895, 537] width 174 height 53
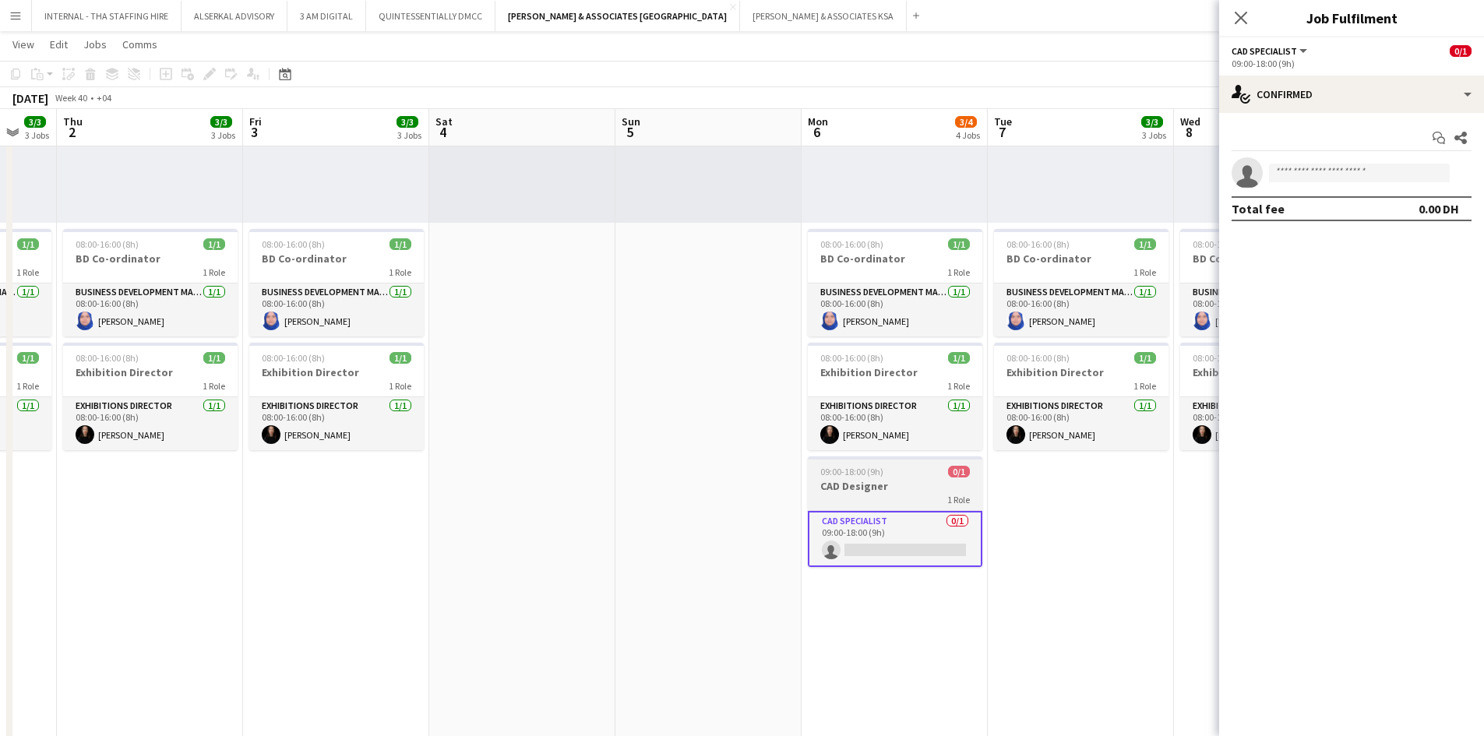
click at [894, 480] on h3 "CAD Designer" at bounding box center [895, 486] width 174 height 14
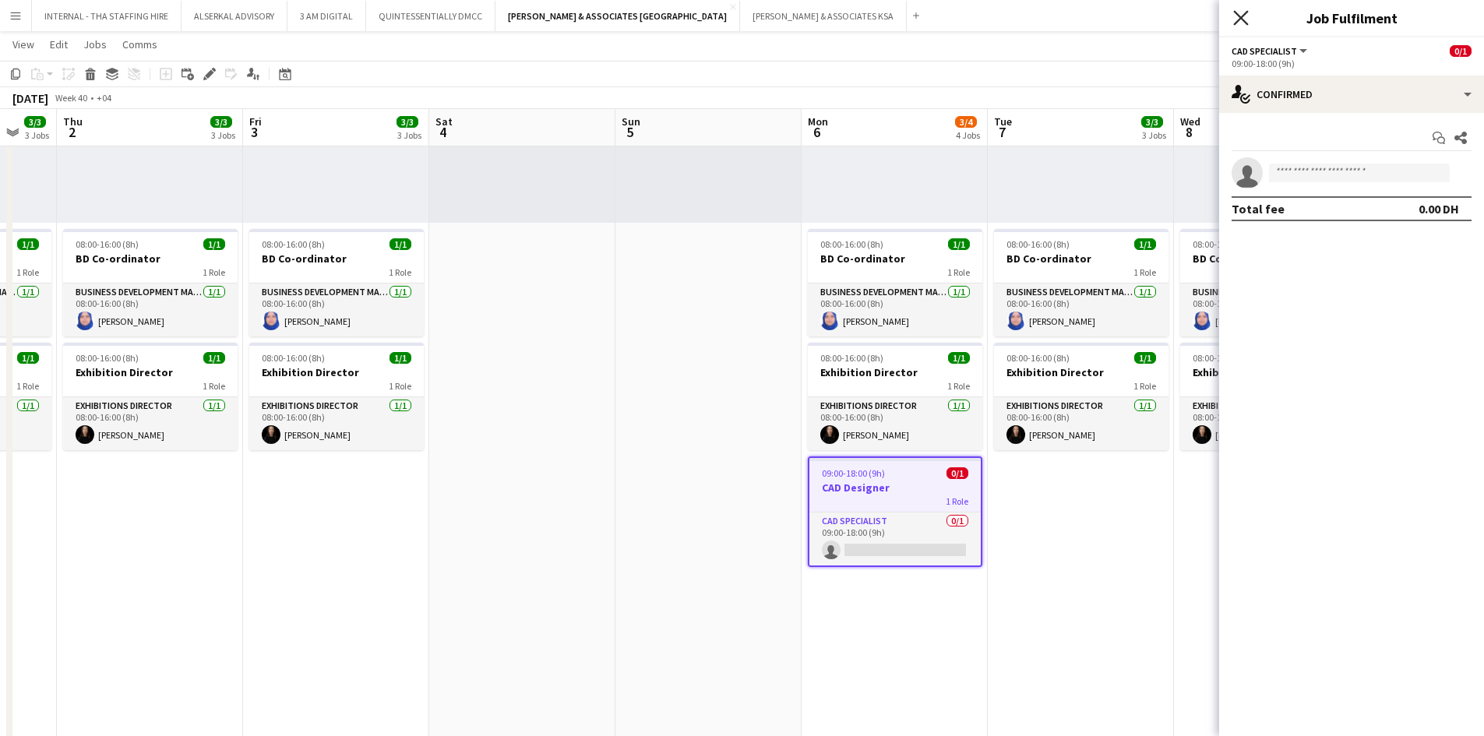
click at [1237, 23] on icon at bounding box center [1240, 17] width 15 height 15
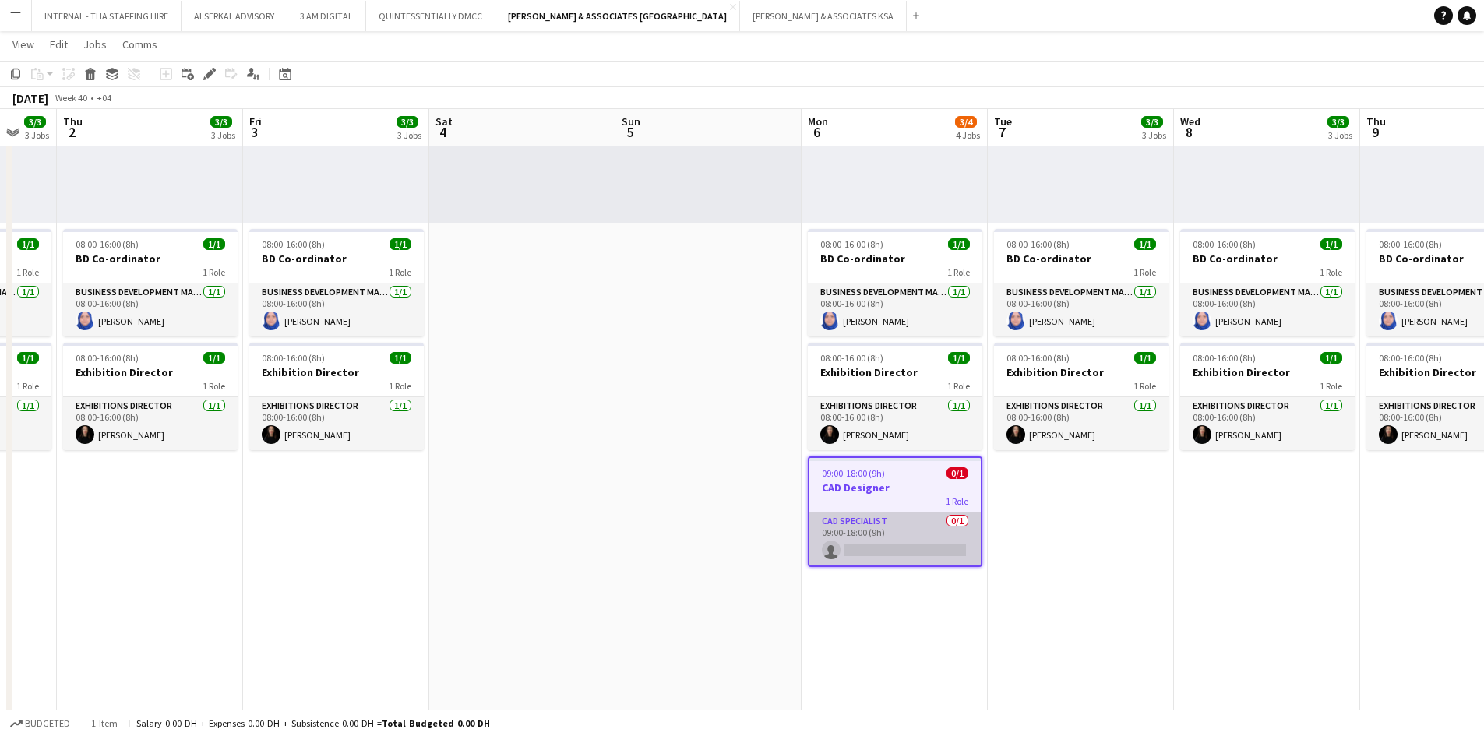
click at [889, 558] on app-card-role "CAD Specialist 0/1 09:00-18:00 (9h) single-neutral-actions" at bounding box center [894, 538] width 171 height 53
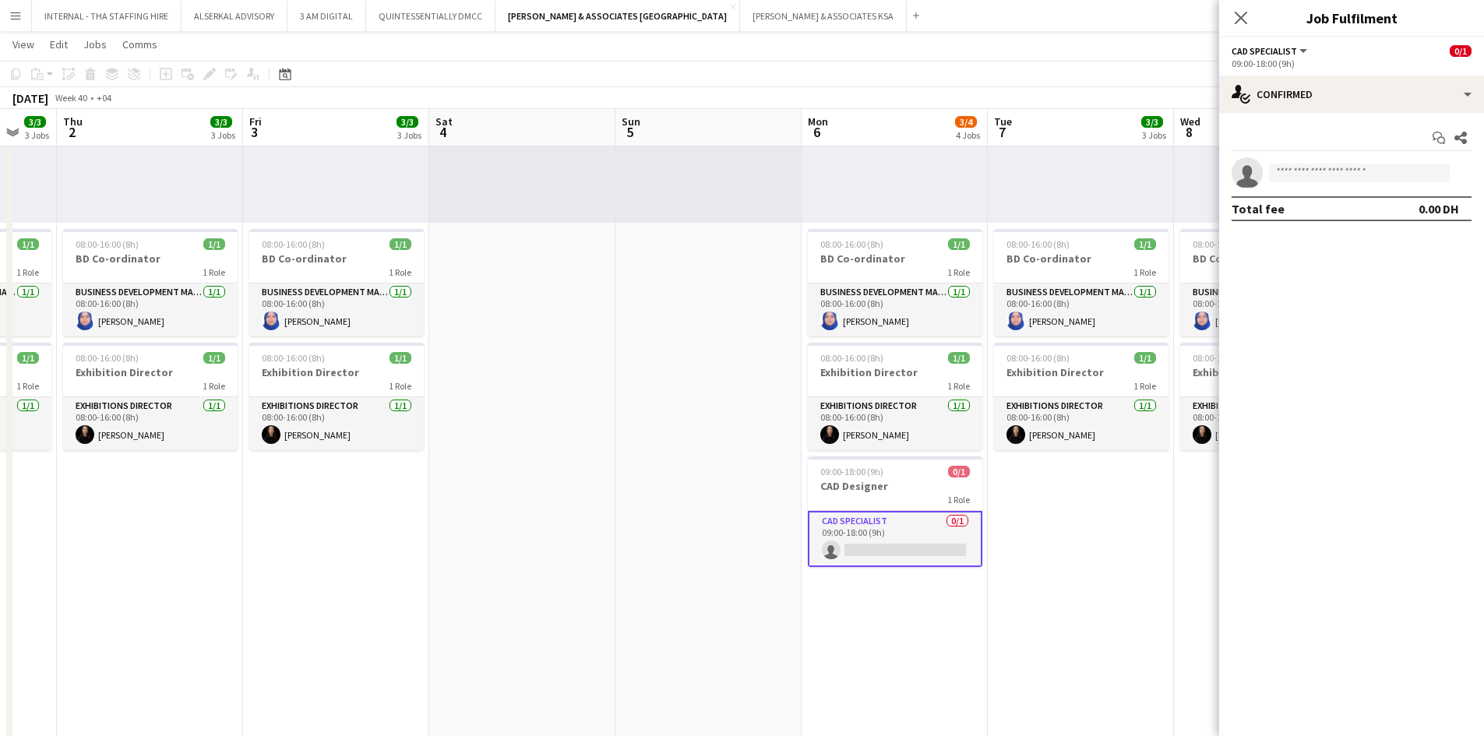
click at [11, 12] on app-icon "Menu" at bounding box center [15, 15] width 12 height 12
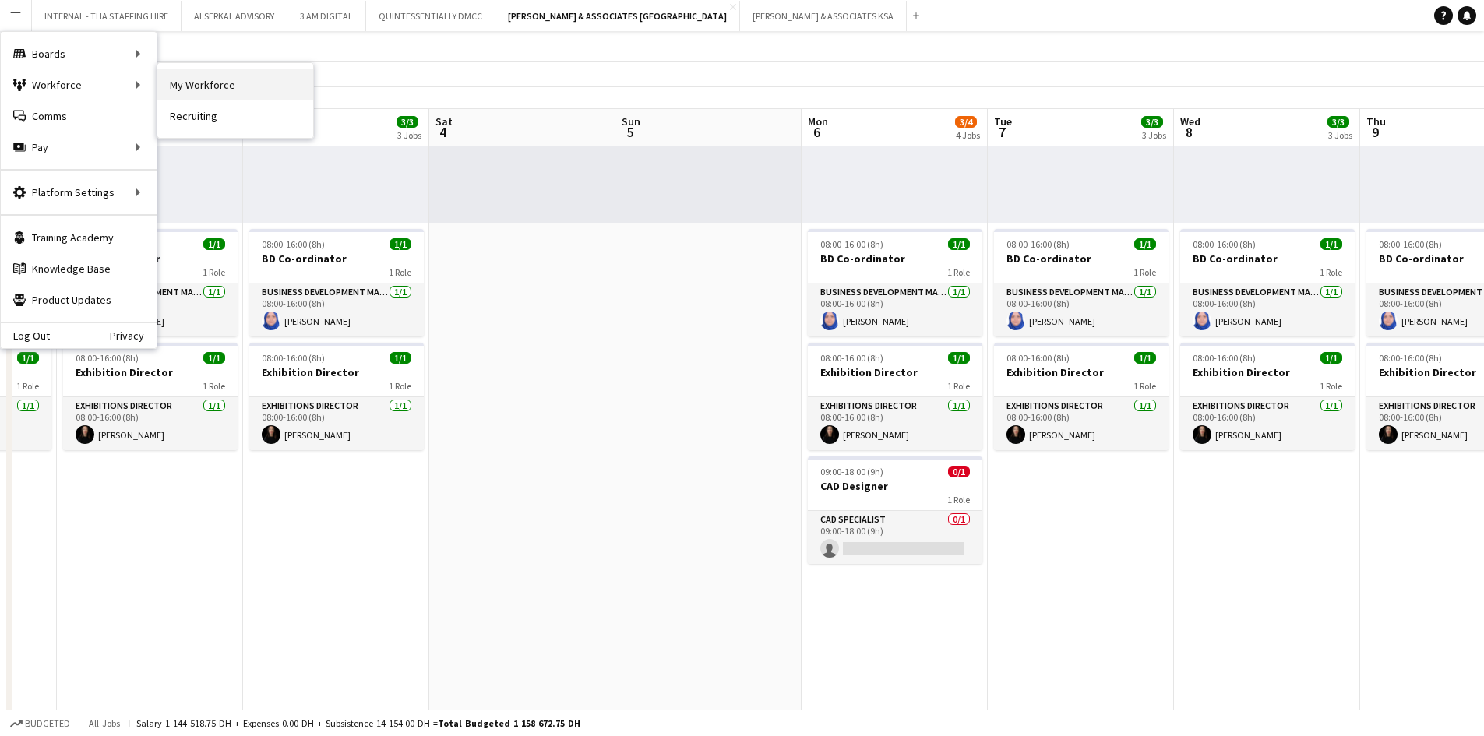
click at [201, 86] on link "My Workforce" at bounding box center [235, 84] width 156 height 31
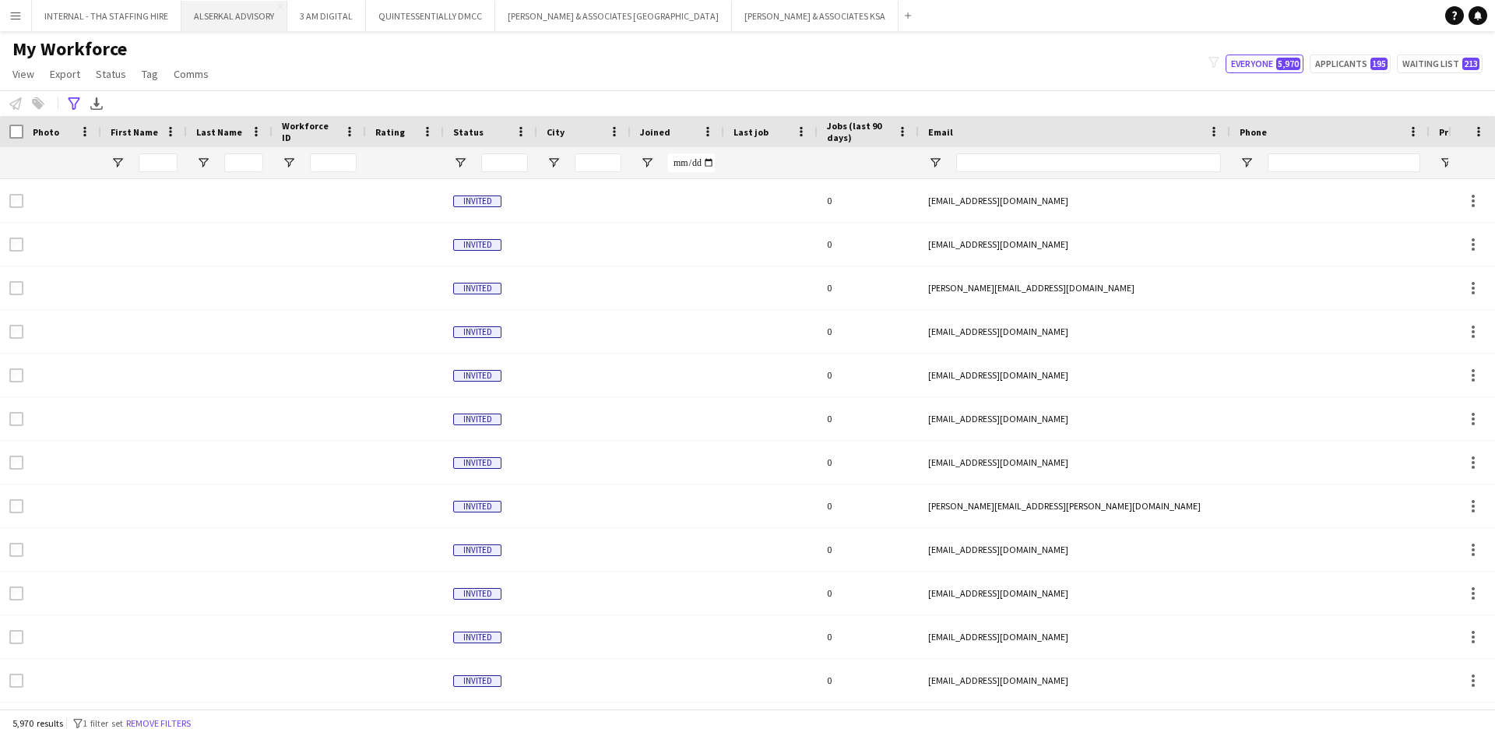
type input "**********"
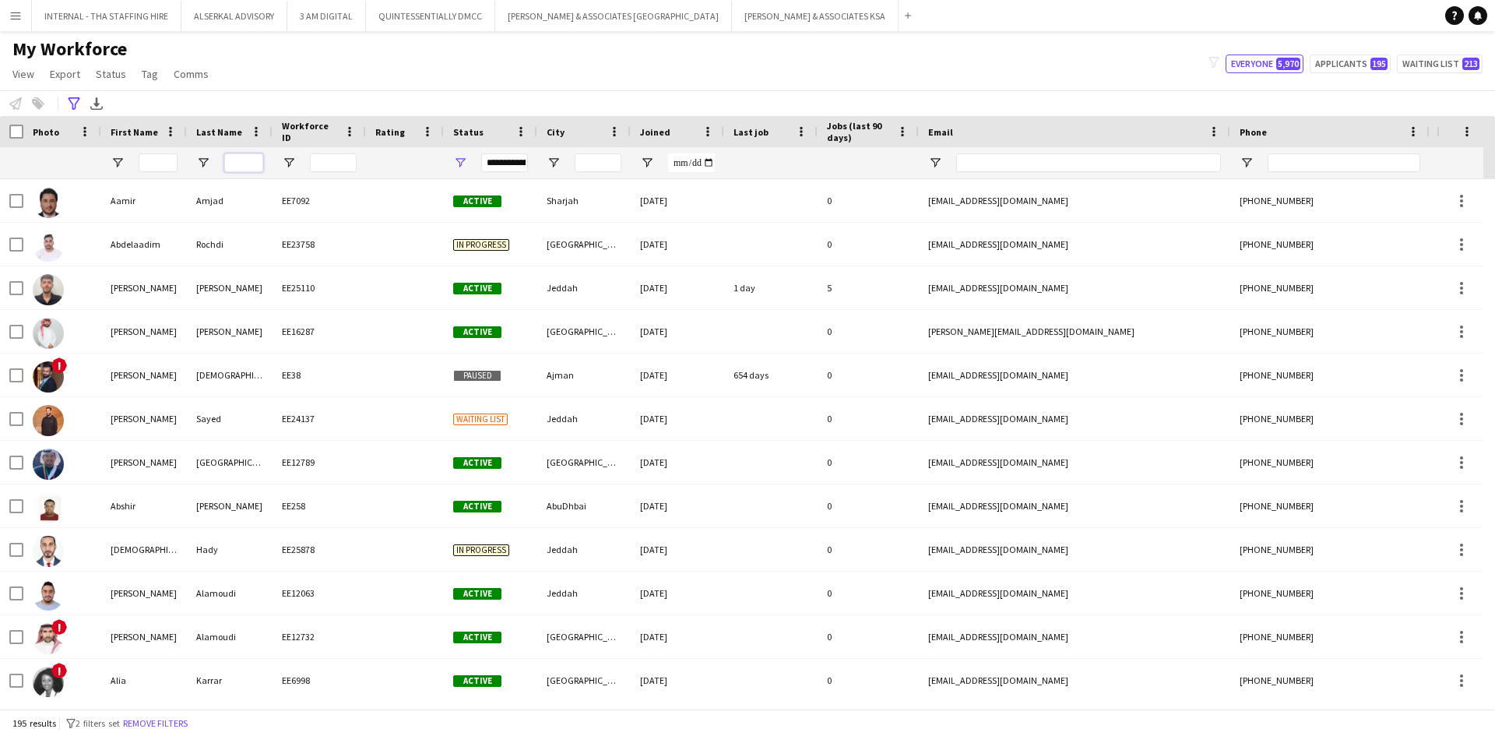
click at [243, 167] on input "Last Name Filter Input" at bounding box center [243, 162] width 39 height 19
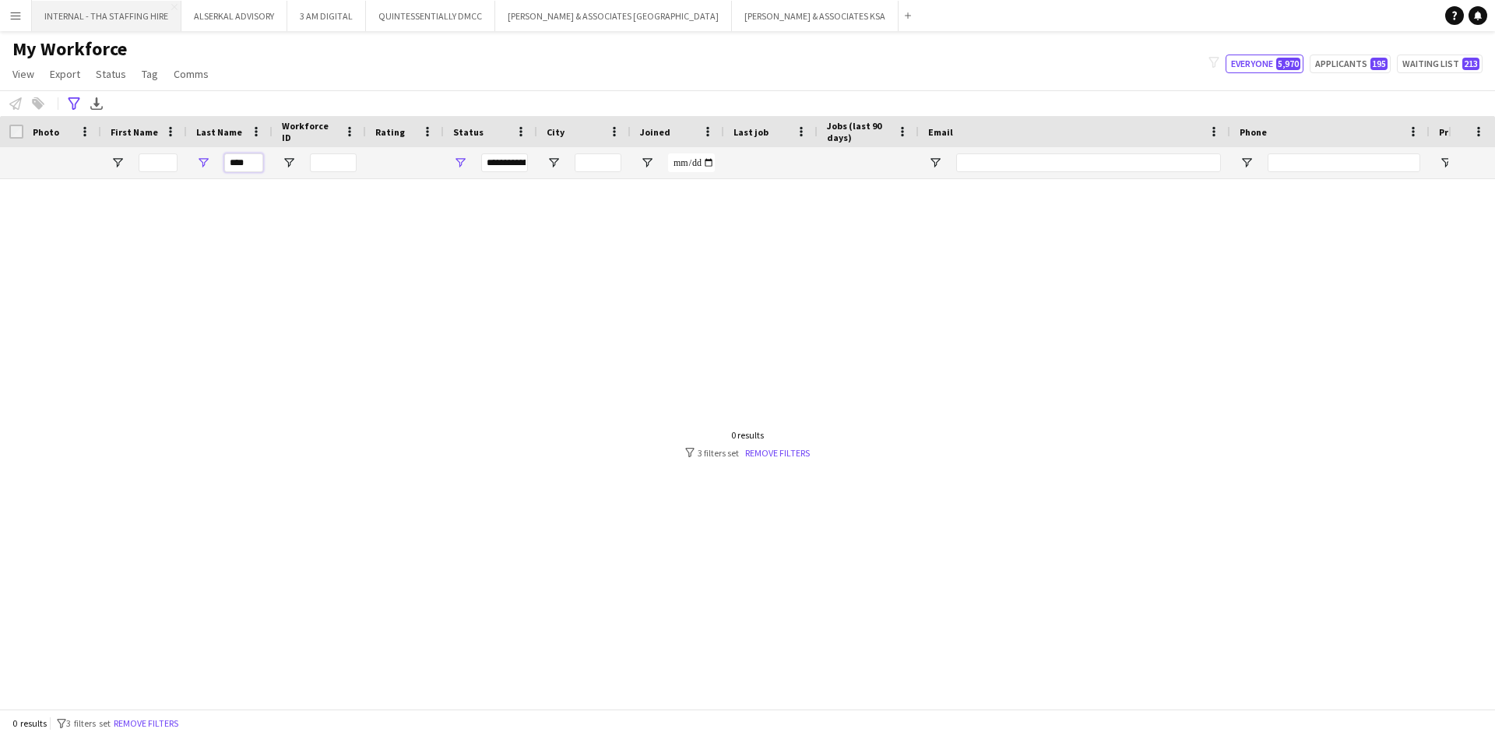
type input "****"
drag, startPoint x: 255, startPoint y: 166, endPoint x: 176, endPoint y: 154, distance: 80.3
click at [176, 154] on div "****" at bounding box center [844, 162] width 1688 height 31
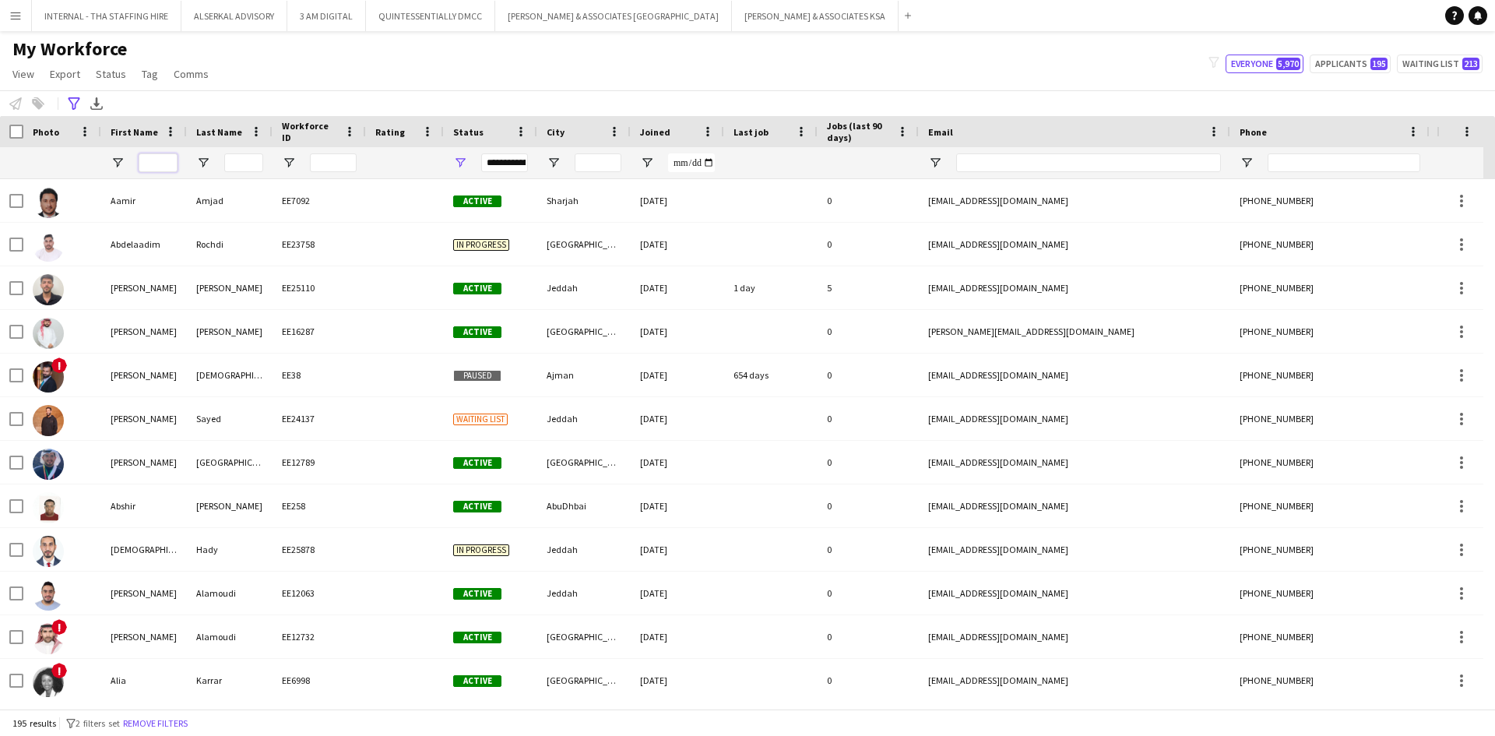
click at [146, 160] on input "First Name Filter Input" at bounding box center [158, 162] width 39 height 19
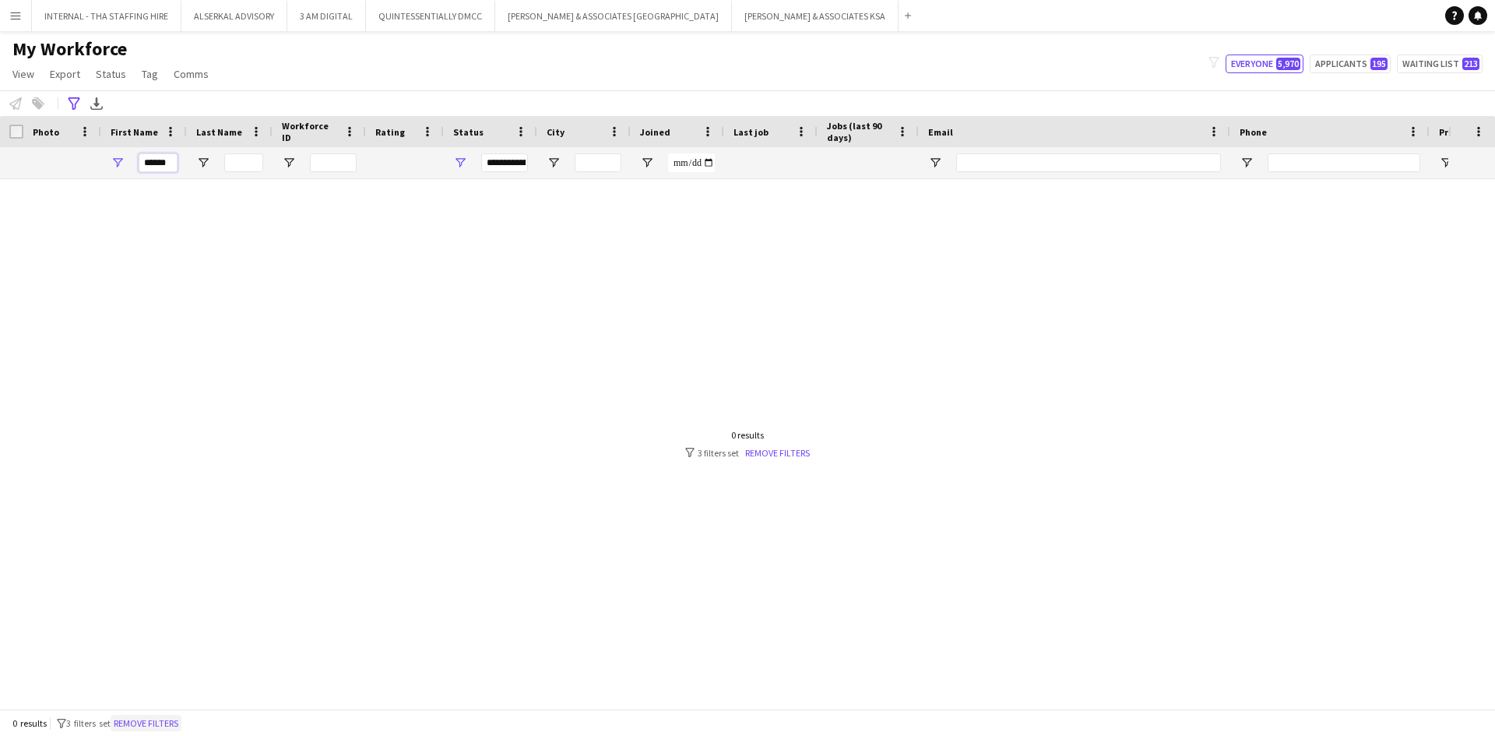
type input "******"
click at [157, 726] on button "Remove filters" at bounding box center [146, 723] width 71 height 17
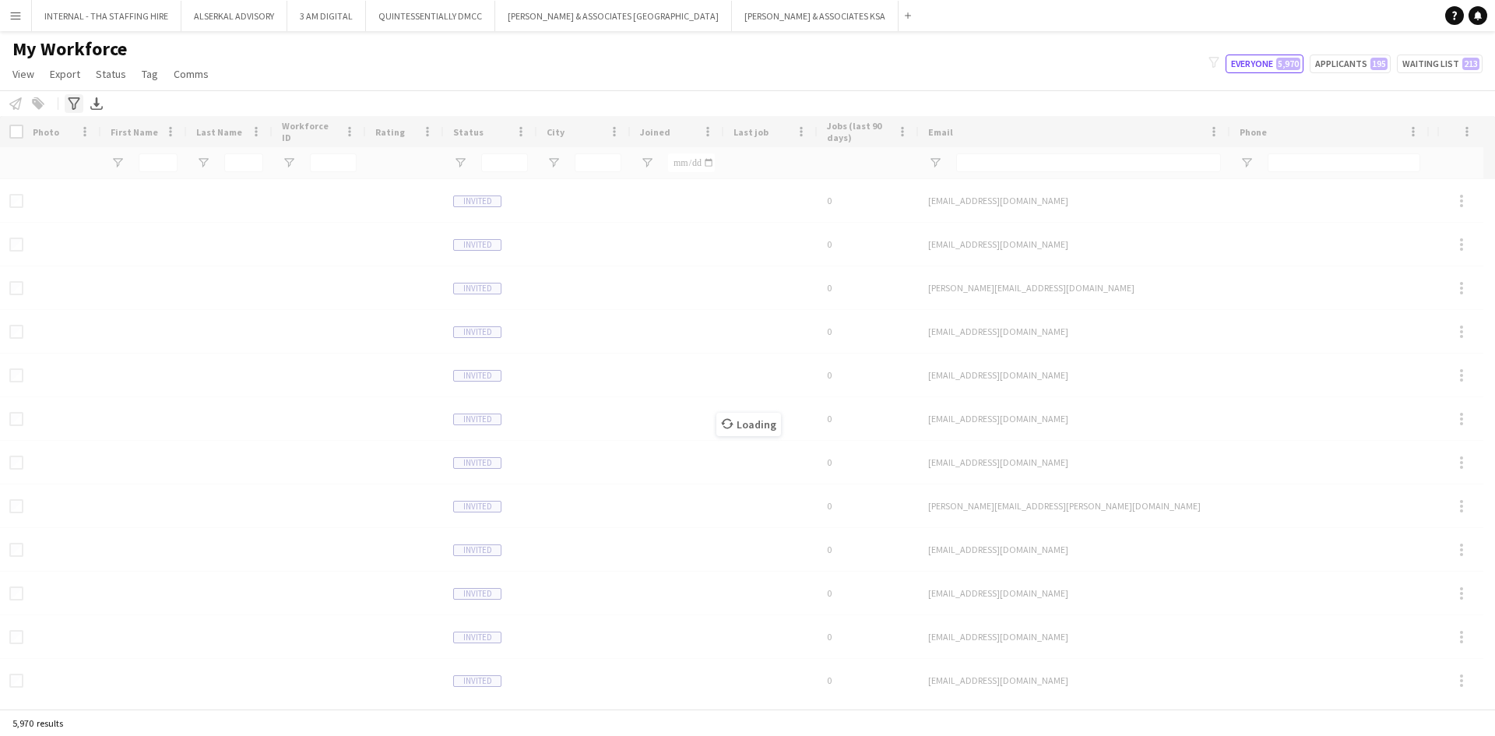
click at [75, 101] on icon "Advanced filters" at bounding box center [74, 103] width 12 height 12
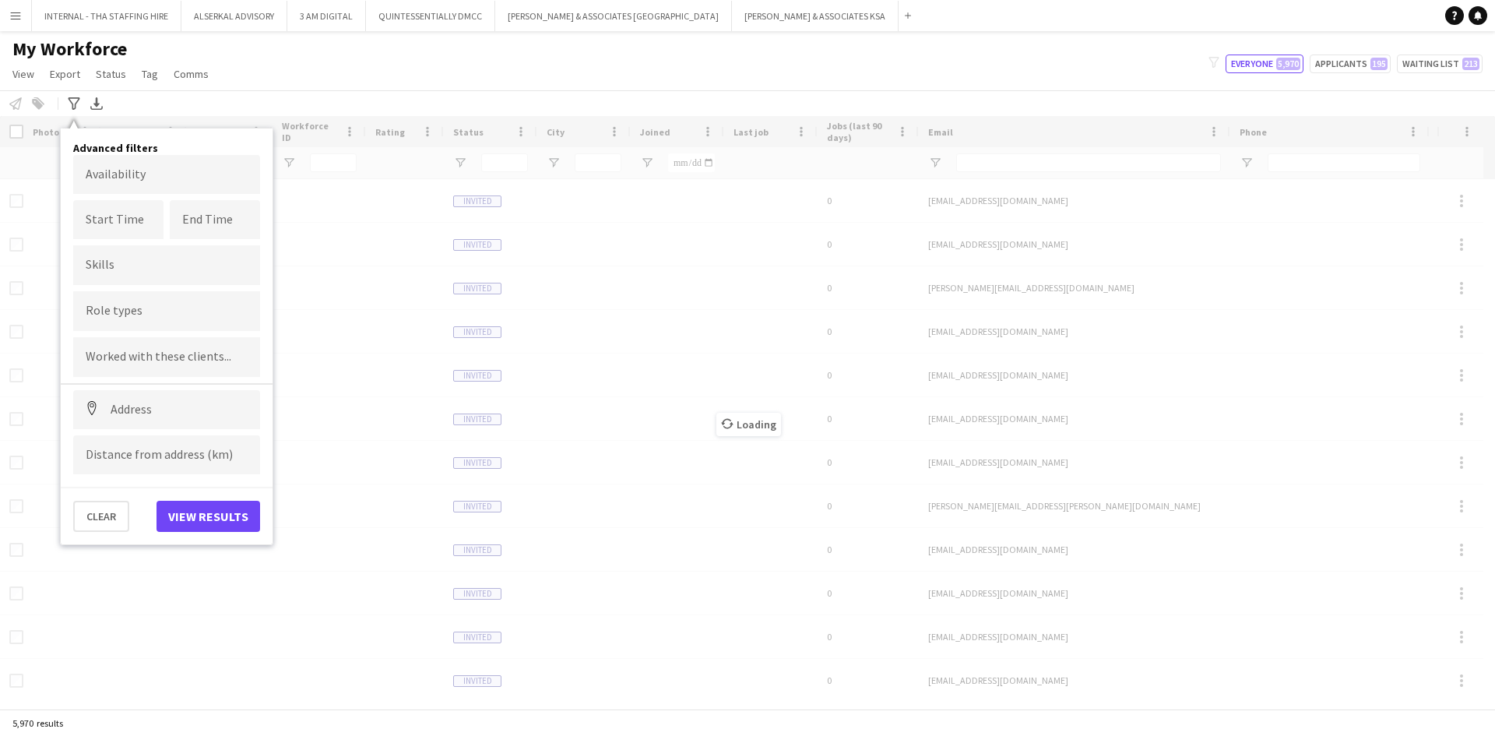
click at [411, 79] on div "My Workforce View Views Default view Julie New view Update view Delete view Edi…" at bounding box center [747, 63] width 1495 height 53
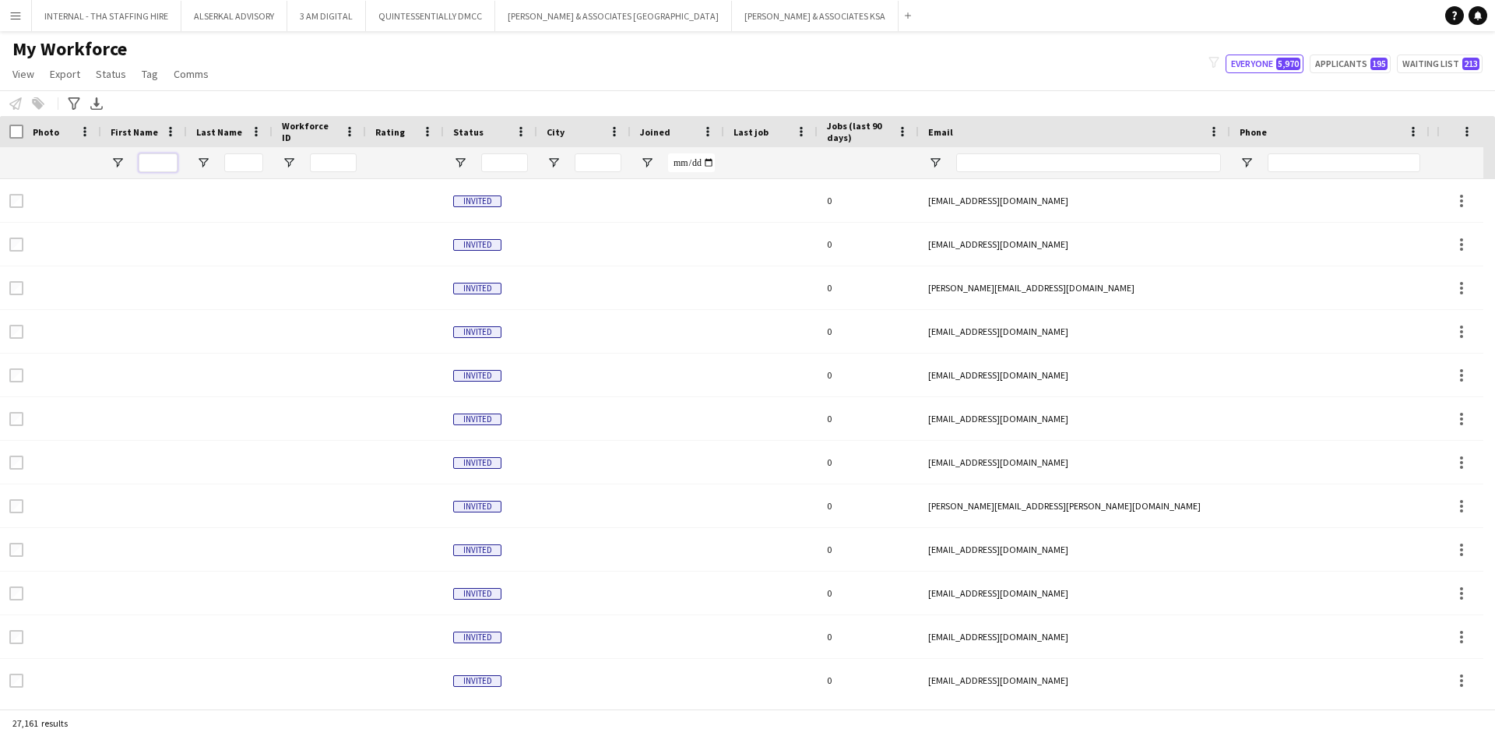
click at [160, 156] on input "First Name Filter Input" at bounding box center [158, 162] width 39 height 19
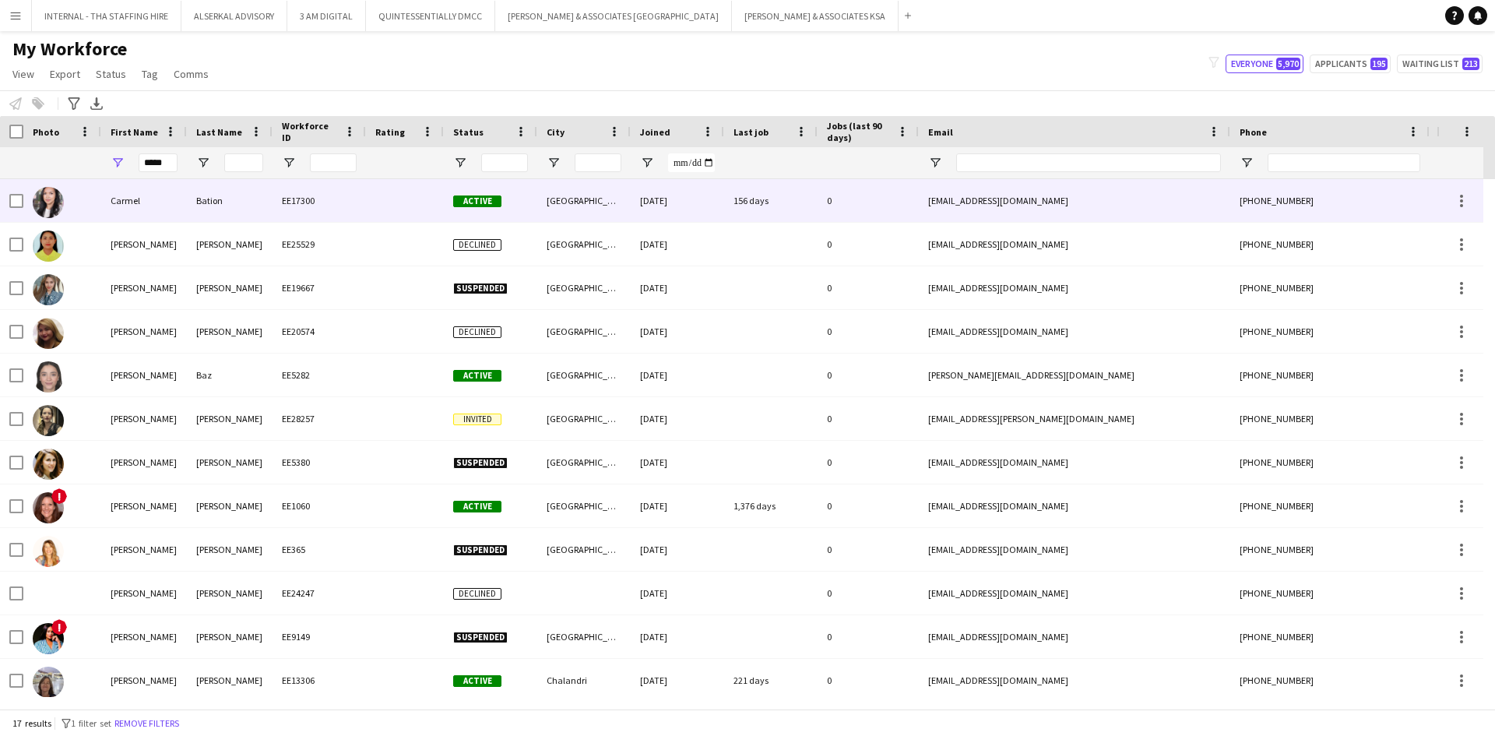
click at [216, 202] on div "Bation" at bounding box center [230, 200] width 86 height 43
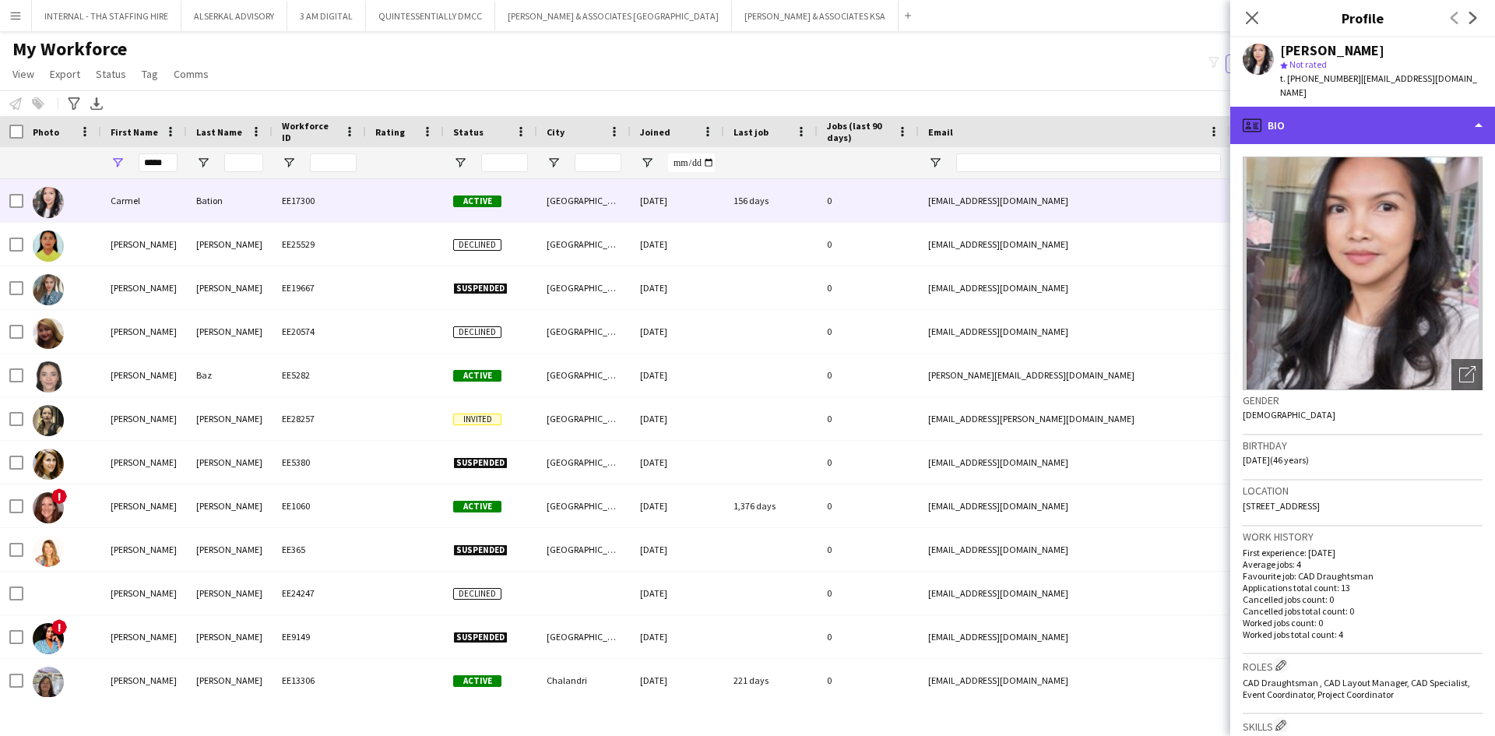
click at [1334, 115] on div "profile Bio" at bounding box center [1363, 125] width 265 height 37
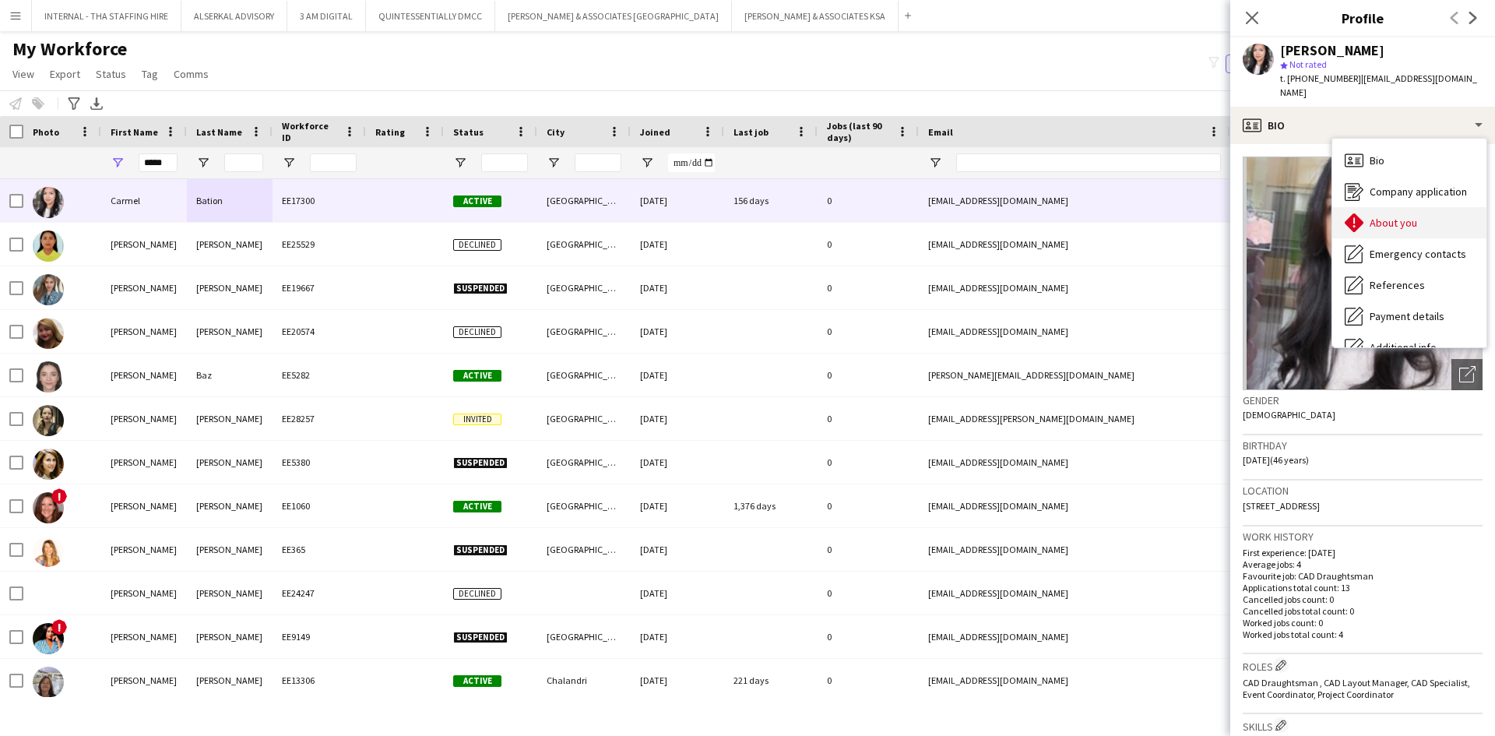
click at [1412, 216] on span "About you" at bounding box center [1394, 223] width 48 height 14
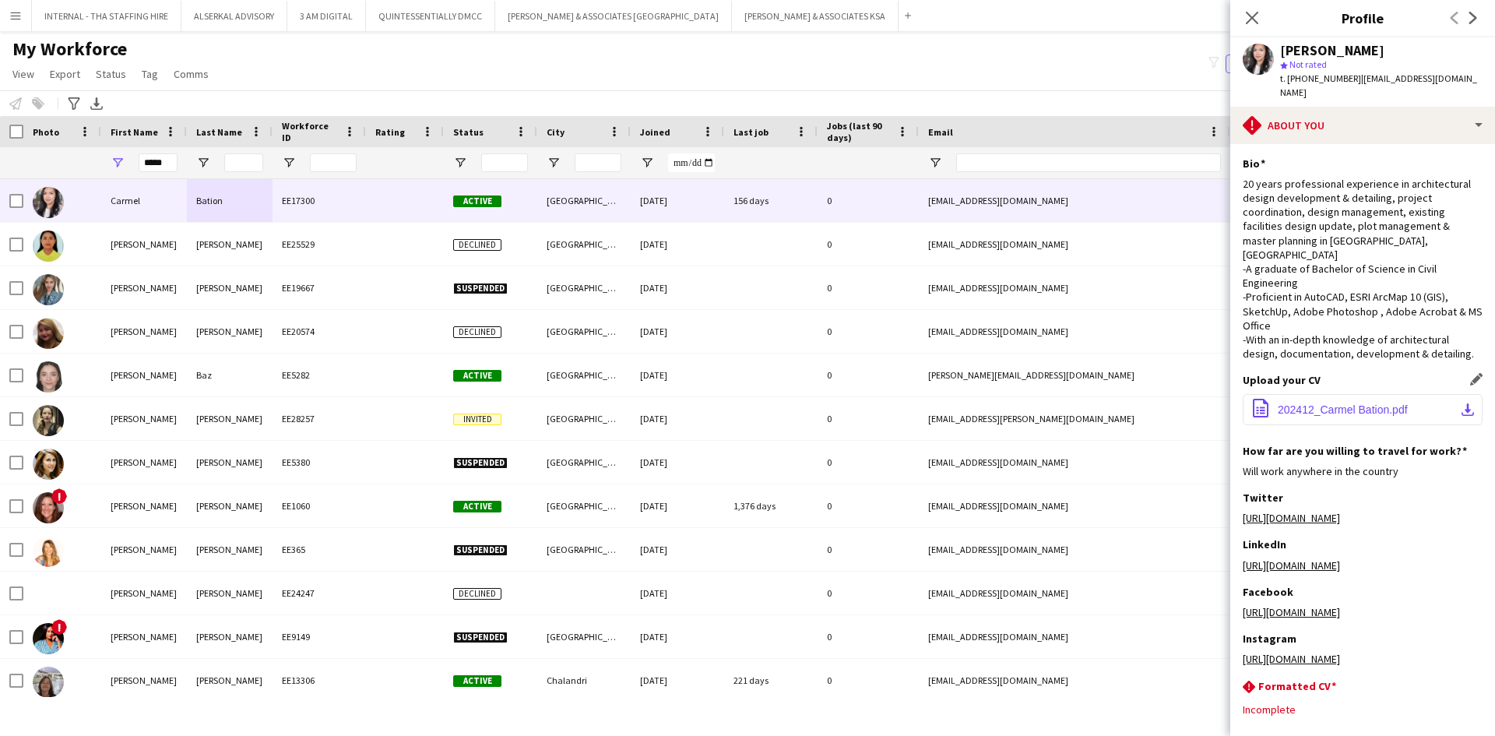
click at [1306, 403] on span "202412_Carmel Bation.pdf" at bounding box center [1343, 409] width 130 height 12
drag, startPoint x: 168, startPoint y: 158, endPoint x: 104, endPoint y: 158, distance: 63.9
click at [104, 158] on div "*****" at bounding box center [144, 162] width 86 height 31
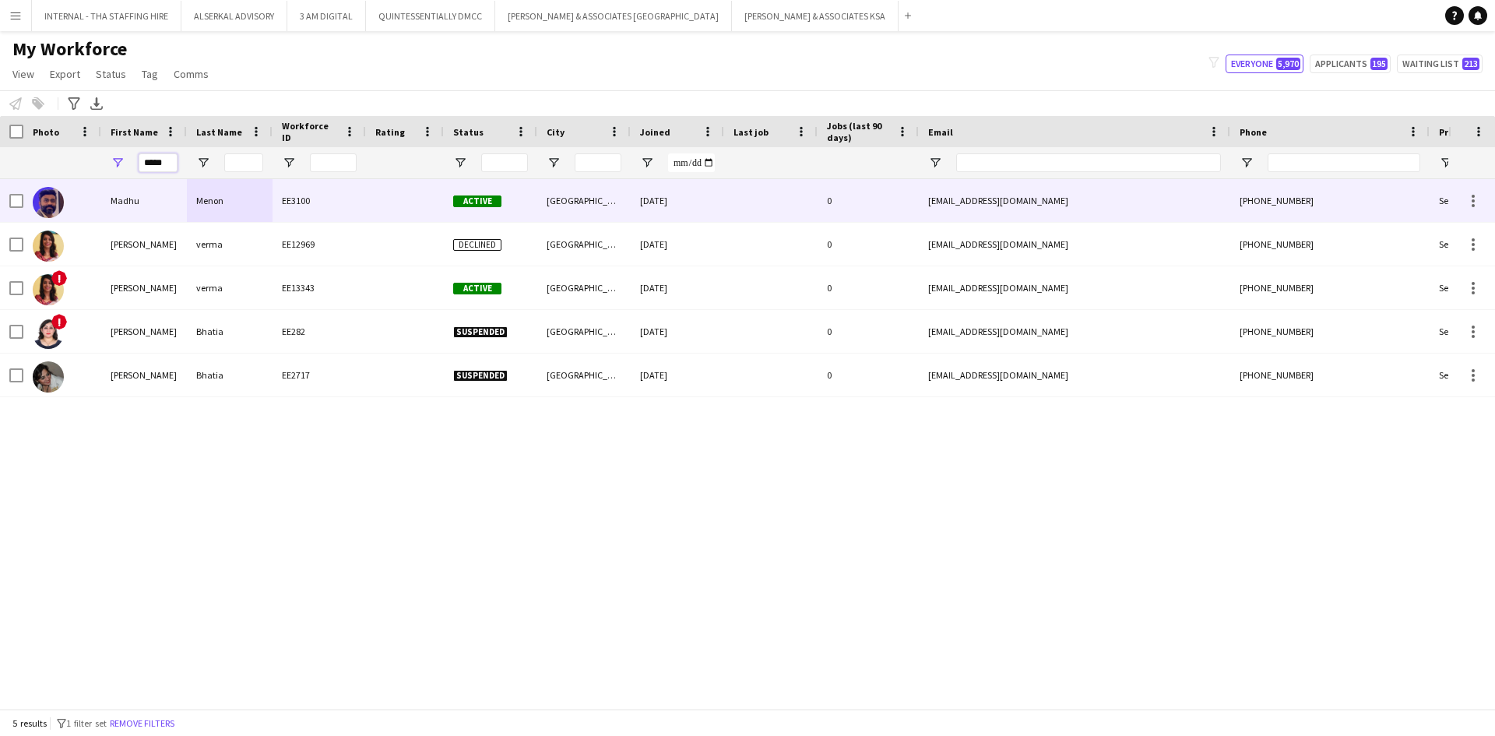
type input "*****"
click at [210, 197] on div "Menon" at bounding box center [230, 200] width 86 height 43
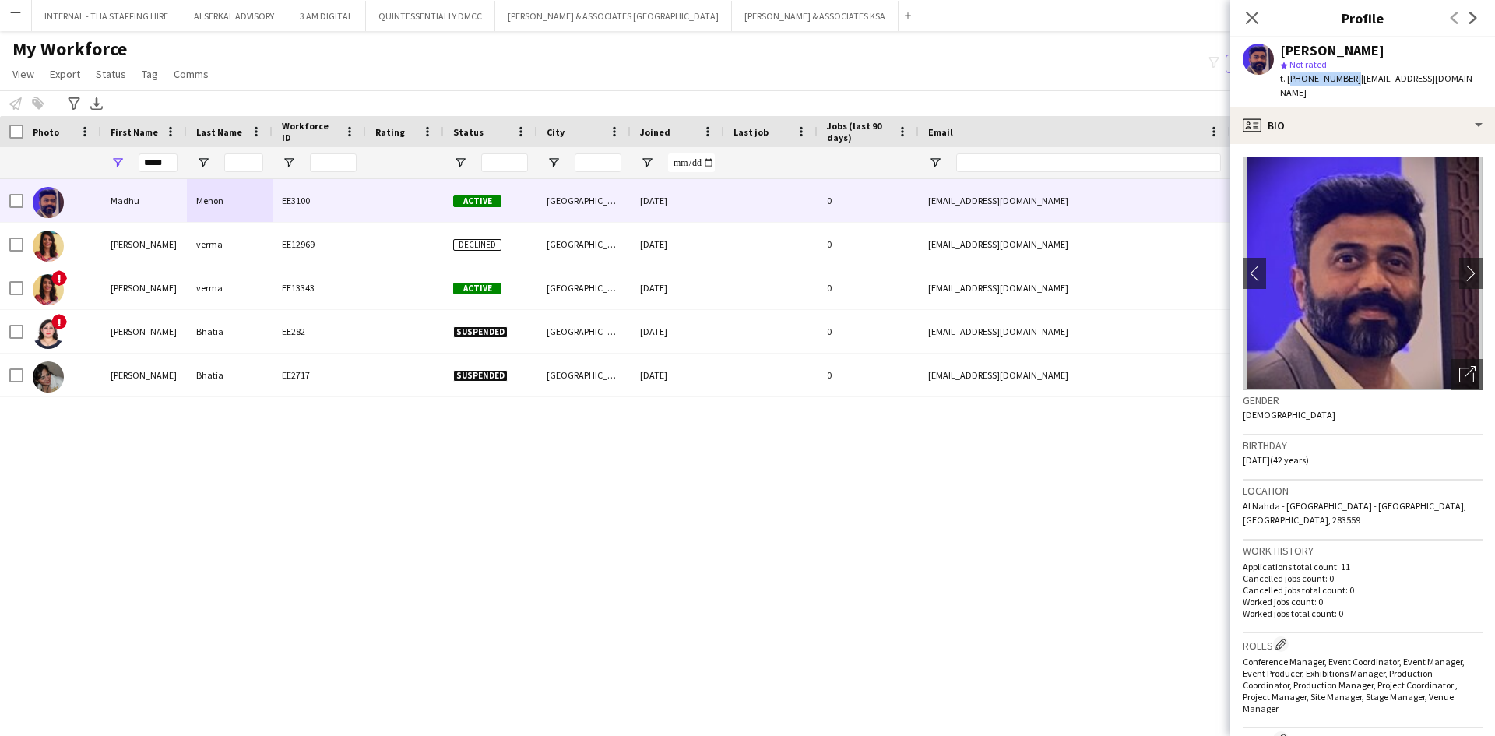
drag, startPoint x: 1349, startPoint y: 80, endPoint x: 1289, endPoint y: 78, distance: 60.0
click at [1289, 78] on span "t. +971555267189" at bounding box center [1320, 78] width 81 height 12
copy span "+971555267189"
